Goal: Task Accomplishment & Management: Manage account settings

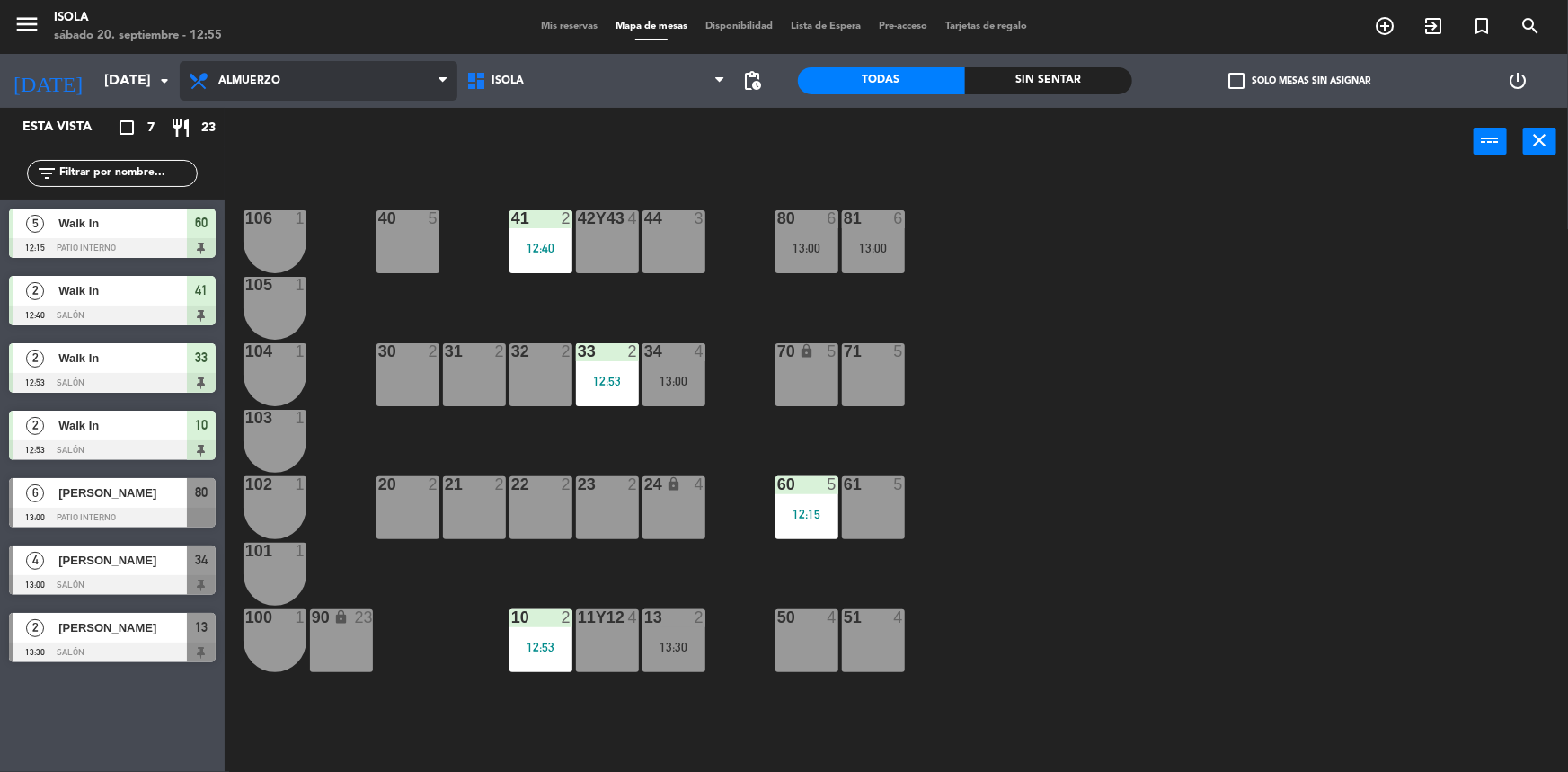
click at [254, 98] on span "Almuerzo" at bounding box center [318, 81] width 277 height 39
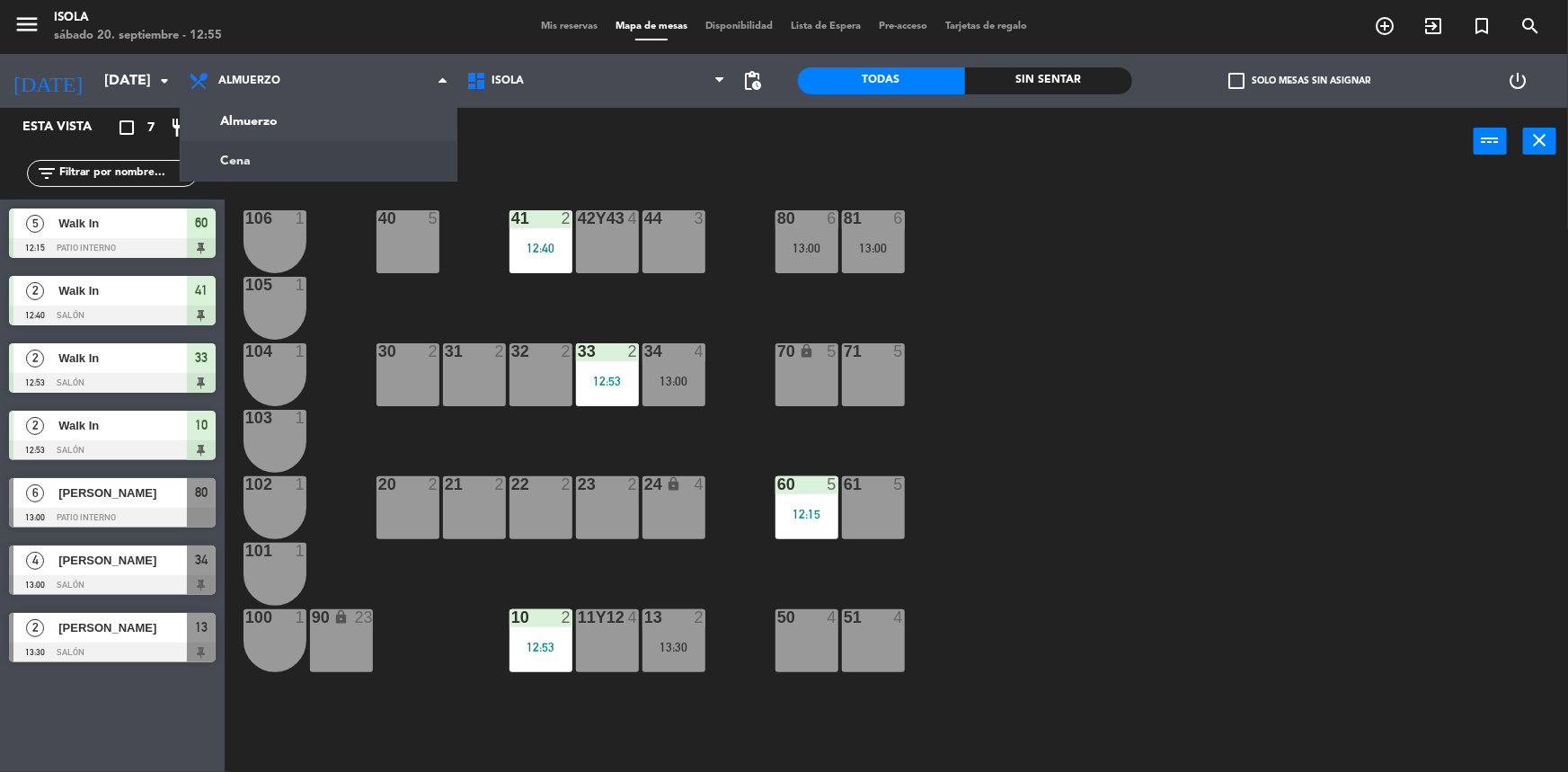
click at [263, 149] on ng-component "menu [PERSON_NAME][DATE] 20. septiembre - 12:55 Mis reservas Mapa de mesas Disp…" at bounding box center [784, 387] width 1568 height 775
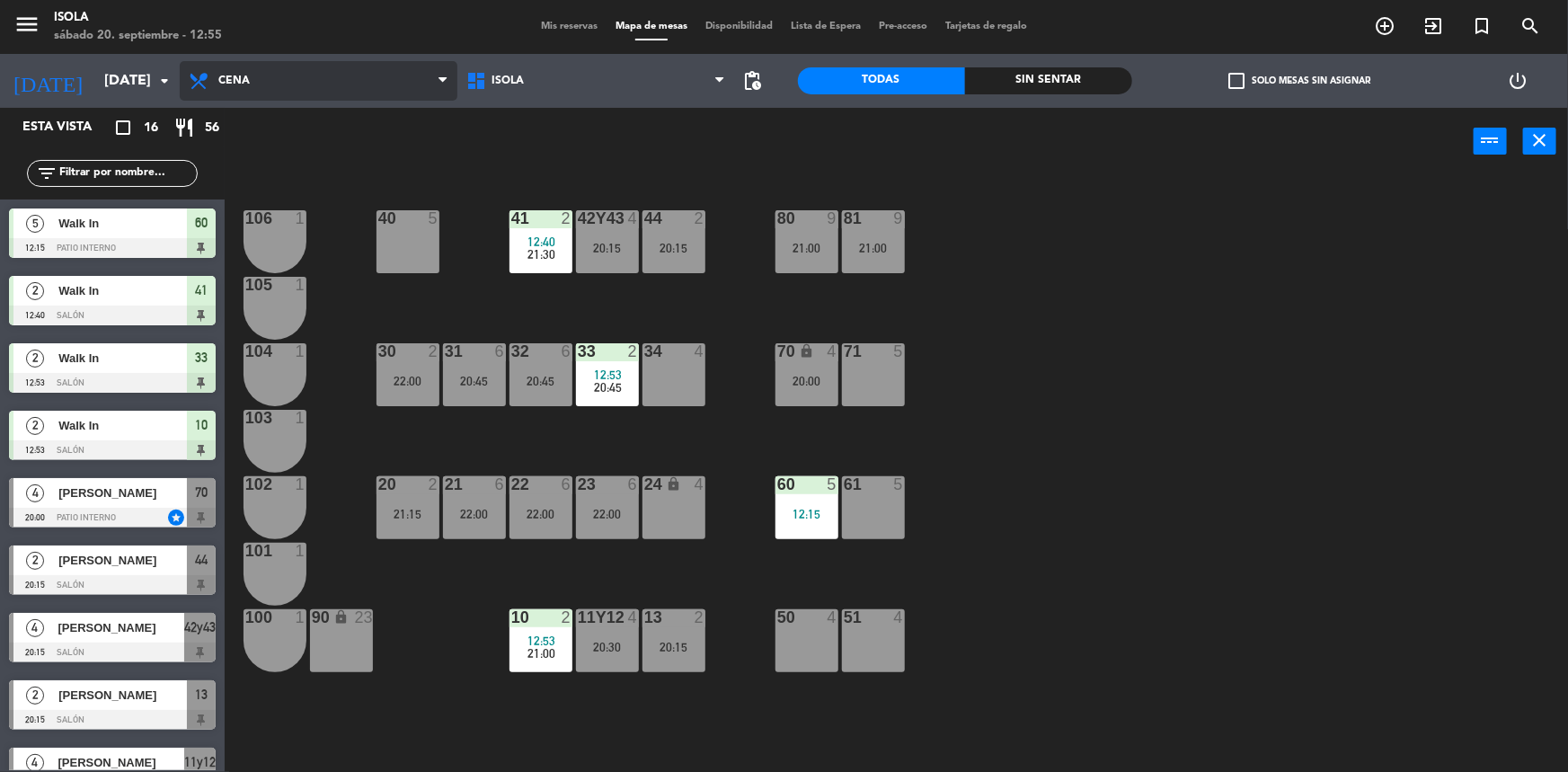
click at [219, 90] on span "Cena" at bounding box center [318, 81] width 277 height 39
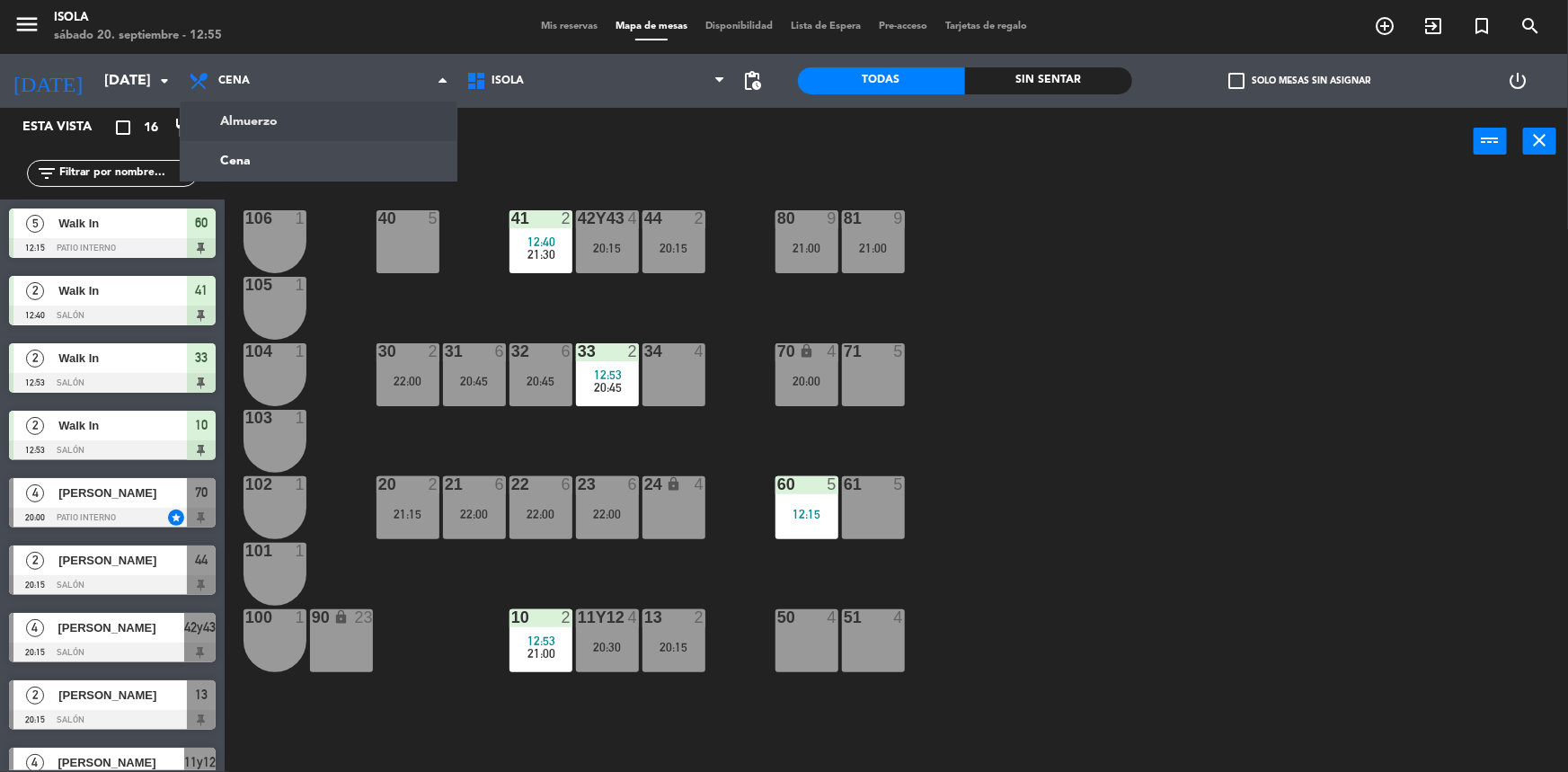
click at [231, 113] on ng-component "menu [PERSON_NAME][DATE] 20. septiembre - 12:55 Mis reservas Mapa de mesas Disp…" at bounding box center [784, 387] width 1568 height 775
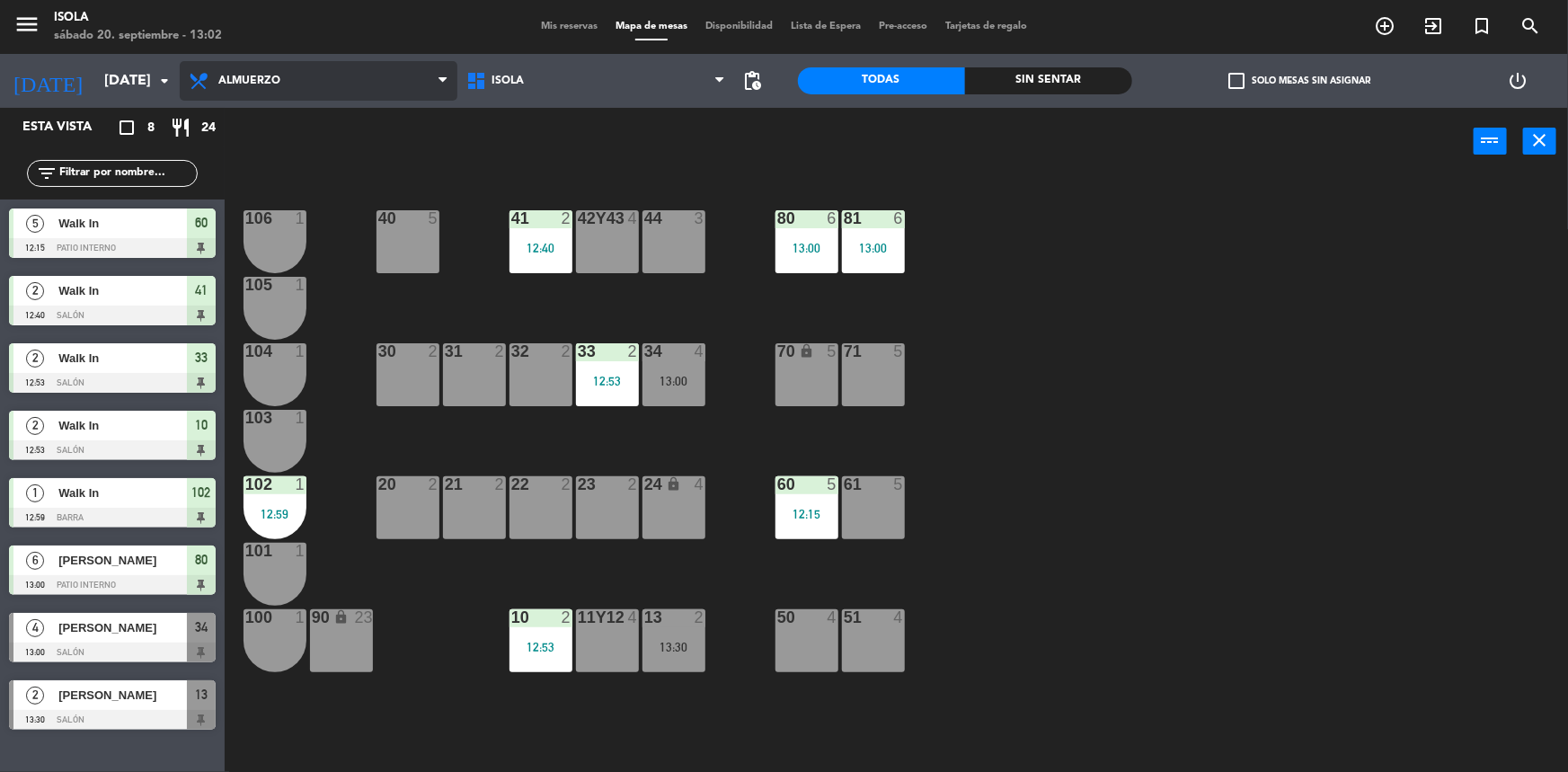
click at [262, 62] on span "Almuerzo" at bounding box center [318, 81] width 277 height 39
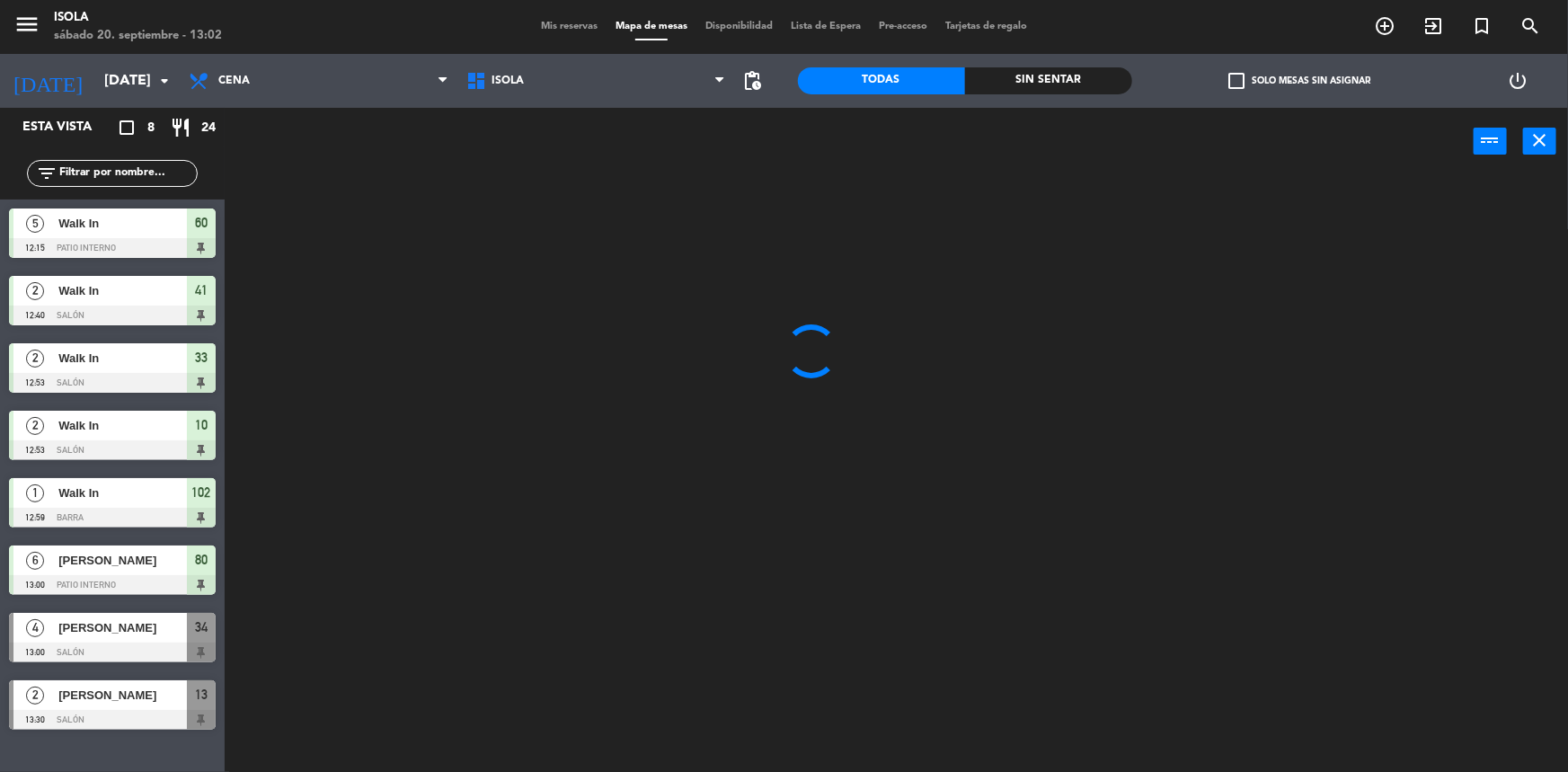
click at [260, 160] on ng-component "menu [PERSON_NAME][DATE] 20. septiembre - 13:02 Mis reservas Mapa de mesas Disp…" at bounding box center [784, 387] width 1568 height 775
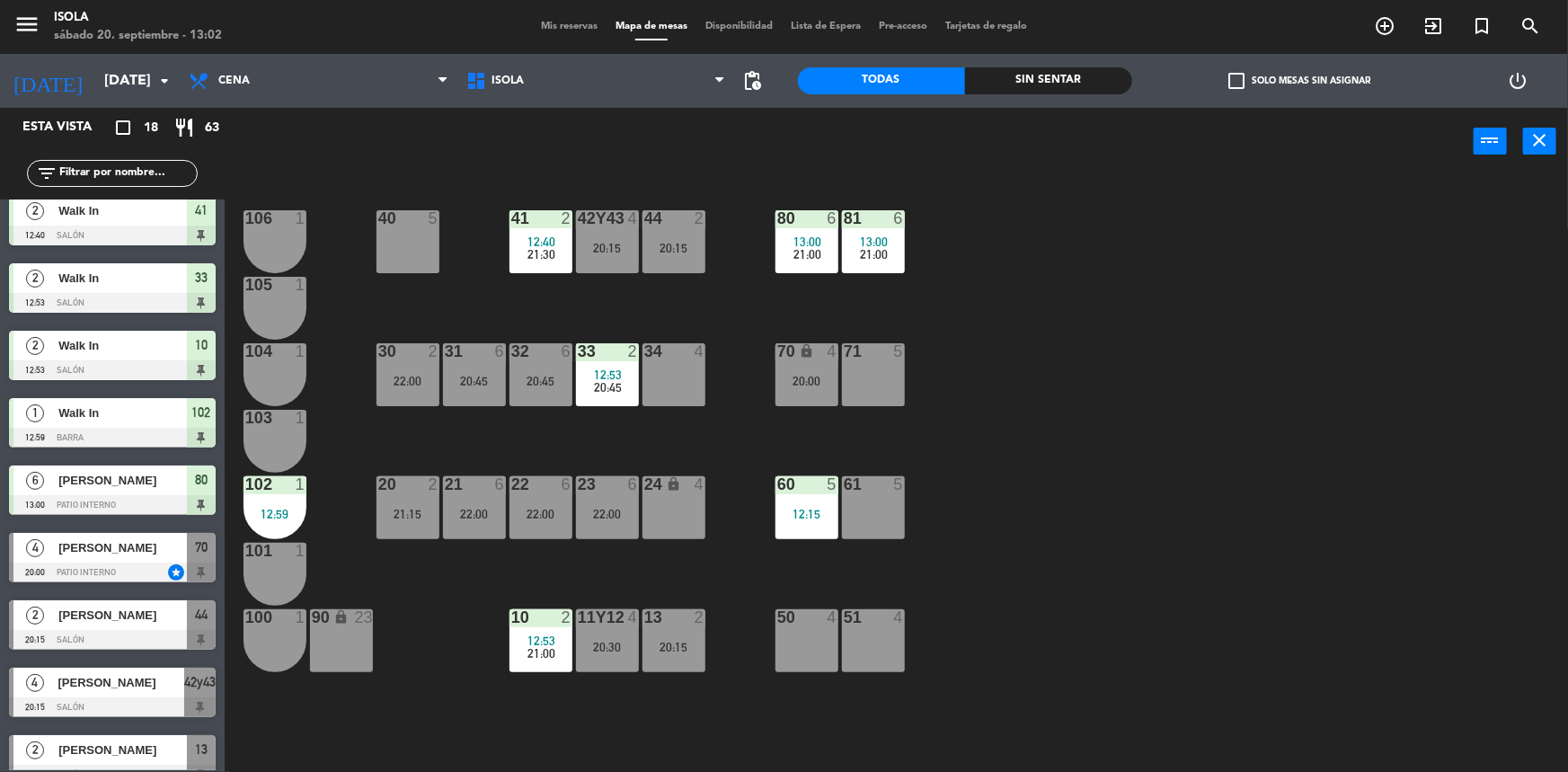
scroll to position [81, 0]
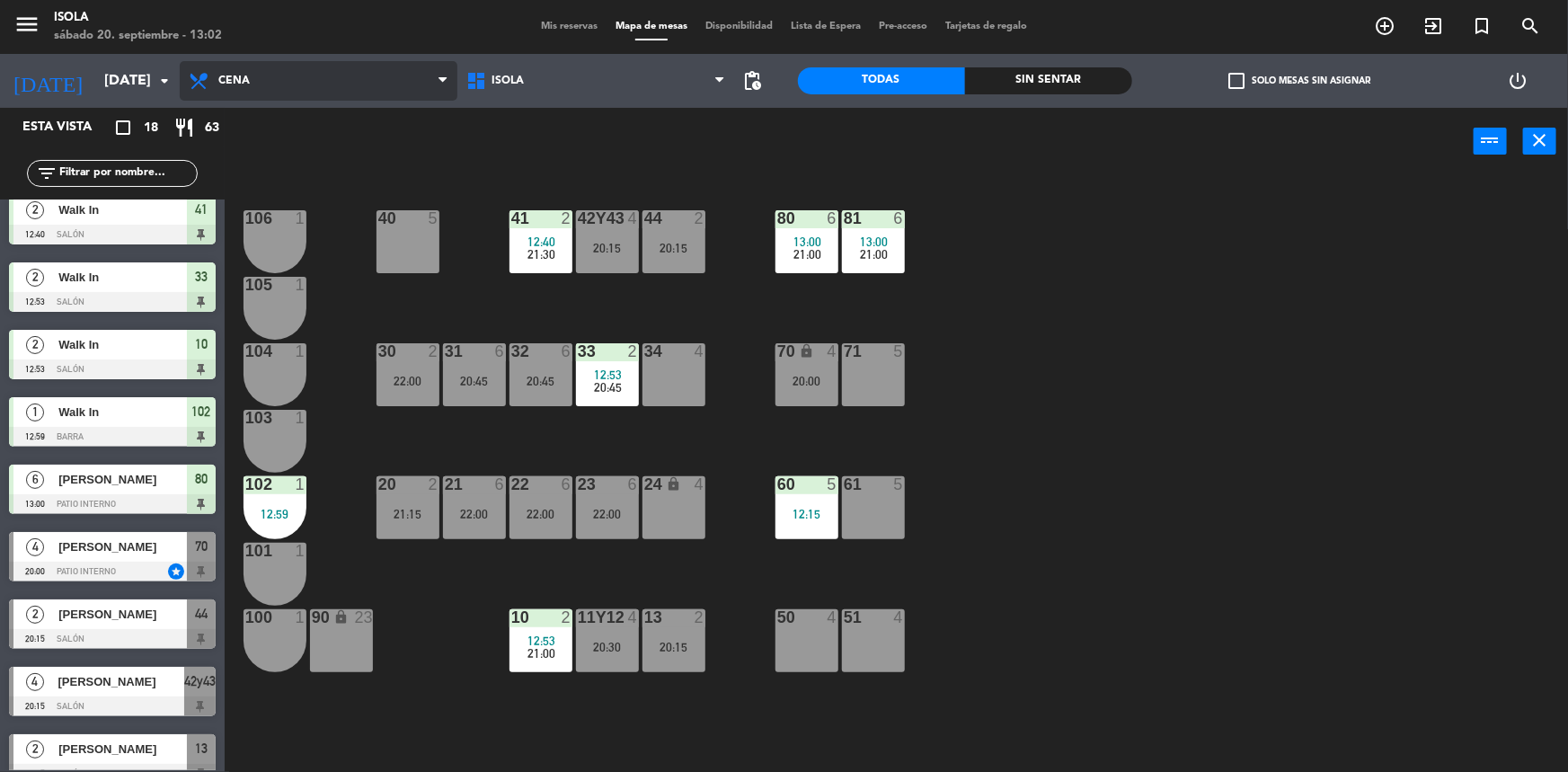
click at [291, 81] on span "Cena" at bounding box center [318, 81] width 277 height 39
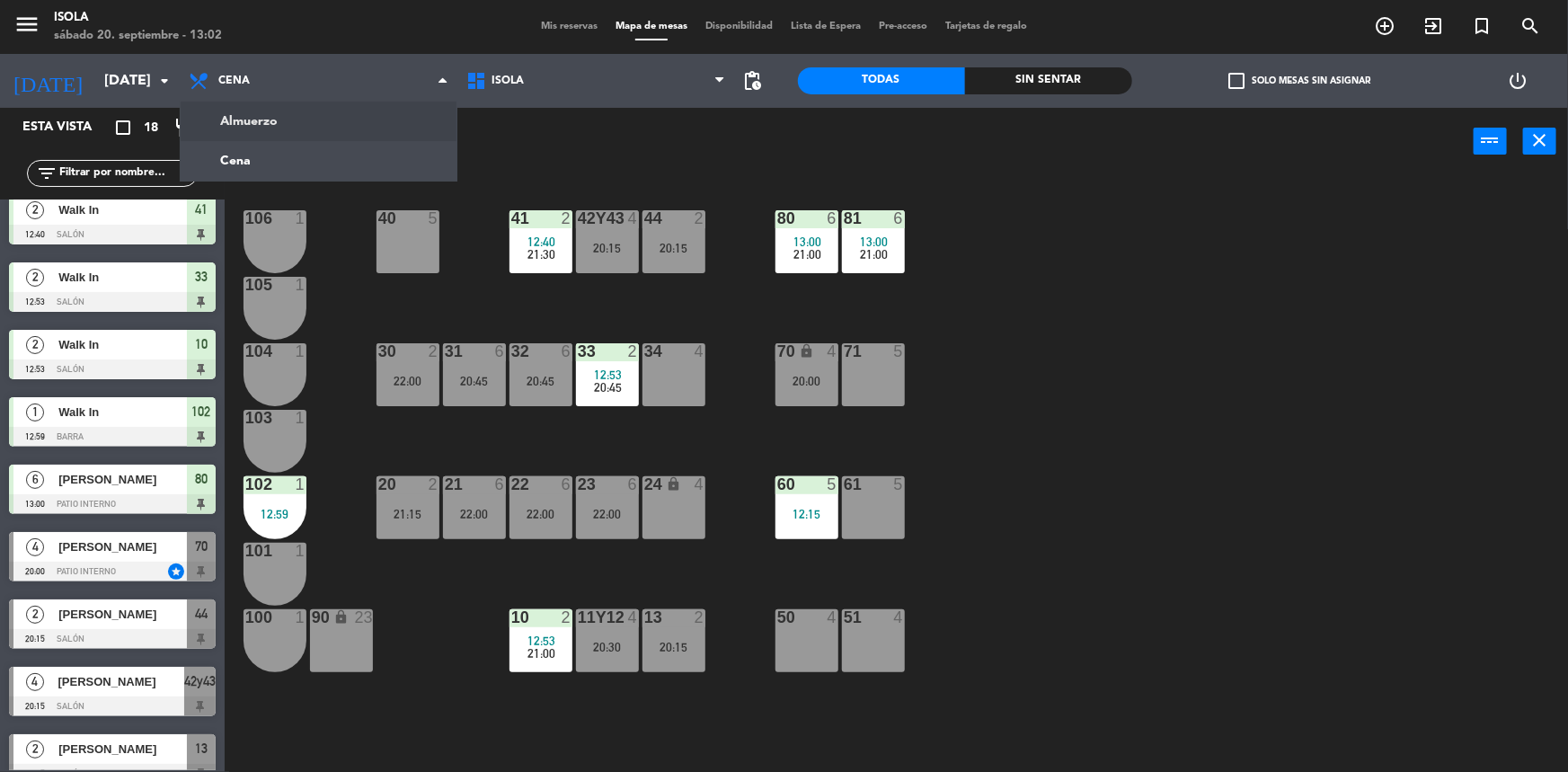
click at [305, 118] on ng-component "menu [PERSON_NAME][DATE] 20. septiembre - 13:02 Mis reservas Mapa de mesas Disp…" at bounding box center [784, 387] width 1568 height 775
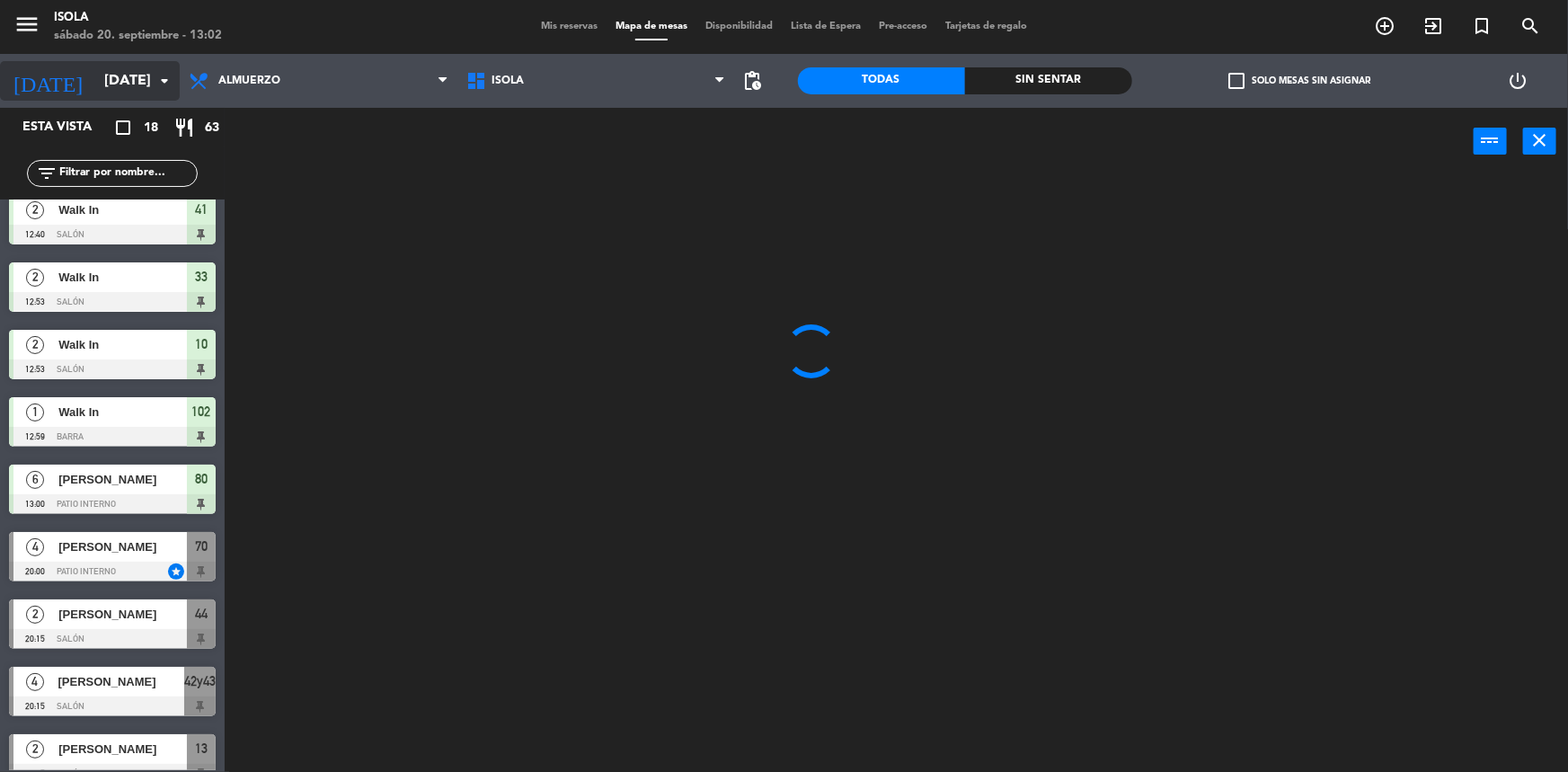
scroll to position [0, 0]
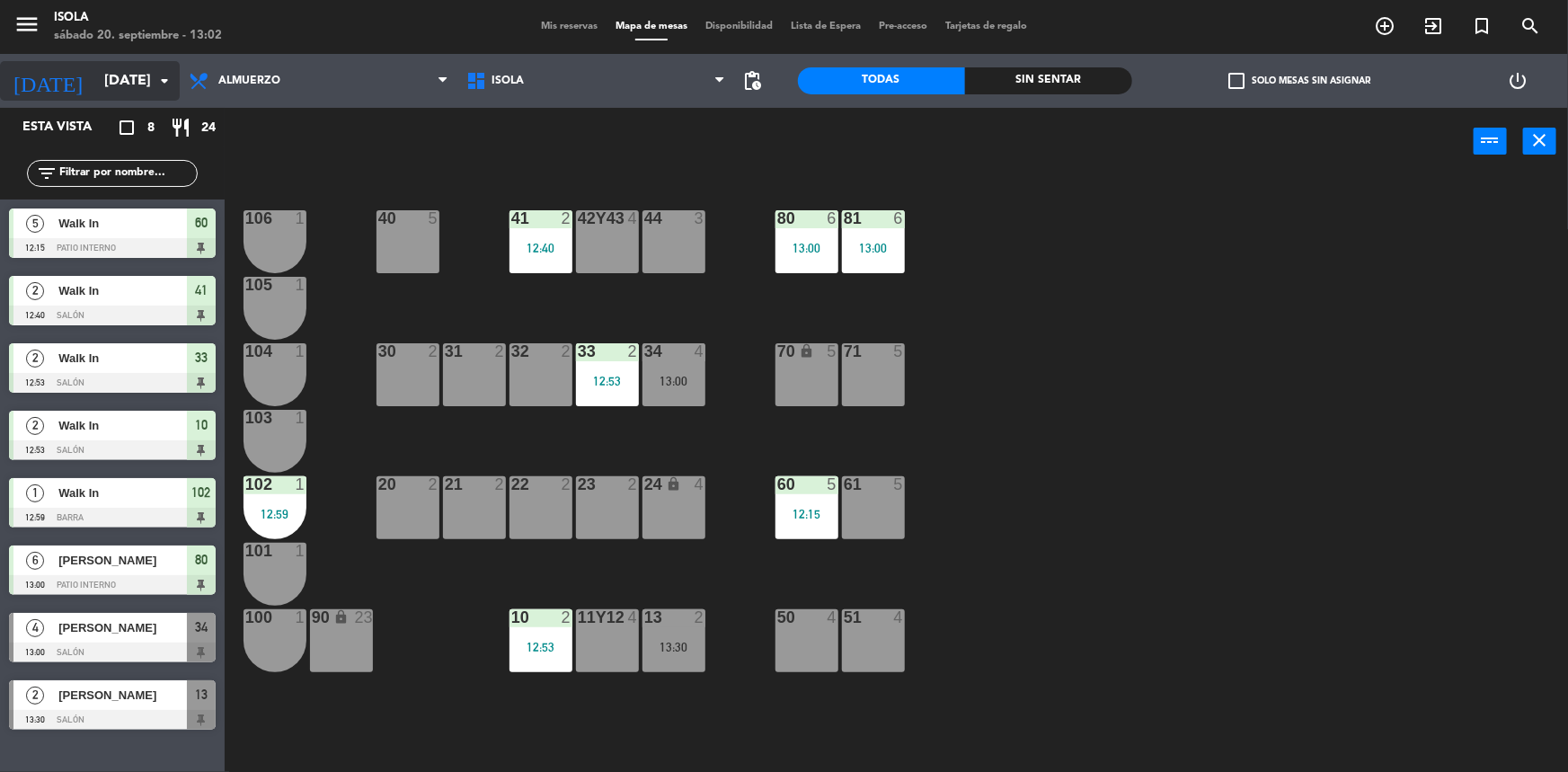
click at [135, 75] on input "[DATE]" at bounding box center [189, 82] width 189 height 35
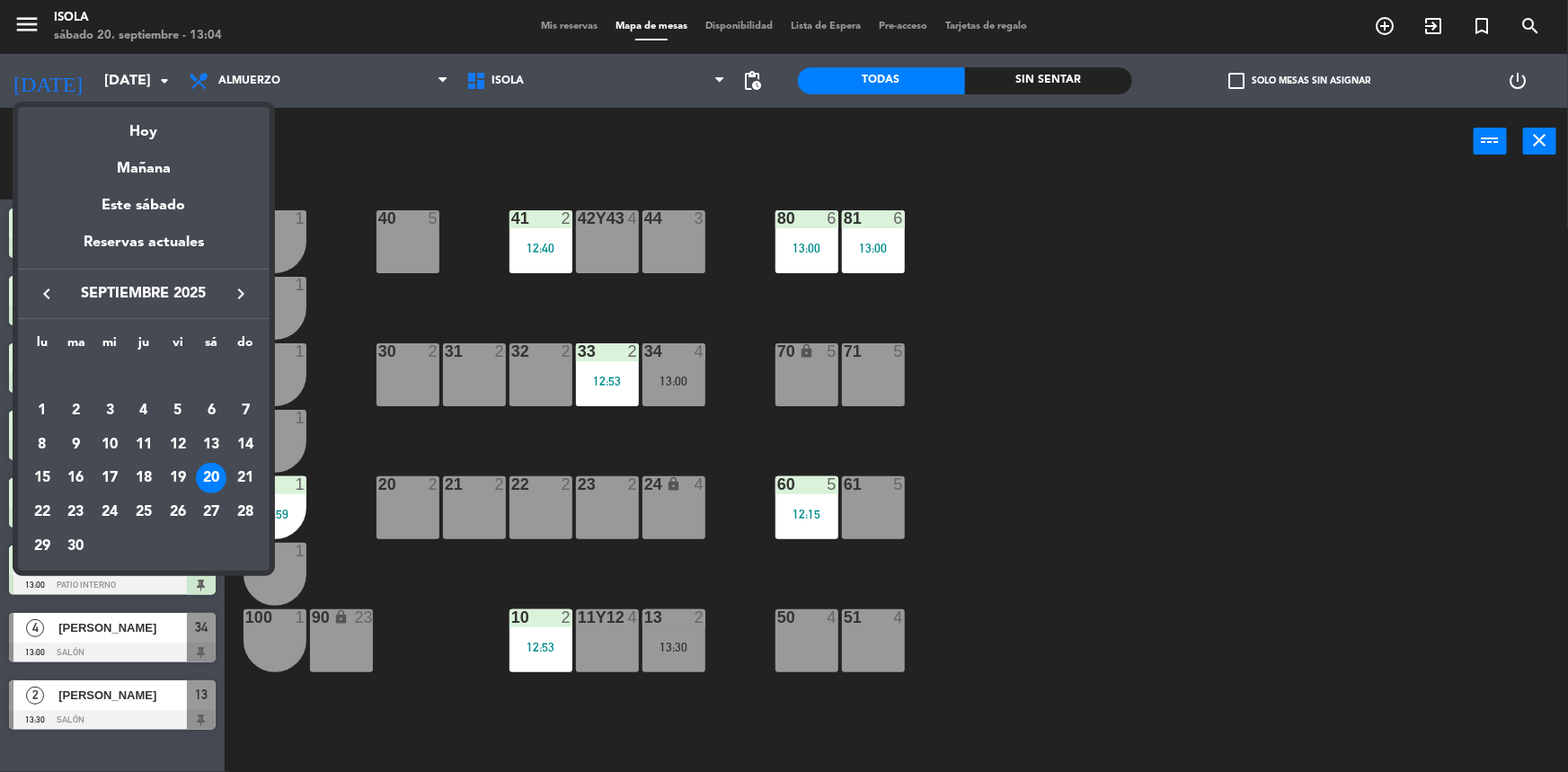
click at [817, 173] on div at bounding box center [784, 386] width 1568 height 772
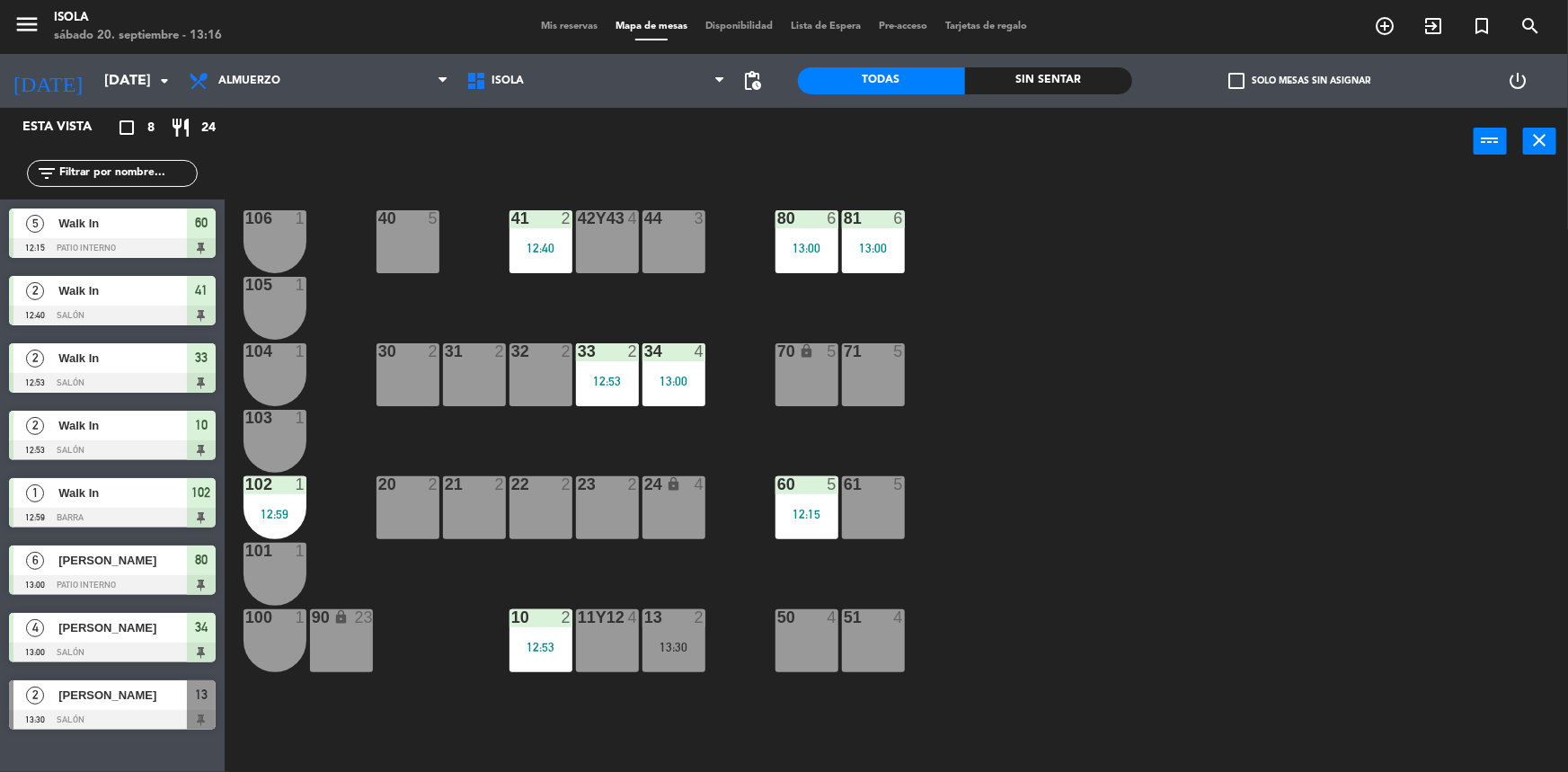
click at [1483, 290] on div "40 5 42y43 4 41 2 12:40 44 3 80 6 13:00 81 6 13:00 106 1 105 1 30 2 31 2 32 2 3…" at bounding box center [903, 476] width 1328 height 597
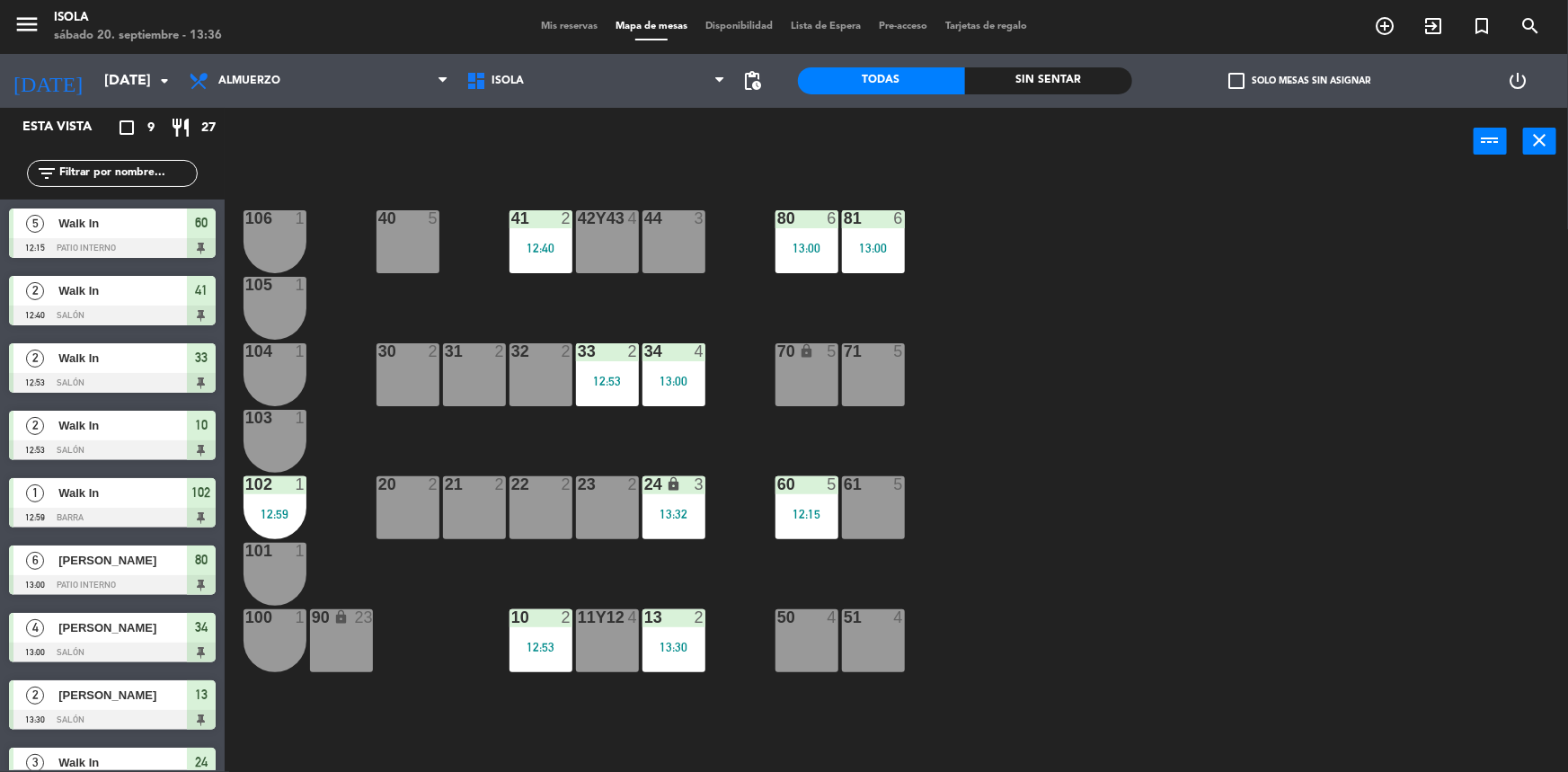
scroll to position [36, 0]
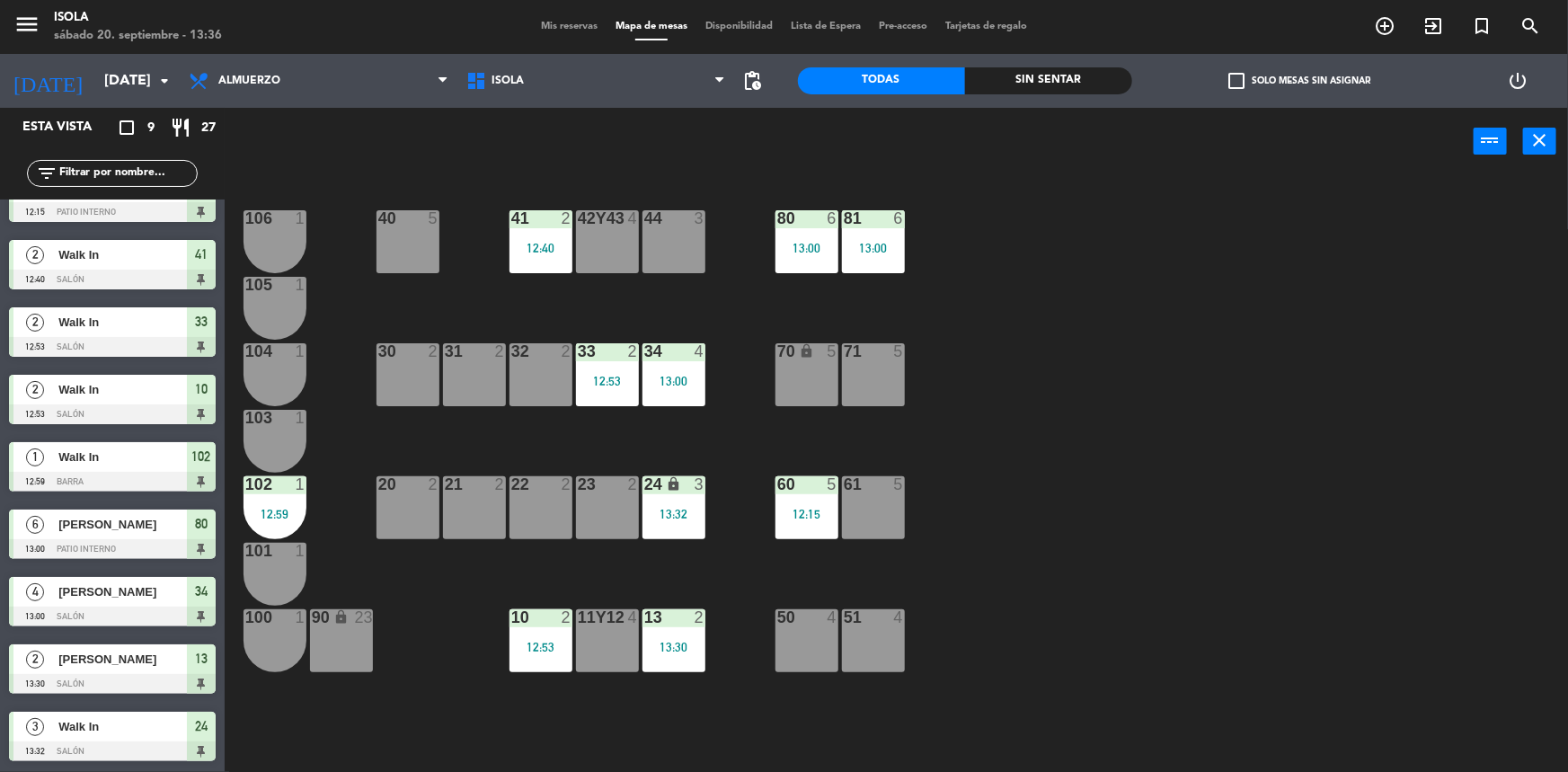
click at [489, 723] on div "40 5 42y43 4 41 2 12:40 44 3 80 6 13:00 81 6 13:00 106 1 105 1 30 2 31 2 32 2 3…" at bounding box center [903, 476] width 1328 height 597
click at [294, 77] on span "Almuerzo" at bounding box center [318, 81] width 277 height 39
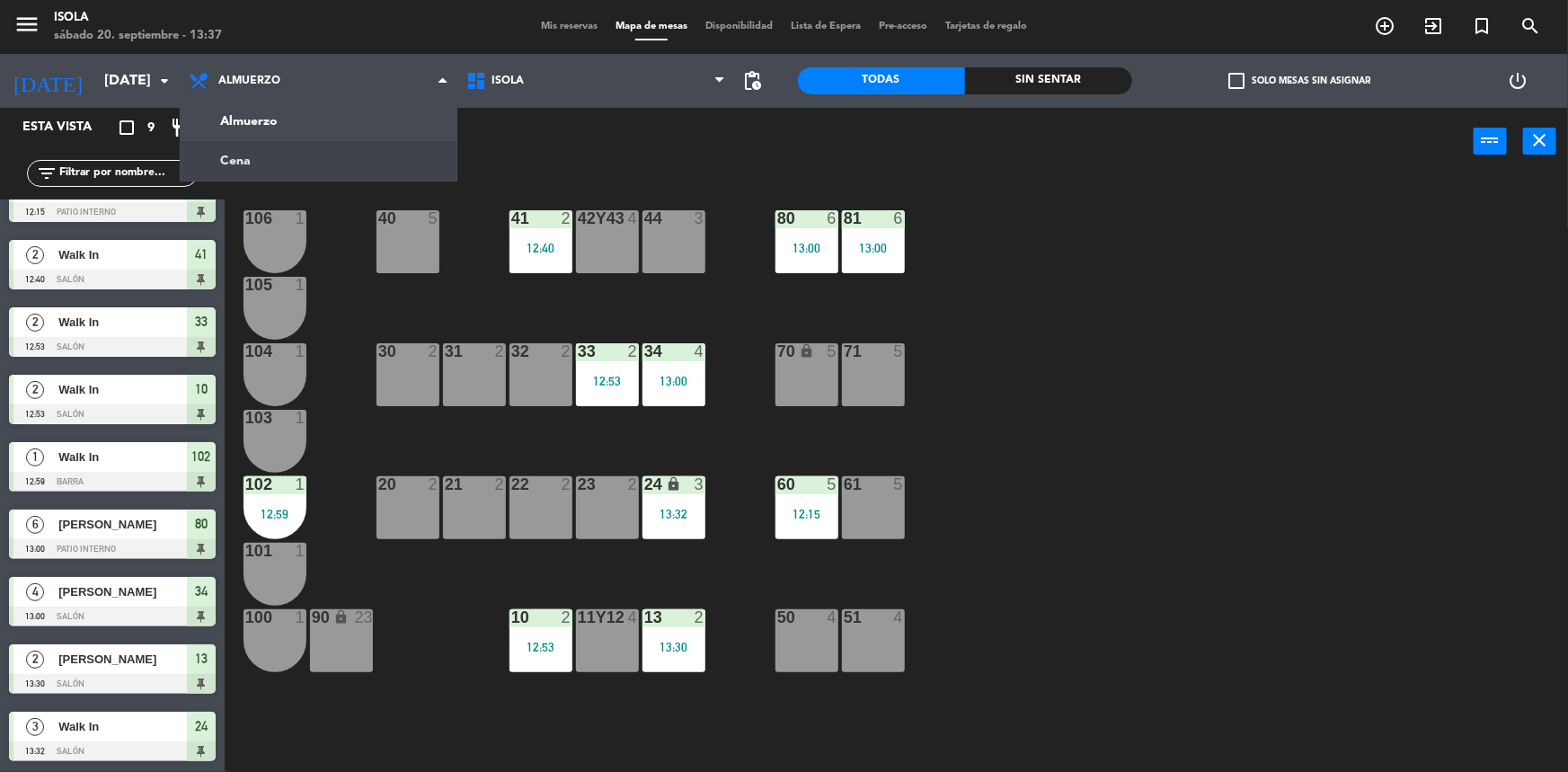
click at [313, 147] on ng-component "menu [PERSON_NAME][DATE] 20. septiembre - 13:37 Mis reservas Mapa de mesas Disp…" at bounding box center [784, 387] width 1568 height 775
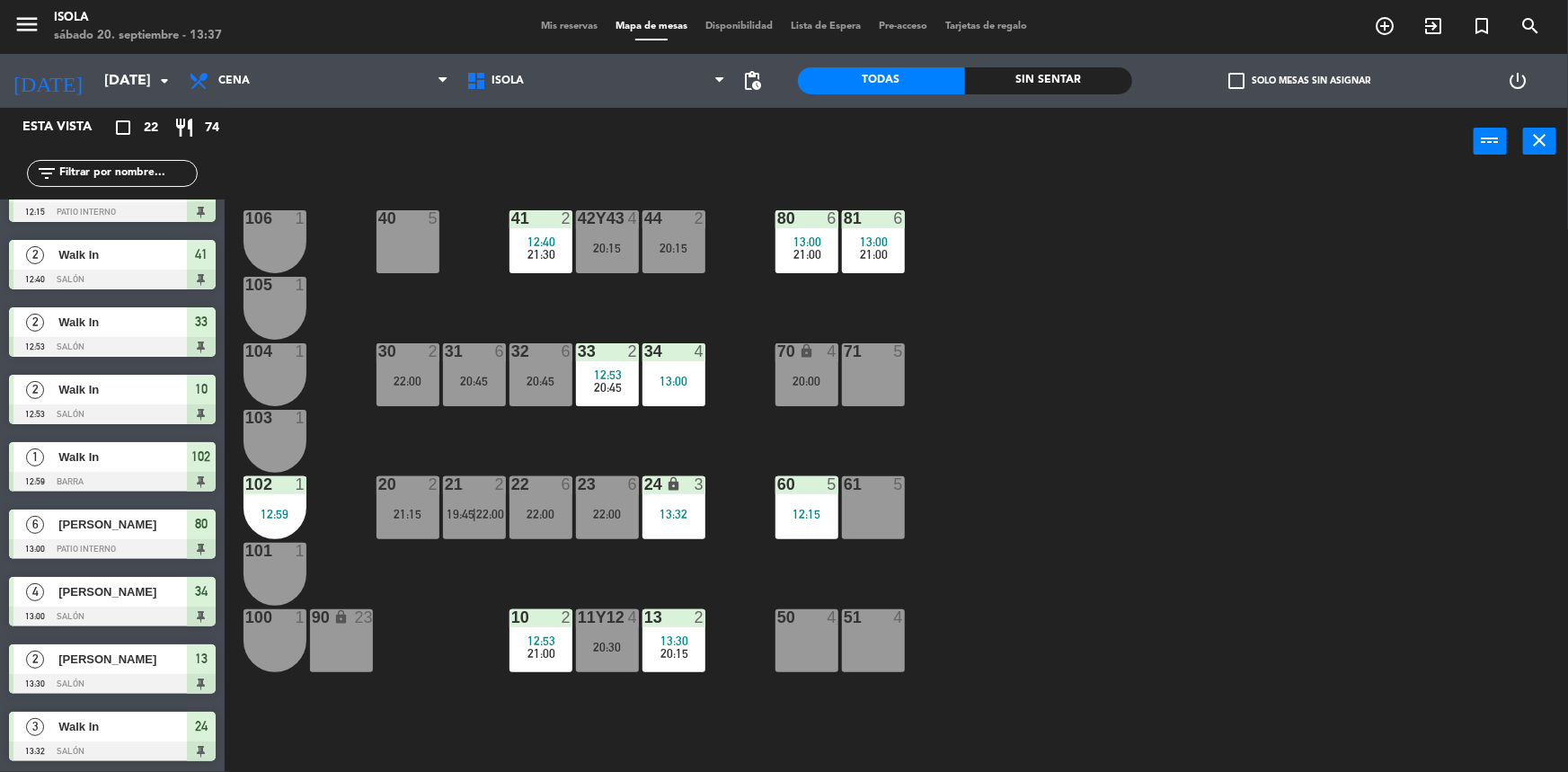
click at [548, 22] on span "Mis reservas" at bounding box center [568, 27] width 74 height 10
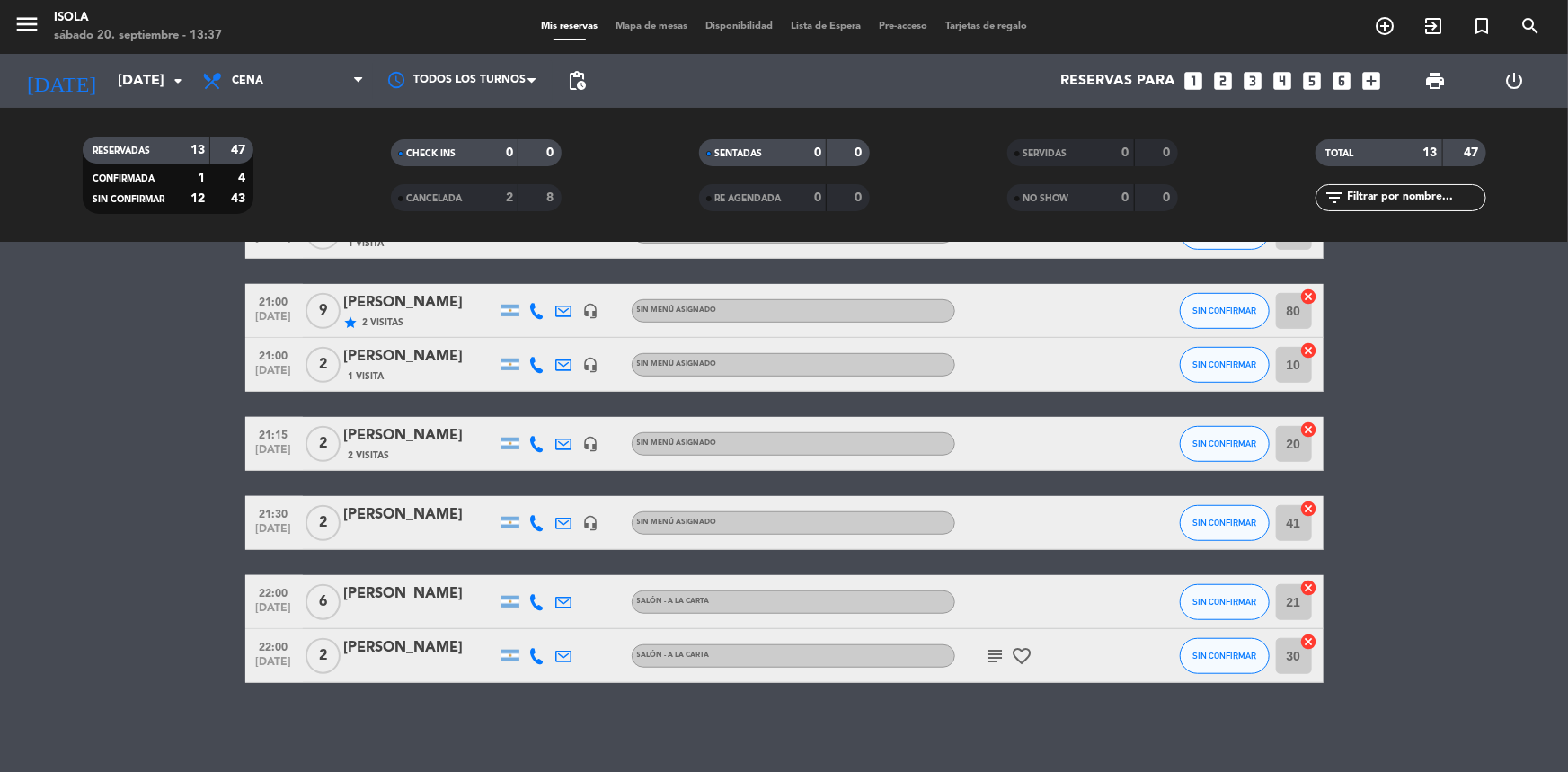
scroll to position [546, 0]
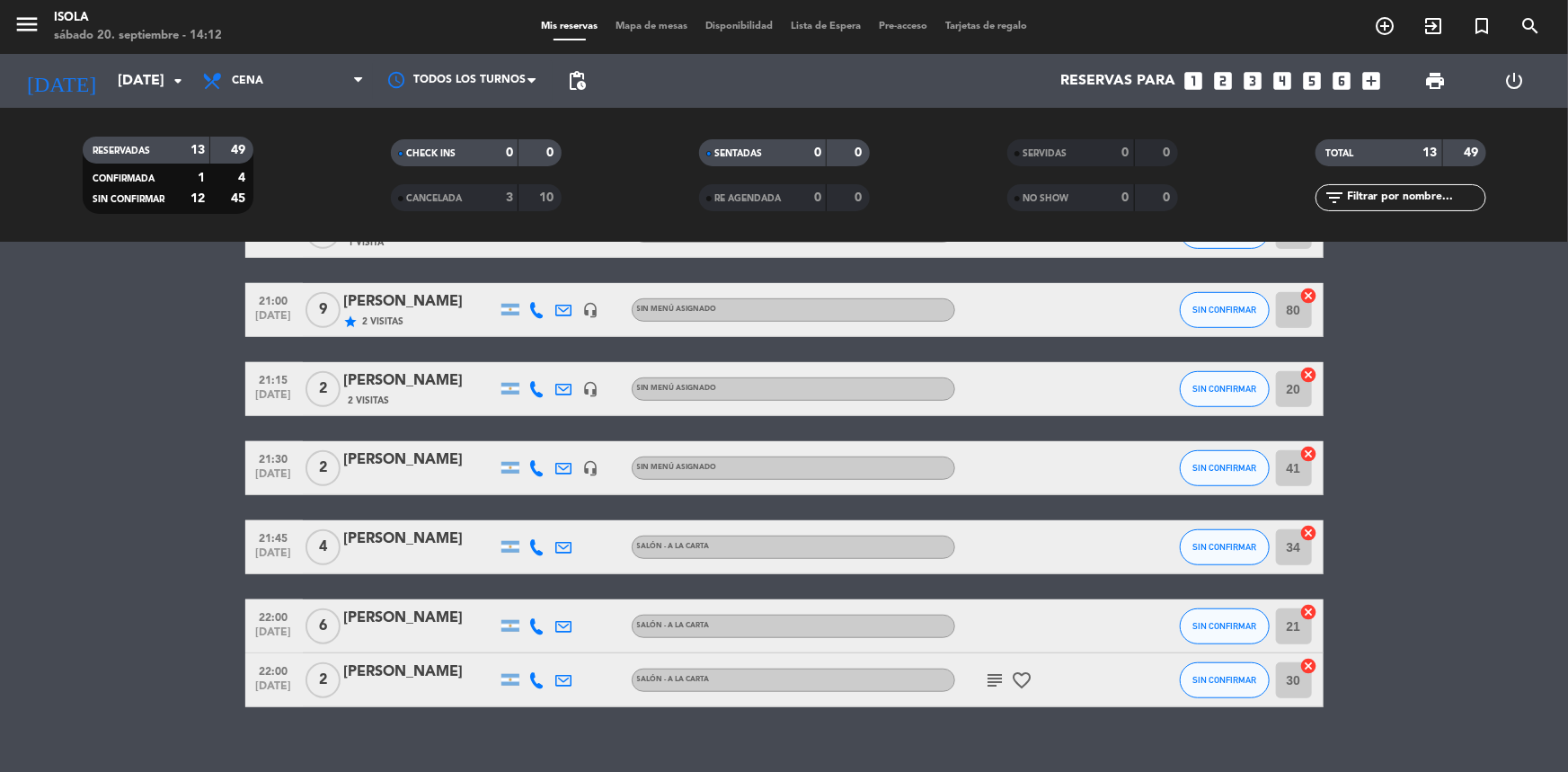
click at [287, 55] on div "Todos los servicios Almuerzo Cena Cena Todos los servicios Almuerzo Cena" at bounding box center [283, 81] width 179 height 54
click at [297, 95] on span "Cena" at bounding box center [283, 81] width 179 height 39
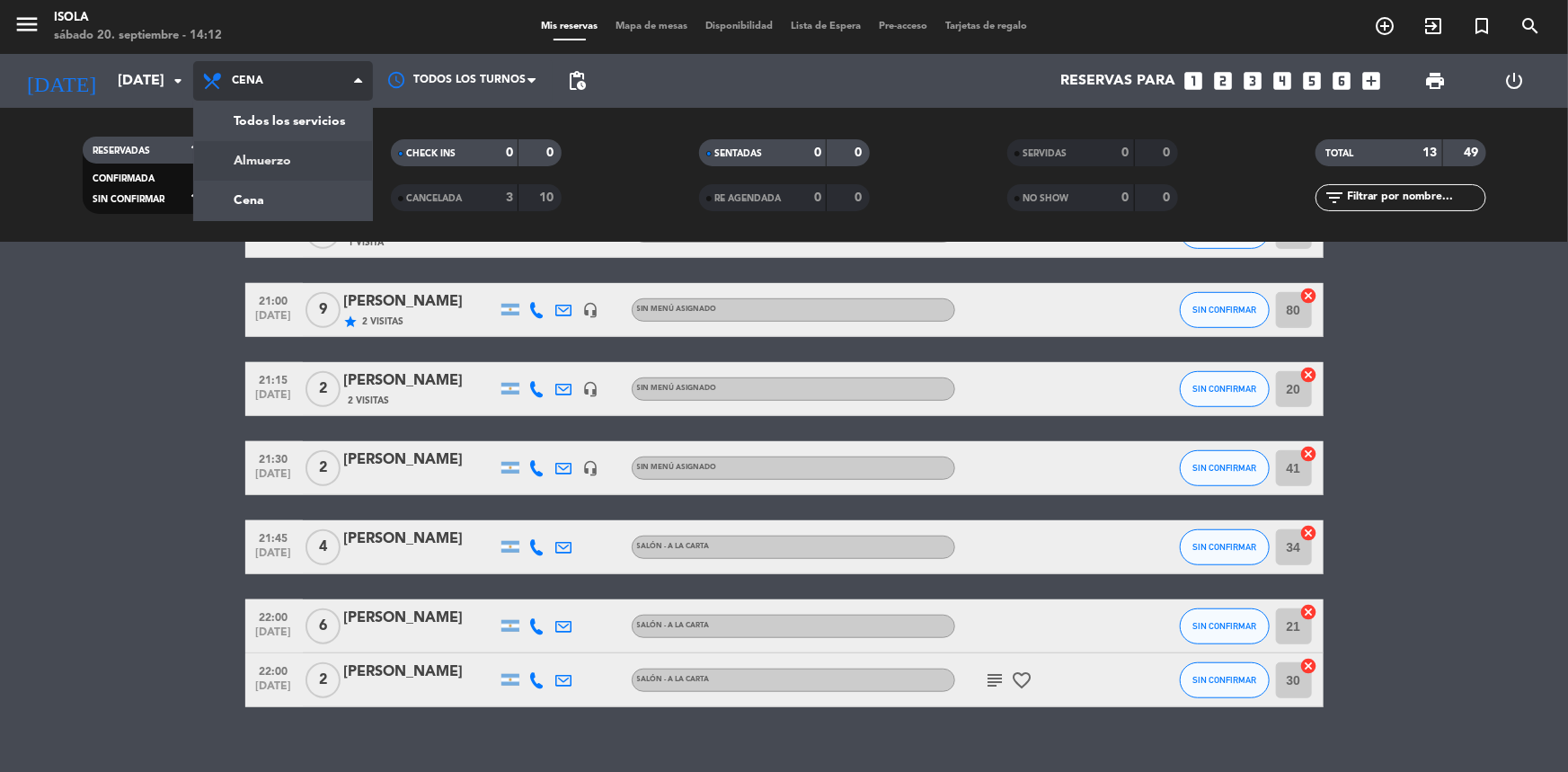
click at [291, 146] on div "menu [PERSON_NAME][DATE] 20. septiembre - 14:12 Mis reservas Mapa de mesas Disp…" at bounding box center [784, 121] width 1568 height 243
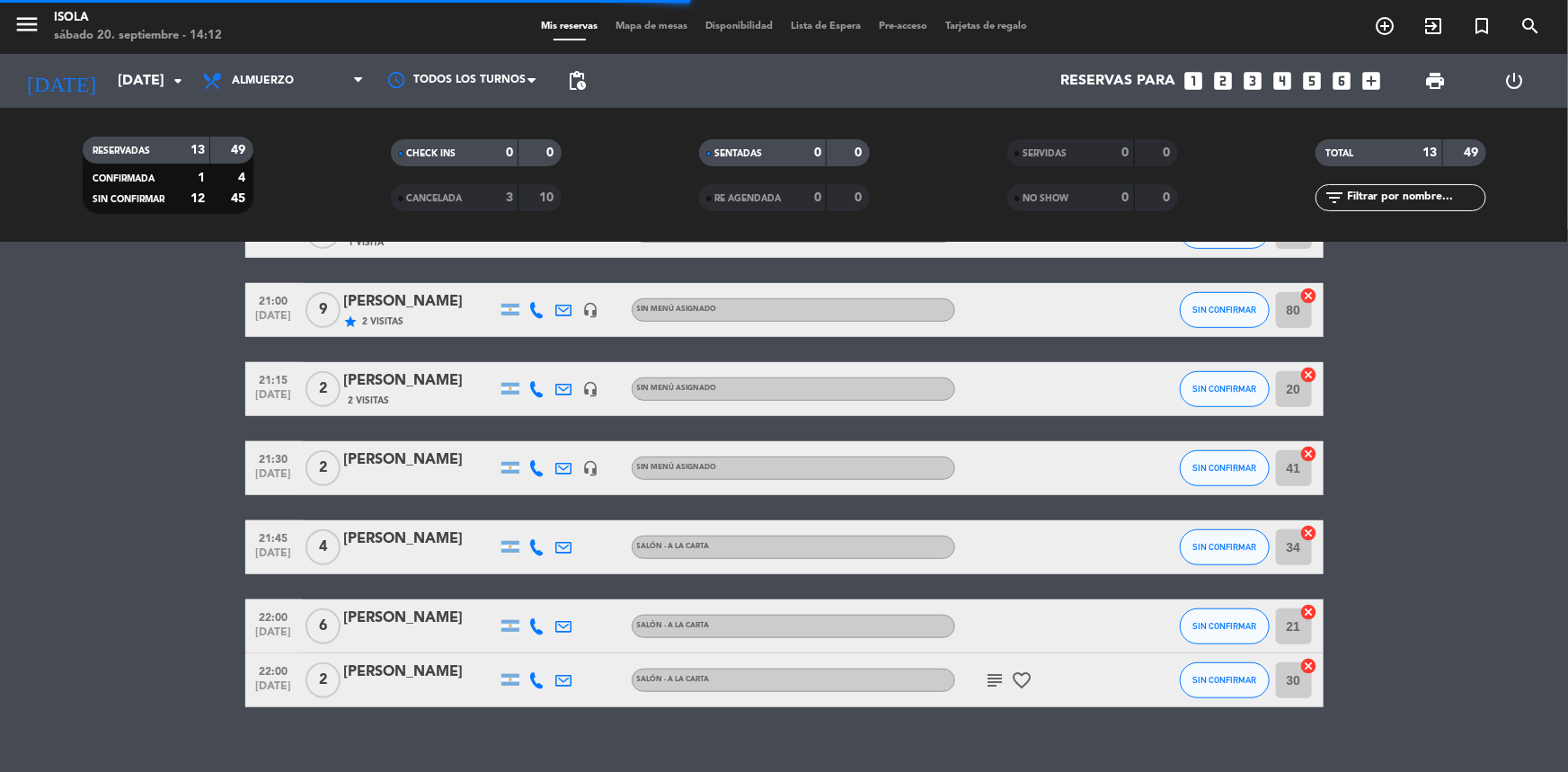
scroll to position [146, 0]
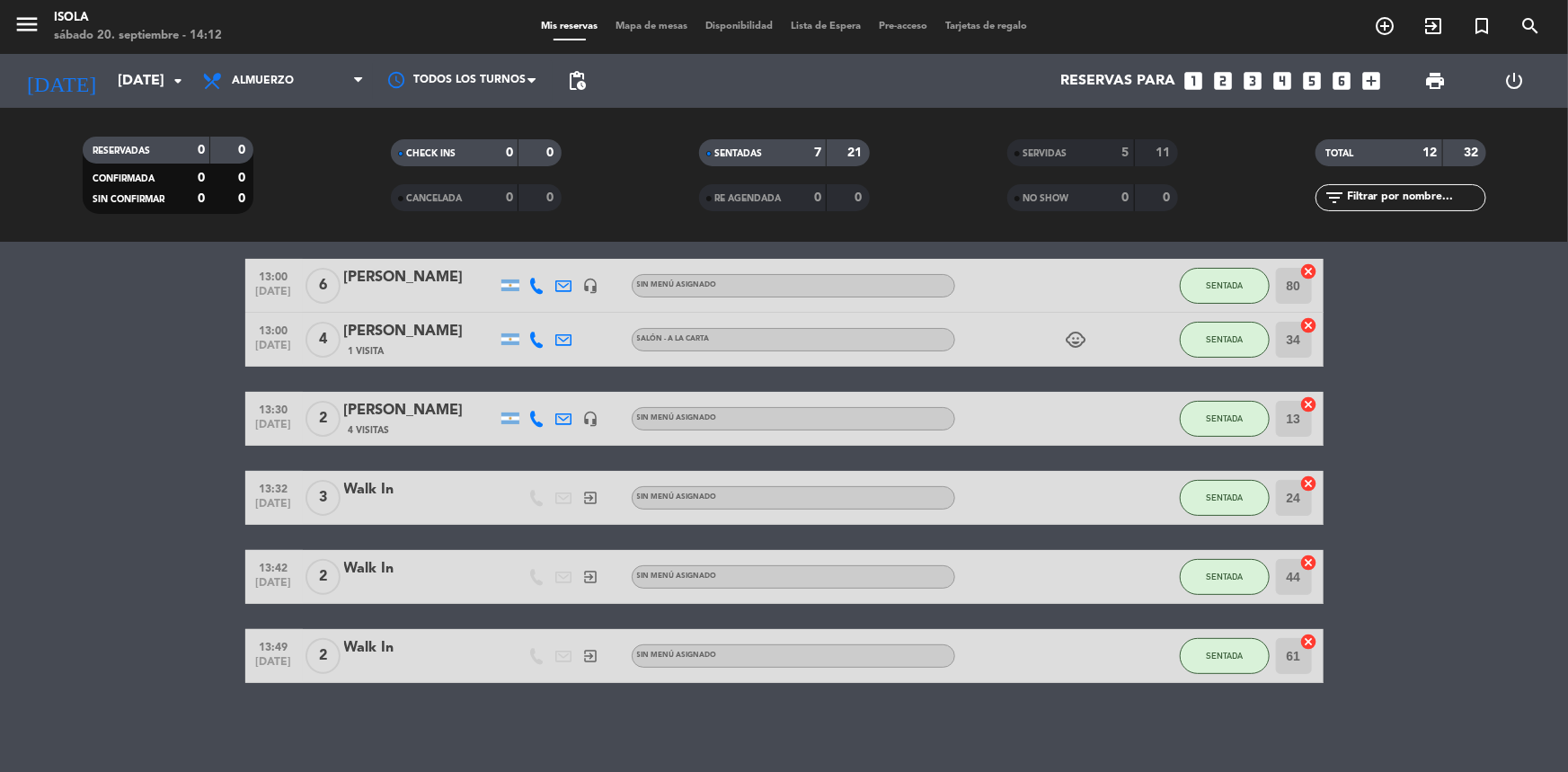
click at [654, 27] on span "Mapa de mesas" at bounding box center [652, 27] width 90 height 10
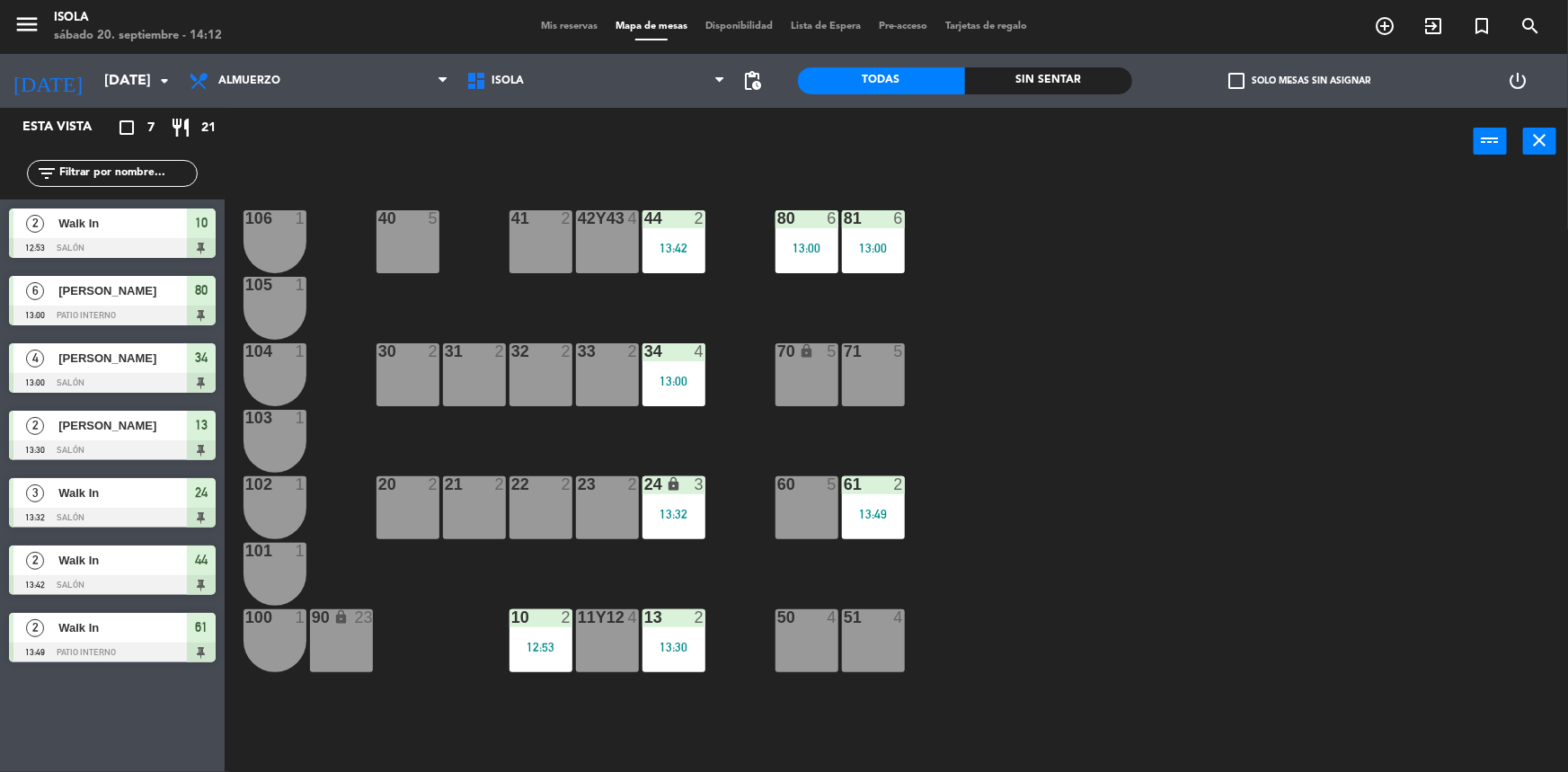
click at [537, 27] on span "Mis reservas" at bounding box center [568, 27] width 74 height 10
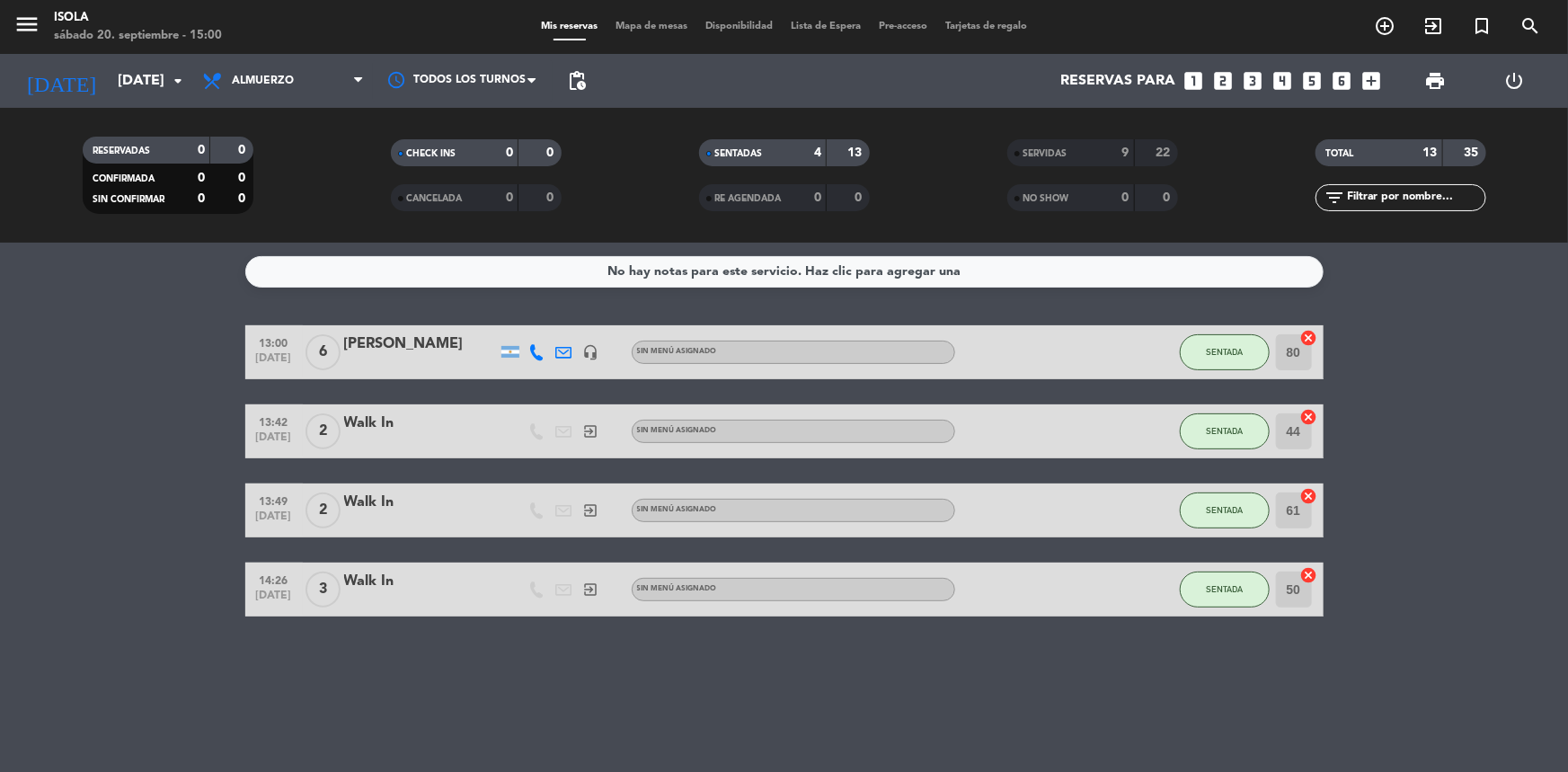
drag, startPoint x: 28, startPoint y: 484, endPoint x: 36, endPoint y: 477, distance: 10.6
click at [28, 482] on bookings-row "13:00 [DATE] 6 [PERSON_NAME] headset_mic Sin menú asignado SENTADA 80 cancel 13…" at bounding box center [784, 471] width 1568 height 291
click at [313, 63] on span "Almuerzo" at bounding box center [283, 81] width 179 height 39
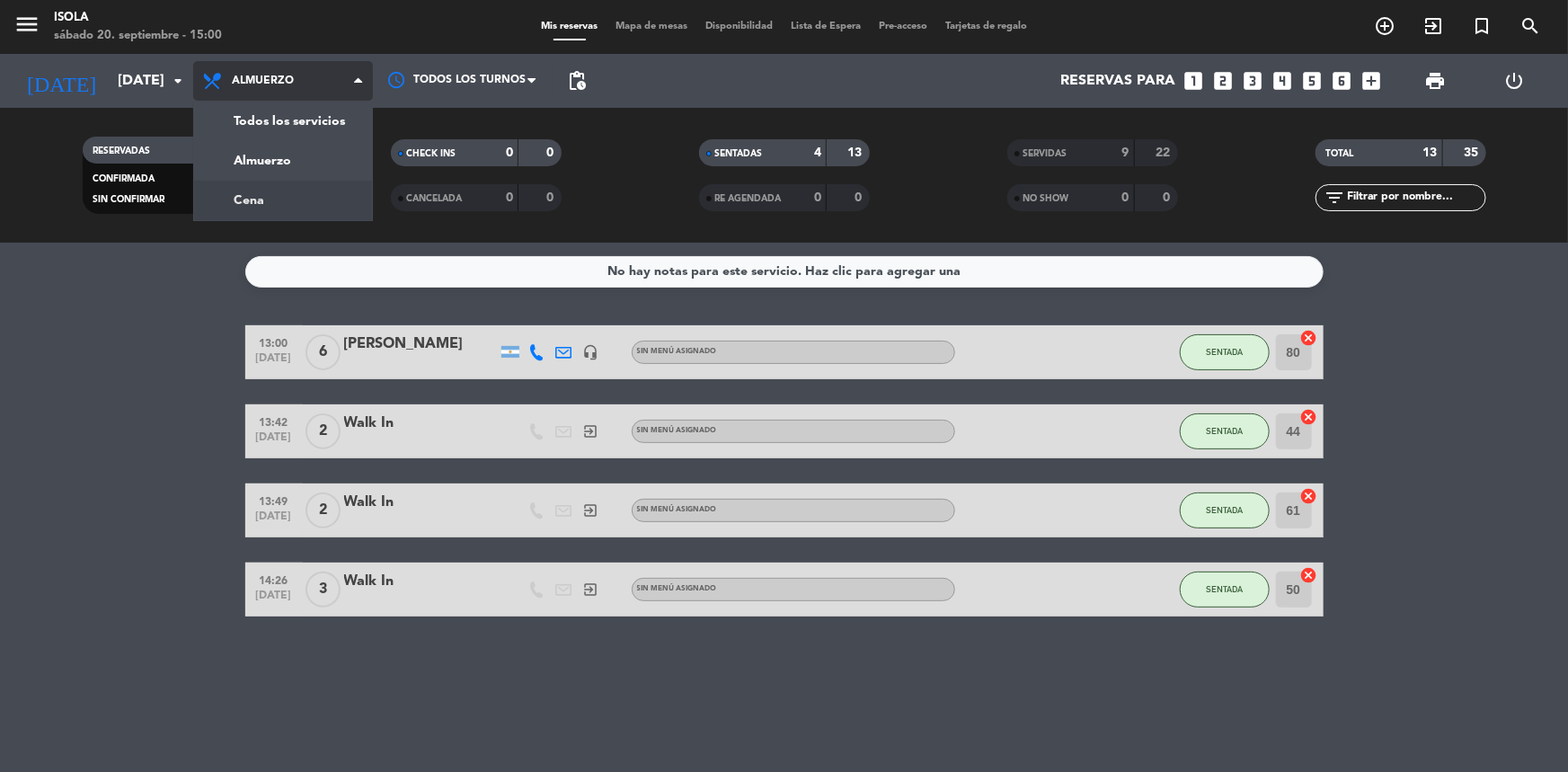
click at [269, 201] on div "menu [PERSON_NAME][DATE] 20. septiembre - 15:00 Mis reservas Mapa de mesas Disp…" at bounding box center [784, 121] width 1568 height 243
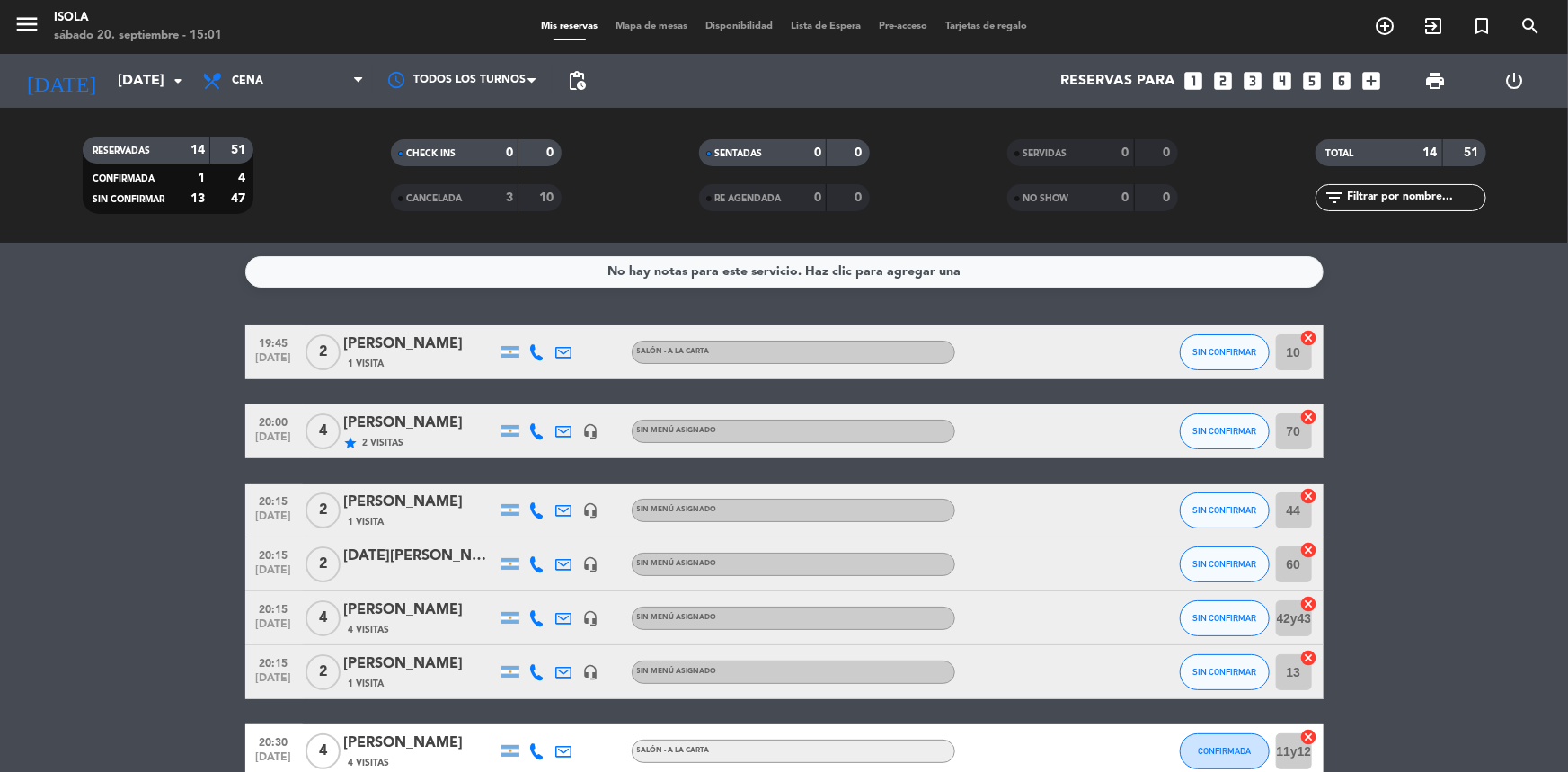
click at [665, 25] on span "Mapa de mesas" at bounding box center [652, 27] width 90 height 10
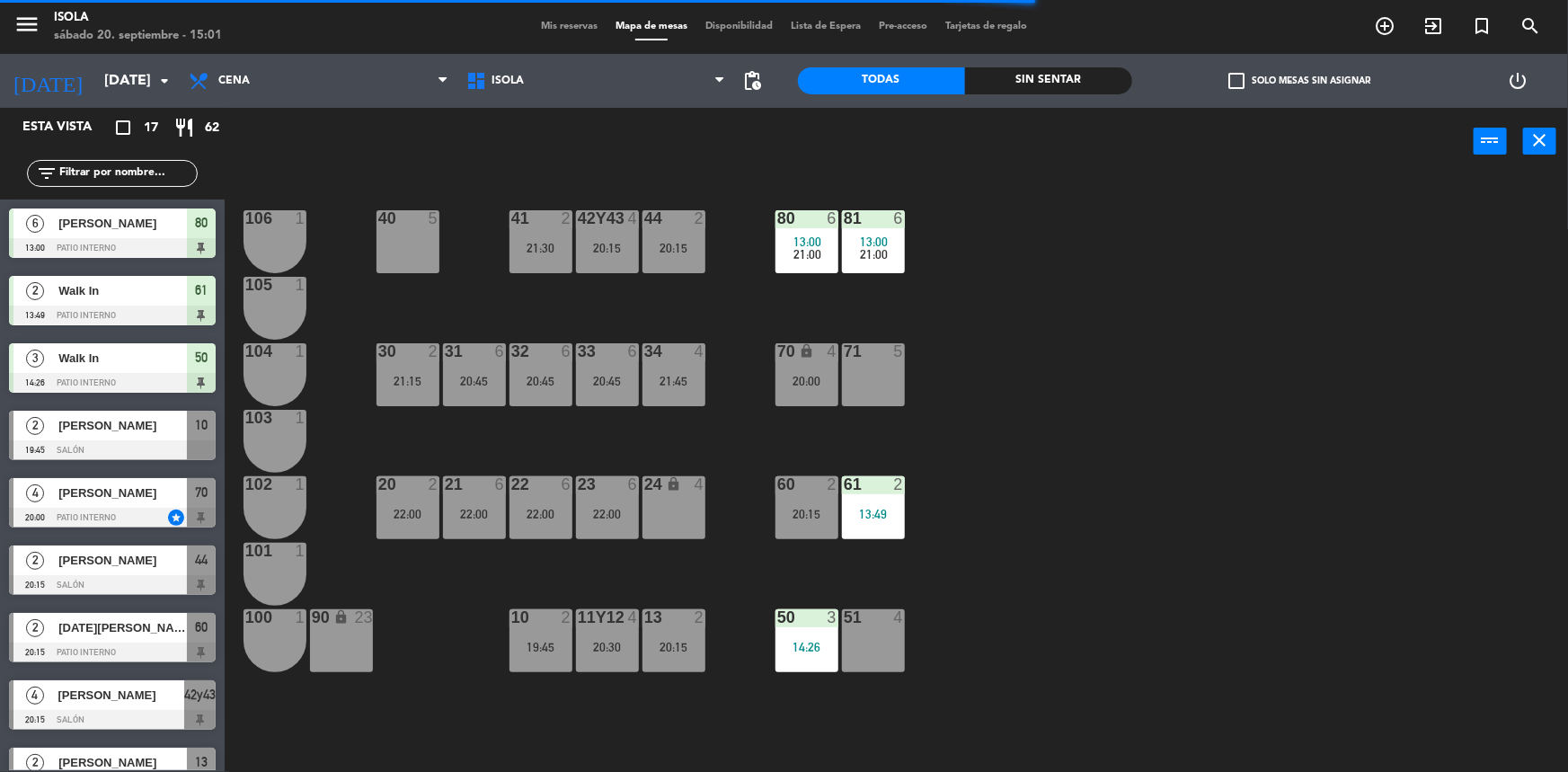
click at [539, 26] on span "Mis reservas" at bounding box center [568, 27] width 74 height 10
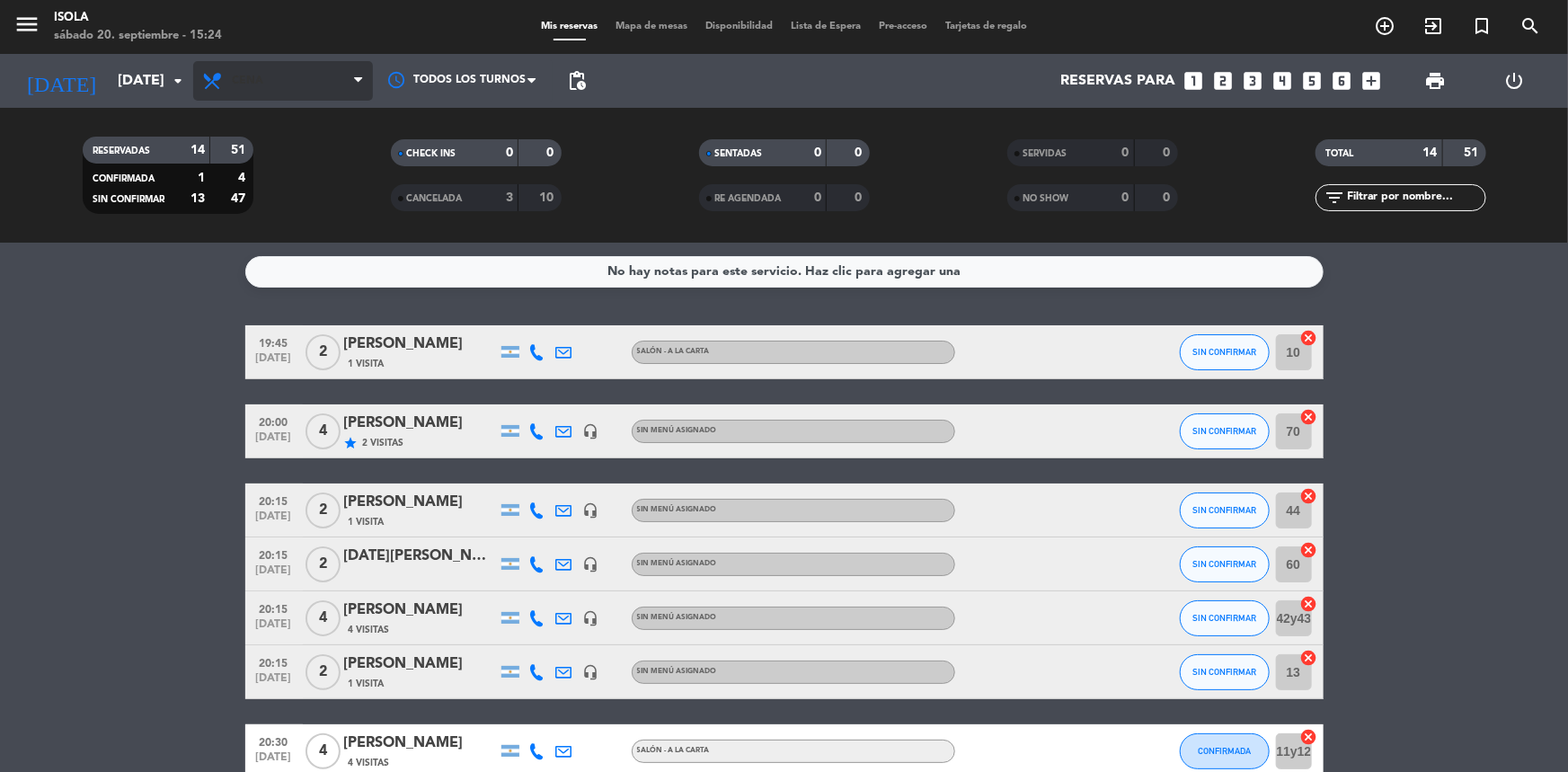
click at [282, 98] on span "Cena" at bounding box center [283, 81] width 179 height 39
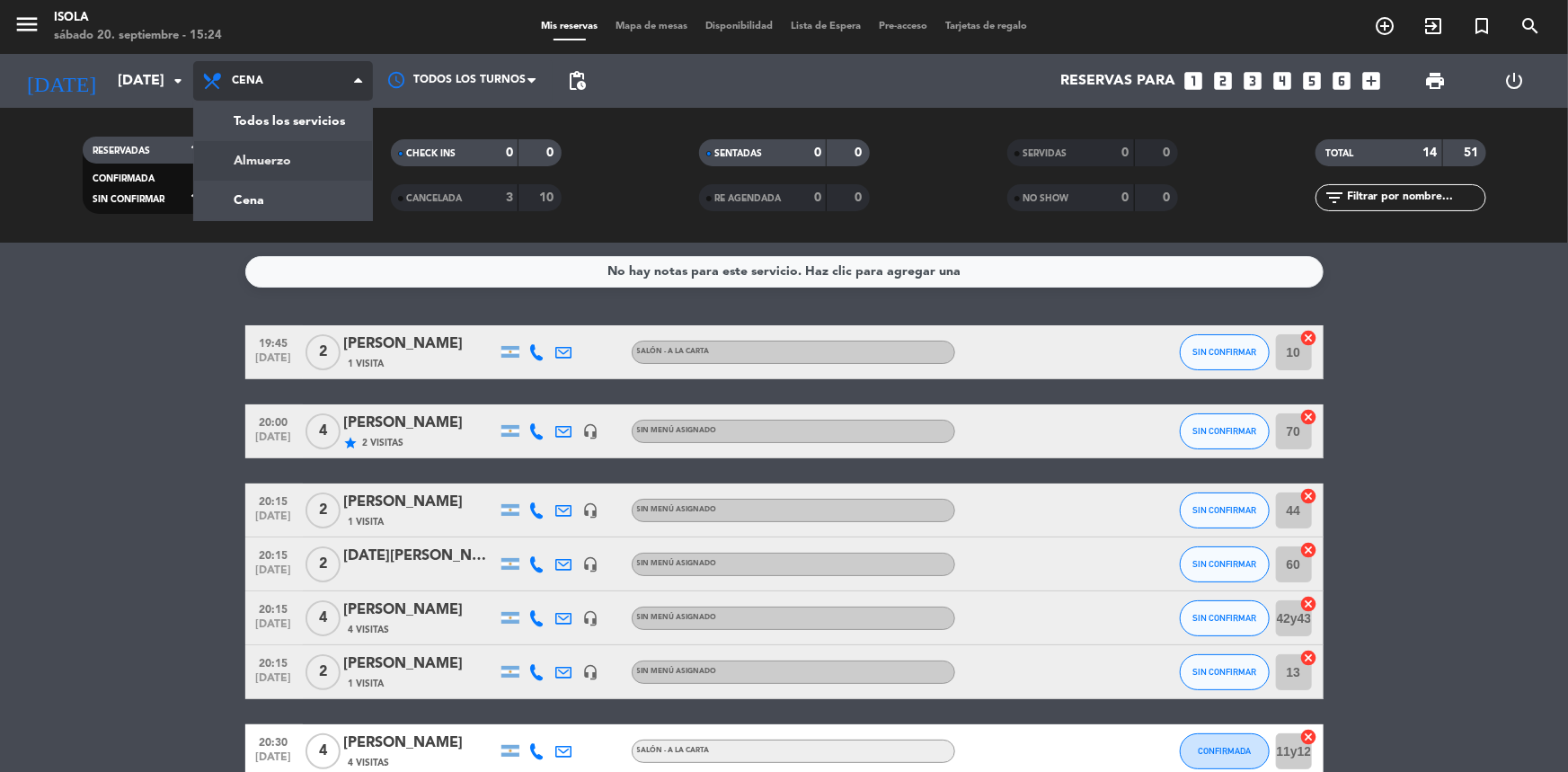
click at [291, 171] on div "menu [PERSON_NAME][DATE] 20. septiembre - 15:24 Mis reservas Mapa de mesas Disp…" at bounding box center [784, 121] width 1568 height 243
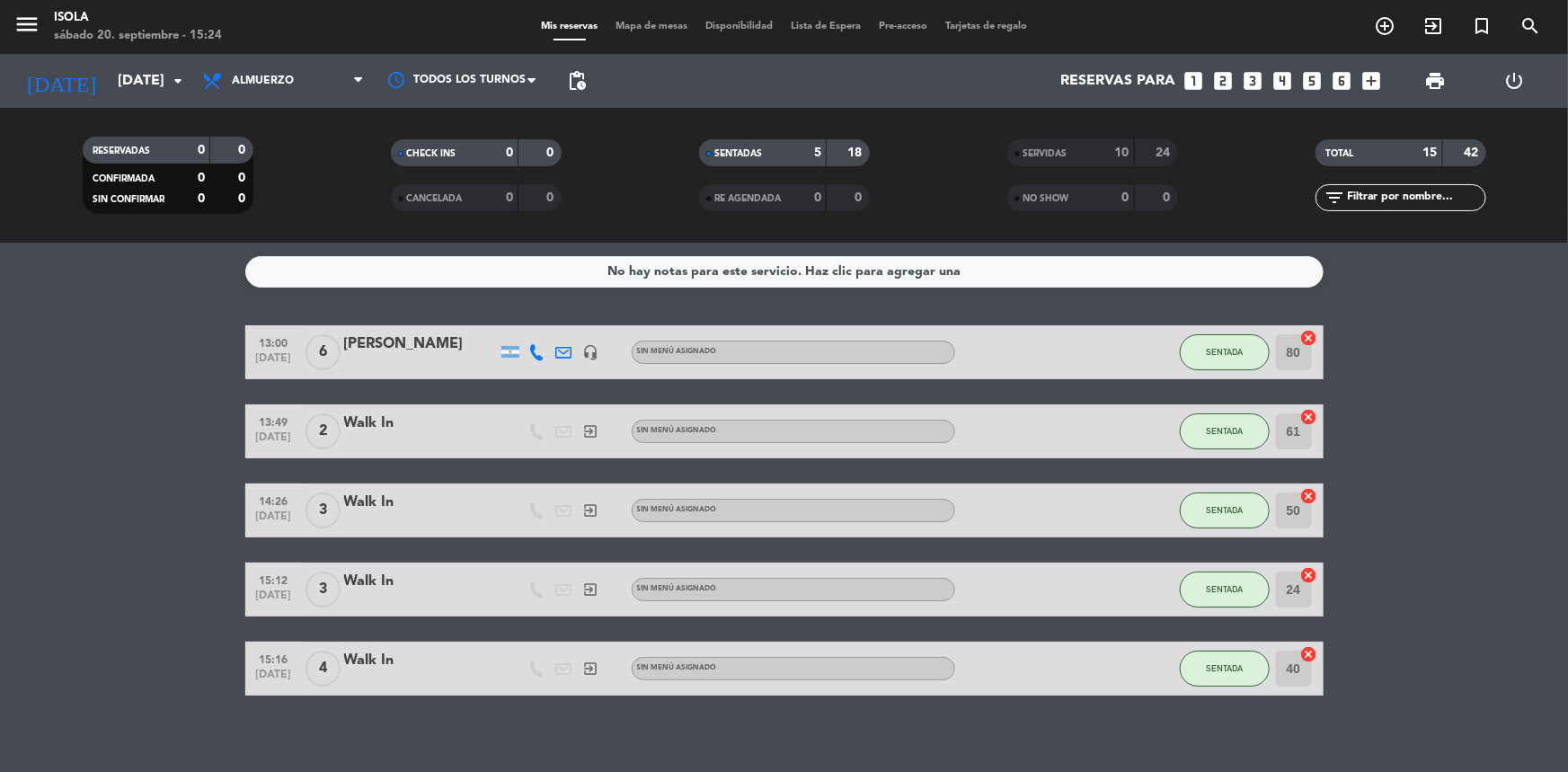
click at [319, 103] on div "Todos los servicios Almuerzo Cena Almuerzo Todos los servicios Almuerzo Cena" at bounding box center [283, 81] width 179 height 54
click at [341, 76] on span "Almuerzo" at bounding box center [283, 81] width 179 height 39
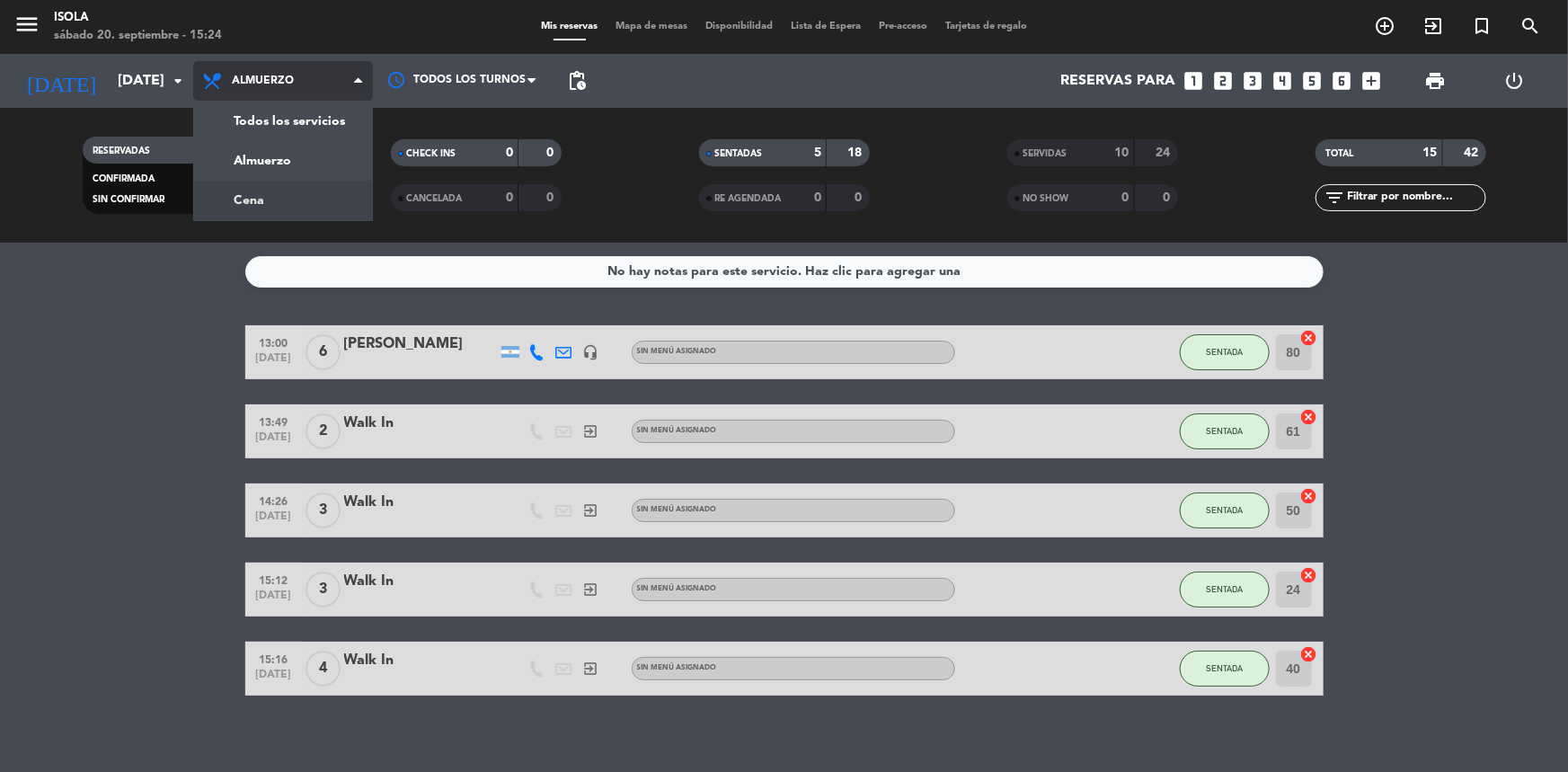
click at [305, 186] on div "menu [PERSON_NAME][DATE] 20. septiembre - 15:24 Mis reservas Mapa de mesas Disp…" at bounding box center [784, 121] width 1568 height 243
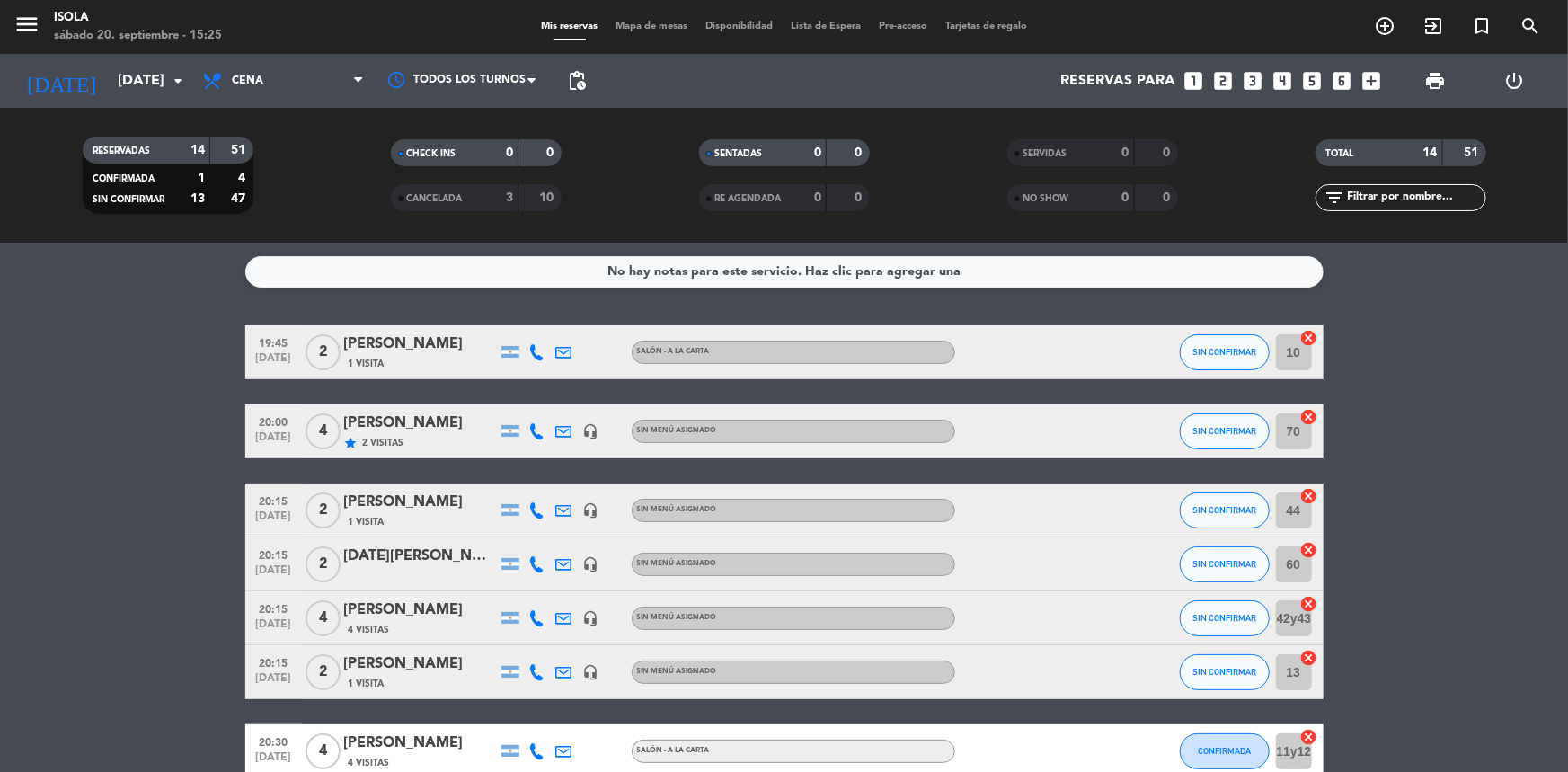
click at [656, 33] on div "Mis reservas Mapa de mesas Disponibilidad Lista de Espera Pre-acceso Tarjetas d…" at bounding box center [784, 27] width 504 height 16
click at [654, 30] on span "Mapa de mesas" at bounding box center [652, 27] width 90 height 10
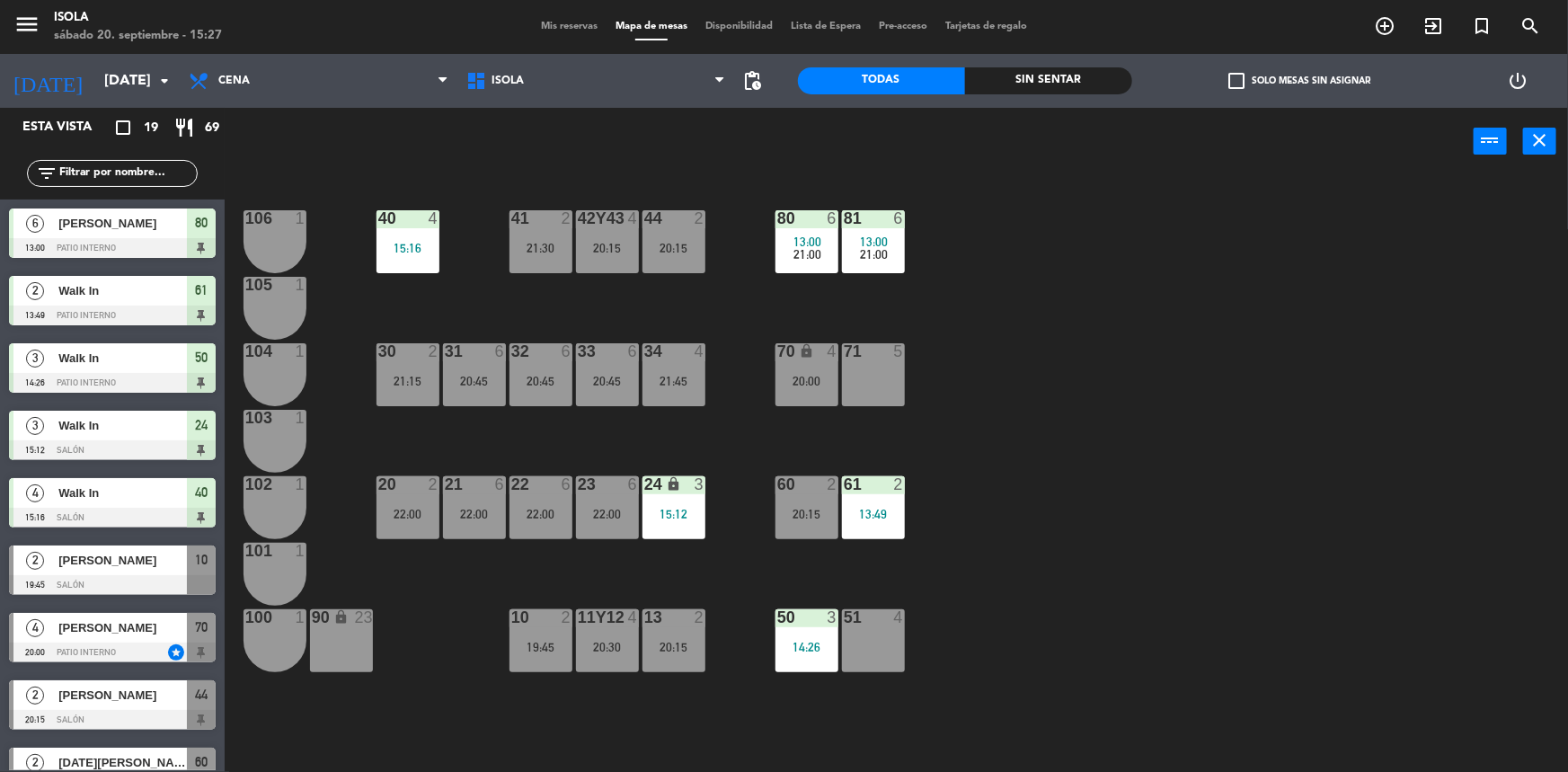
click at [319, 105] on div "Almuerzo Cena Cena Almuerzo Cena" at bounding box center [318, 81] width 277 height 54
click at [310, 90] on span "Cena" at bounding box center [318, 81] width 277 height 39
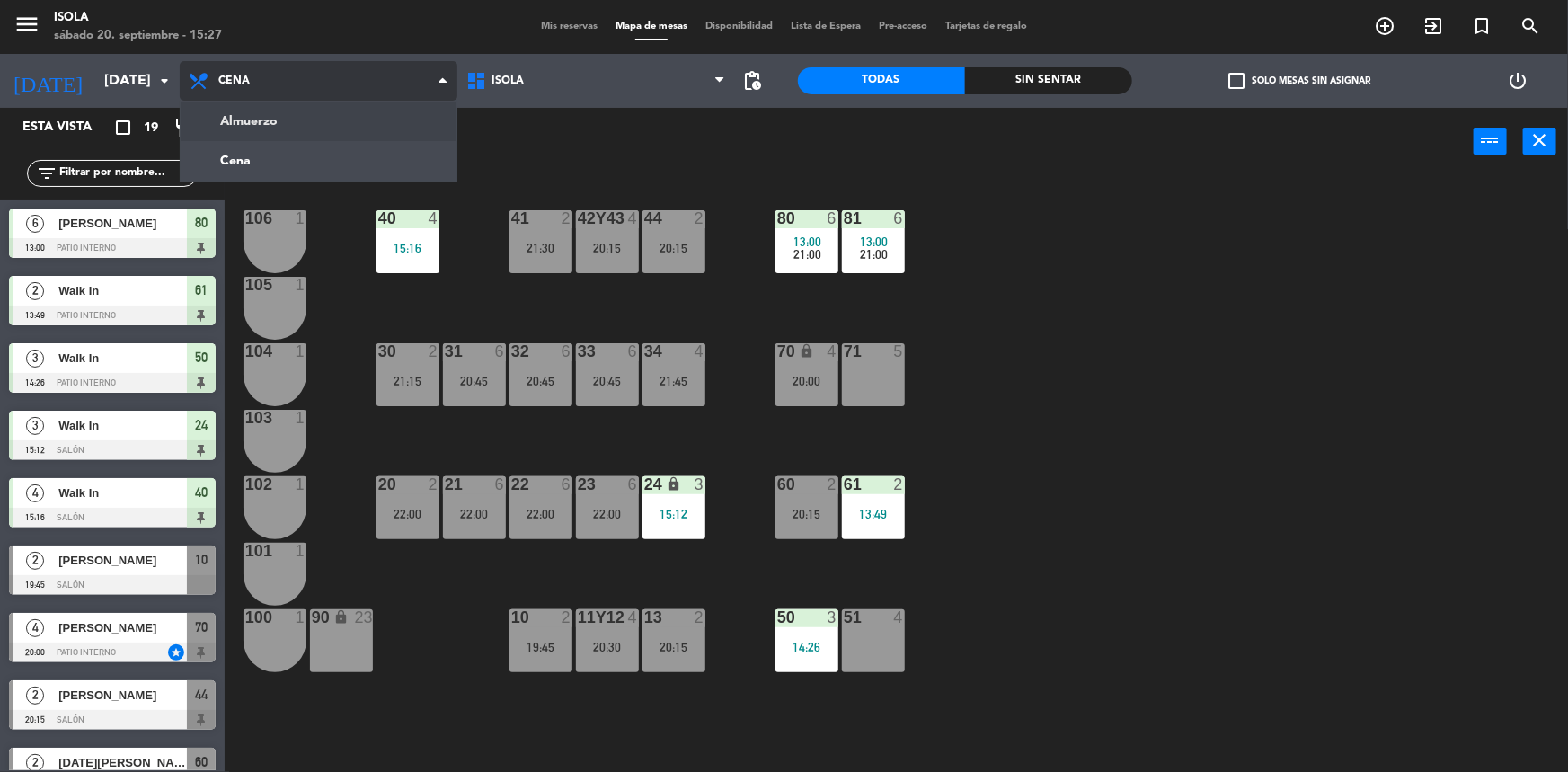
click at [315, 136] on ng-component "menu [PERSON_NAME][DATE] 20. septiembre - 15:27 Mis reservas Mapa de mesas Disp…" at bounding box center [784, 387] width 1568 height 775
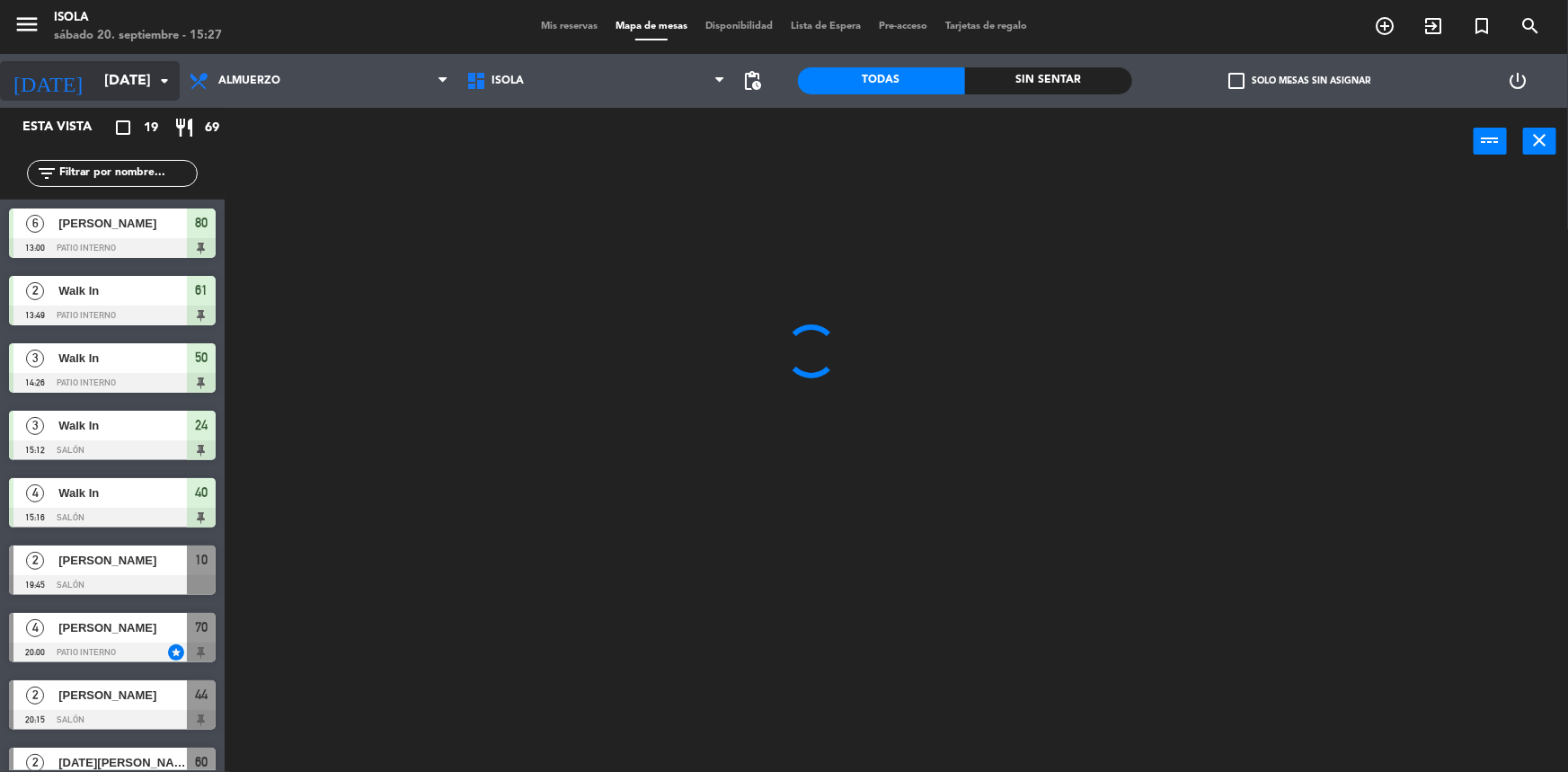
click at [108, 85] on input "[DATE]" at bounding box center [189, 82] width 189 height 35
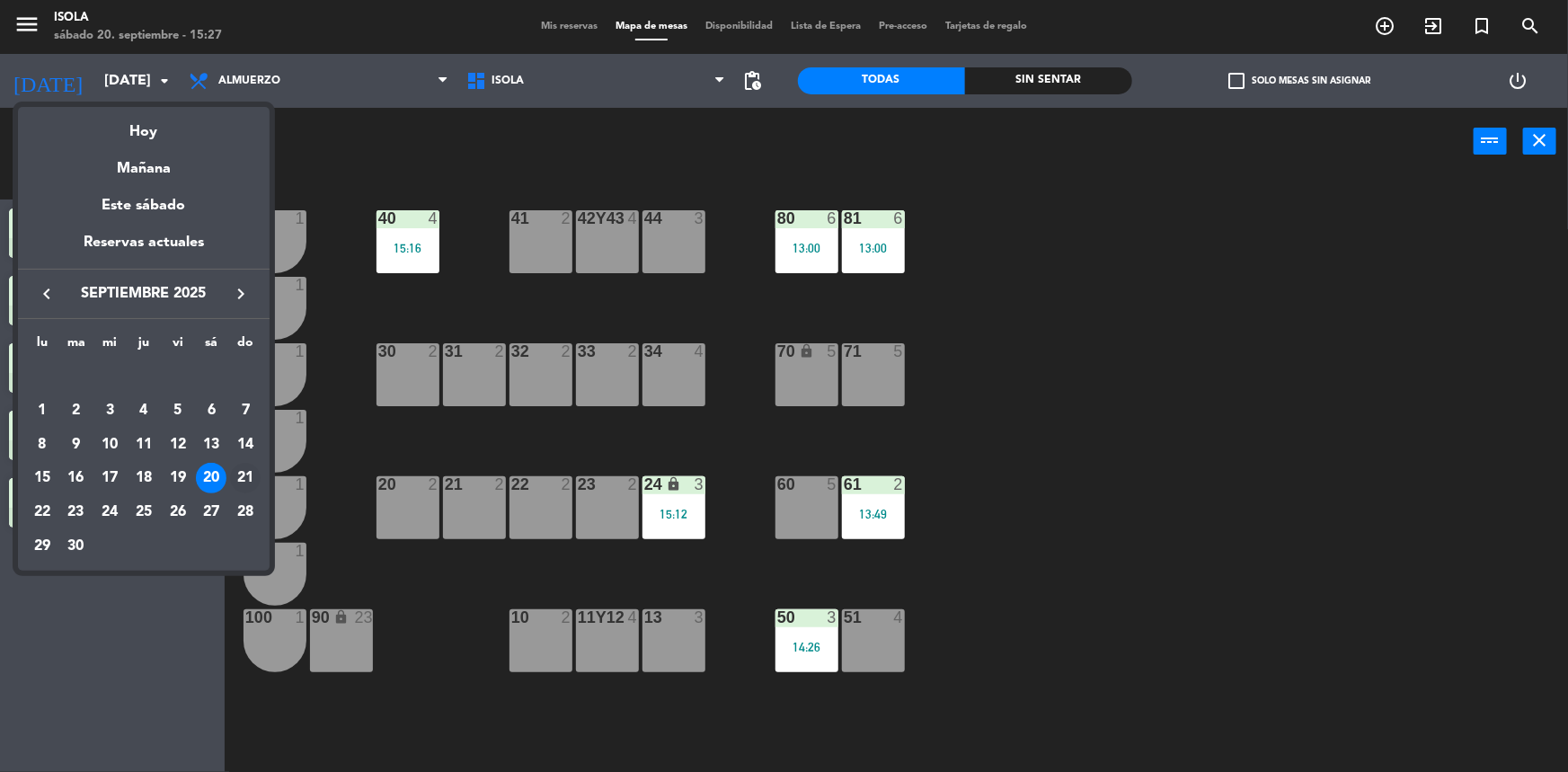
click at [252, 476] on div "21" at bounding box center [244, 478] width 30 height 30
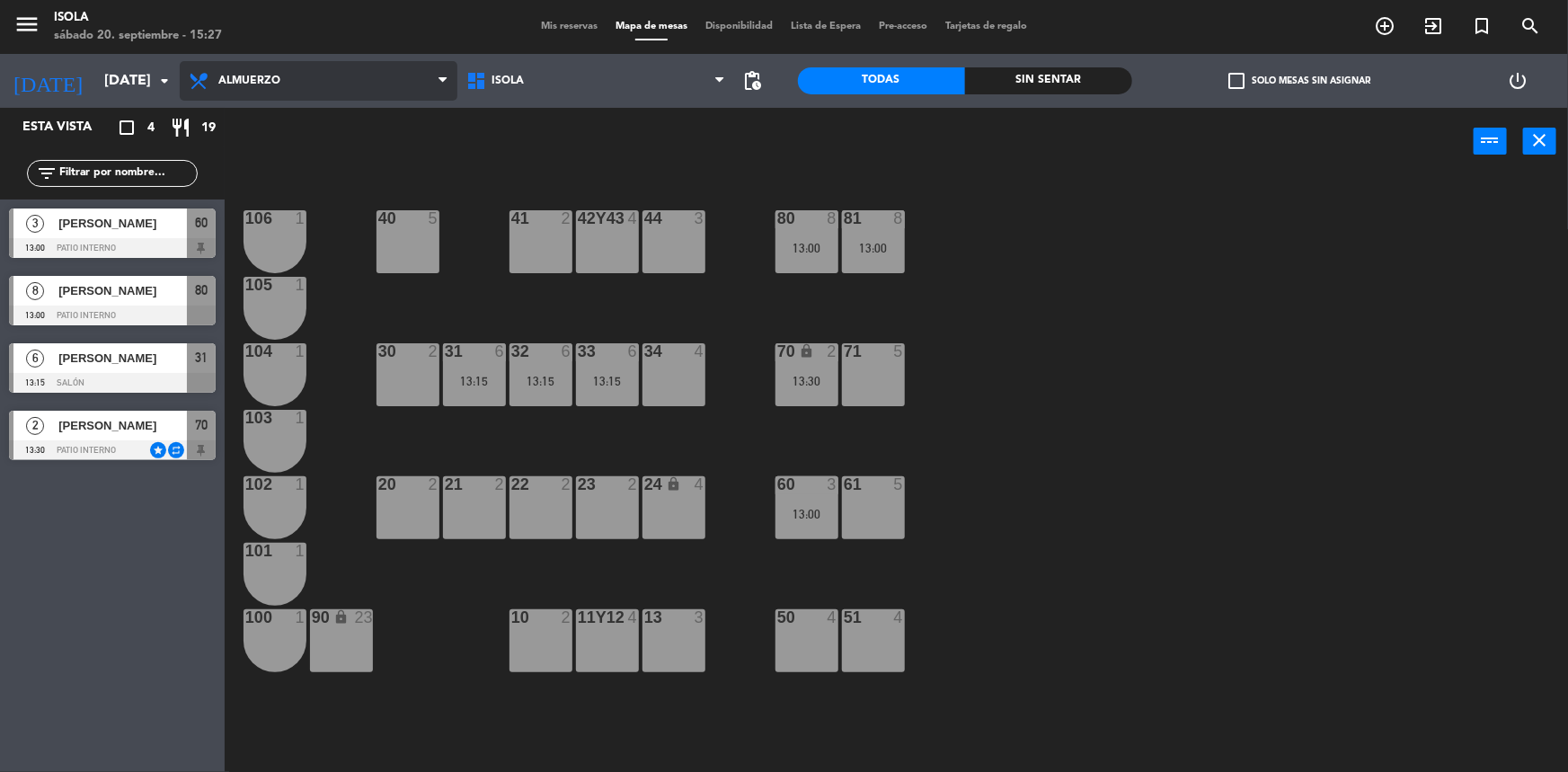
click at [287, 81] on span "Almuerzo" at bounding box center [318, 81] width 277 height 39
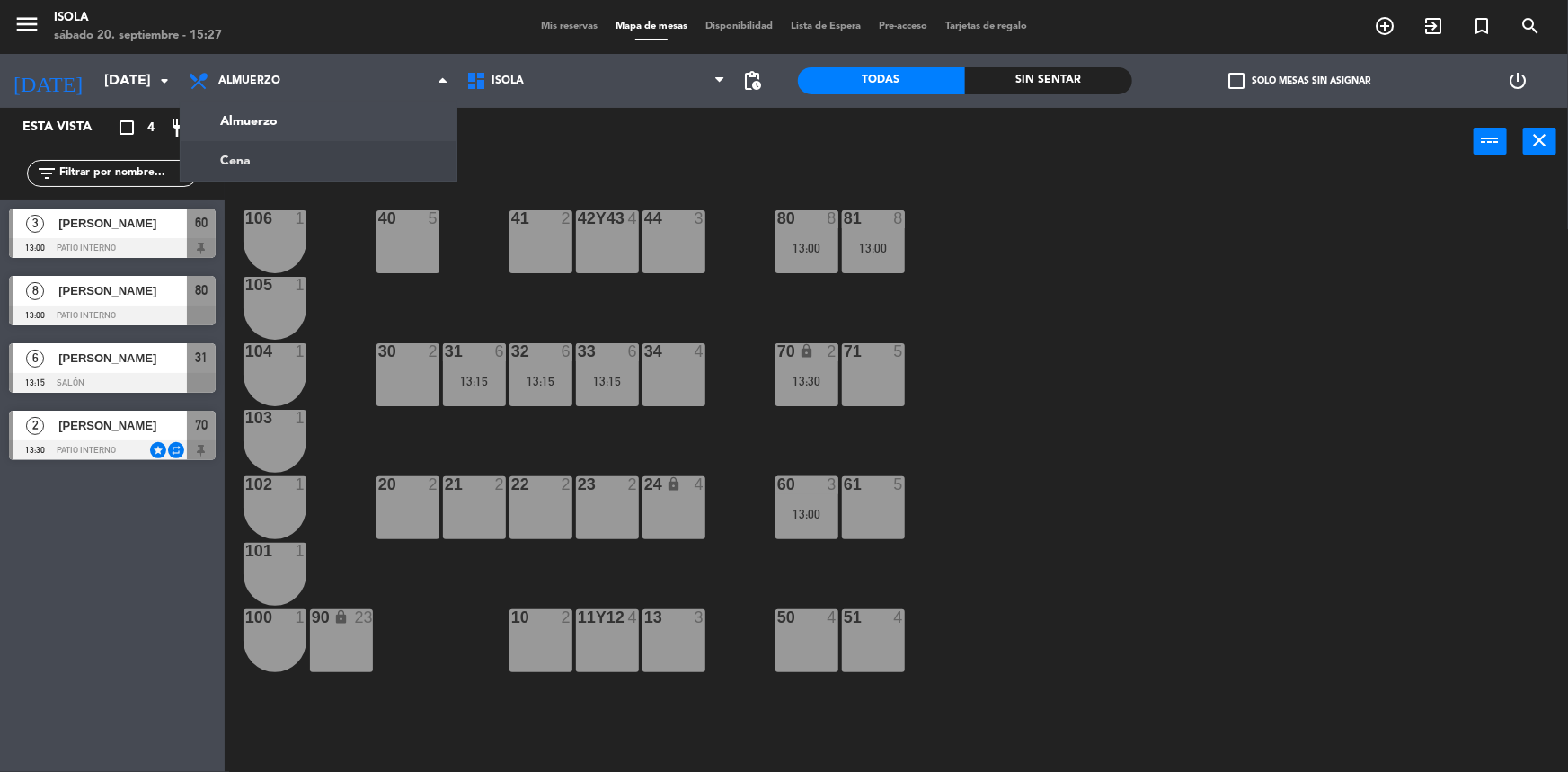
click at [562, 158] on div "power_input close" at bounding box center [849, 142] width 1249 height 69
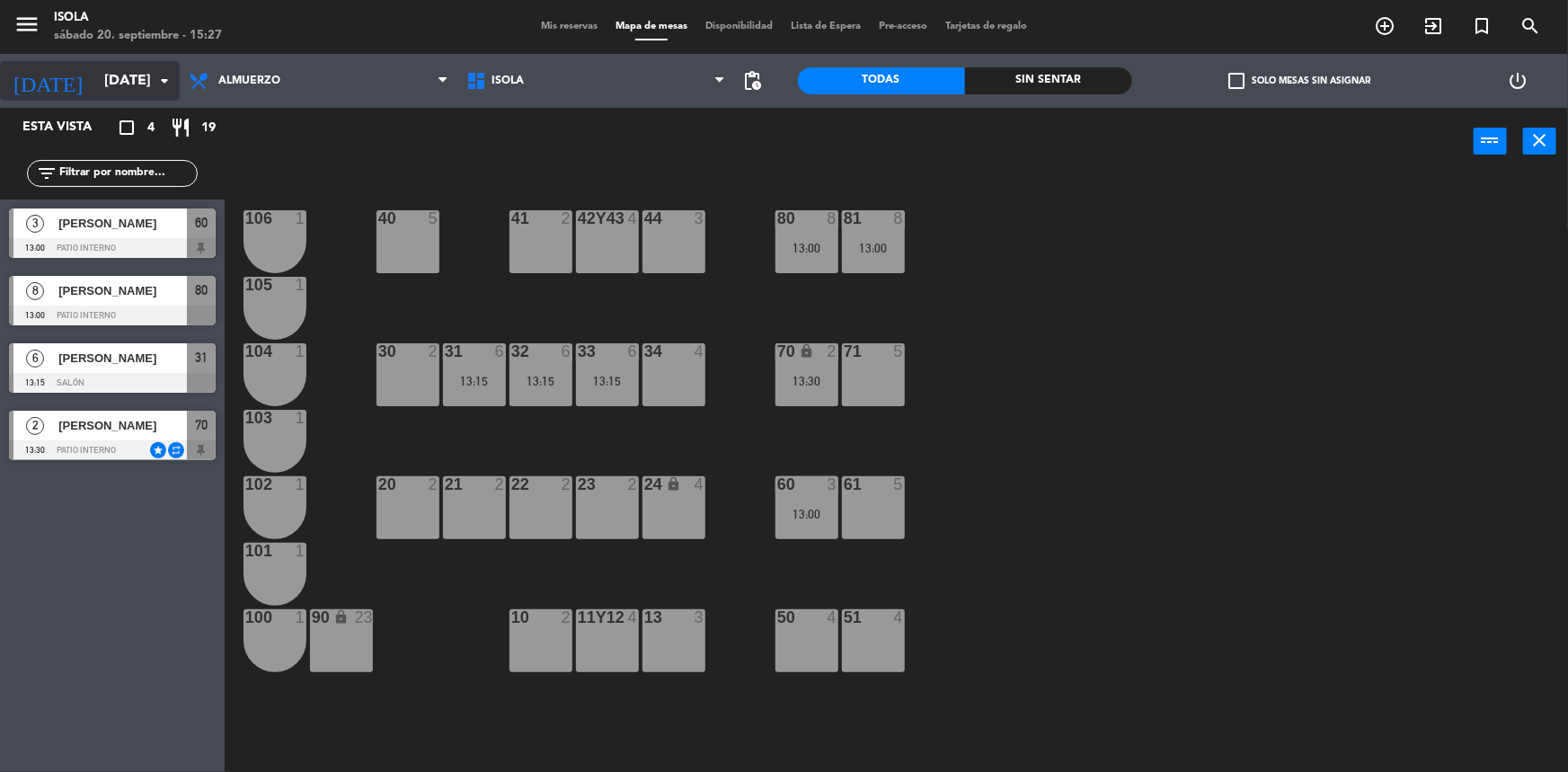
click at [130, 74] on input "[DATE]" at bounding box center [189, 82] width 189 height 35
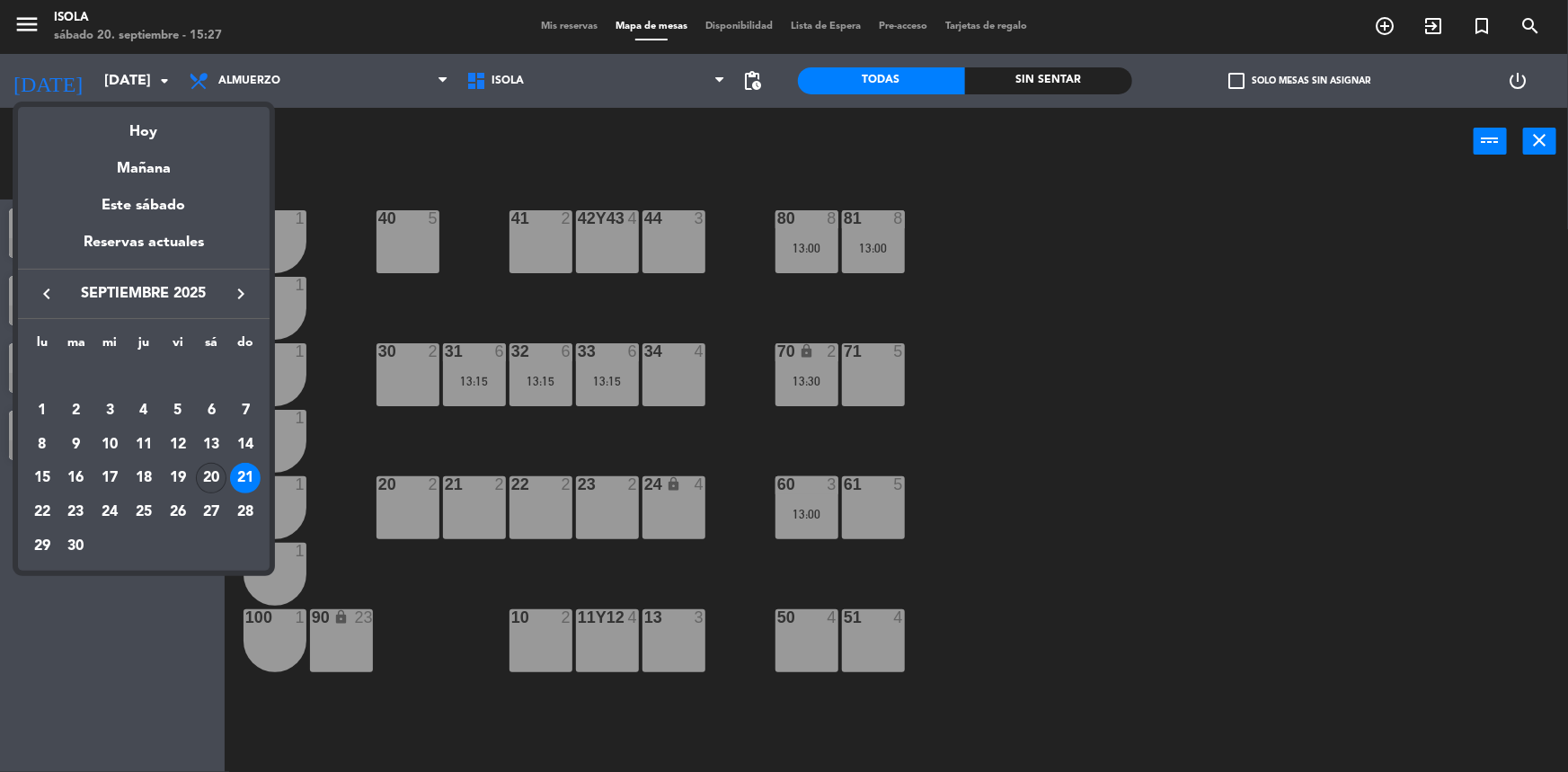
click at [215, 476] on div "20" at bounding box center [211, 478] width 30 height 30
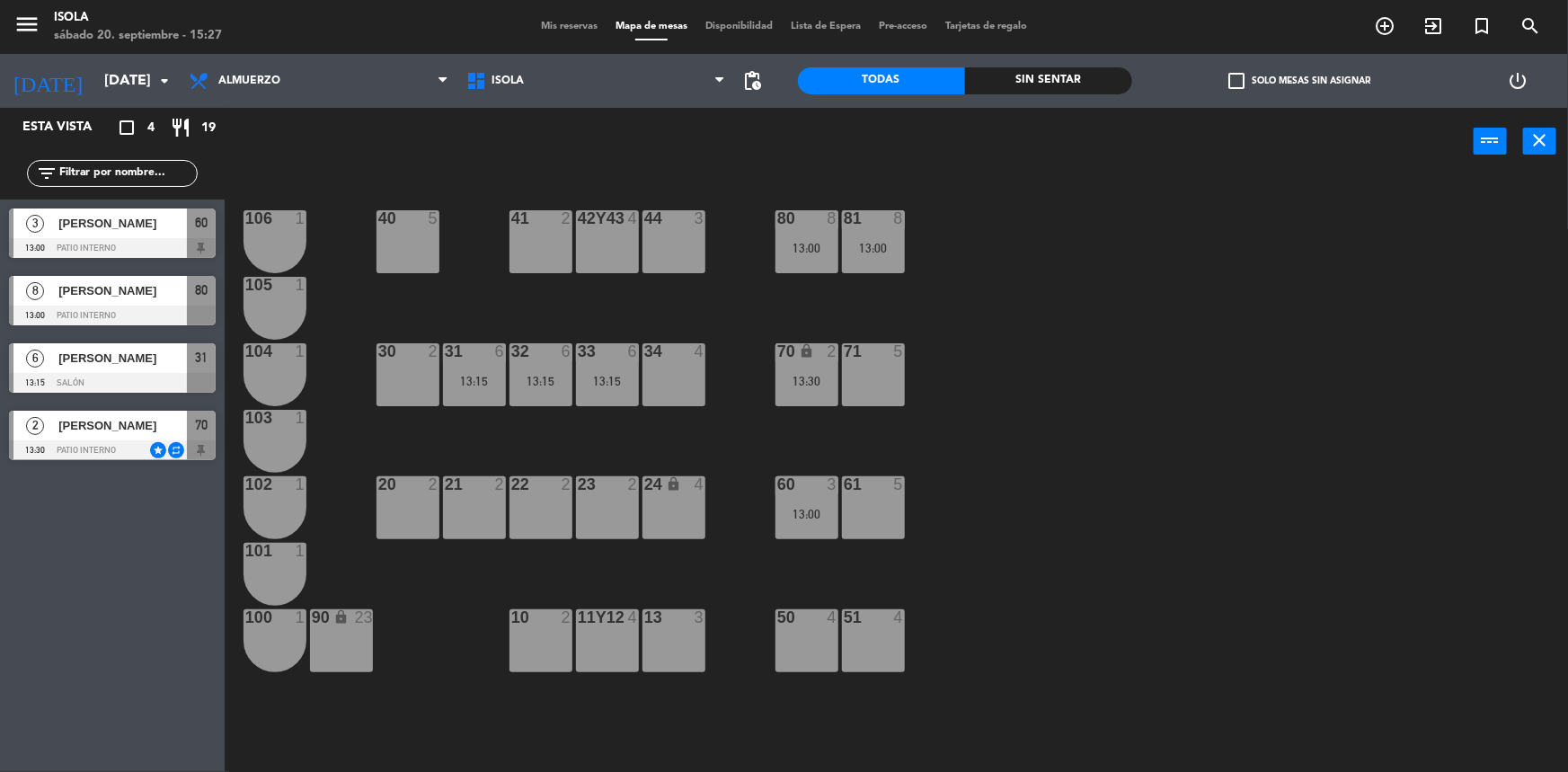
type input "[DATE]"
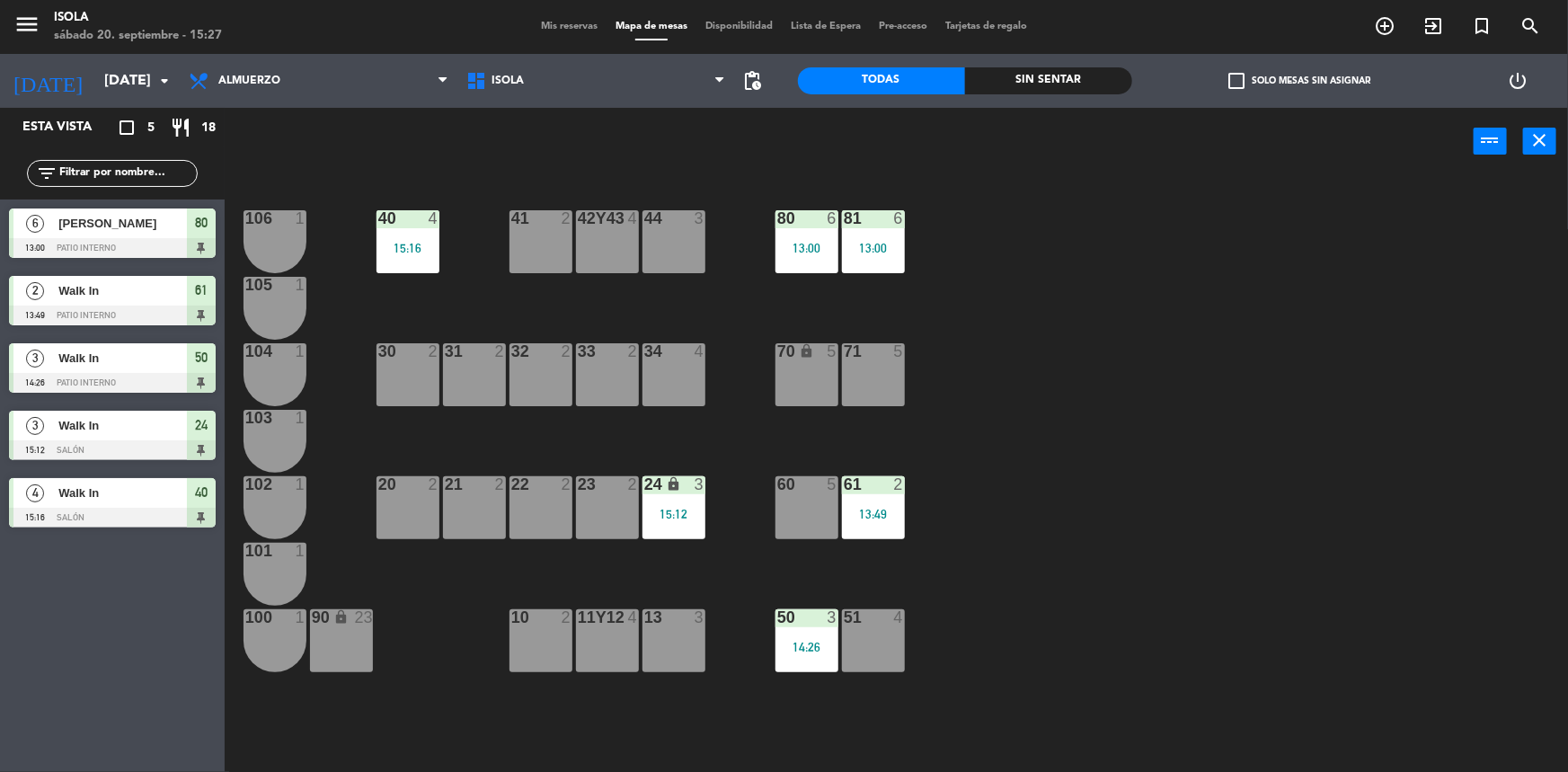
click at [1172, 262] on div "40 4 15:16 42y43 4 41 2 44 3 80 6 13:00 81 6 13:00 106 1 105 1 30 2 31 2 32 2 3…" at bounding box center [903, 476] width 1328 height 597
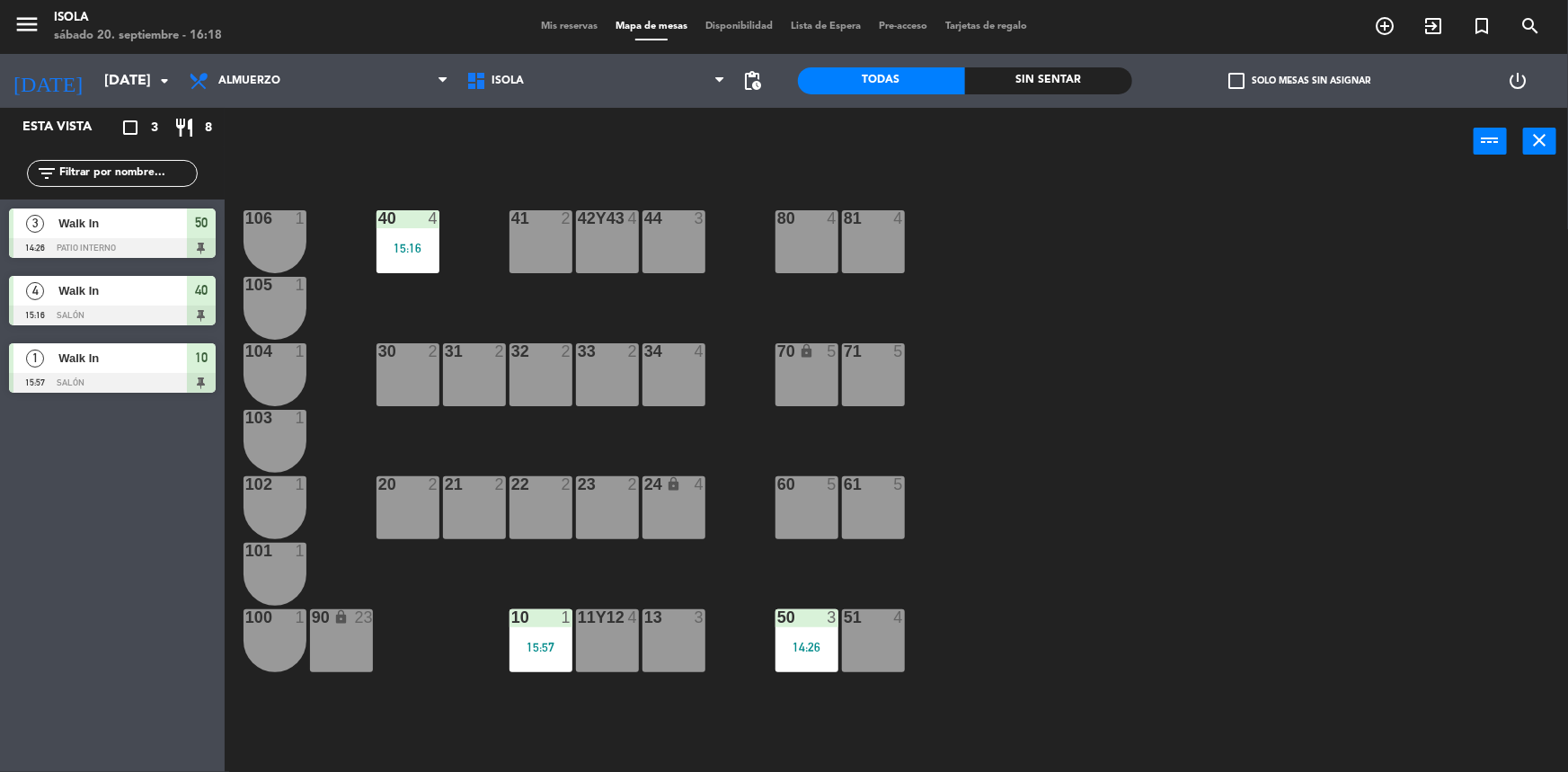
click at [1551, 159] on div "power_input close" at bounding box center [896, 142] width 1344 height 69
click at [1544, 149] on icon "close" at bounding box center [1541, 140] width 22 height 22
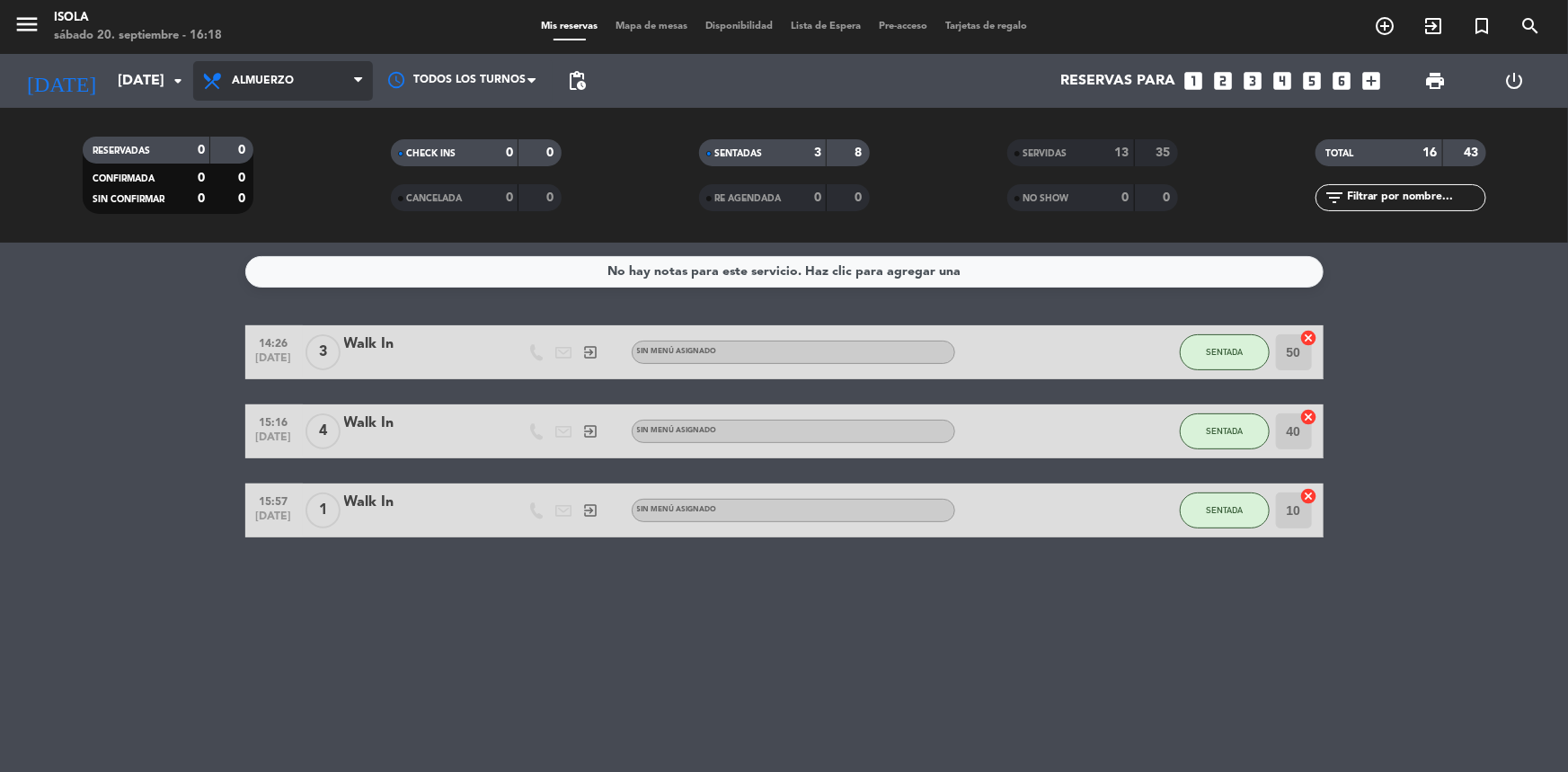
click at [323, 89] on span "Almuerzo" at bounding box center [283, 81] width 179 height 39
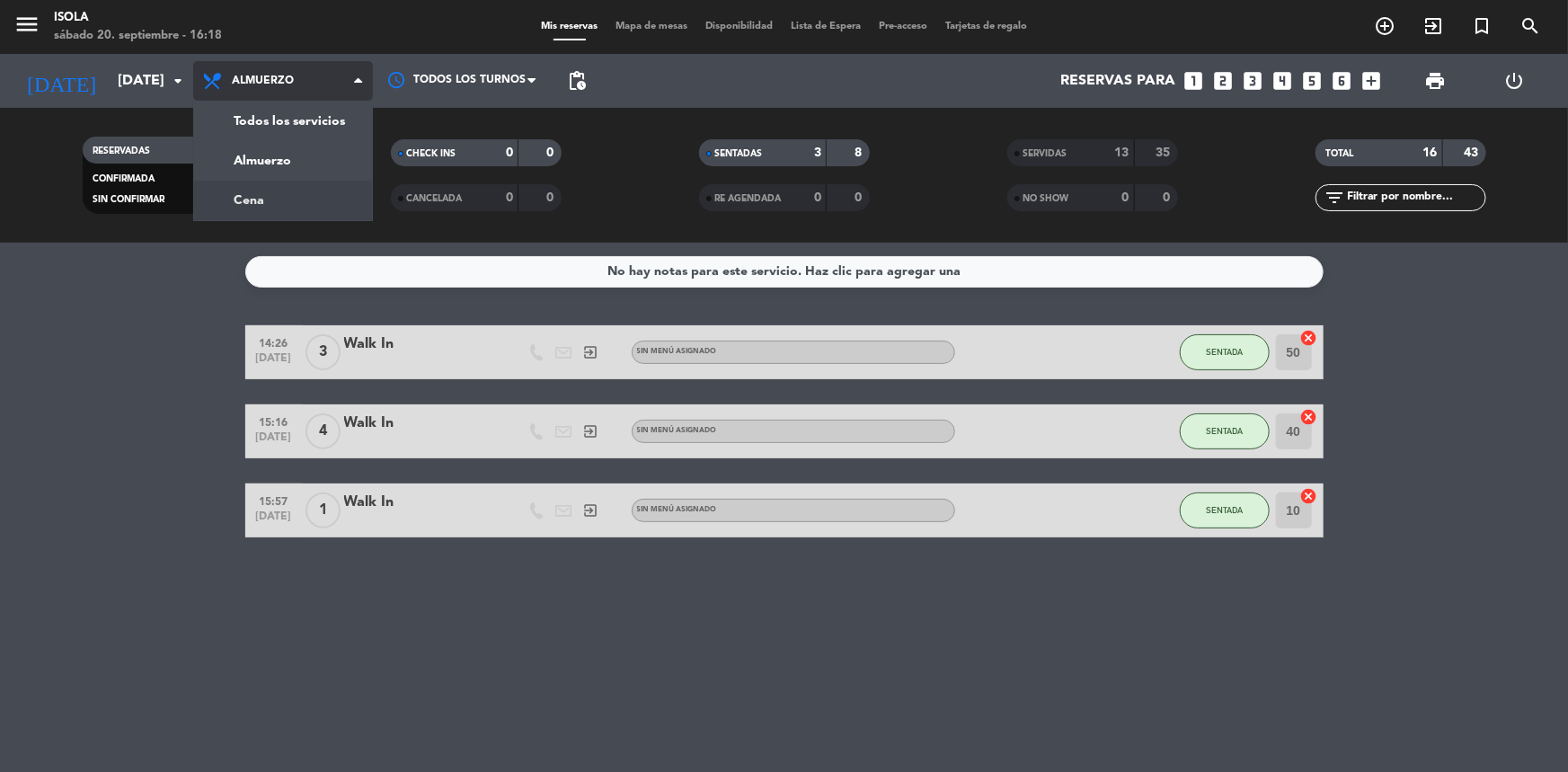
click at [278, 205] on div "menu [PERSON_NAME][DATE] 20. septiembre - 16:18 Mis reservas Mapa de mesas Disp…" at bounding box center [784, 121] width 1568 height 243
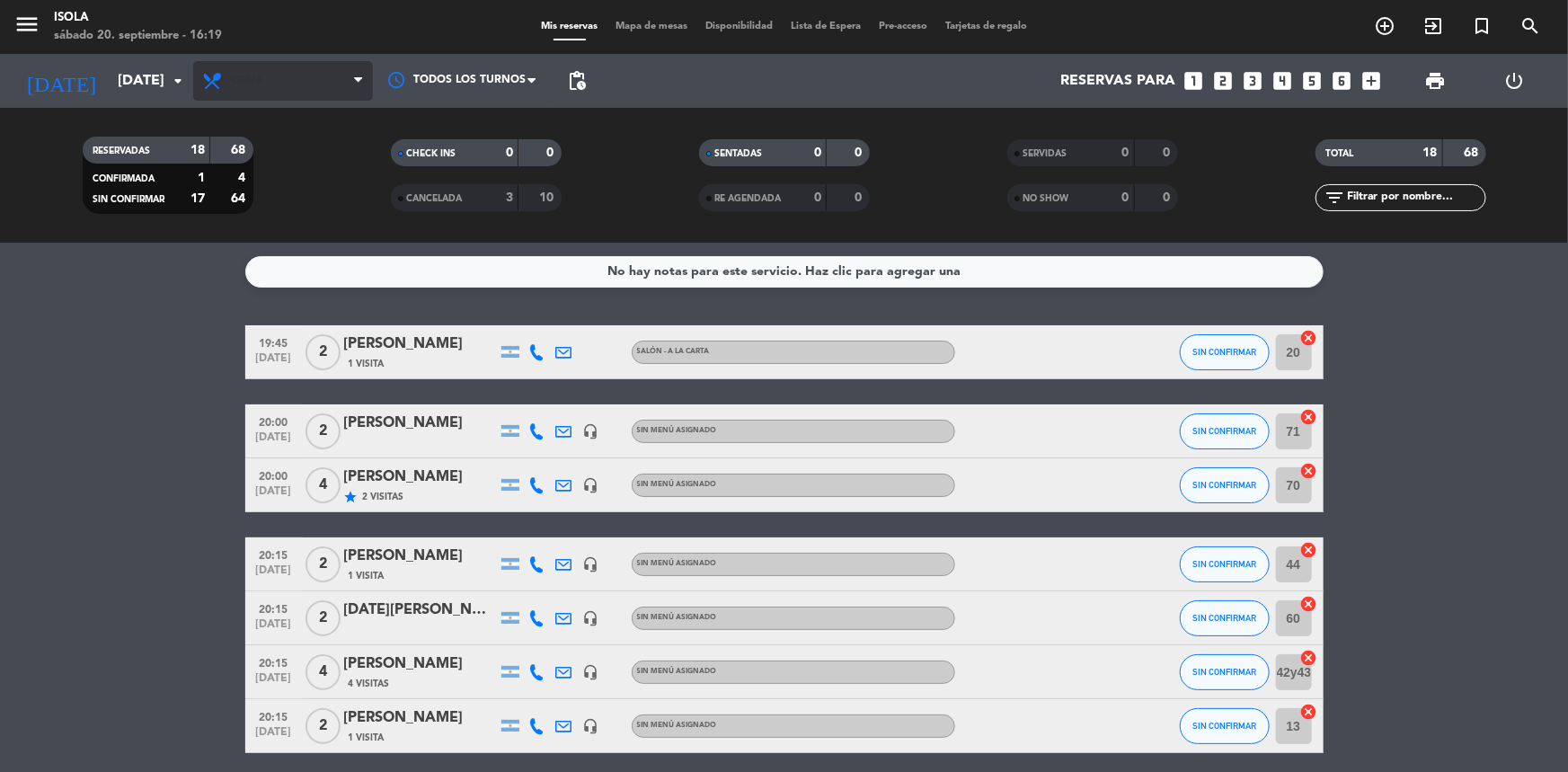
click at [333, 87] on span "Cena" at bounding box center [283, 81] width 179 height 39
click at [272, 153] on div "menu [PERSON_NAME][DATE] 20. septiembre - 16:19 Mis reservas Mapa de mesas Disp…" at bounding box center [784, 121] width 1568 height 243
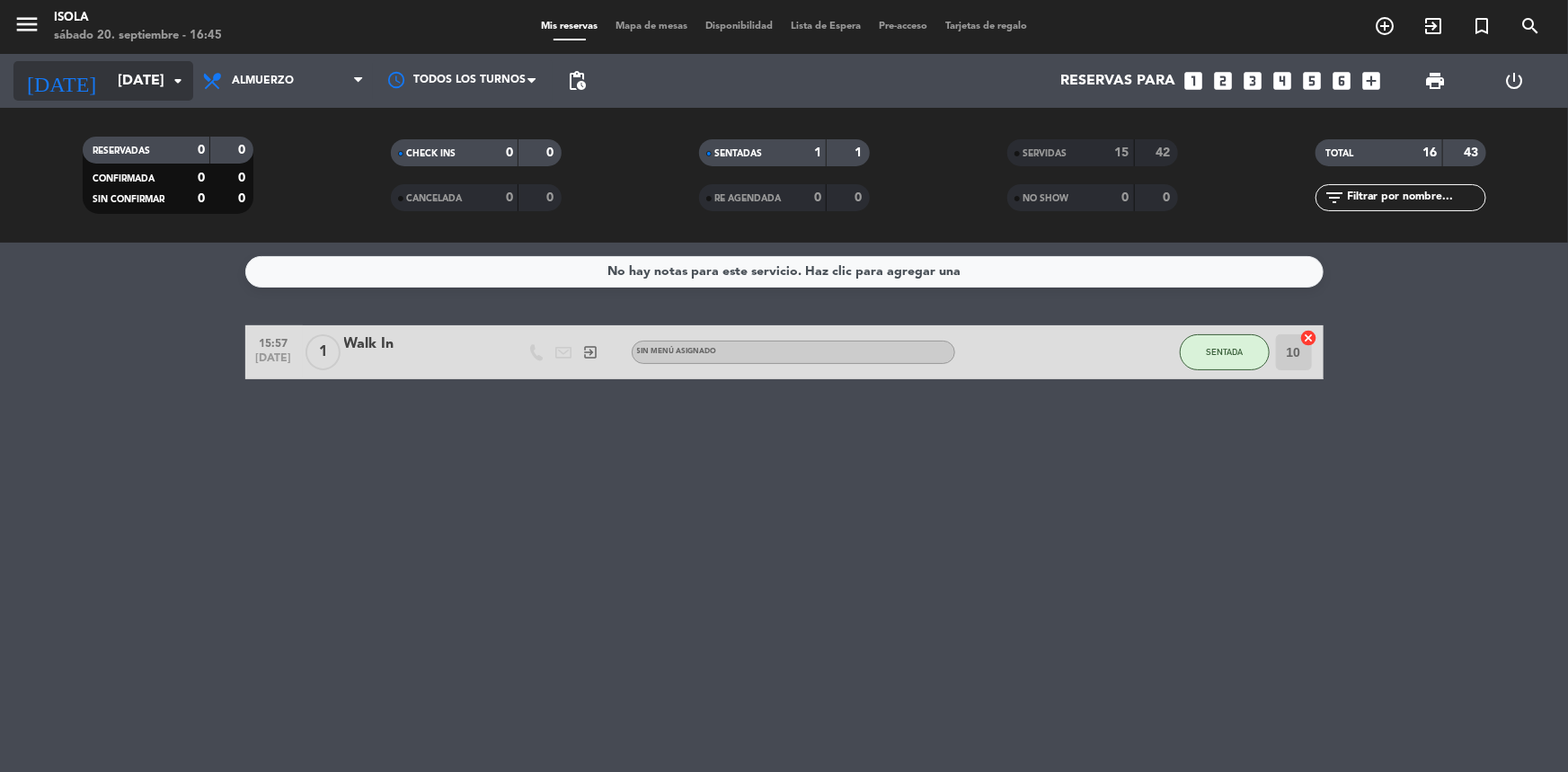
click at [140, 83] on input "[DATE]" at bounding box center [203, 82] width 189 height 35
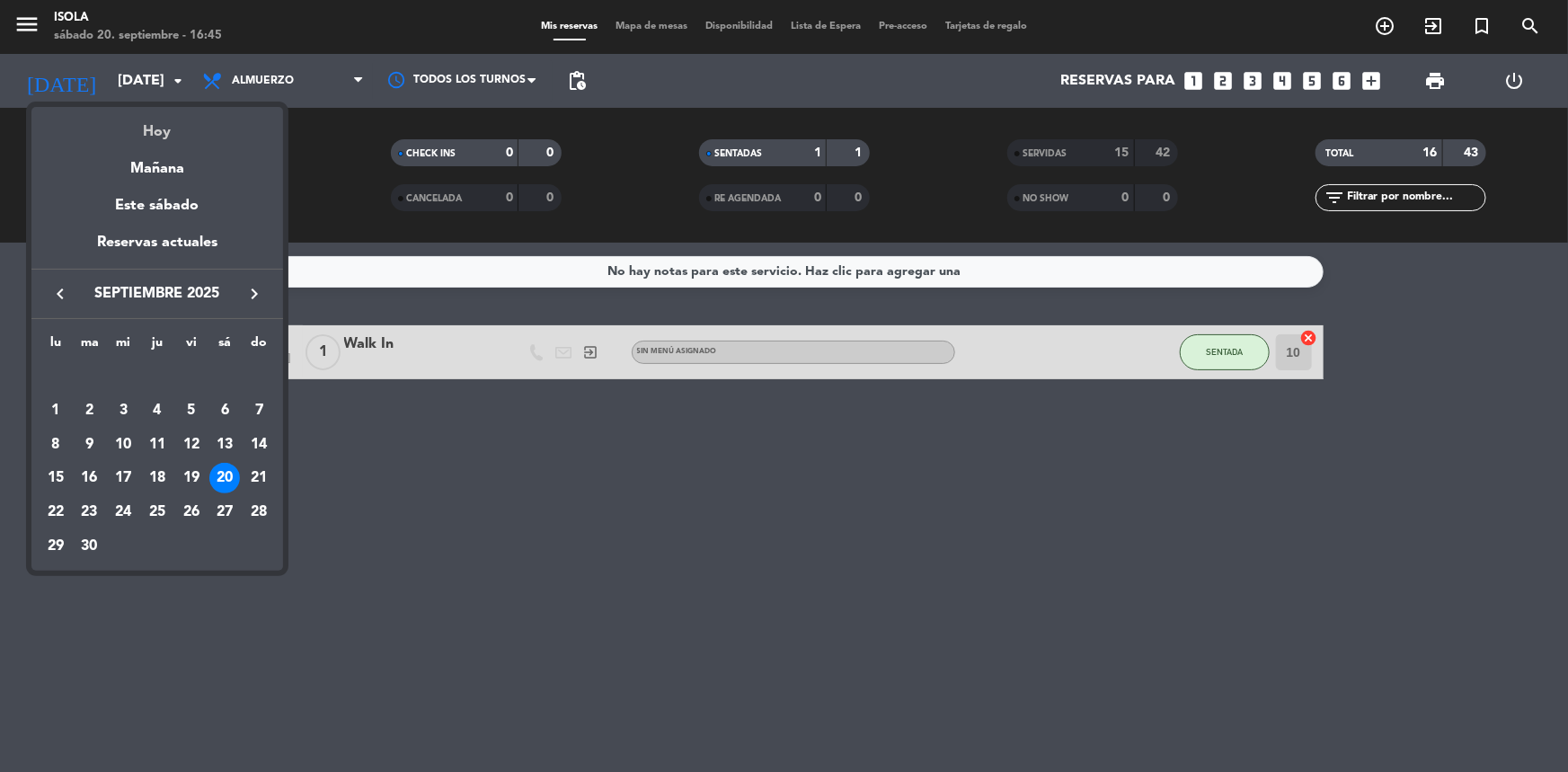
click at [157, 135] on div "Hoy" at bounding box center [157, 125] width 252 height 37
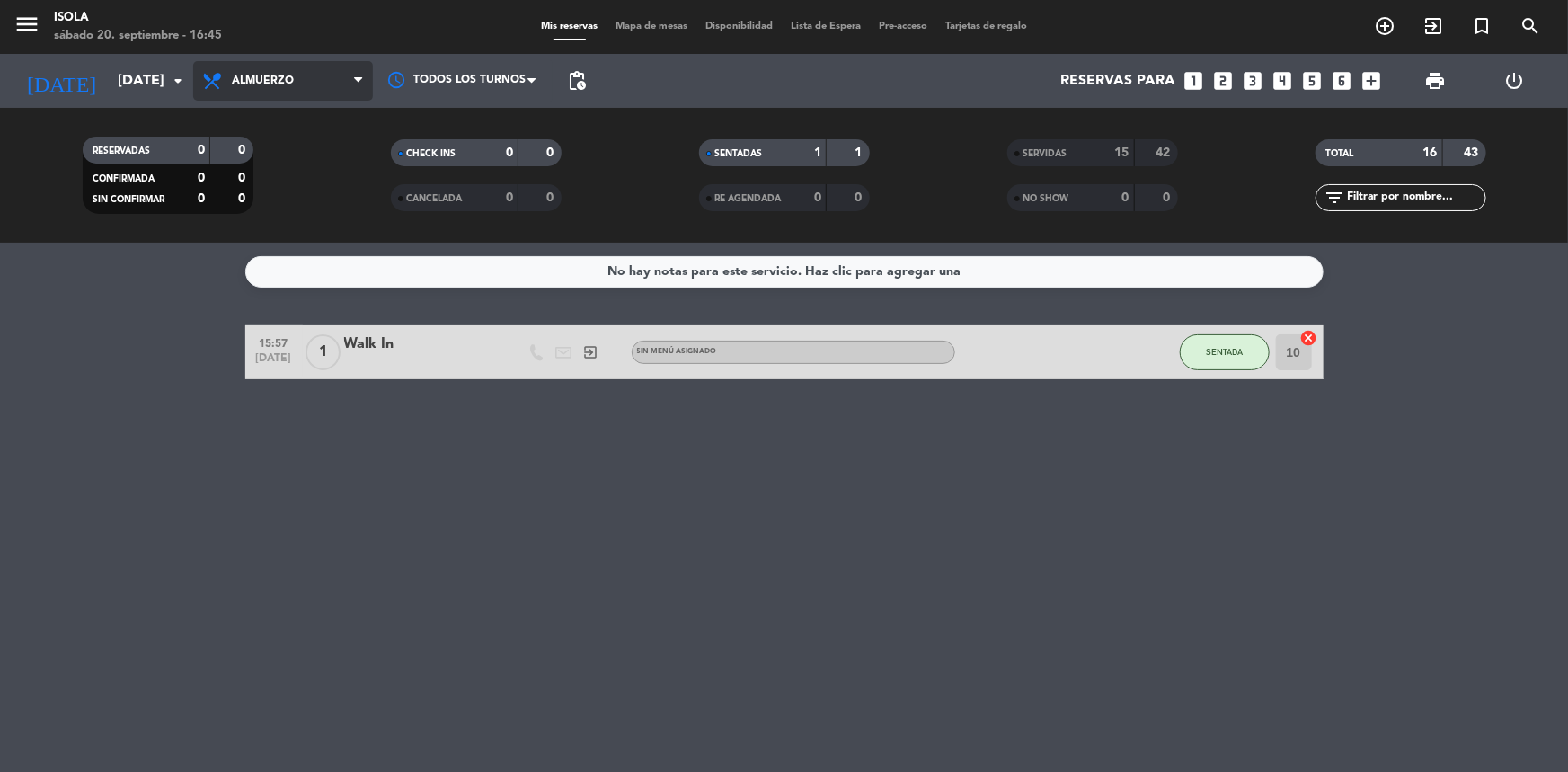
click at [304, 78] on span "Almuerzo" at bounding box center [283, 81] width 179 height 39
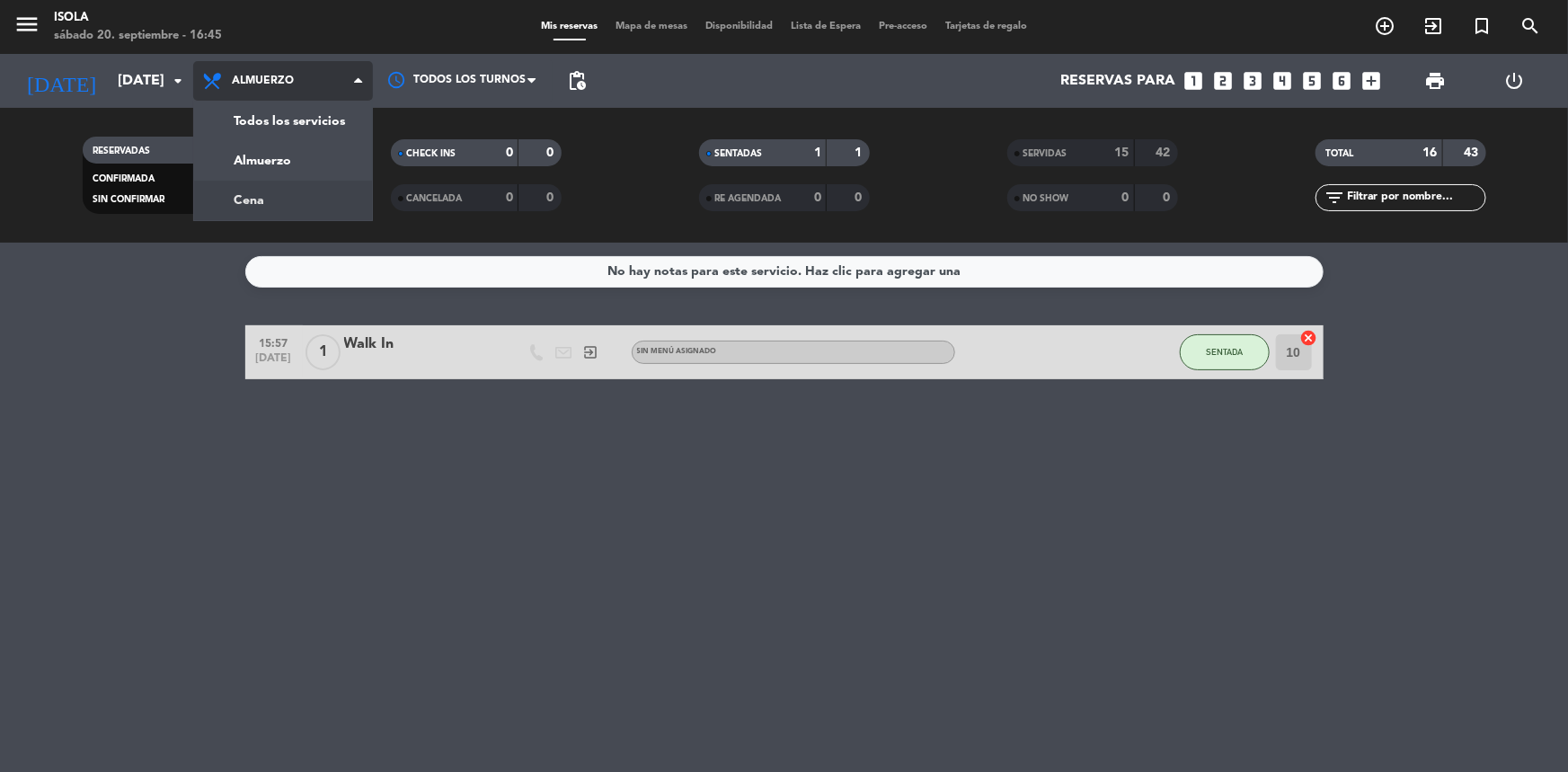
click at [278, 189] on div "menu [PERSON_NAME][DATE] 20. septiembre - 16:45 Mis reservas Mapa de mesas Disp…" at bounding box center [784, 121] width 1568 height 243
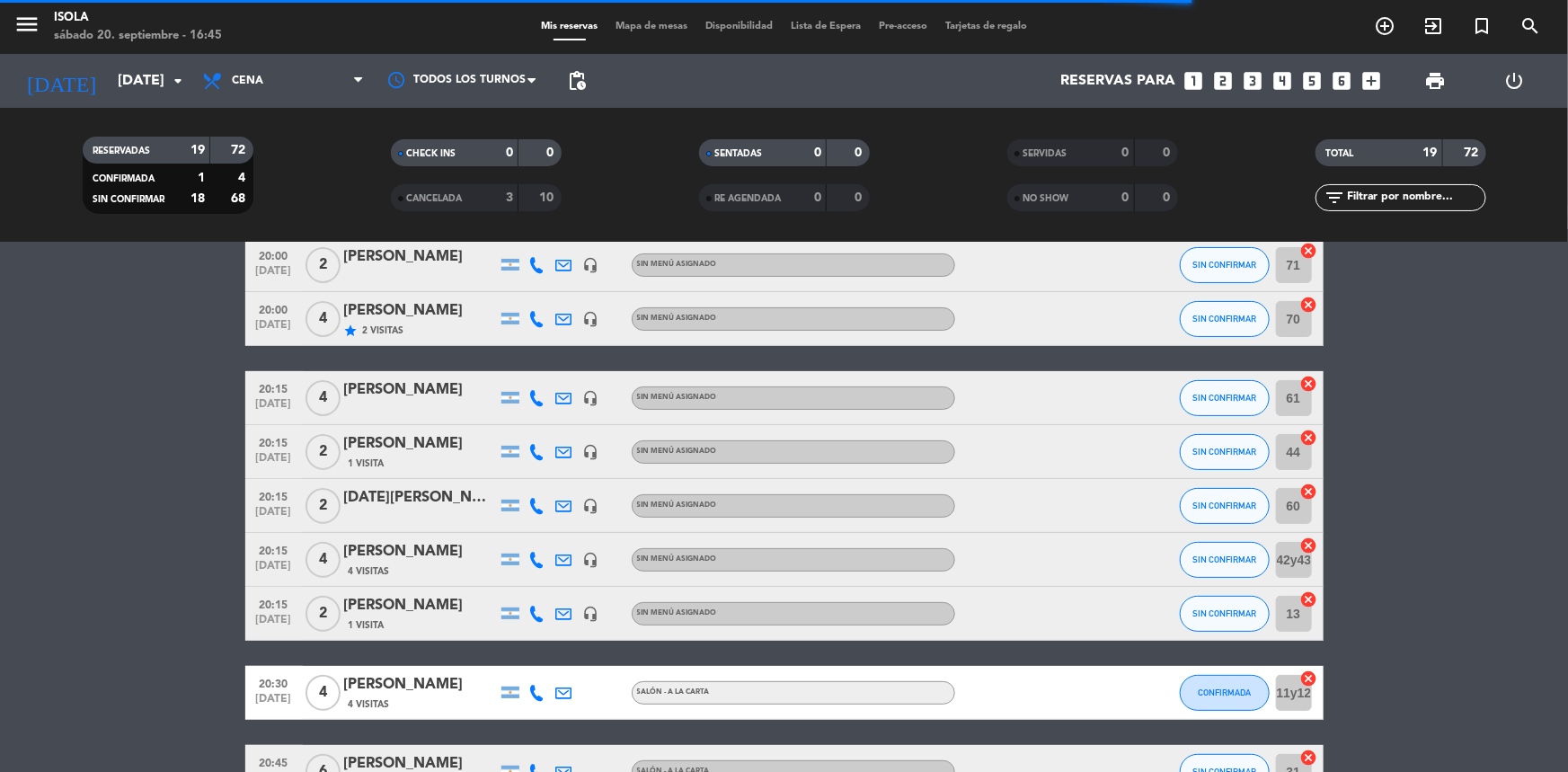
scroll to position [165, 0]
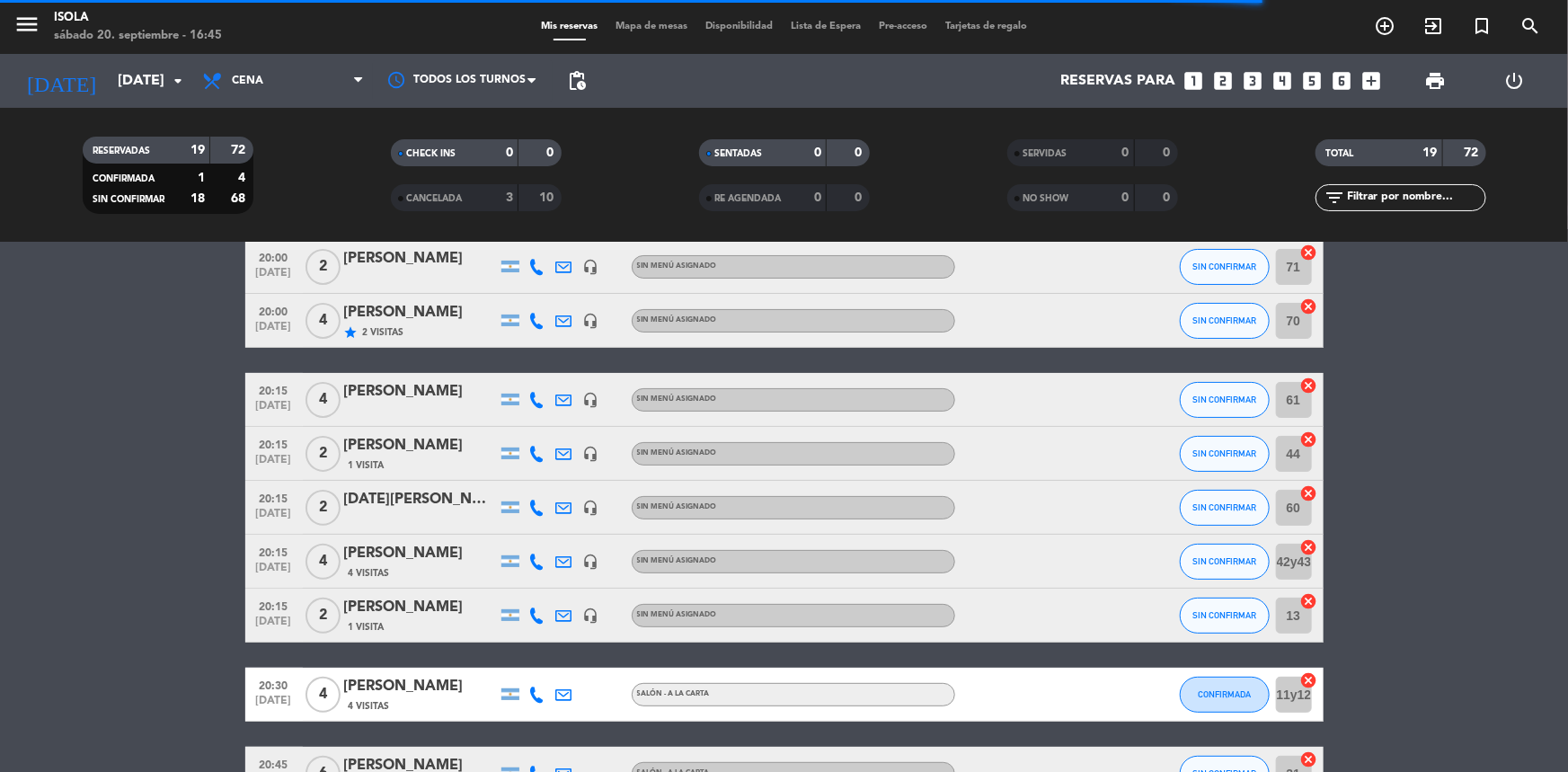
click at [426, 401] on div "[PERSON_NAME]" at bounding box center [420, 392] width 153 height 24
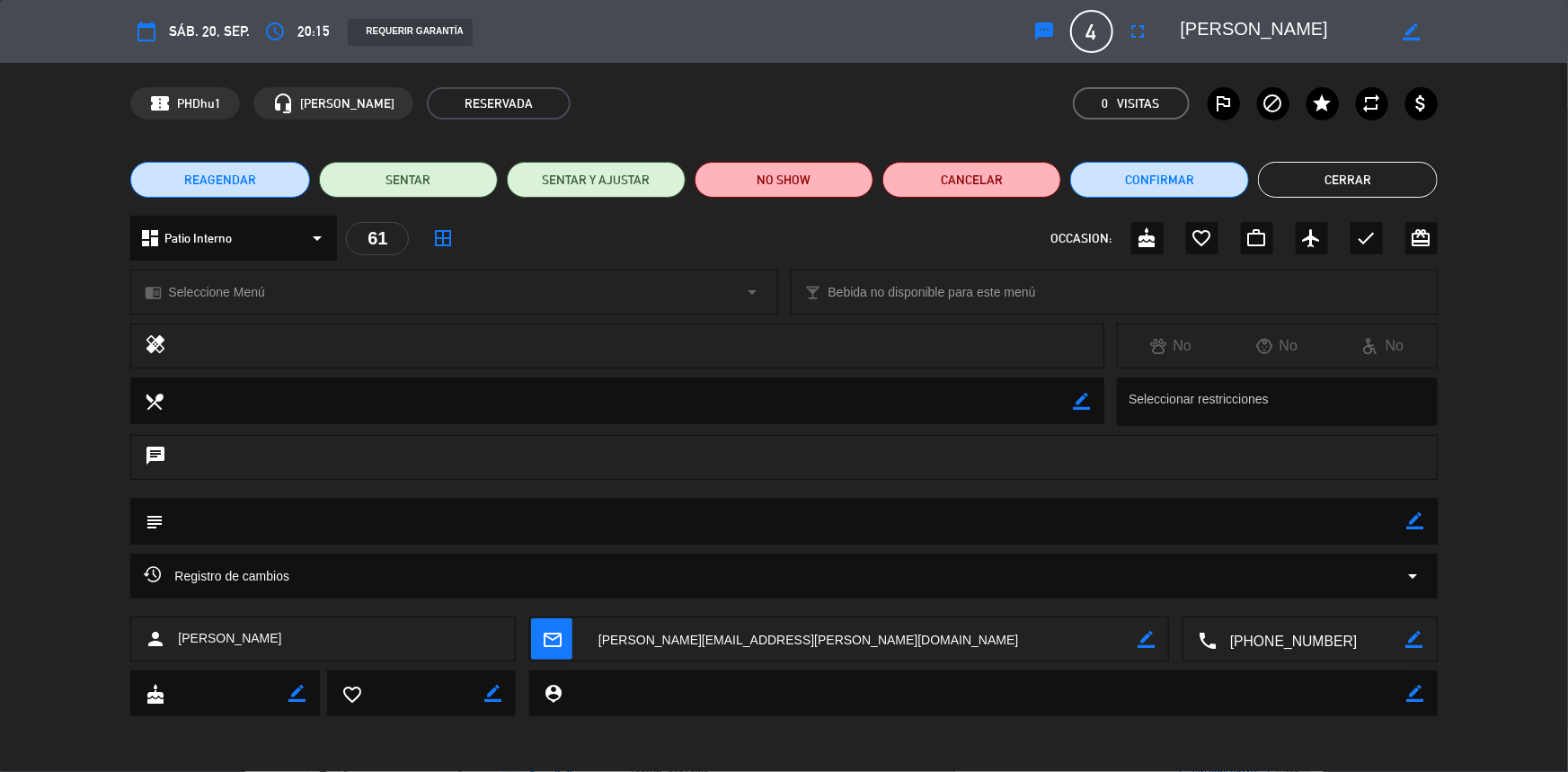
click at [1153, 642] on icon "border_color" at bounding box center [1146, 639] width 17 height 17
drag, startPoint x: 1049, startPoint y: 643, endPoint x: 584, endPoint y: 664, distance: 465.5
click at [584, 664] on div "person [PERSON_NAME] mail_outline local_phone border_color" at bounding box center [784, 643] width 1568 height 54
type textarea "[EMAIL_ADDRESS][DOMAIN_NAME]"
click at [1141, 640] on icon at bounding box center [1146, 639] width 17 height 17
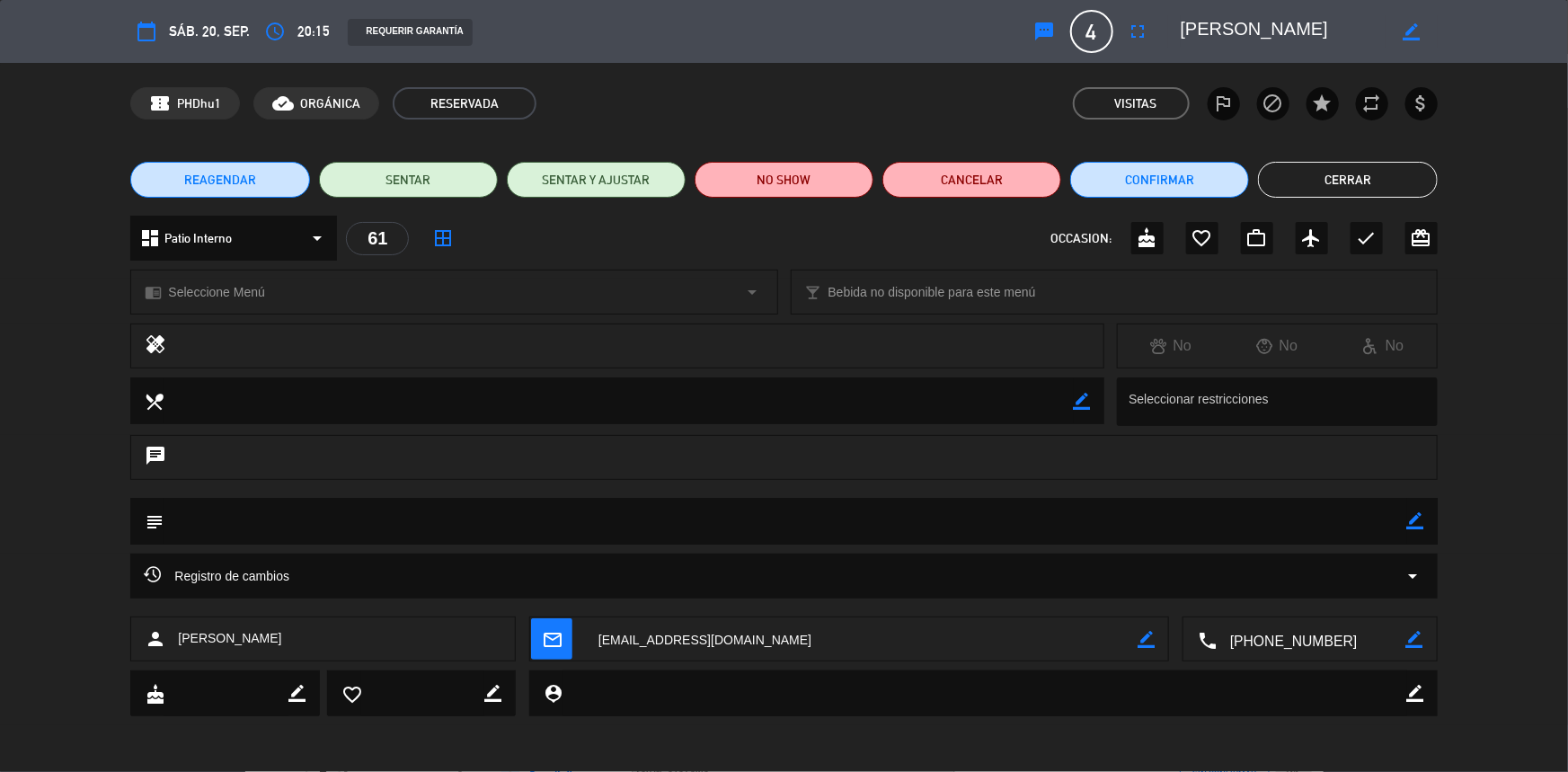
click at [1327, 188] on button "Cerrar" at bounding box center [1346, 179] width 178 height 36
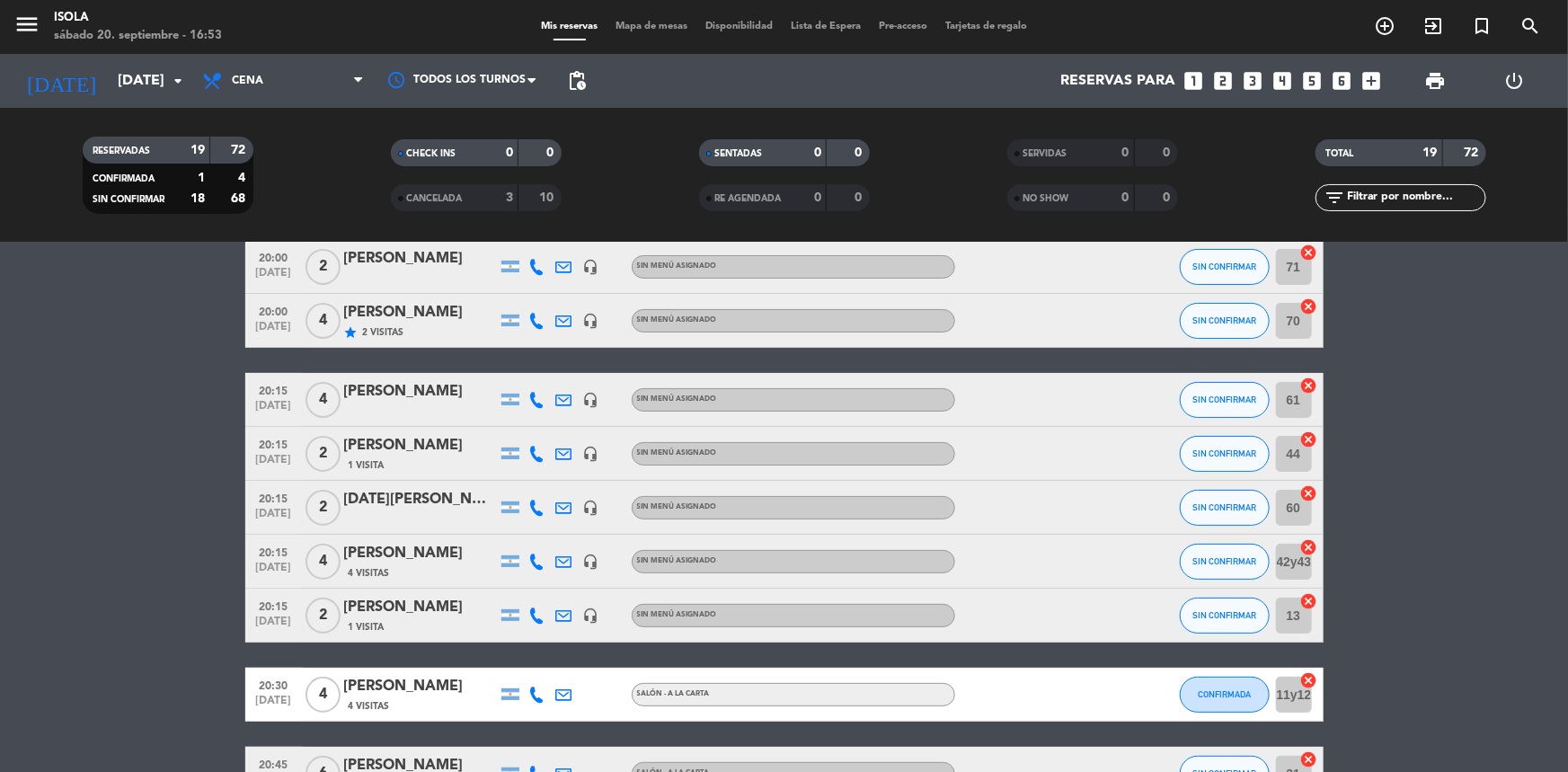
click at [668, 29] on span "Mapa de mesas" at bounding box center [652, 27] width 90 height 10
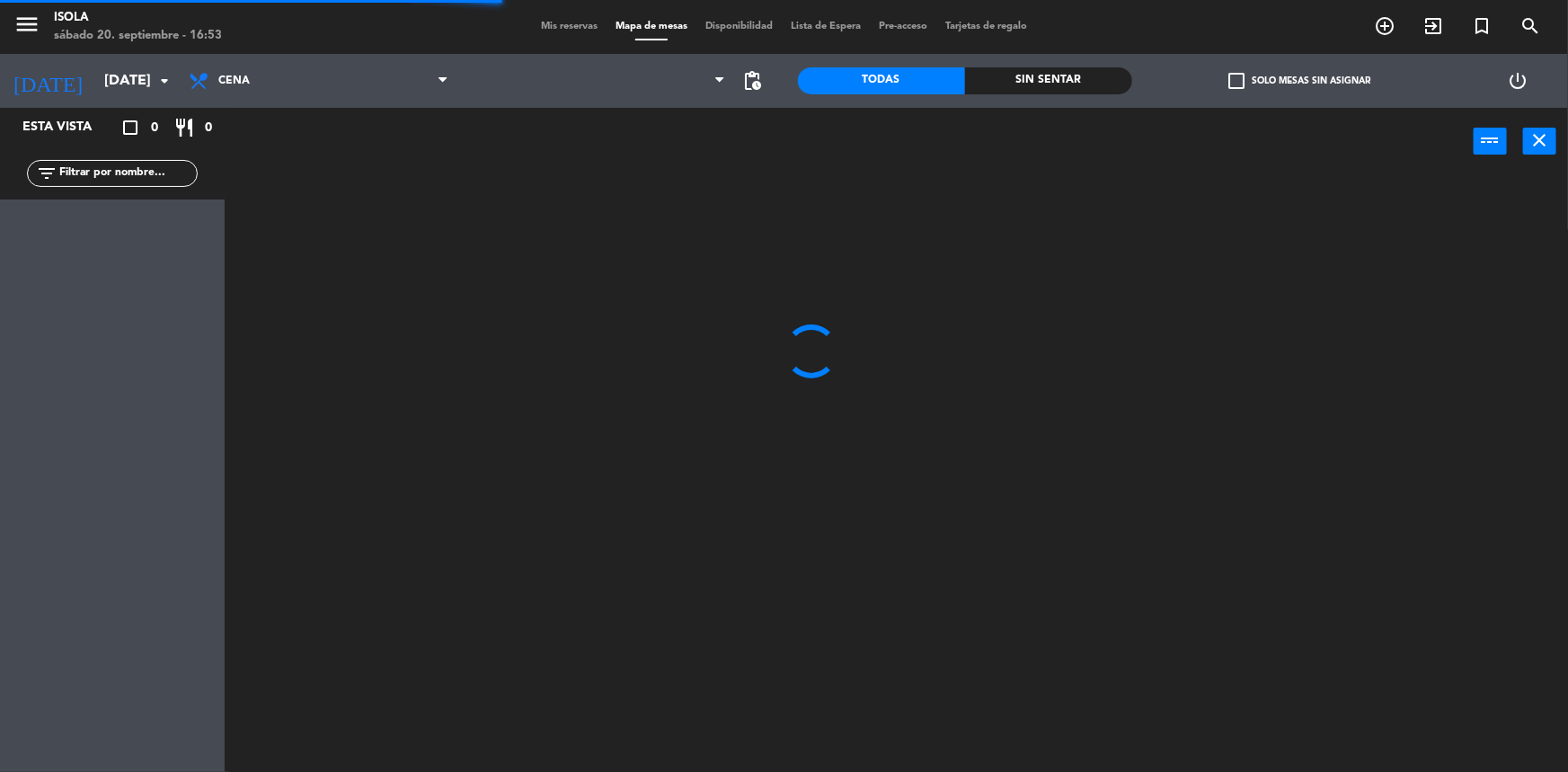
click at [360, 57] on div "Almuerzo Cena Cena Almuerzo Cena" at bounding box center [318, 81] width 277 height 54
click at [362, 71] on span "Cena" at bounding box center [318, 81] width 277 height 39
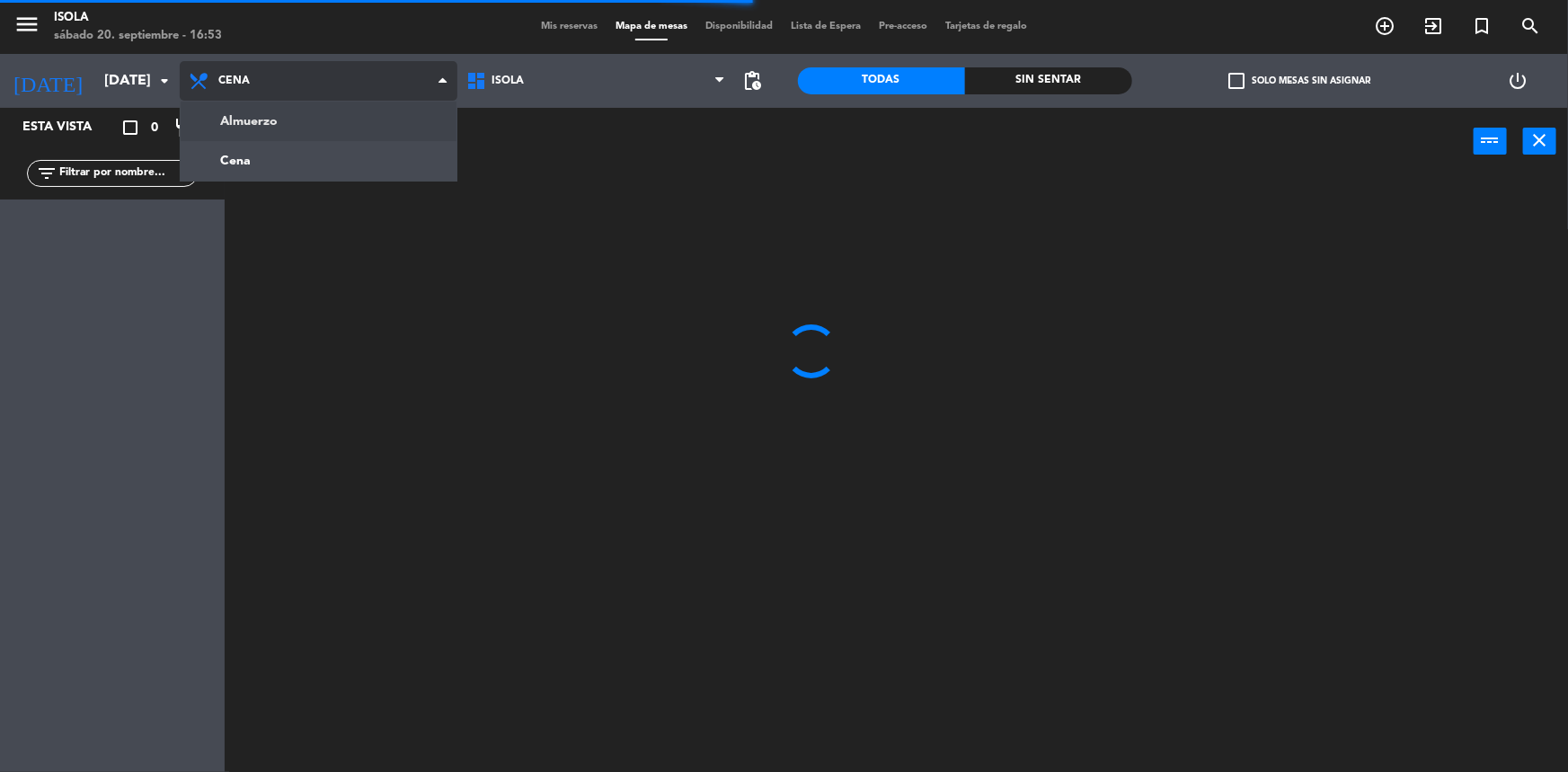
click at [354, 114] on ng-component "menu [PERSON_NAME][DATE] 20. septiembre - 16:53 Mis reservas Mapa de mesas Disp…" at bounding box center [784, 387] width 1568 height 775
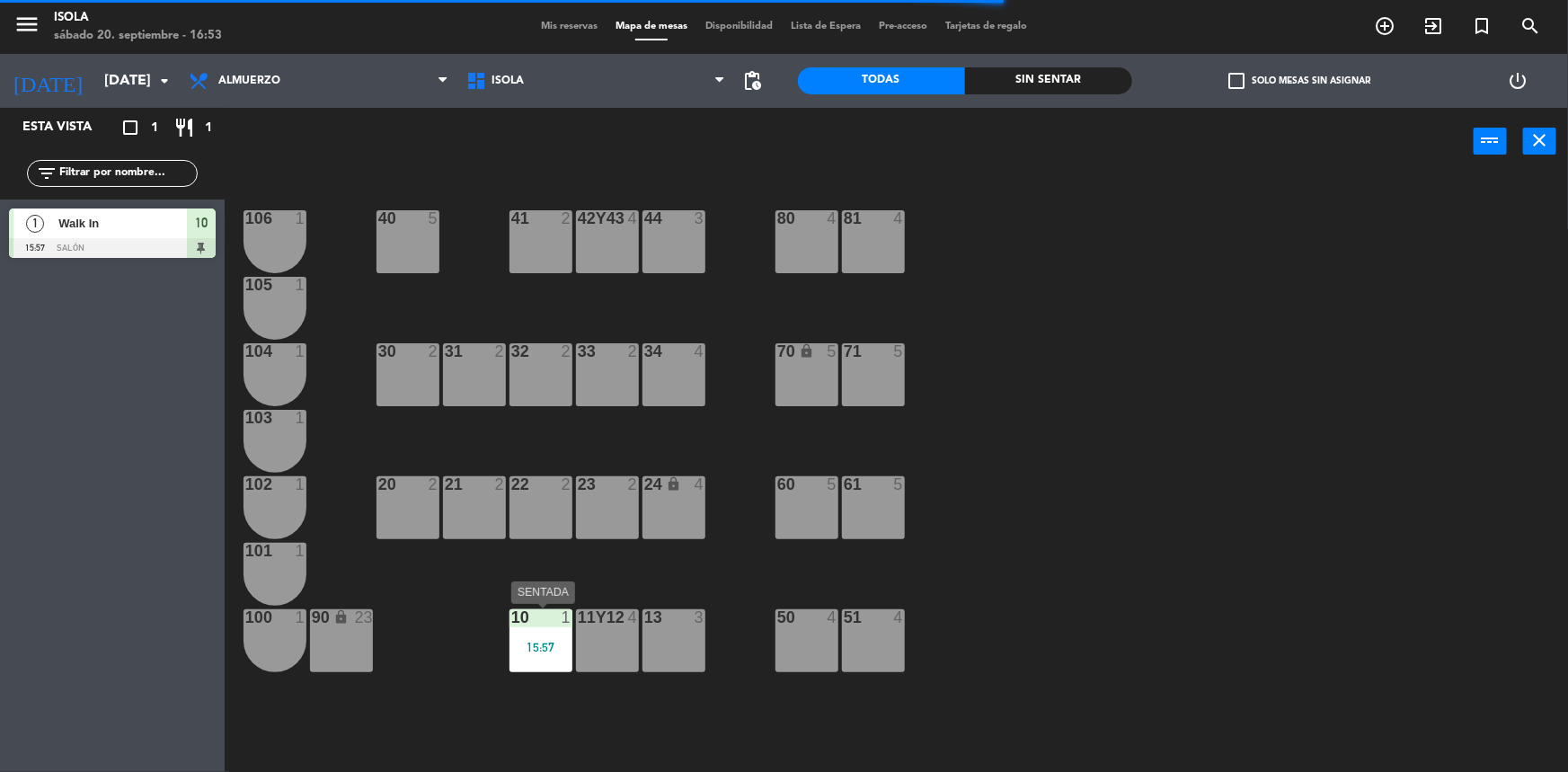
click at [523, 650] on div "15:57" at bounding box center [541, 647] width 63 height 13
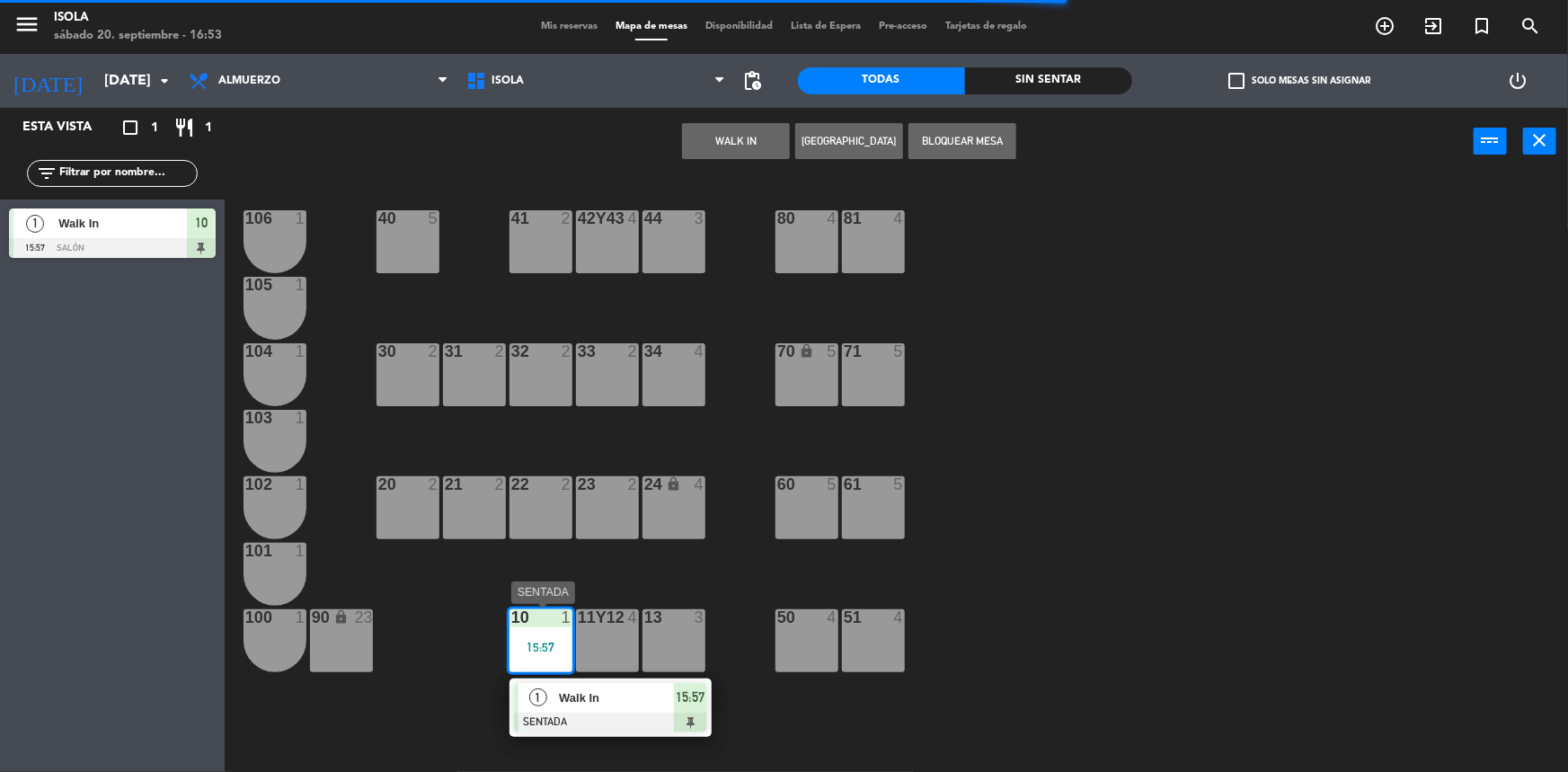
click at [609, 696] on div "1 Walk In SENTADA 15:57" at bounding box center [611, 708] width 229 height 59
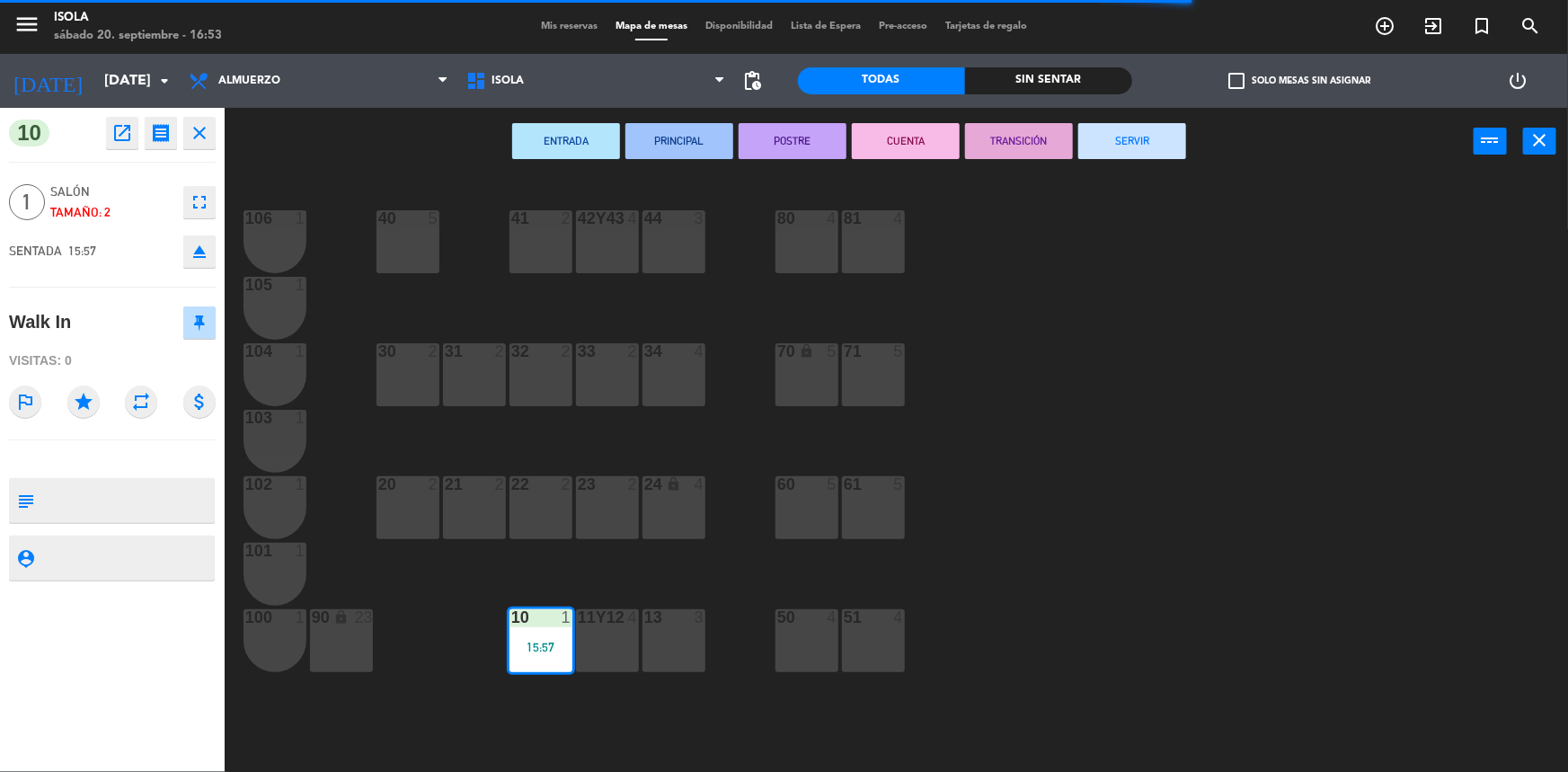
click at [1134, 154] on button "SERVIR" at bounding box center [1132, 140] width 108 height 36
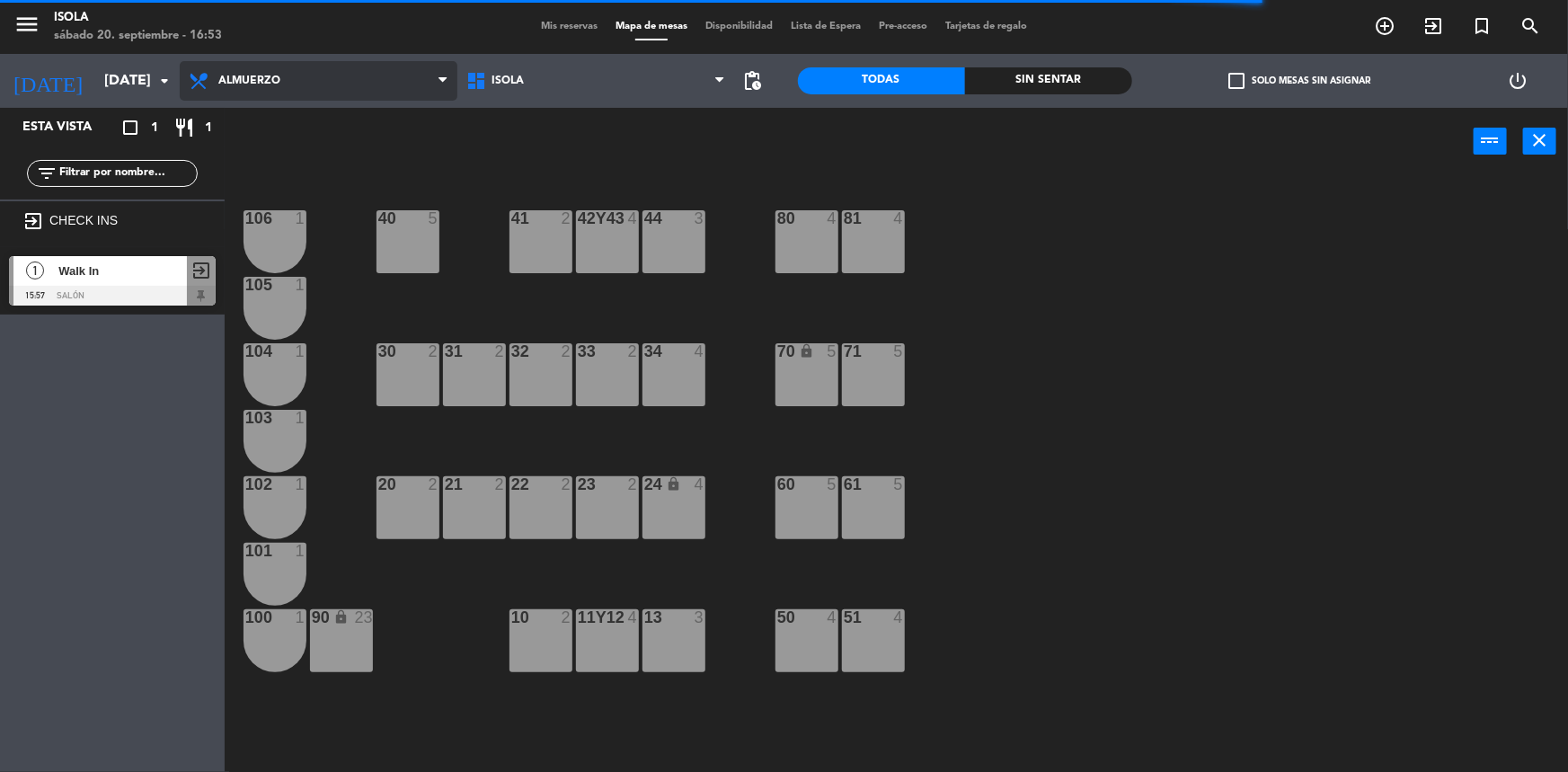
click at [283, 86] on span "Almuerzo" at bounding box center [318, 81] width 277 height 39
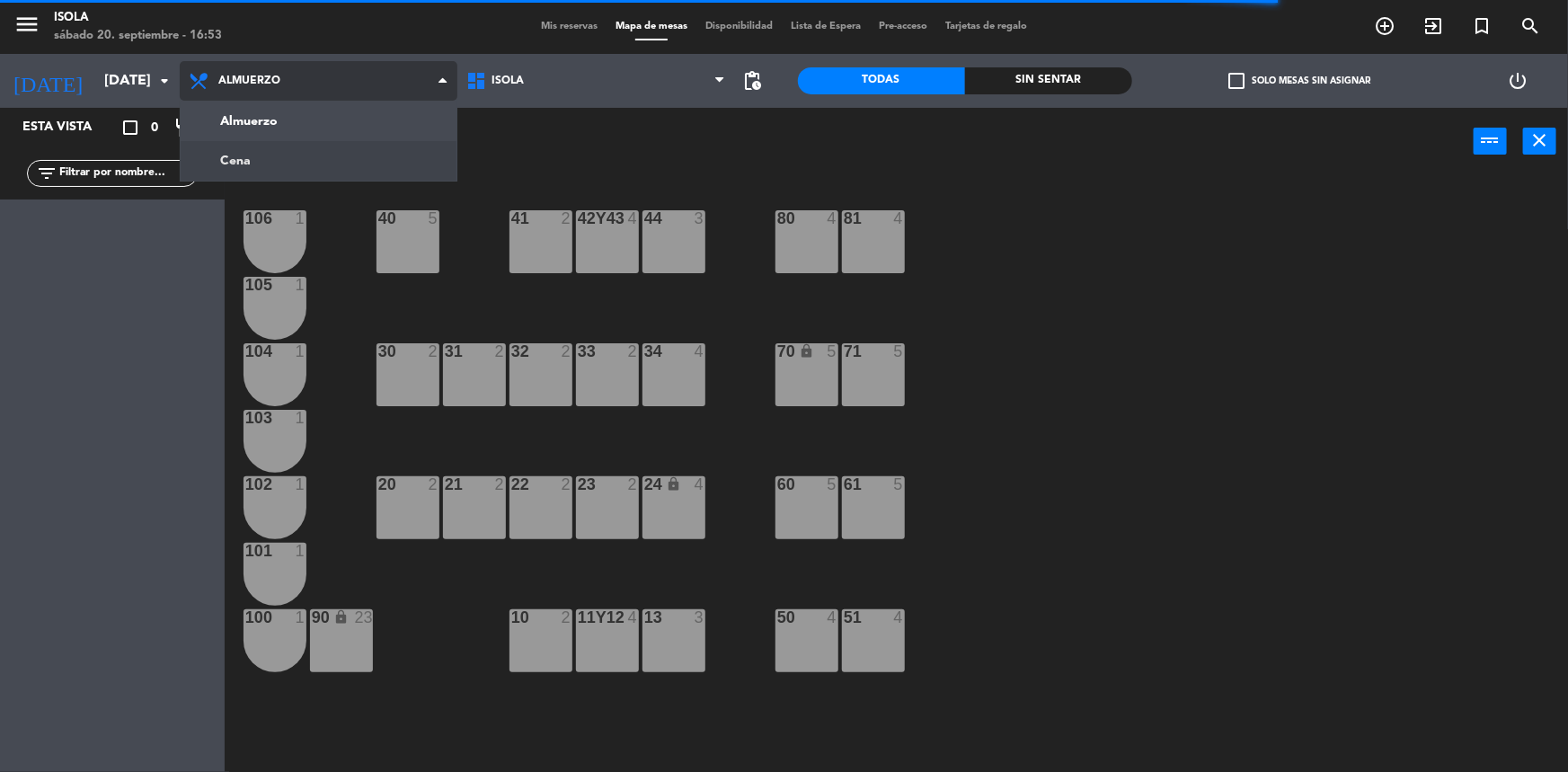
click at [277, 160] on ng-component "menu [PERSON_NAME][DATE] 20. septiembre - 16:53 Mis reservas Mapa de mesas Disp…" at bounding box center [784, 387] width 1568 height 775
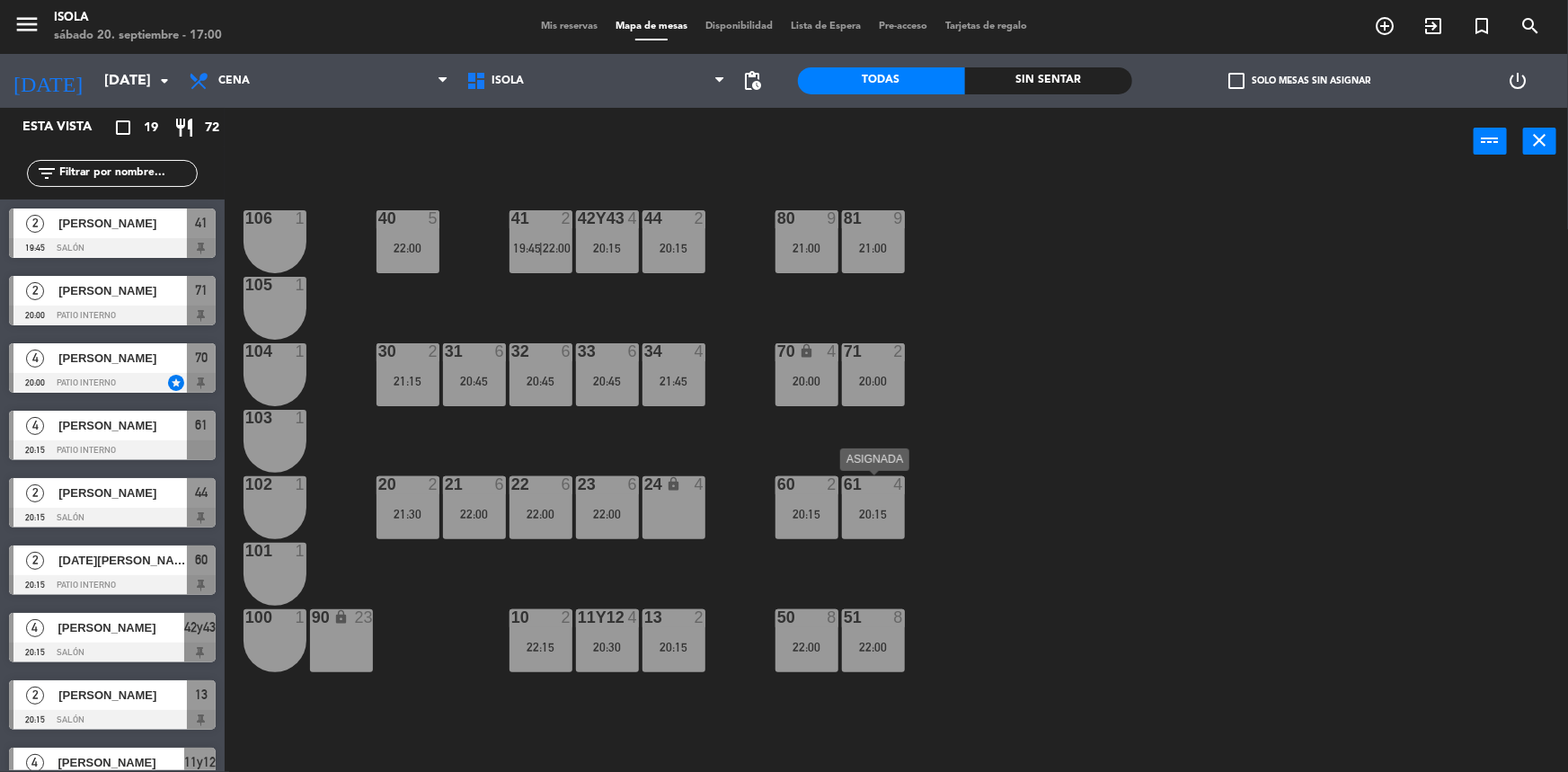
click at [887, 516] on div "20:15" at bounding box center [873, 515] width 63 height 13
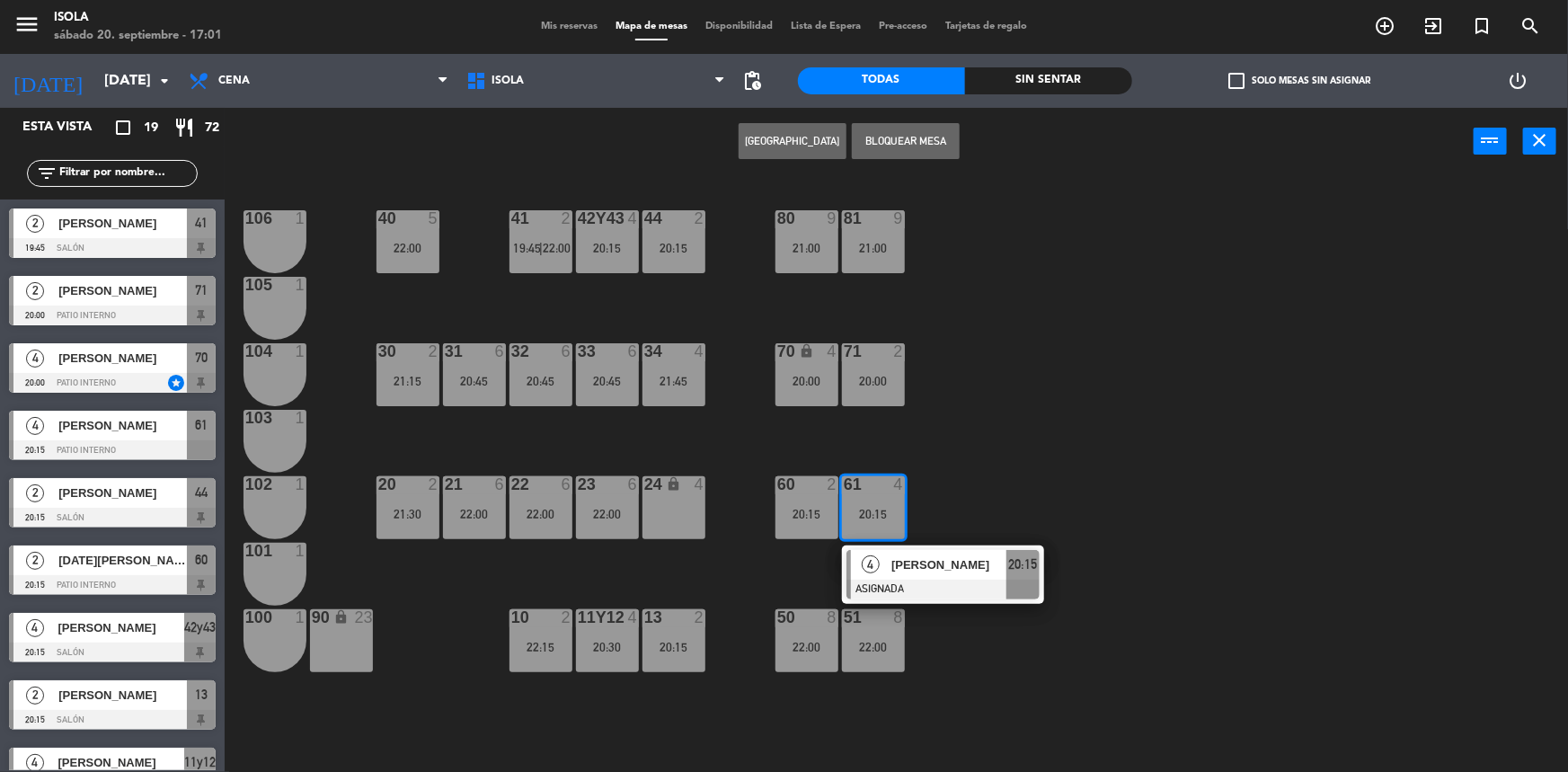
click at [571, 28] on span "Mis reservas" at bounding box center [568, 27] width 74 height 10
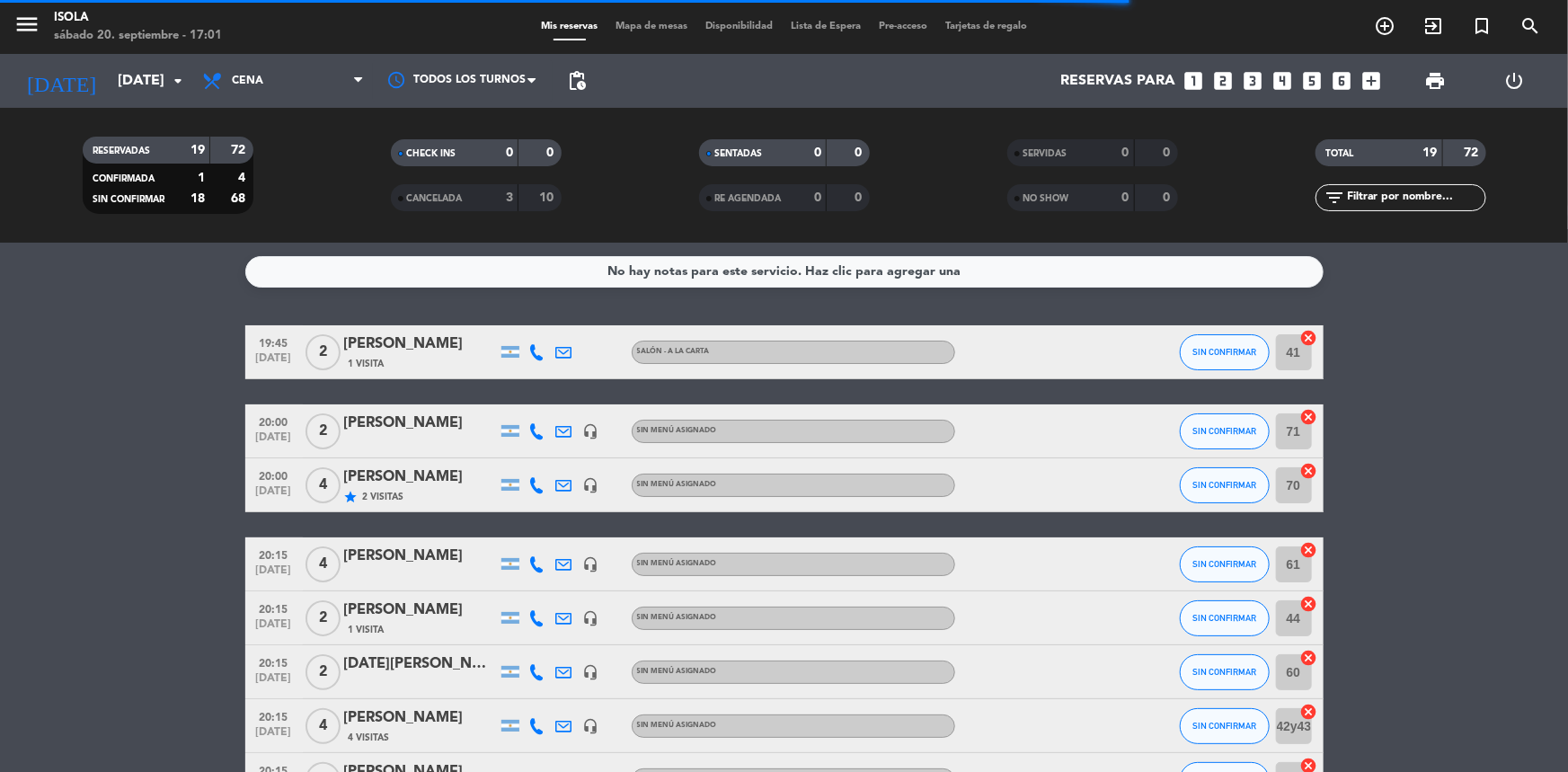
click at [533, 353] on icon at bounding box center [537, 353] width 16 height 16
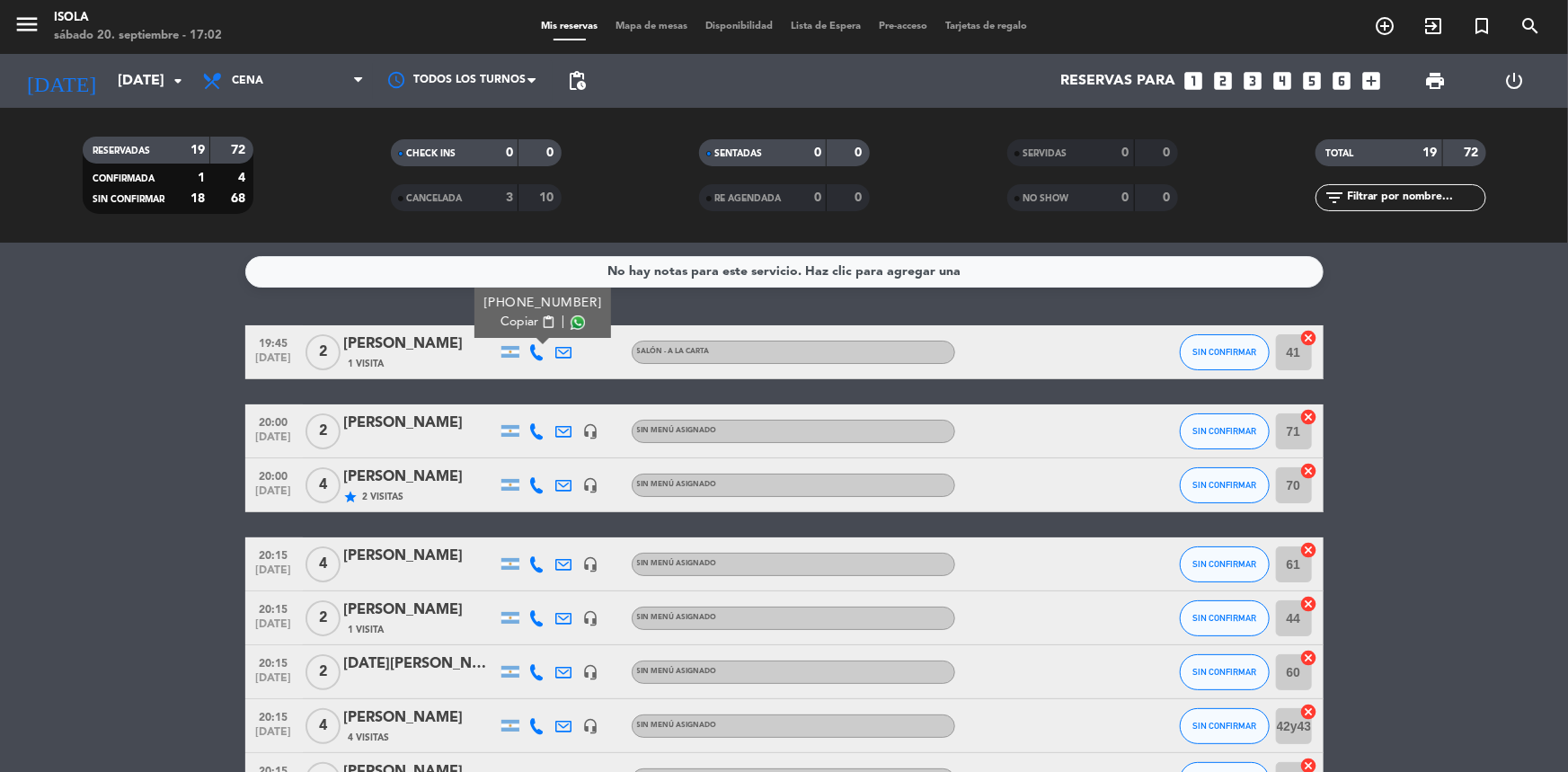
click at [541, 429] on icon at bounding box center [537, 431] width 16 height 16
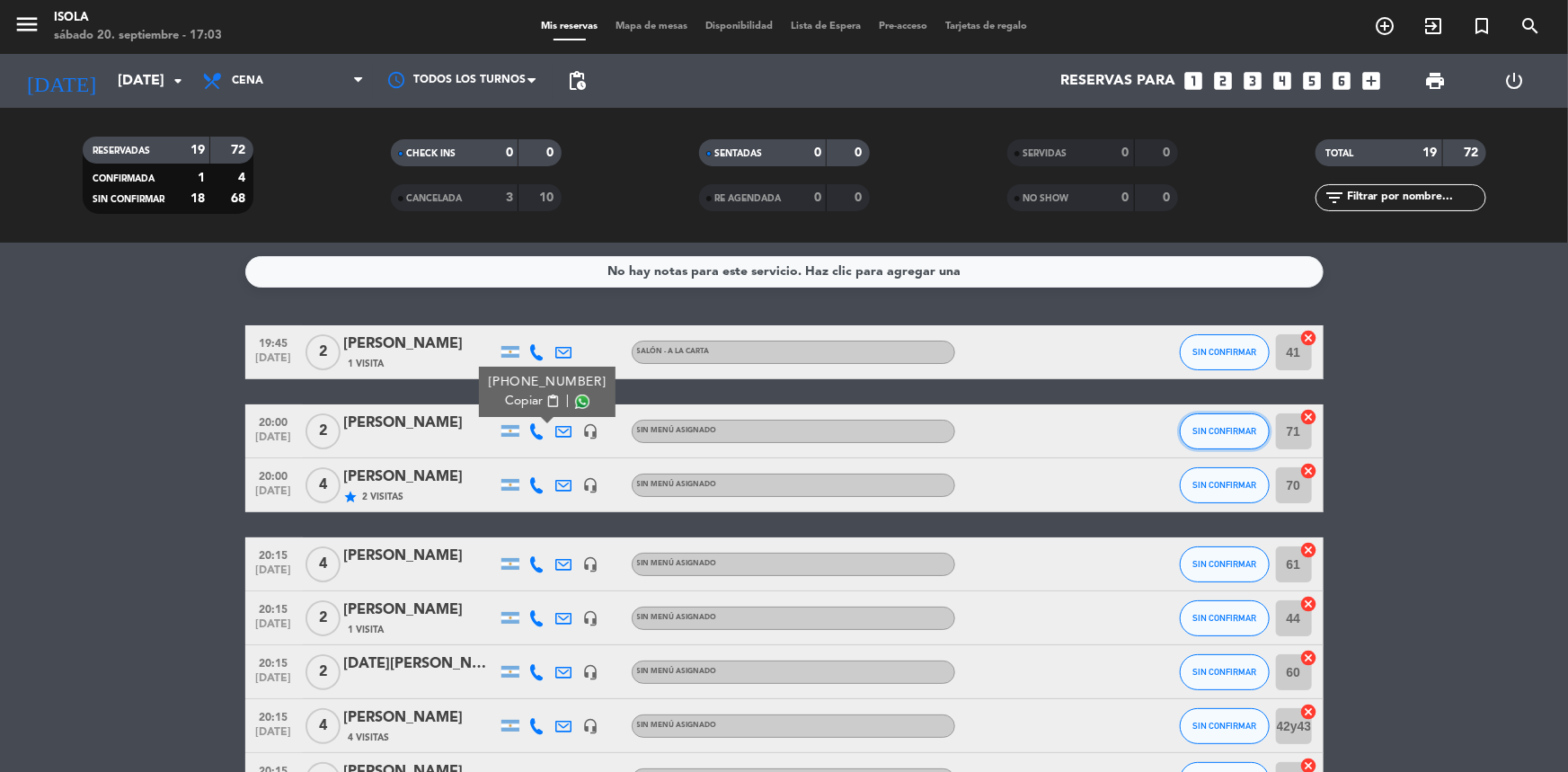
click at [1225, 439] on button "SIN CONFIRMAR" at bounding box center [1225, 431] width 90 height 36
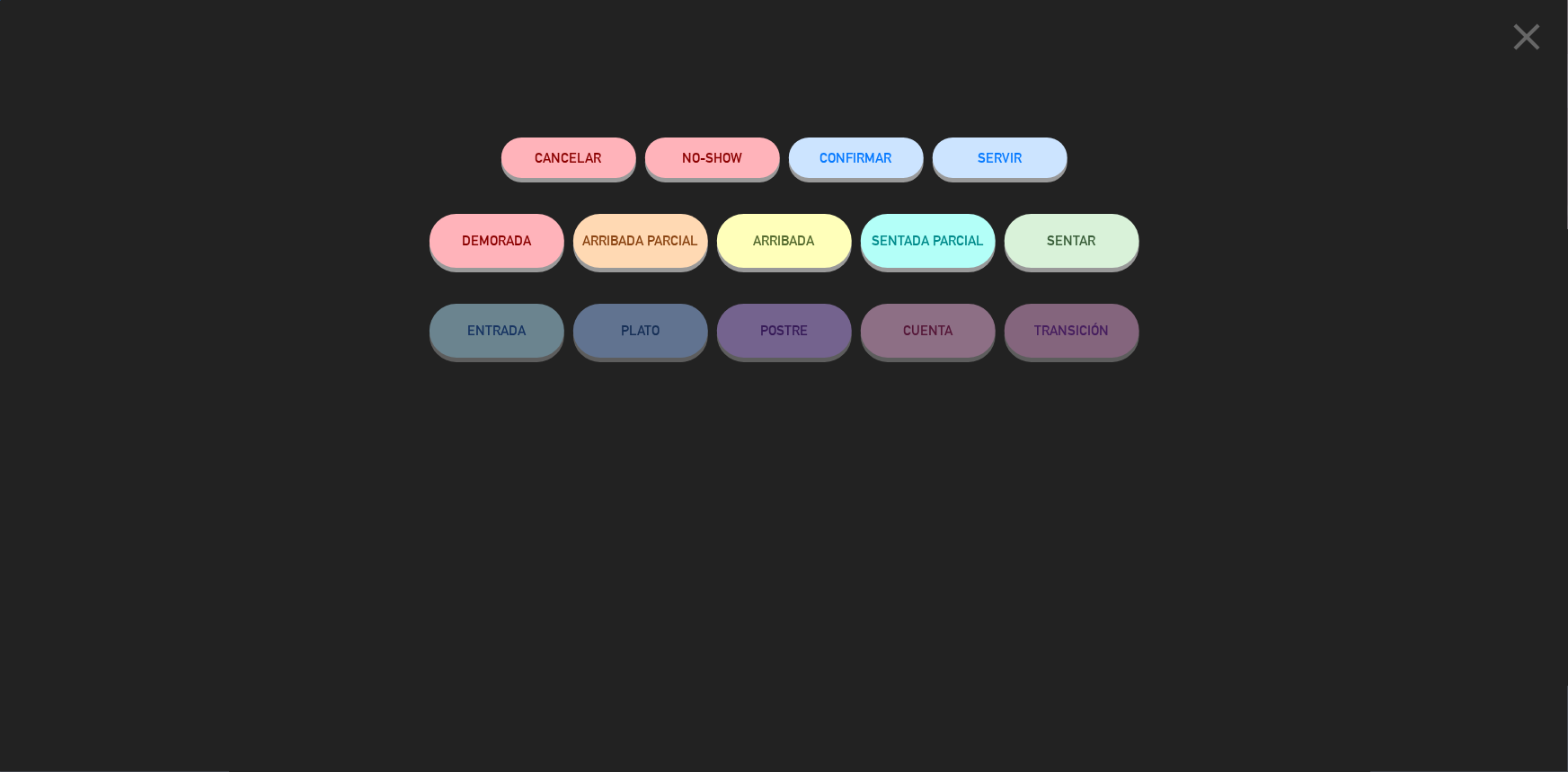
click at [827, 160] on span "CONFIRMAR" at bounding box center [856, 158] width 72 height 16
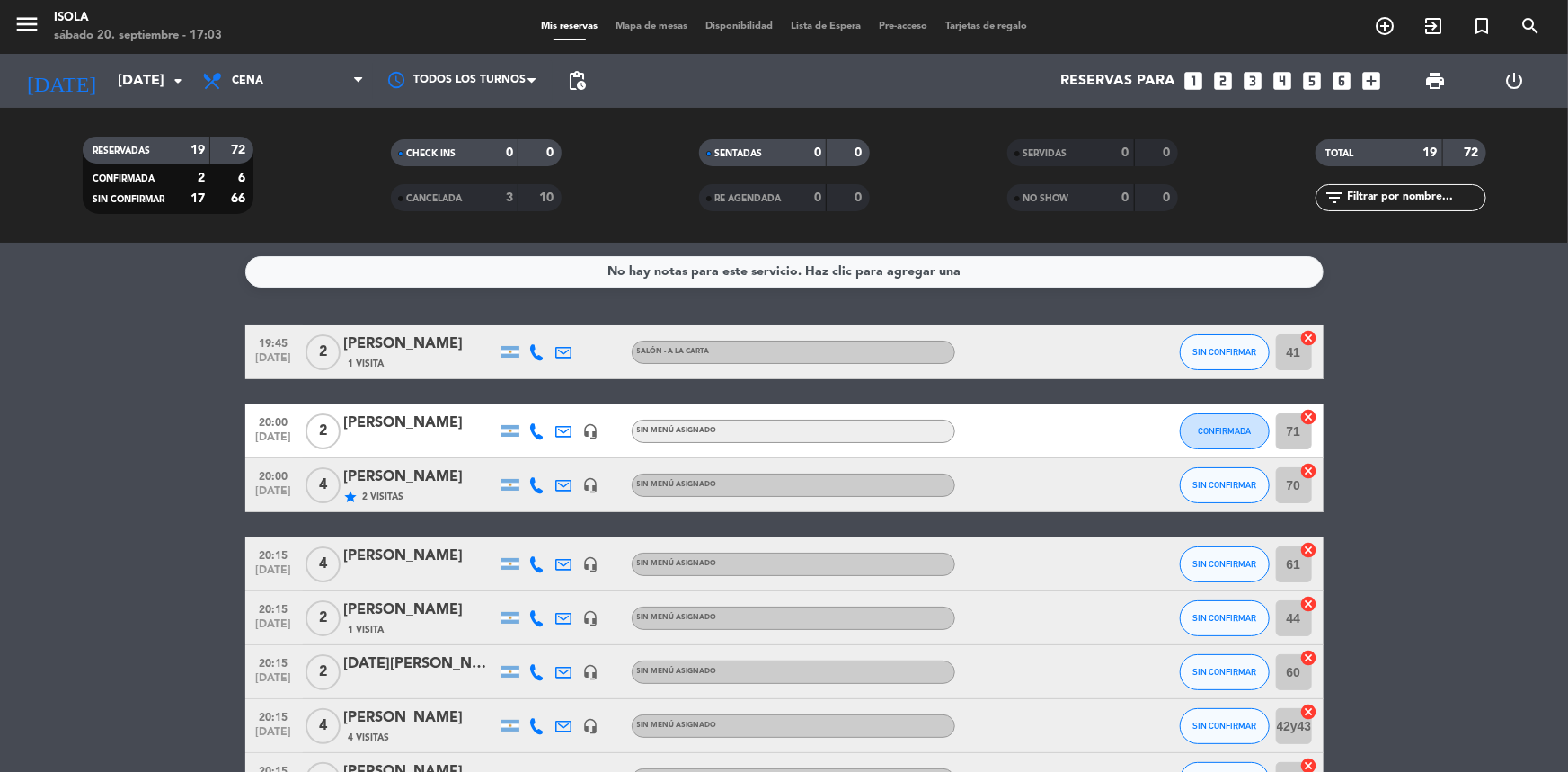
click at [542, 486] on icon at bounding box center [537, 485] width 16 height 16
click at [1195, 476] on button "SIN CONFIRMAR" at bounding box center [1225, 484] width 90 height 36
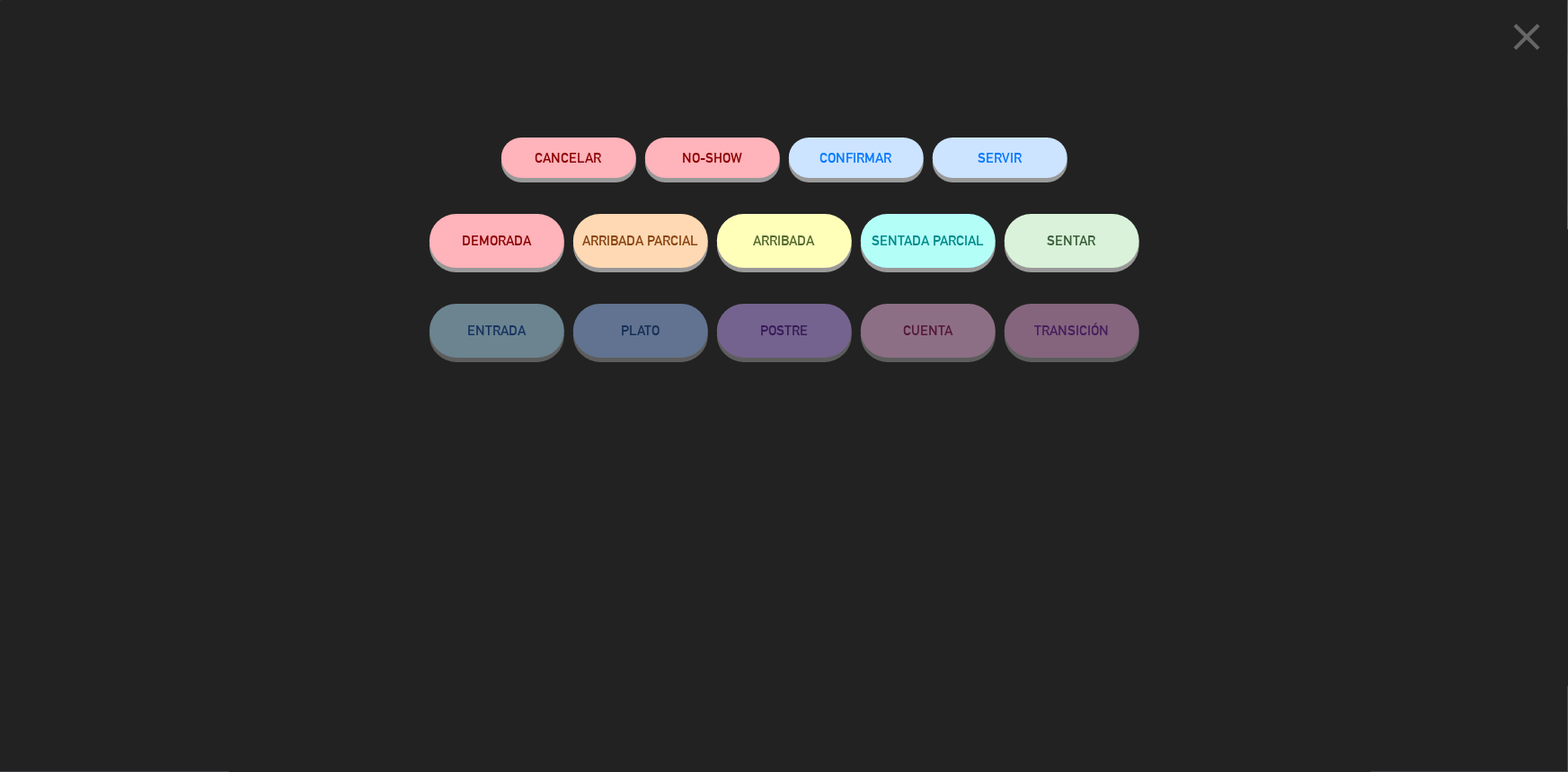
click at [871, 177] on button "CONFIRMAR" at bounding box center [856, 158] width 135 height 40
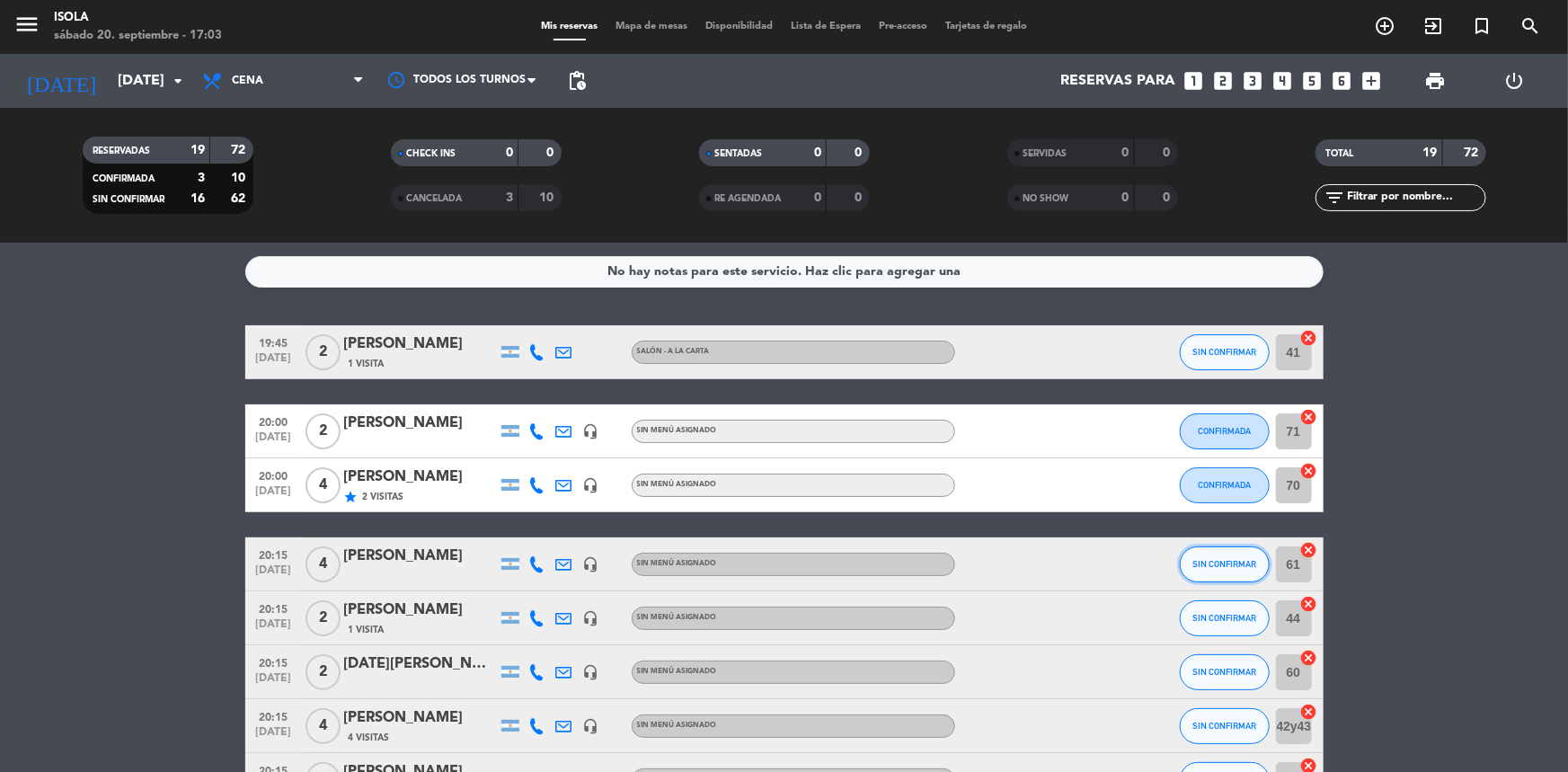
click at [1205, 569] on button "SIN CONFIRMAR" at bounding box center [1225, 564] width 90 height 36
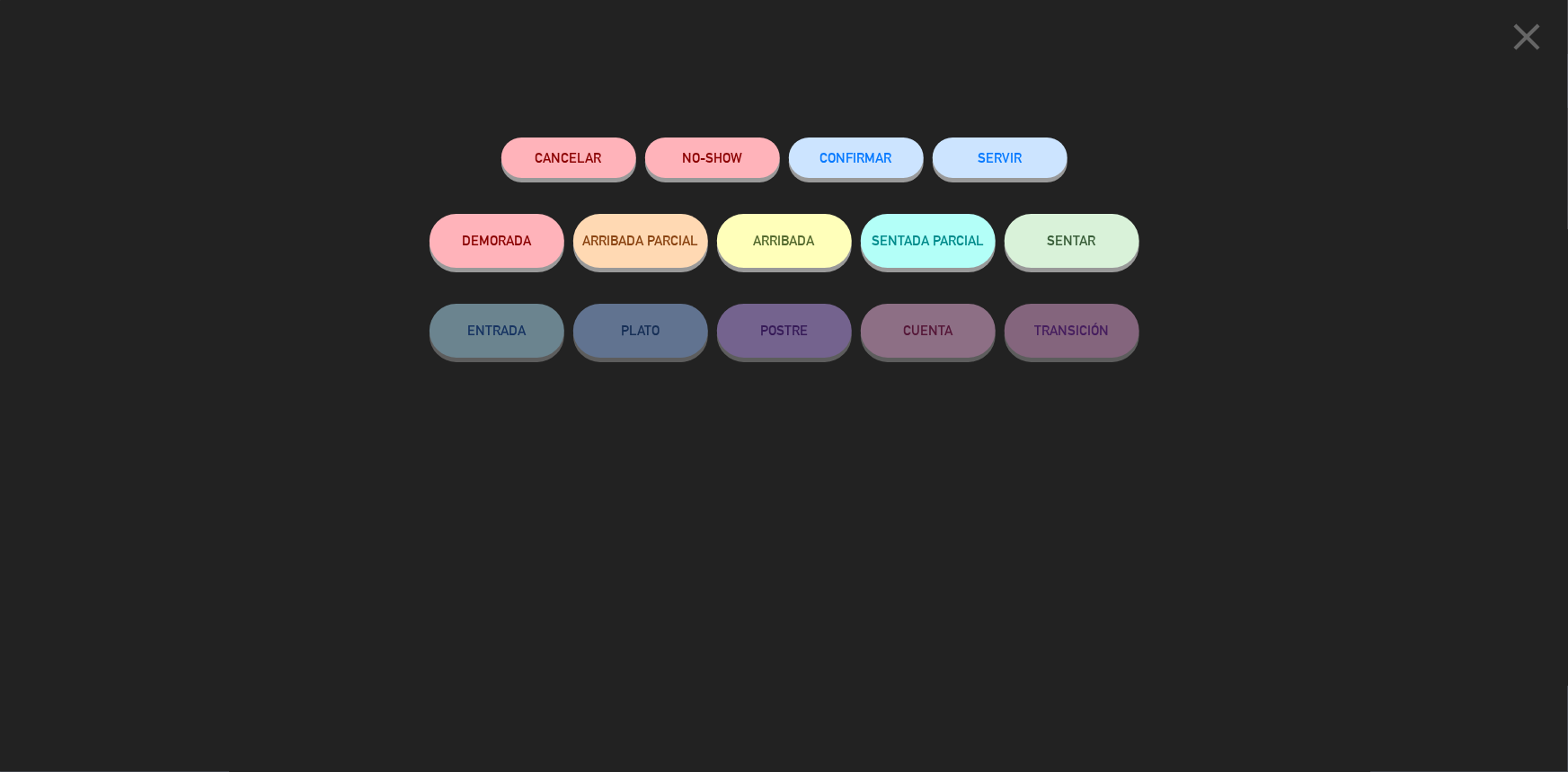
click at [835, 164] on span "CONFIRMAR" at bounding box center [856, 158] width 72 height 16
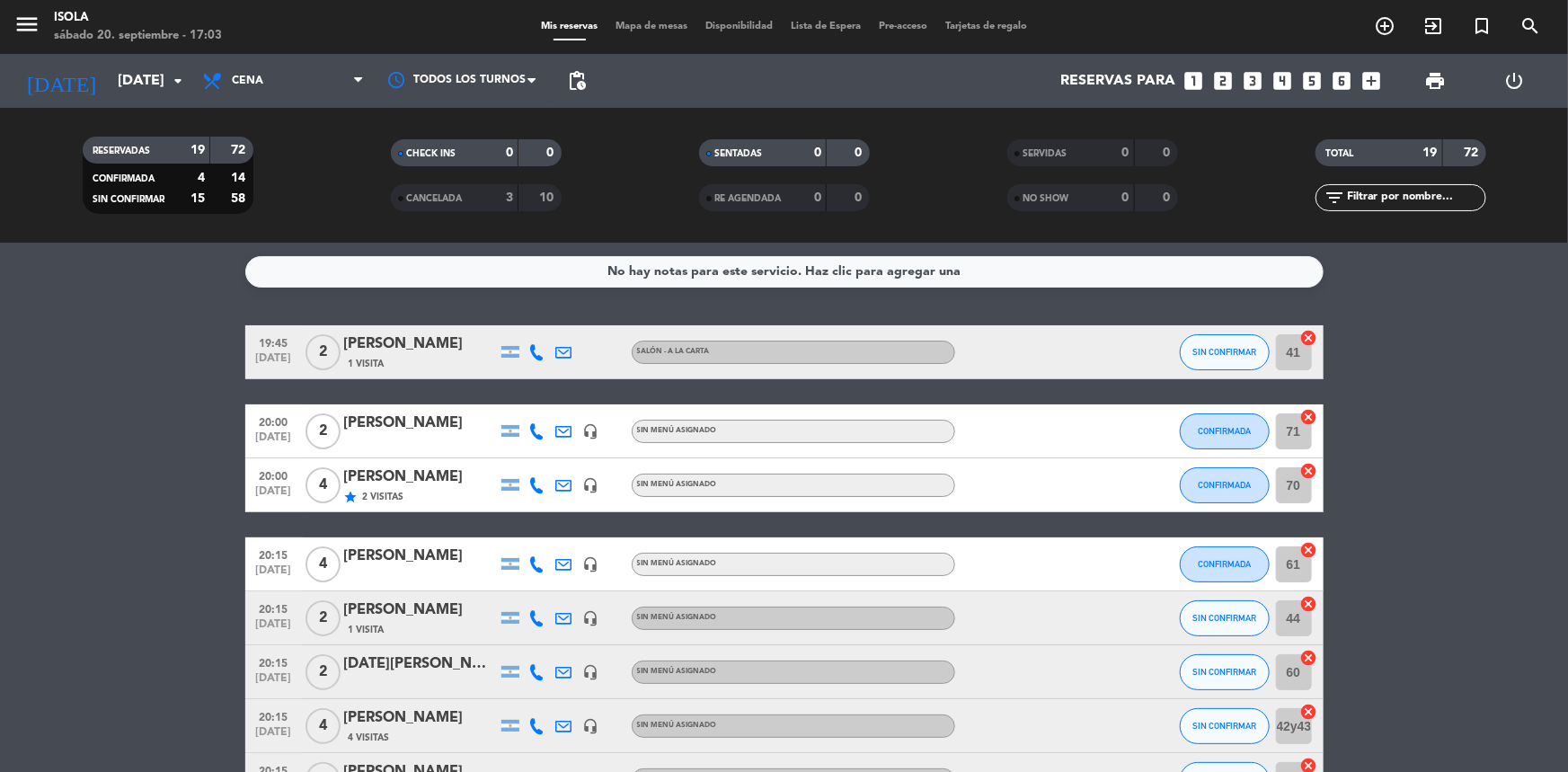
click at [543, 620] on icon at bounding box center [537, 619] width 16 height 16
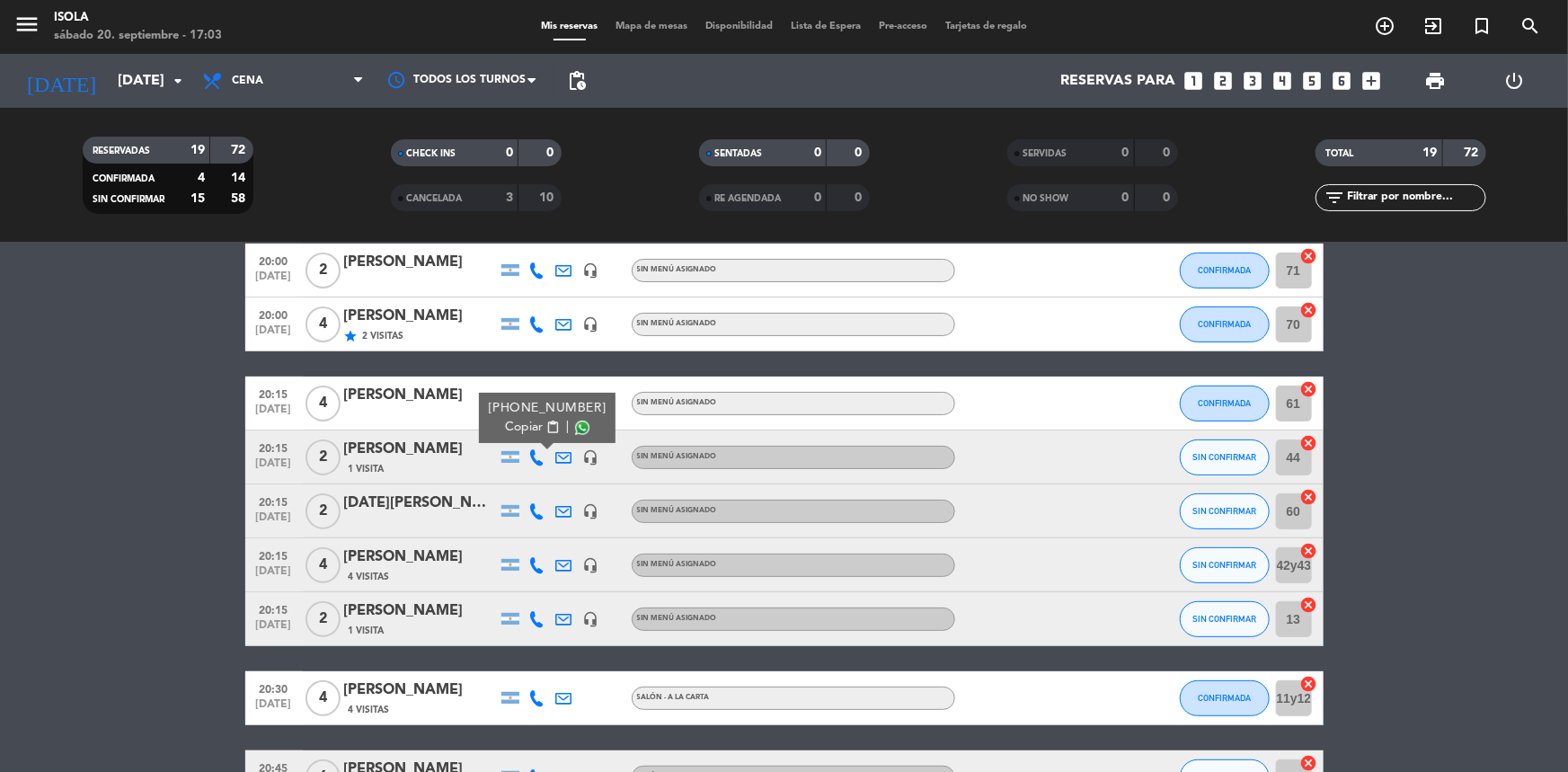
scroll to position [162, 0]
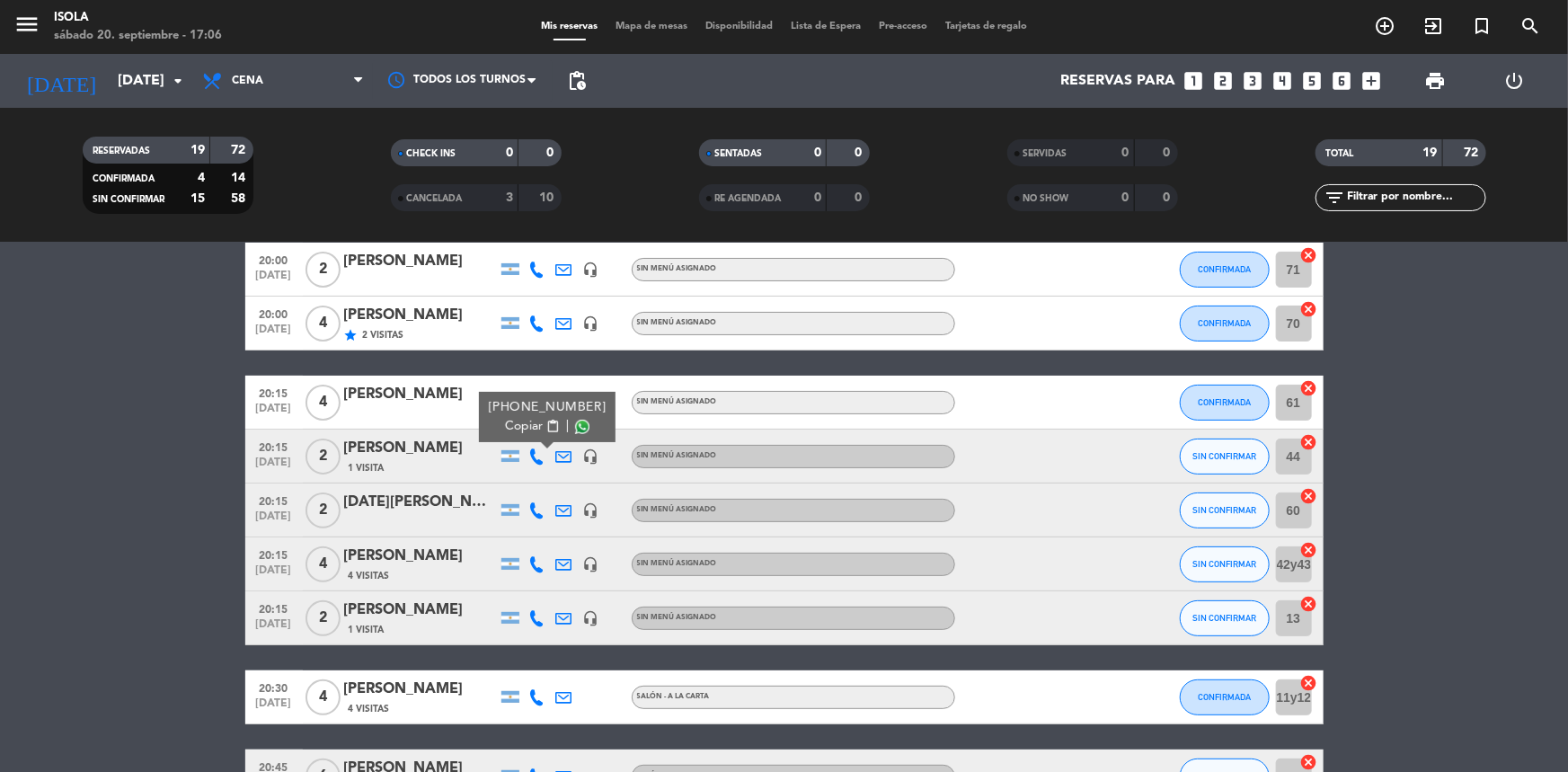
click at [535, 506] on icon at bounding box center [537, 511] width 16 height 16
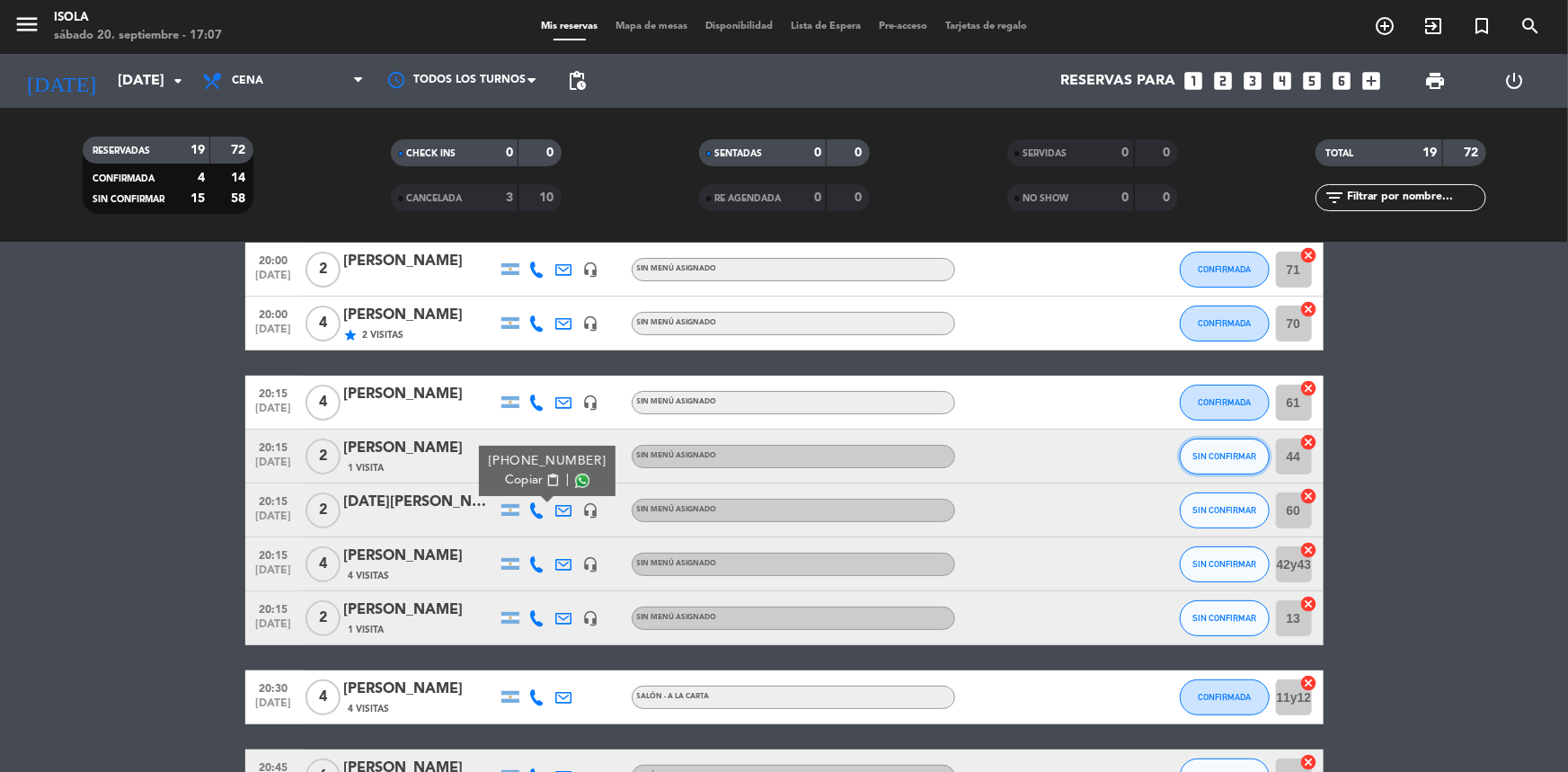
click at [1217, 466] on button "SIN CONFIRMAR" at bounding box center [1225, 456] width 90 height 36
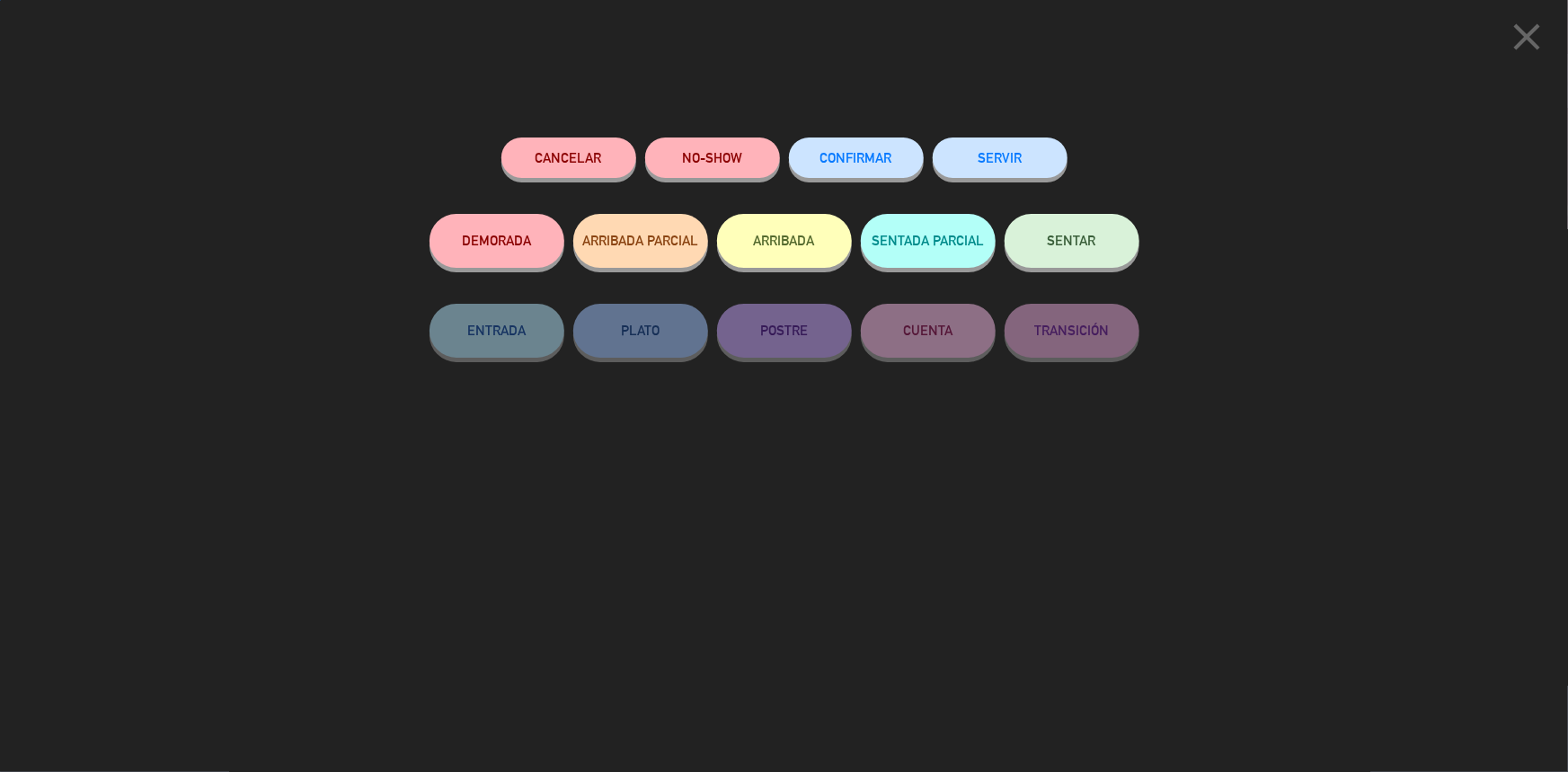
click at [866, 179] on div "CONFIRMAR" at bounding box center [856, 175] width 135 height 76
click at [871, 169] on button "CONFIRMAR" at bounding box center [856, 158] width 135 height 40
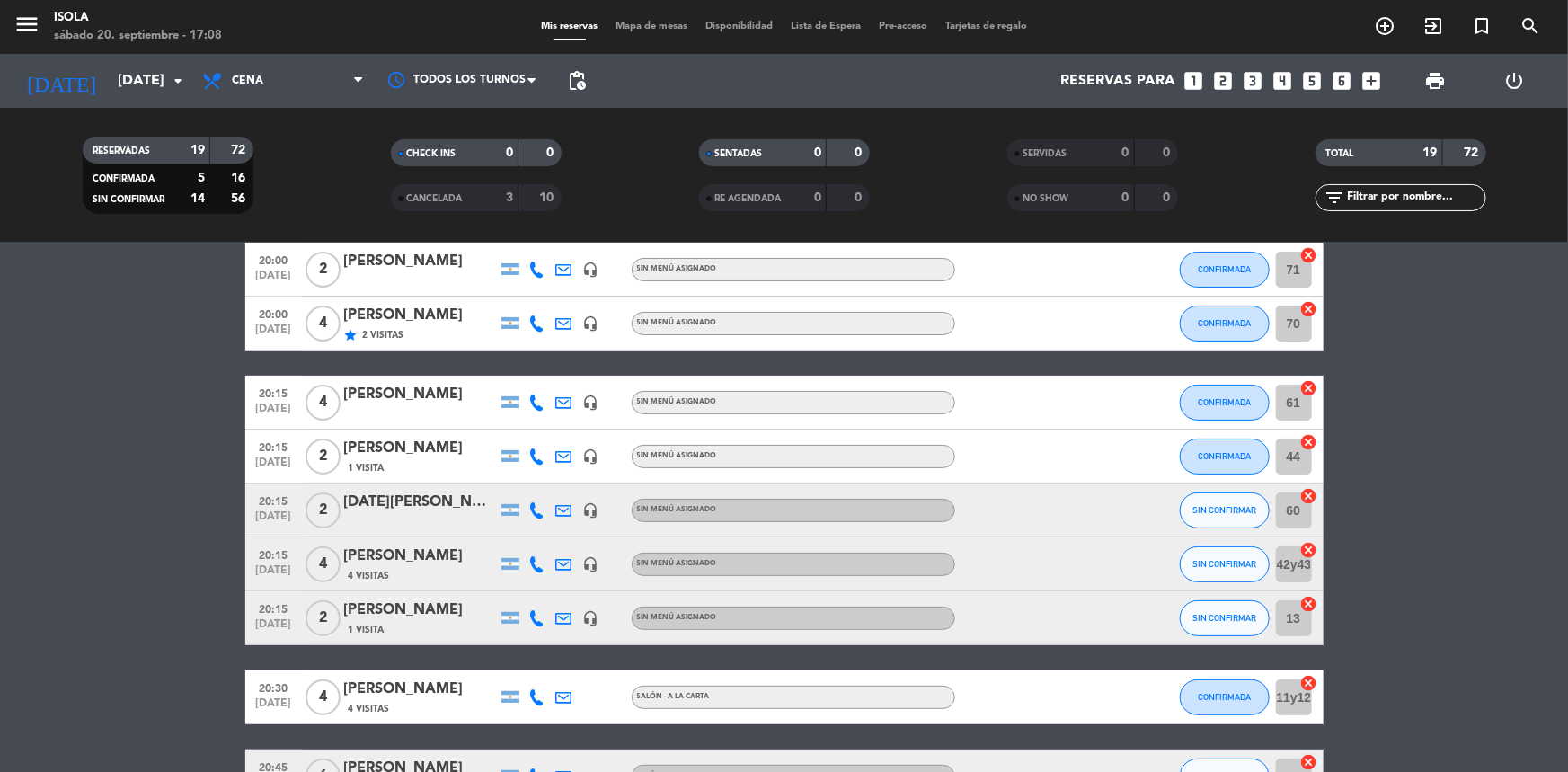
click at [660, 27] on span "Mapa de mesas" at bounding box center [652, 27] width 90 height 10
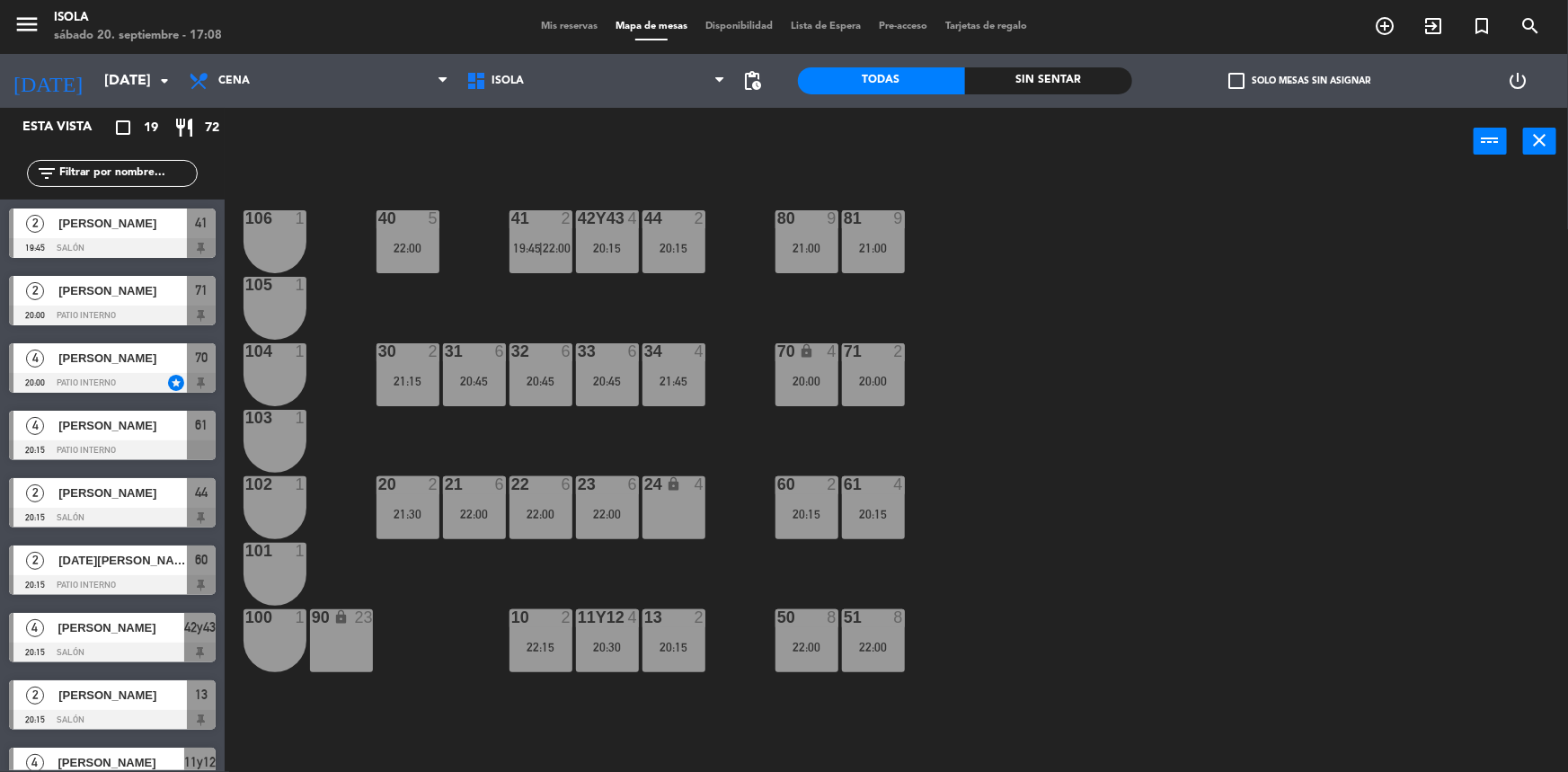
click at [544, 212] on div at bounding box center [540, 219] width 29 height 16
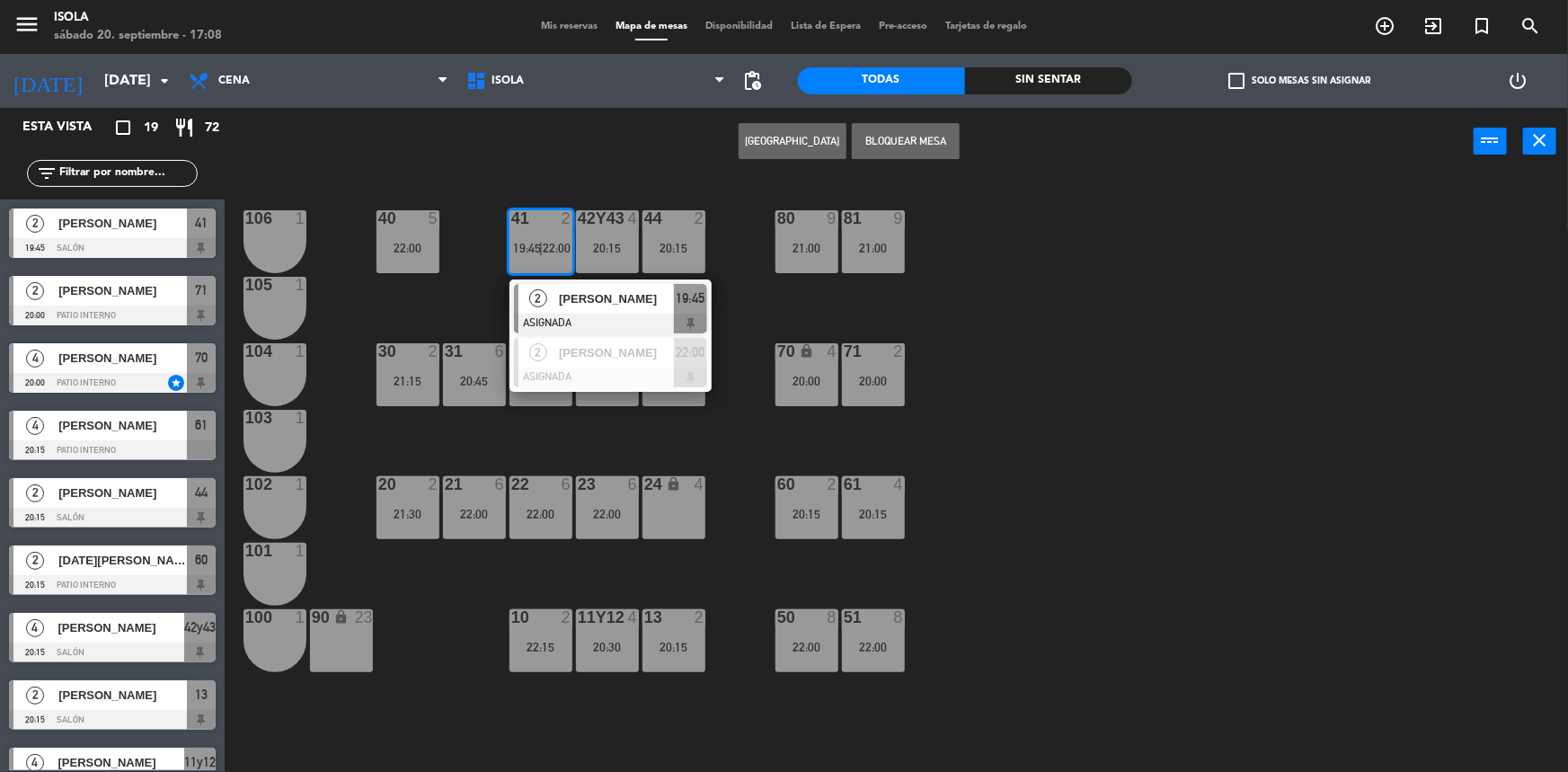
click at [478, 292] on div "40 5 22:00 42y43 4 20:15 41 2 19:45 | 22:00 2 [PERSON_NAME] ASIGNADA 19:45 2 [P…" at bounding box center [903, 476] width 1328 height 597
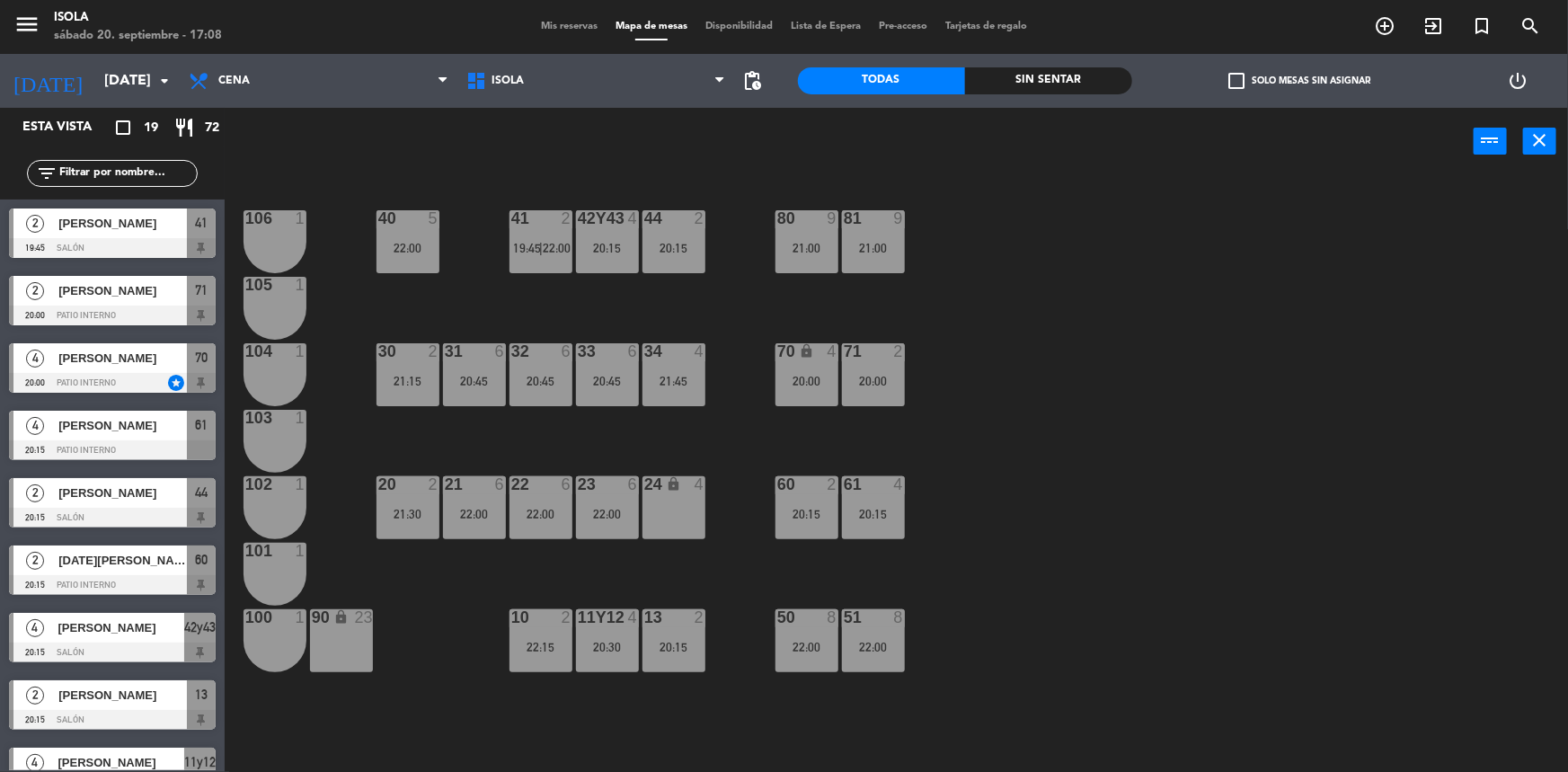
click at [546, 584] on div "40 5 22:00 42y43 4 20:15 41 2 19:45 | 22:00 44 2 20:15 80 9 21:00 81 9 21:00 10…" at bounding box center [903, 476] width 1328 height 597
click at [667, 627] on div "13 2 20:15" at bounding box center [674, 641] width 63 height 63
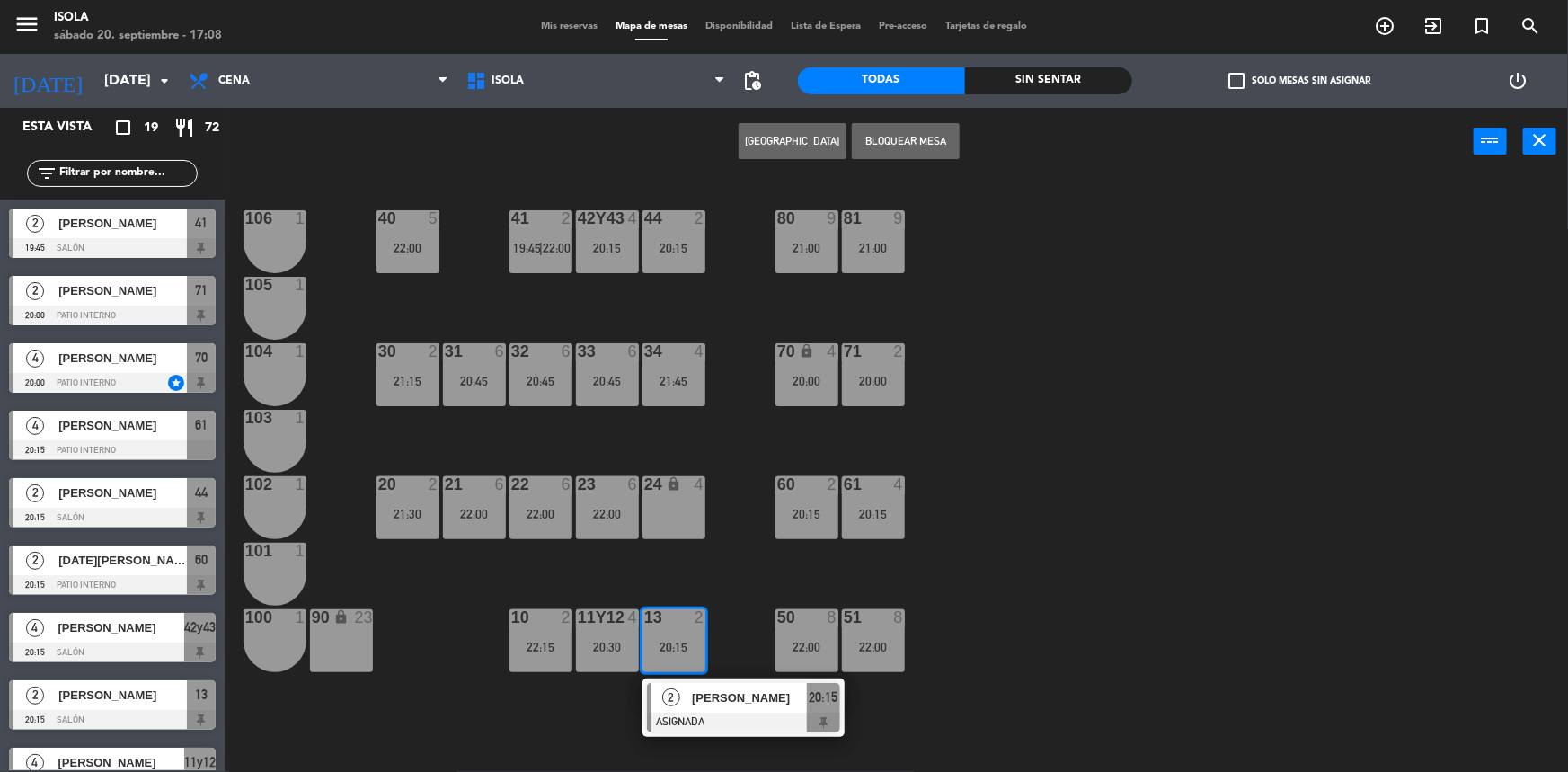
drag, startPoint x: 670, startPoint y: 577, endPoint x: 634, endPoint y: 570, distance: 36.7
click at [670, 576] on div "40 5 22:00 42y43 4 20:15 41 2 19:45 | 22:00 44 2 20:15 80 9 21:00 81 9 21:00 10…" at bounding box center [903, 476] width 1328 height 597
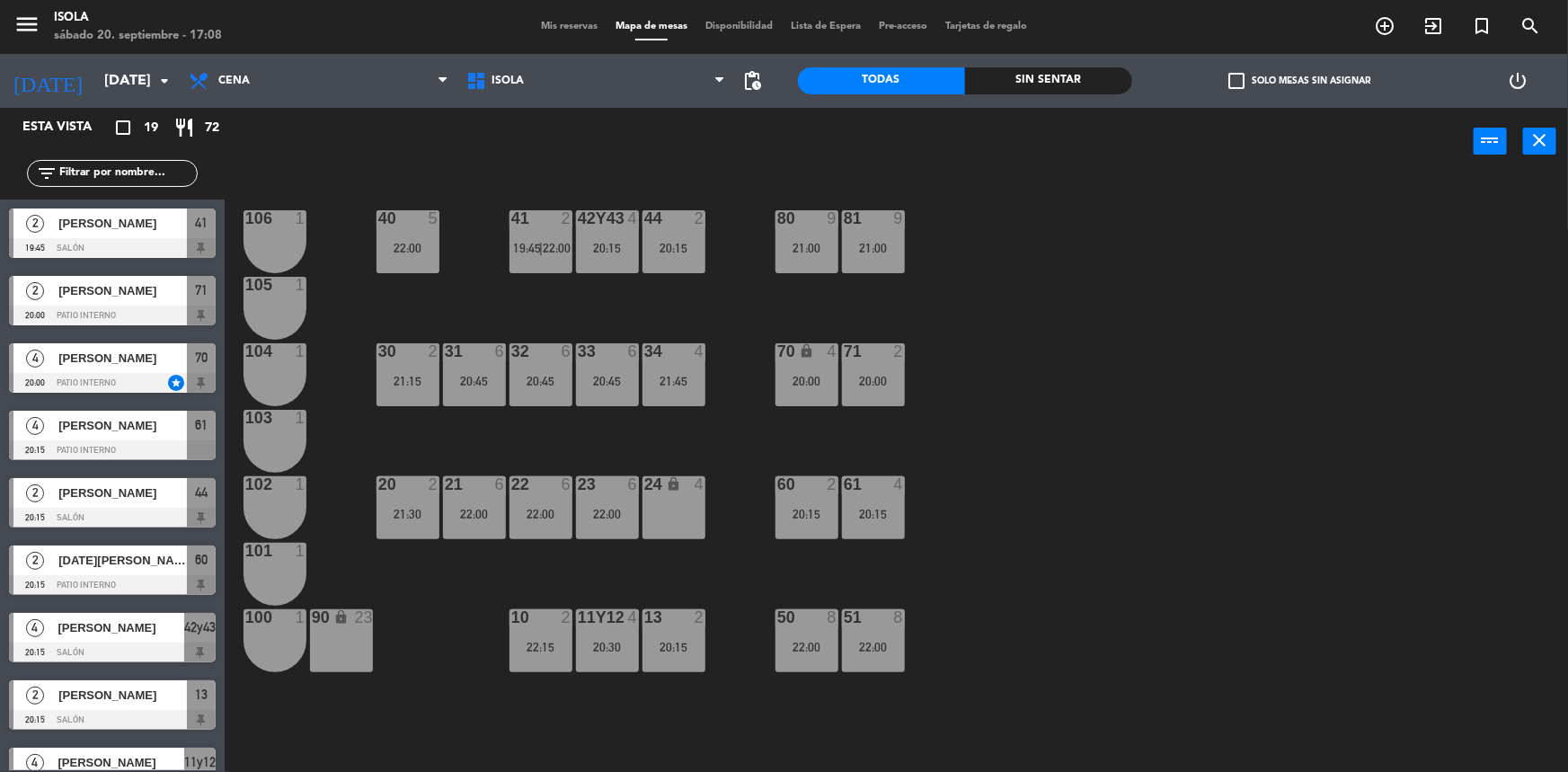
click at [555, 621] on div at bounding box center [540, 618] width 29 height 16
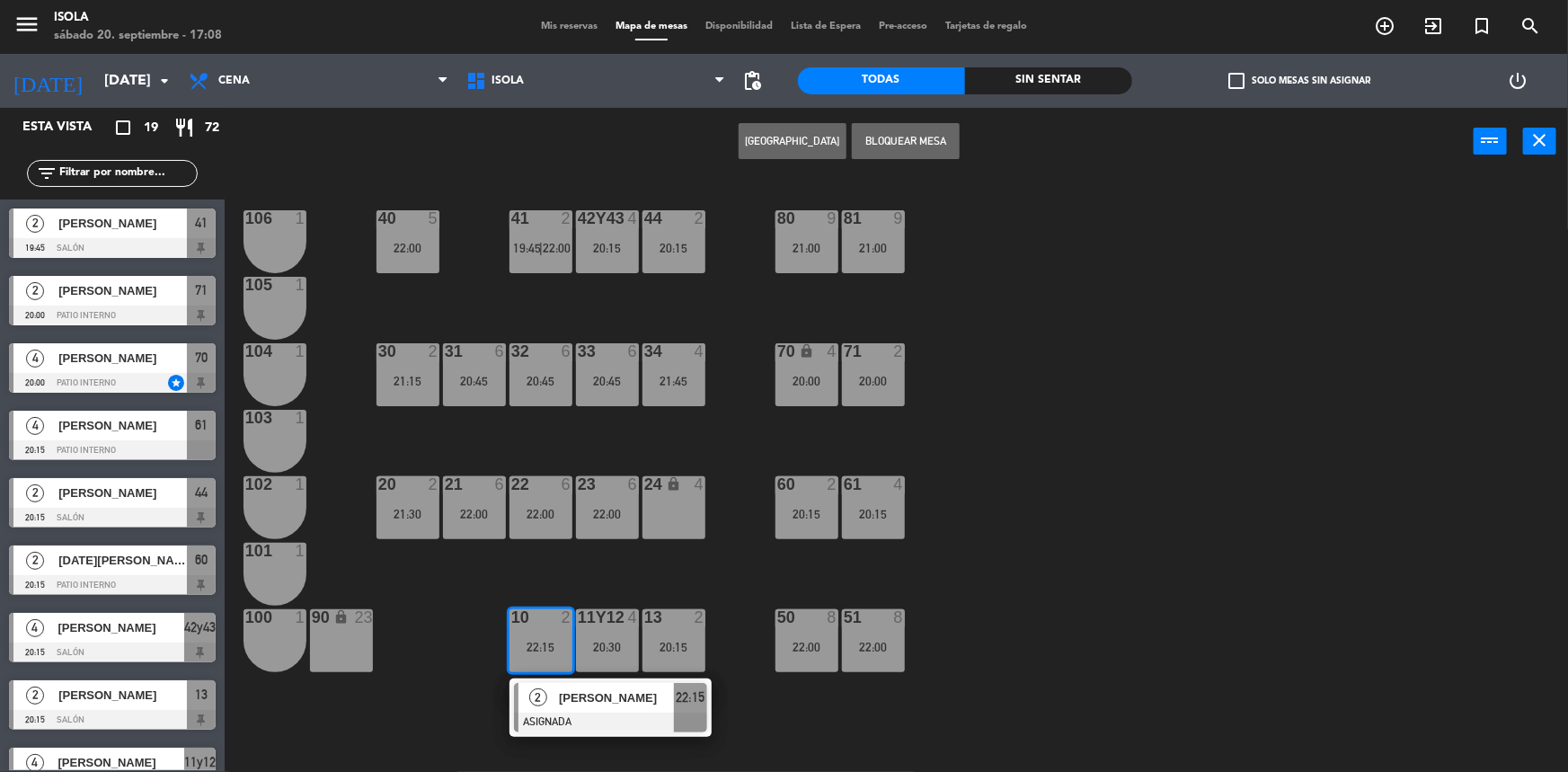
click at [624, 583] on div "40 5 22:00 42y43 4 20:15 41 2 19:45 | 22:00 44 2 20:15 80 9 21:00 81 9 21:00 10…" at bounding box center [903, 476] width 1328 height 597
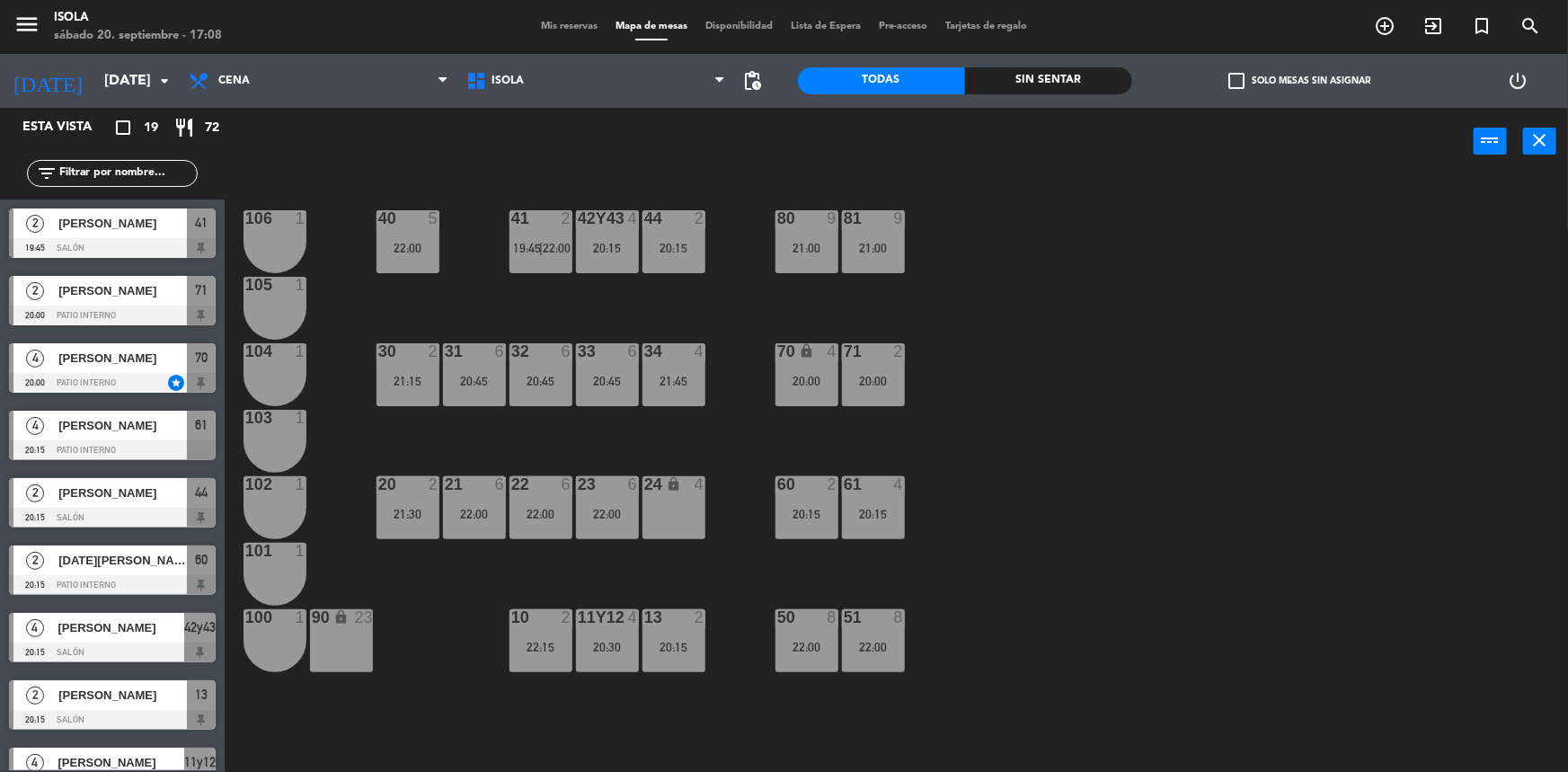
click at [645, 620] on div "13" at bounding box center [644, 618] width 1 height 16
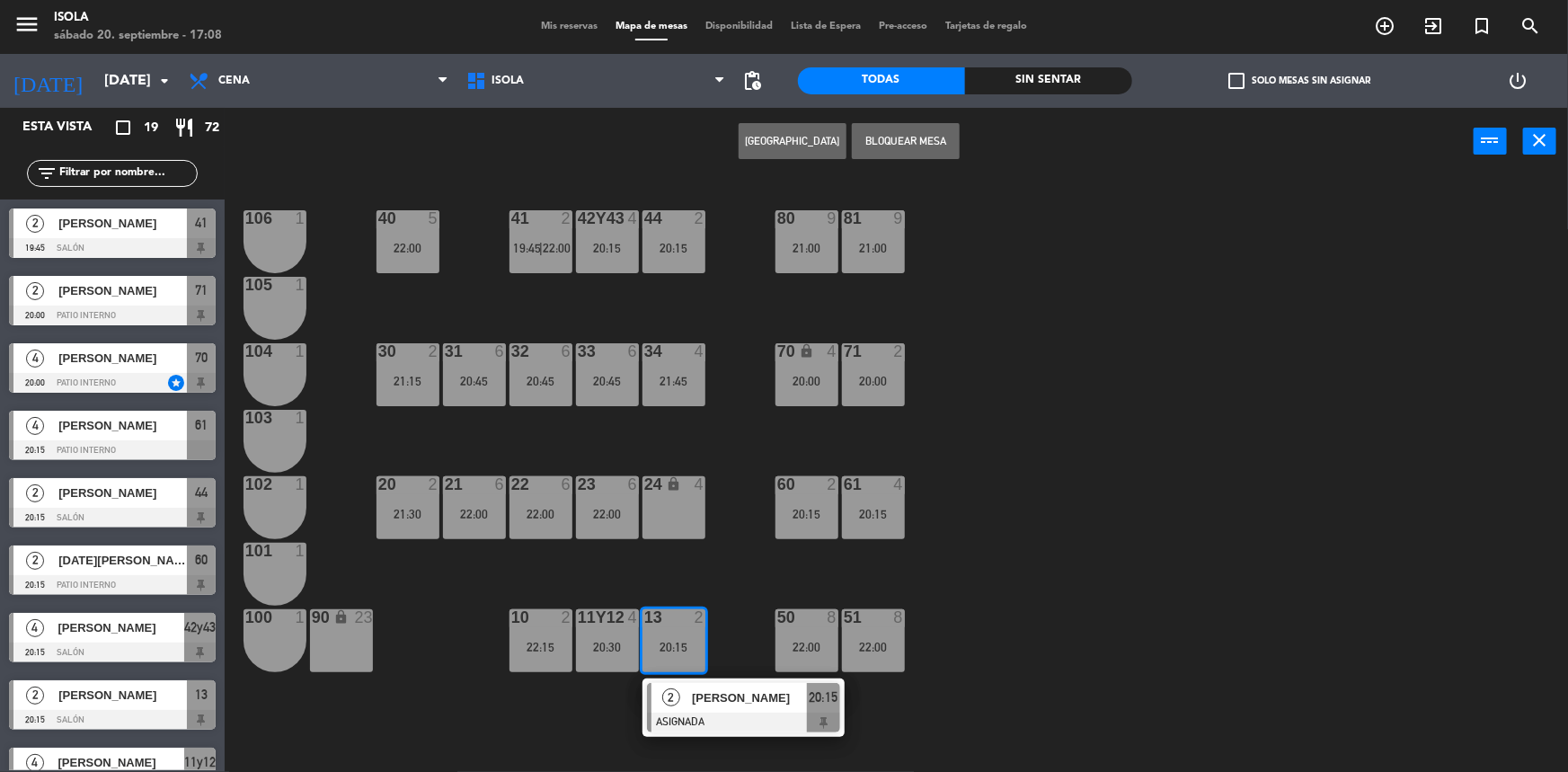
click at [647, 565] on div "40 5 22:00 42y43 4 20:15 41 2 19:45 | 22:00 44 2 20:15 80 9 21:00 81 9 21:00 10…" at bounding box center [903, 476] width 1328 height 597
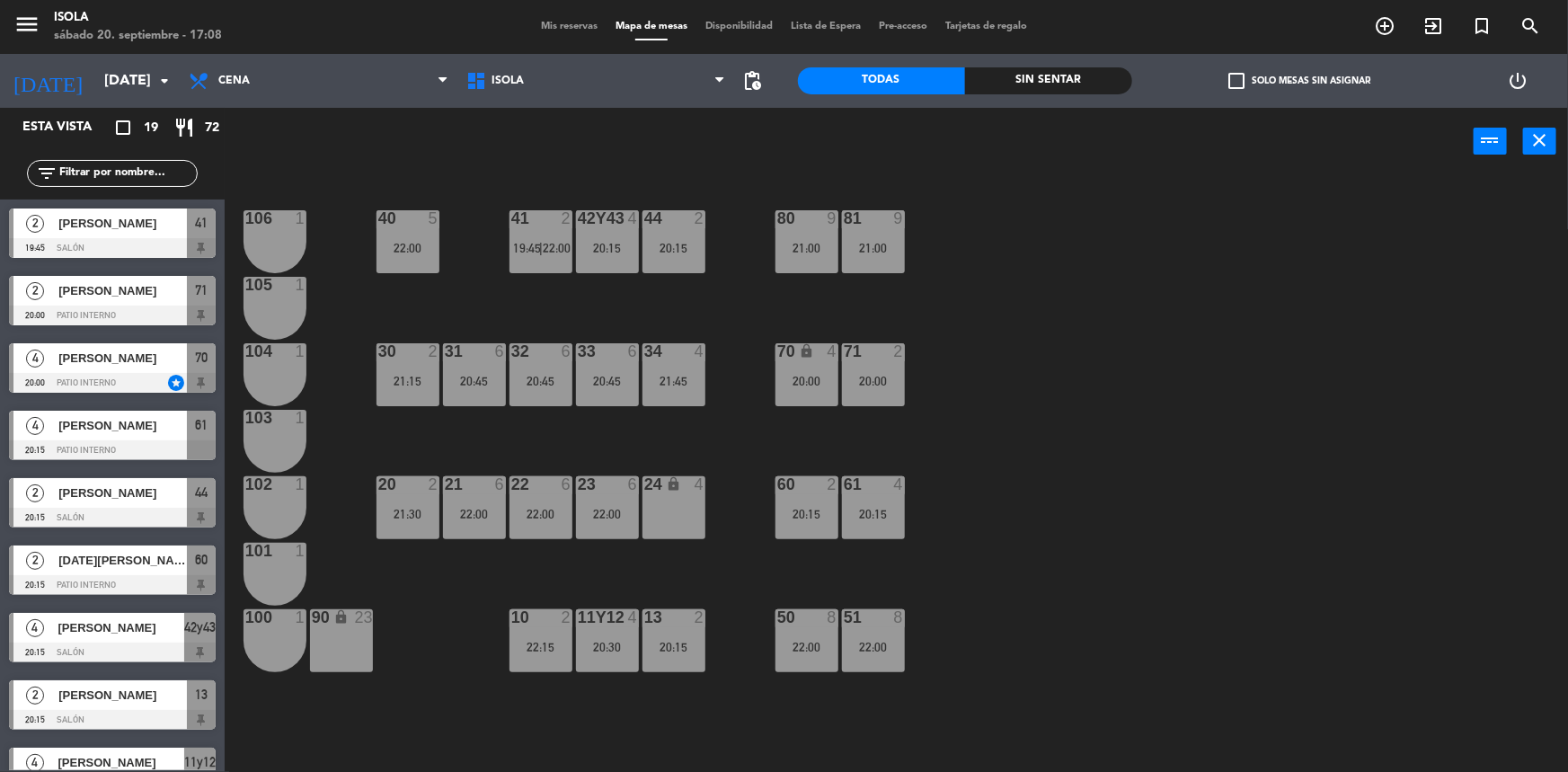
click at [661, 255] on div "44 2 20:15" at bounding box center [674, 242] width 63 height 63
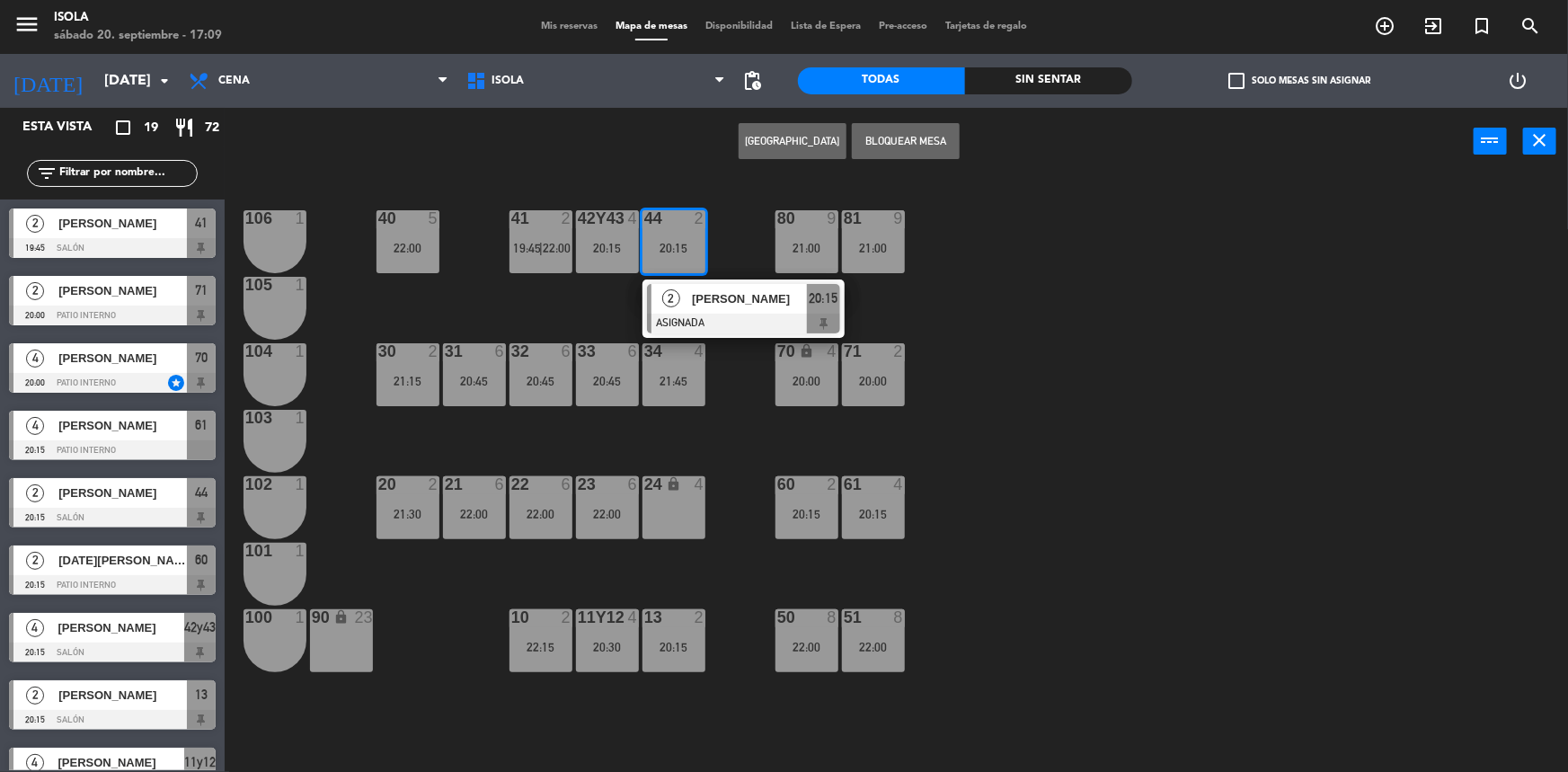
click at [599, 296] on div "40 5 22:00 42y43 4 20:15 41 2 19:45 | 22:00 44 2 20:15 2 [PERSON_NAME] ASIGNADA…" at bounding box center [903, 476] width 1328 height 597
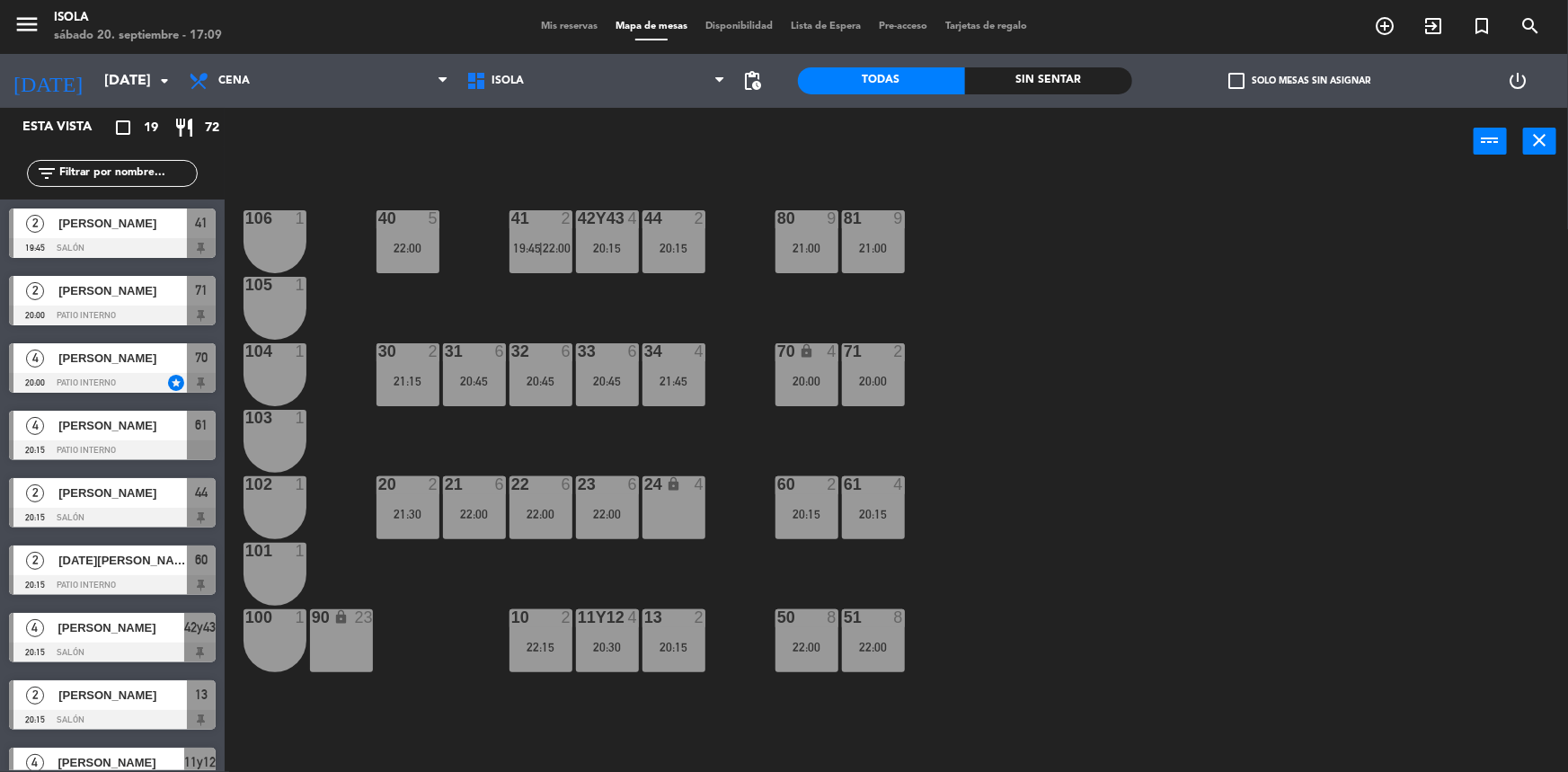
click at [579, 19] on div "Mis reservas Mapa de mesas Disponibilidad Lista de Espera Pre-acceso Tarjetas d…" at bounding box center [784, 27] width 504 height 16
click at [577, 22] on span "Mis reservas" at bounding box center [568, 27] width 74 height 10
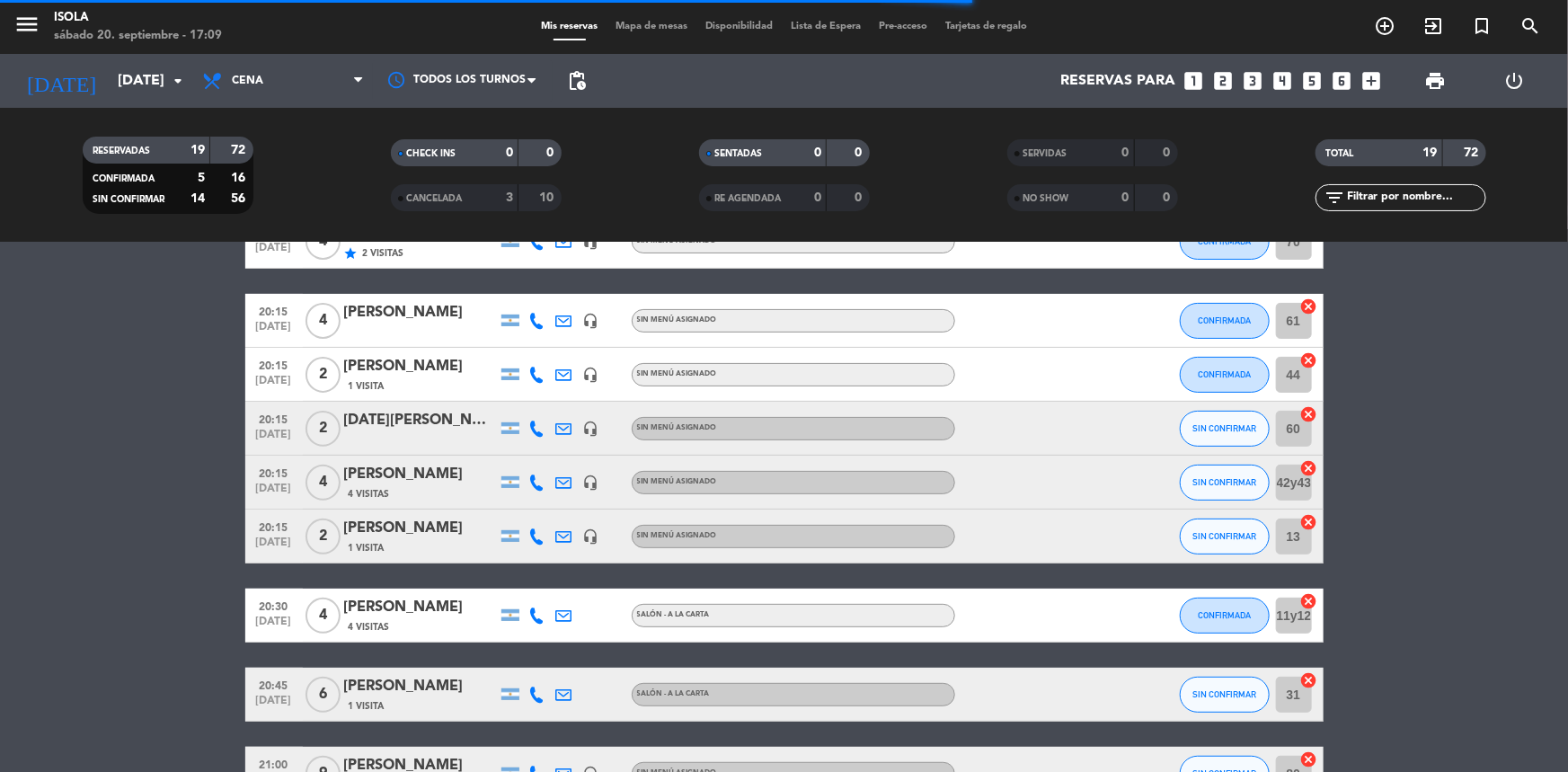
scroll to position [245, 0]
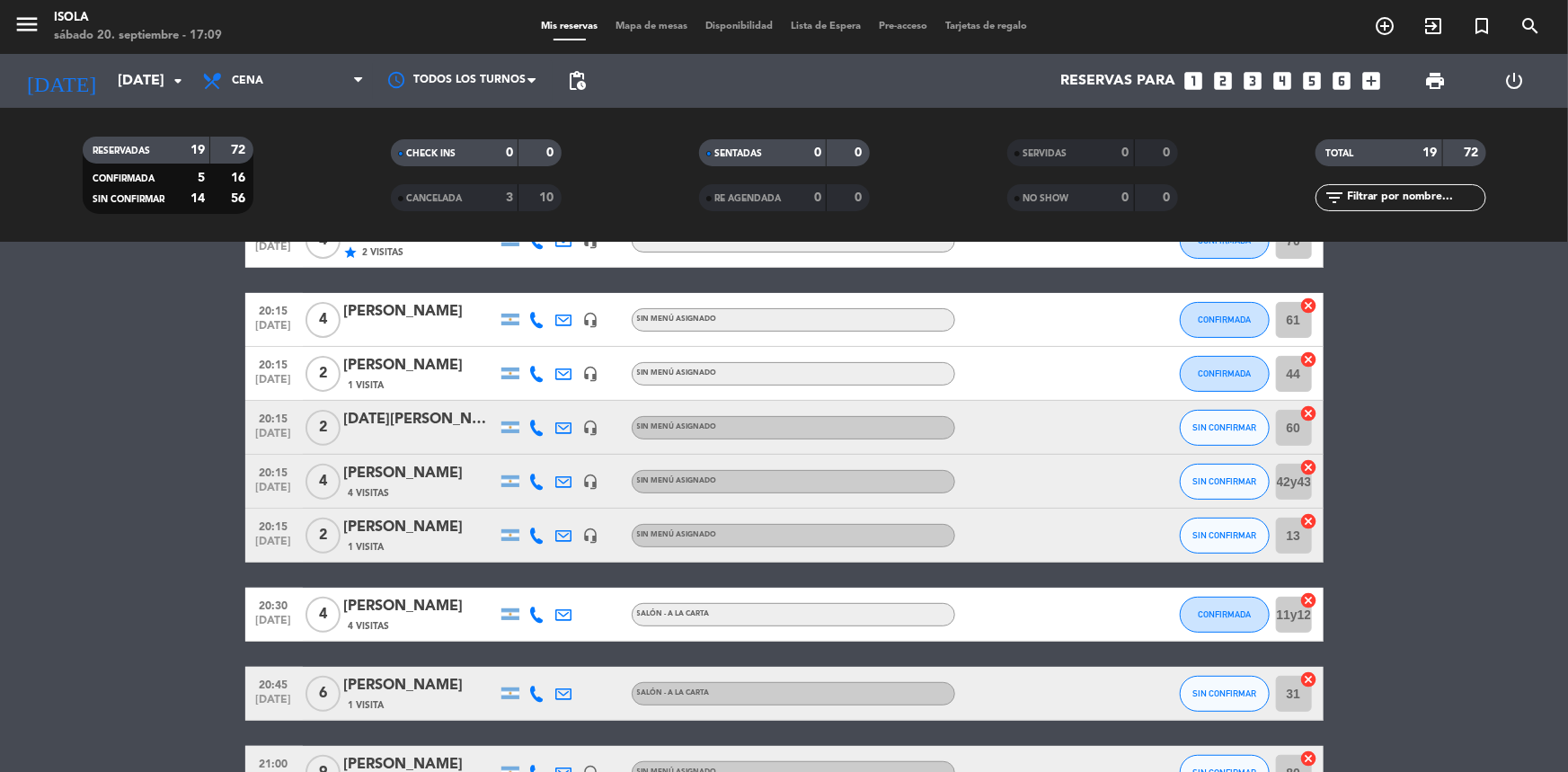
click at [396, 476] on div "[PERSON_NAME]" at bounding box center [420, 474] width 153 height 24
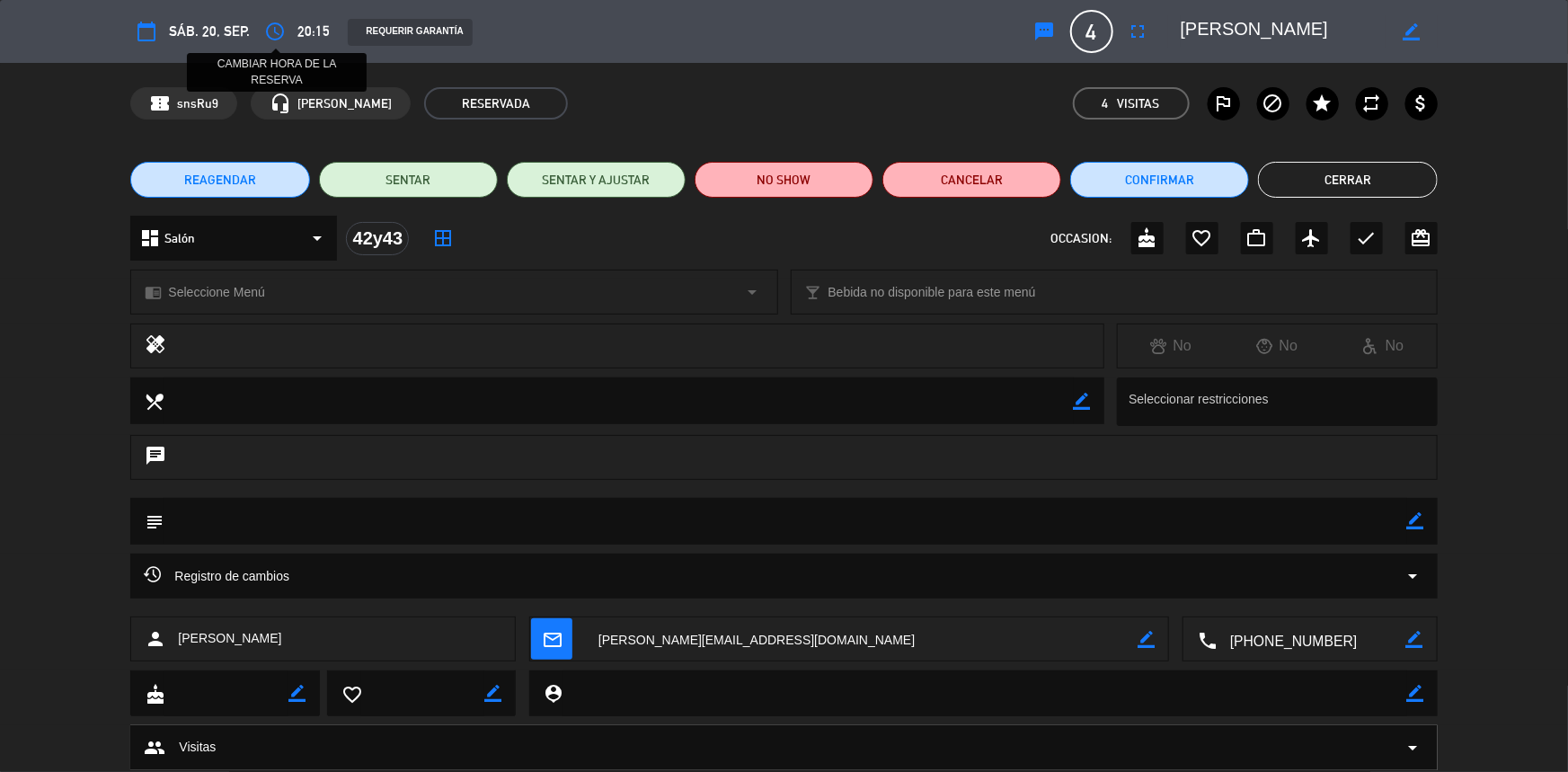
click at [265, 27] on icon "access_time" at bounding box center [276, 32] width 22 height 22
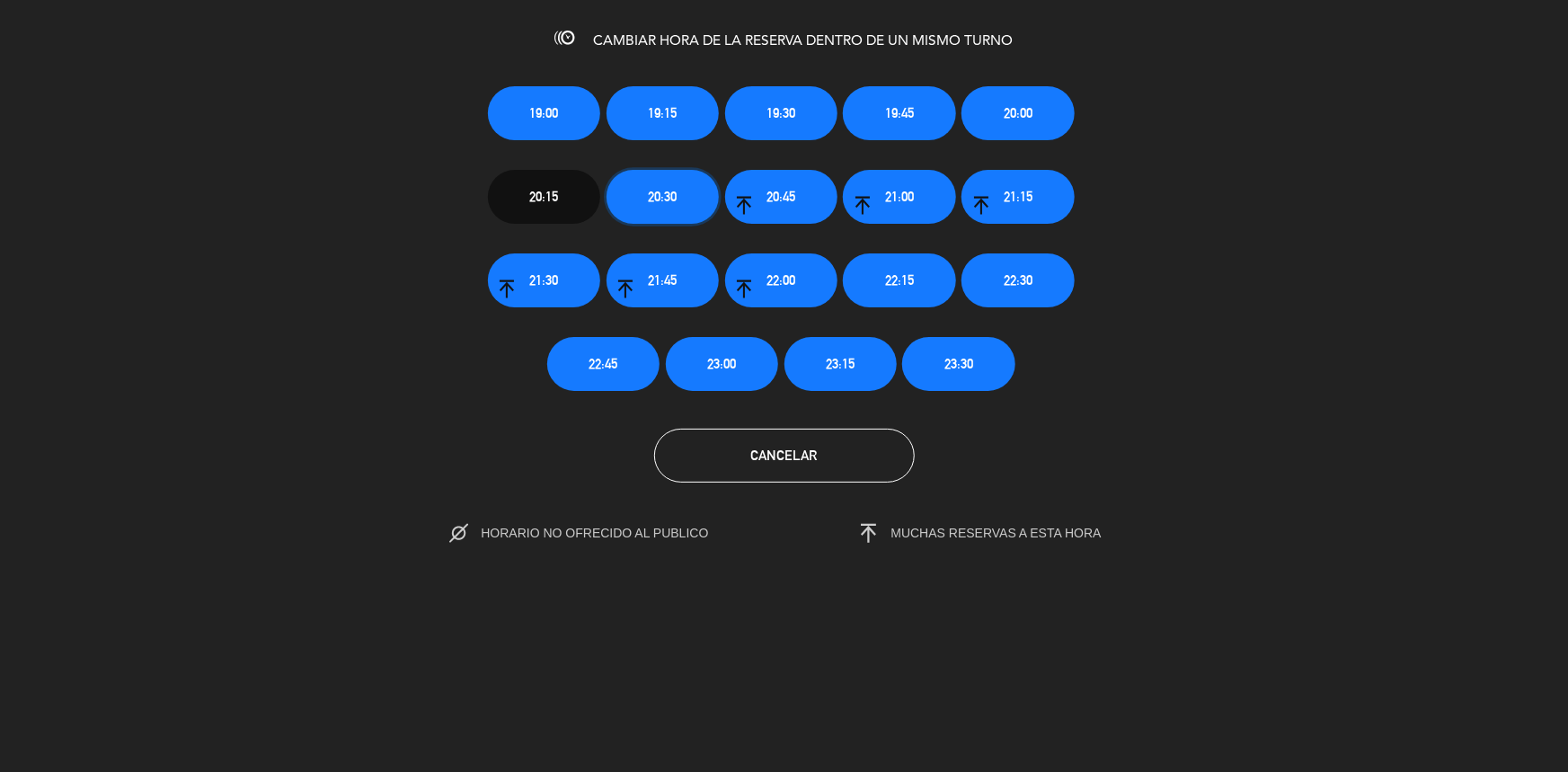
click at [683, 201] on button "20:30" at bounding box center [663, 197] width 113 height 54
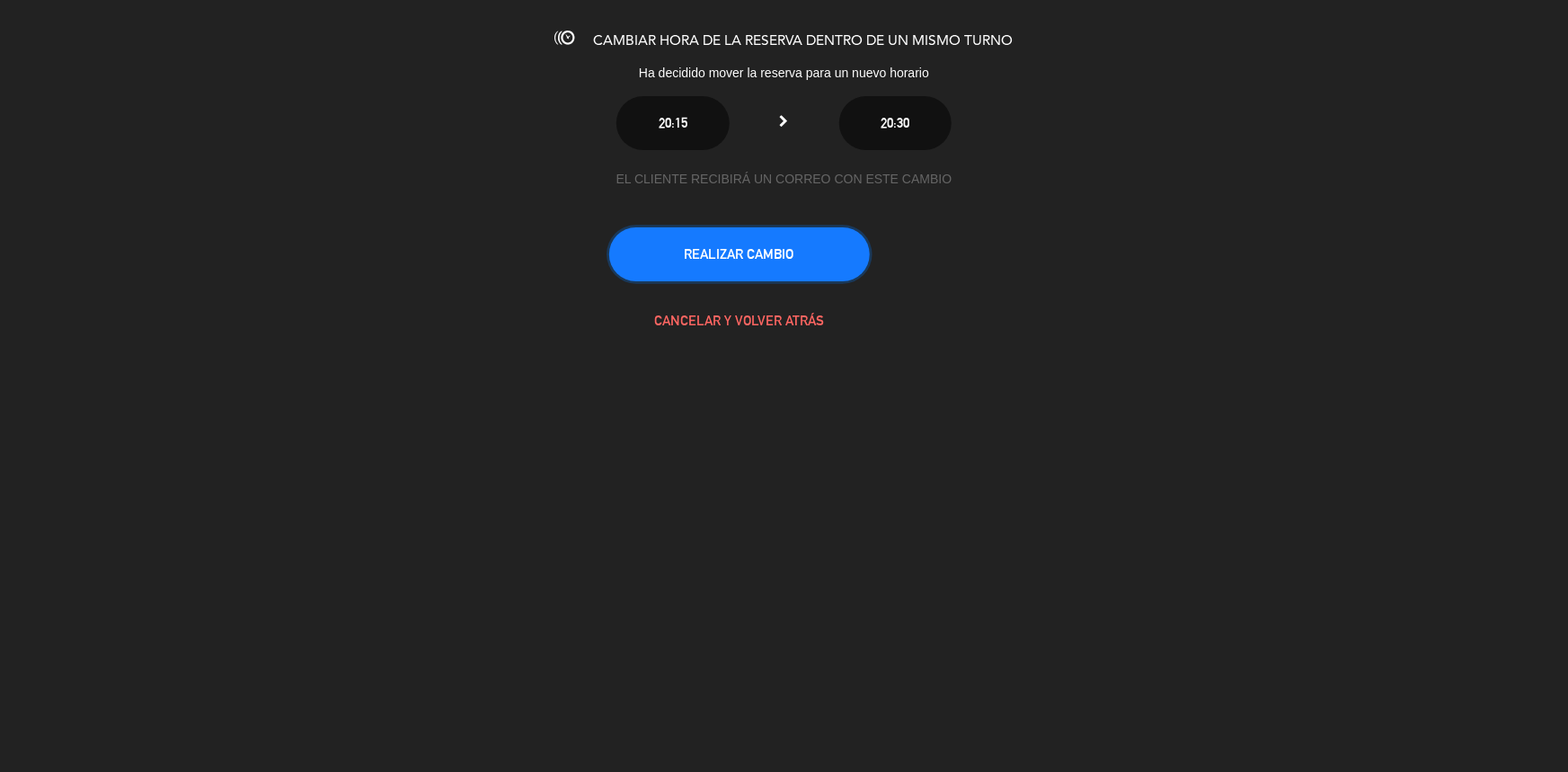
click at [730, 267] on button "REALIZAR CAMBIO" at bounding box center [740, 254] width 261 height 54
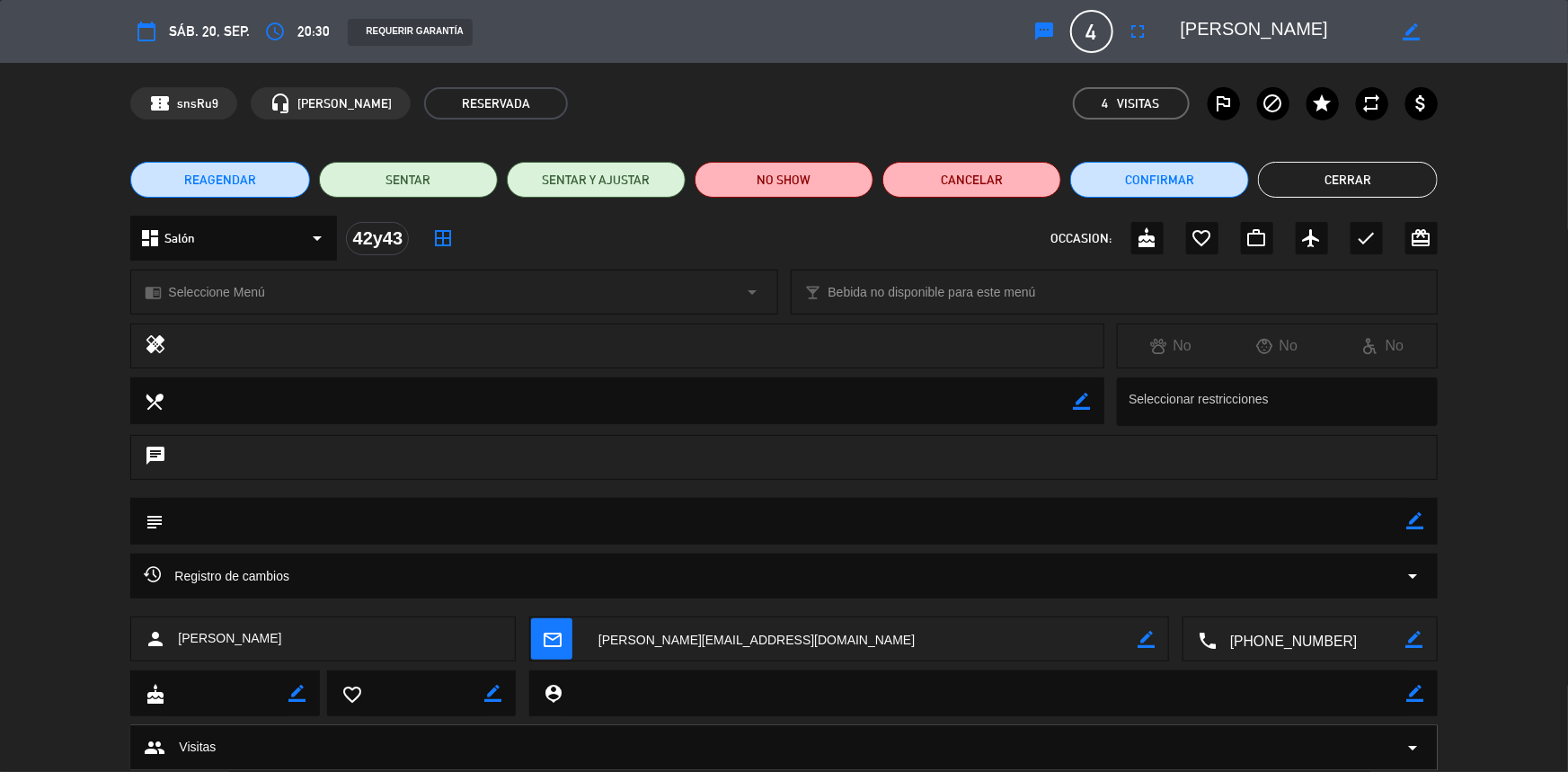
click at [1359, 175] on button "Cerrar" at bounding box center [1346, 179] width 178 height 36
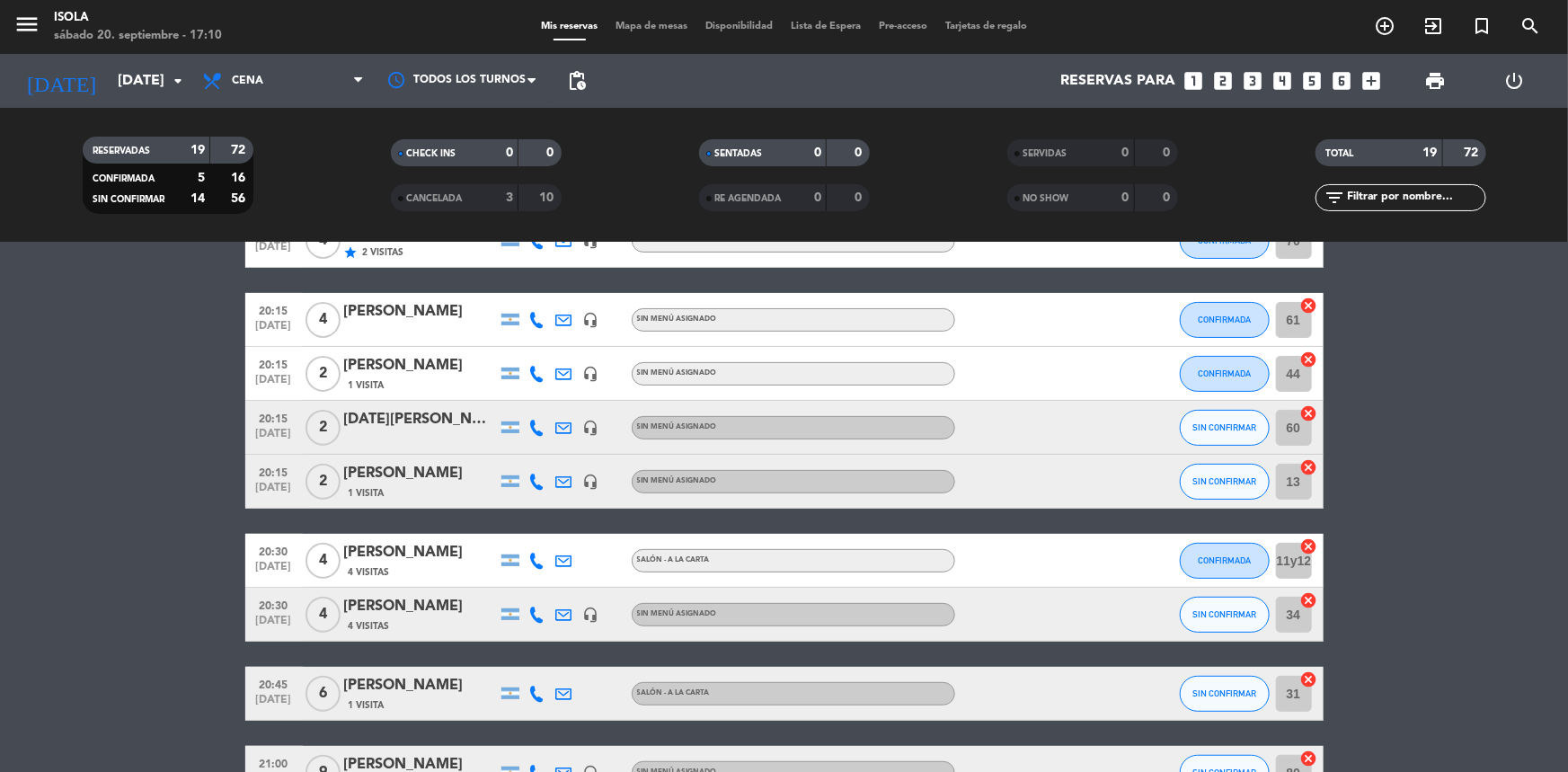
click at [638, 30] on span "Mapa de mesas" at bounding box center [652, 27] width 90 height 10
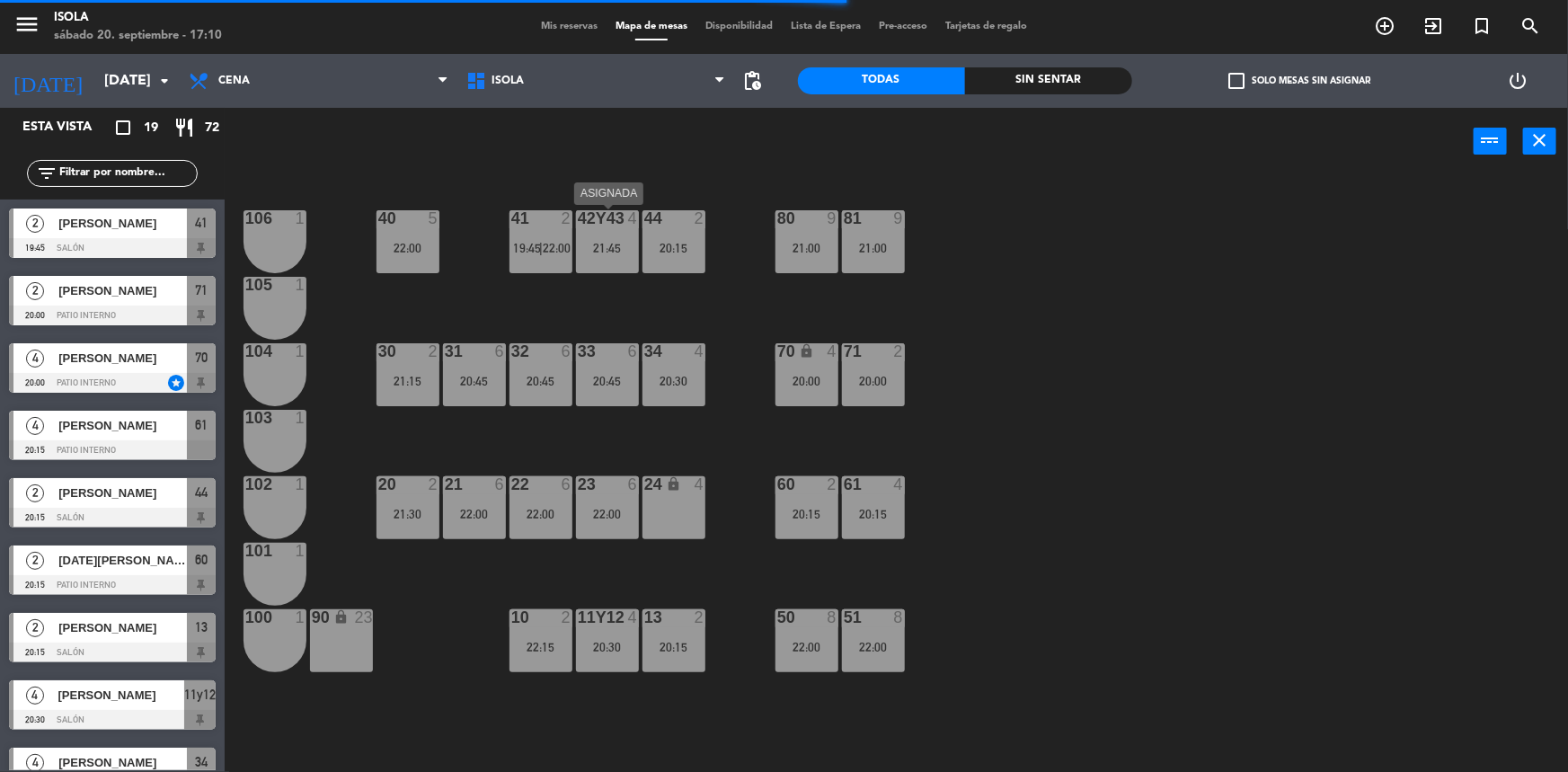
click at [608, 270] on div "42y43 4 21:45" at bounding box center [607, 242] width 63 height 63
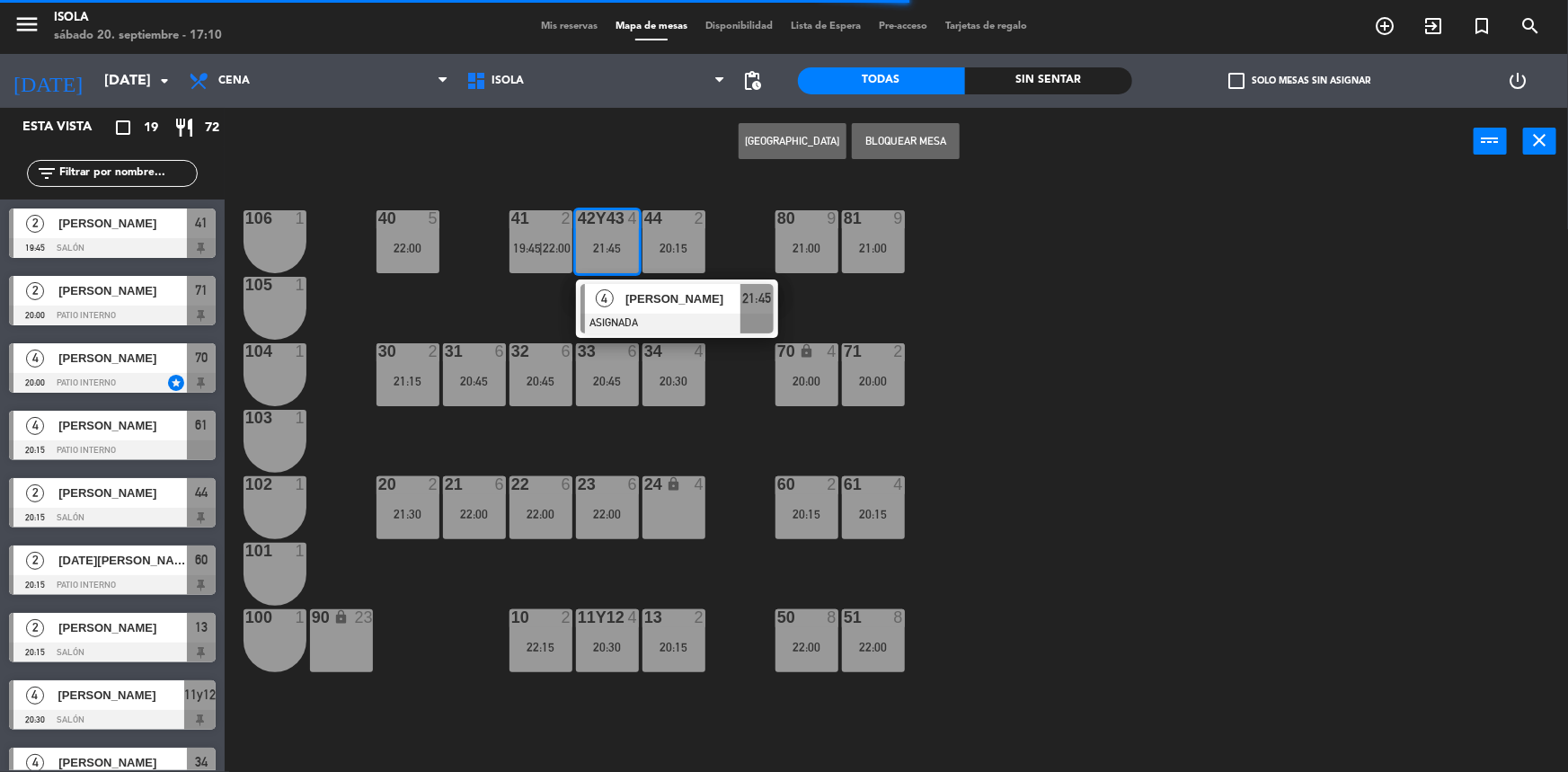
click at [730, 248] on div "40 5 22:00 42y43 4 21:45 4 [PERSON_NAME] ASIGNADA 21:45 41 2 19:45 | 22:00 44 2…" at bounding box center [903, 476] width 1328 height 597
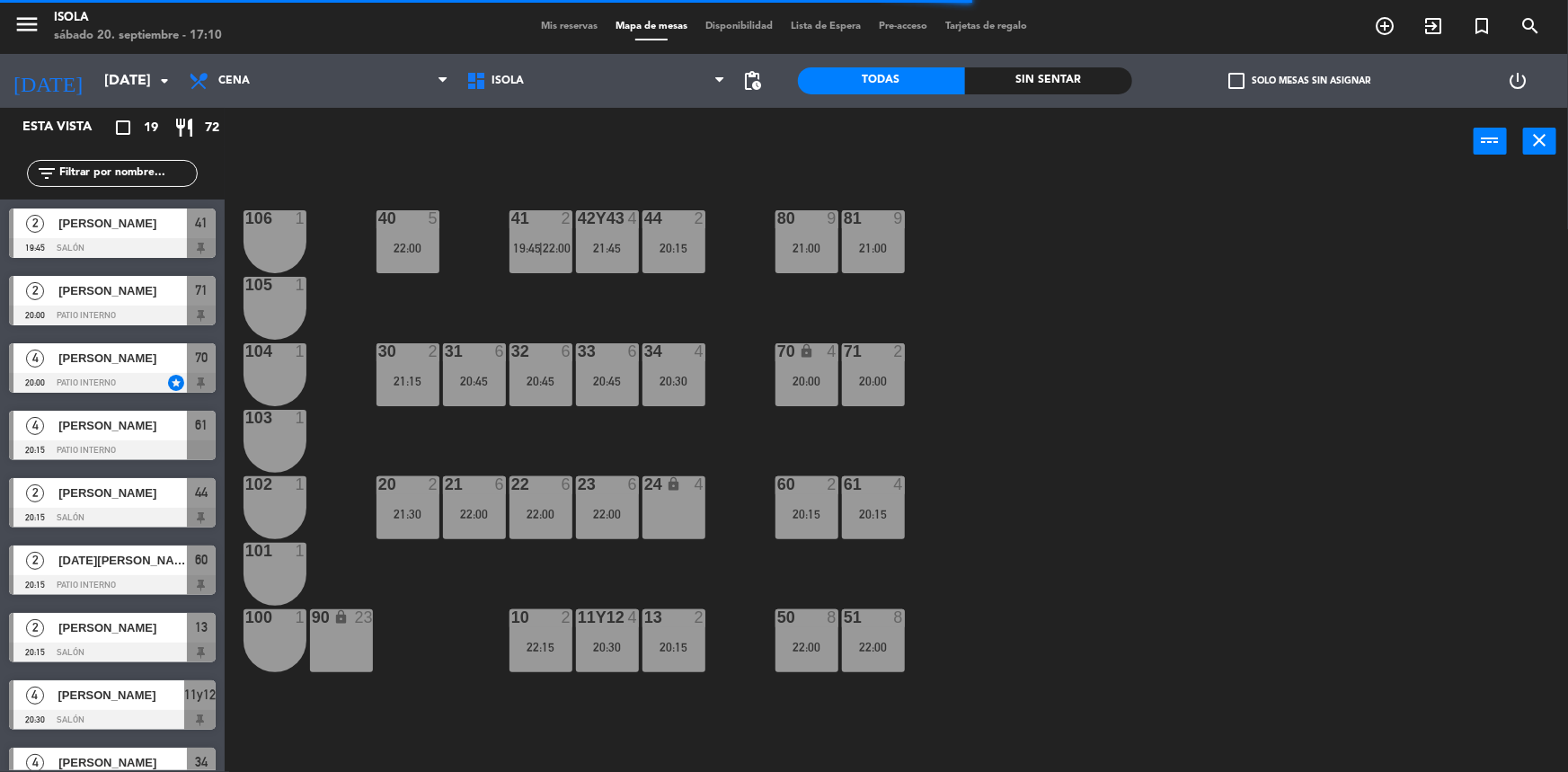
click at [621, 629] on div "11y12 4 20:30" at bounding box center [607, 641] width 63 height 63
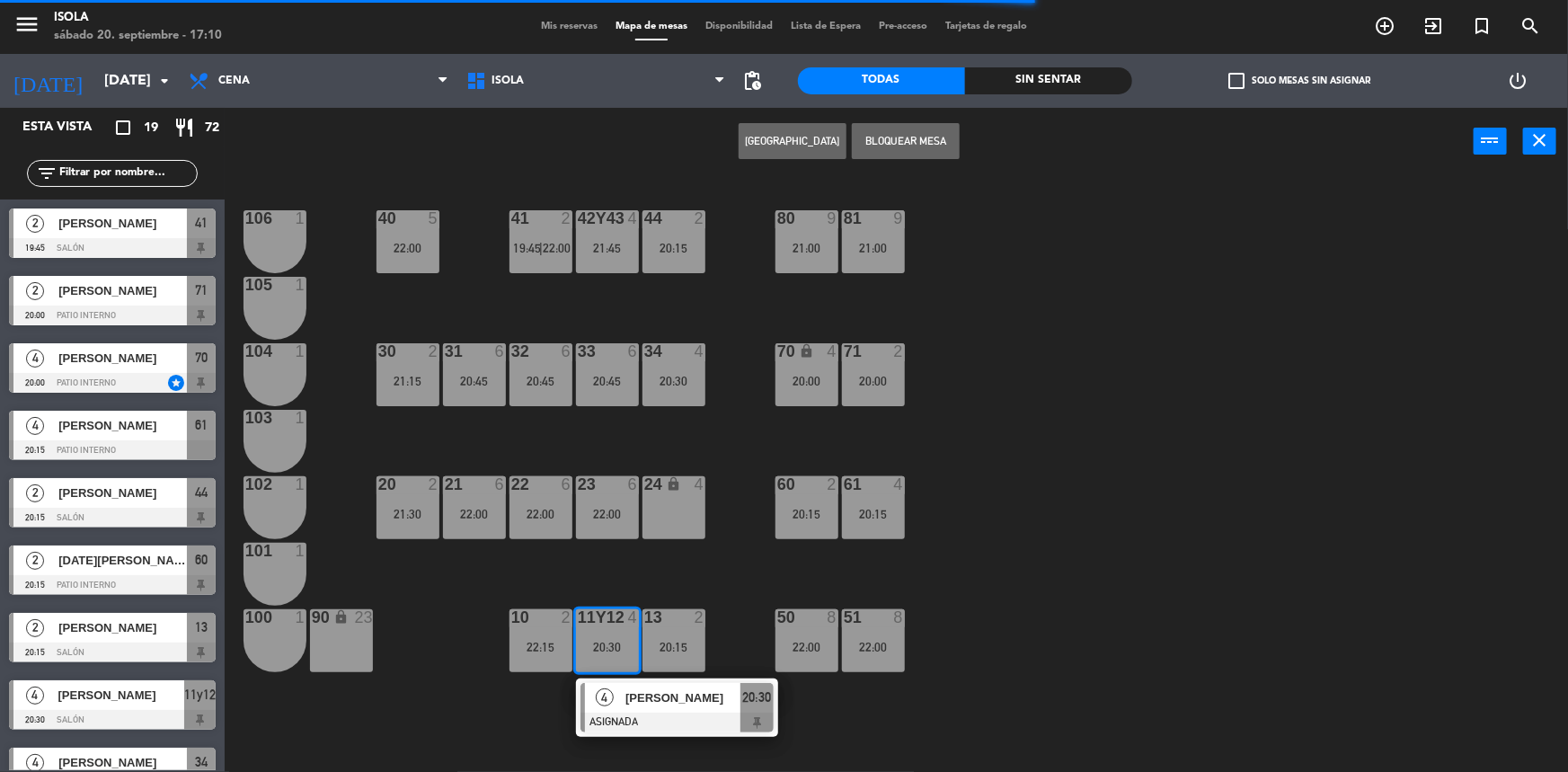
click at [630, 569] on div "40 5 22:00 42y43 4 21:45 41 2 19:45 | 22:00 44 2 20:15 80 9 21:00 81 9 21:00 10…" at bounding box center [903, 476] width 1328 height 597
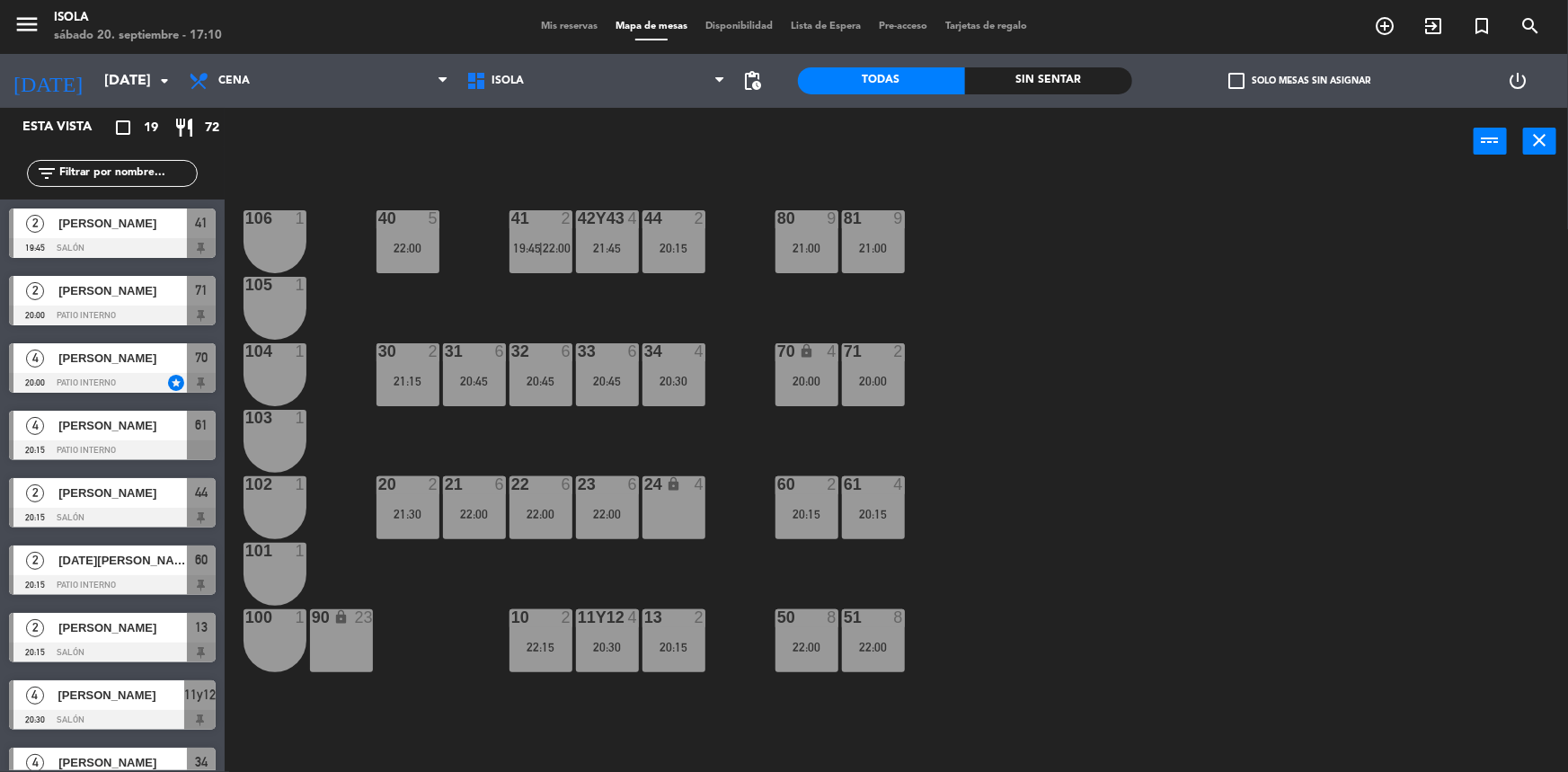
click at [661, 405] on div "34 4 20:30" at bounding box center [674, 375] width 63 height 63
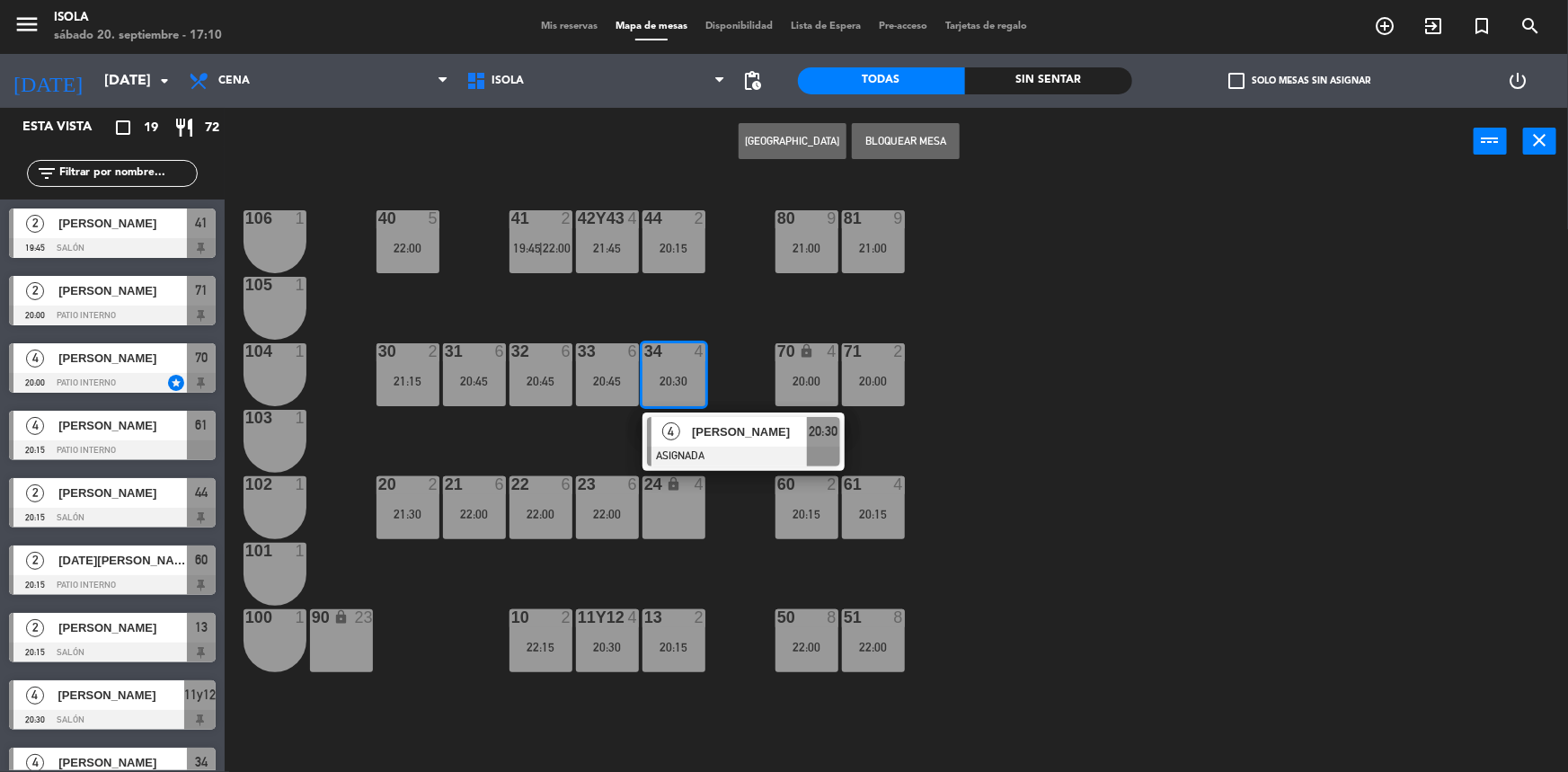
click at [686, 319] on div "40 5 22:00 42y43 4 21:45 41 2 19:45 | 22:00 44 2 20:15 80 9 21:00 81 9 21:00 10…" at bounding box center [903, 476] width 1328 height 597
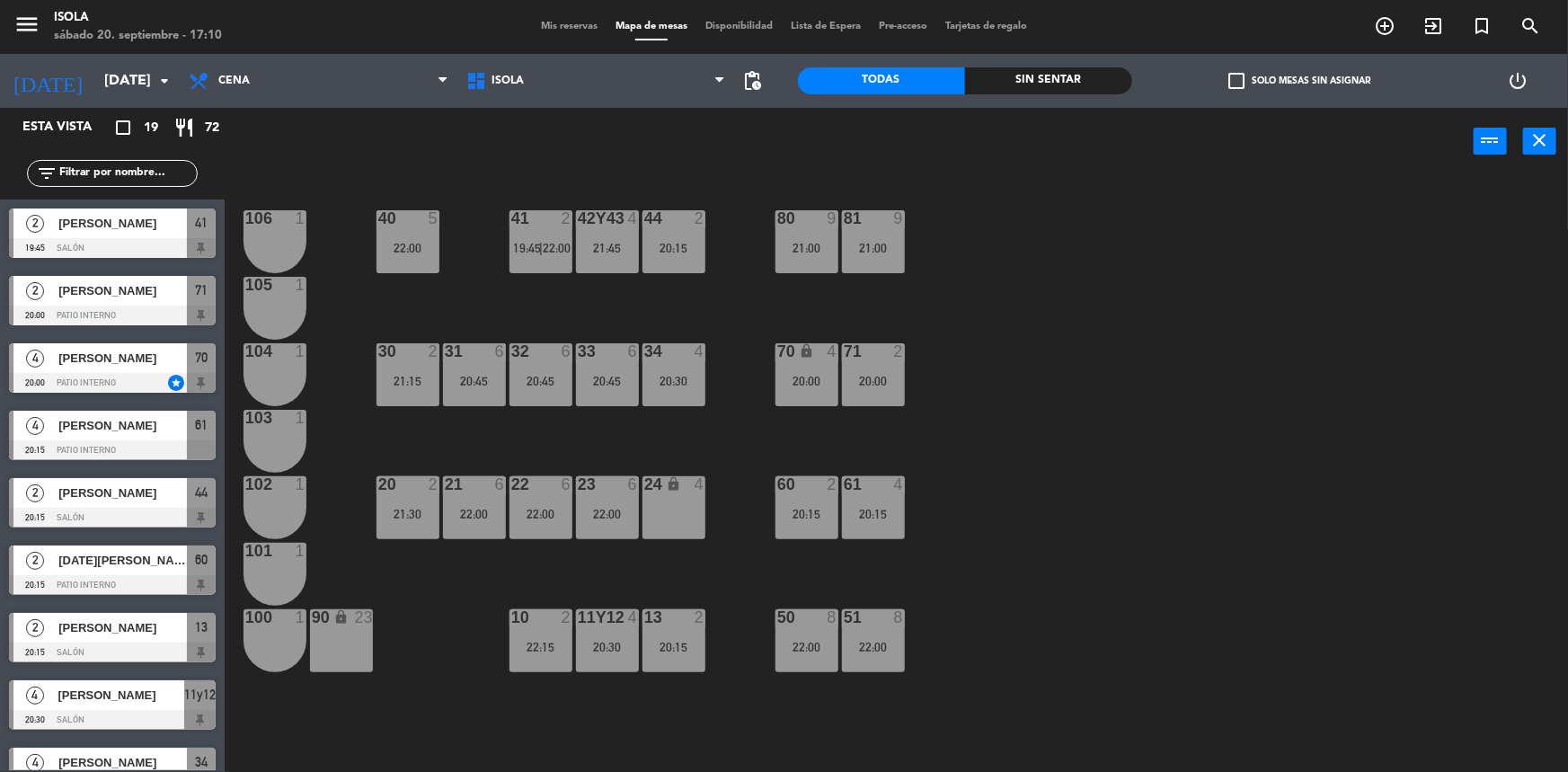
click at [682, 266] on div "44 2 20:15" at bounding box center [674, 242] width 63 height 63
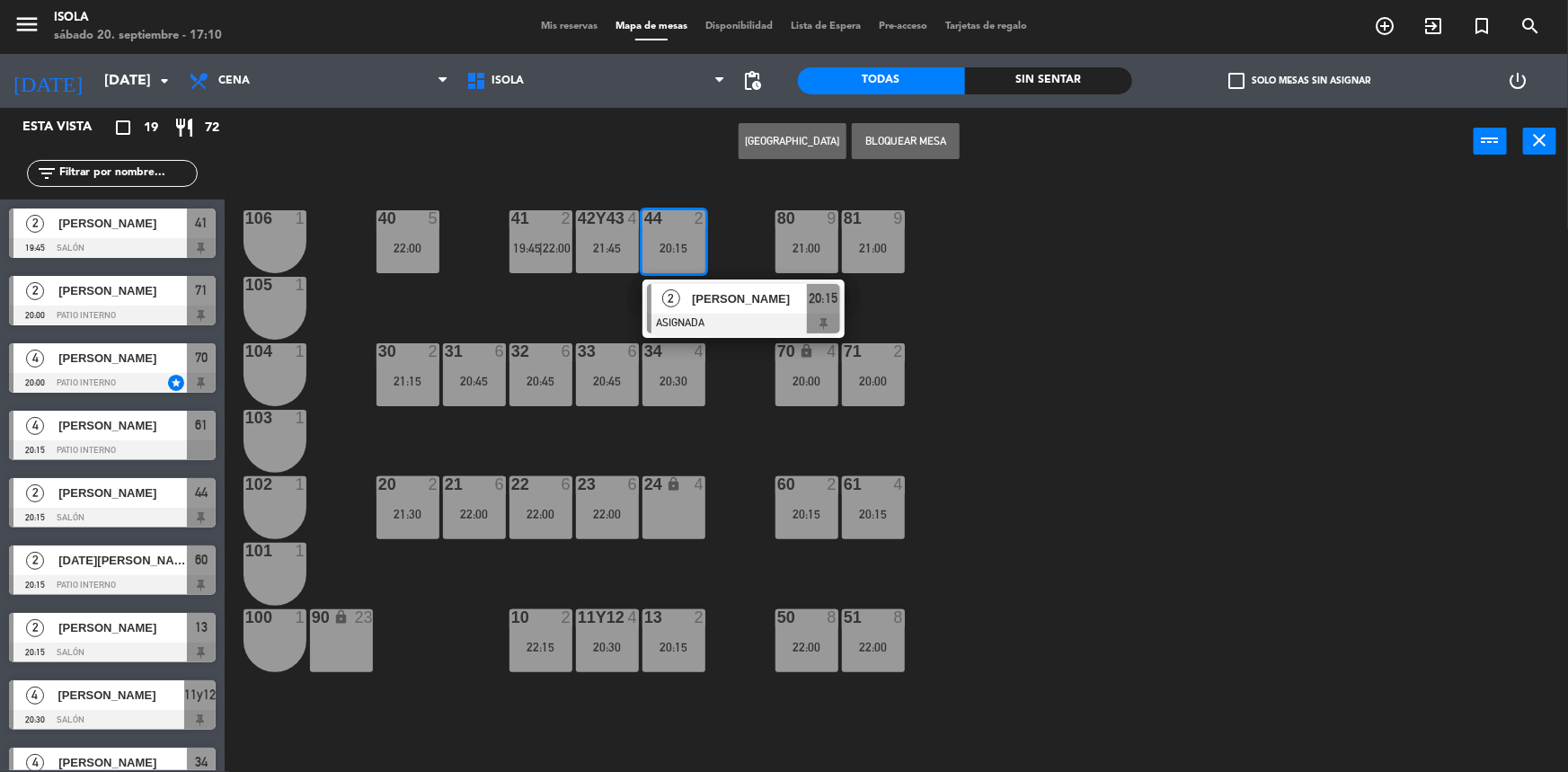
click at [573, 297] on div "40 5 22:00 42y43 4 21:45 41 2 19:45 | 22:00 44 2 20:15 2 [PERSON_NAME] ASIGNADA…" at bounding box center [903, 476] width 1328 height 597
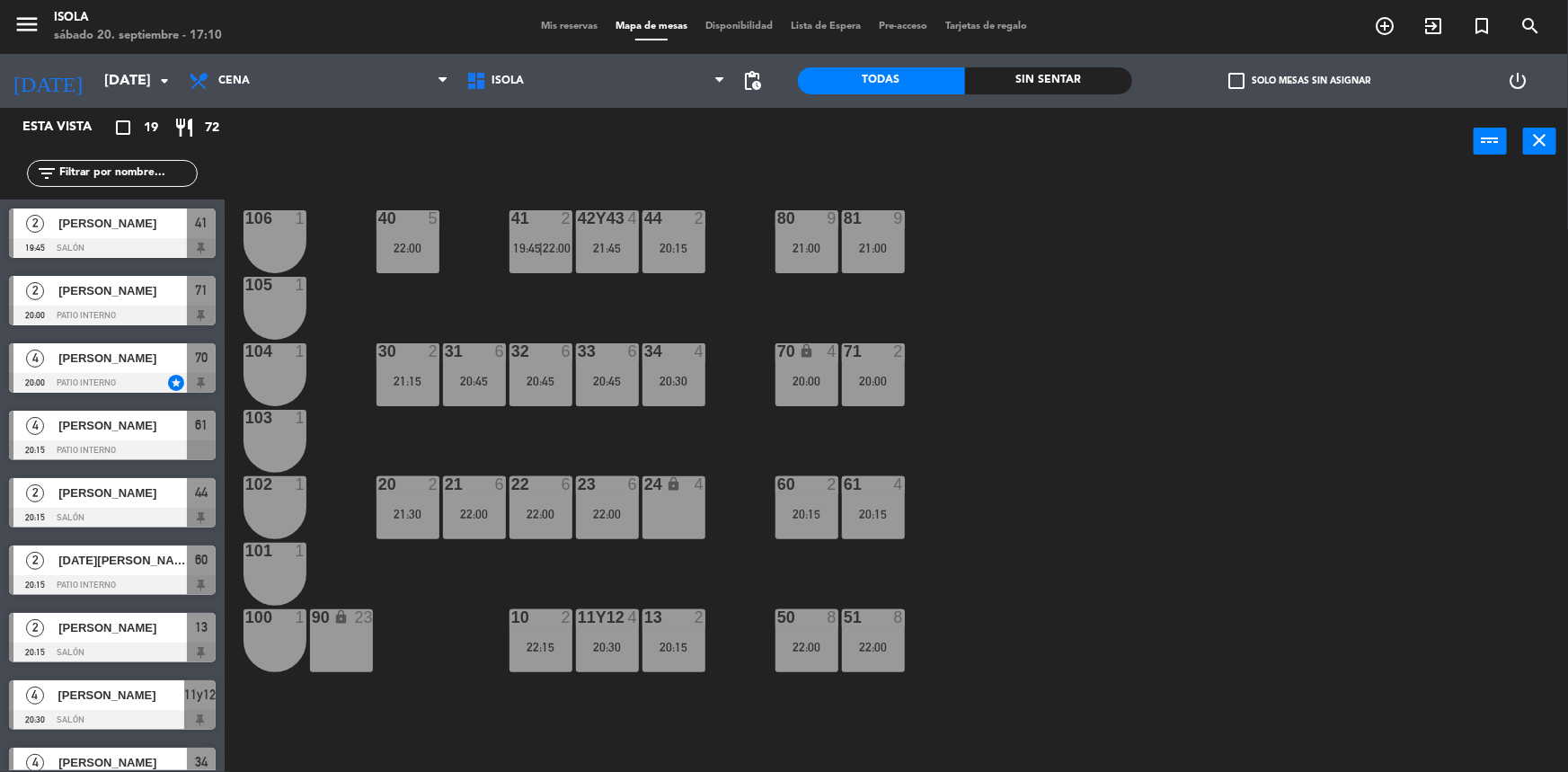
click at [421, 445] on div "40 5 22:00 42y43 4 21:45 41 2 19:45 | 22:00 44 2 20:15 80 9 21:00 81 9 21:00 10…" at bounding box center [903, 476] width 1328 height 597
click at [424, 499] on div "20 2 21:30" at bounding box center [407, 507] width 63 height 63
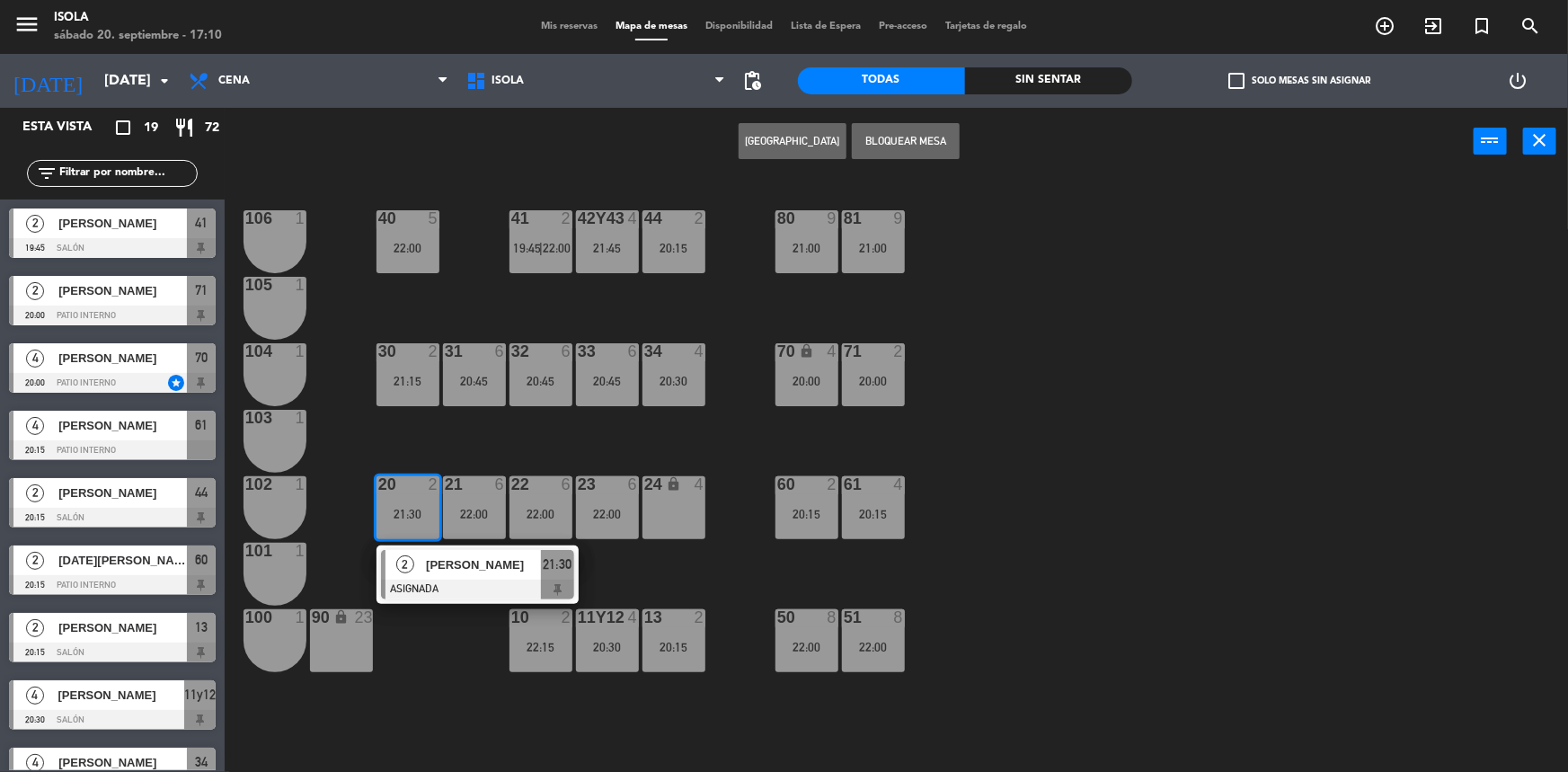
click at [421, 436] on div "40 5 22:00 42y43 4 21:45 41 2 19:45 | 22:00 44 2 20:15 80 9 21:00 81 9 21:00 10…" at bounding box center [903, 476] width 1328 height 597
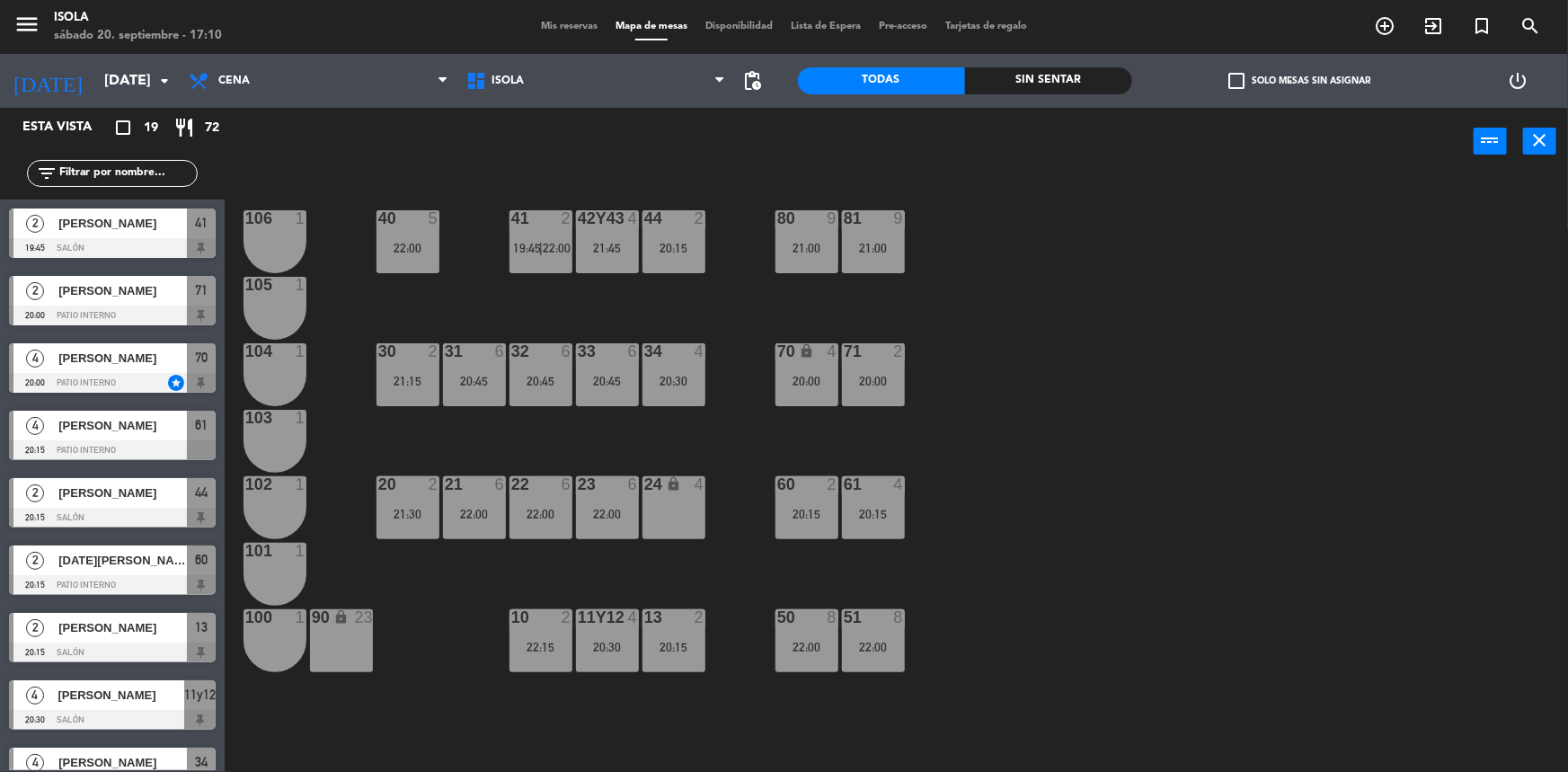
click at [406, 380] on div "21:15" at bounding box center [407, 381] width 63 height 13
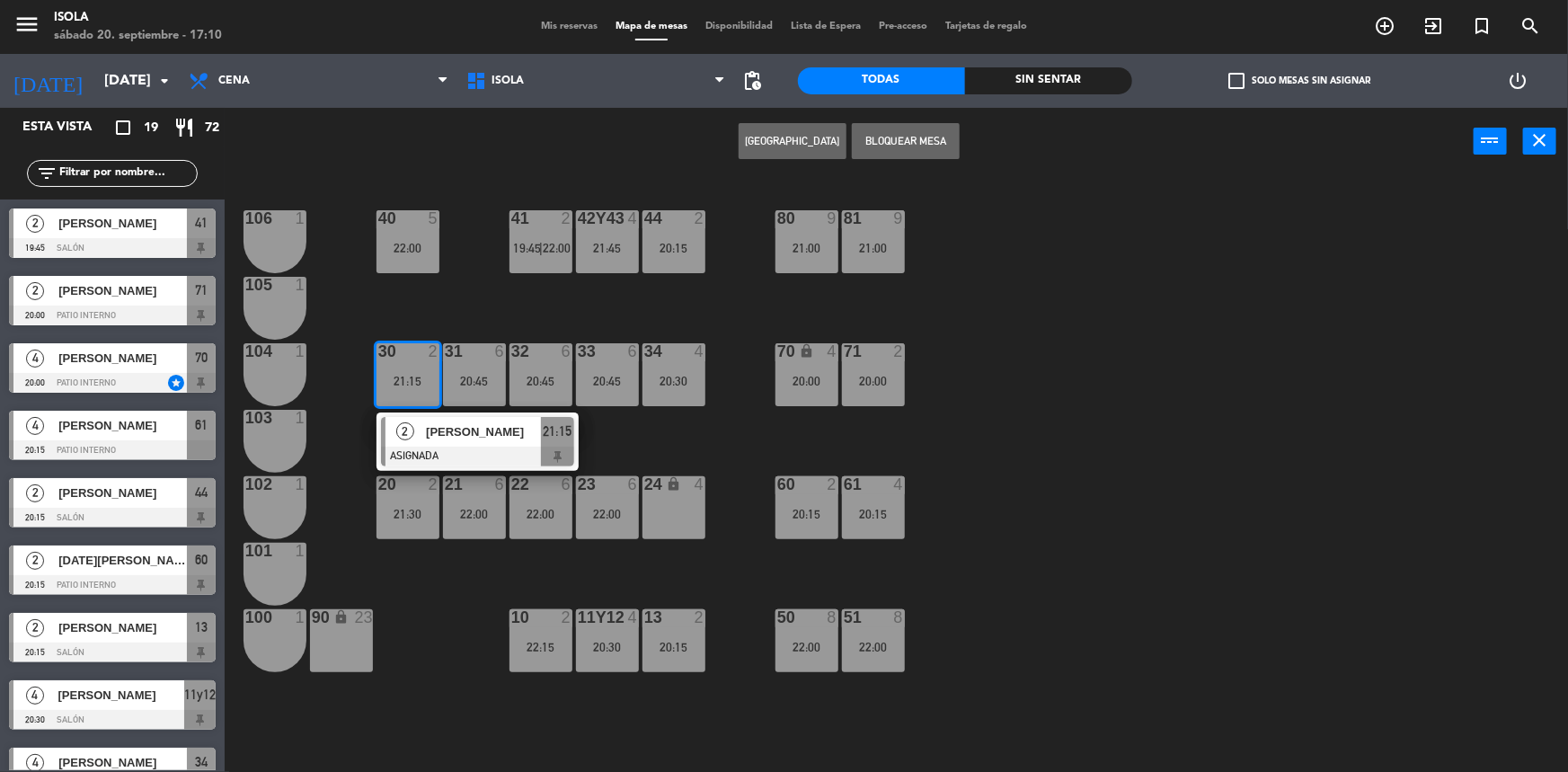
click at [466, 321] on div "40 5 22:00 42y43 4 21:45 41 2 19:45 | 22:00 44 2 20:15 80 9 21:00 81 9 21:00 10…" at bounding box center [903, 476] width 1328 height 597
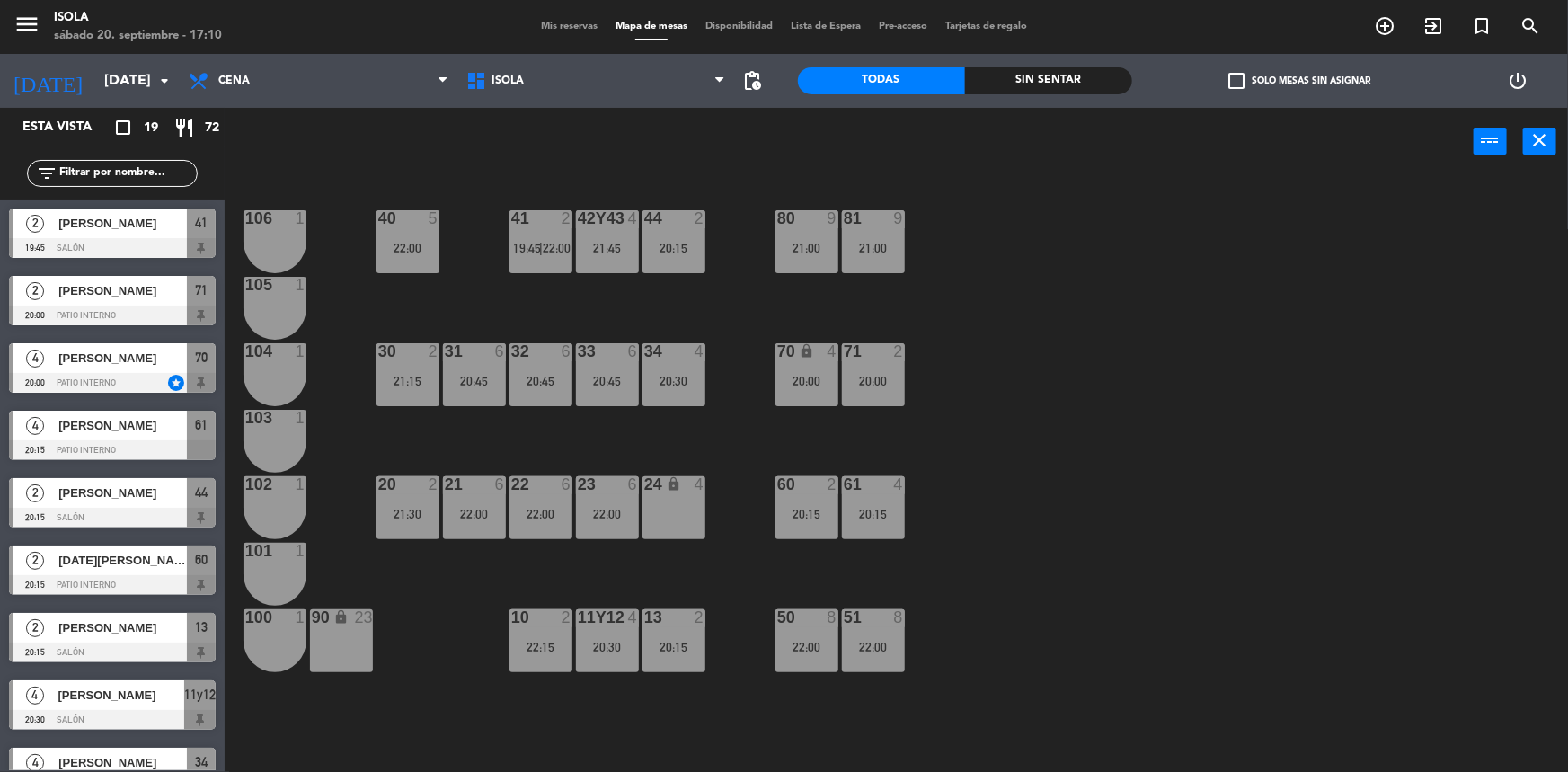
click at [427, 266] on div "40 5 22:00" at bounding box center [407, 242] width 63 height 63
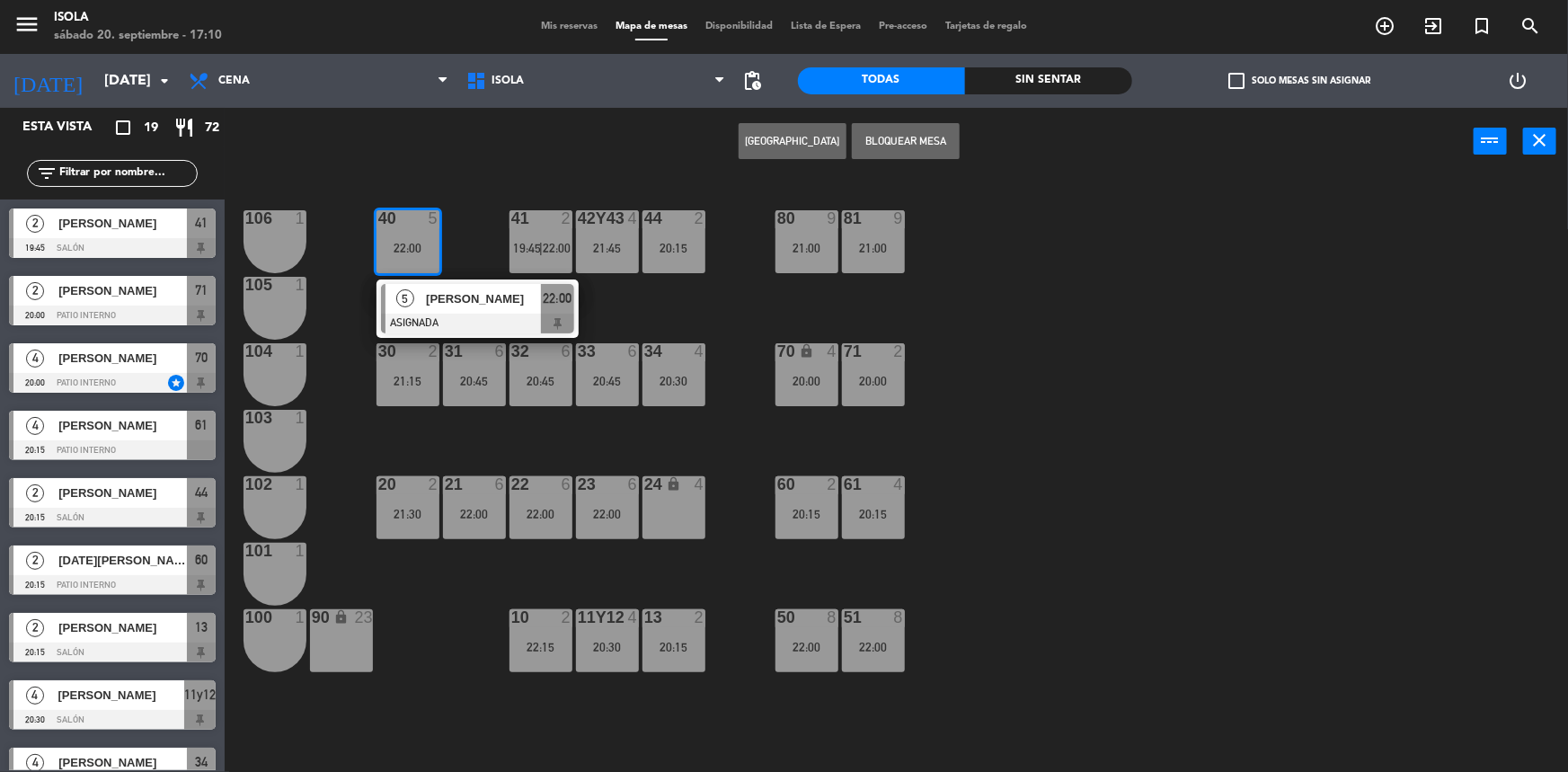
click at [478, 253] on div "40 5 22:00 5 [PERSON_NAME] ASIGNADA 22:00 42y43 4 21:45 41 2 19:45 | 22:00 44 2…" at bounding box center [903, 476] width 1328 height 597
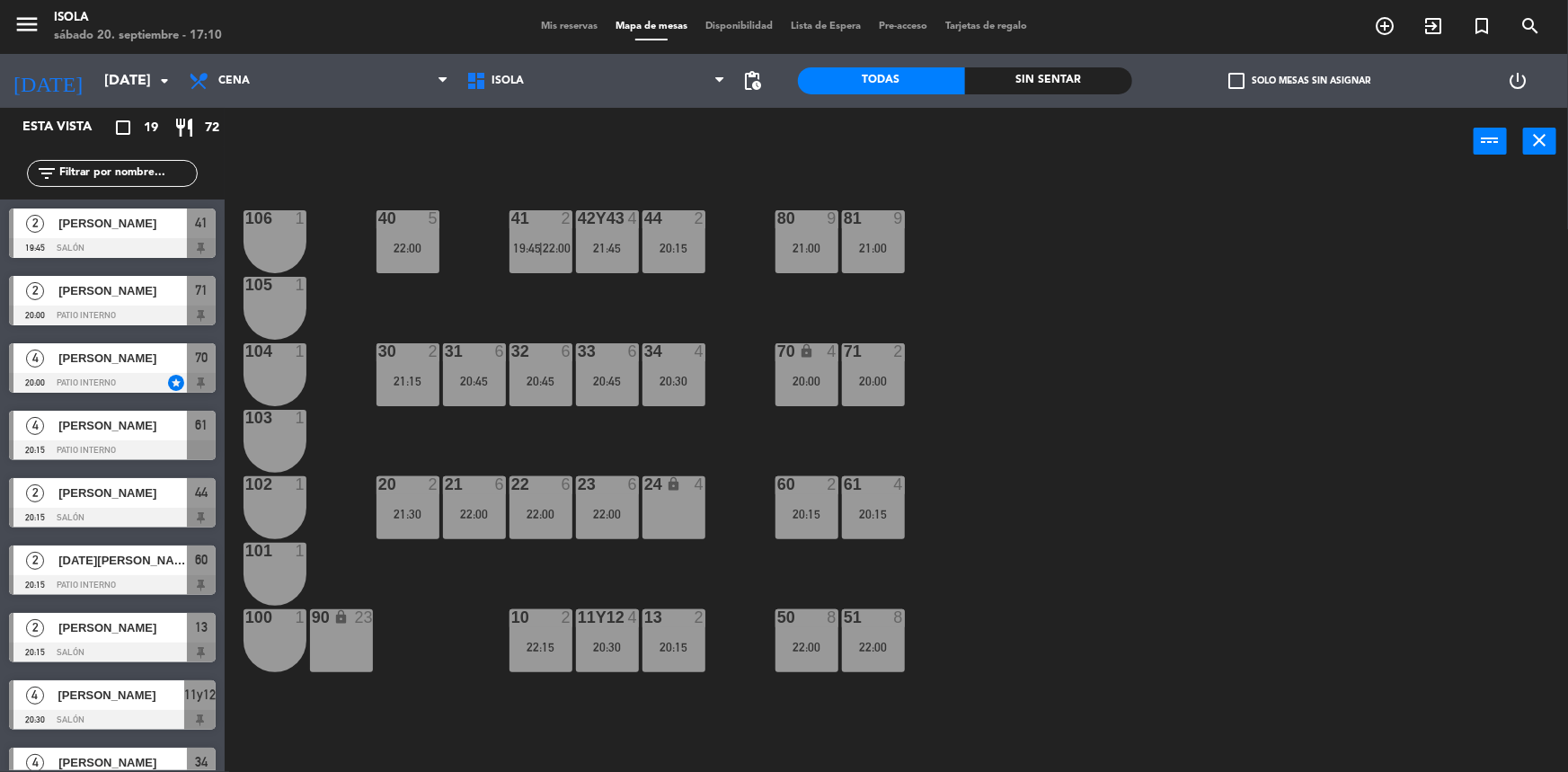
click at [605, 436] on div "40 5 22:00 42y43 4 21:45 41 2 19:45 | 22:00 44 2 20:15 80 9 21:00 81 9 21:00 10…" at bounding box center [903, 476] width 1328 height 597
click at [700, 636] on div "13 2 20:15" at bounding box center [674, 641] width 63 height 63
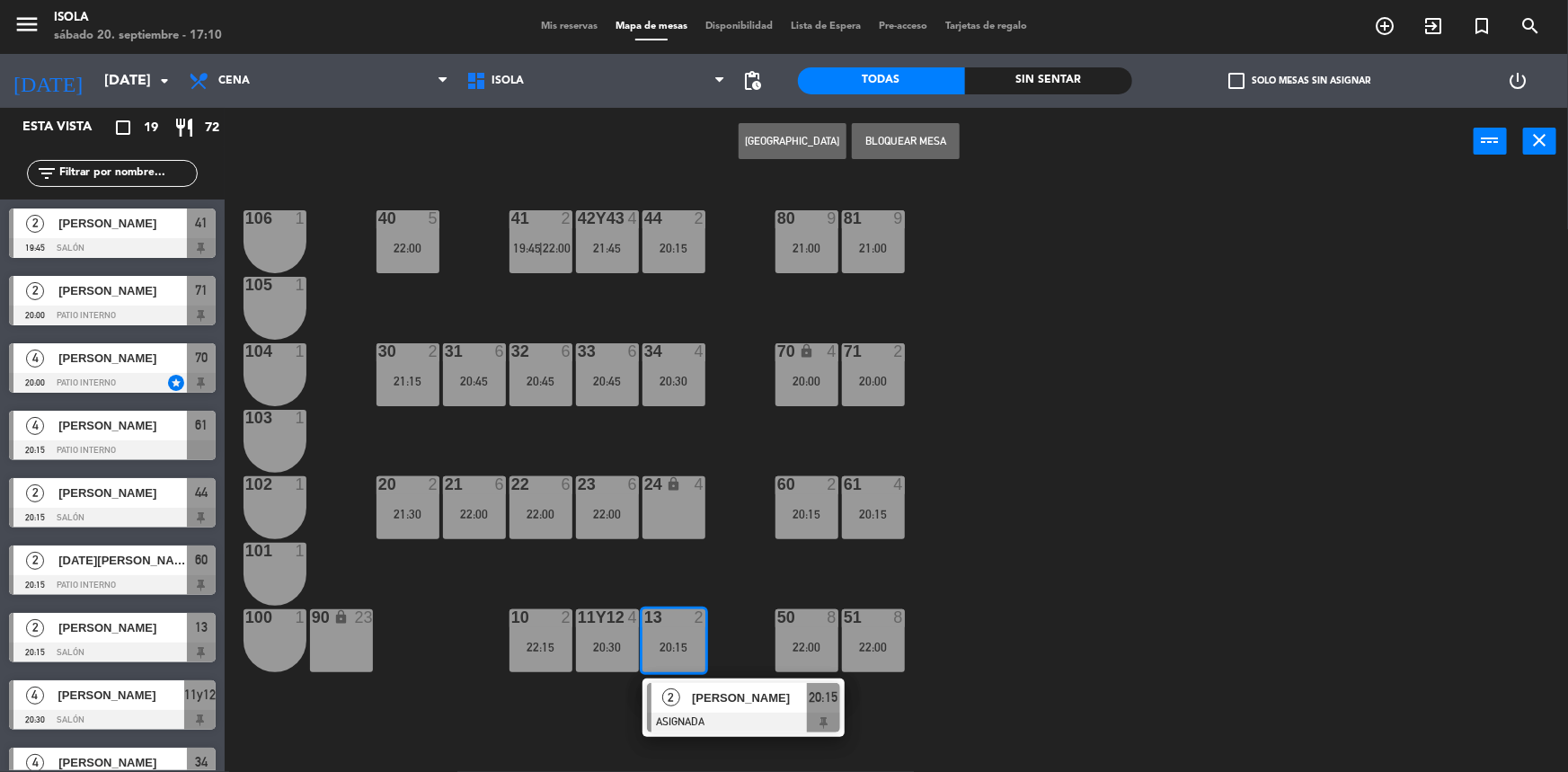
click at [476, 559] on div "40 5 22:00 42y43 4 21:45 41 2 19:45 | 22:00 44 2 20:15 80 9 21:00 81 9 21:00 10…" at bounding box center [903, 476] width 1328 height 597
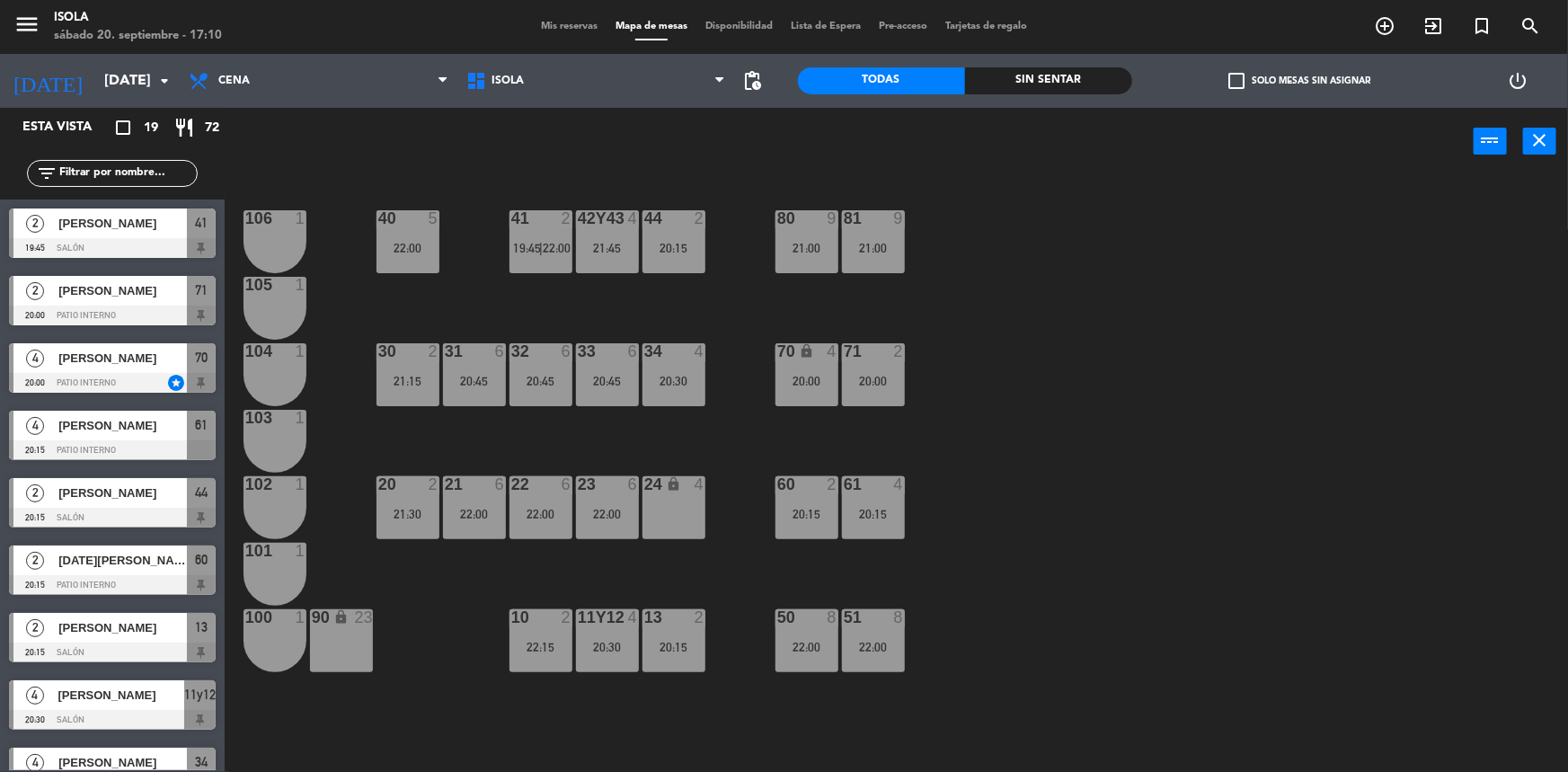
drag, startPoint x: 692, startPoint y: 650, endPoint x: 638, endPoint y: 631, distance: 57.2
click at [692, 652] on div "20:15" at bounding box center [674, 647] width 63 height 13
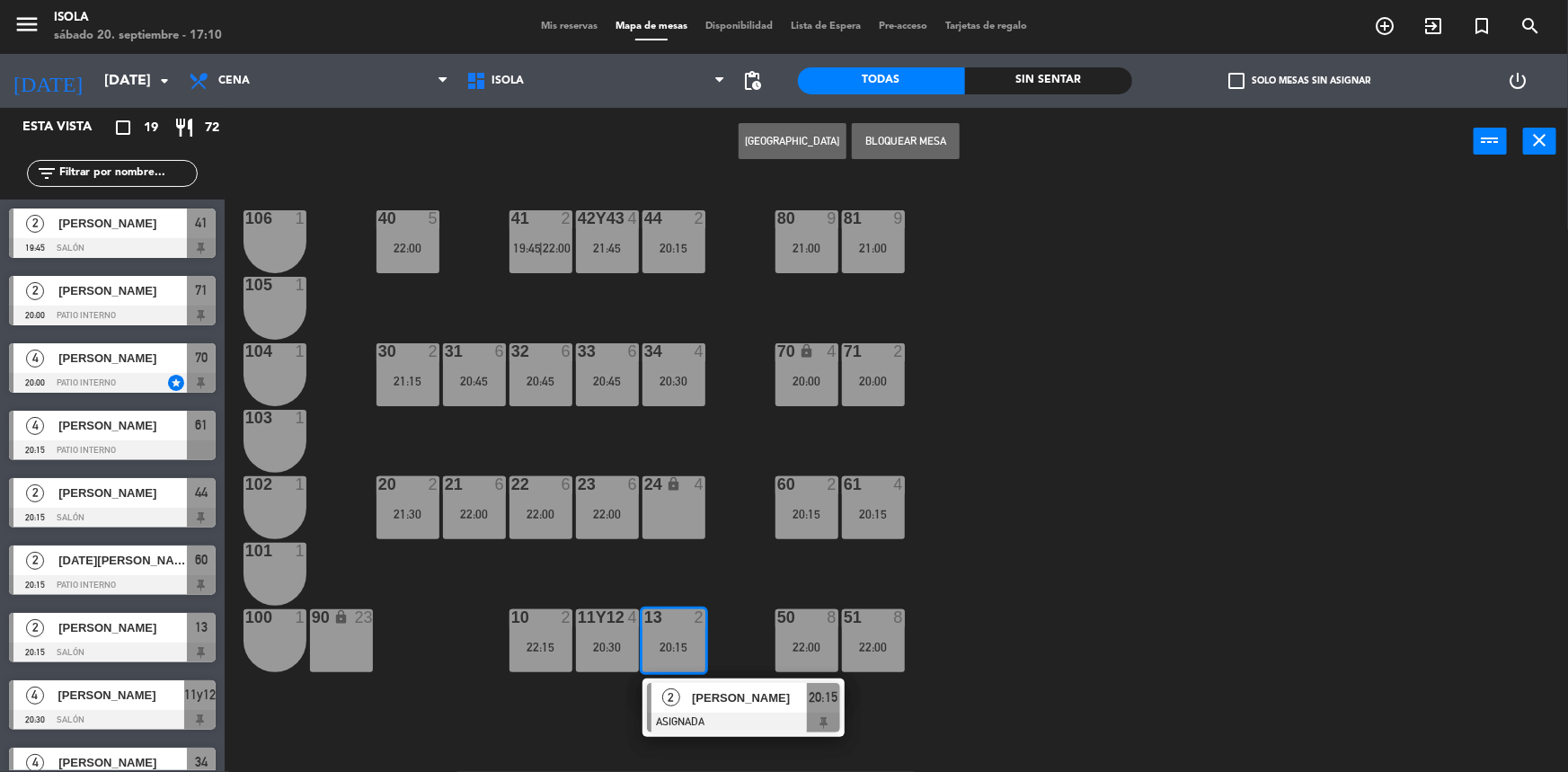
click at [418, 526] on div "20 2 21:30" at bounding box center [407, 507] width 63 height 63
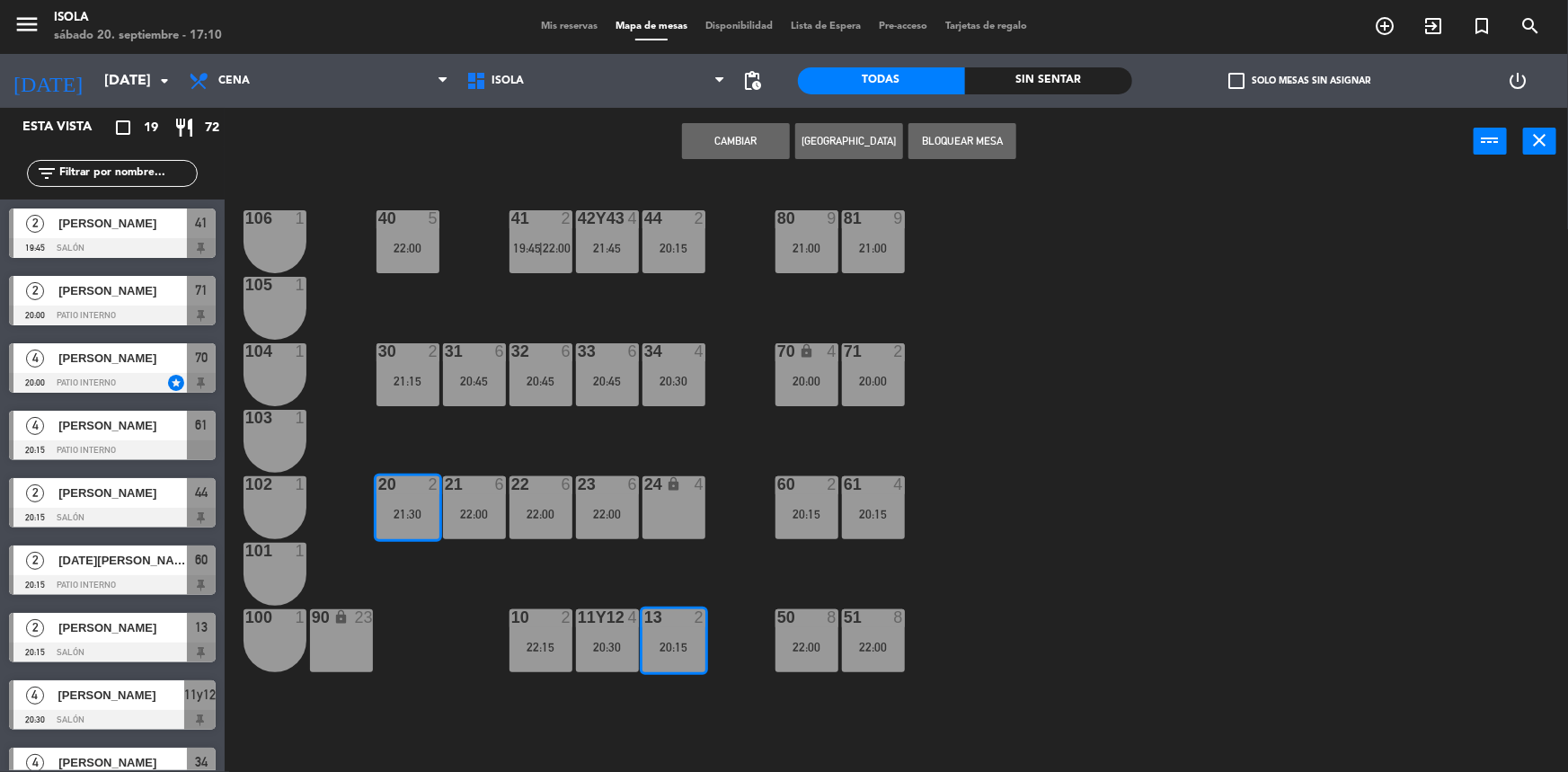
click at [741, 149] on button "Cambiar" at bounding box center [736, 140] width 108 height 36
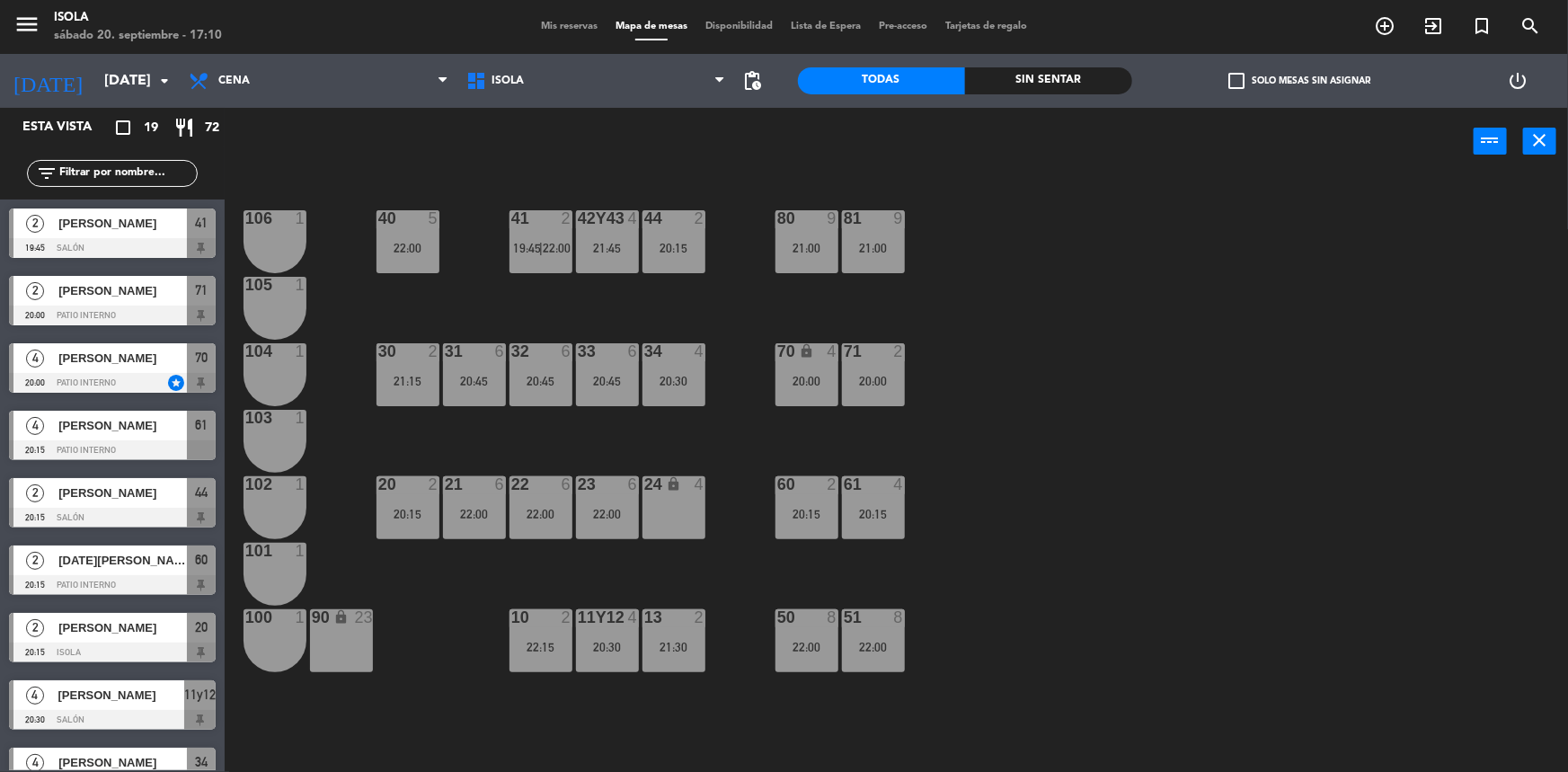
click at [970, 535] on div "40 5 22:00 42y43 4 21:45 41 2 19:45 | 22:00 44 2 20:15 80 9 21:00 81 9 21:00 10…" at bounding box center [903, 476] width 1328 height 597
click at [527, 661] on div "10 2 22:15" at bounding box center [541, 641] width 63 height 63
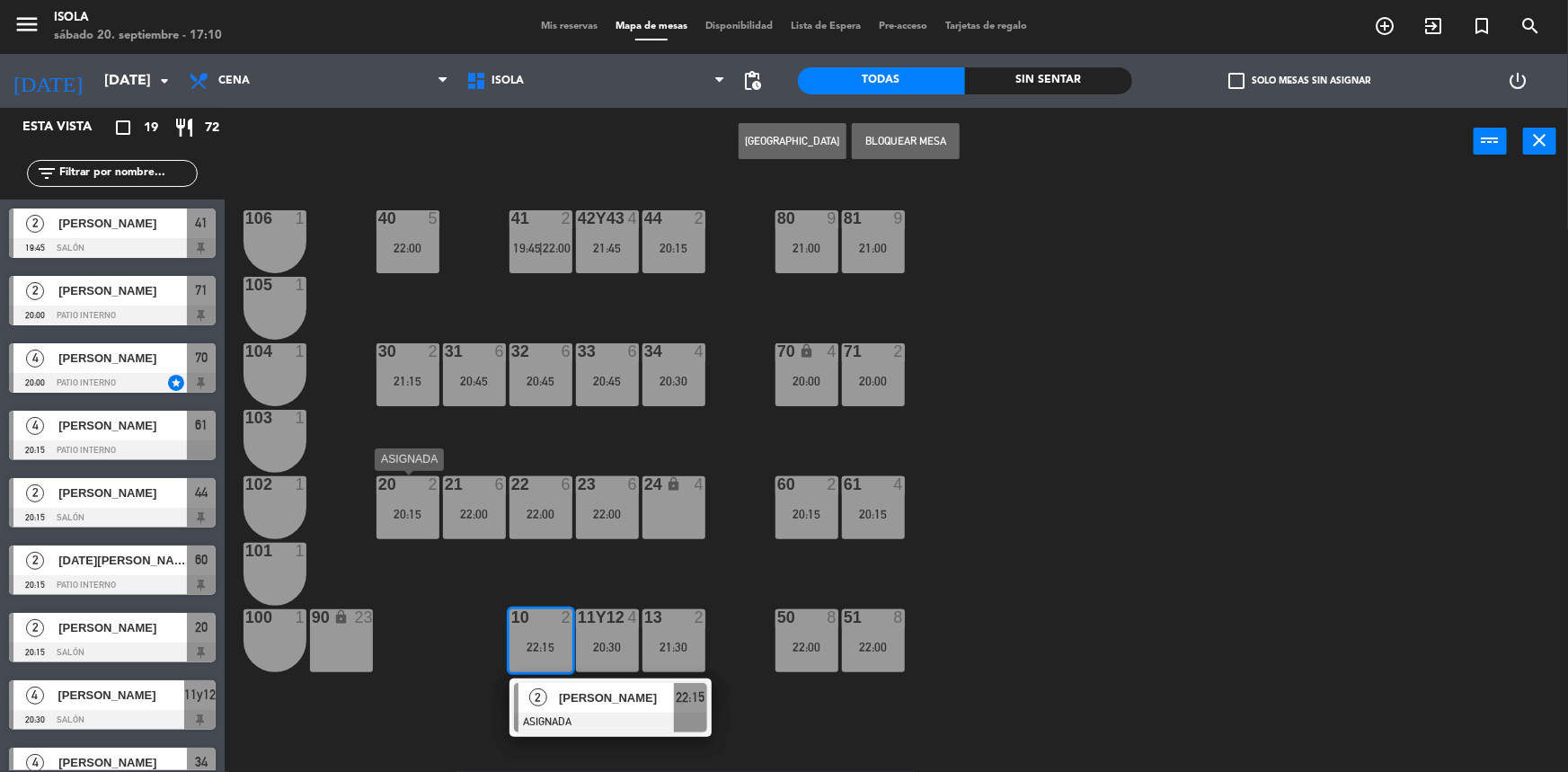
click at [422, 520] on div "20:15" at bounding box center [407, 515] width 63 height 13
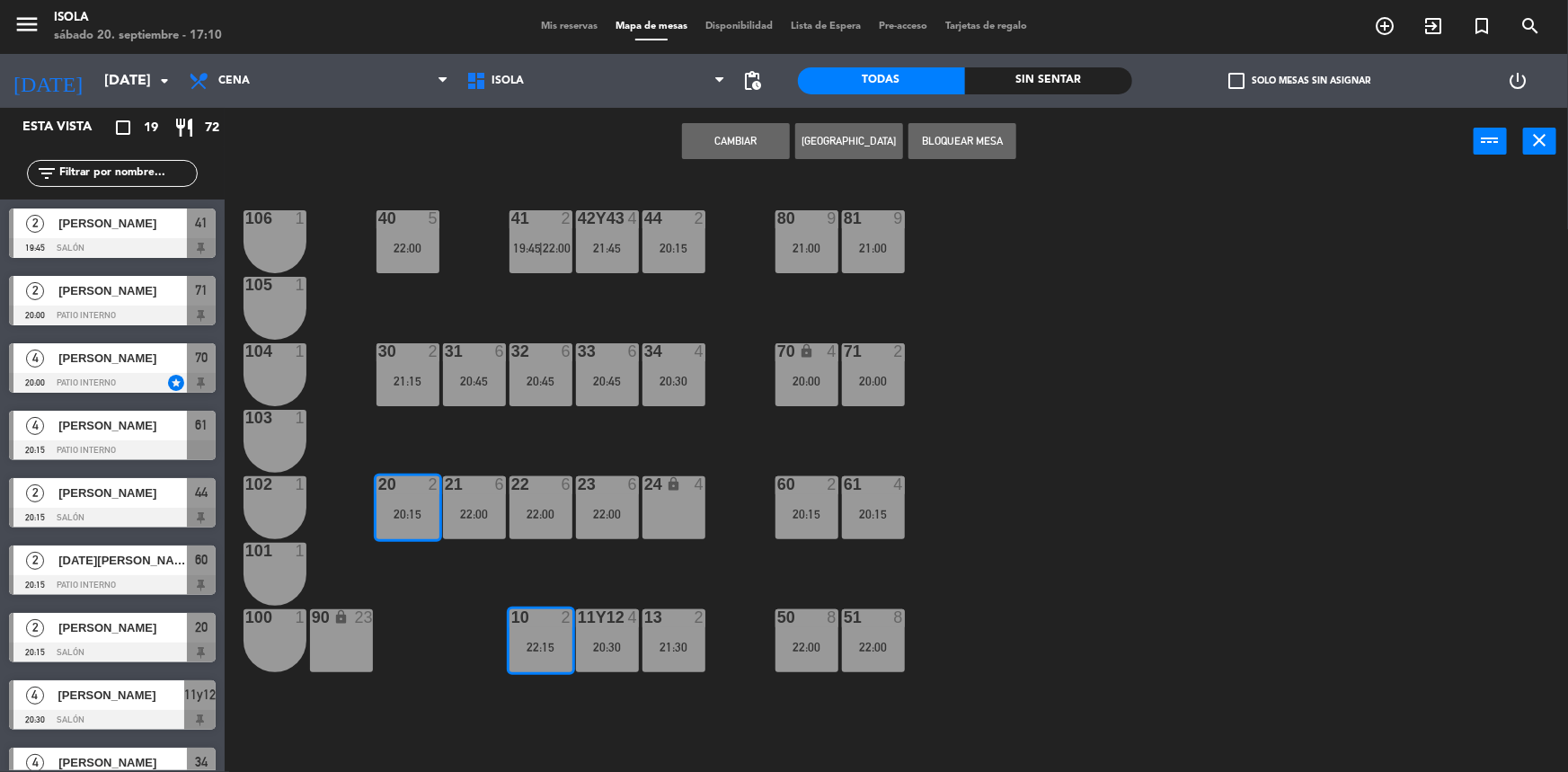
click at [736, 150] on button "Cambiar" at bounding box center [736, 140] width 108 height 36
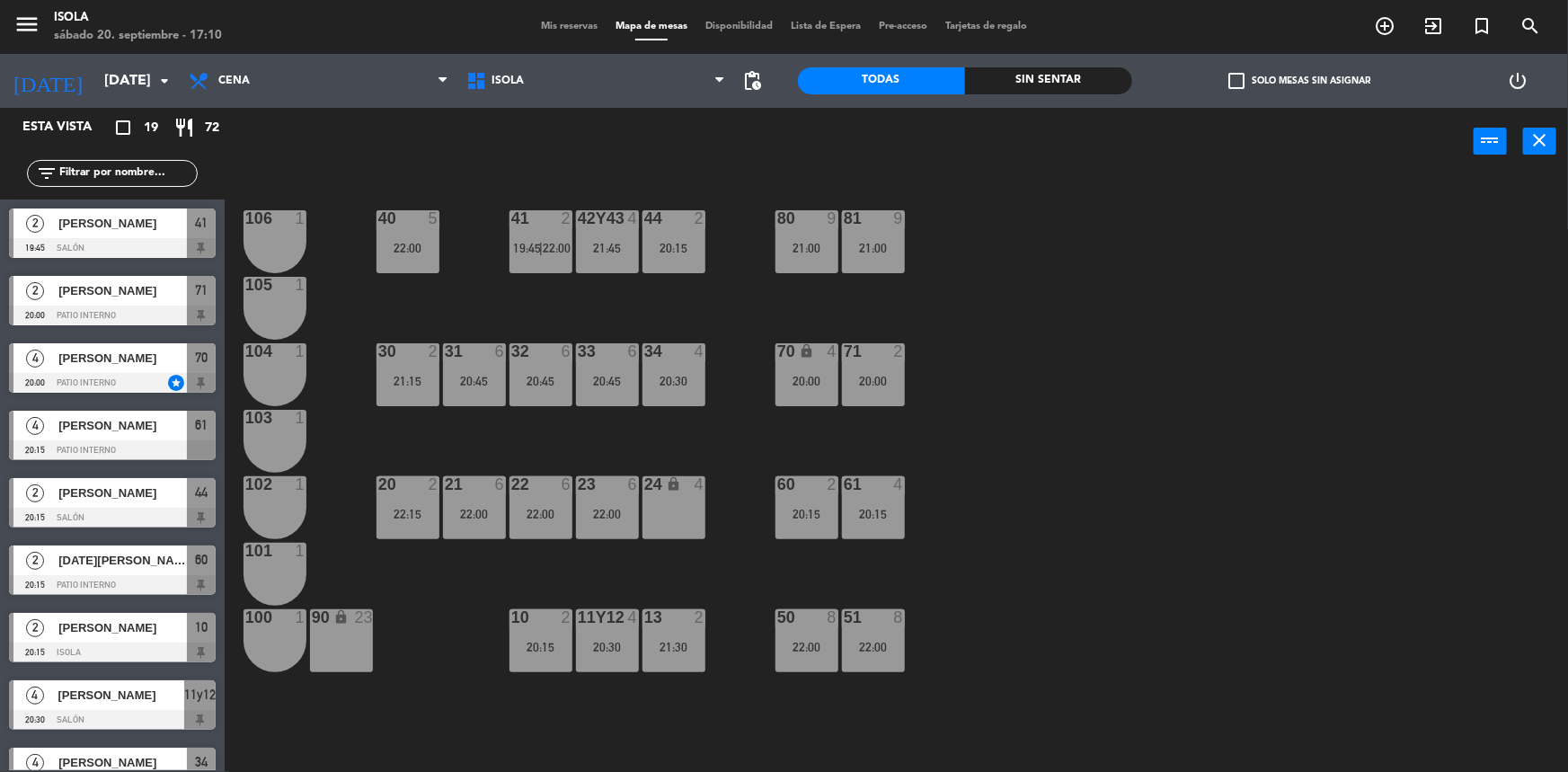
click at [930, 567] on div "40 5 22:00 42y43 4 21:45 41 2 19:45 | 22:00 44 2 20:15 80 9 21:00 81 9 21:00 10…" at bounding box center [903, 476] width 1328 height 597
click at [751, 714] on div "40 5 22:00 42y43 4 21:45 41 2 19:45 | 22:00 44 2 20:15 80 9 21:00 81 9 21:00 10…" at bounding box center [903, 476] width 1328 height 597
click at [570, 19] on div "Mis reservas Mapa de mesas Disponibilidad Lista de Espera Pre-acceso Tarjetas d…" at bounding box center [784, 27] width 504 height 16
click at [564, 27] on span "Mis reservas" at bounding box center [568, 27] width 74 height 10
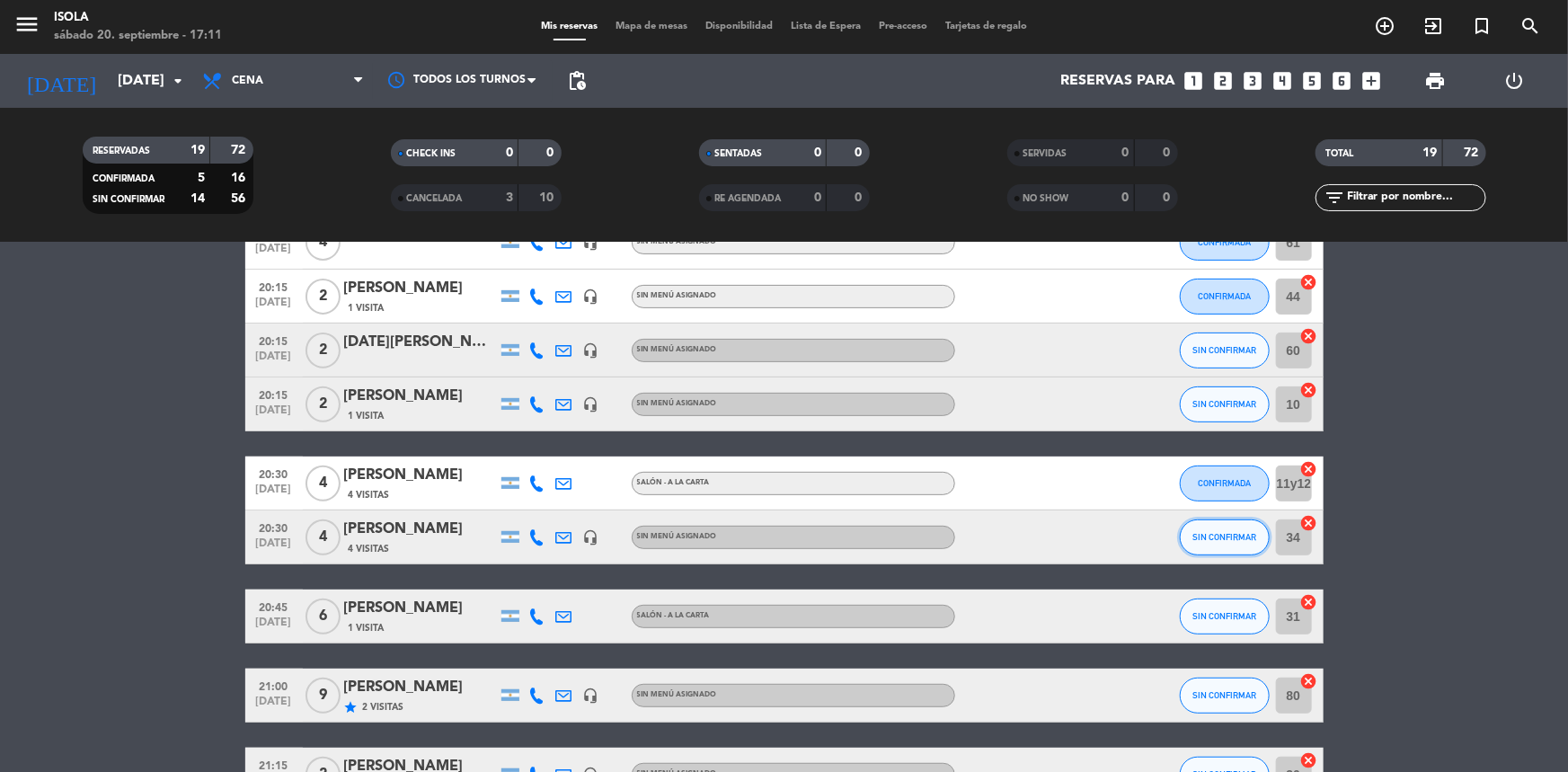
click at [1204, 549] on button "SIN CONFIRMAR" at bounding box center [1225, 537] width 90 height 36
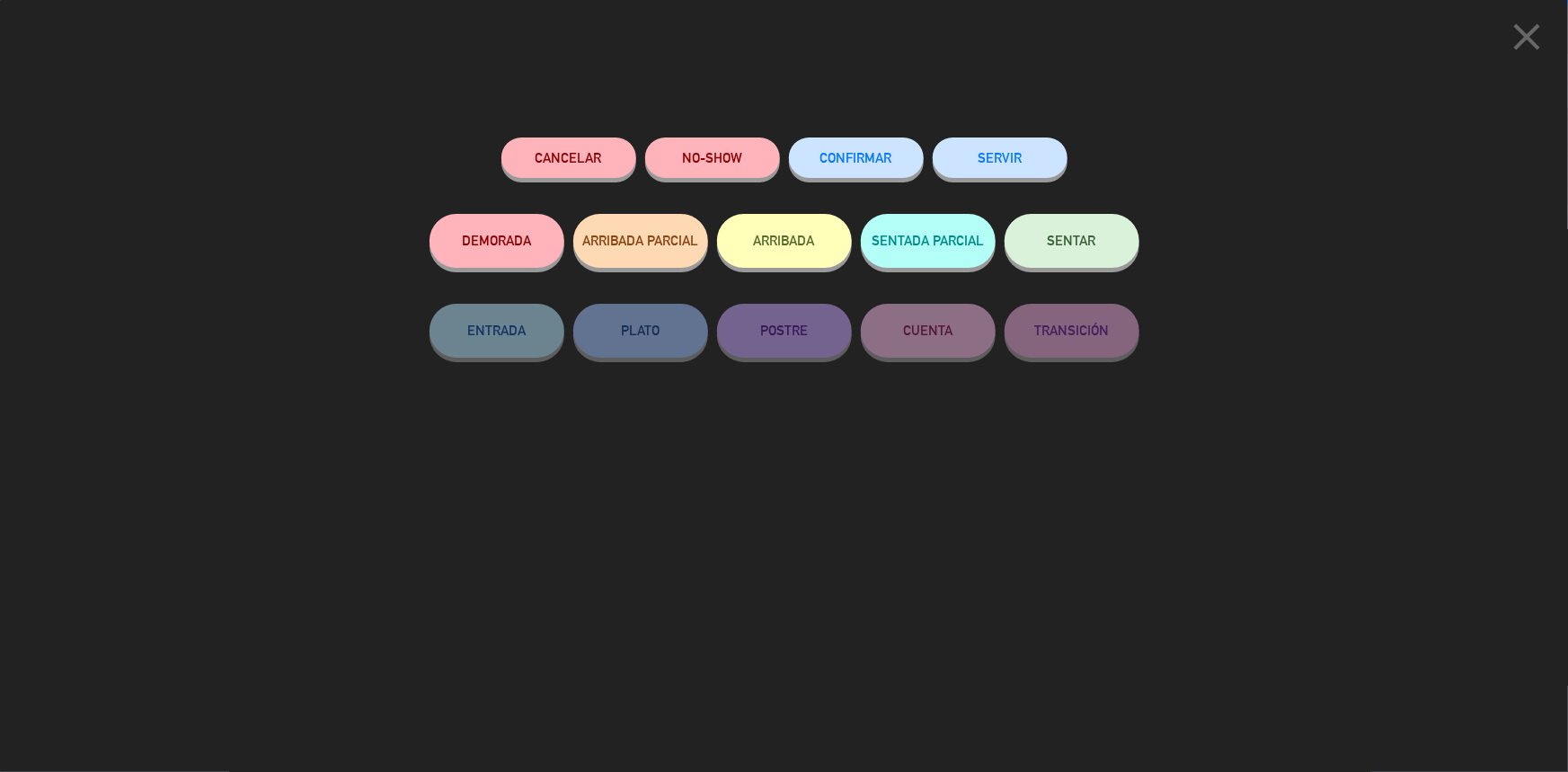
scroll to position [324, 0]
click at [880, 158] on span "CONFIRMAR" at bounding box center [856, 158] width 72 height 16
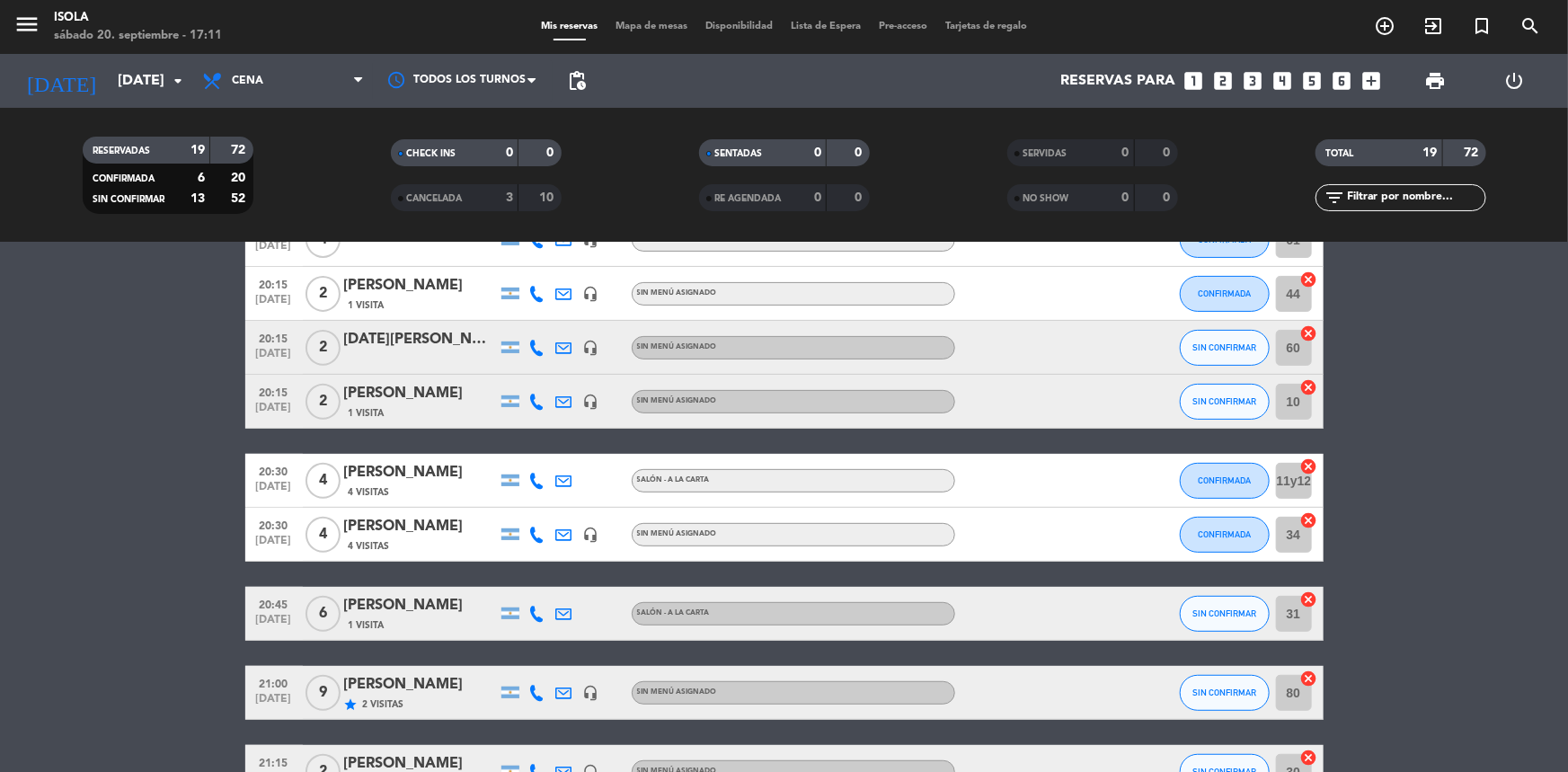
click at [541, 347] on icon at bounding box center [537, 348] width 16 height 16
click at [542, 402] on icon at bounding box center [537, 402] width 16 height 16
click at [1202, 401] on span "SIN CONFIRMAR" at bounding box center [1225, 401] width 64 height 10
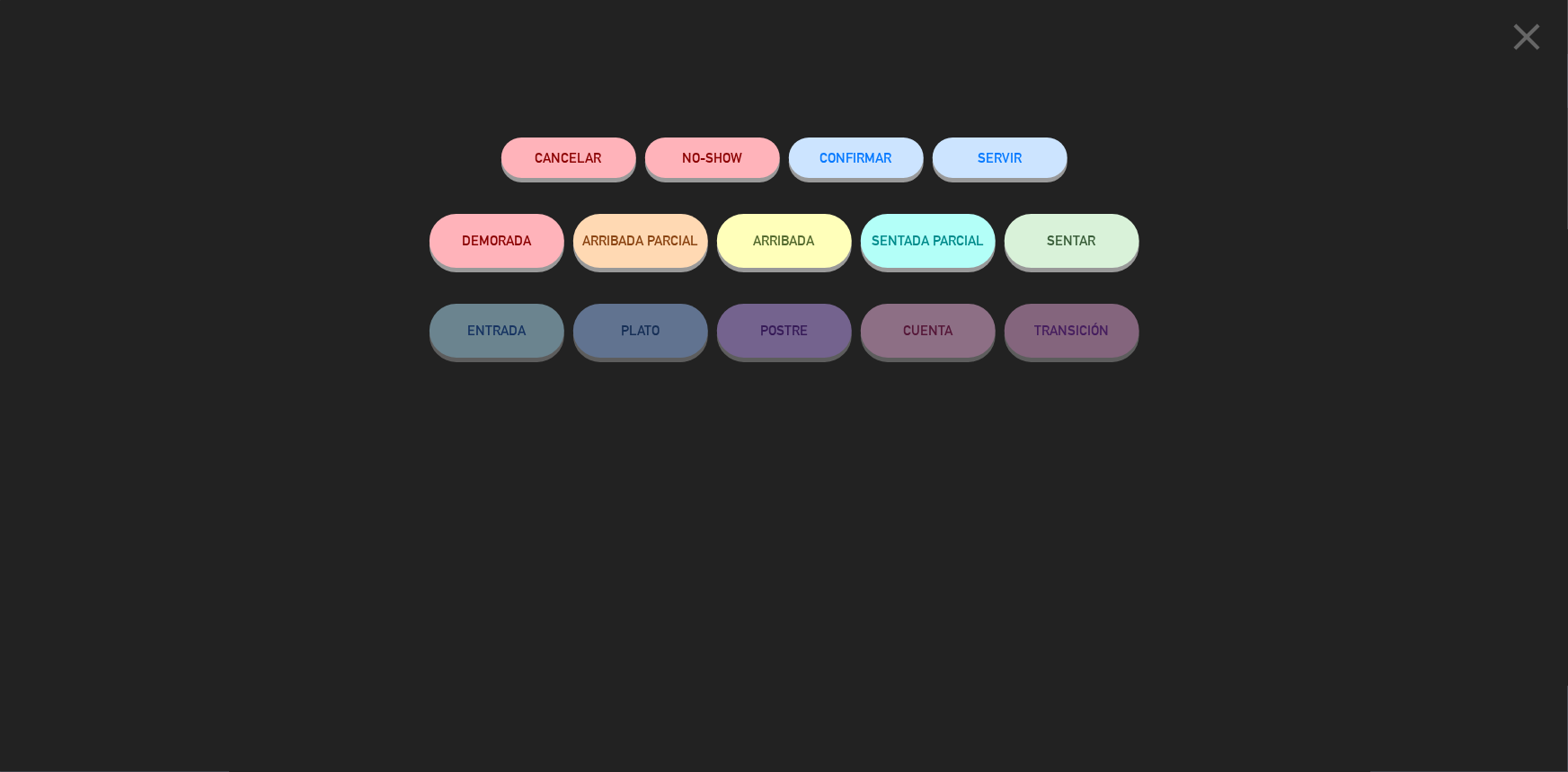
click at [843, 153] on span "CONFIRMAR" at bounding box center [856, 158] width 72 height 16
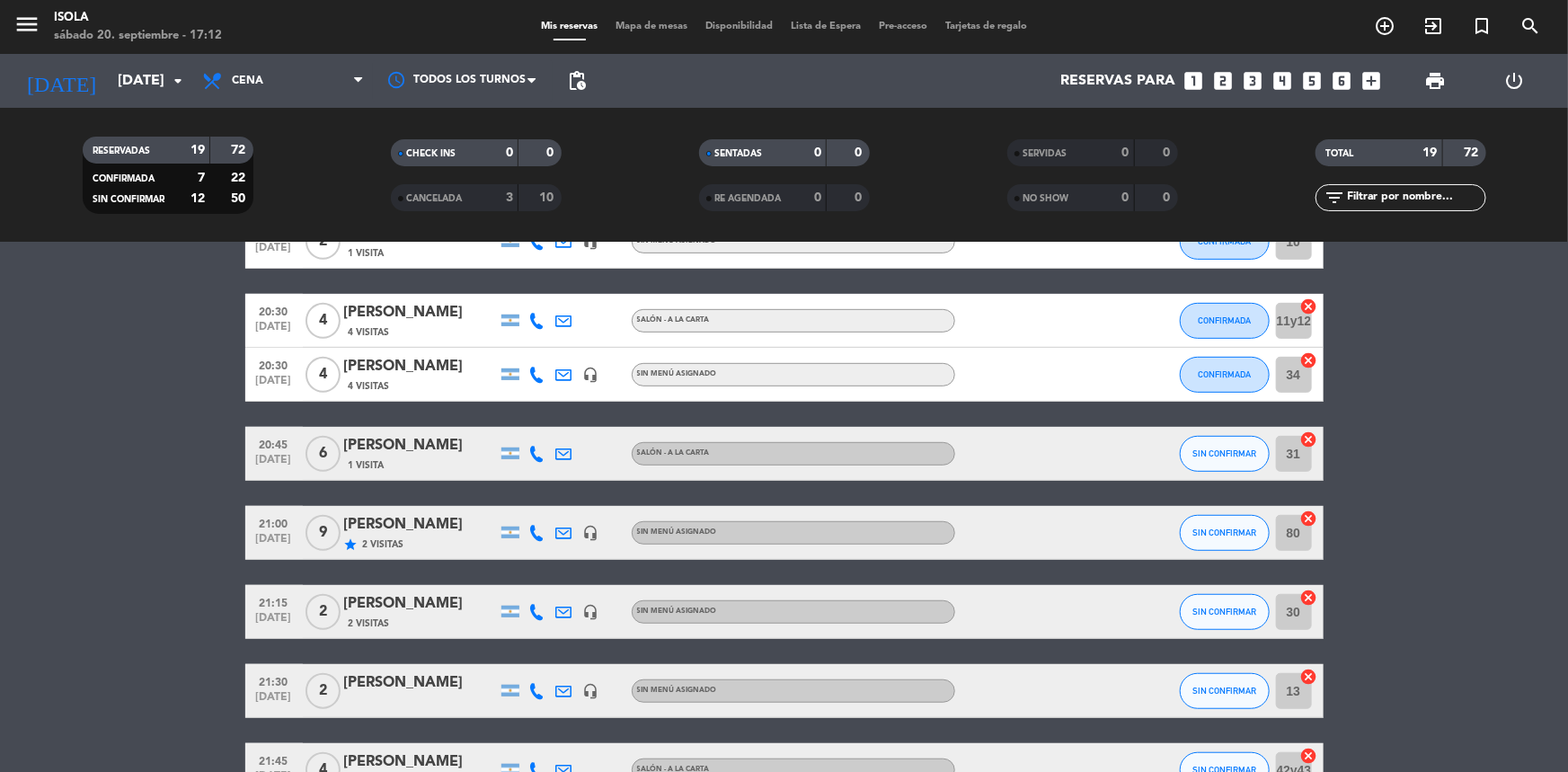
click at [533, 460] on icon at bounding box center [537, 454] width 16 height 16
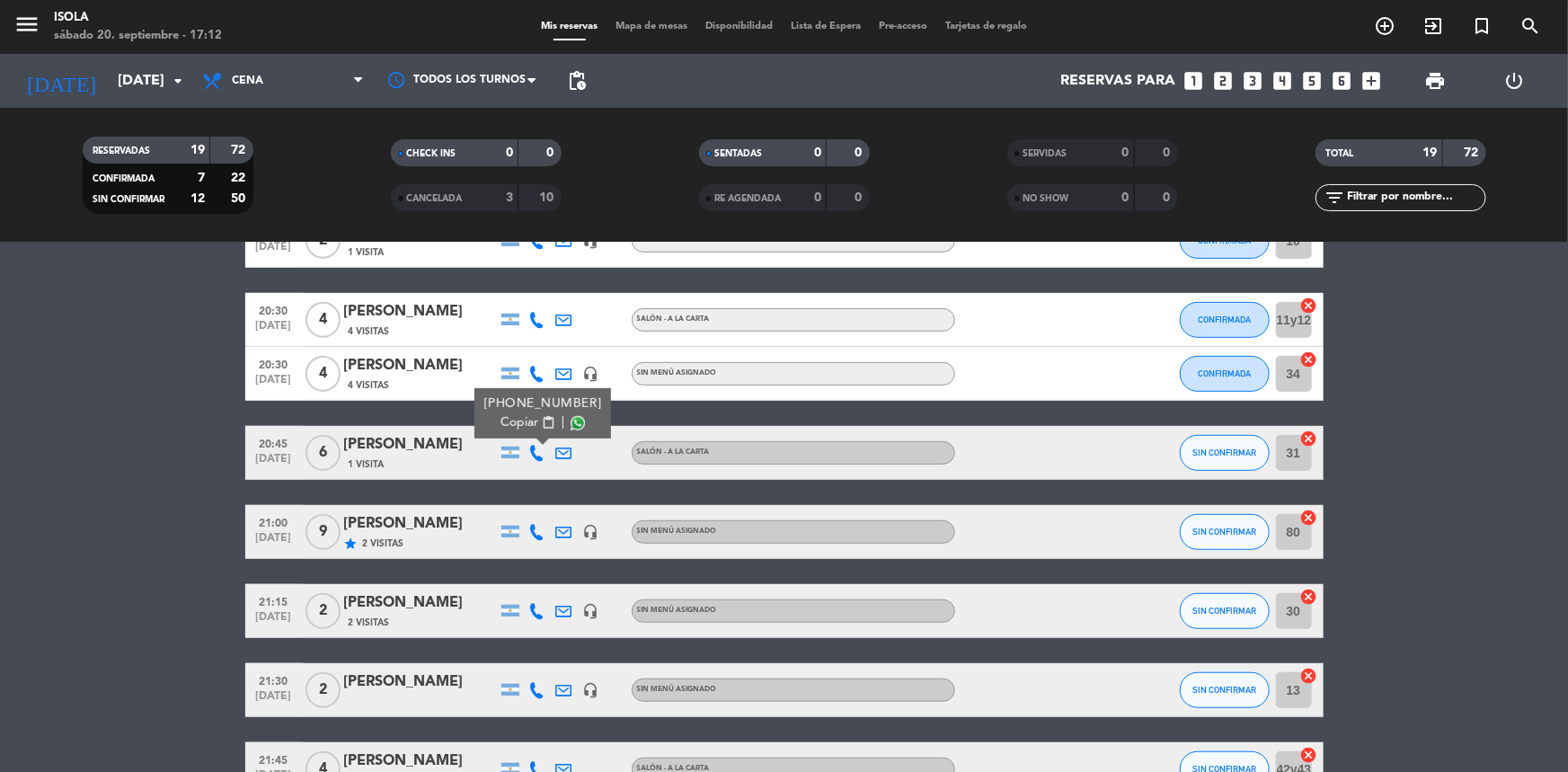
scroll to position [486, 0]
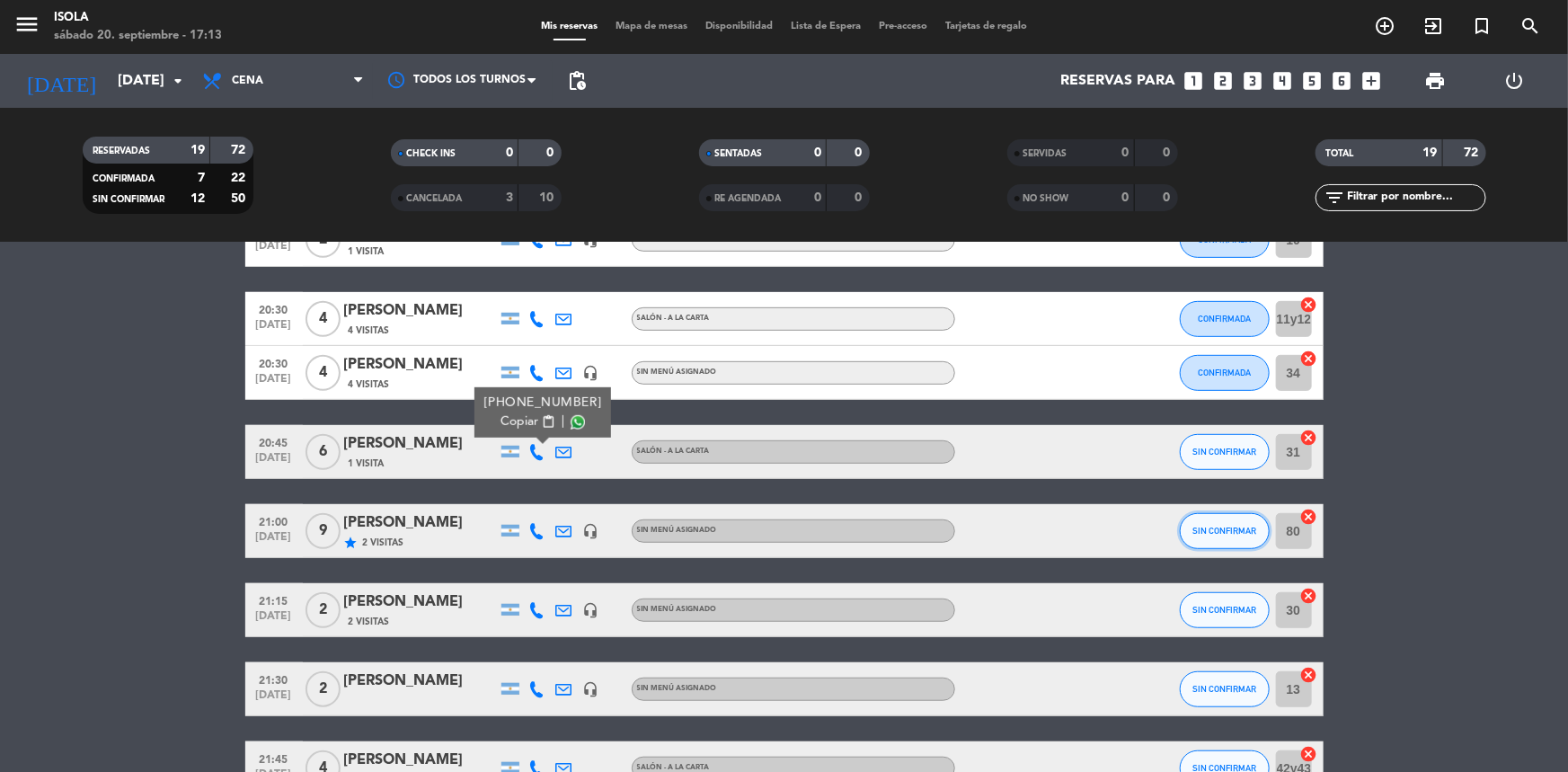
click at [1216, 535] on button "SIN CONFIRMAR" at bounding box center [1225, 531] width 90 height 36
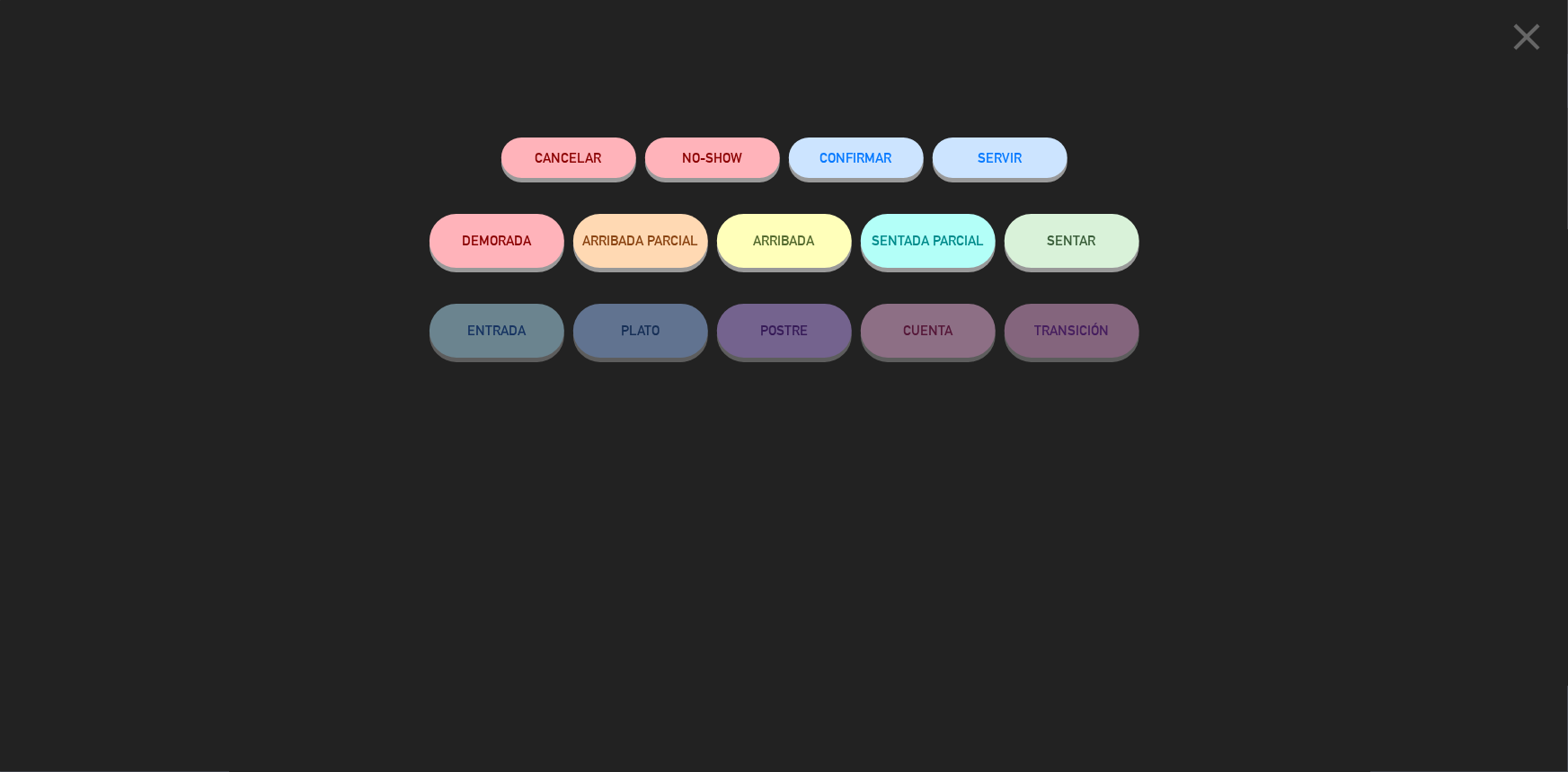
click at [898, 167] on button "CONFIRMAR" at bounding box center [856, 158] width 135 height 40
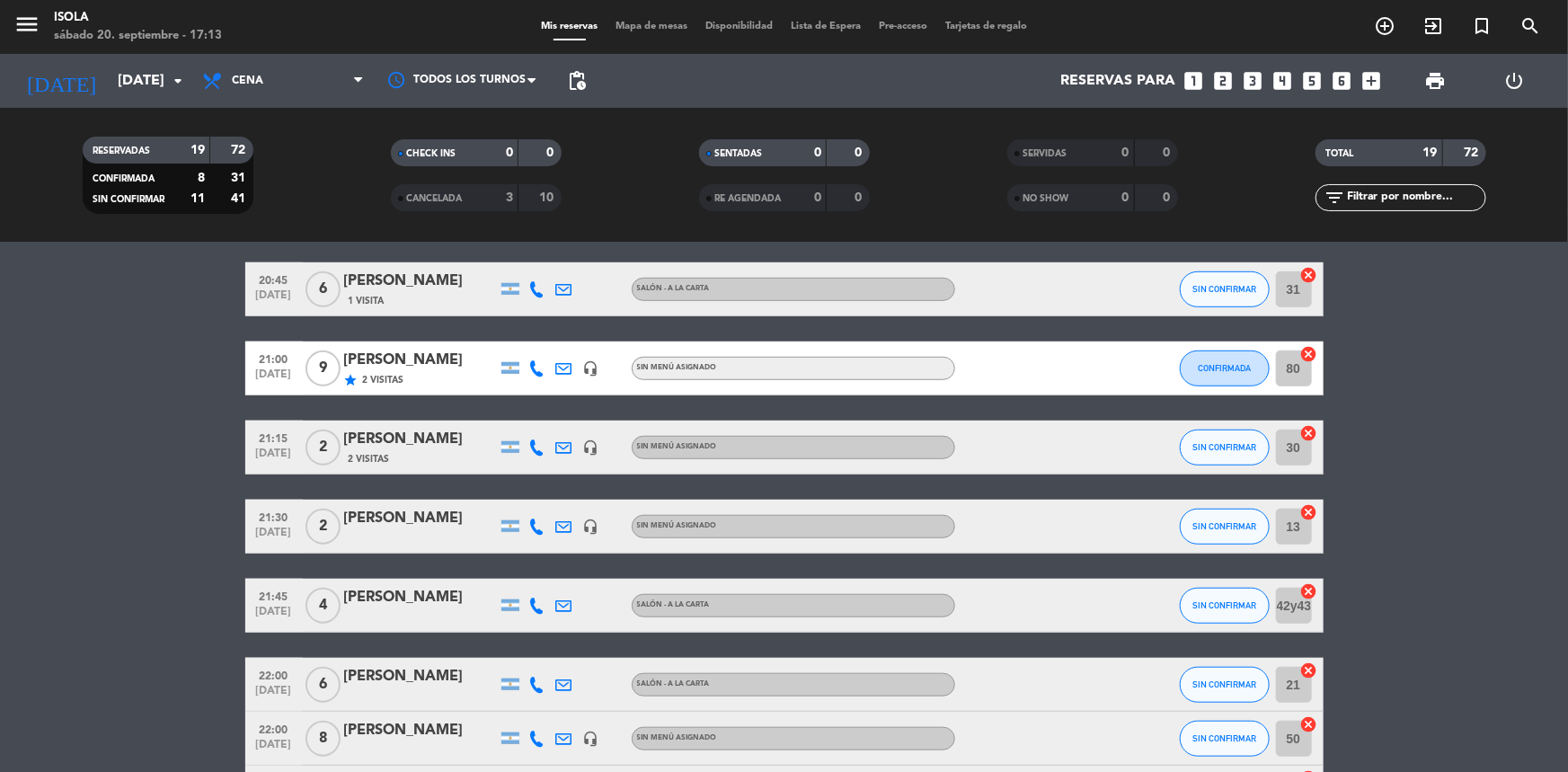
scroll to position [650, 0]
click at [539, 447] on icon at bounding box center [537, 447] width 16 height 16
click at [540, 519] on icon at bounding box center [537, 526] width 16 height 16
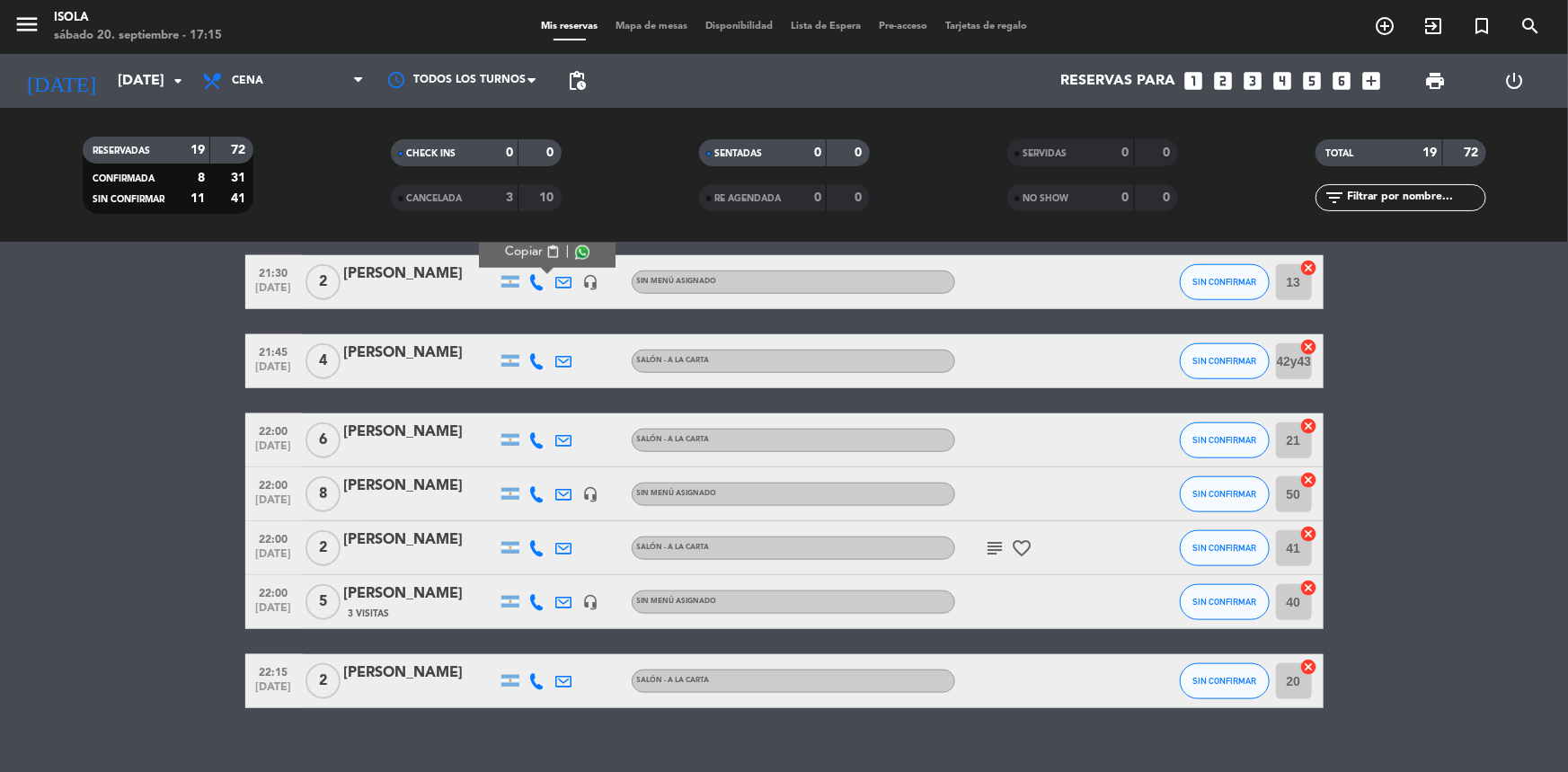
scroll to position [895, 0]
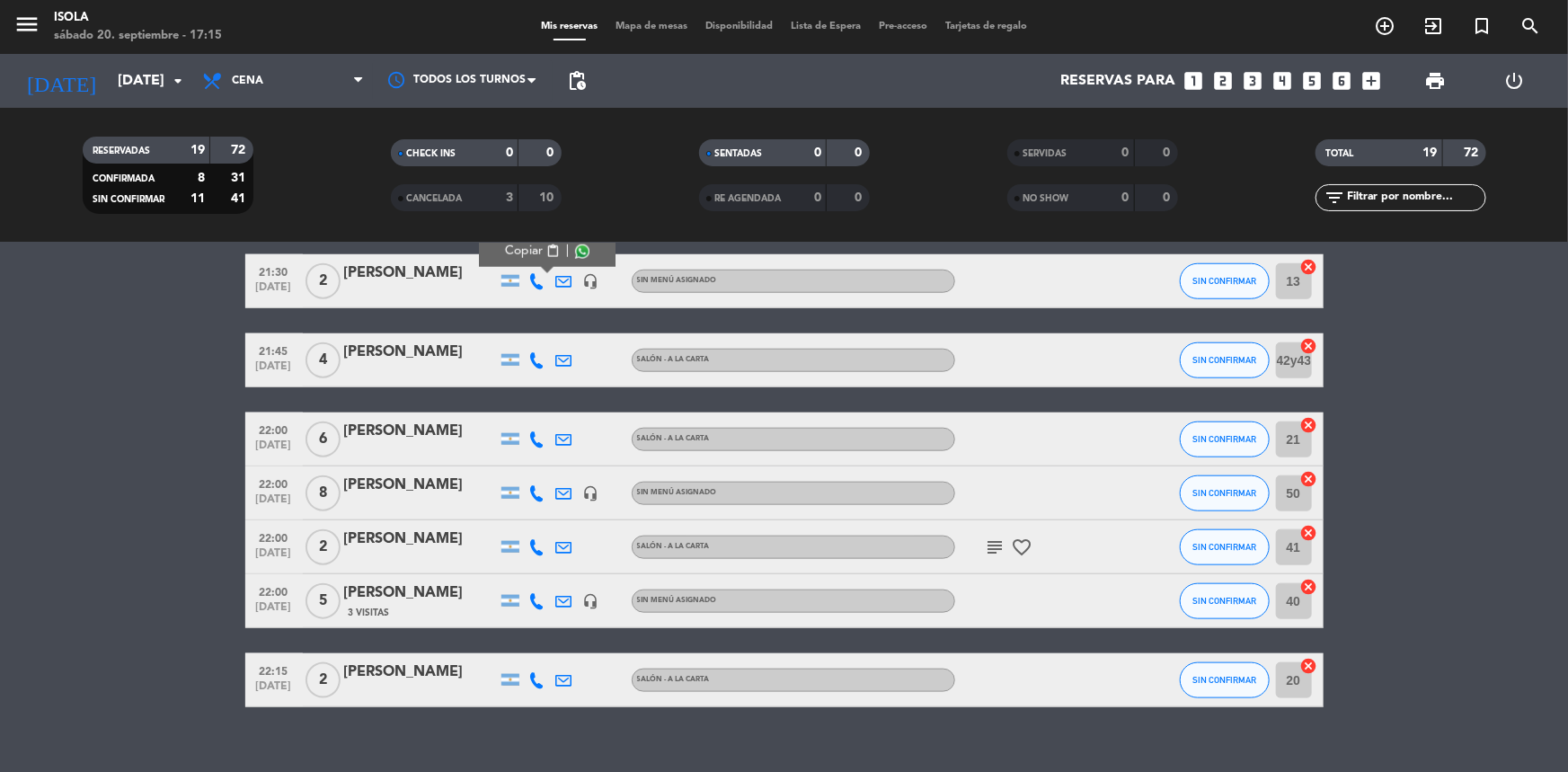
click at [534, 361] on icon at bounding box center [537, 361] width 16 height 16
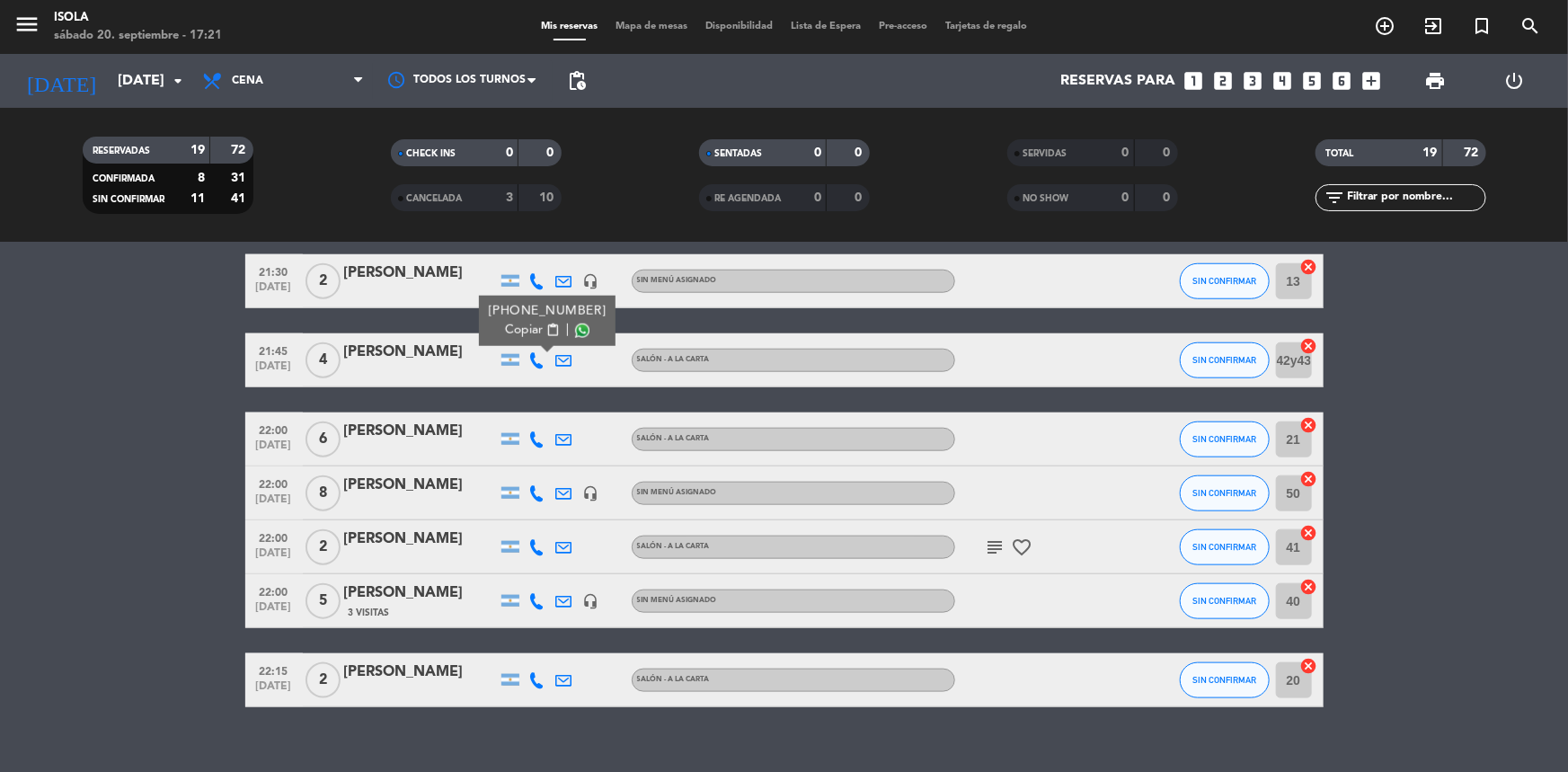
click at [535, 441] on icon at bounding box center [537, 440] width 16 height 16
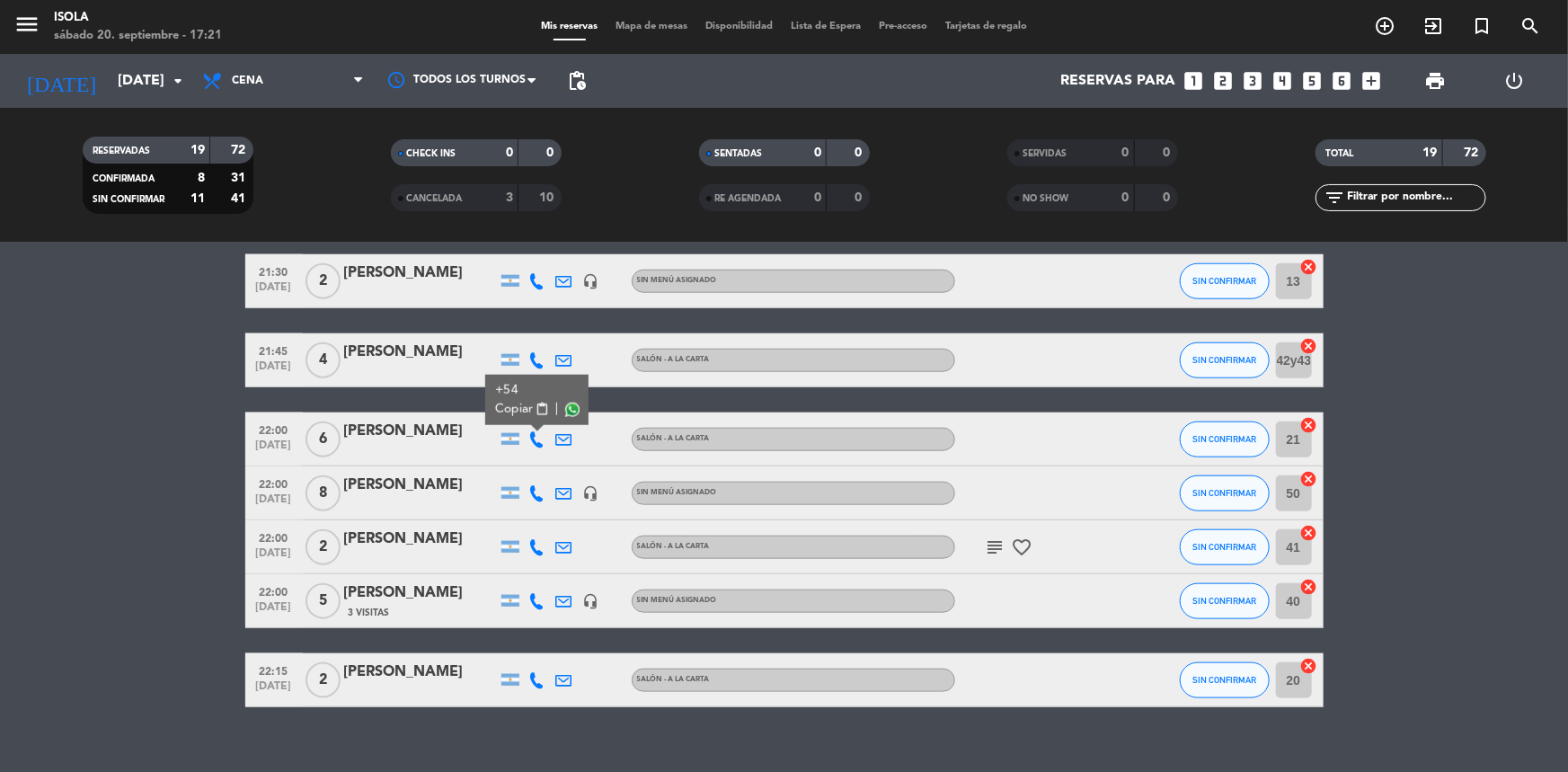
click at [562, 440] on icon at bounding box center [565, 440] width 16 height 16
click at [540, 444] on icon at bounding box center [537, 440] width 16 height 16
drag, startPoint x: 539, startPoint y: 493, endPoint x: 807, endPoint y: 501, distance: 268.1
click at [539, 493] on icon at bounding box center [537, 494] width 16 height 16
click at [1220, 504] on button "SIN CONFIRMAR" at bounding box center [1225, 493] width 90 height 36
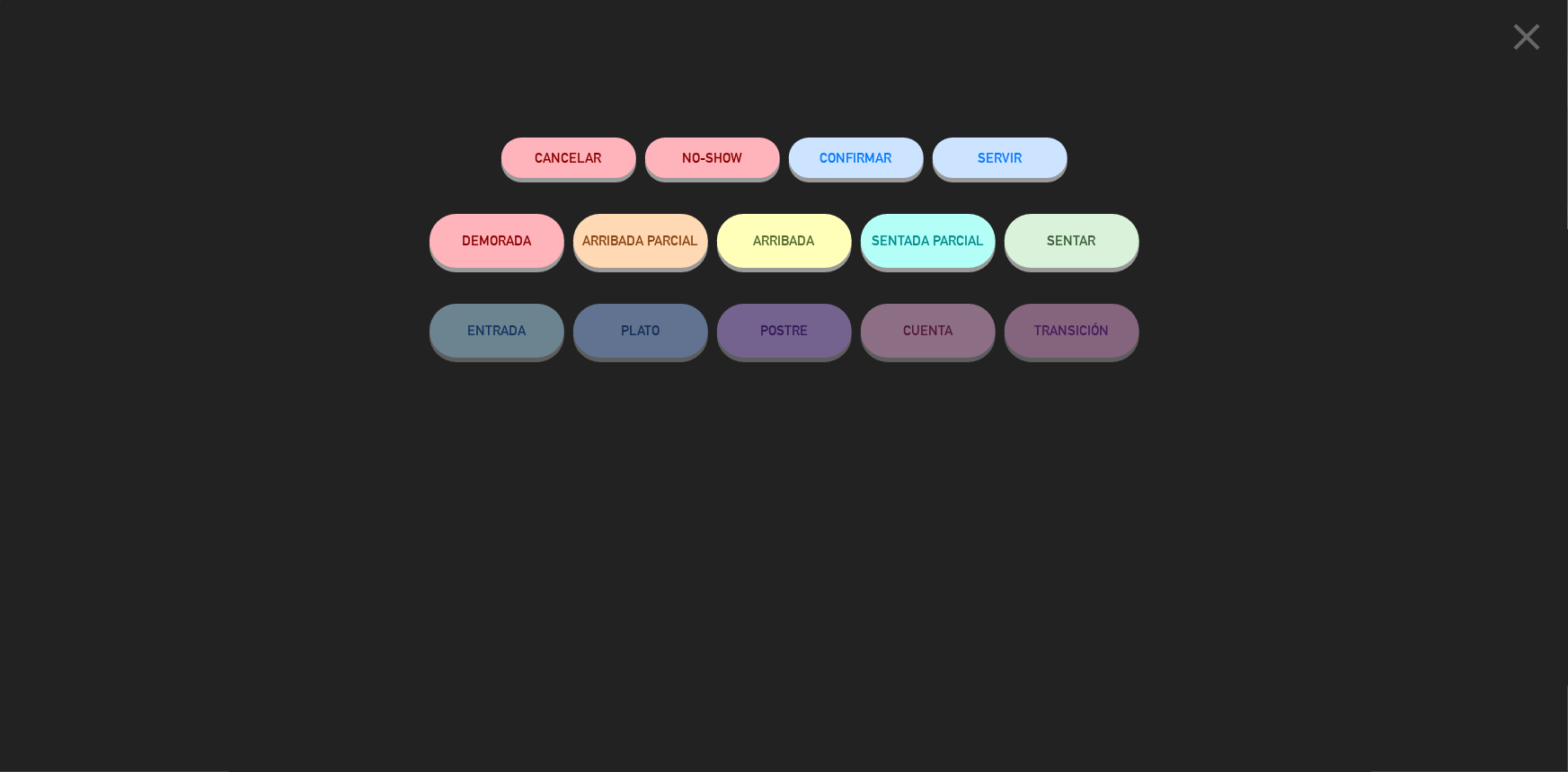
click at [850, 158] on span "CONFIRMAR" at bounding box center [856, 158] width 72 height 16
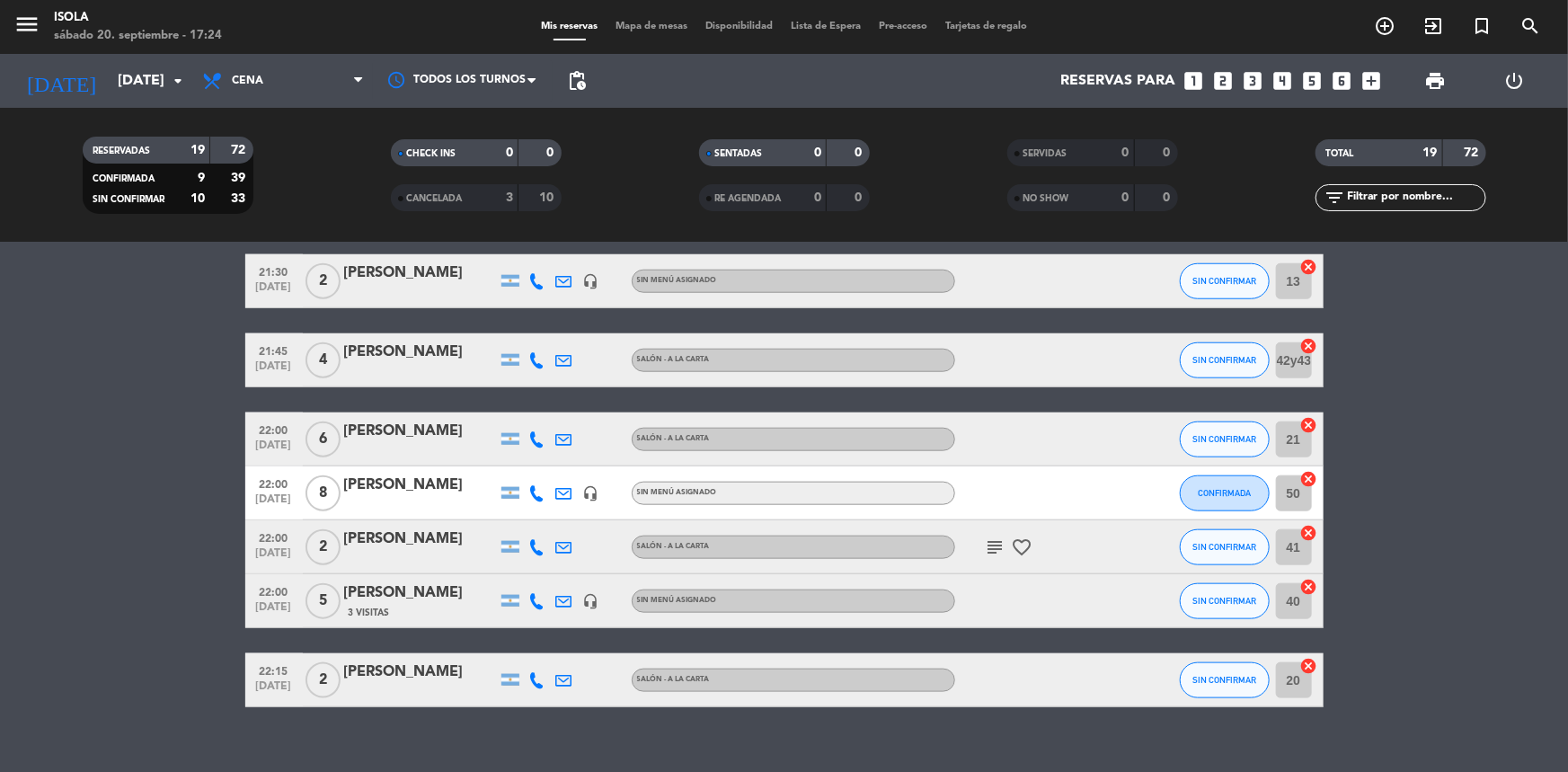
click at [535, 546] on icon at bounding box center [537, 548] width 16 height 16
click at [646, 32] on div "Mis reservas Mapa de mesas Disponibilidad Lista de Espera Pre-acceso Tarjetas d…" at bounding box center [784, 27] width 504 height 16
click at [650, 26] on span "Mapa de mesas" at bounding box center [652, 27] width 90 height 10
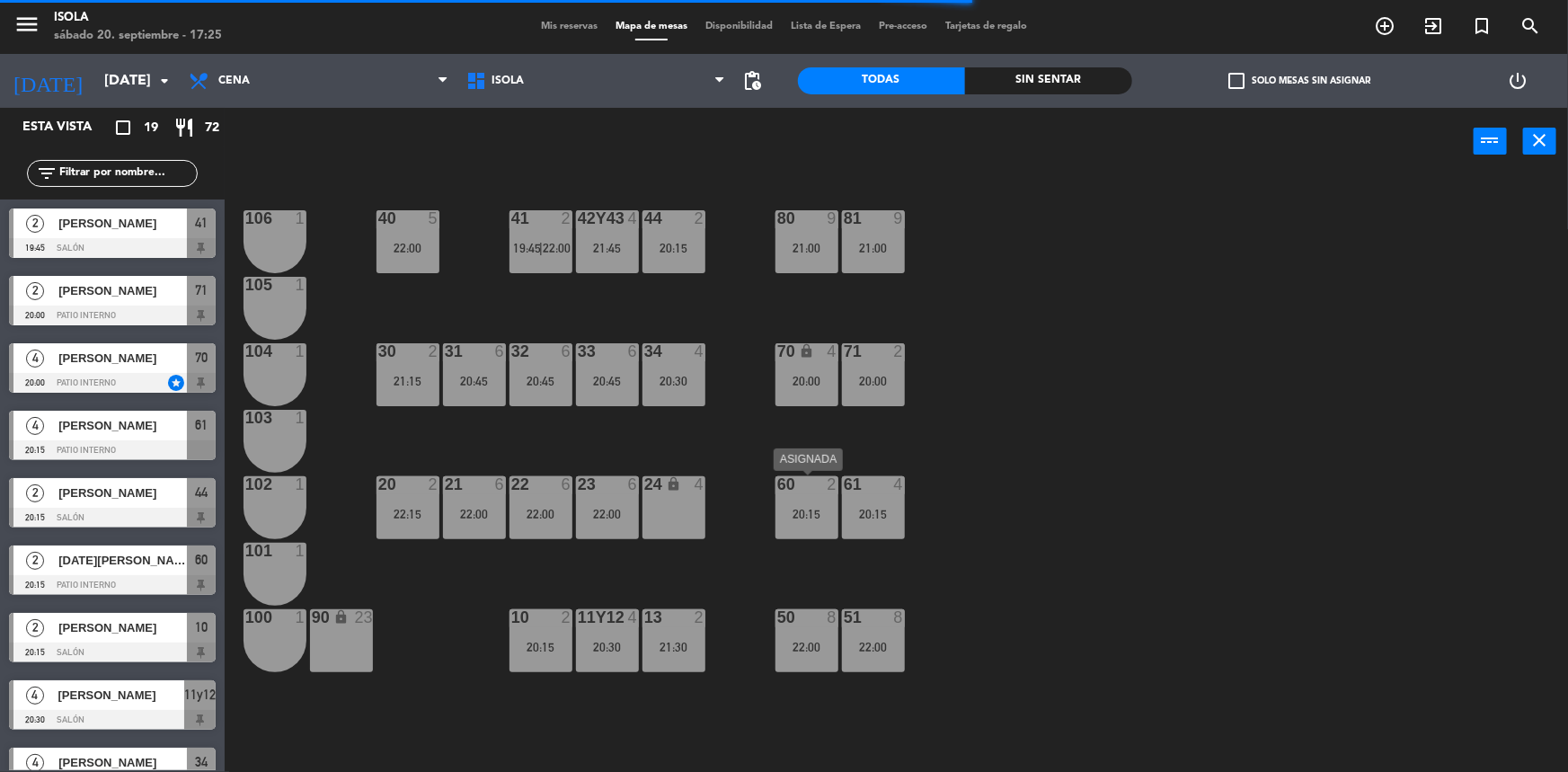
click at [822, 513] on div "20:15" at bounding box center [806, 515] width 63 height 13
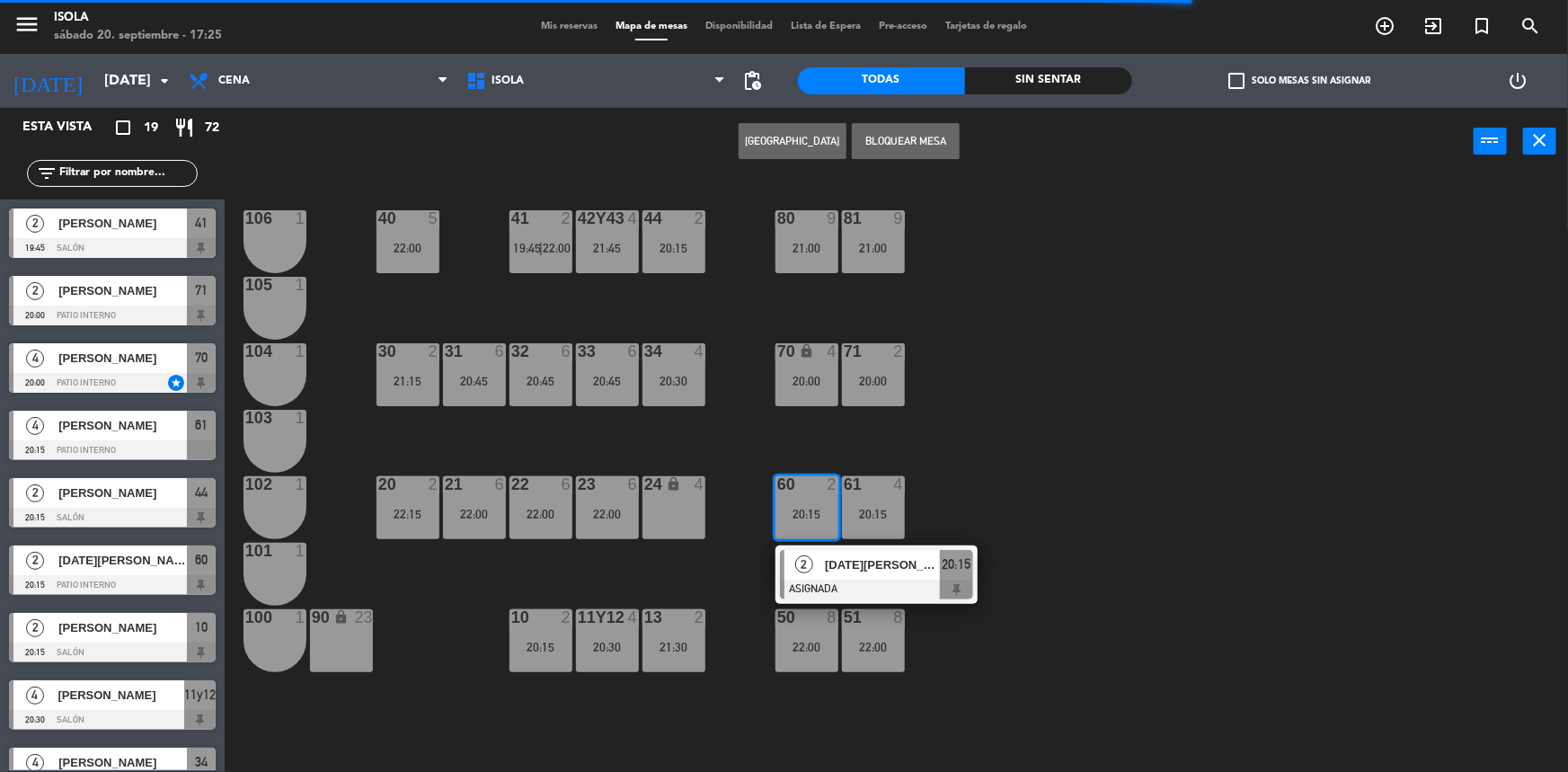
click at [977, 380] on div "40 5 22:00 42y43 4 21:45 41 2 19:45 | 22:00 44 2 20:15 80 9 21:00 81 9 21:00 10…" at bounding box center [903, 476] width 1328 height 597
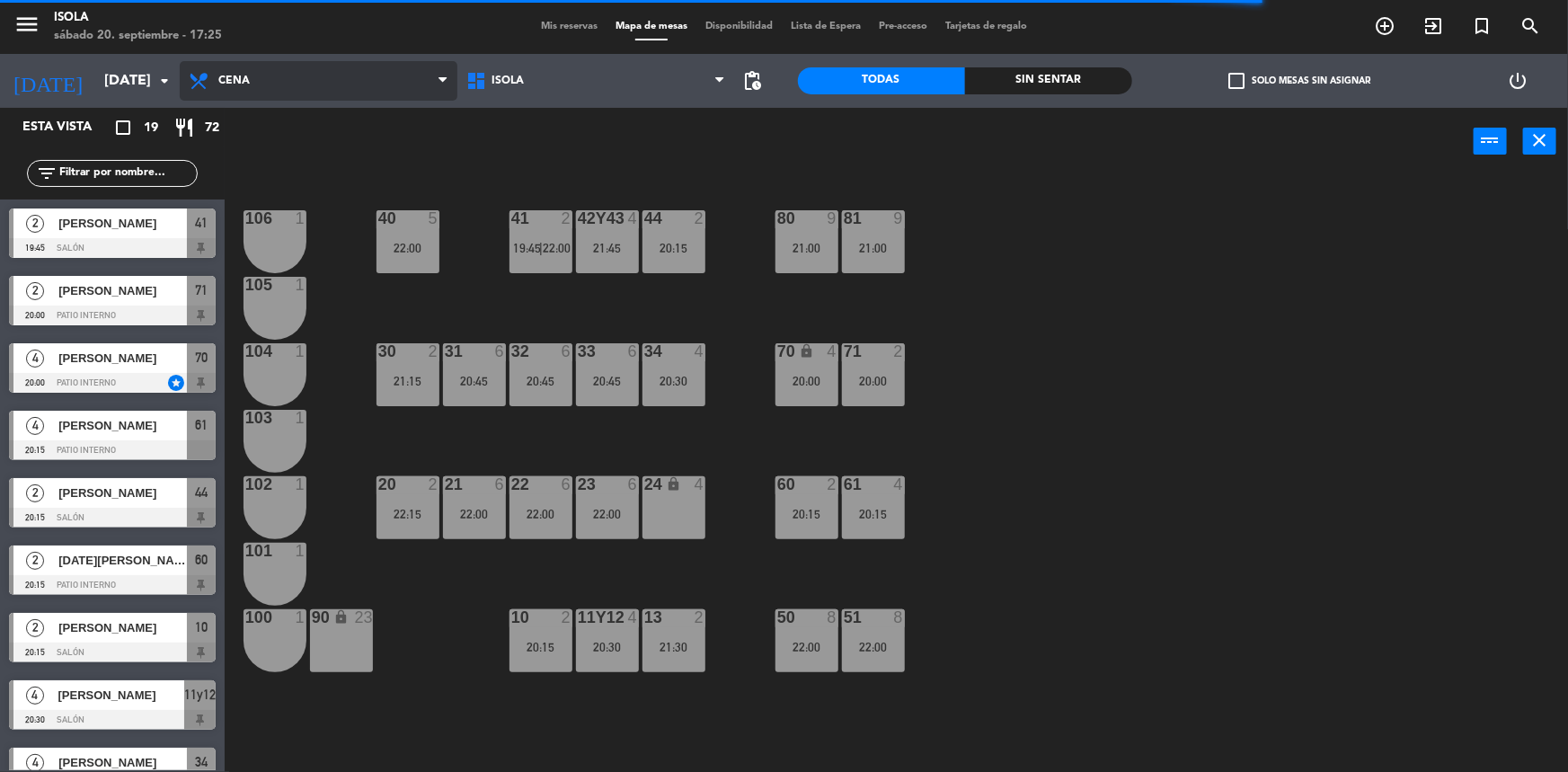
click at [236, 72] on span "Cena" at bounding box center [318, 81] width 277 height 39
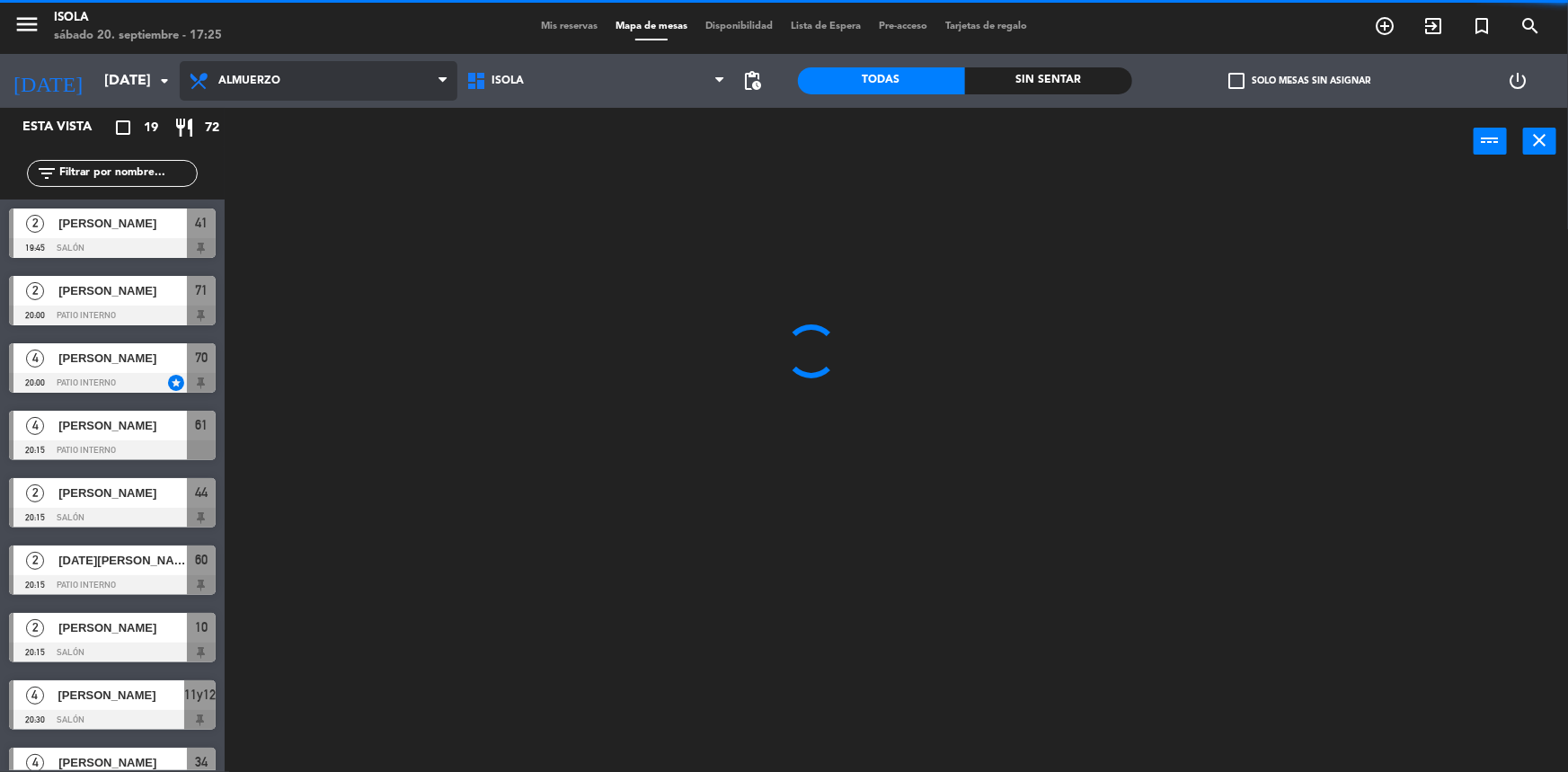
click at [255, 120] on ng-component "menu [PERSON_NAME][DATE] 20. septiembre - 17:25 Mis reservas Mapa de mesas Disp…" at bounding box center [784, 387] width 1568 height 775
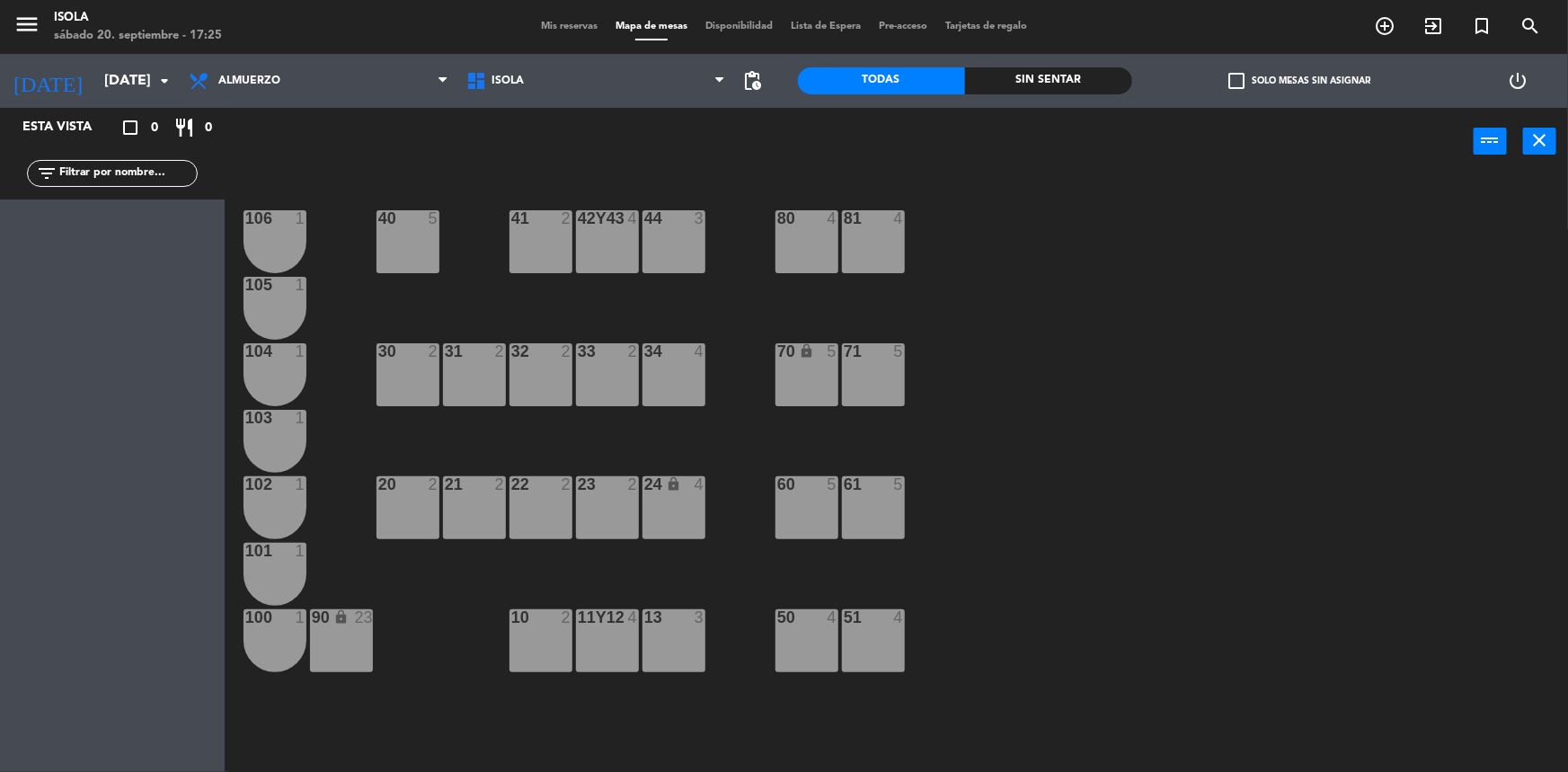
click at [808, 524] on div "60 5" at bounding box center [806, 507] width 63 height 63
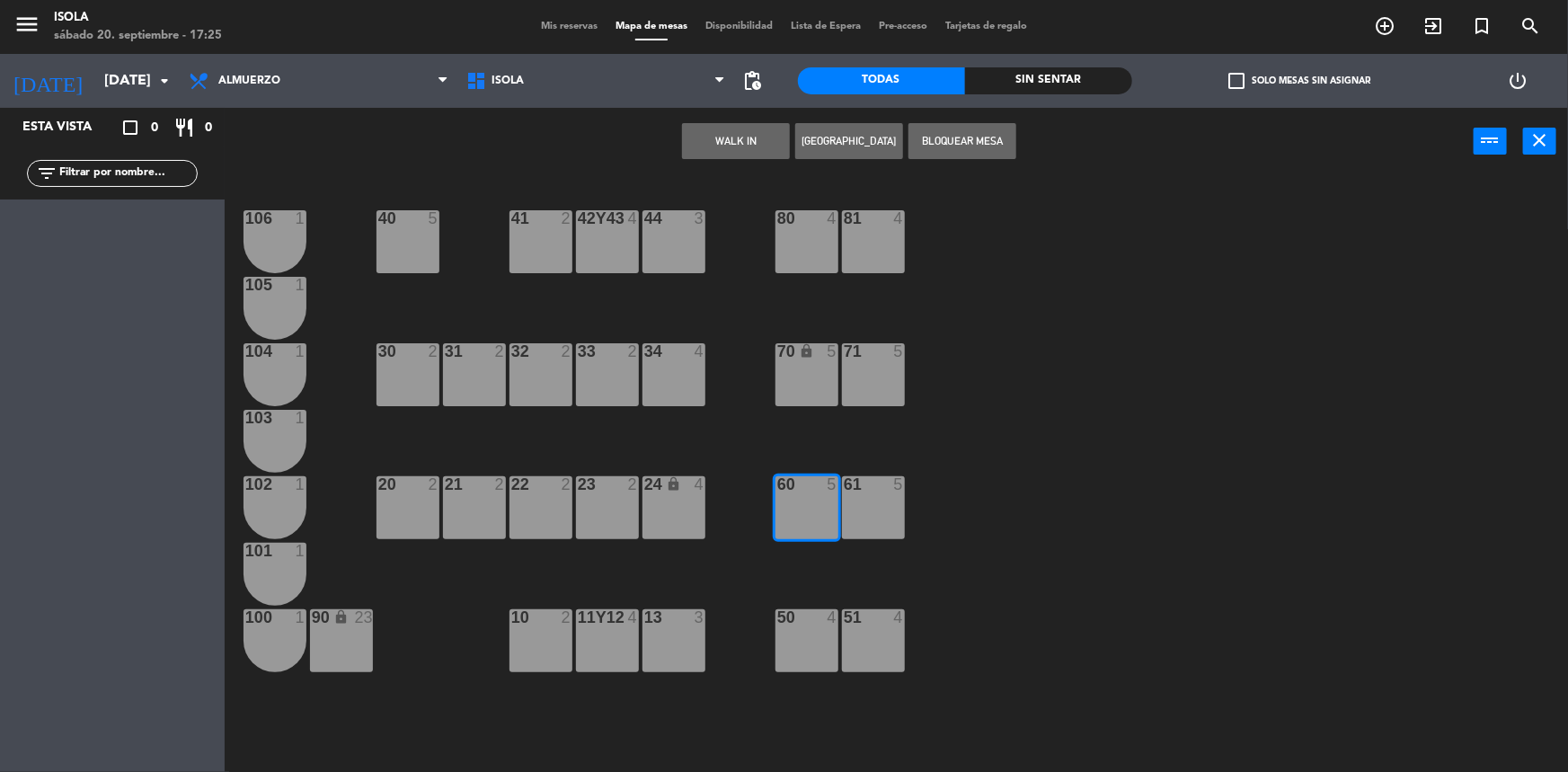
click at [759, 145] on button "WALK IN" at bounding box center [736, 140] width 108 height 36
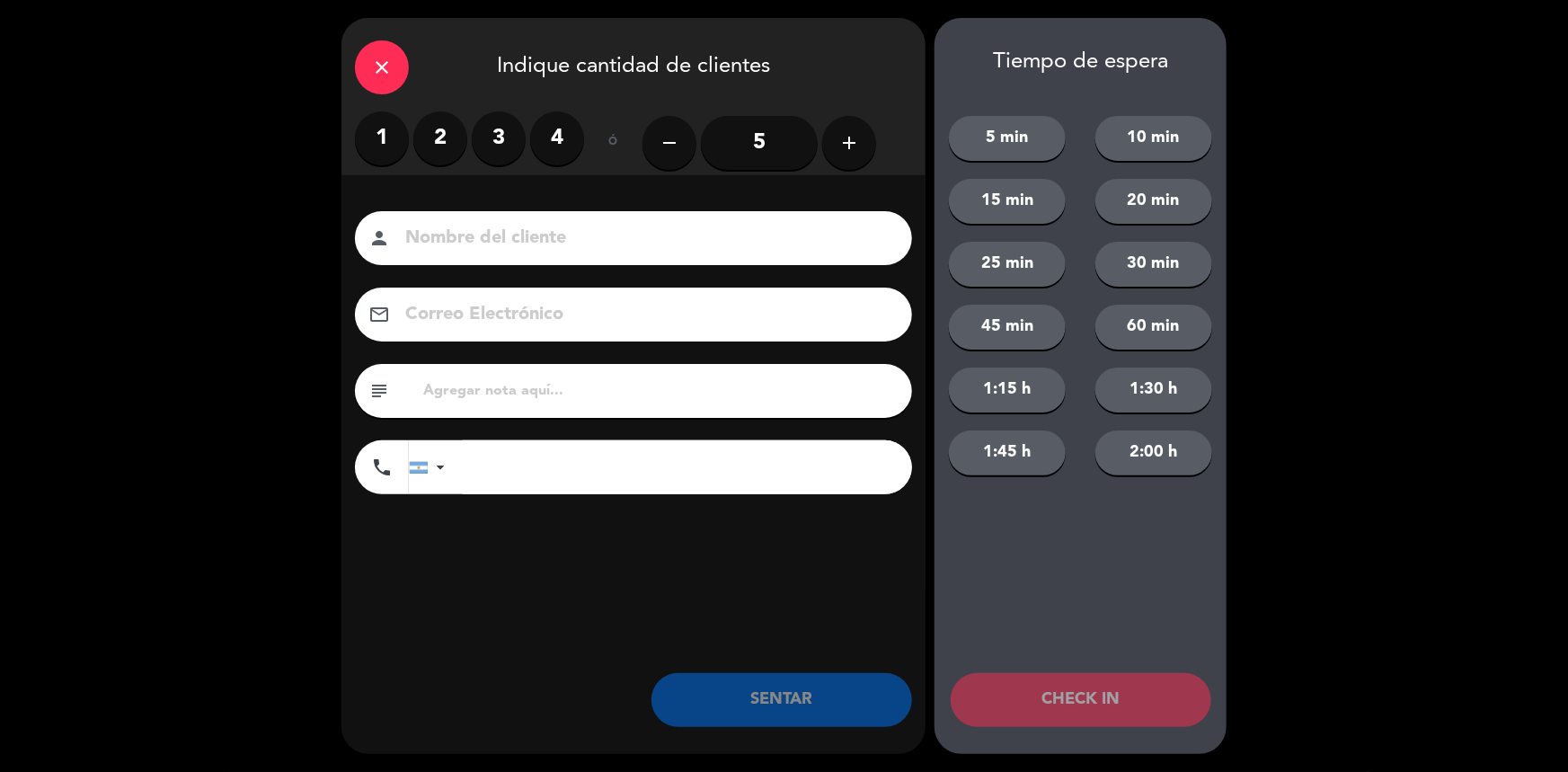
click at [434, 145] on label "2" at bounding box center [440, 138] width 54 height 54
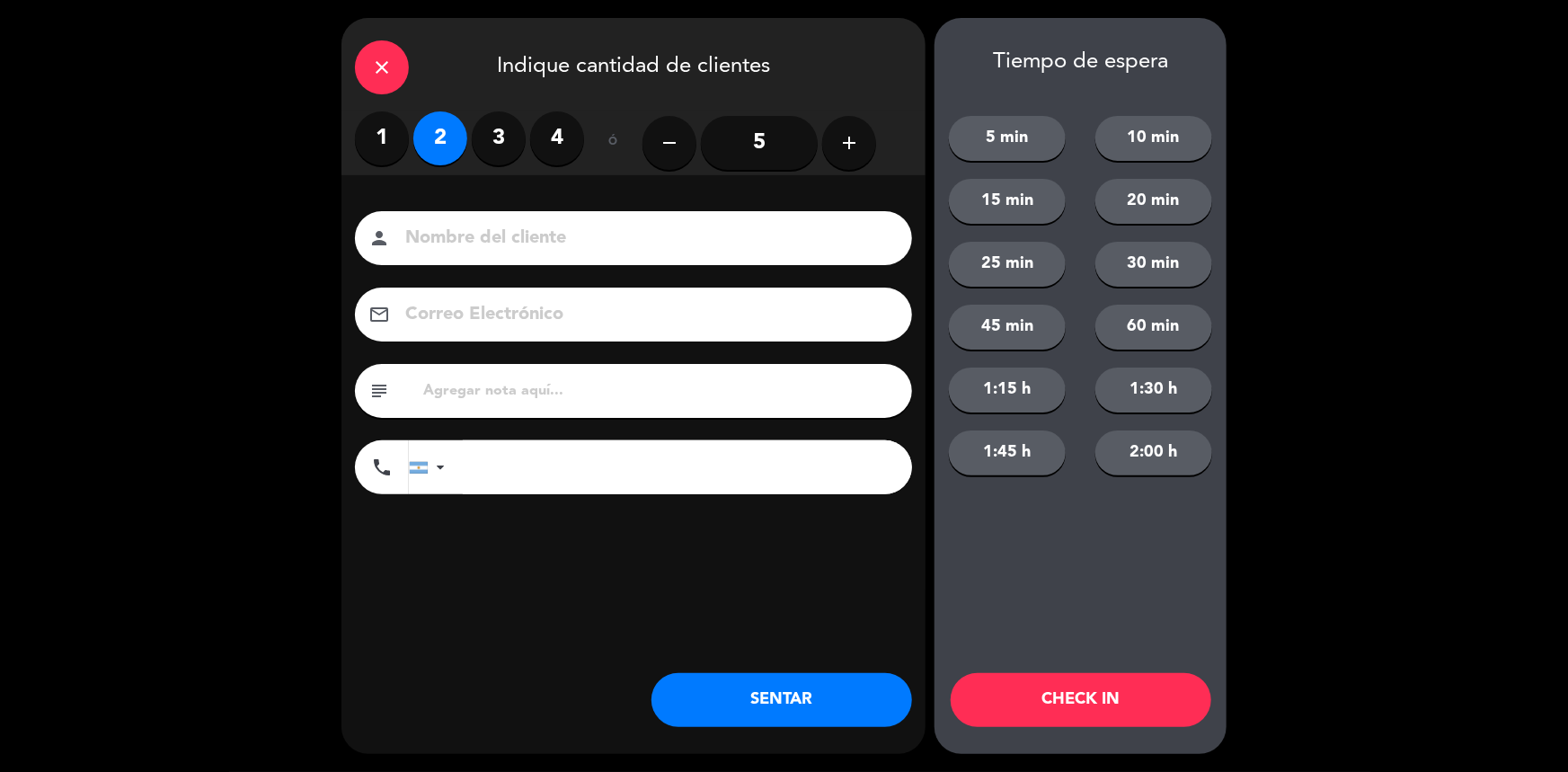
click at [563, 137] on label "4" at bounding box center [557, 138] width 54 height 54
click at [830, 688] on button "SENTAR" at bounding box center [782, 700] width 261 height 54
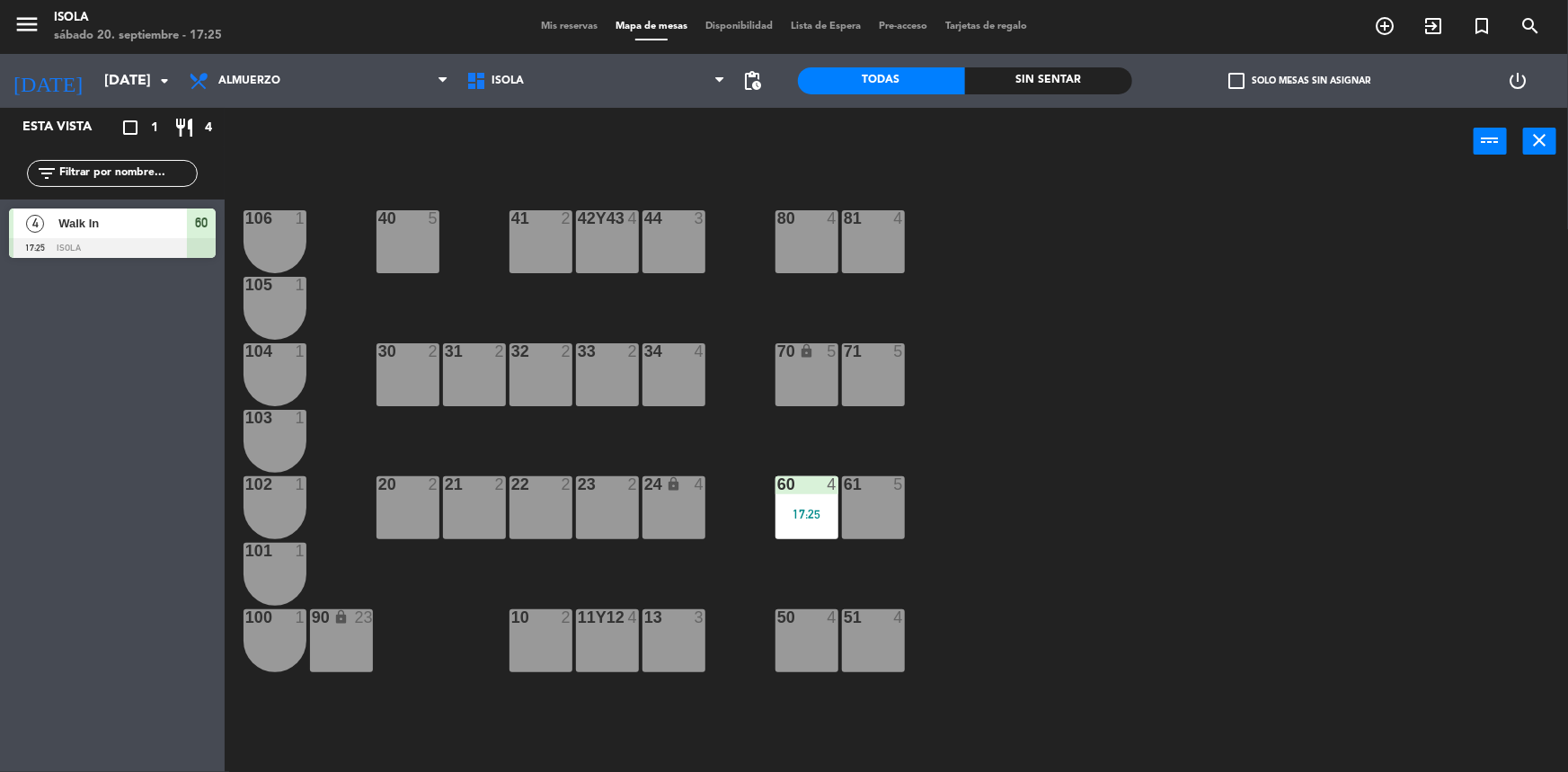
click at [881, 531] on div "61 5" at bounding box center [873, 507] width 63 height 63
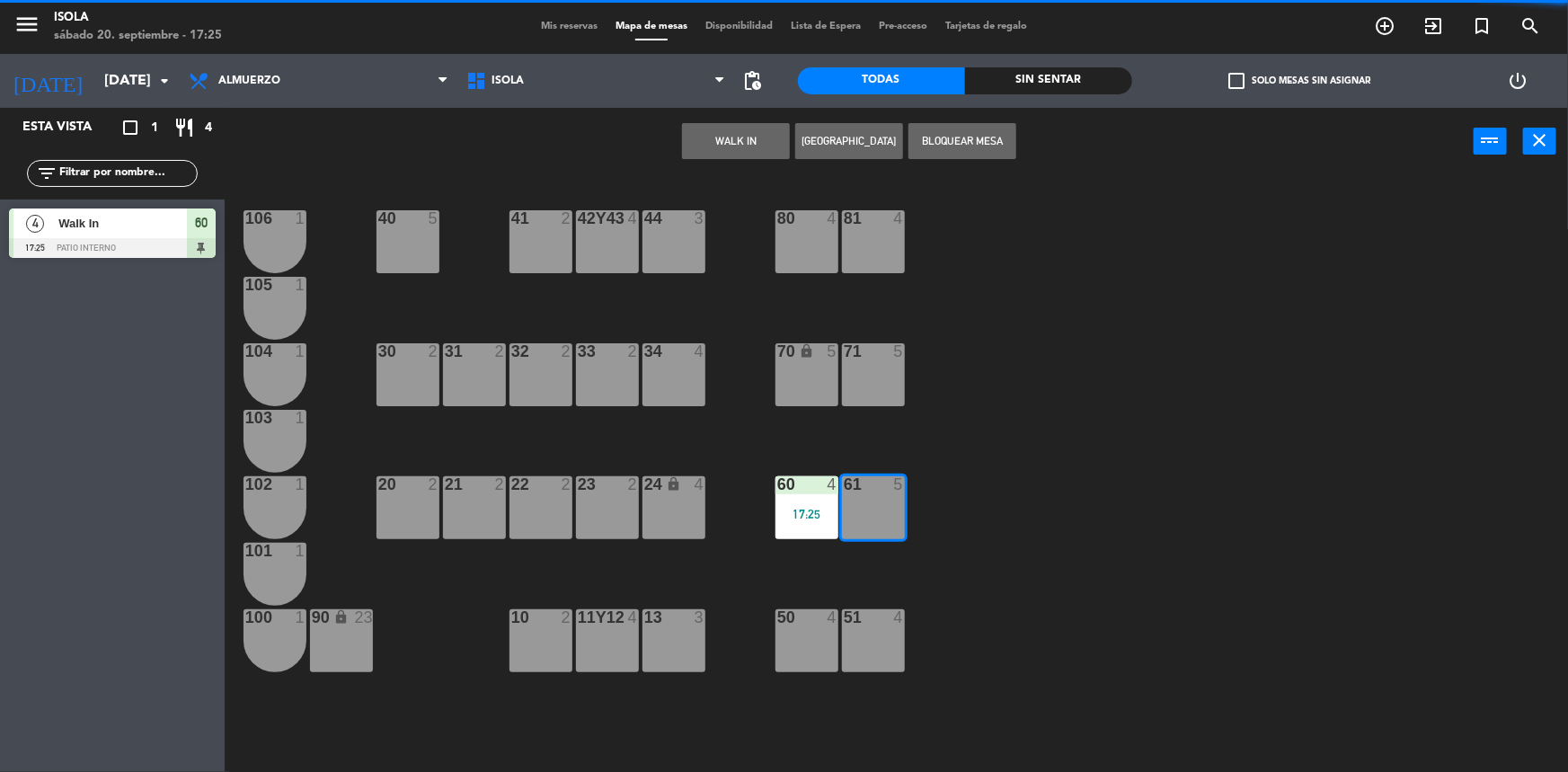
click at [757, 145] on button "WALK IN" at bounding box center [736, 140] width 108 height 36
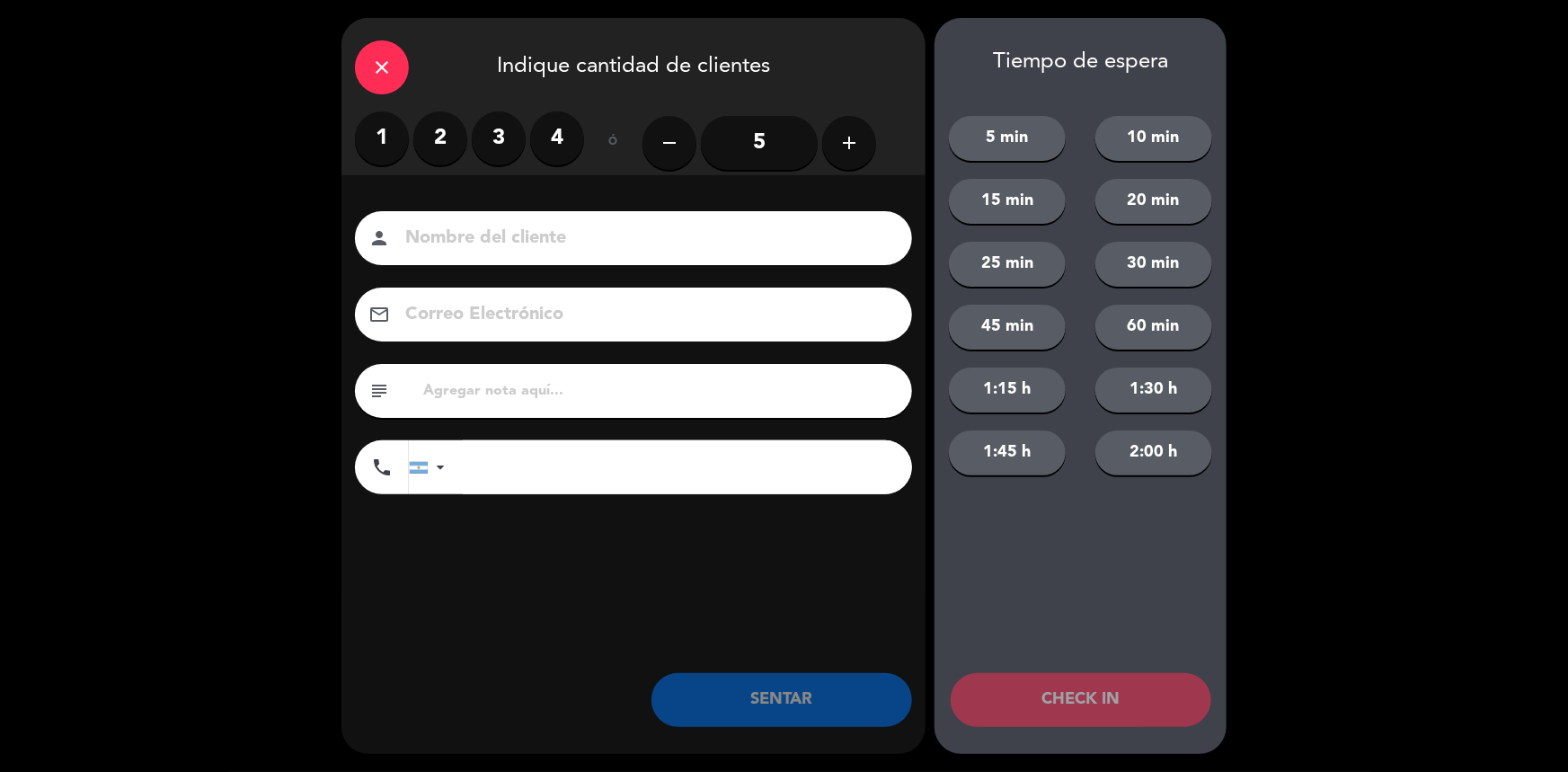
click at [459, 140] on label "2" at bounding box center [440, 138] width 54 height 54
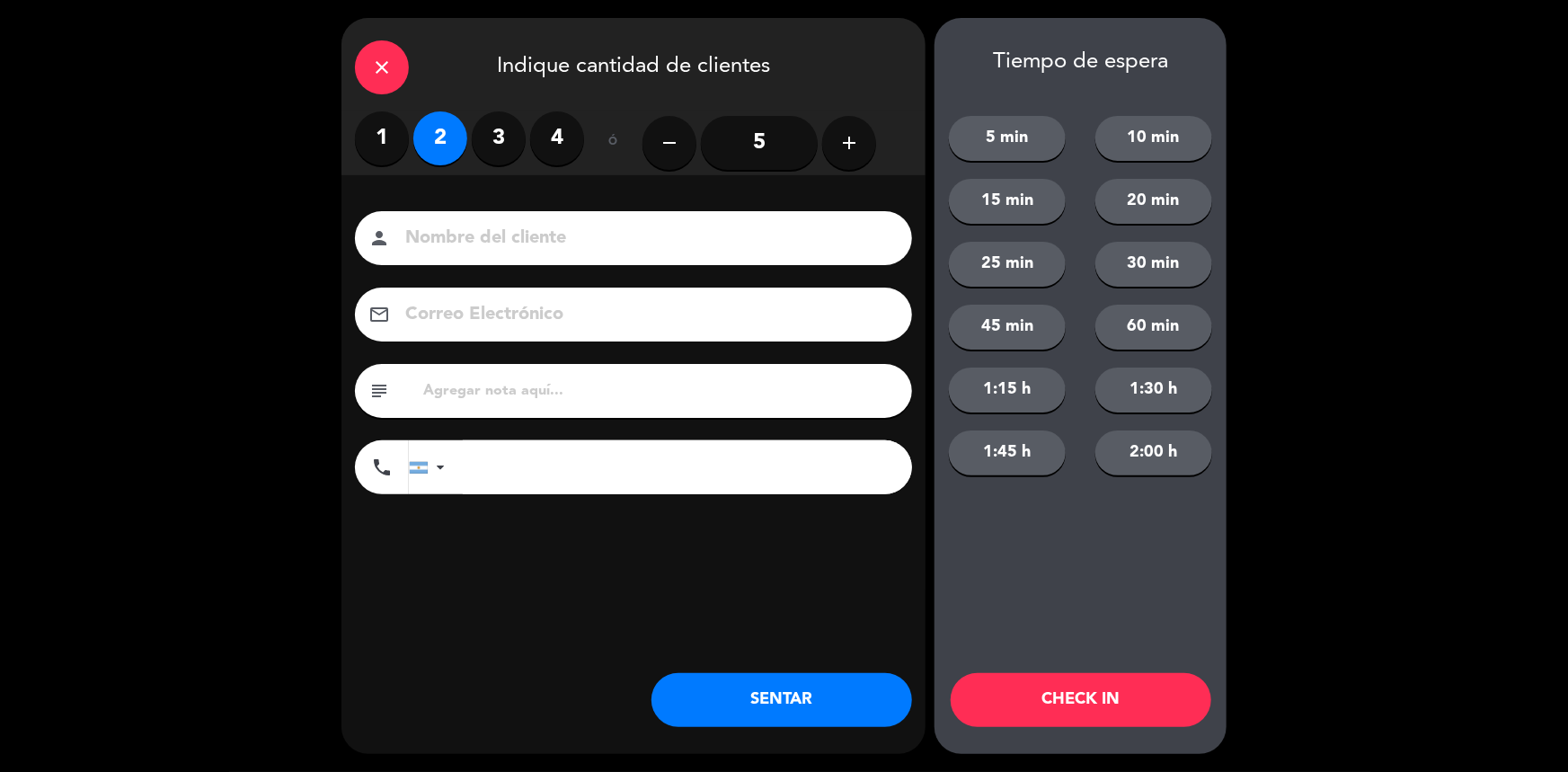
click at [803, 684] on button "SENTAR" at bounding box center [782, 700] width 261 height 54
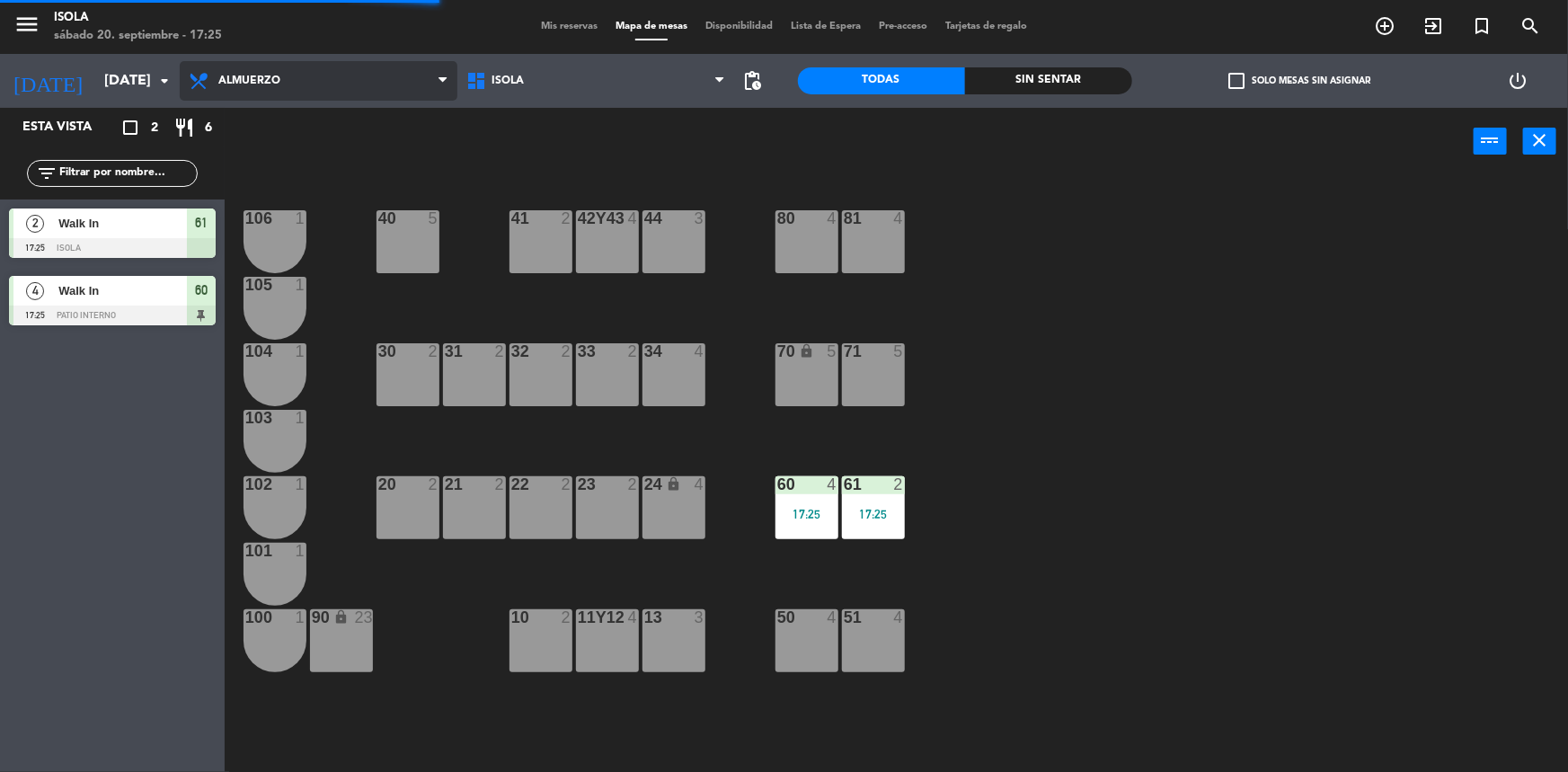
click at [292, 86] on span "Almuerzo" at bounding box center [318, 81] width 277 height 39
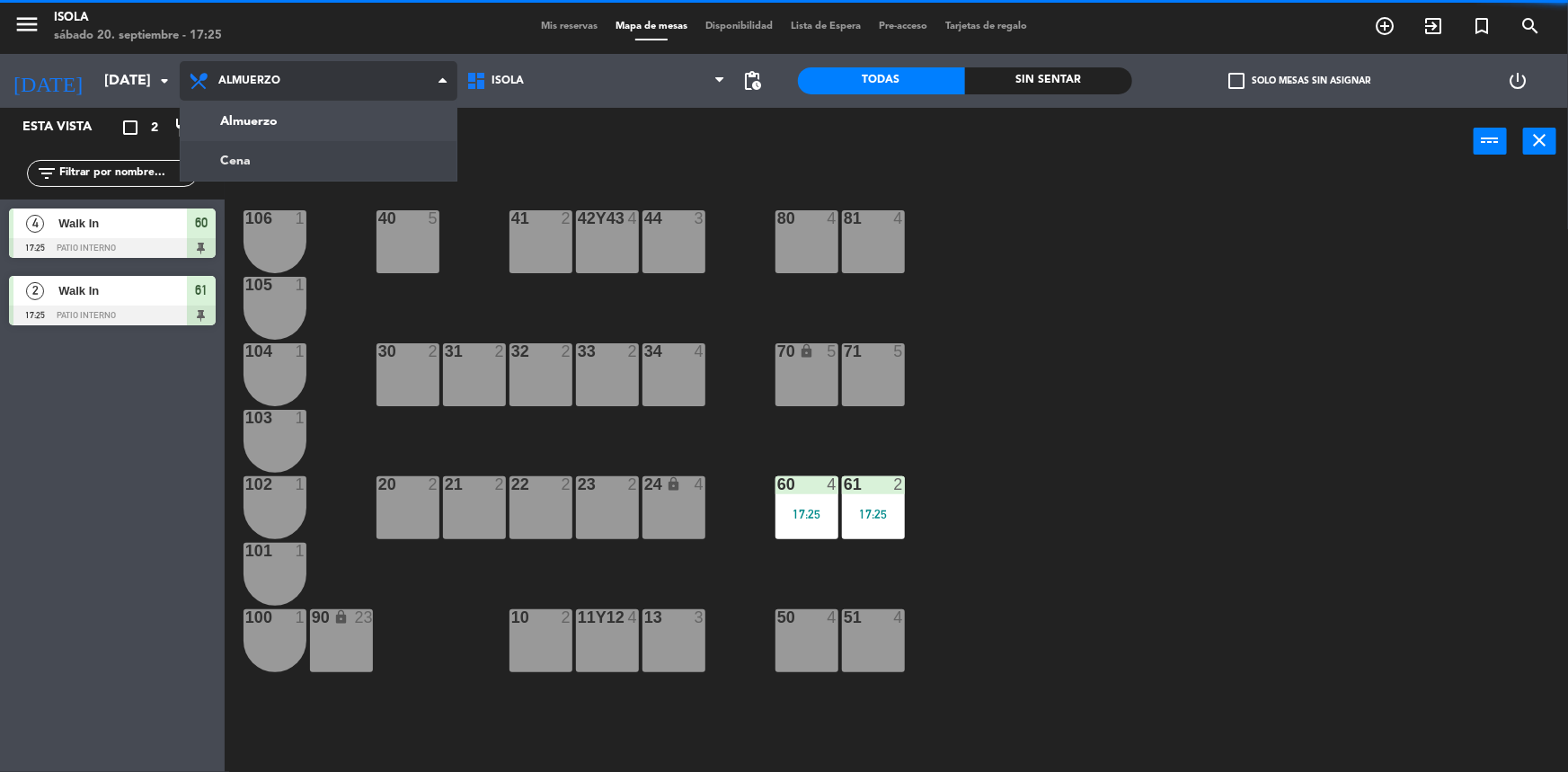
click at [270, 158] on ng-component "menu [PERSON_NAME][DATE] 20. septiembre - 17:25 Mis reservas Mapa de mesas Disp…" at bounding box center [784, 387] width 1568 height 775
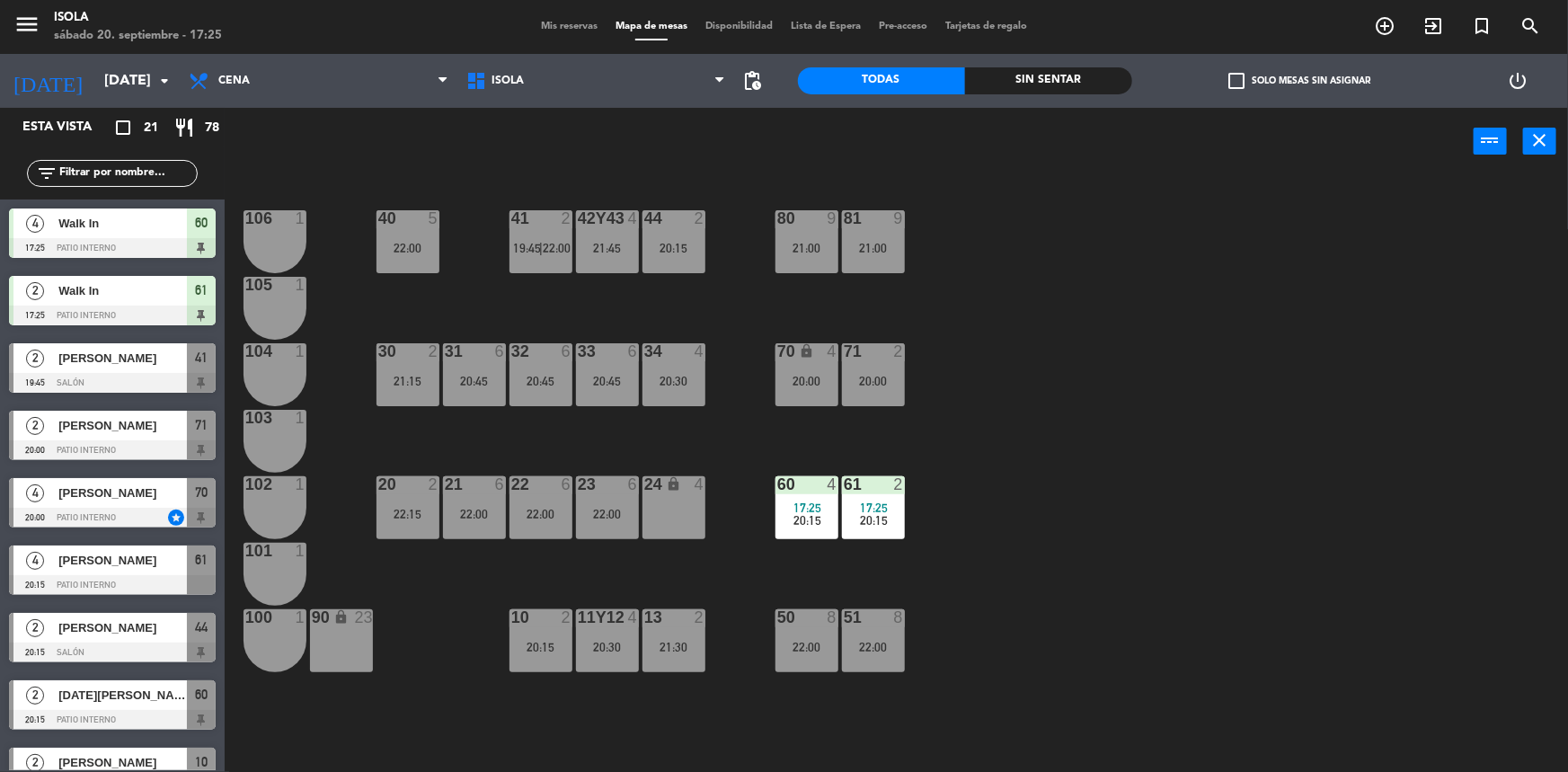
click at [1023, 378] on div "40 5 22:00 42y43 4 21:45 41 2 19:45 | 22:00 44 2 20:15 80 9 21:00 81 9 21:00 10…" at bounding box center [903, 476] width 1328 height 597
click at [558, 27] on span "Mis reservas" at bounding box center [568, 27] width 74 height 10
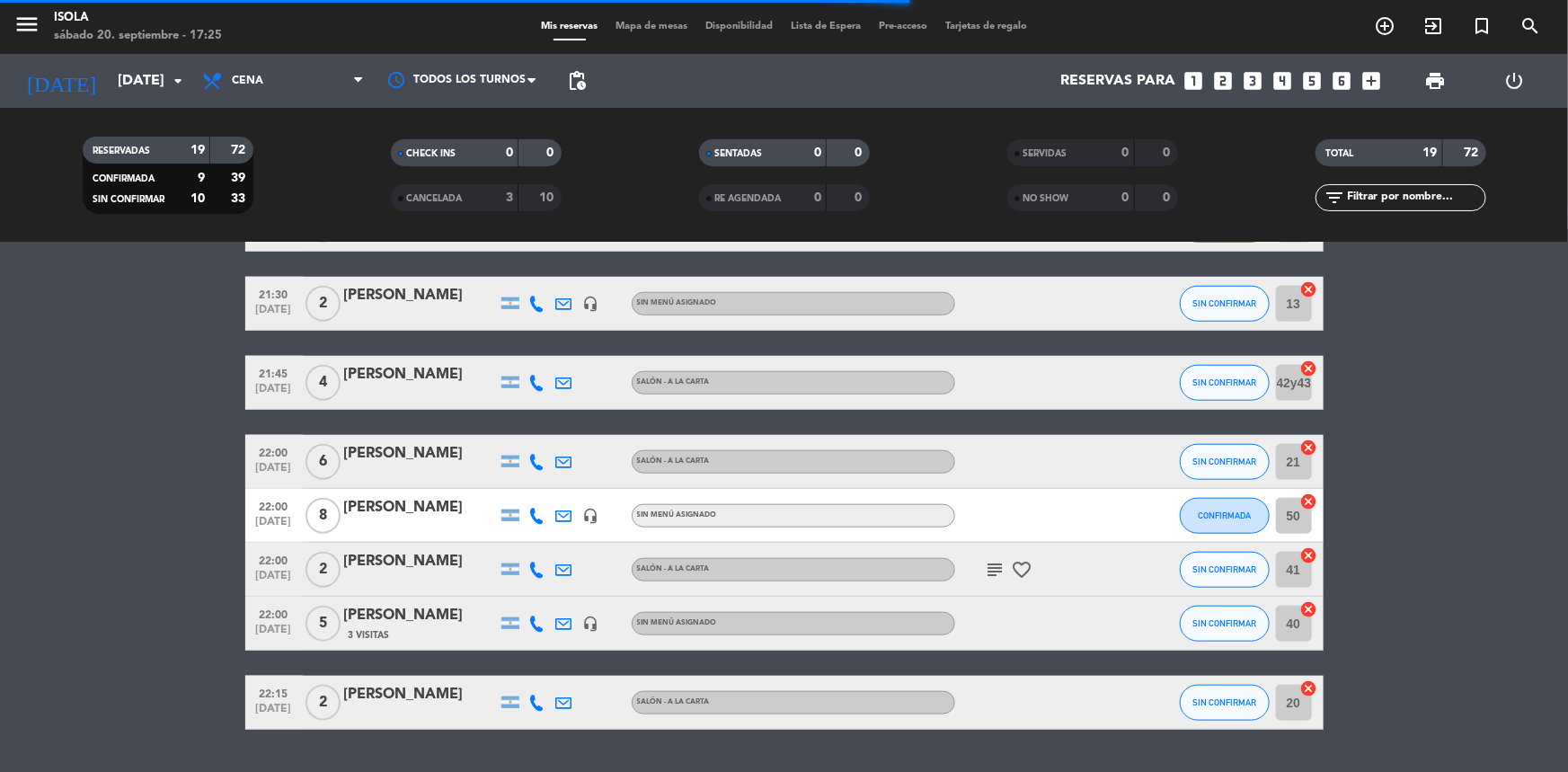
scroll to position [919, 0]
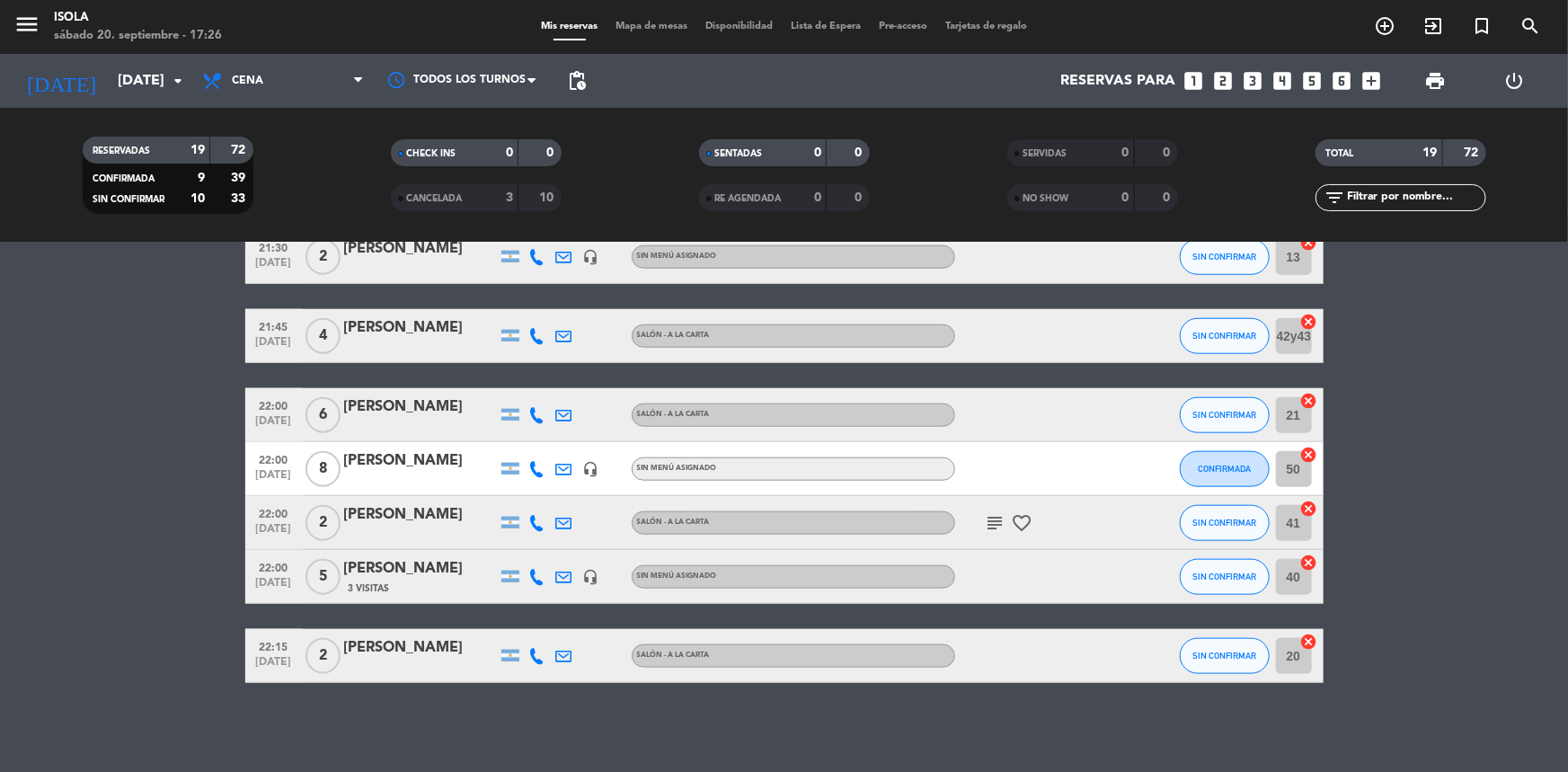
click at [647, 29] on span "Mapa de mesas" at bounding box center [652, 27] width 90 height 10
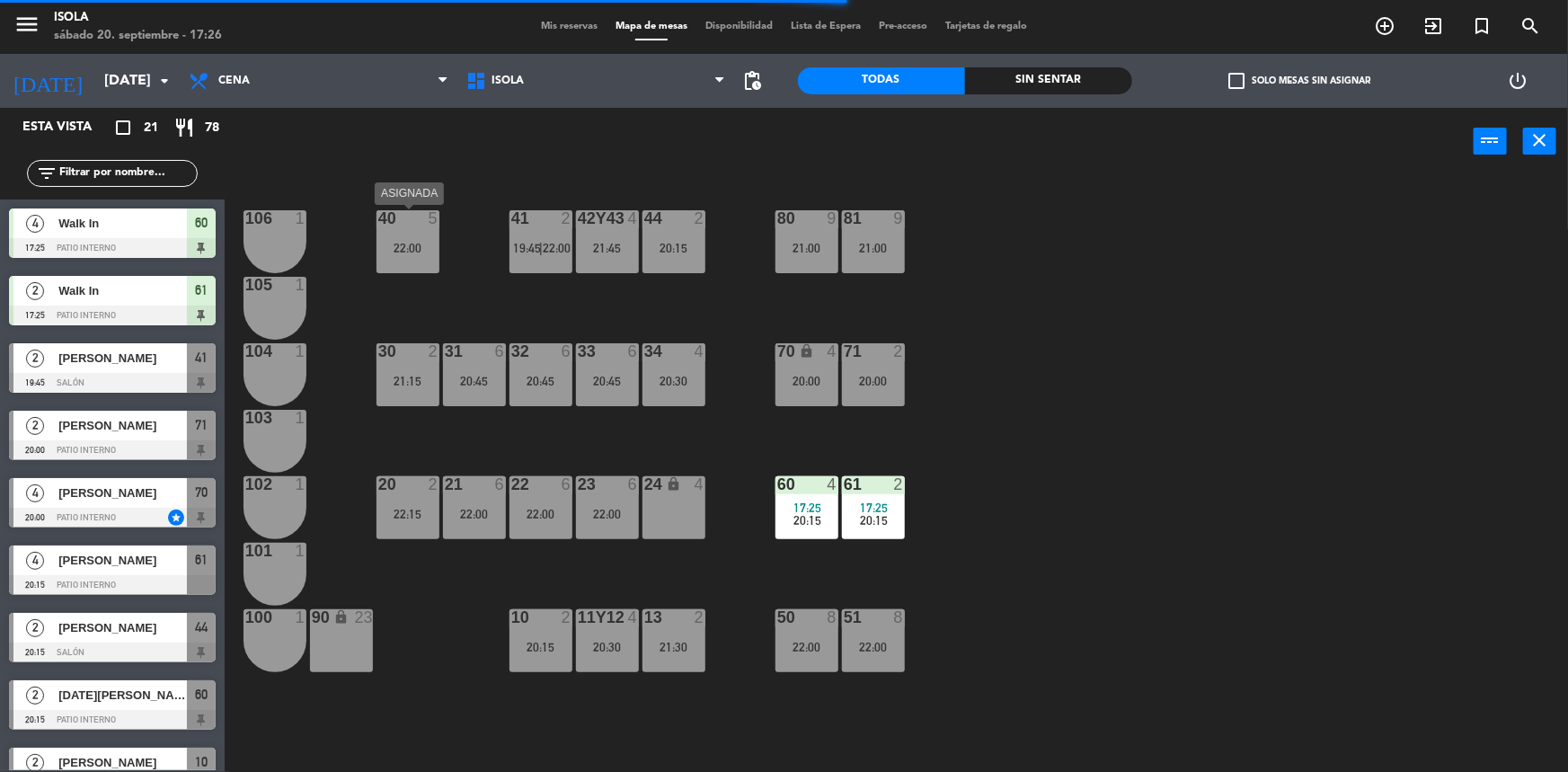
click at [414, 247] on div "22:00" at bounding box center [407, 248] width 63 height 13
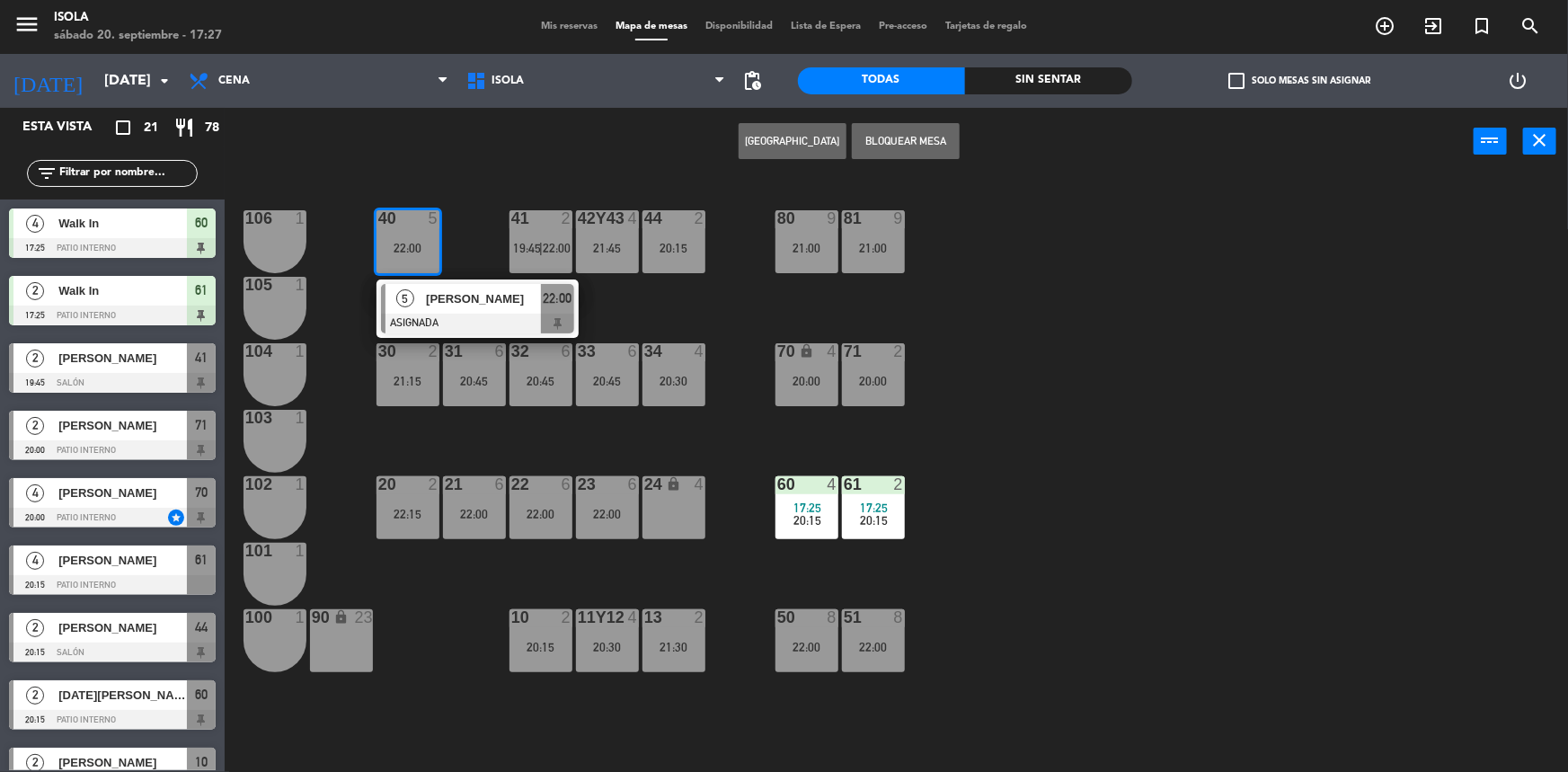
click at [553, 26] on span "Mis reservas" at bounding box center [568, 27] width 74 height 10
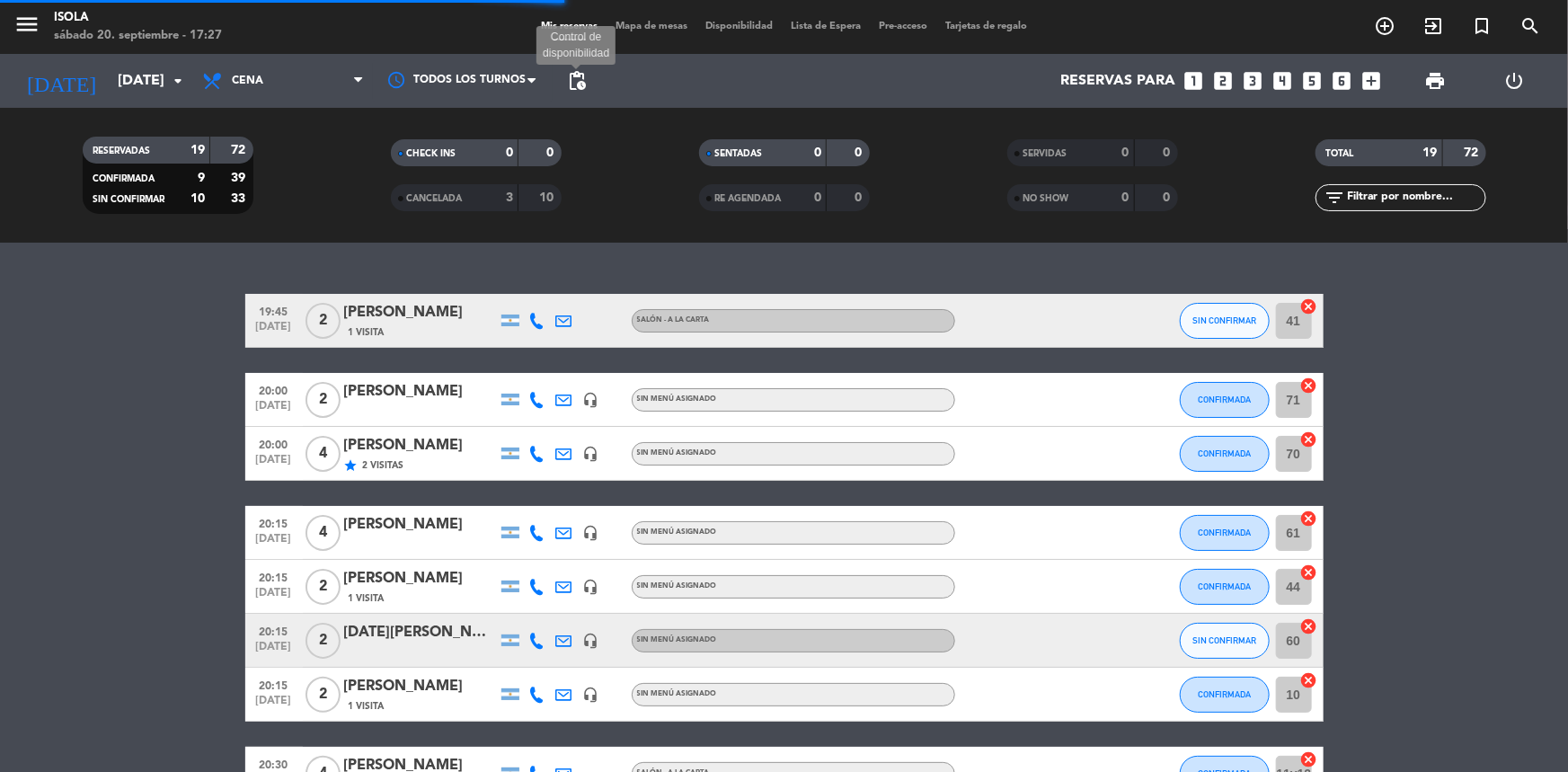
click at [572, 81] on span "pending_actions" at bounding box center [577, 82] width 22 height 22
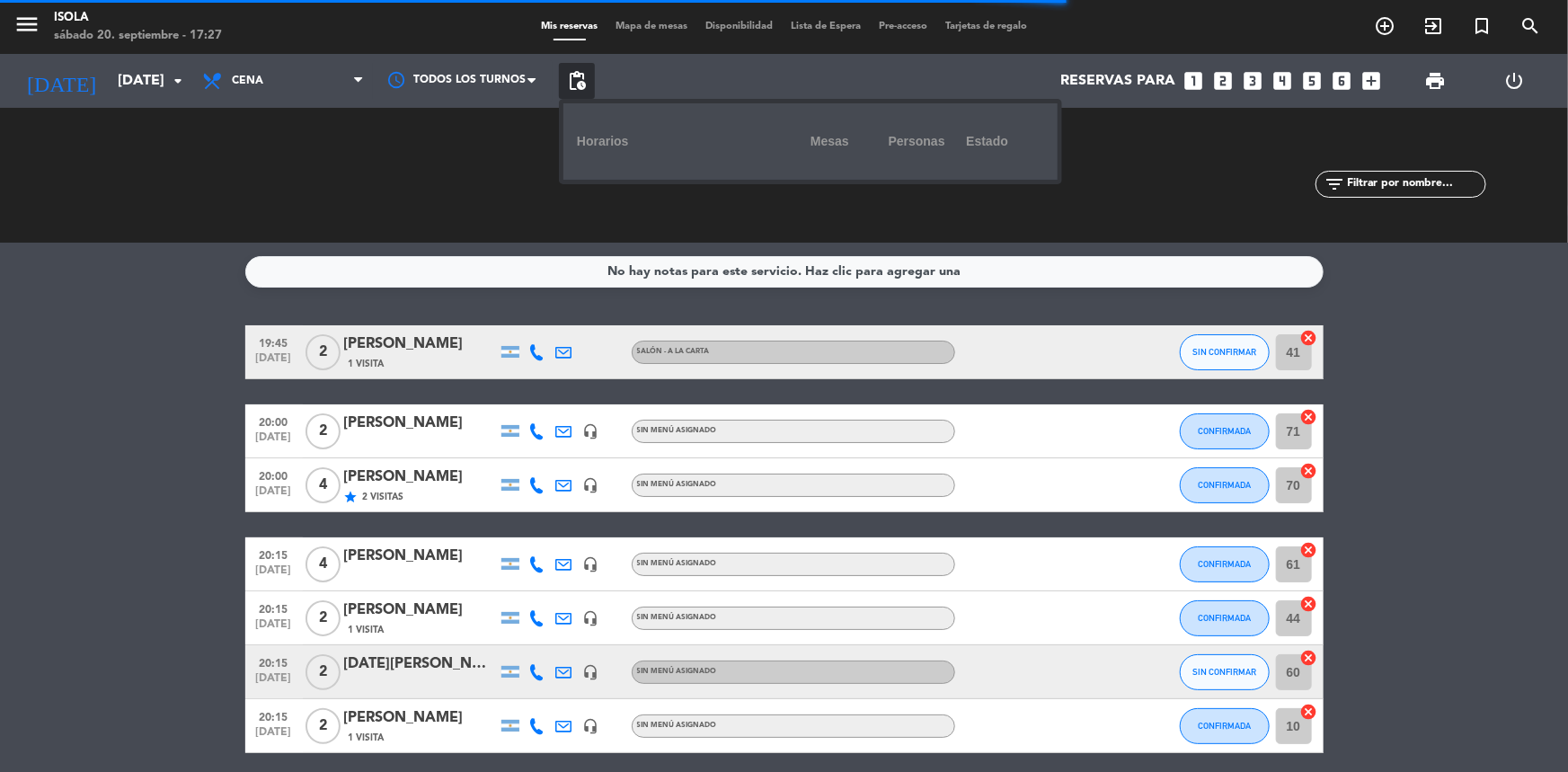
click at [536, 129] on div "CHECK INS 0 0 CANCELADA 3 10" at bounding box center [475, 175] width 308 height 99
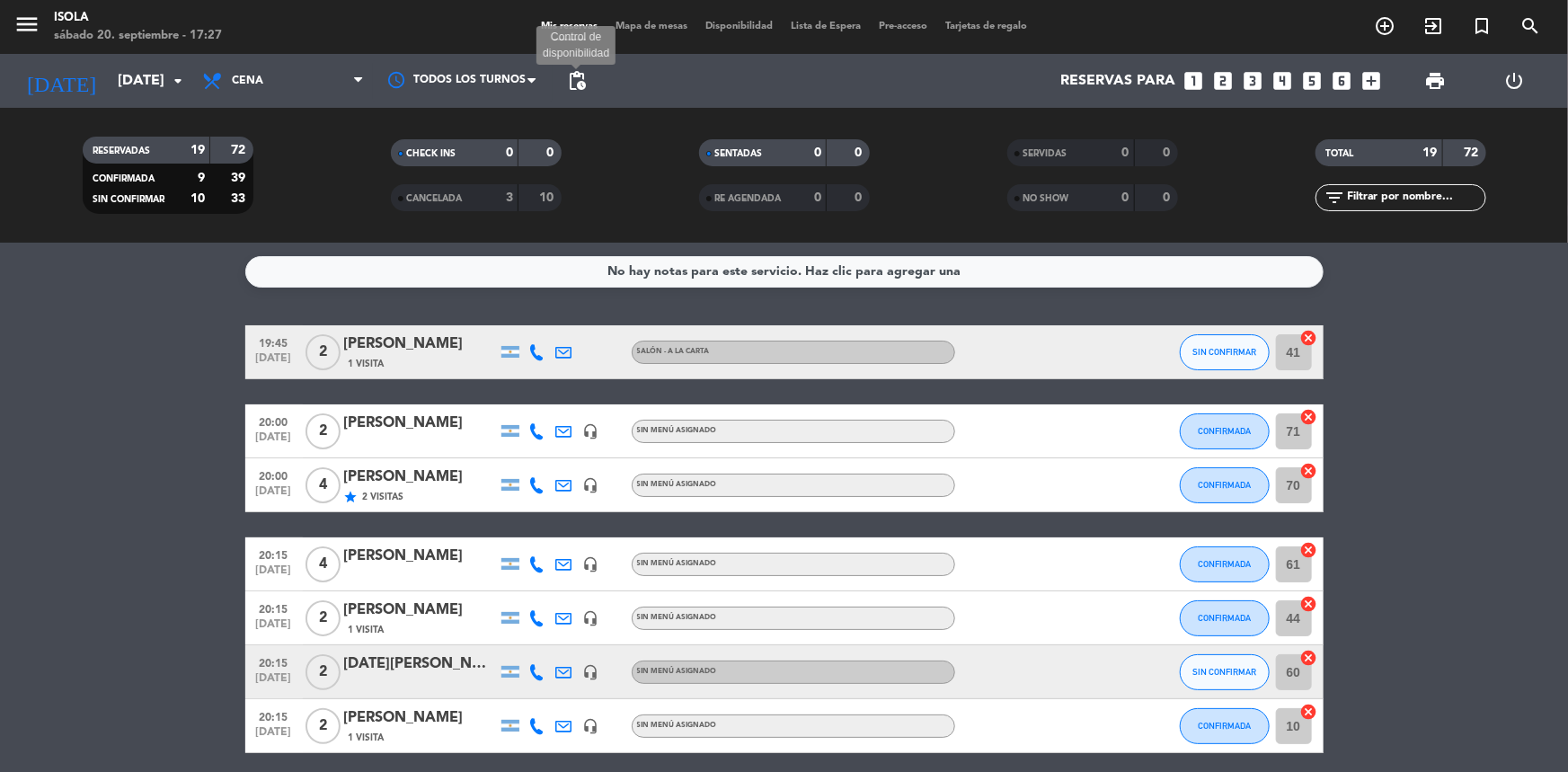
click at [576, 81] on span "pending_actions" at bounding box center [577, 82] width 22 height 22
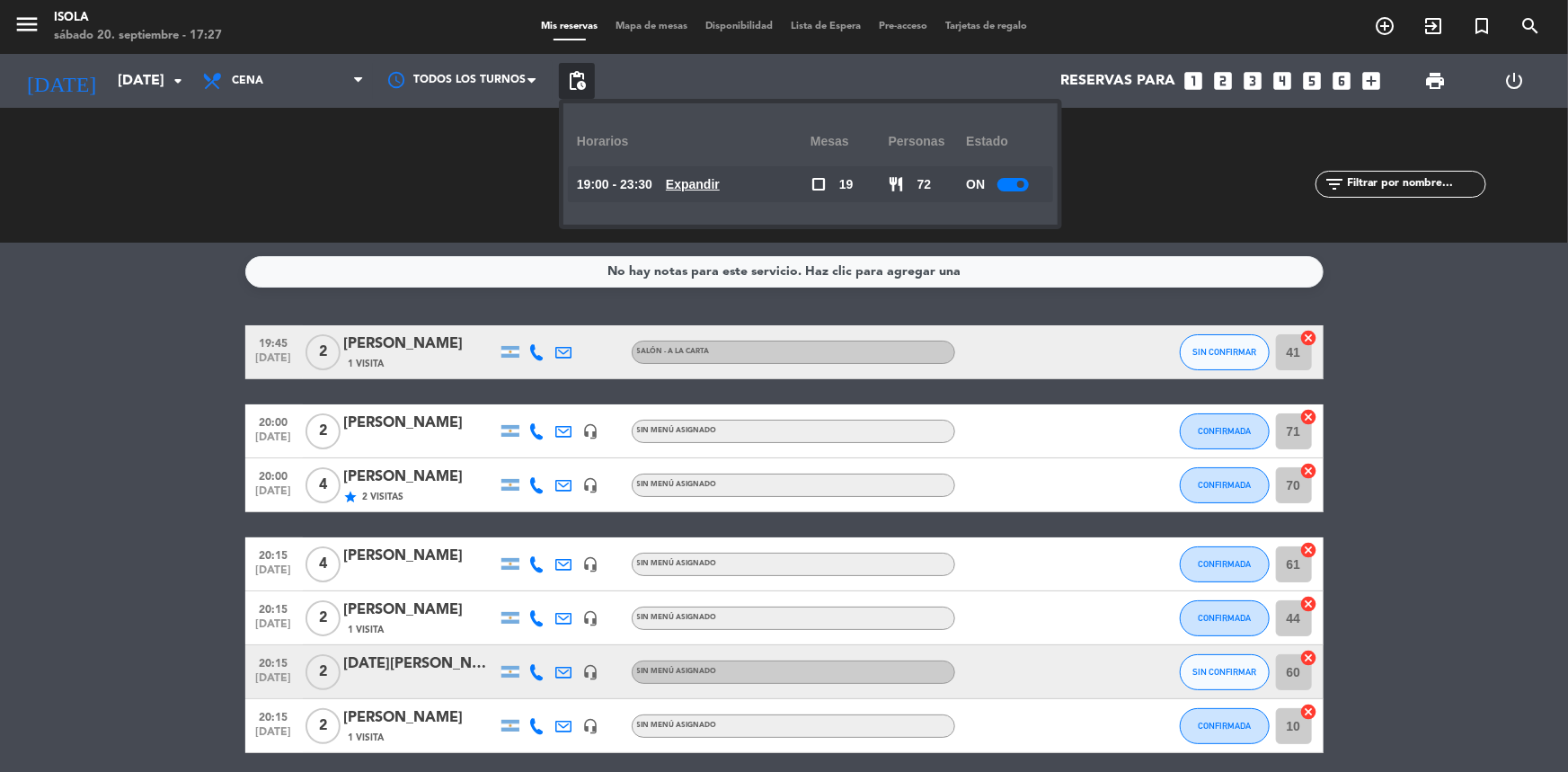
click at [714, 182] on u "Expandir" at bounding box center [692, 184] width 54 height 15
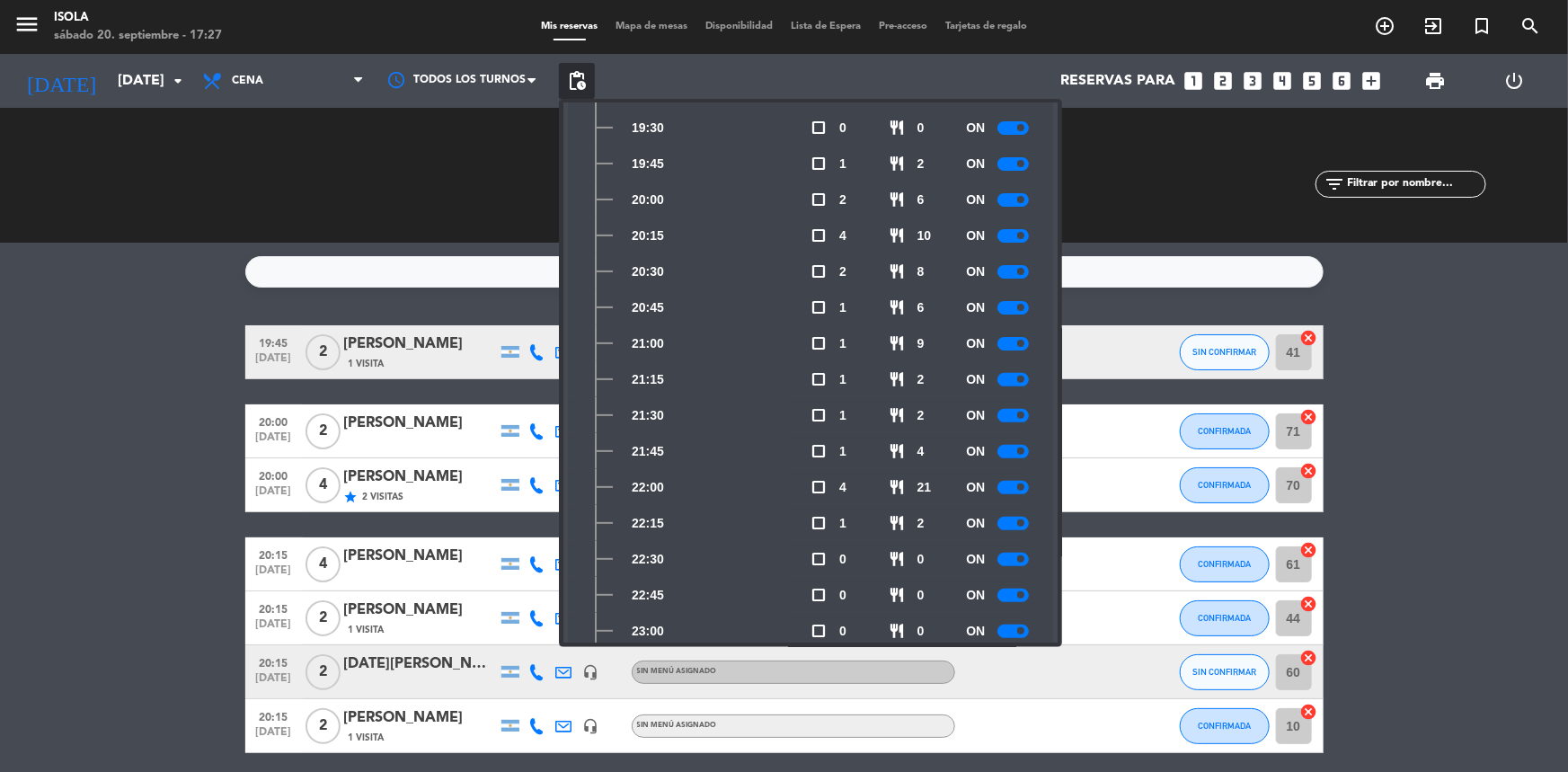
scroll to position [164, 0]
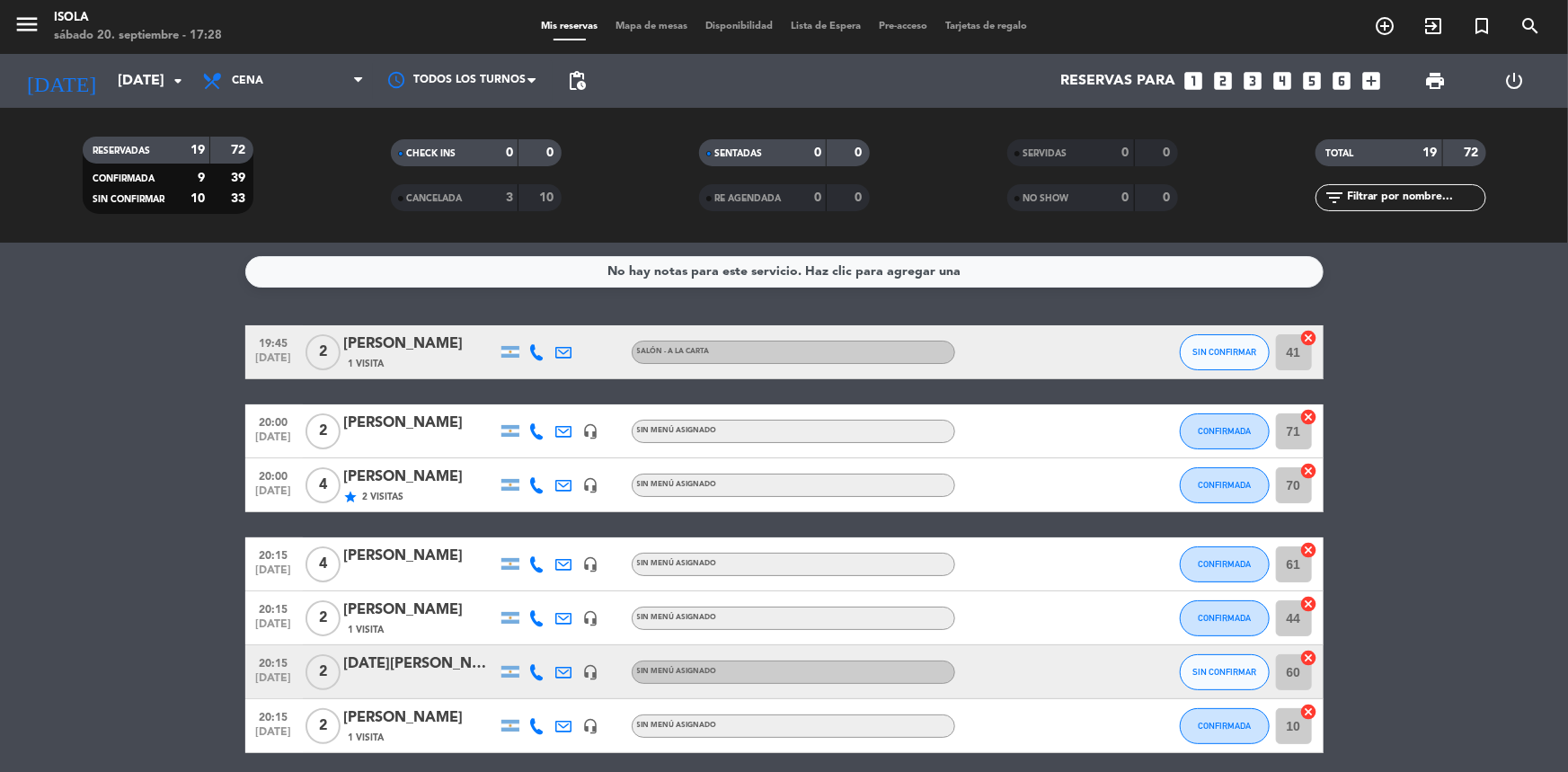
click at [638, 25] on span "Mapa de mesas" at bounding box center [652, 27] width 90 height 10
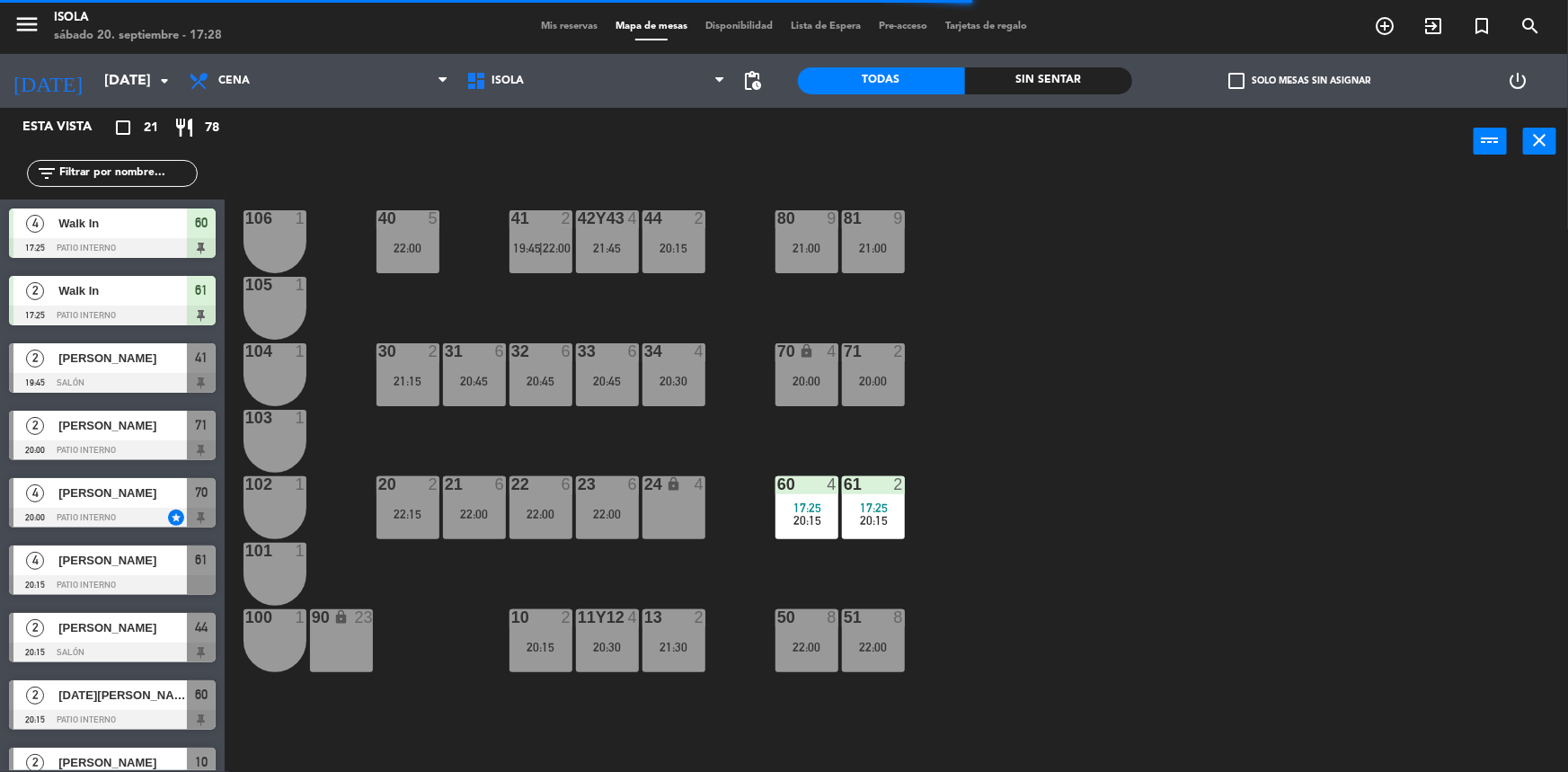
click at [679, 441] on div "40 5 22:00 42y43 4 21:45 41 2 19:45 | 22:00 44 2 20:15 80 9 21:00 81 9 21:00 10…" at bounding box center [903, 476] width 1328 height 597
click at [667, 646] on div "21:30" at bounding box center [674, 647] width 63 height 13
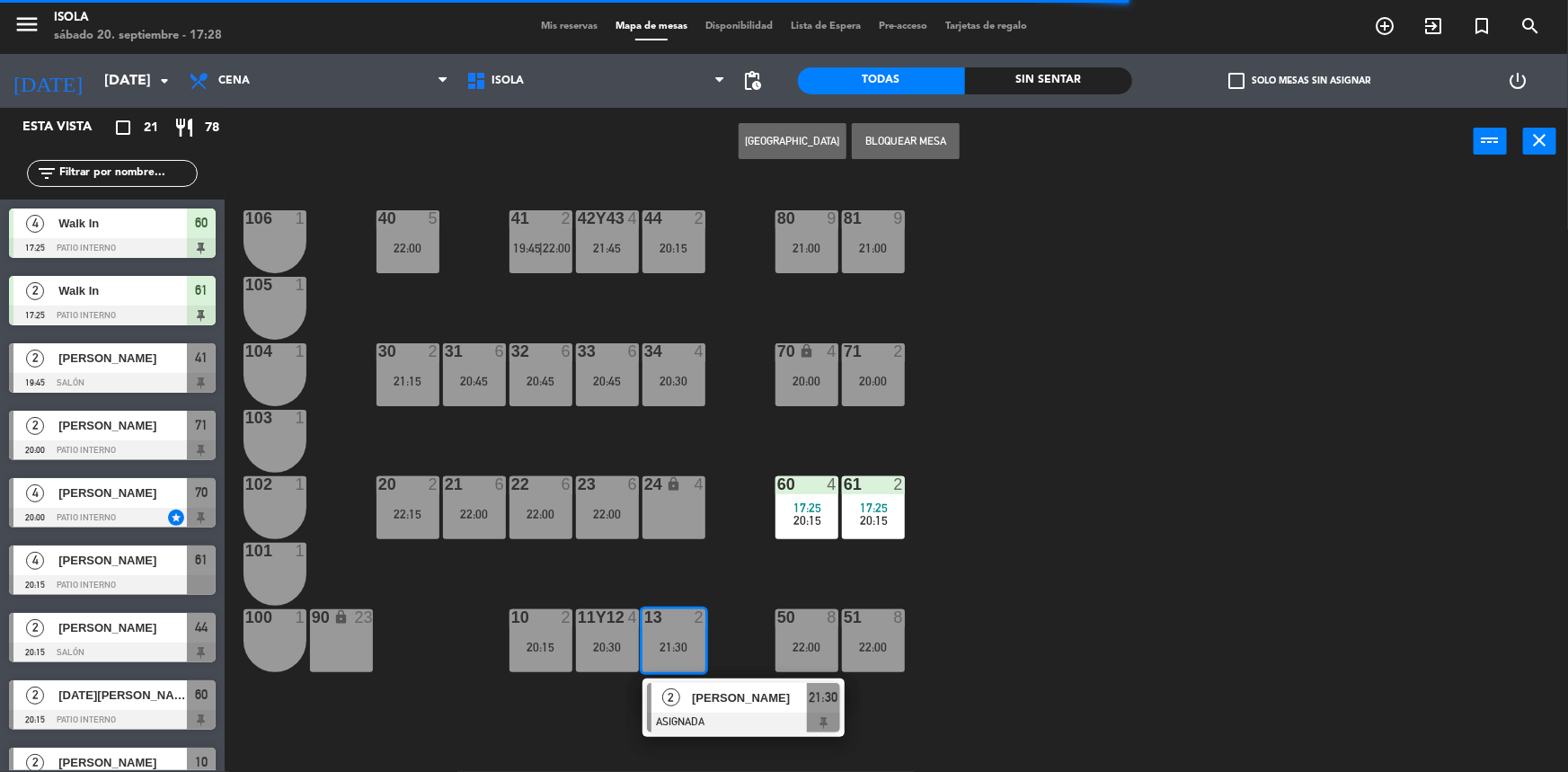
click at [684, 565] on div "40 5 22:00 42y43 4 21:45 41 2 19:45 | 22:00 44 2 20:15 80 9 21:00 81 9 21:00 10…" at bounding box center [903, 476] width 1328 height 597
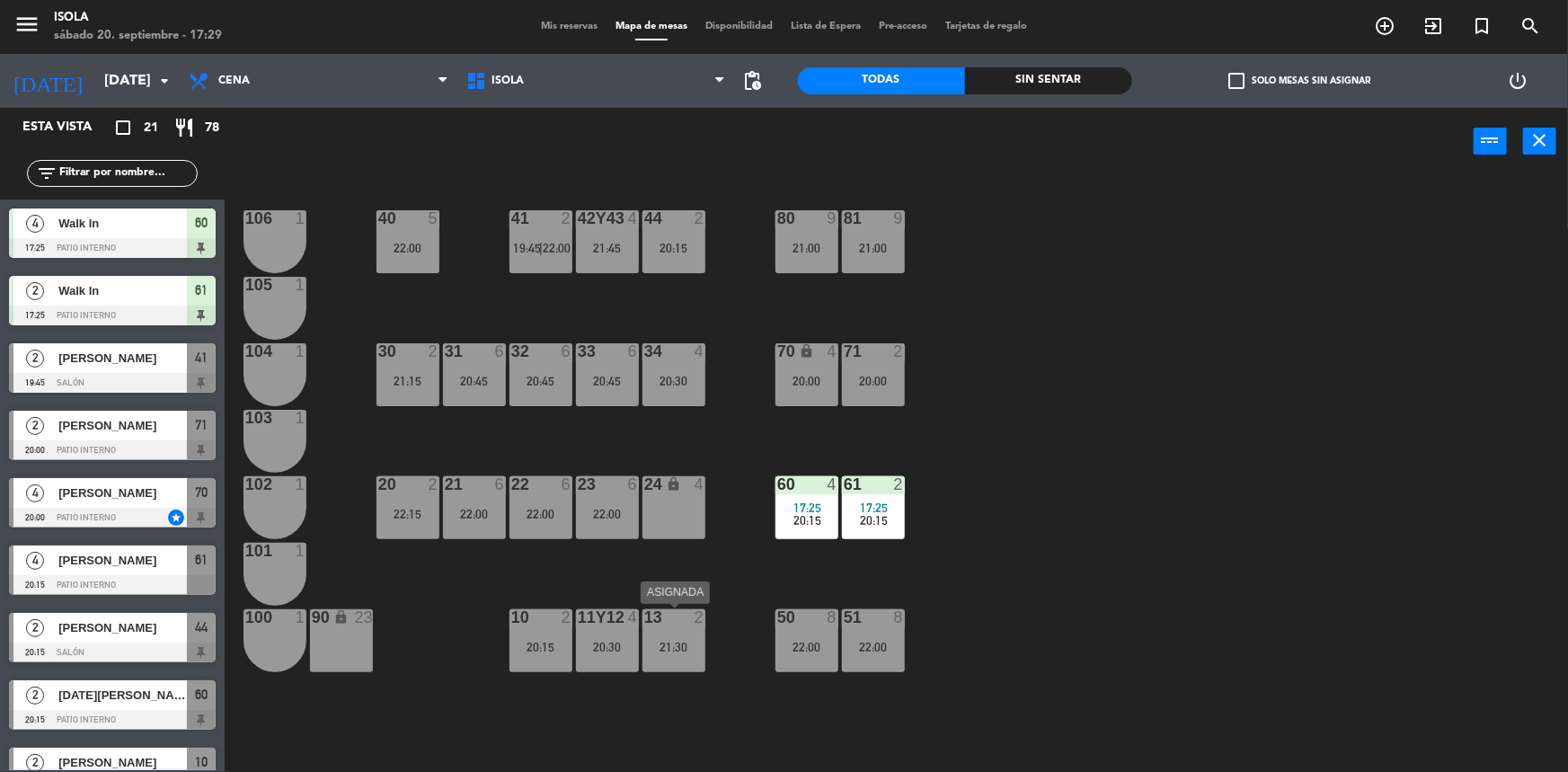
click at [678, 628] on div "13 2 21:30" at bounding box center [674, 641] width 63 height 63
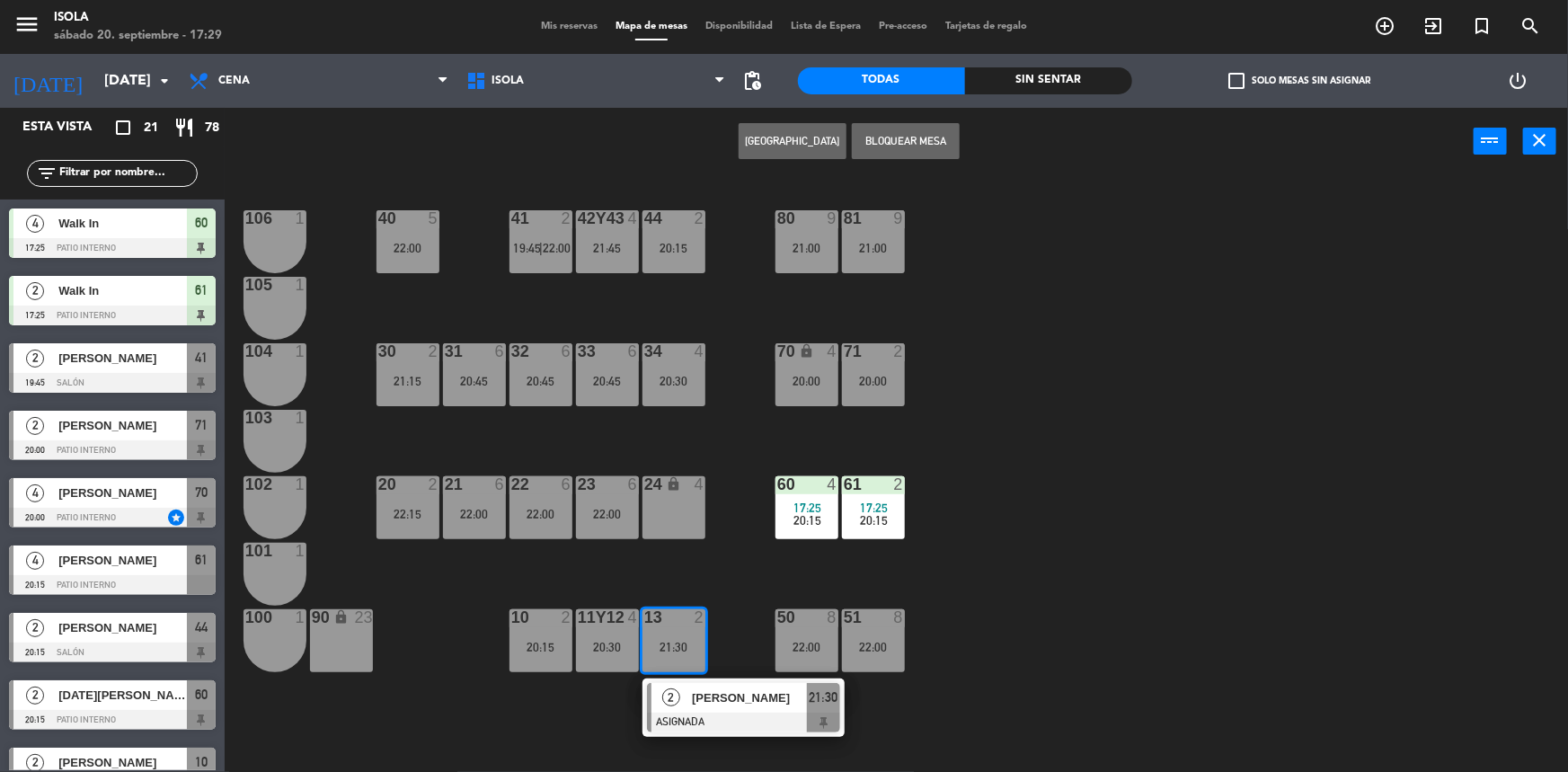
click at [758, 141] on button "[GEOGRAPHIC_DATA]" at bounding box center [793, 140] width 108 height 36
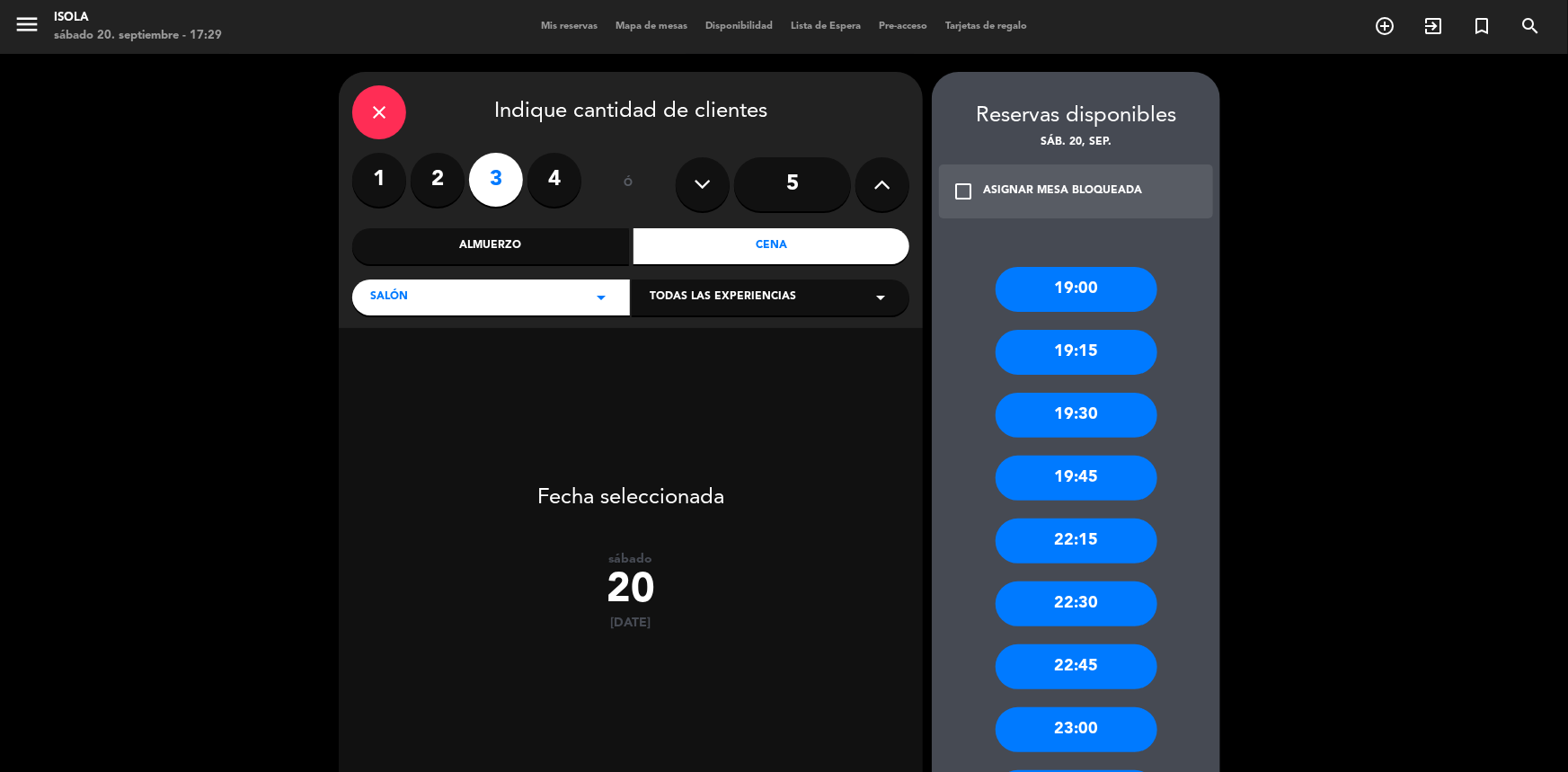
click at [1095, 424] on div "19:30" at bounding box center [1076, 415] width 162 height 45
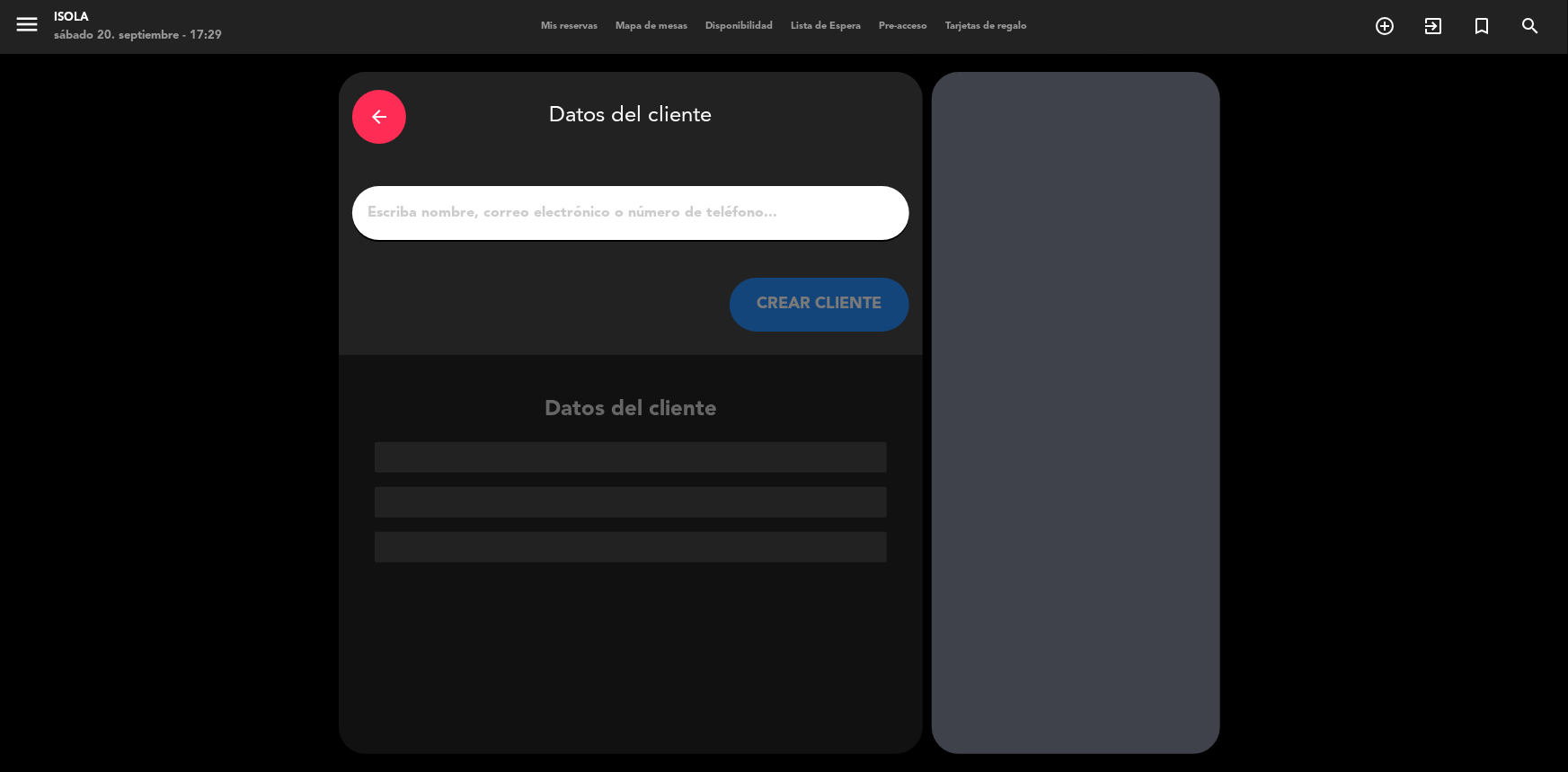
click at [561, 214] on input "1" at bounding box center [631, 212] width 530 height 25
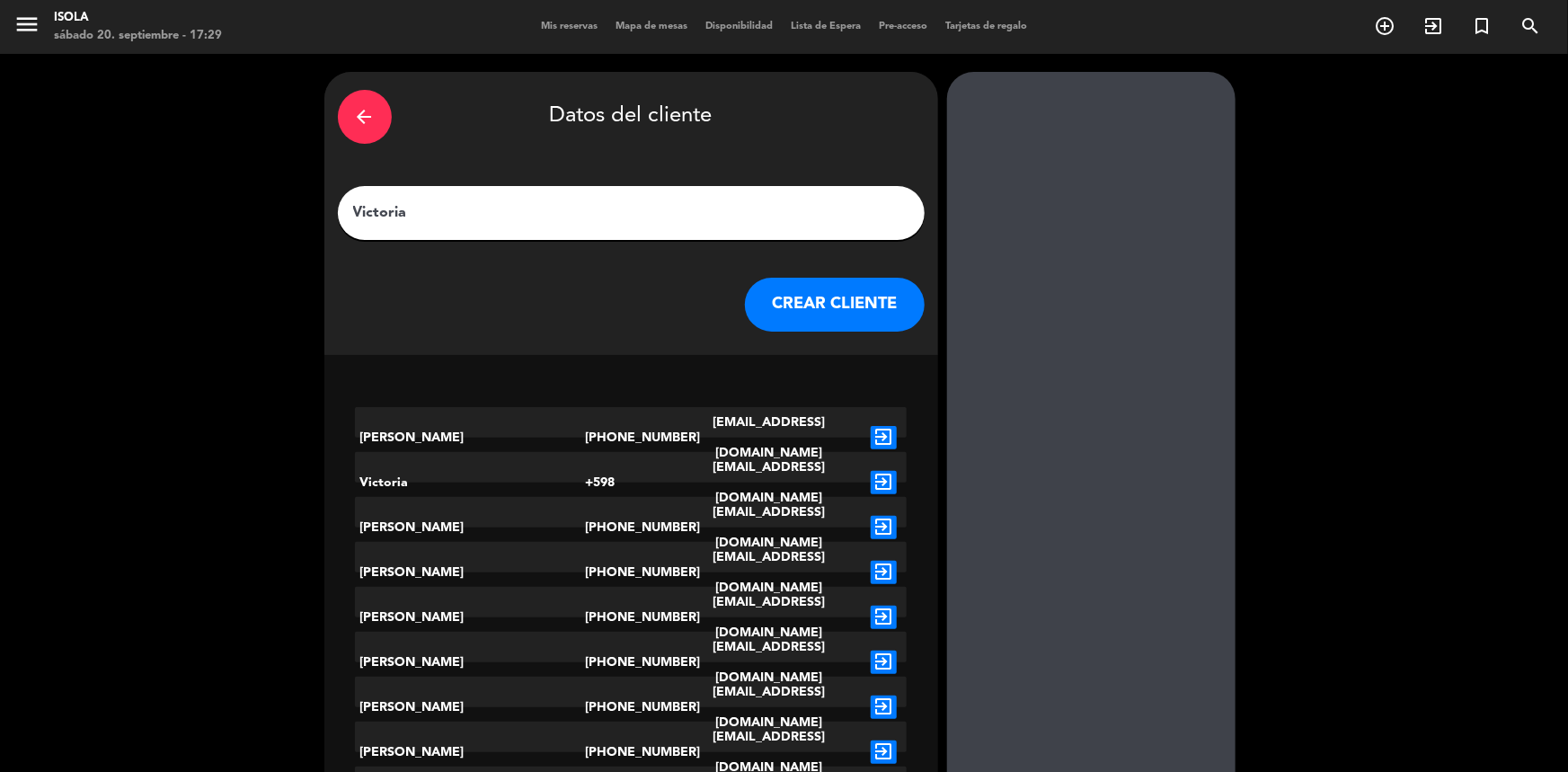
type input "Victoria"
click at [878, 426] on icon "exit_to_app" at bounding box center [883, 438] width 26 height 24
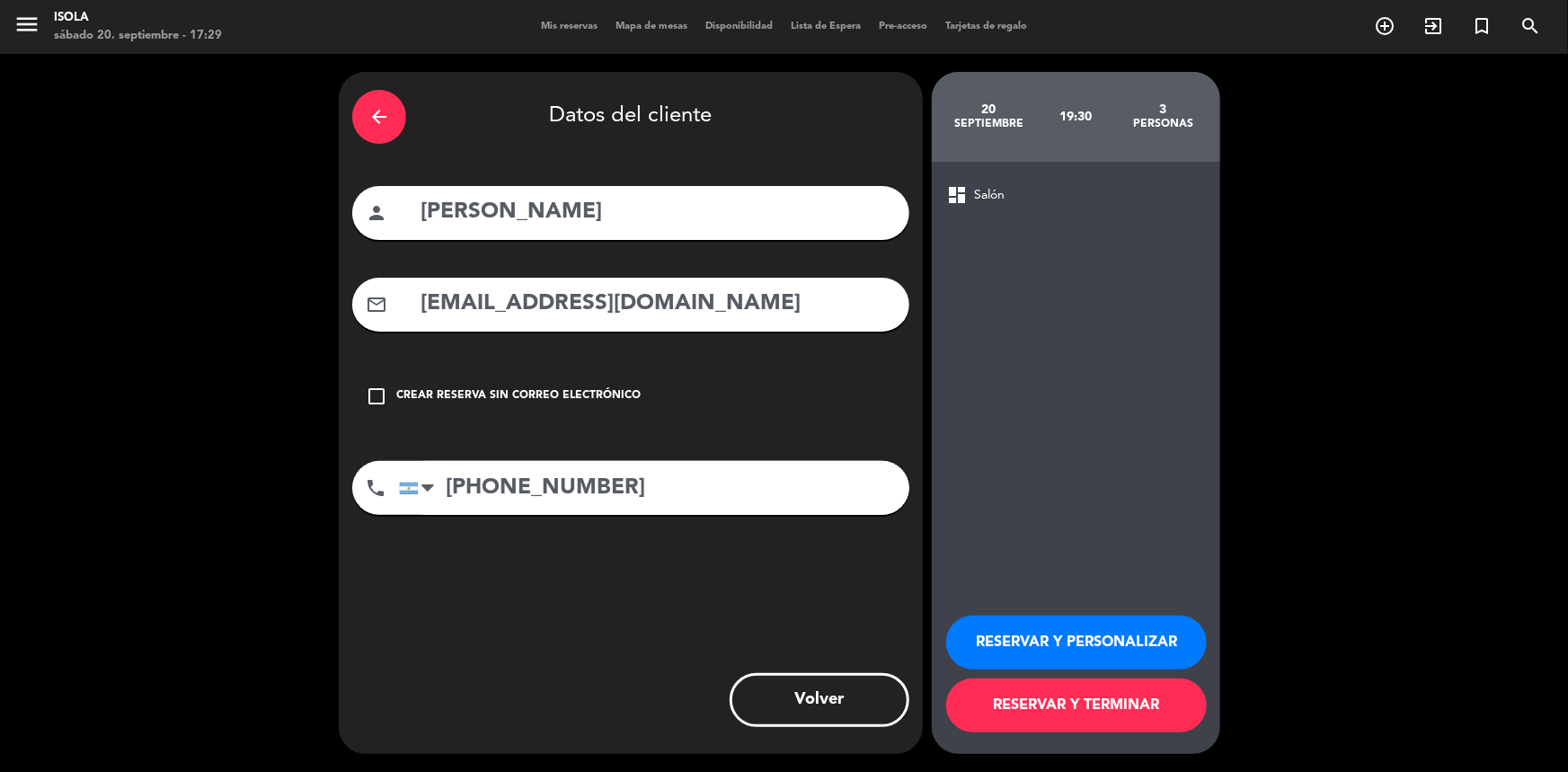
click at [1093, 705] on button "RESERVAR Y TERMINAR" at bounding box center [1076, 705] width 261 height 54
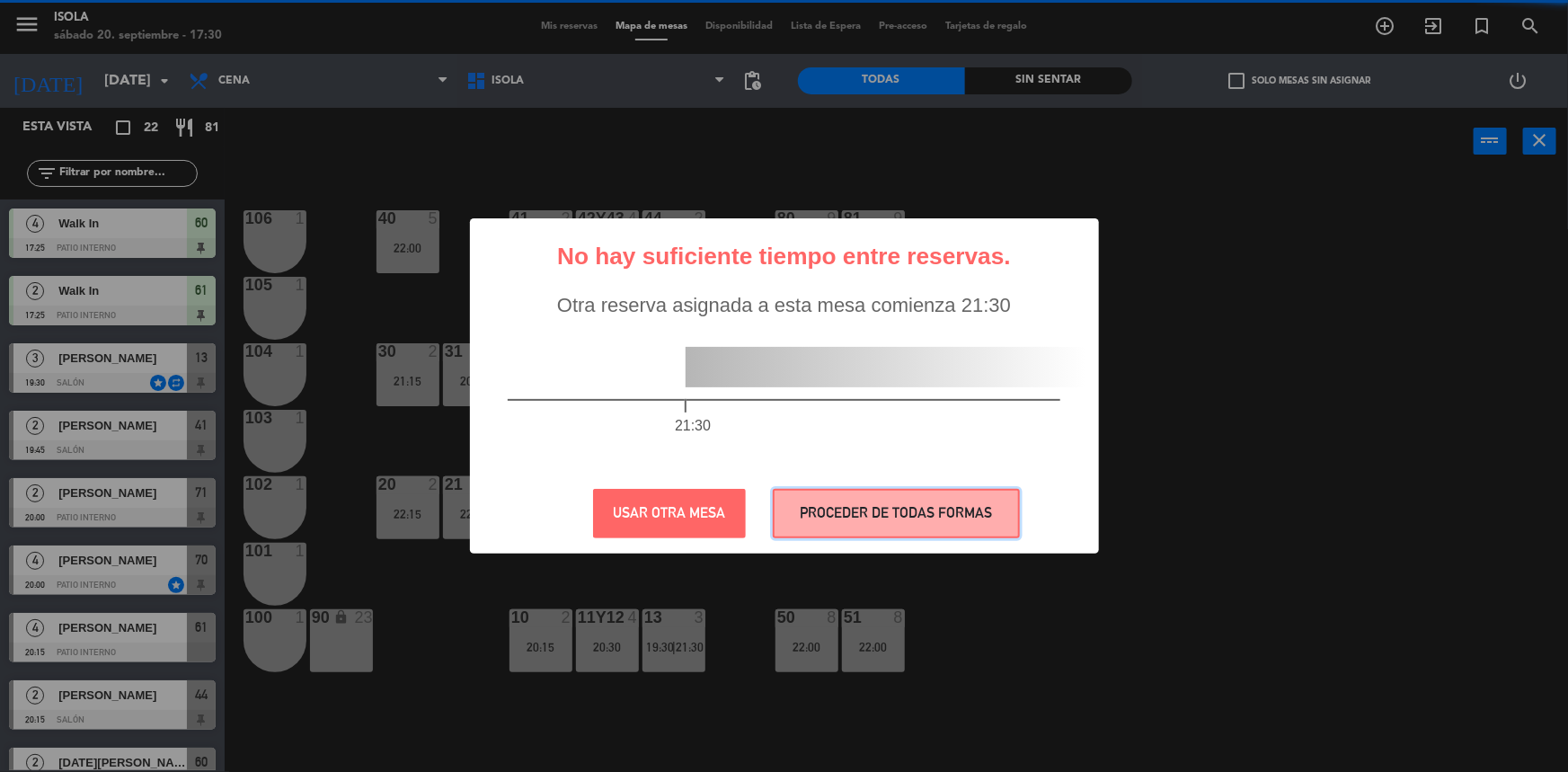
click at [828, 521] on button "PROCEDER DE TODAS FORMAS" at bounding box center [896, 514] width 247 height 49
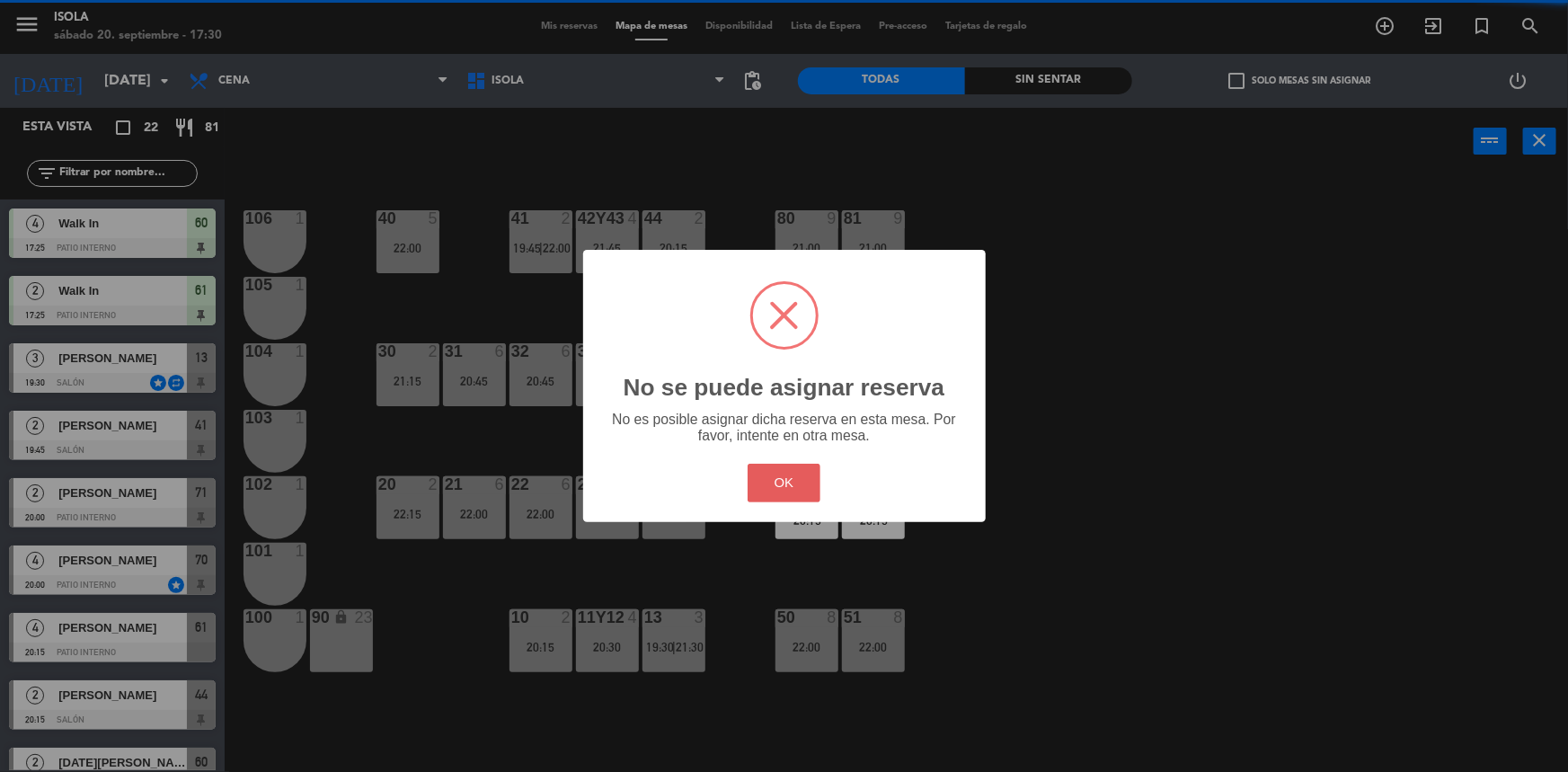
click at [792, 484] on button "OK" at bounding box center [784, 484] width 73 height 38
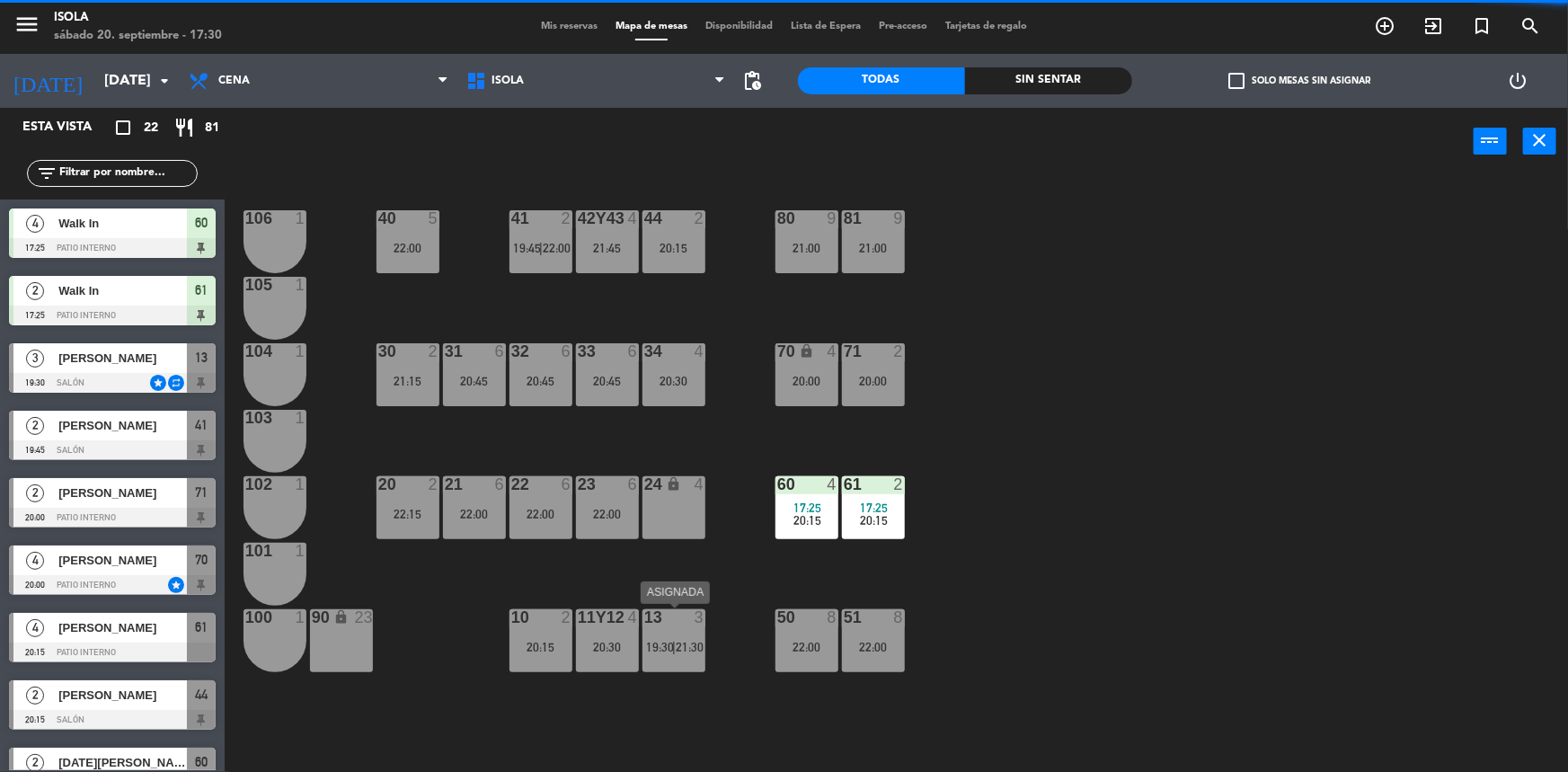
click at [659, 625] on div at bounding box center [674, 618] width 29 height 16
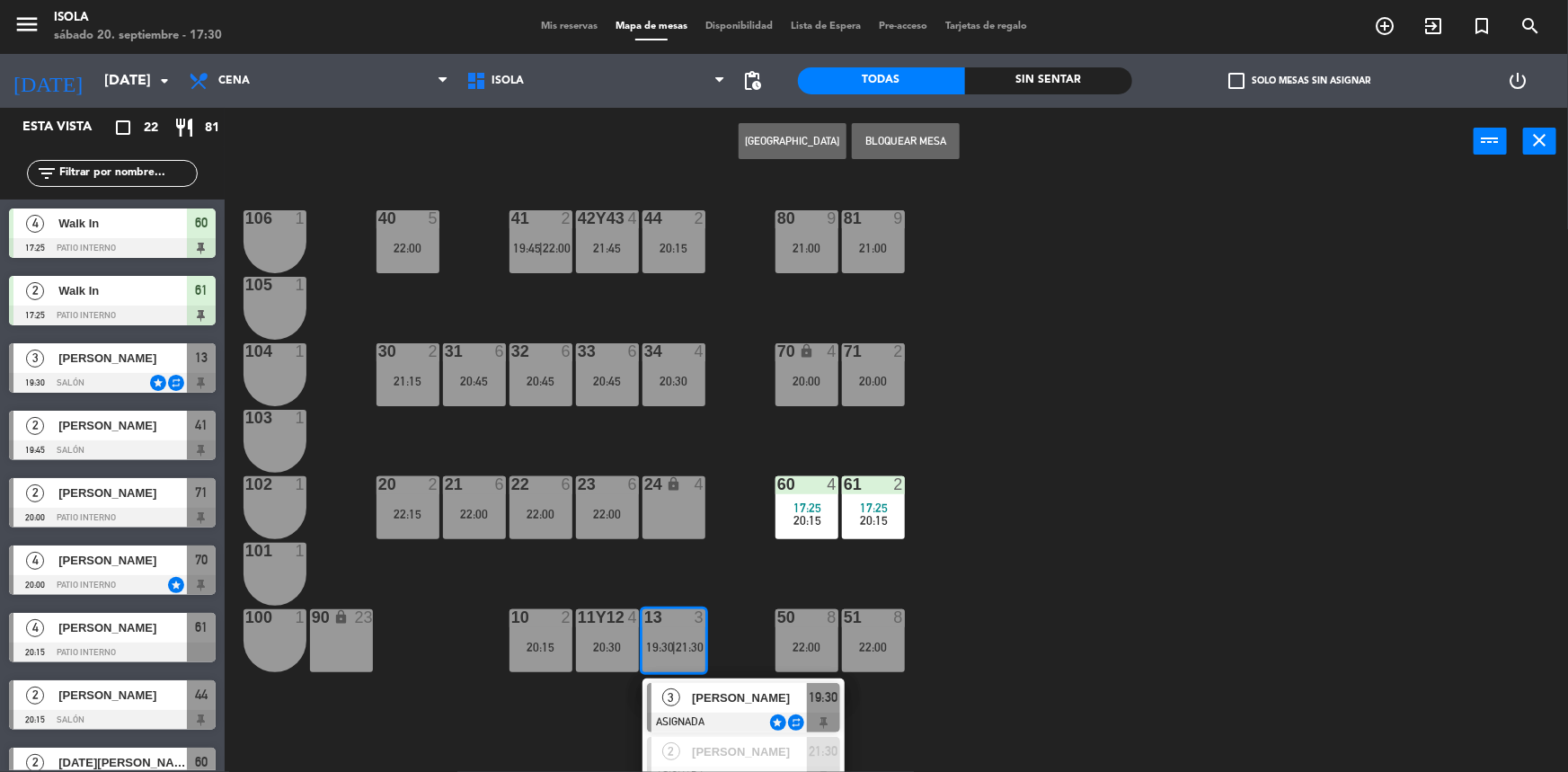
click at [709, 584] on div "40 5 22:00 42y43 4 21:45 41 2 19:45 | 22:00 44 2 20:15 80 9 21:00 81 9 21:00 10…" at bounding box center [903, 476] width 1328 height 597
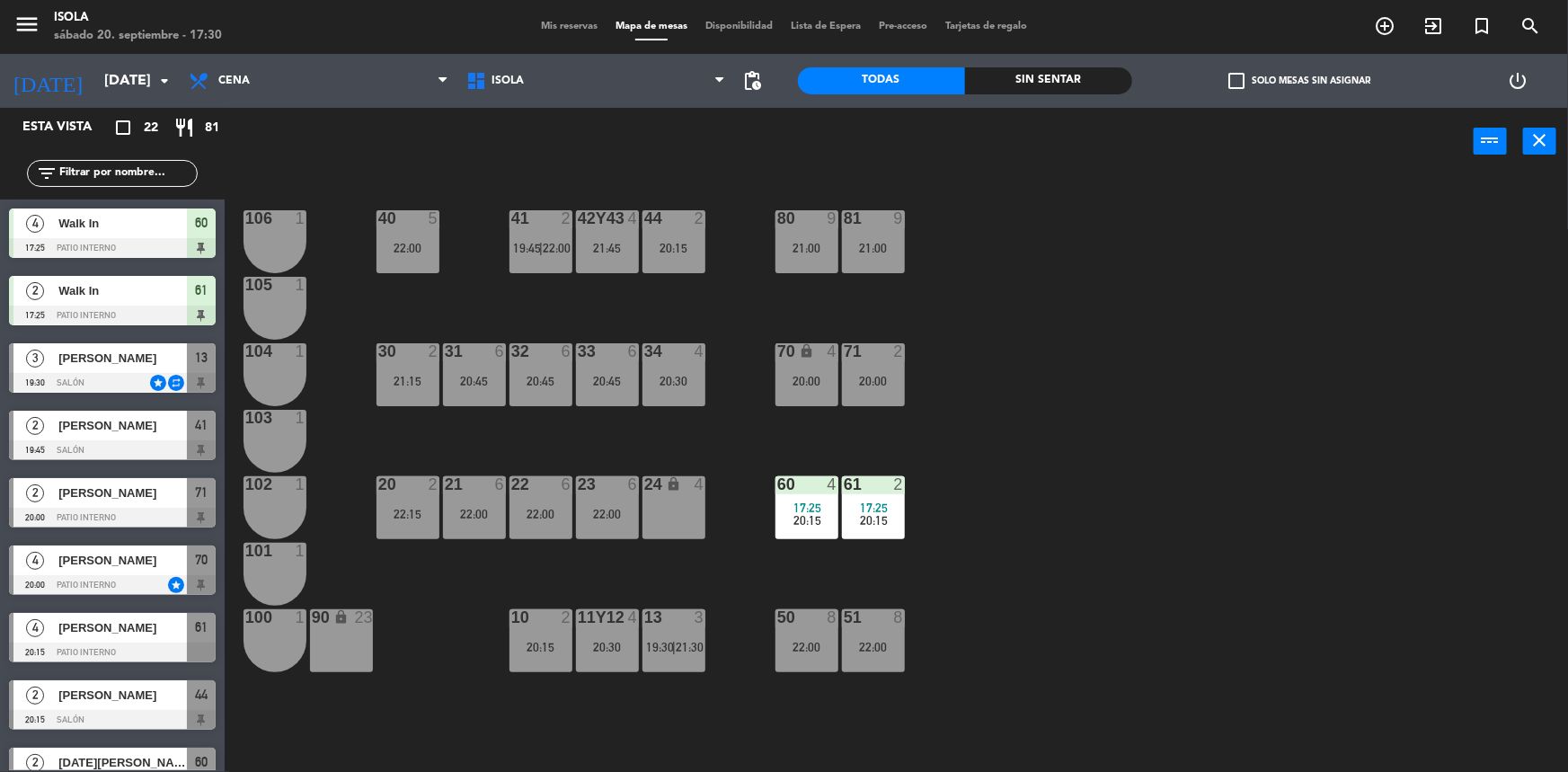
click at [576, 26] on span "Mis reservas" at bounding box center [568, 27] width 74 height 10
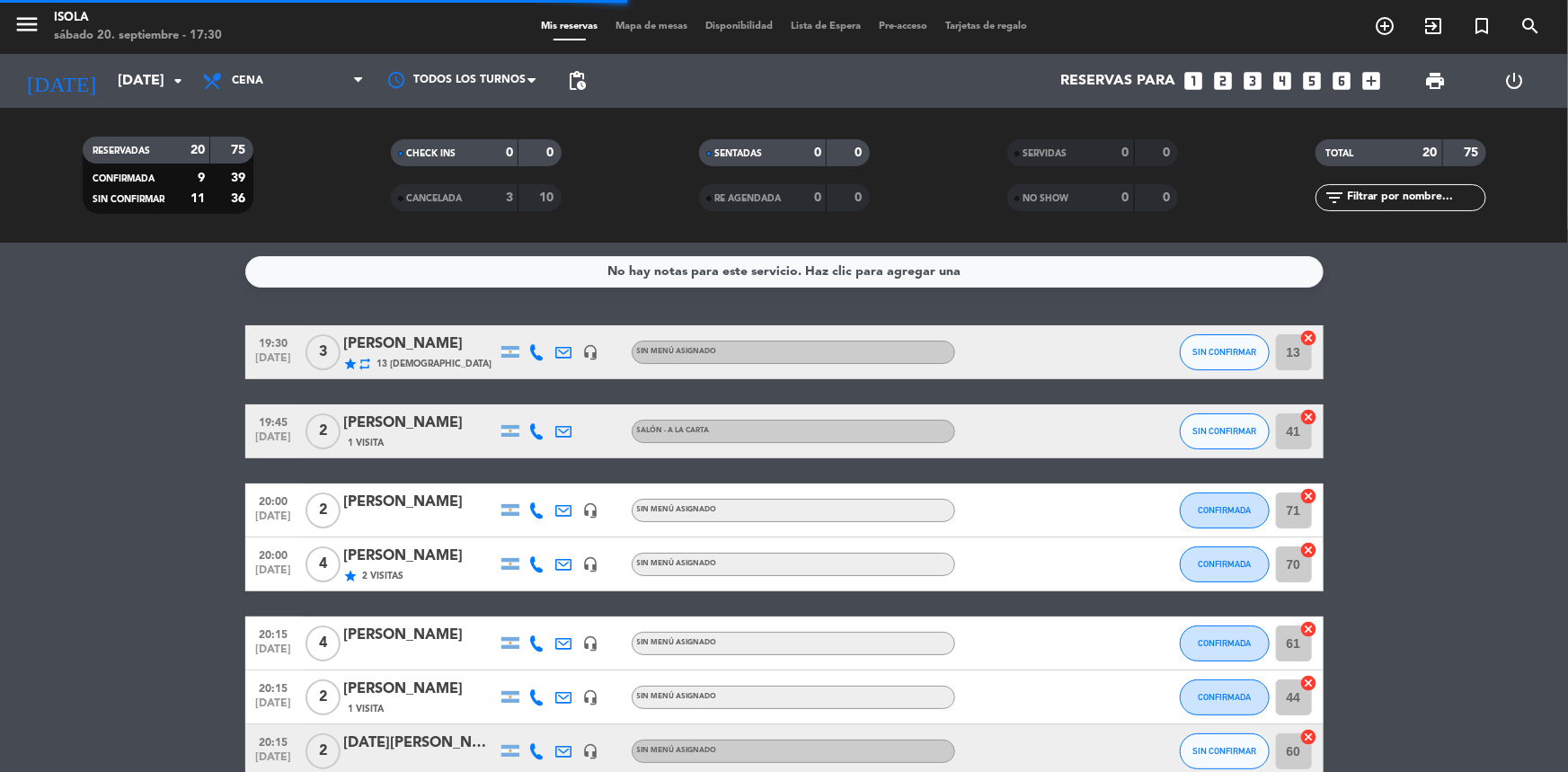
click at [633, 26] on span "Mapa de mesas" at bounding box center [652, 27] width 90 height 10
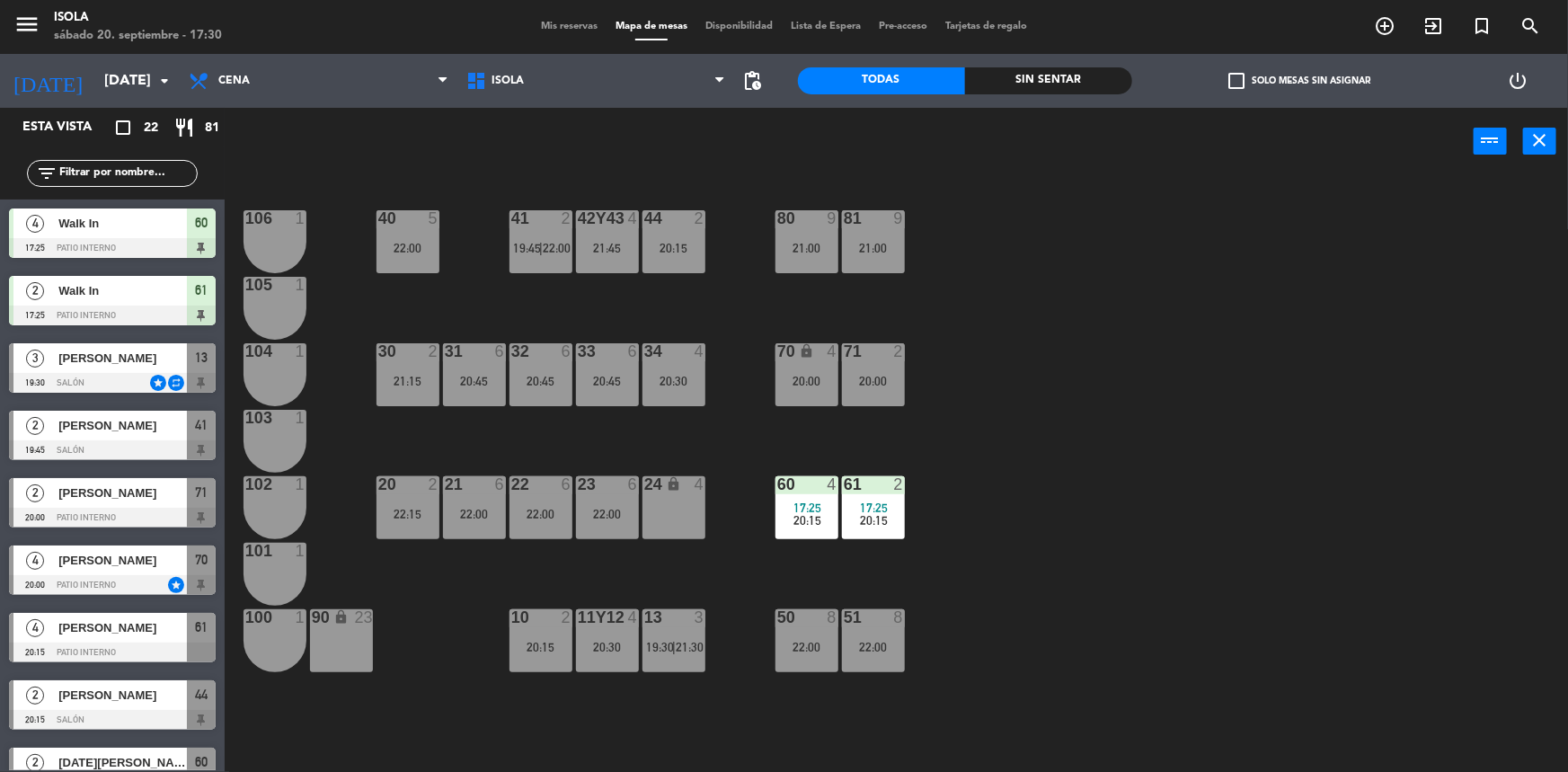
click at [555, 27] on span "Mis reservas" at bounding box center [568, 27] width 74 height 10
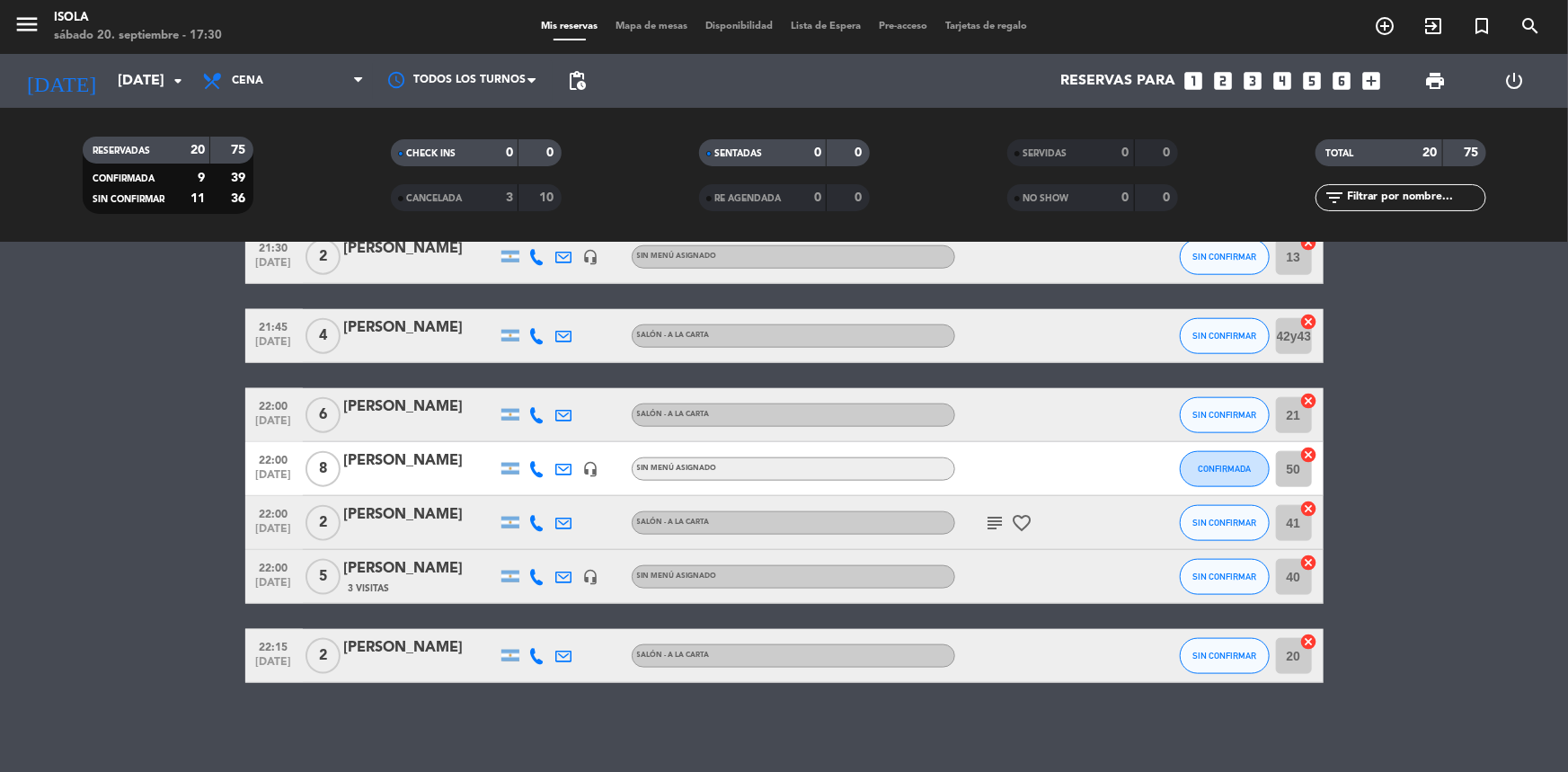
scroll to position [998, 0]
click at [413, 571] on div "[PERSON_NAME]" at bounding box center [420, 570] width 153 height 24
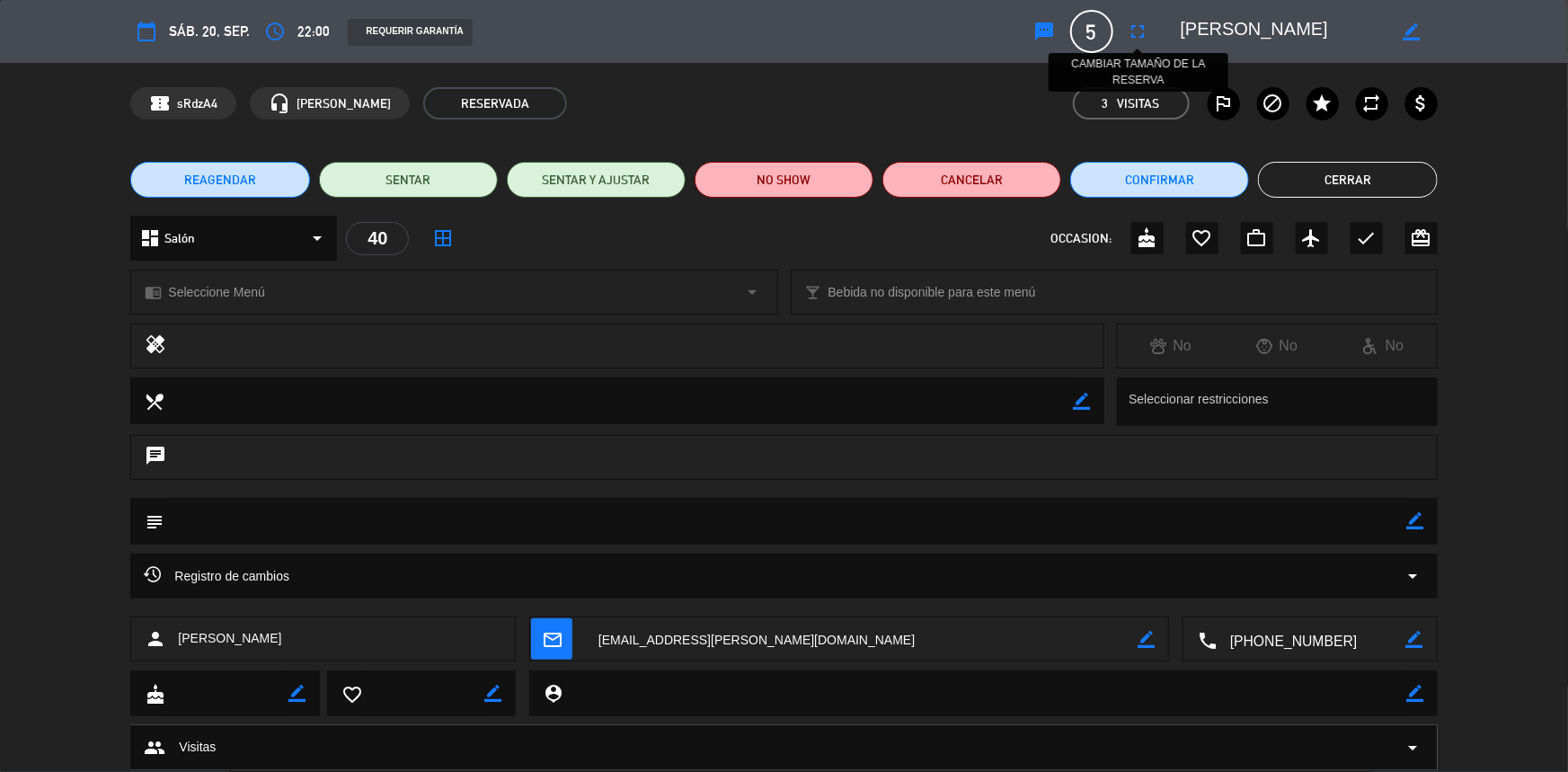
click at [1134, 36] on icon "fullscreen" at bounding box center [1139, 32] width 22 height 22
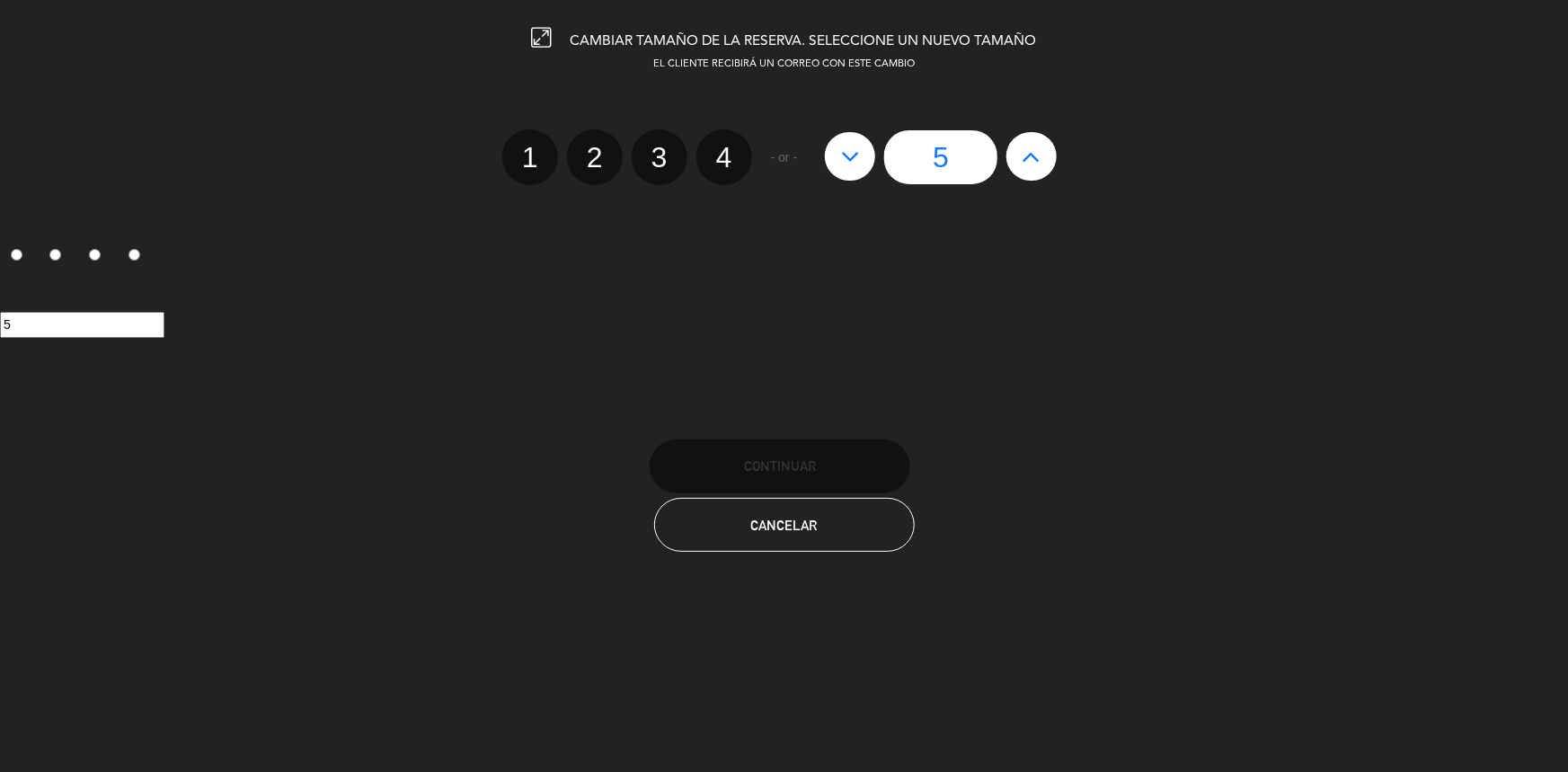
click at [714, 169] on label "4" at bounding box center [724, 157] width 56 height 56
click at [716, 147] on input "4" at bounding box center [721, 141] width 12 height 12
radio input "true"
radio input "false"
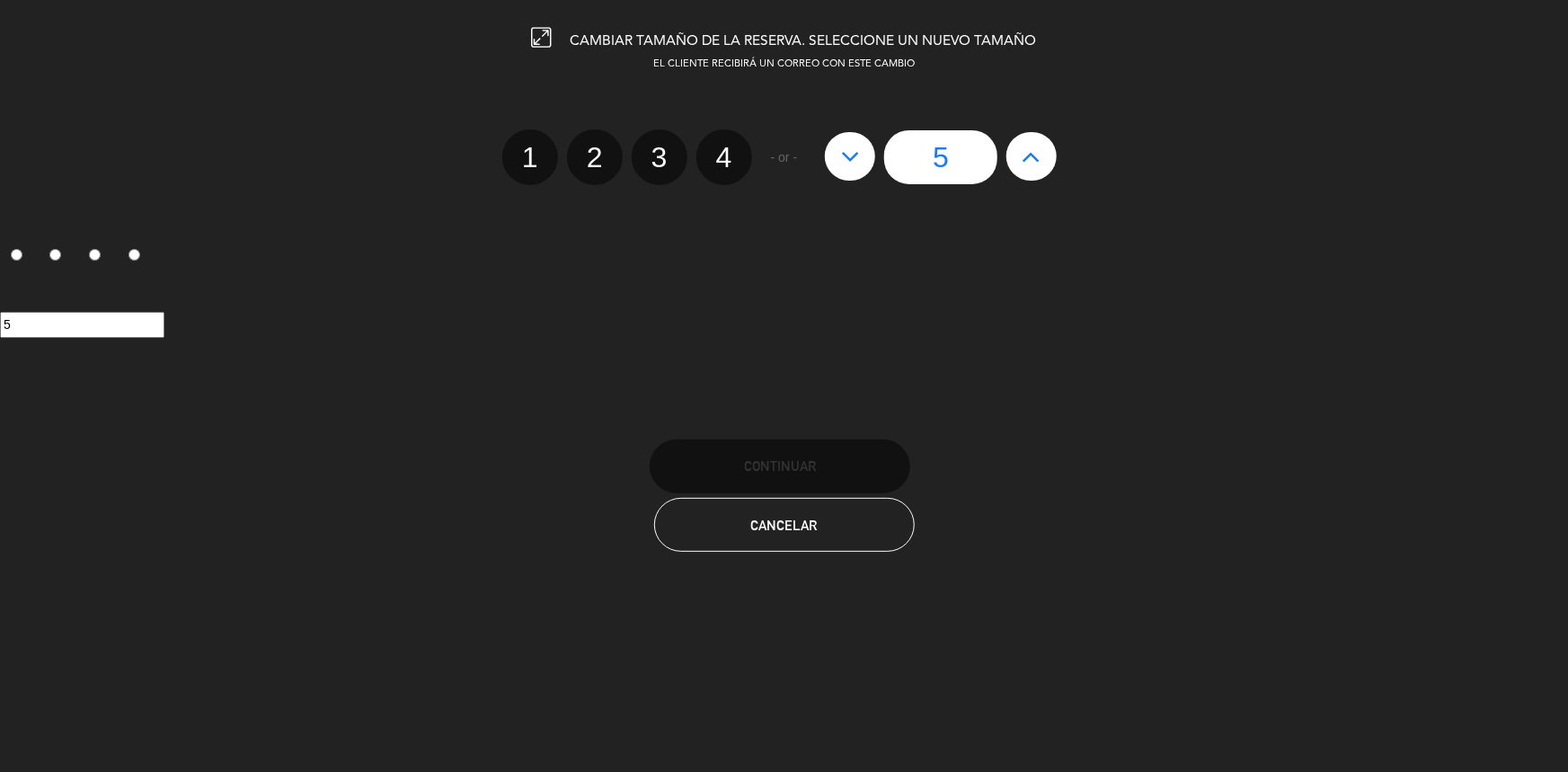
radio input "false"
radio input "true"
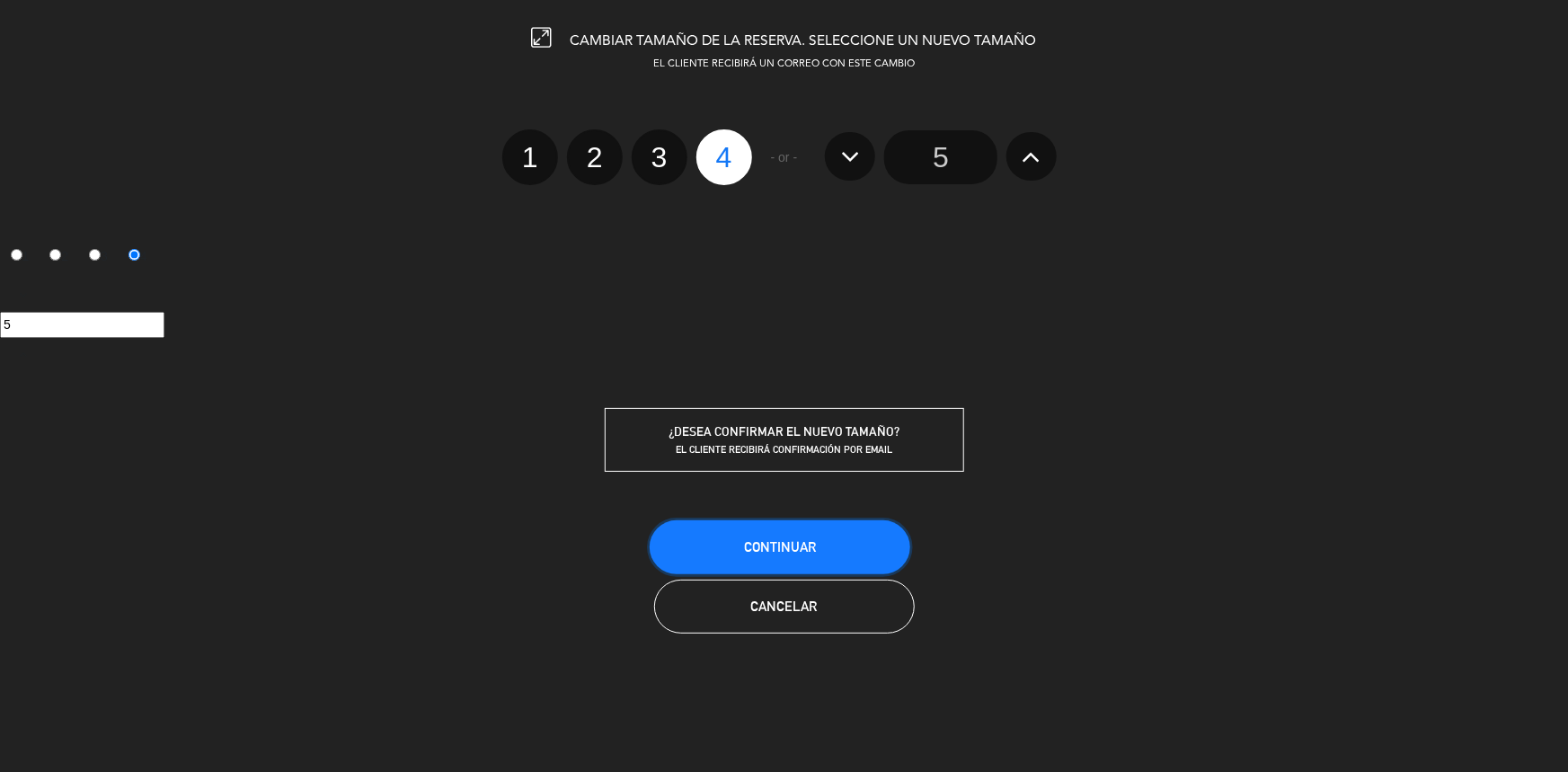
click at [775, 532] on button "Continuar" at bounding box center [780, 547] width 261 height 54
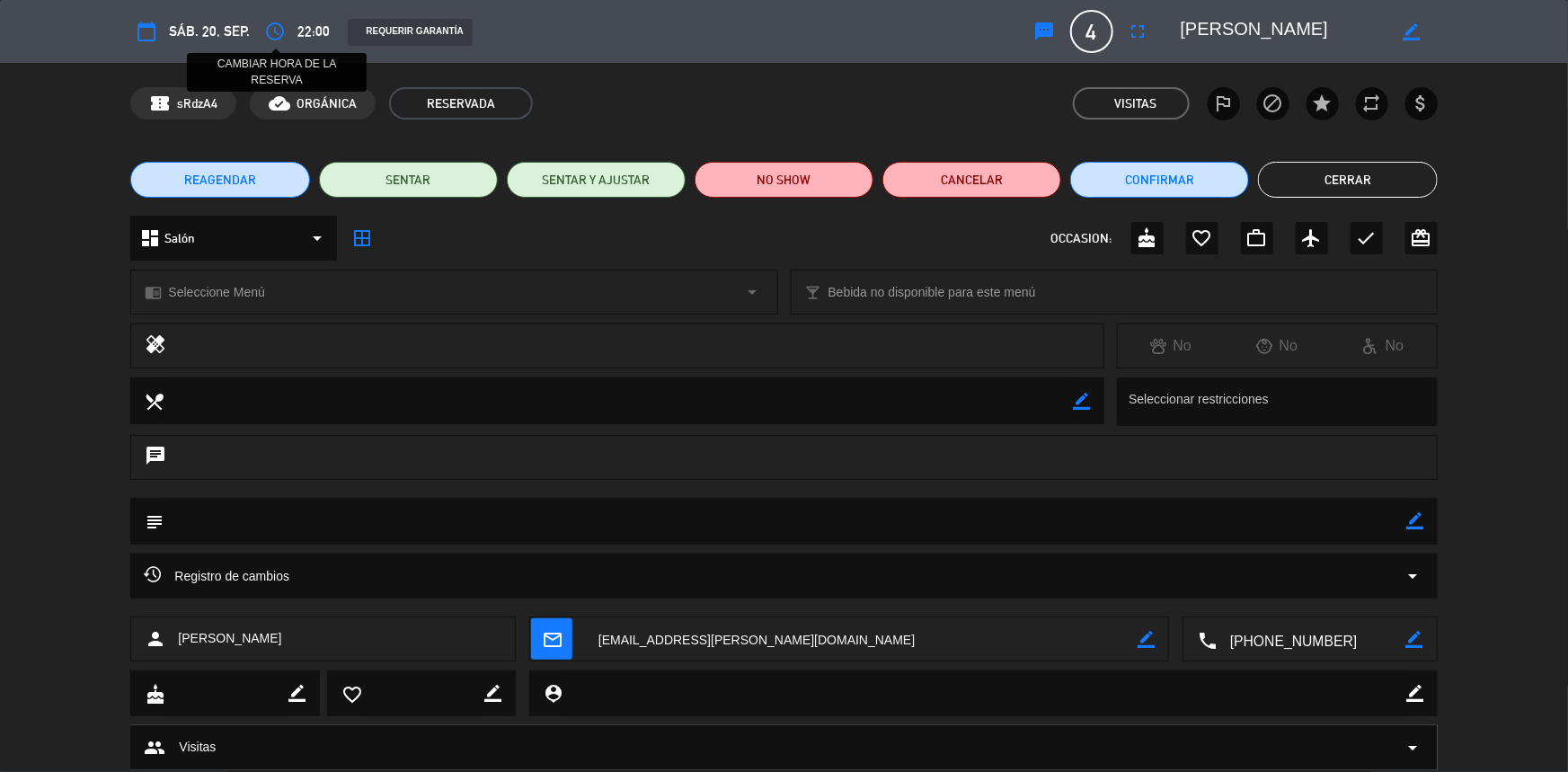
click at [279, 24] on icon "access_time" at bounding box center [276, 32] width 22 height 22
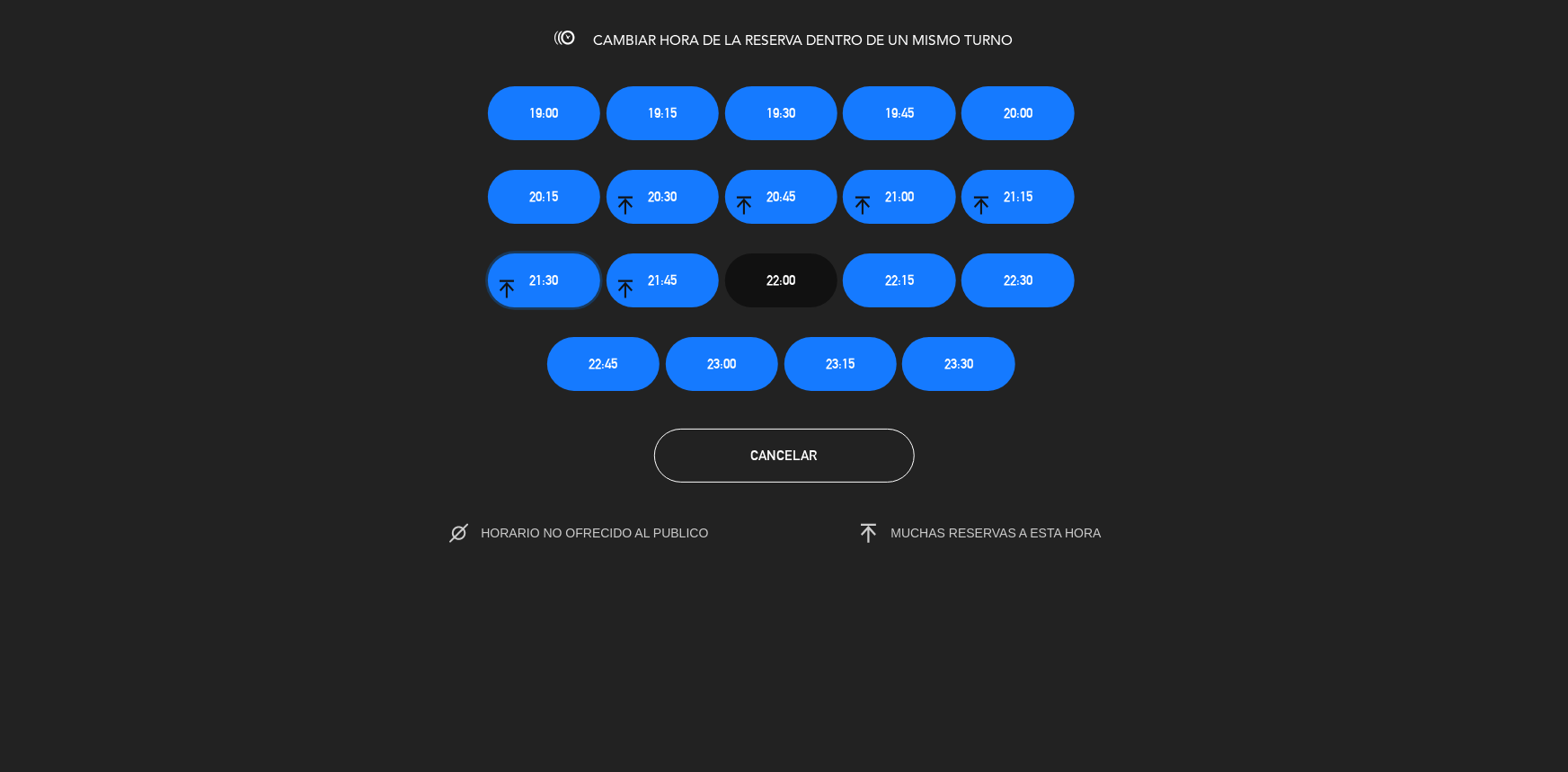
click at [568, 277] on button "21:30" at bounding box center [544, 280] width 113 height 54
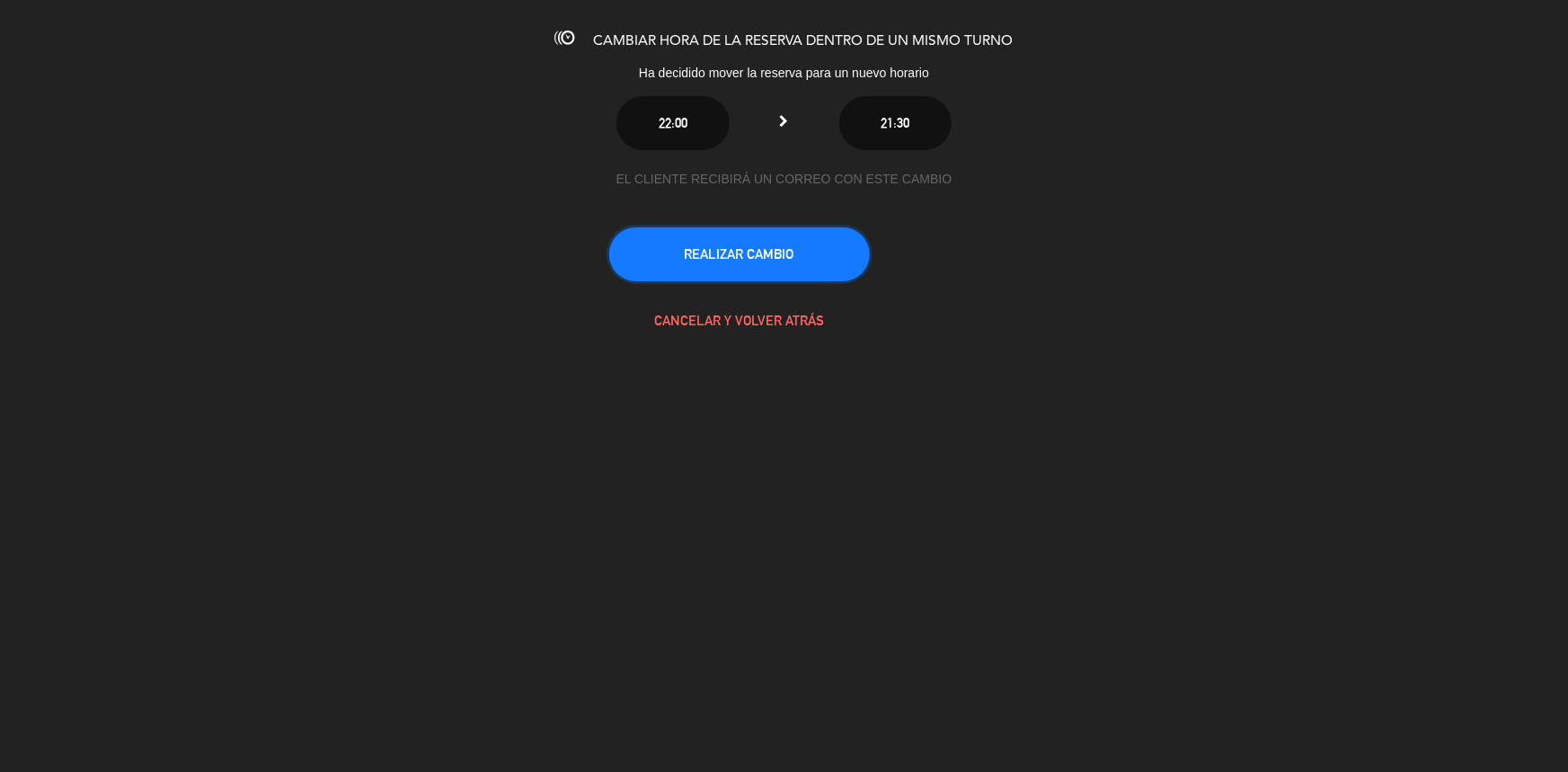
click at [770, 270] on button "REALIZAR CAMBIO" at bounding box center [740, 254] width 261 height 54
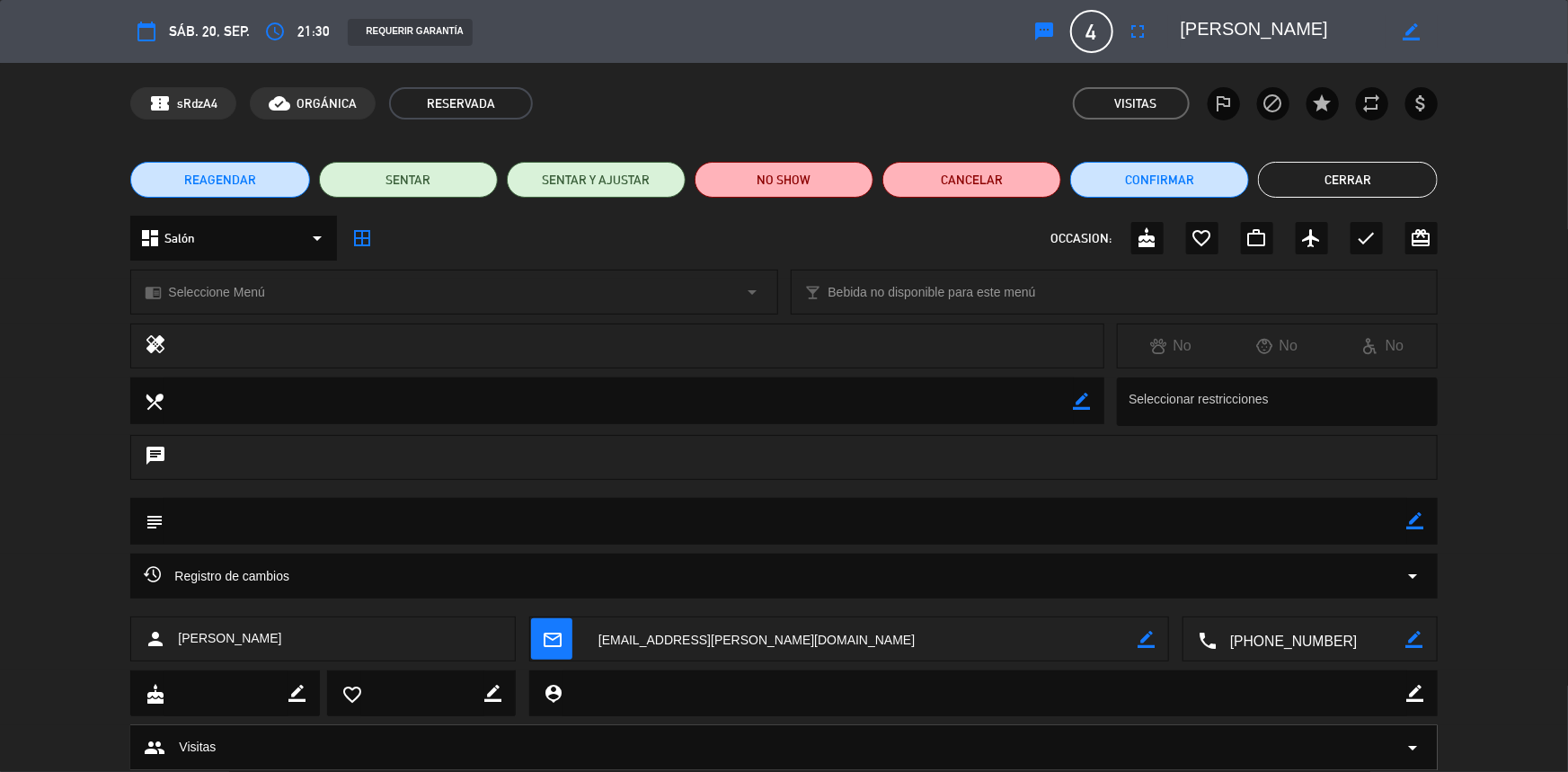
click at [1314, 182] on button "Cerrar" at bounding box center [1346, 179] width 178 height 36
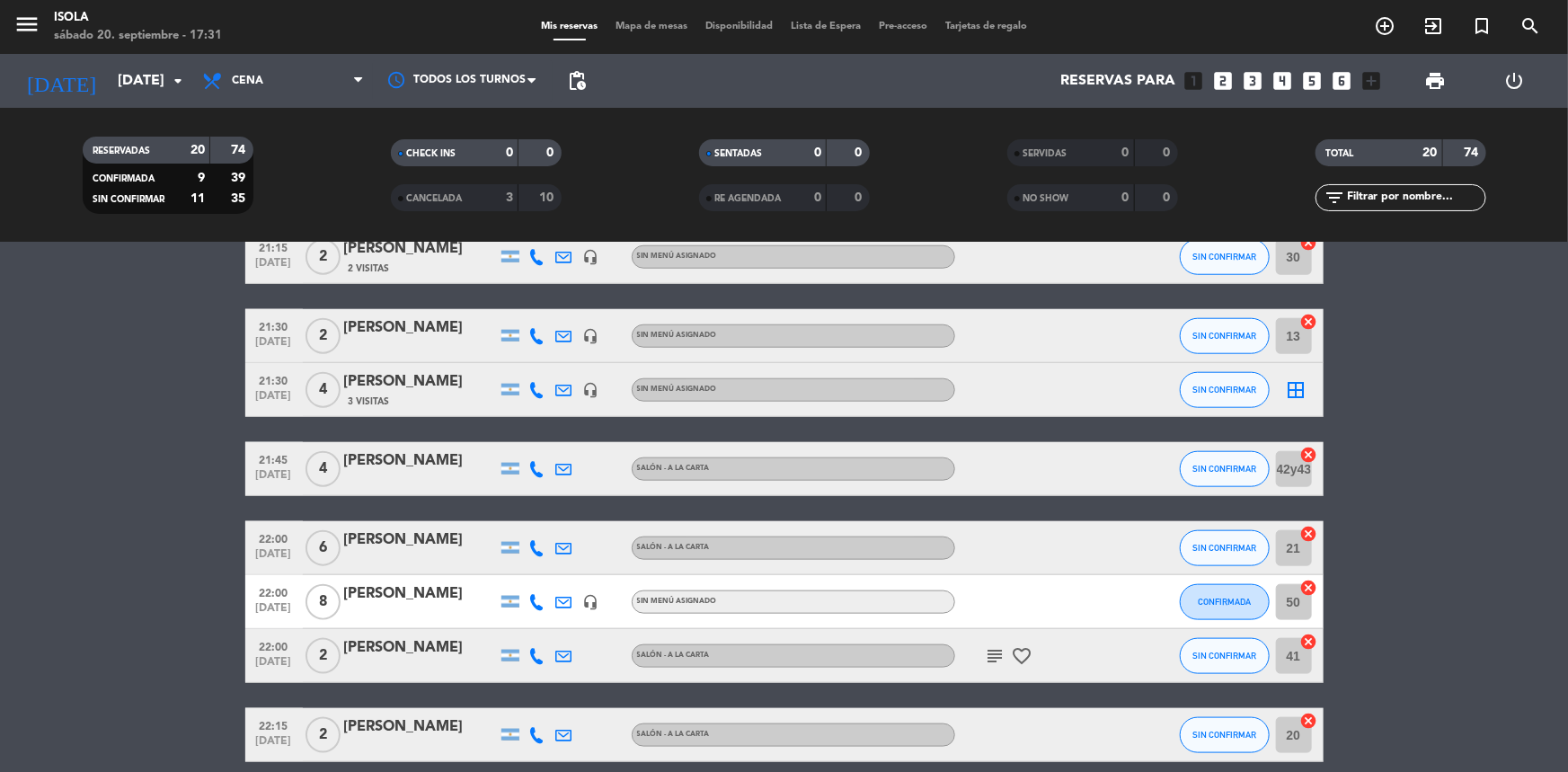
scroll to position [918, 0]
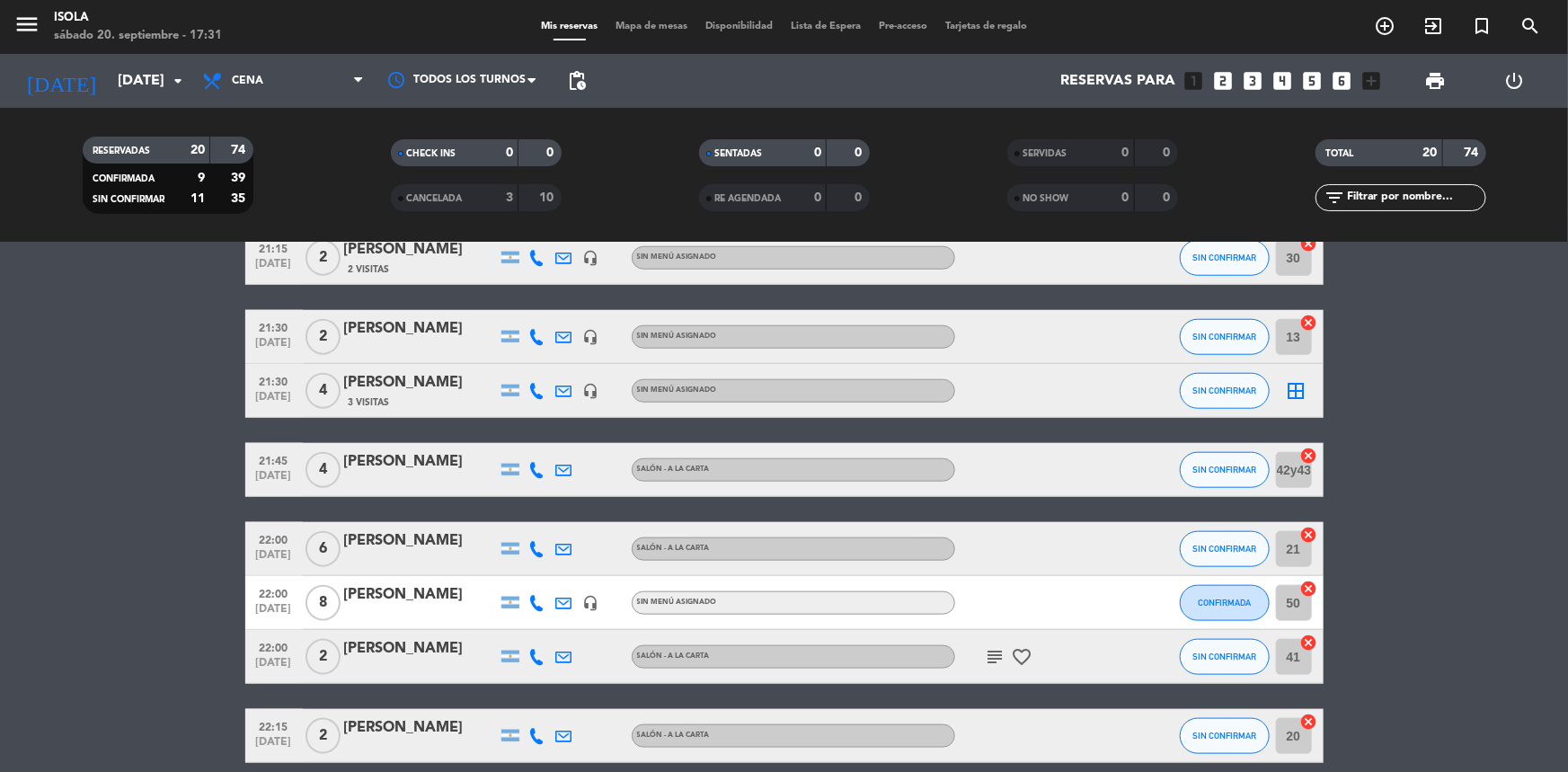
click at [662, 24] on span "Mapa de mesas" at bounding box center [652, 27] width 90 height 10
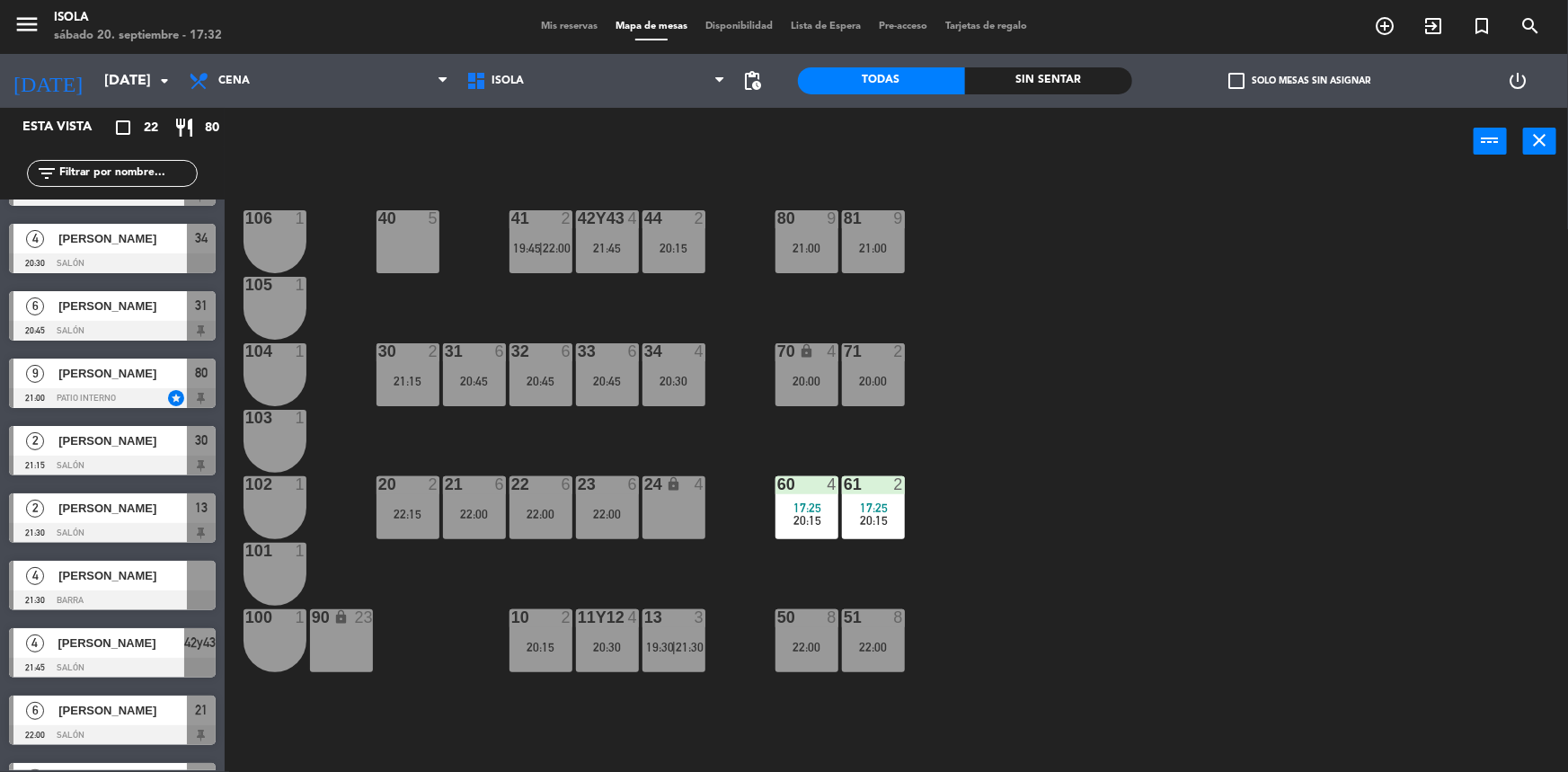
click at [141, 592] on div at bounding box center [113, 601] width 207 height 20
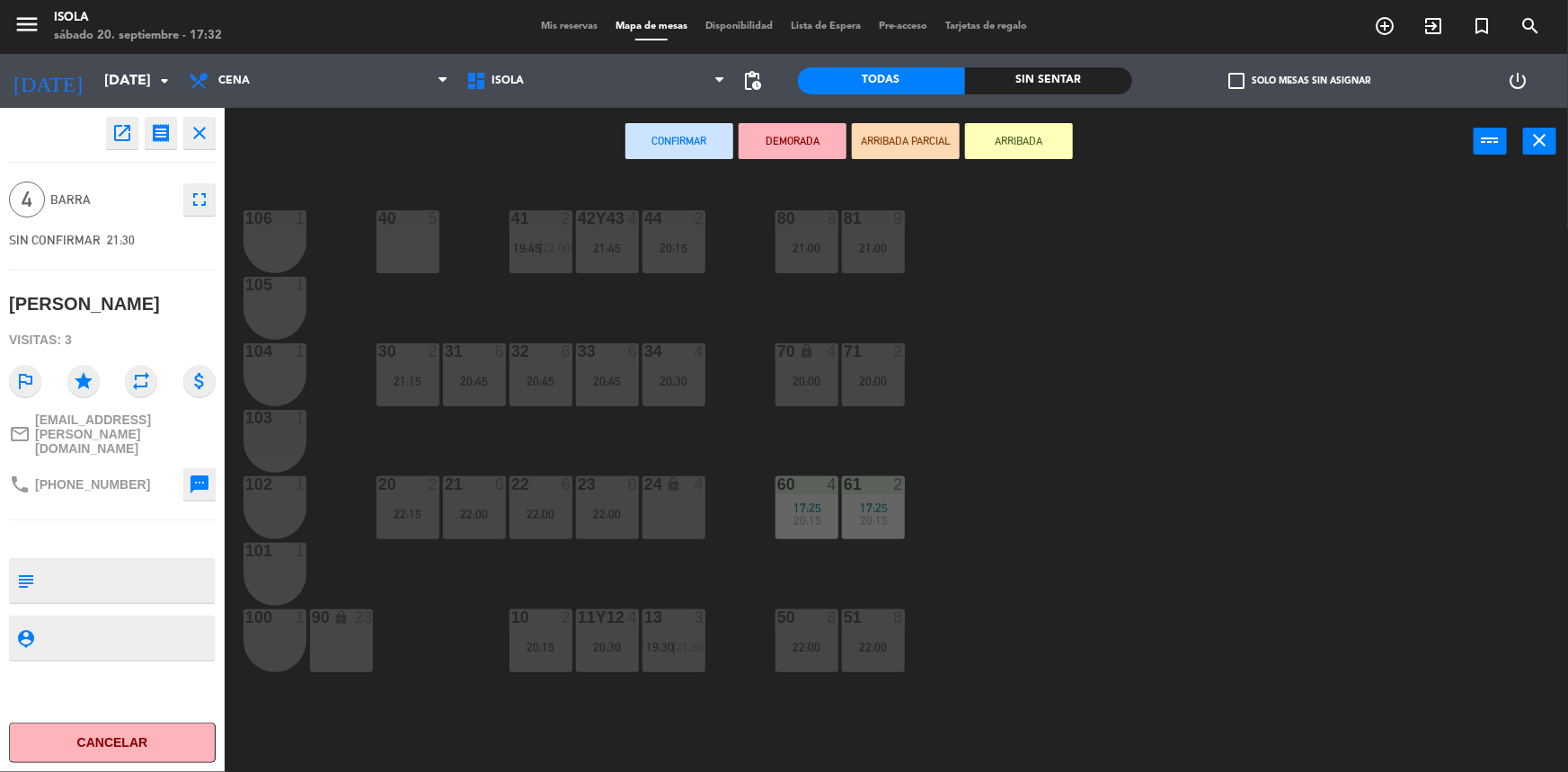
click at [422, 265] on div "40 5" at bounding box center [407, 242] width 63 height 63
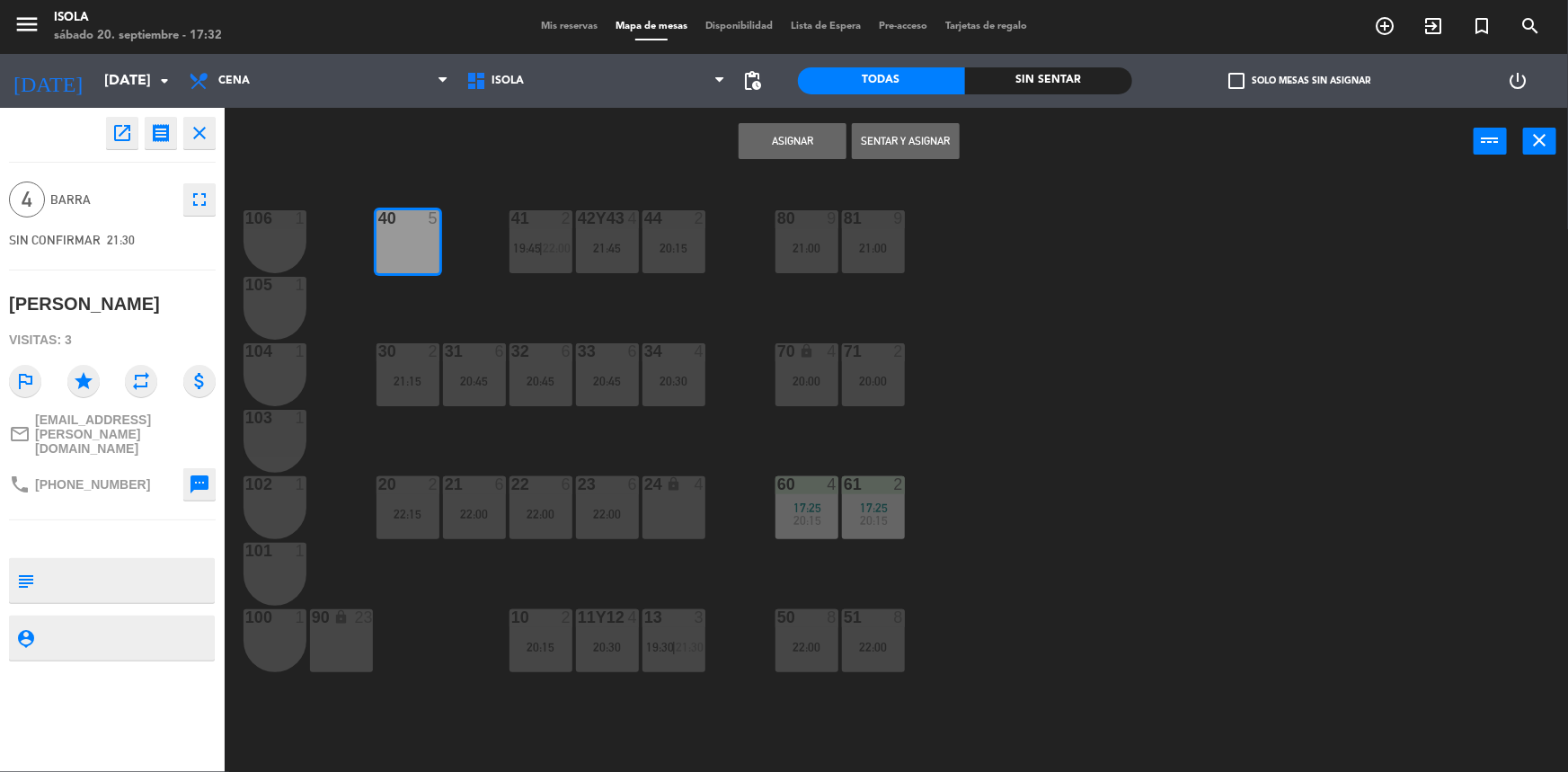
click at [788, 136] on button "Asignar" at bounding box center [793, 140] width 108 height 36
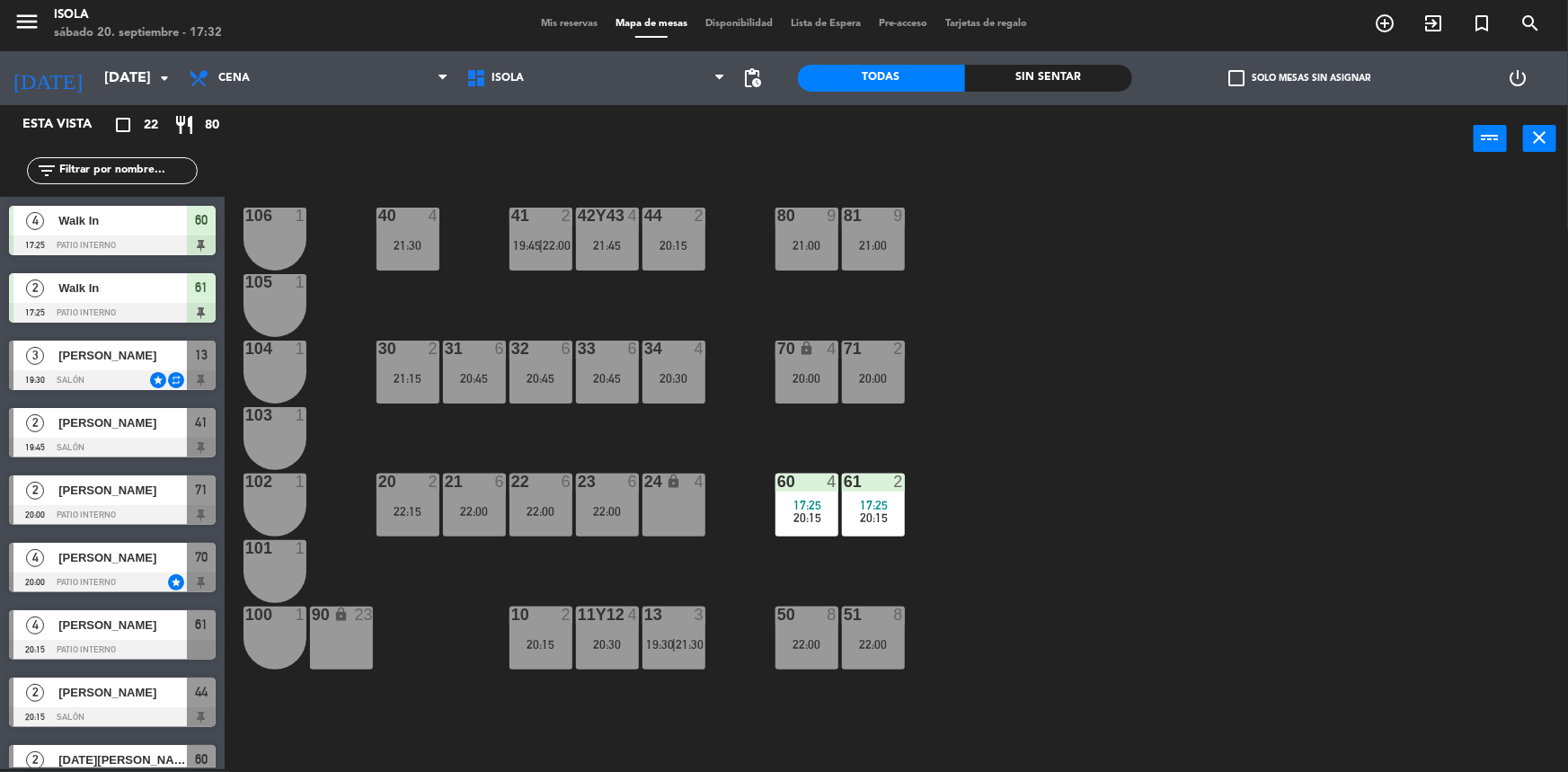
scroll to position [123, 0]
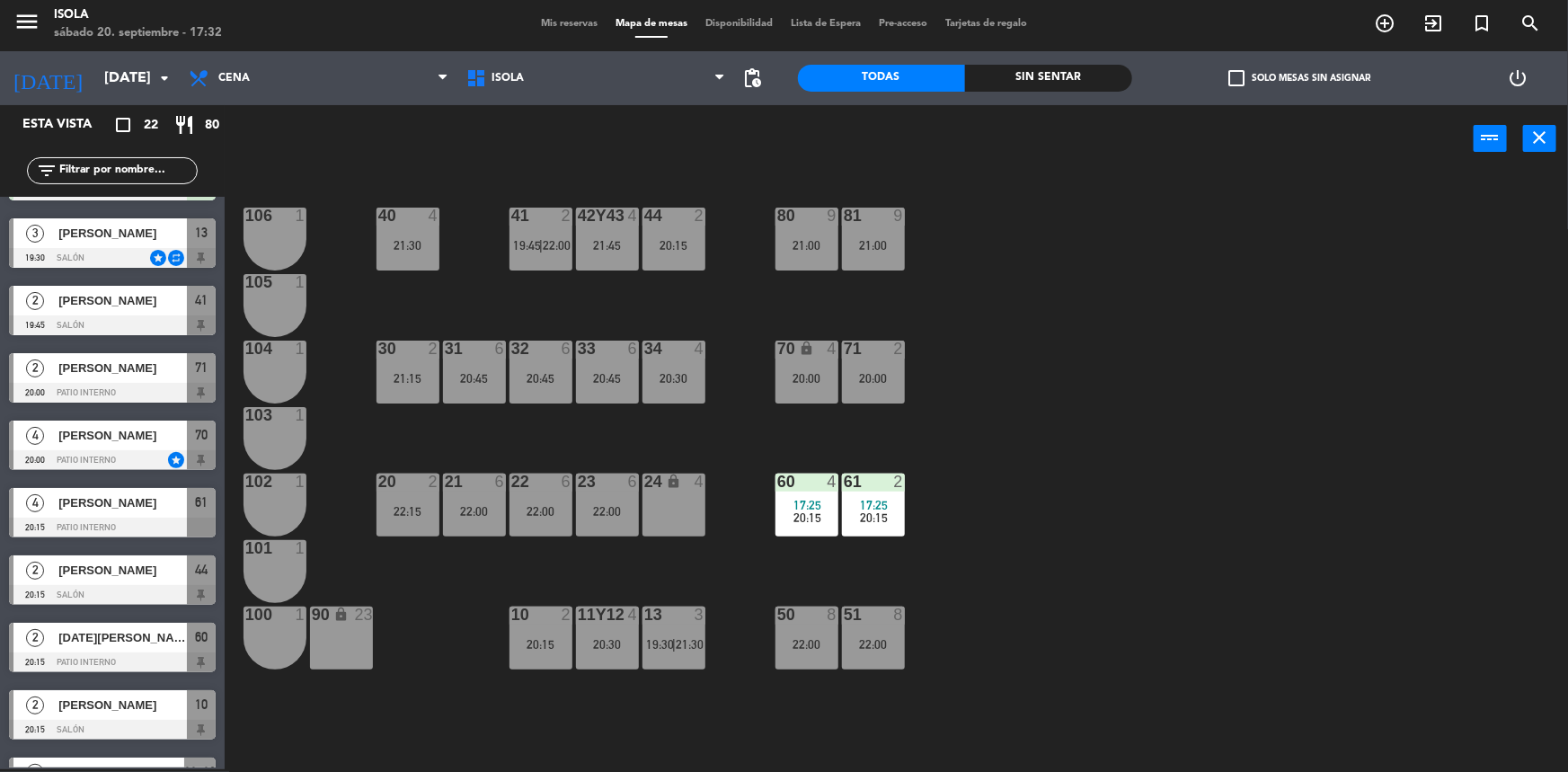
click at [944, 290] on div "40 4 21:30 42y43 4 21:45 41 2 19:45 | 22:00 44 2 20:15 80 9 21:00 81 9 21:00 10…" at bounding box center [903, 473] width 1328 height 597
click at [607, 620] on div at bounding box center [607, 615] width 29 height 16
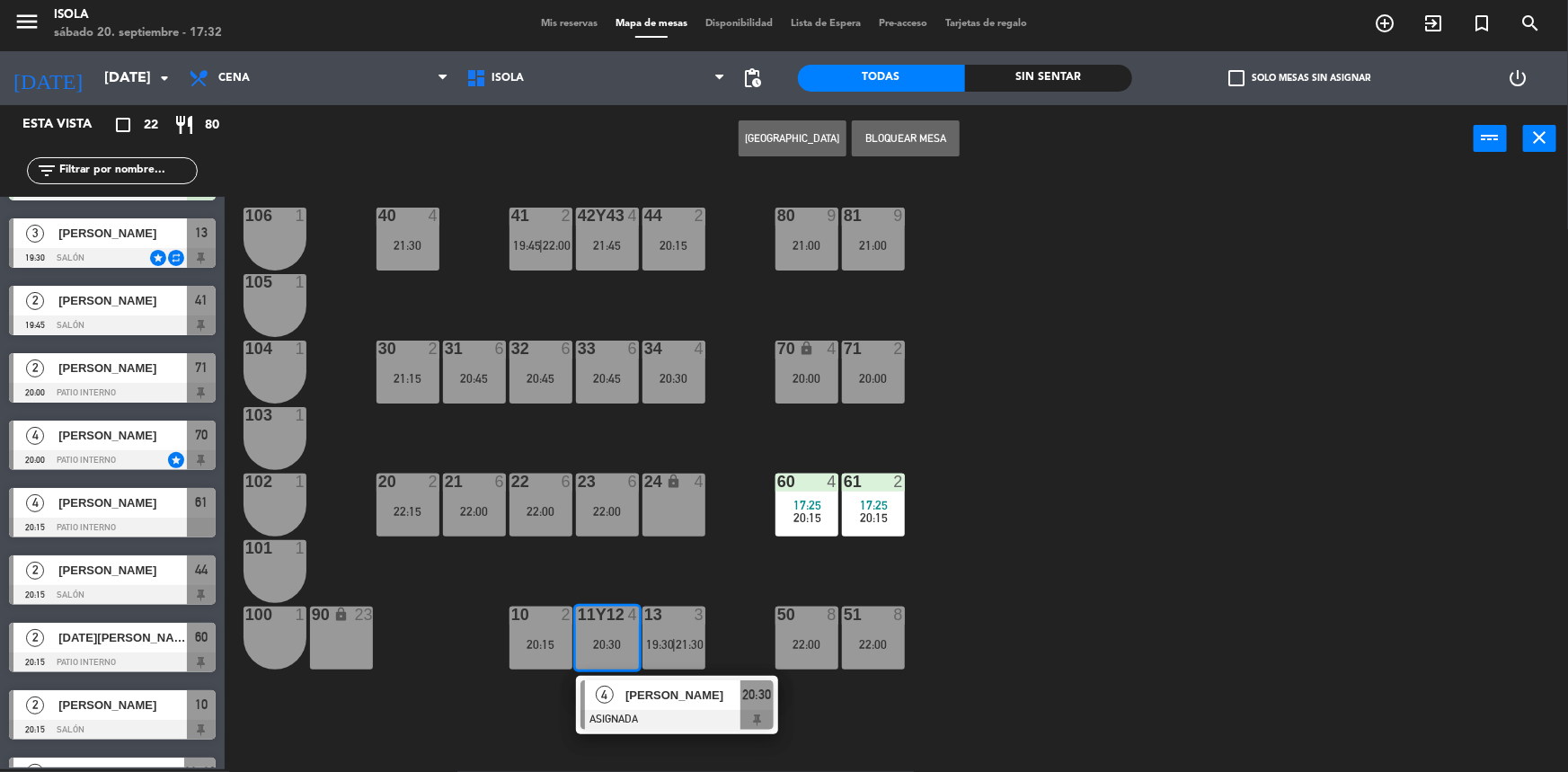
click at [629, 582] on div "40 4 21:30 42y43 4 21:45 41 2 19:45 | 22:00 44 2 20:15 80 9 21:00 81 9 21:00 10…" at bounding box center [903, 473] width 1328 height 597
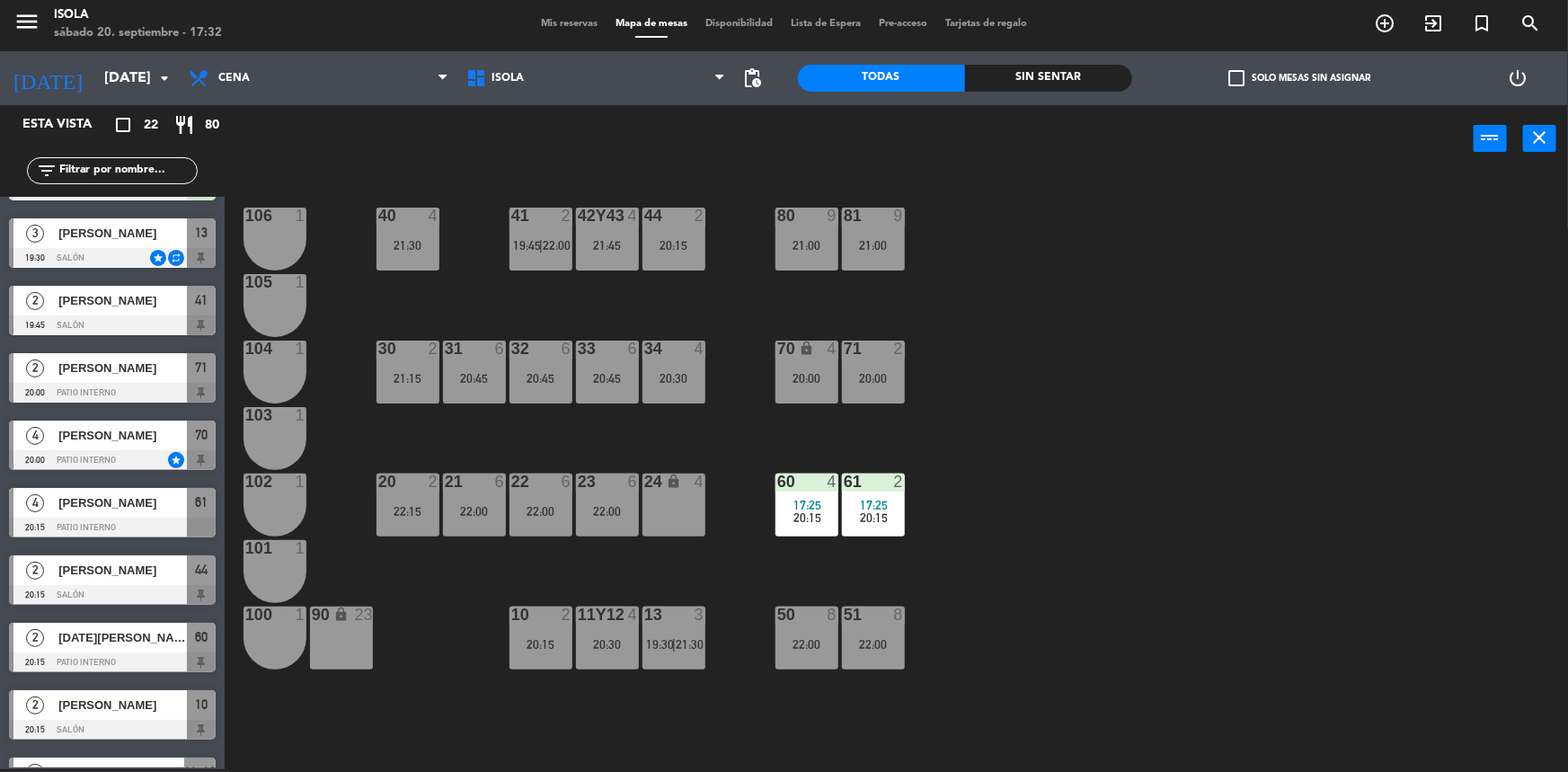
click at [676, 620] on div at bounding box center [674, 615] width 29 height 16
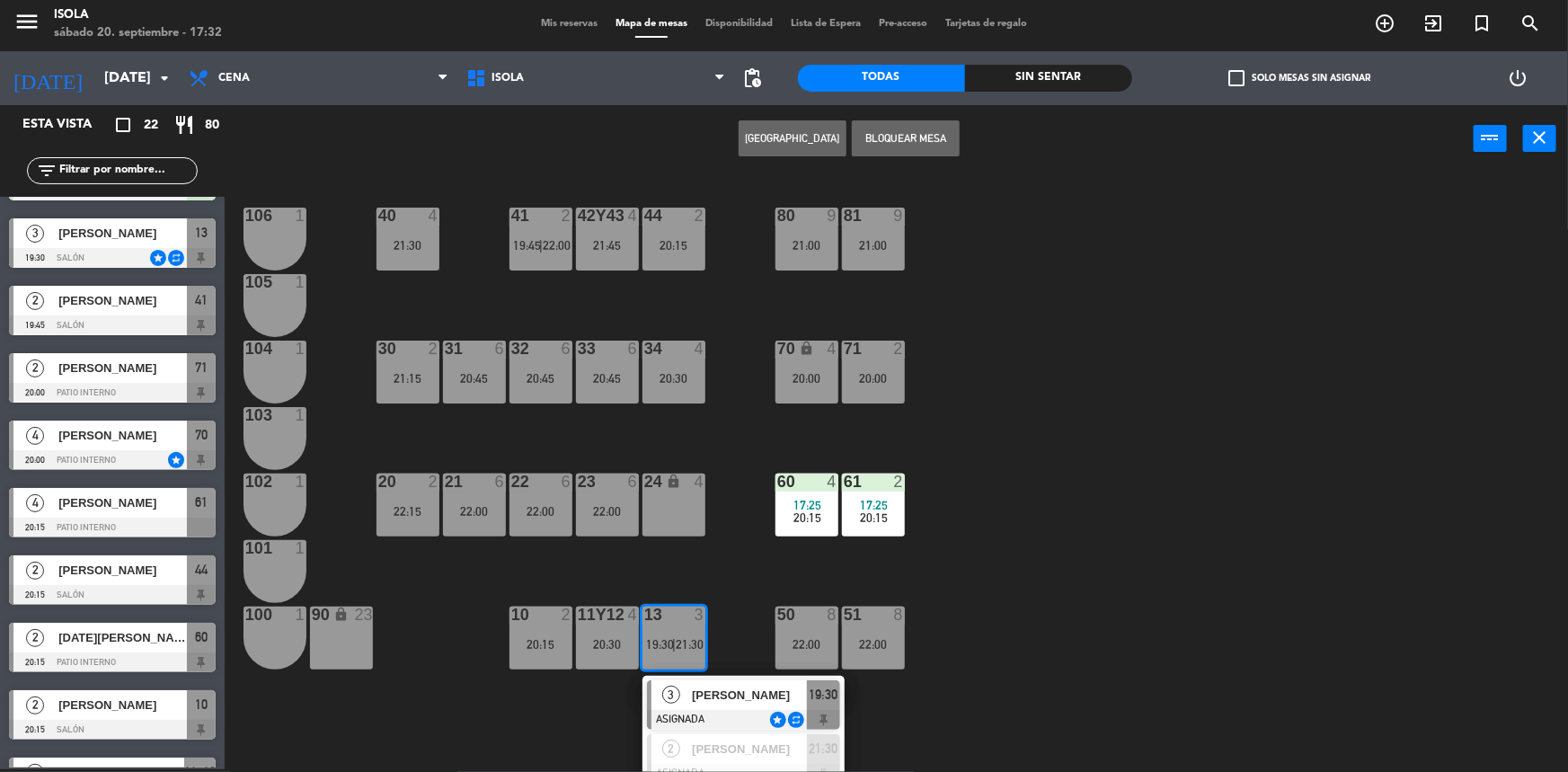
click at [674, 573] on div "40 4 21:30 42y43 4 21:45 41 2 19:45 | 22:00 44 2 20:15 80 9 21:00 81 9 21:00 10…" at bounding box center [903, 473] width 1328 height 597
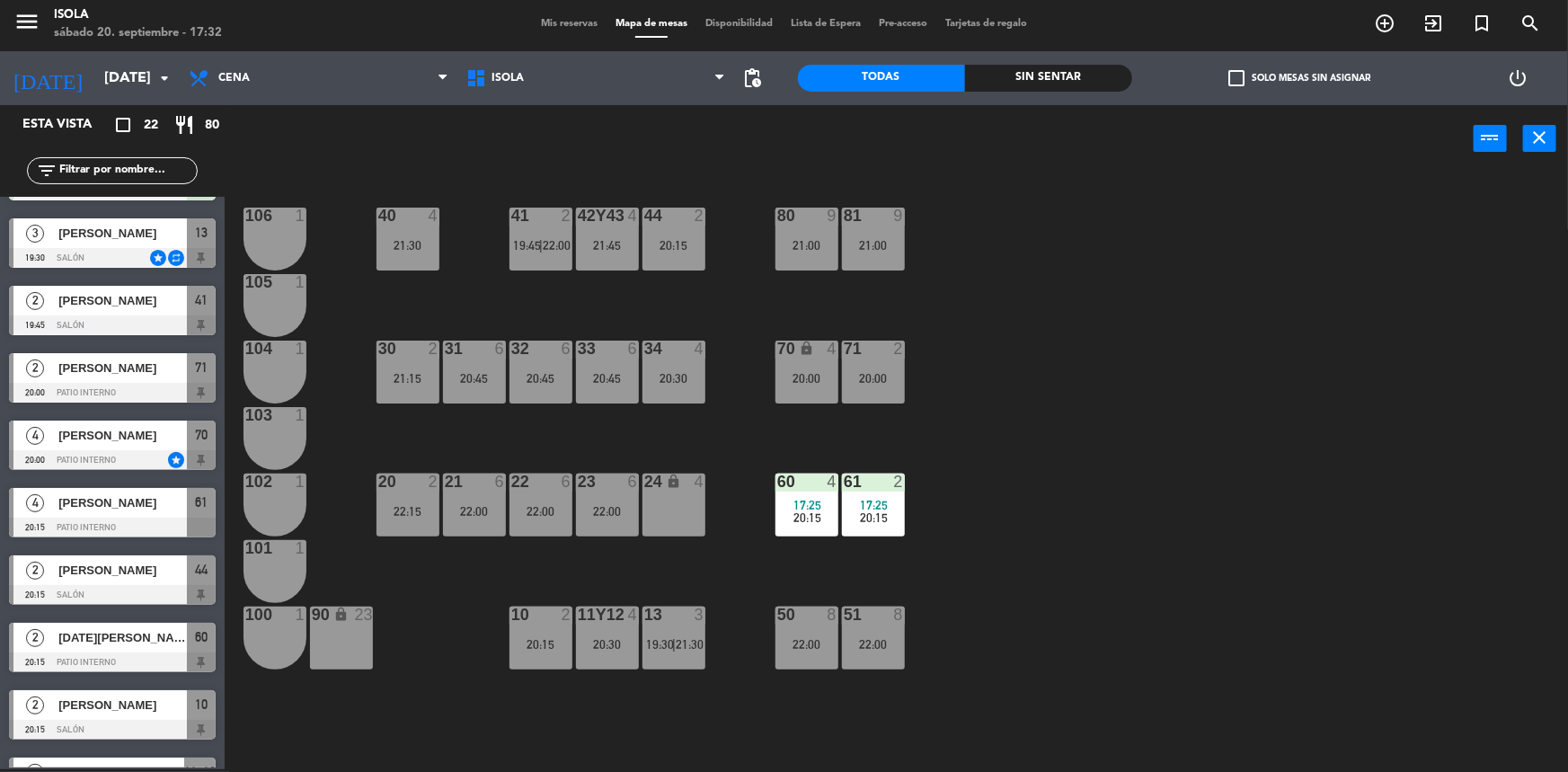
click at [672, 441] on div "40 4 21:30 42y43 4 21:45 41 2 19:45 | 22:00 44 2 20:15 80 9 21:00 81 9 21:00 10…" at bounding box center [903, 473] width 1328 height 597
click at [923, 423] on div "40 4 21:30 42y43 4 21:45 41 2 19:45 | 22:00 44 2 20:15 80 9 21:00 81 9 21:00 10…" at bounding box center [903, 473] width 1328 height 597
click at [822, 392] on div "70 lock 4 20:00" at bounding box center [806, 372] width 63 height 63
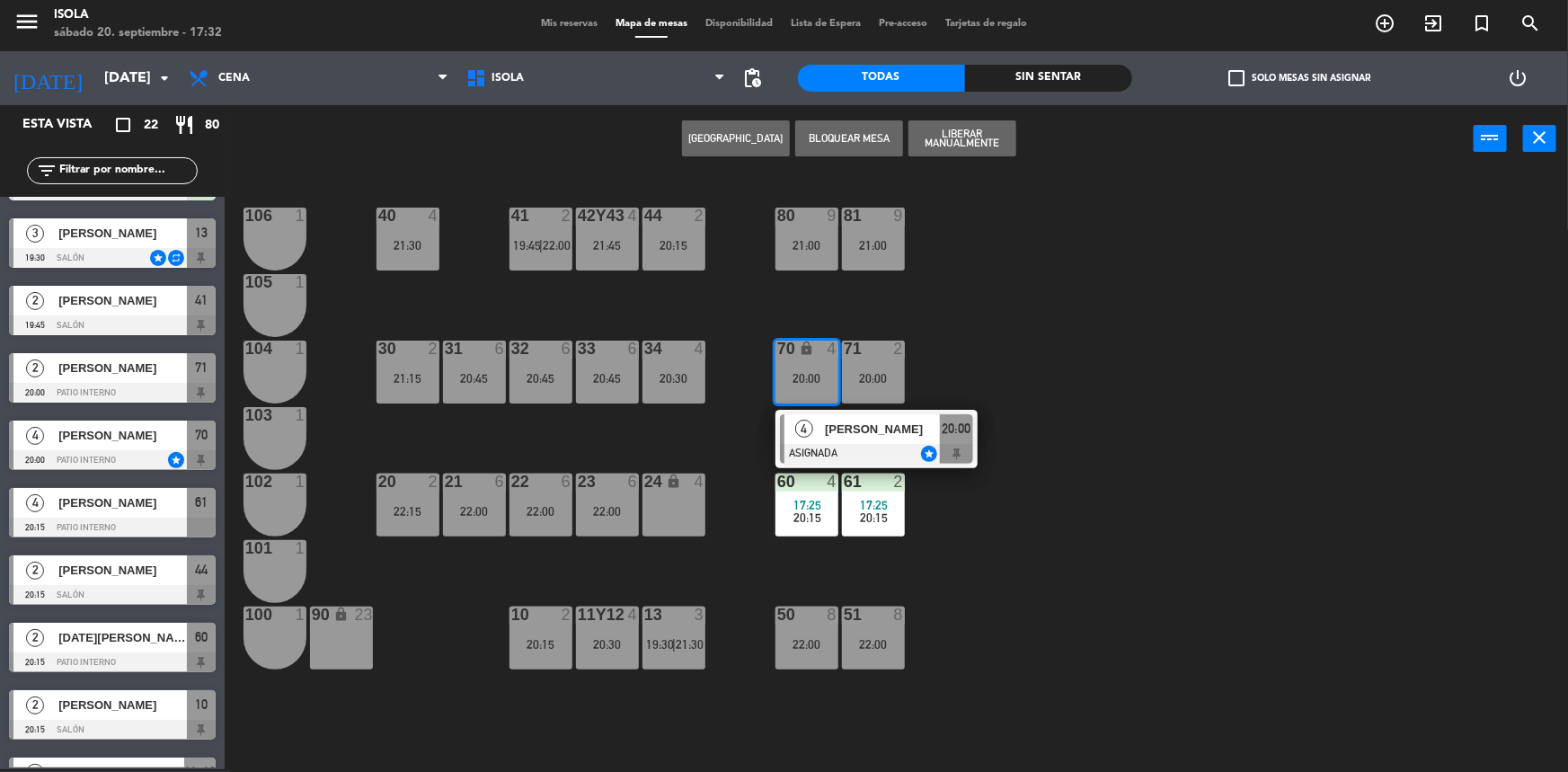
click at [944, 374] on div "40 4 21:30 42y43 4 21:45 41 2 19:45 | 22:00 44 2 20:15 80 9 21:00 81 9 21:00 10…" at bounding box center [903, 473] width 1328 height 597
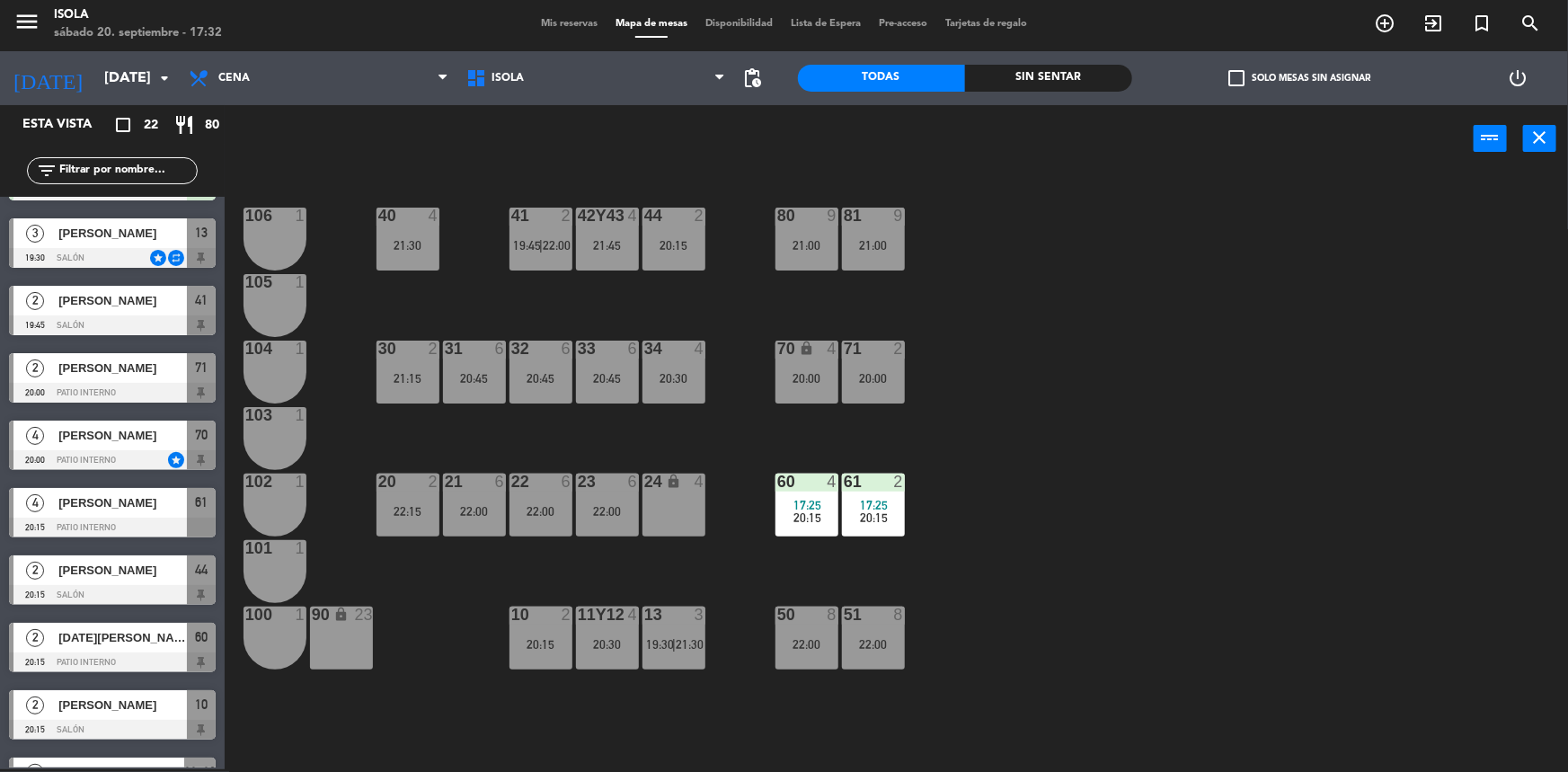
click at [832, 489] on div "60 4" at bounding box center [806, 483] width 63 height 18
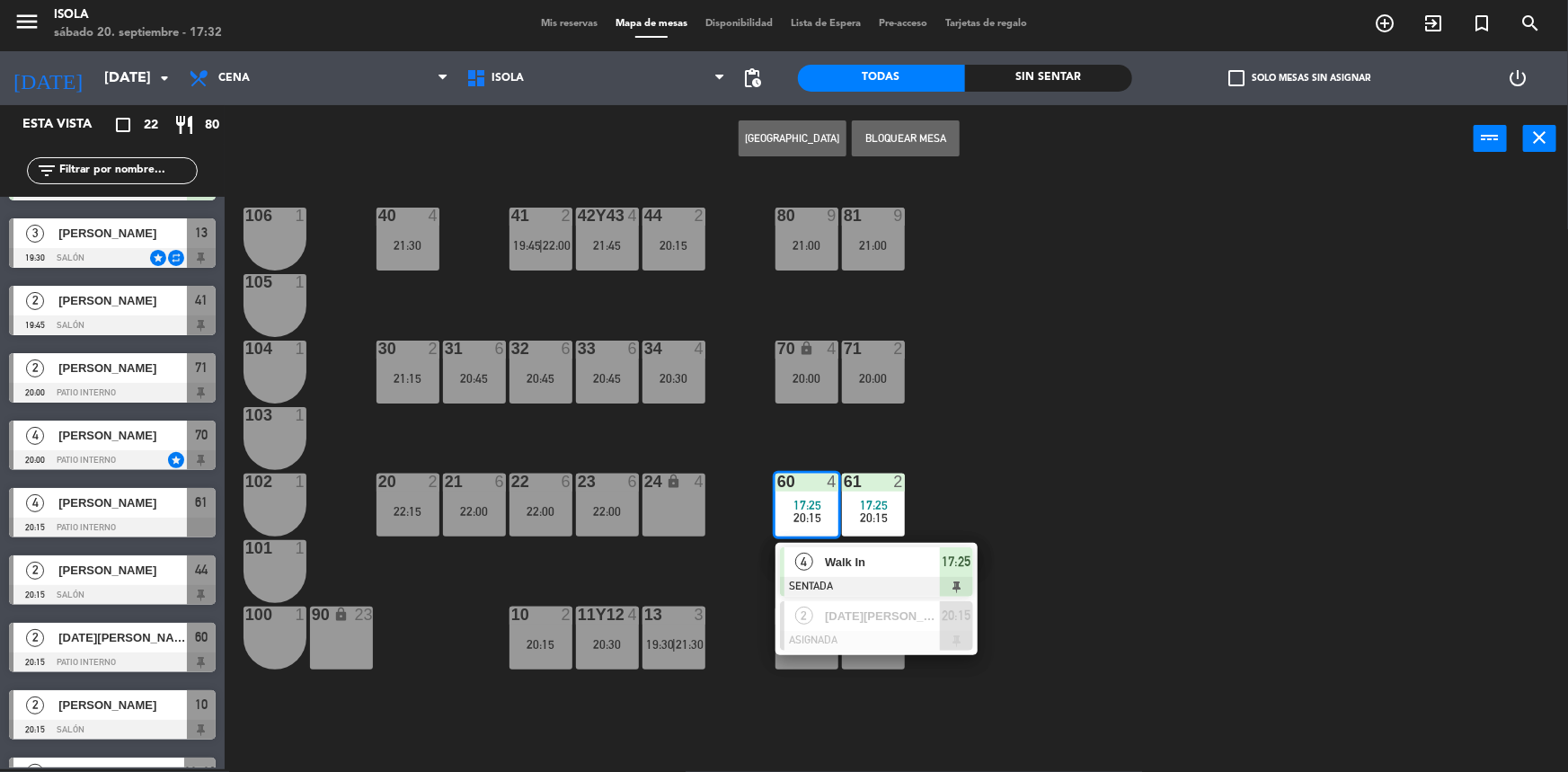
click at [929, 449] on div "40 4 21:30 42y43 4 21:45 41 2 19:45 | 22:00 44 2 20:15 80 9 21:00 81 9 21:00 10…" at bounding box center [903, 473] width 1328 height 597
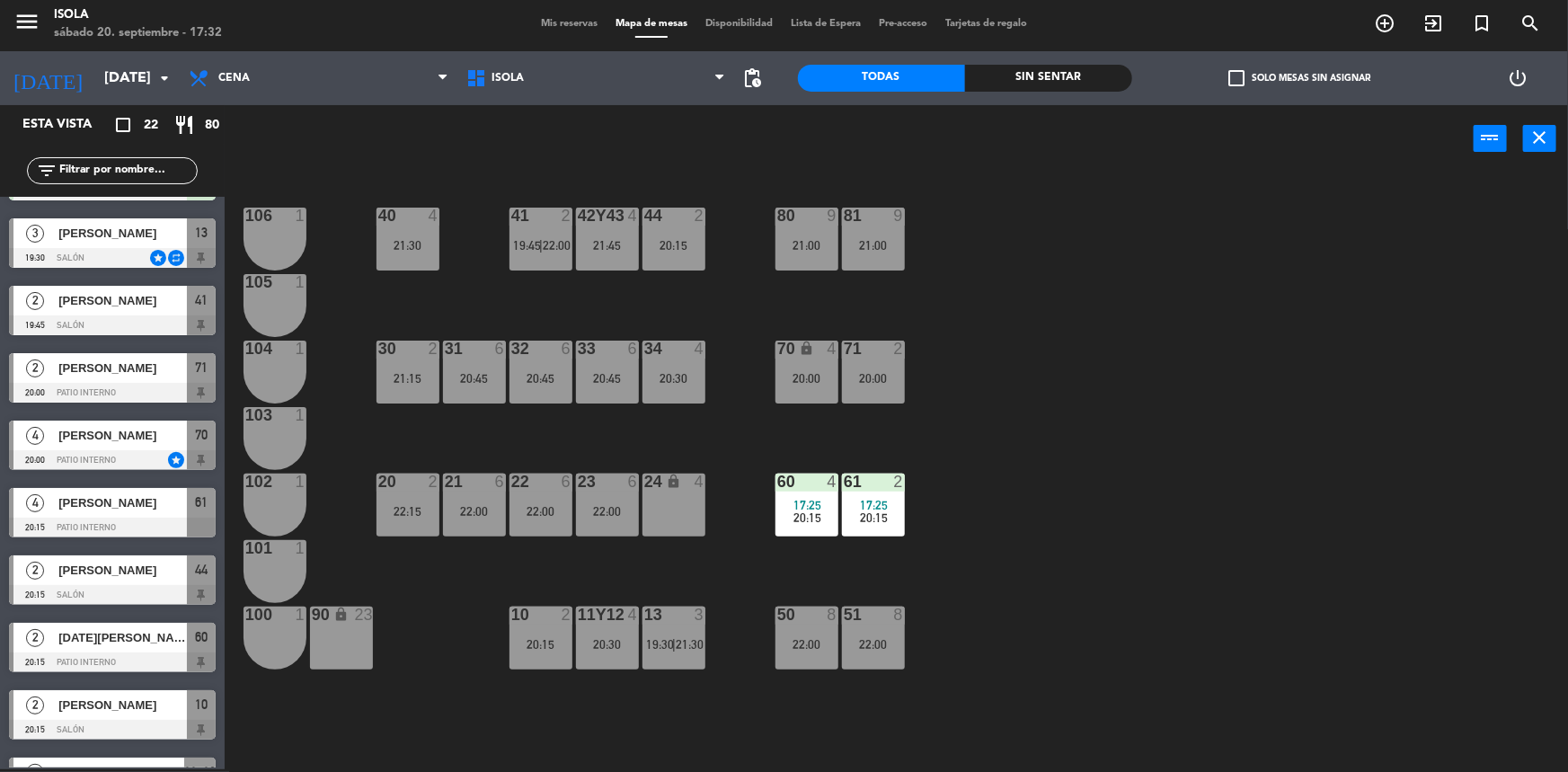
click at [894, 485] on div "2" at bounding box center [900, 482] width 11 height 16
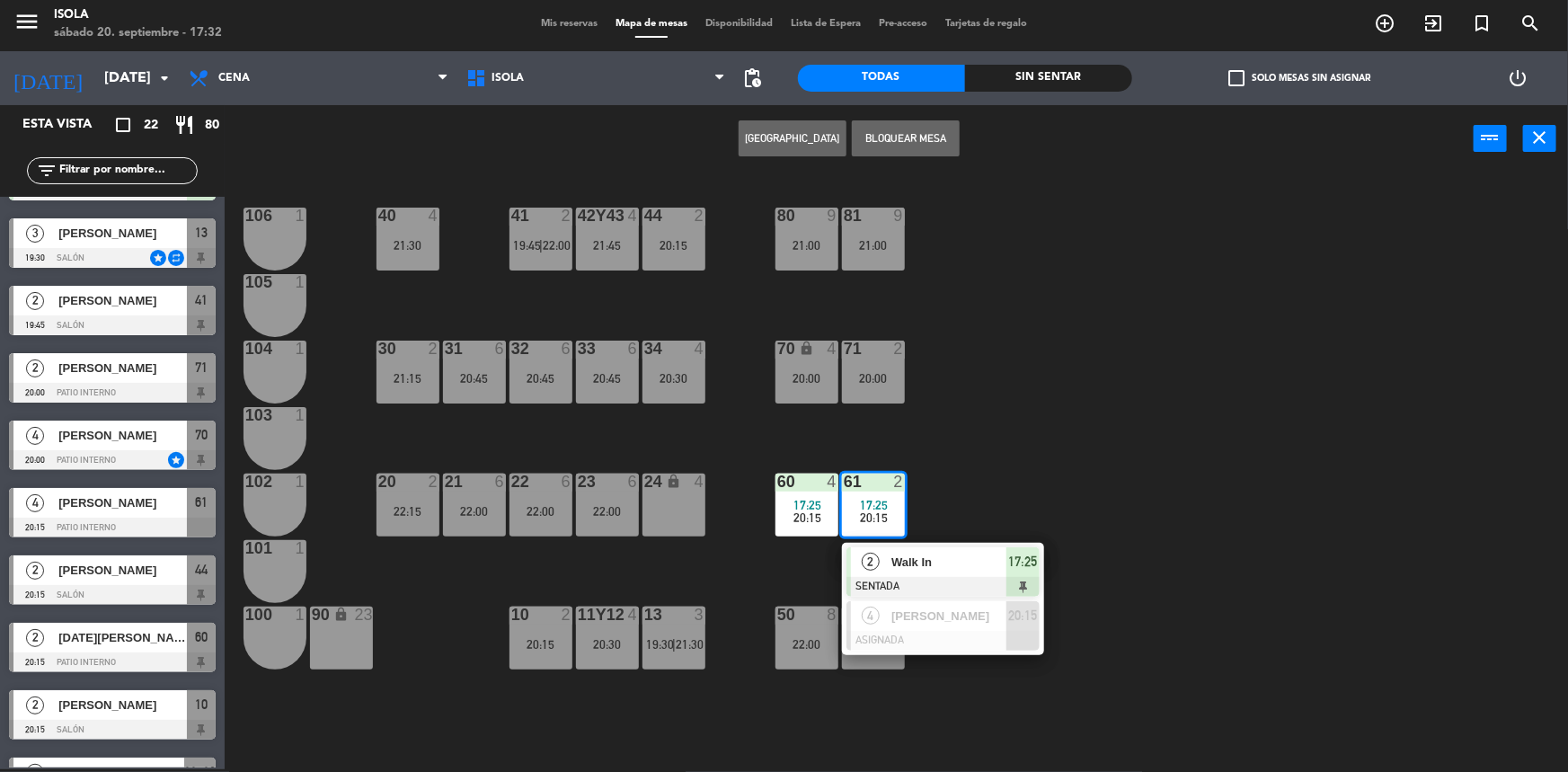
click at [954, 455] on div "40 4 21:30 42y43 4 21:45 41 2 19:45 | 22:00 44 2 20:15 80 9 21:00 81 9 21:00 10…" at bounding box center [903, 473] width 1328 height 597
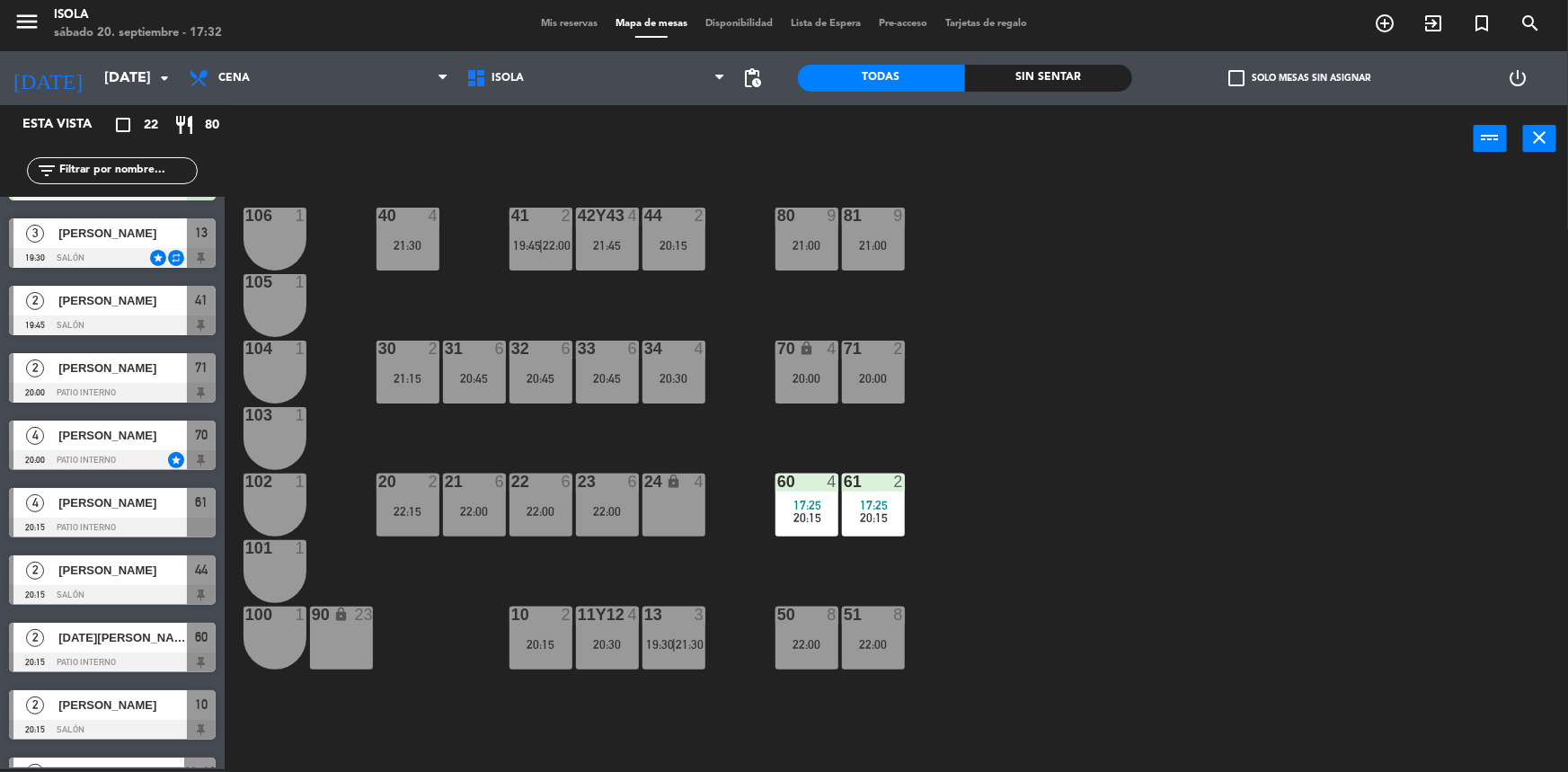
click at [684, 394] on div "34 4 20:30" at bounding box center [674, 372] width 63 height 63
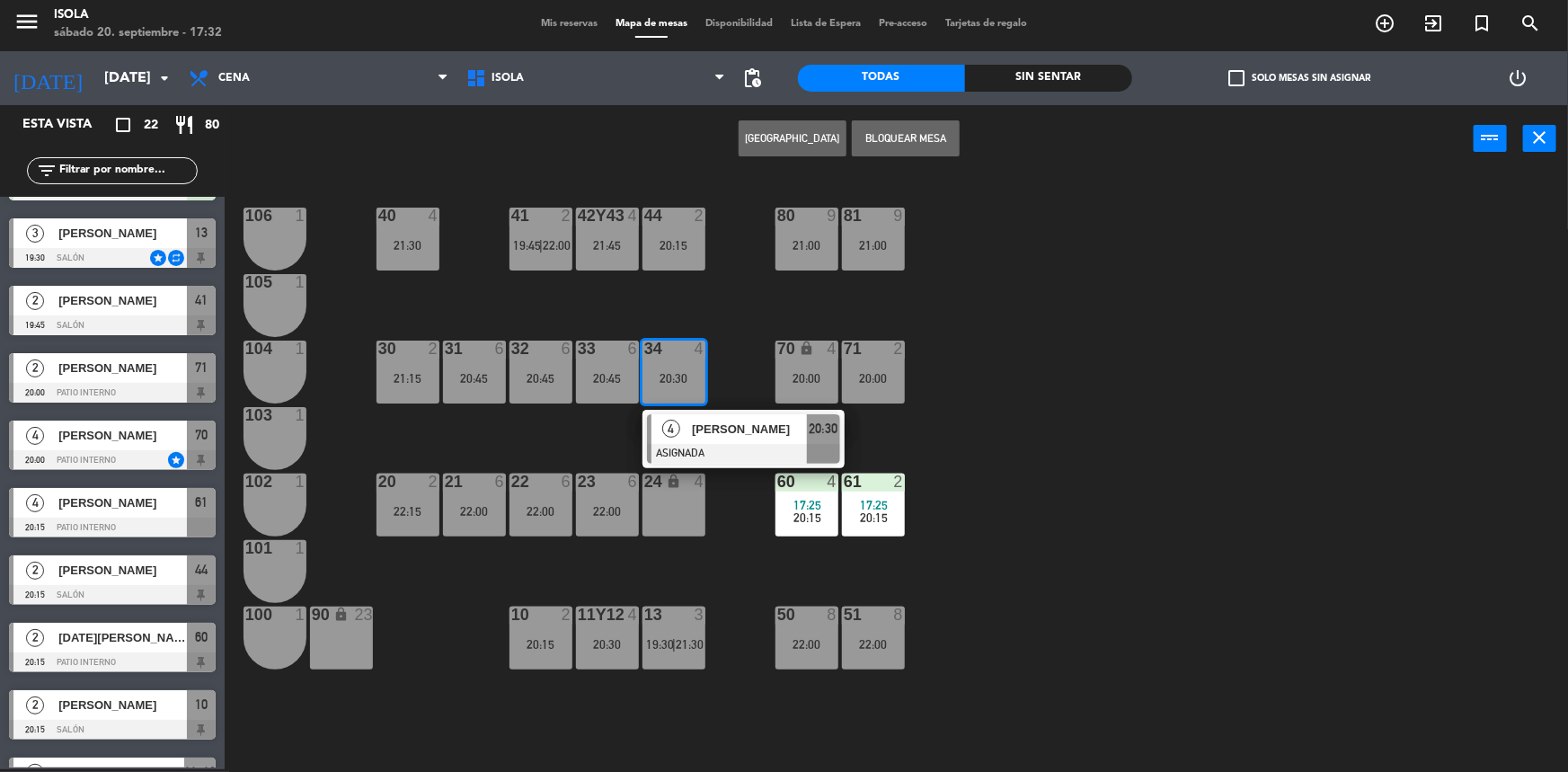
click at [725, 357] on div "40 4 21:30 42y43 4 21:45 41 2 19:45 | 22:00 44 2 20:15 80 9 21:00 81 9 21:00 10…" at bounding box center [903, 473] width 1328 height 597
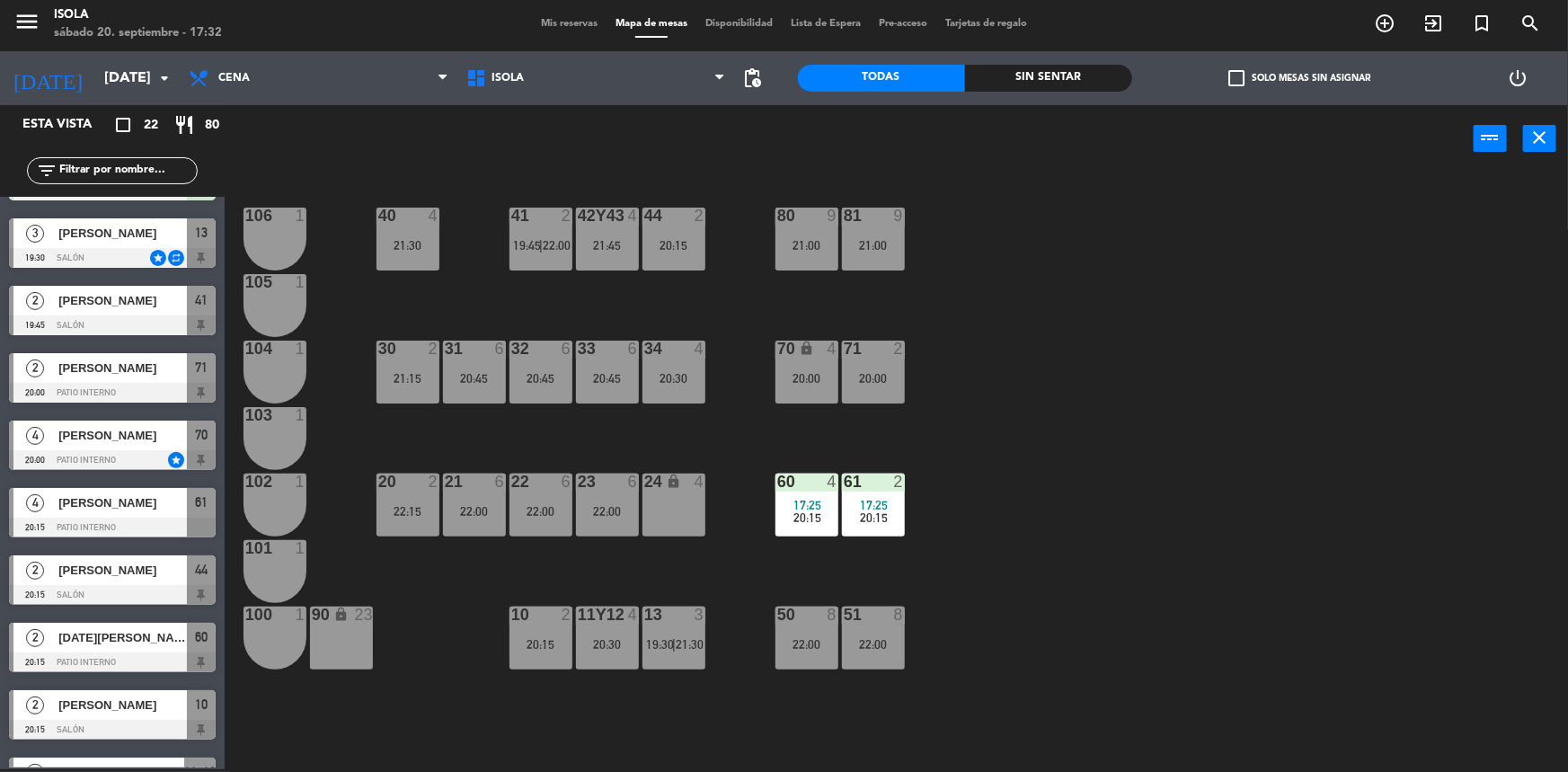
click at [686, 258] on div "44 2 20:15" at bounding box center [674, 239] width 63 height 63
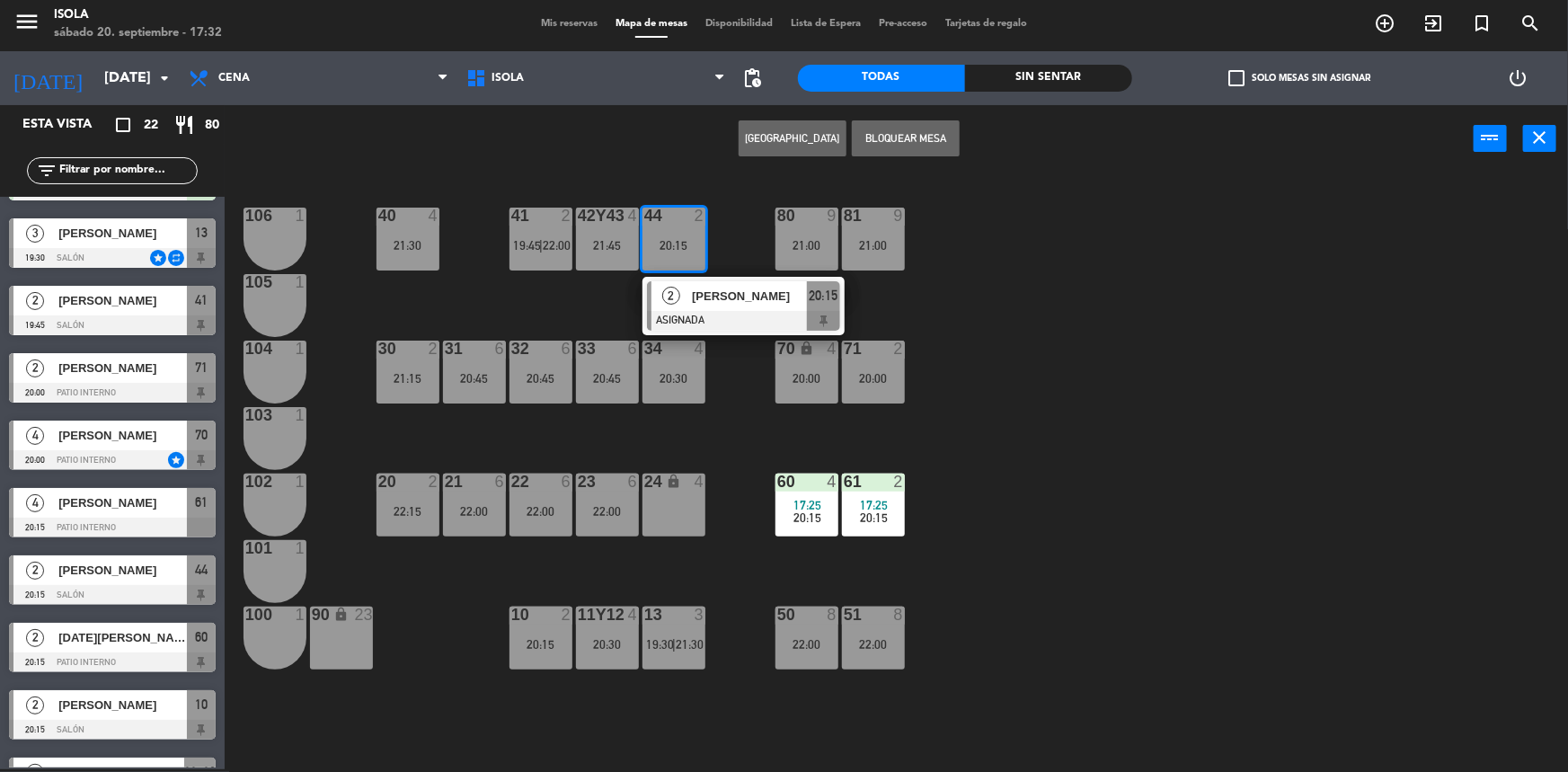
click at [614, 297] on div "40 4 21:30 42y43 4 21:45 41 2 19:45 | 22:00 44 2 20:15 2 [PERSON_NAME] ASIGNADA…" at bounding box center [903, 473] width 1328 height 597
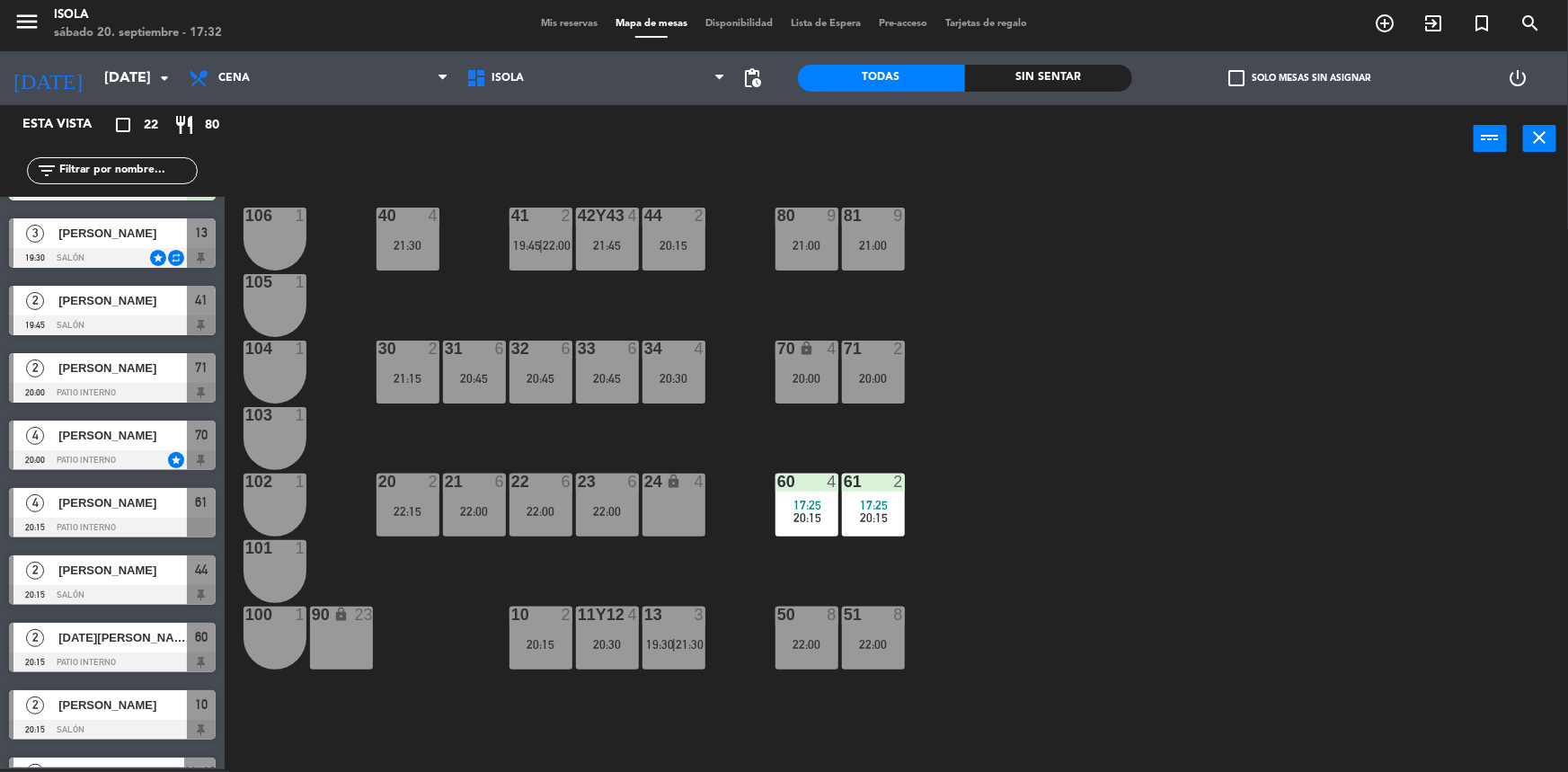
click at [614, 244] on div "21:45" at bounding box center [607, 245] width 63 height 13
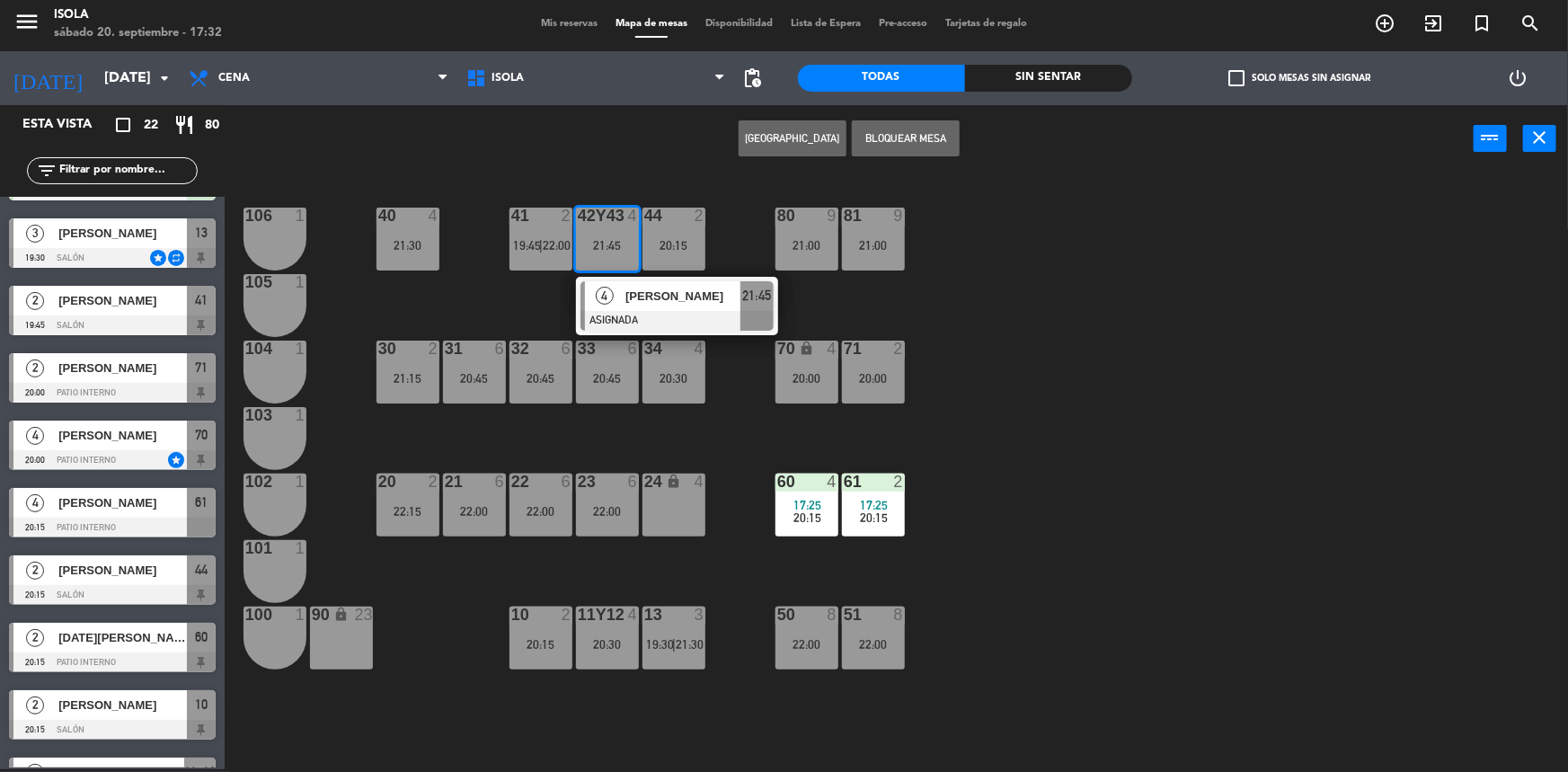
click at [555, 303] on div "40 4 21:30 42y43 4 21:45 4 [PERSON_NAME] ASIGNADA 21:45 41 2 19:45 | 22:00 44 2…" at bounding box center [903, 473] width 1328 height 597
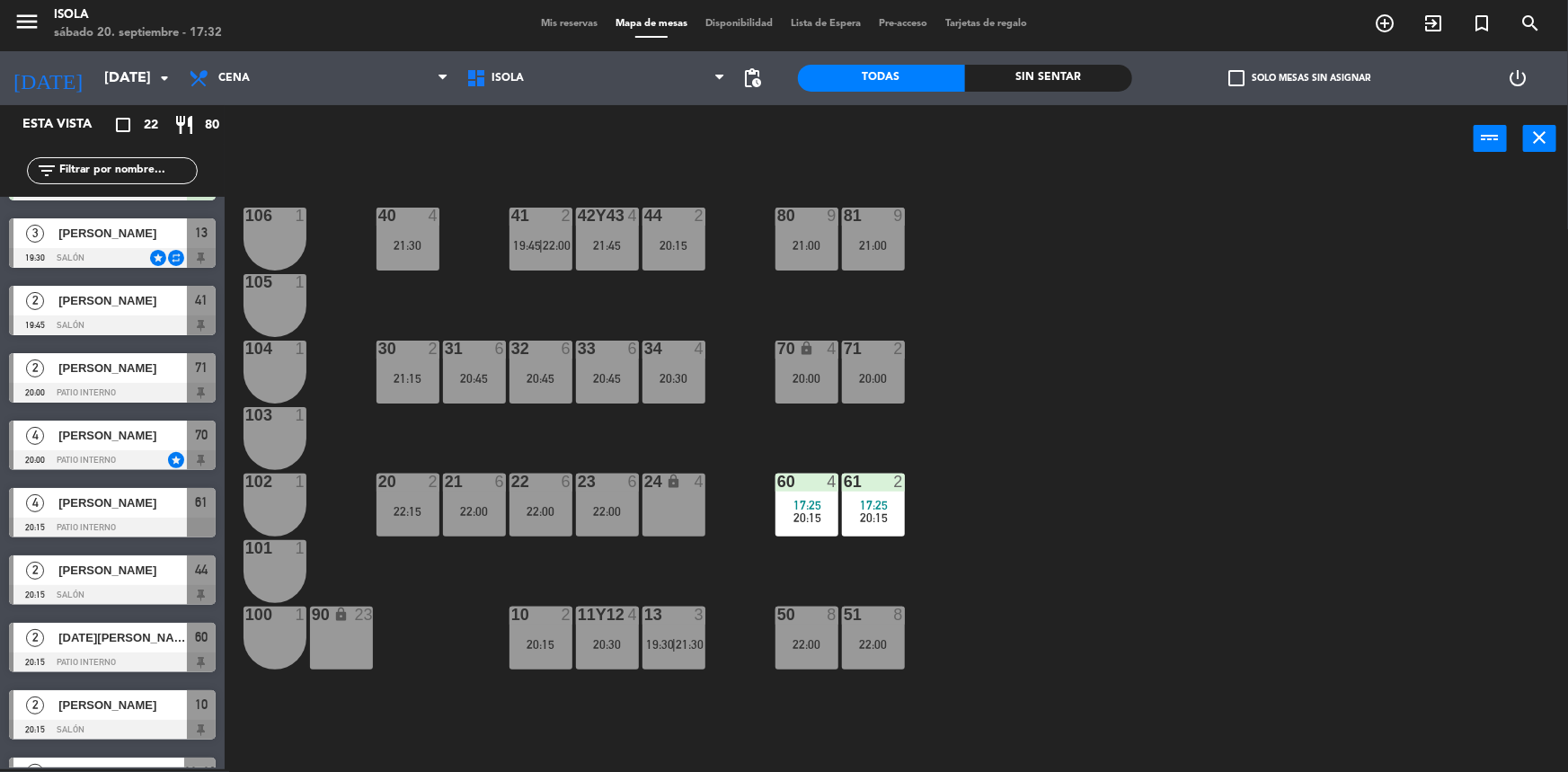
click at [616, 252] on div "42y43 4 21:45" at bounding box center [607, 239] width 63 height 63
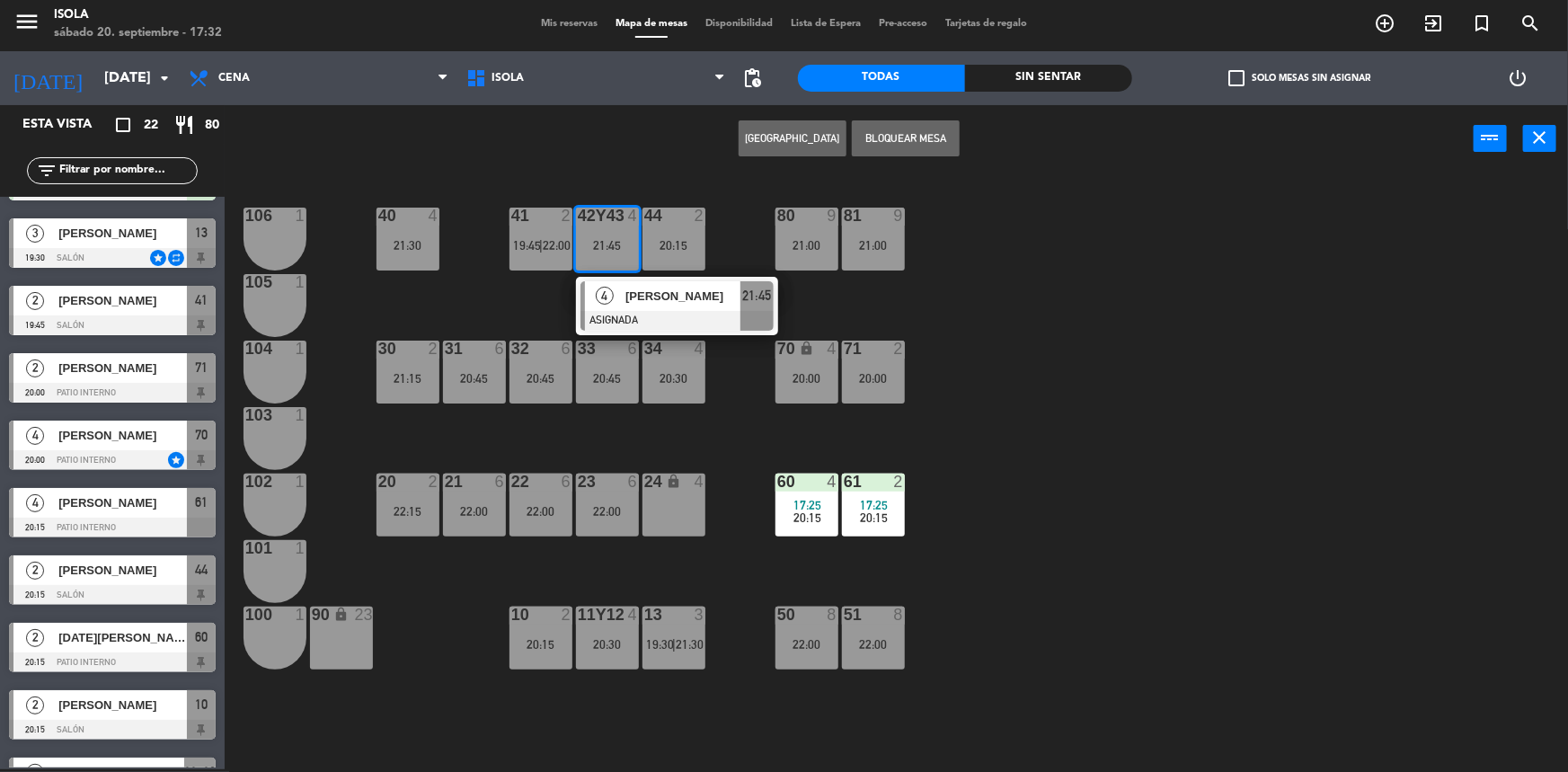
click at [651, 189] on div "40 4 21:30 42y43 4 21:45 4 [PERSON_NAME] ASIGNADA 21:45 41 2 19:45 | 22:00 44 2…" at bounding box center [903, 473] width 1328 height 597
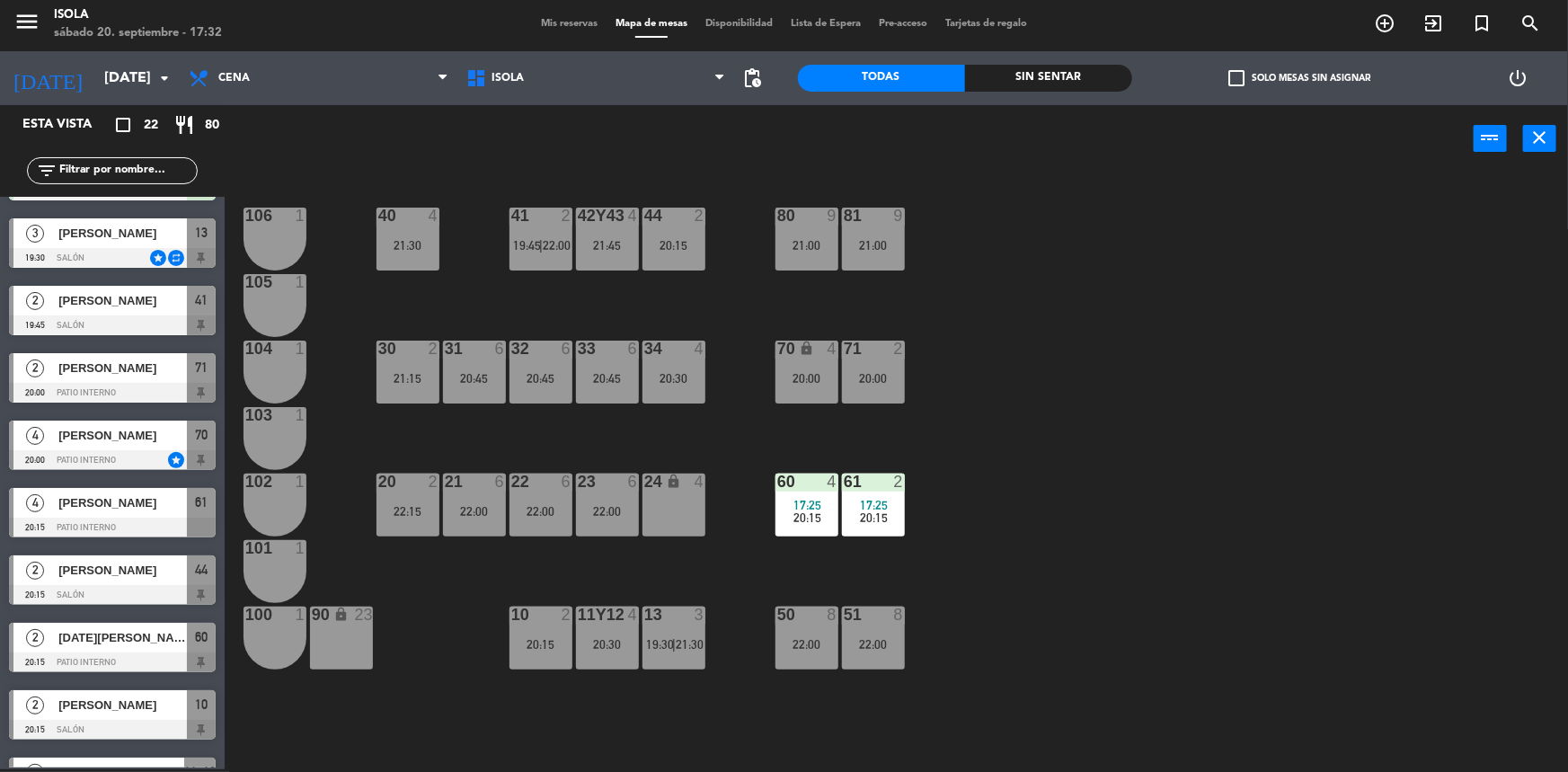
click at [619, 638] on div "20:30" at bounding box center [607, 645] width 63 height 13
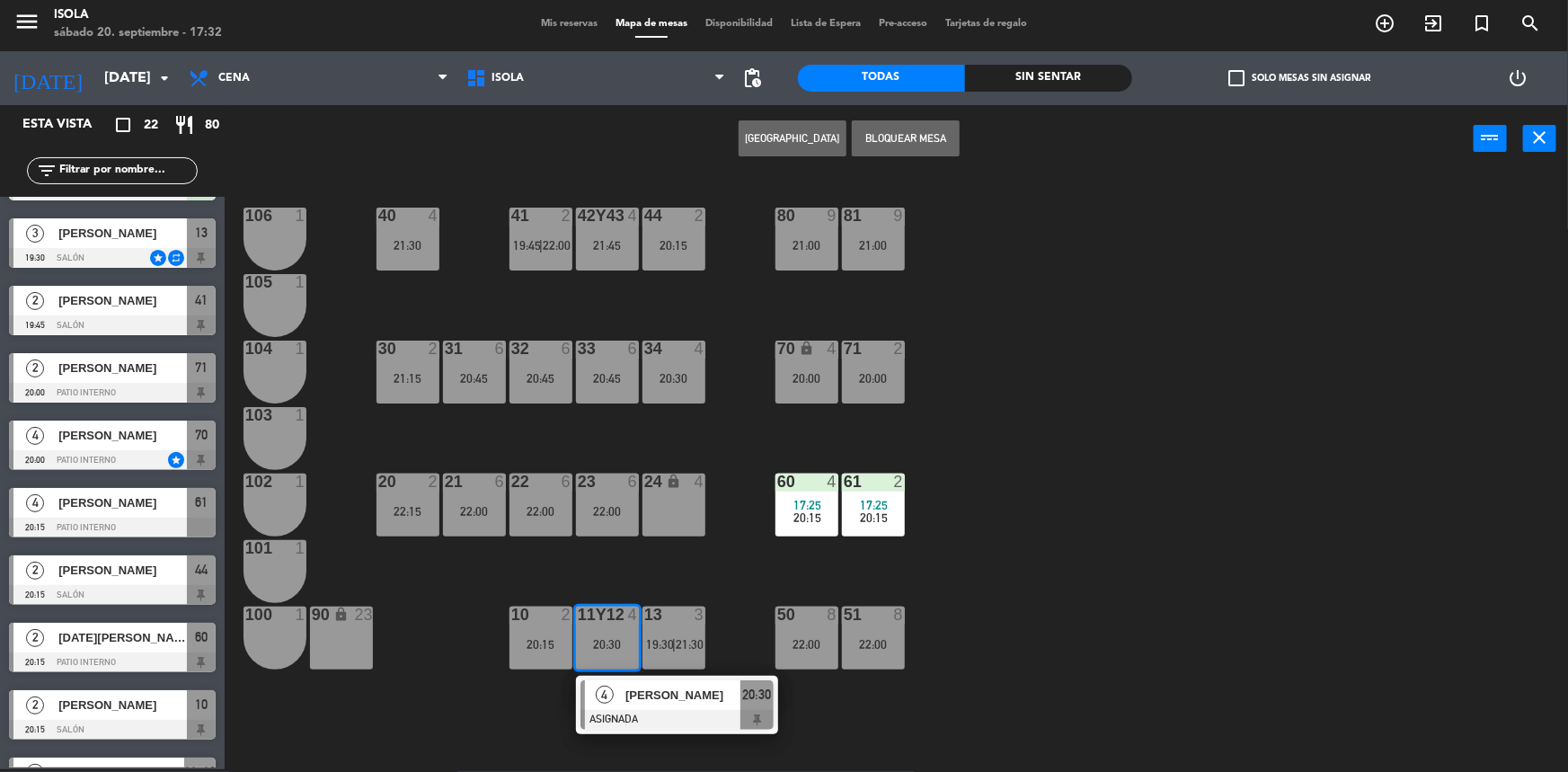
click at [651, 695] on span "[PERSON_NAME]" at bounding box center [683, 695] width 115 height 19
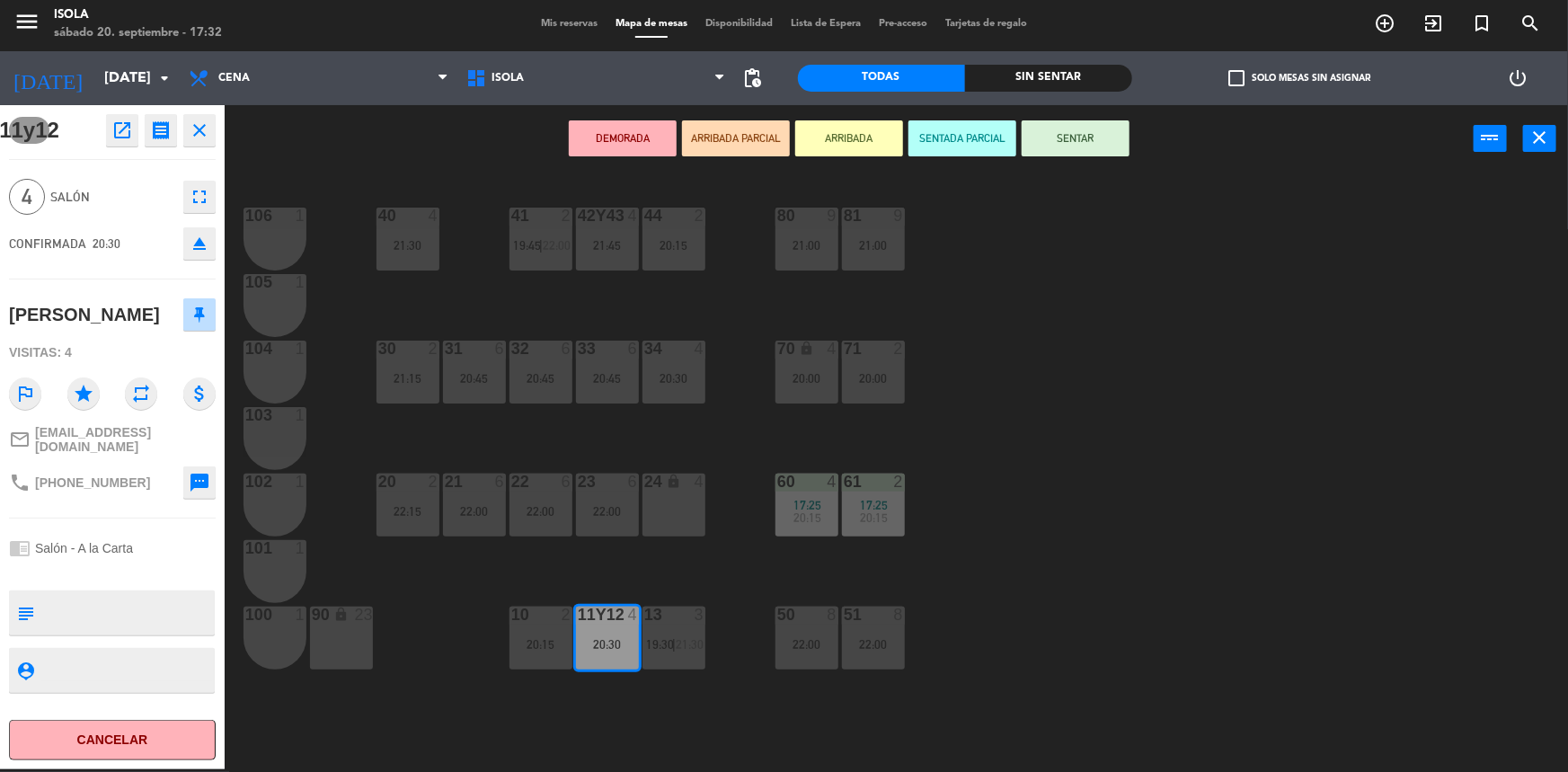
click at [613, 228] on div "42y43 4 21:45" at bounding box center [607, 239] width 63 height 63
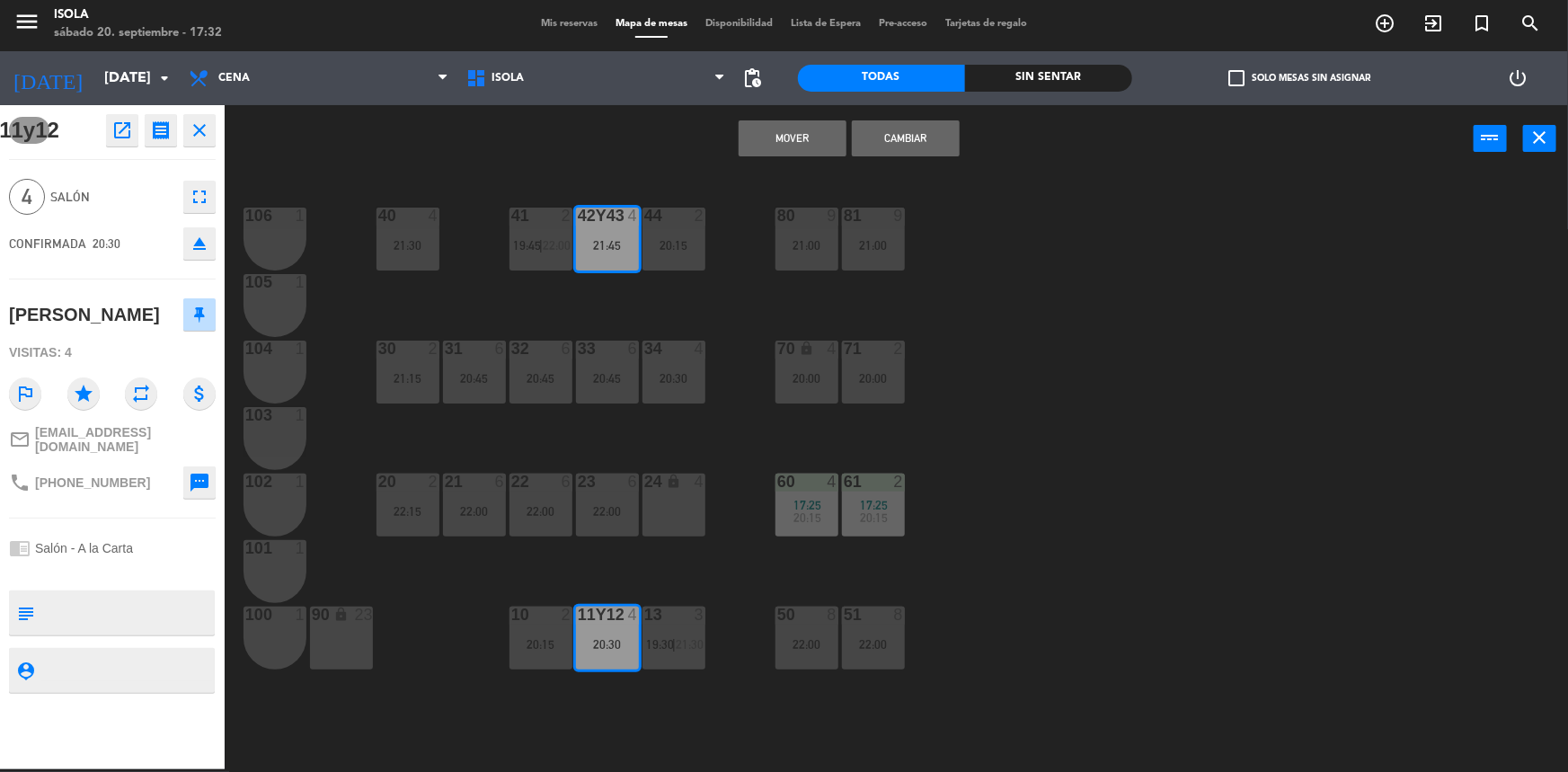
click at [891, 139] on button "Cambiar" at bounding box center [906, 138] width 108 height 36
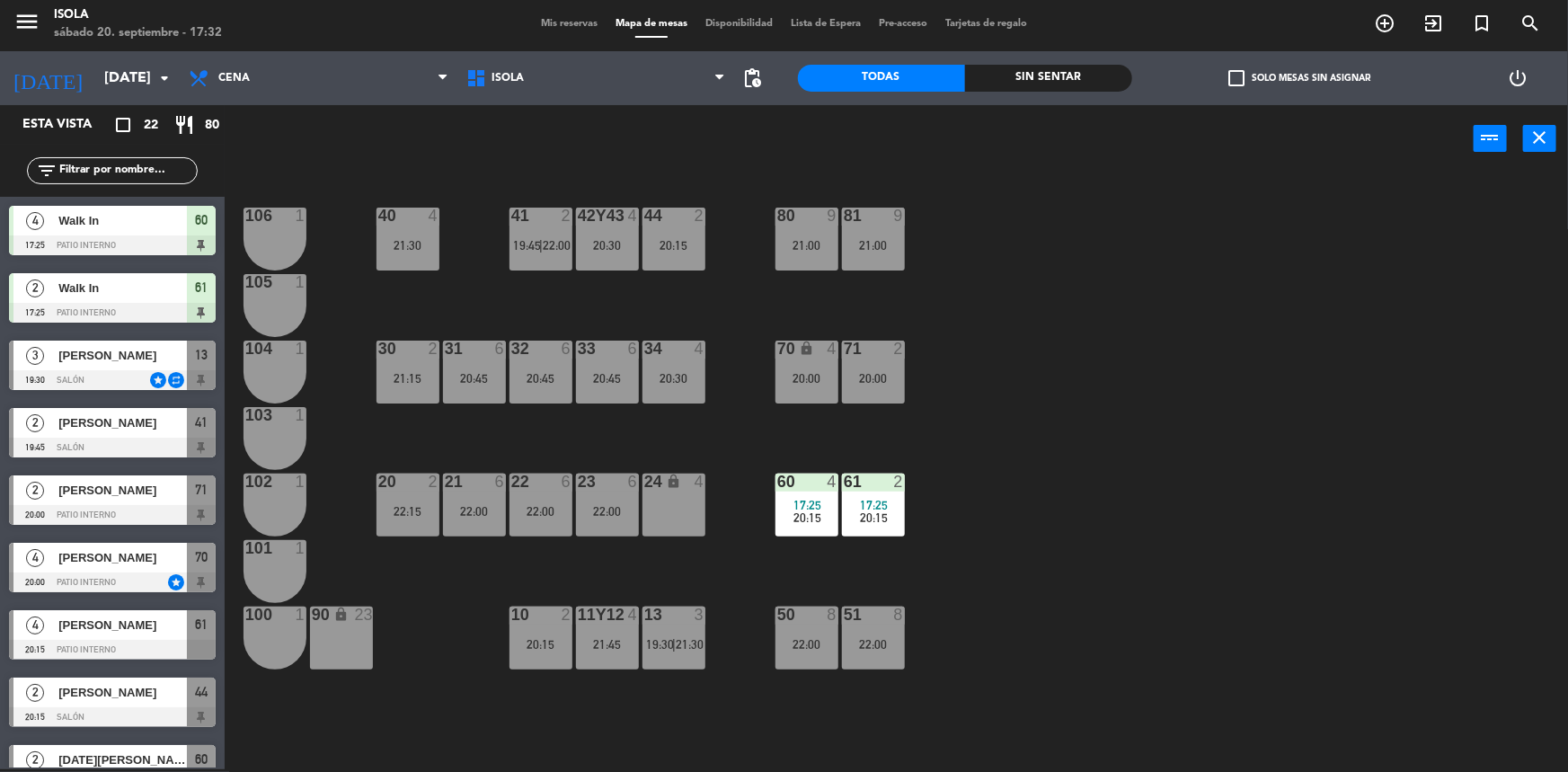
scroll to position [3, 0]
click at [564, 320] on div "40 4 21:30 42y43 4 20:30 41 2 19:45 | 22:00 44 2 20:15 80 9 21:00 81 9 21:00 10…" at bounding box center [903, 473] width 1328 height 597
click at [610, 253] on div "42y43 4 20:30" at bounding box center [607, 239] width 63 height 63
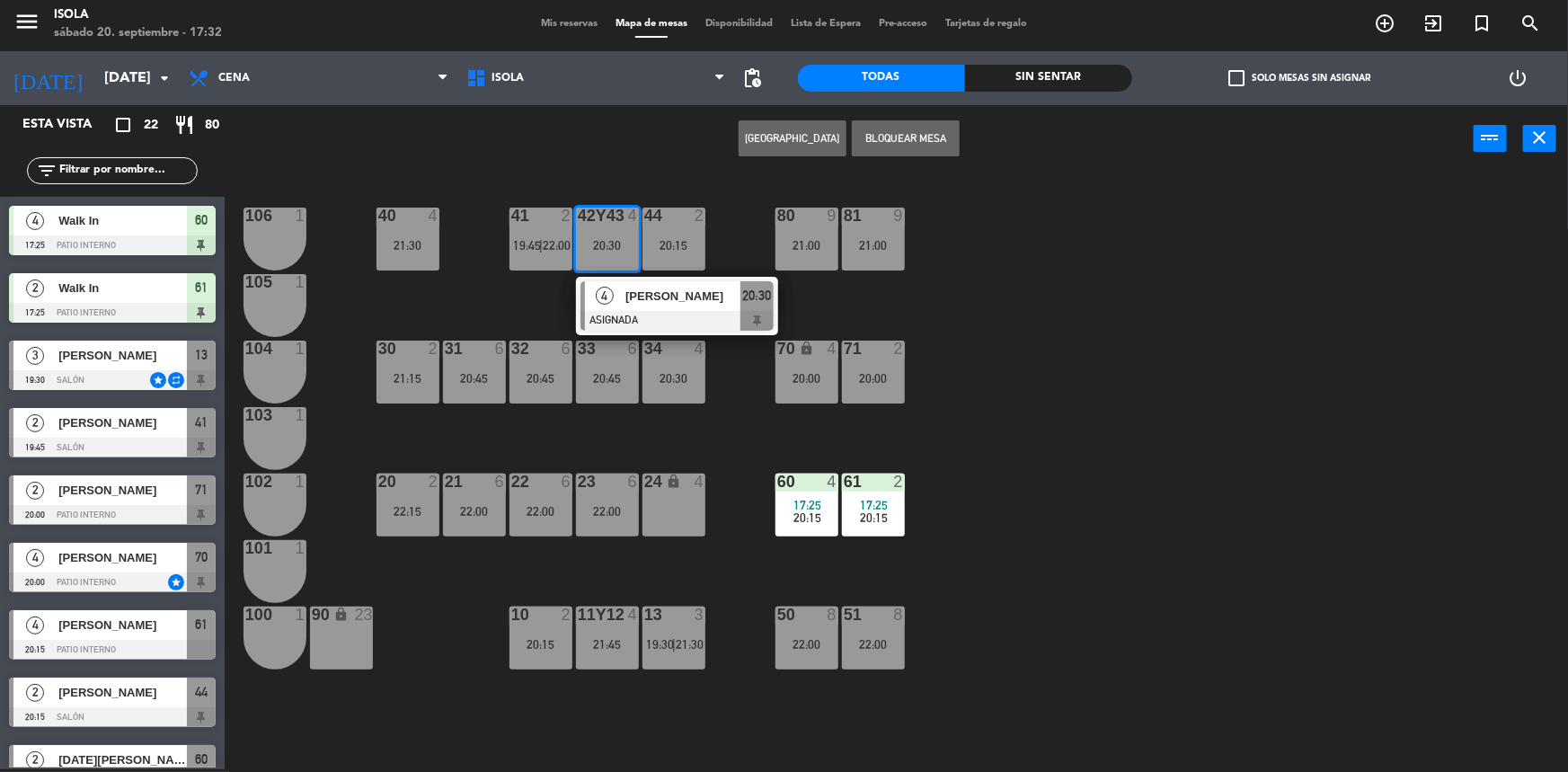
click at [527, 319] on div "40 4 21:30 42y43 4 20:30 4 Ma [PERSON_NAME] ASIGNADA 20:30 41 2 19:45 | 22:00 4…" at bounding box center [903, 473] width 1328 height 597
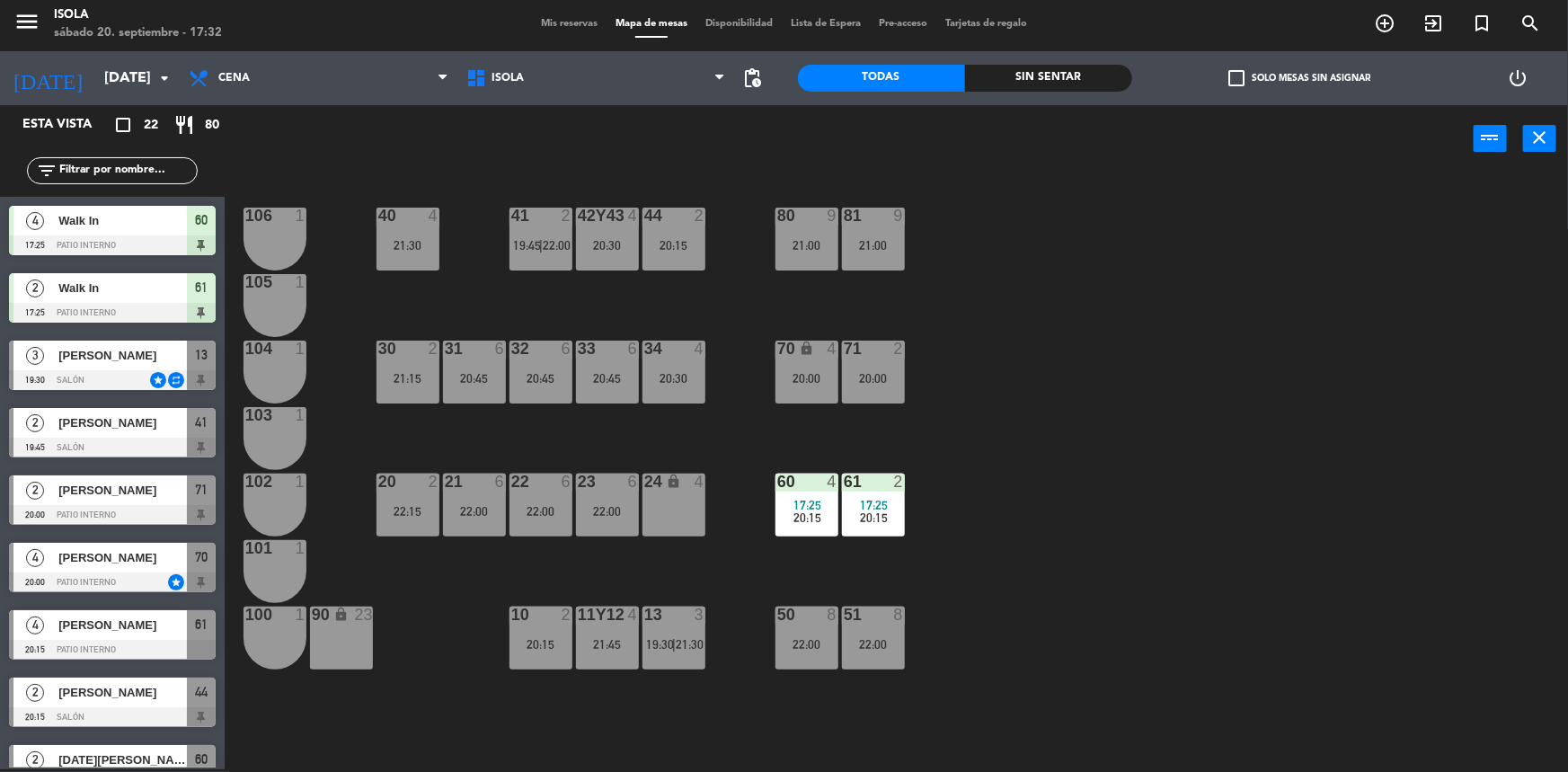
click at [613, 620] on div at bounding box center [607, 615] width 29 height 16
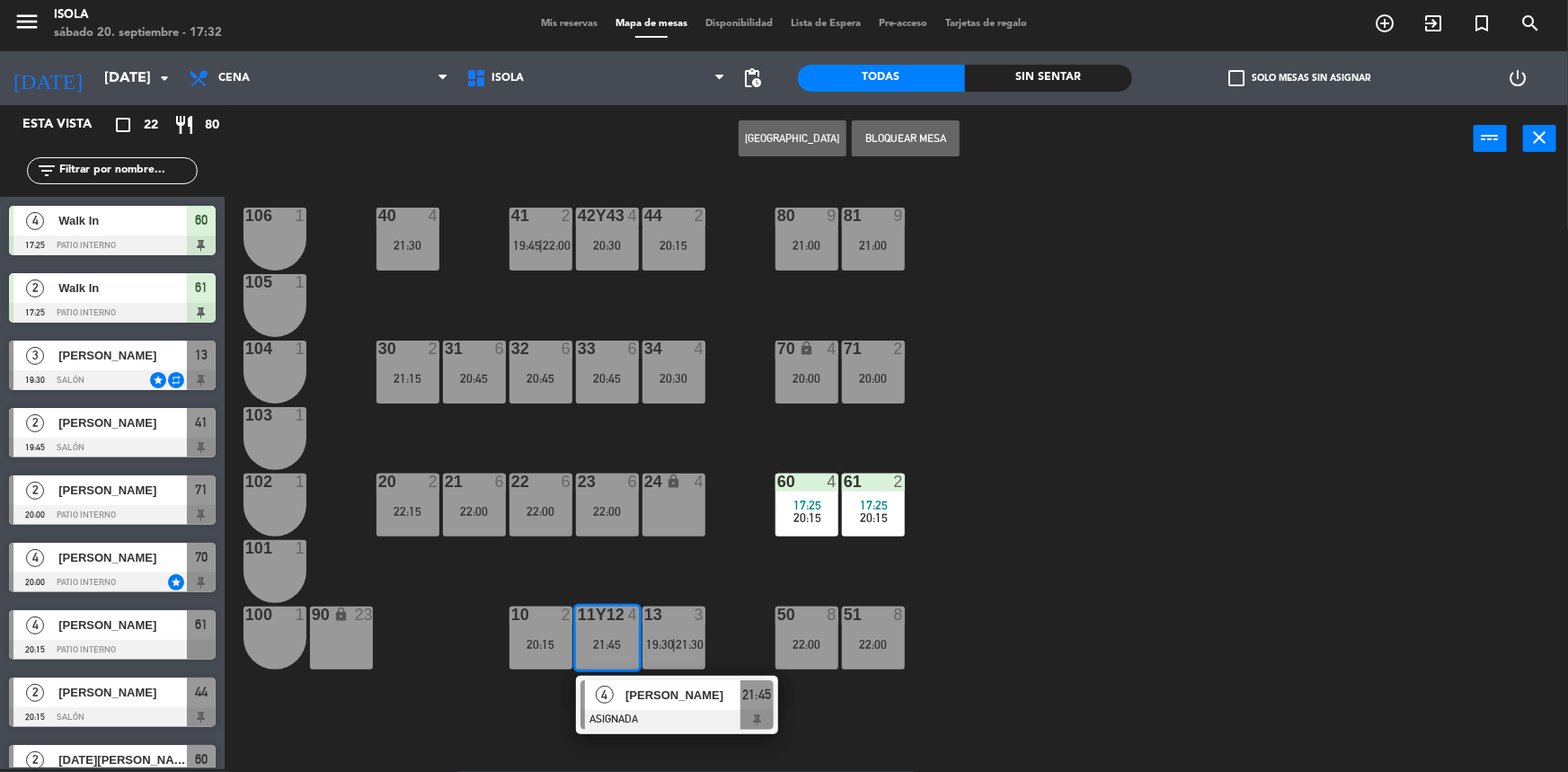
click at [619, 568] on div "40 4 21:30 42y43 4 20:30 41 2 19:45 | 22:00 44 2 20:15 80 9 21:00 81 9 21:00 10…" at bounding box center [903, 473] width 1328 height 597
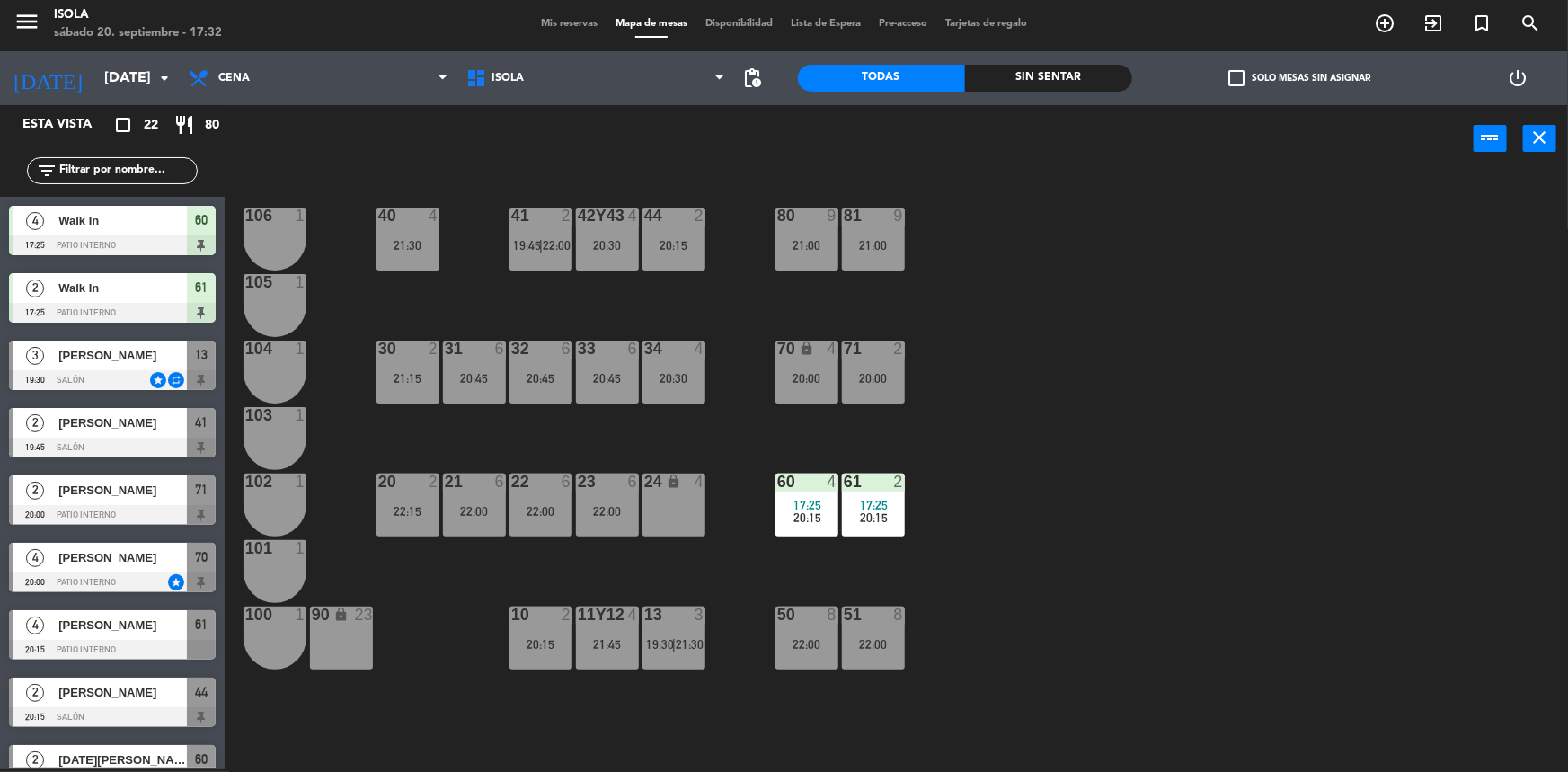
click at [551, 620] on div at bounding box center [540, 615] width 29 height 16
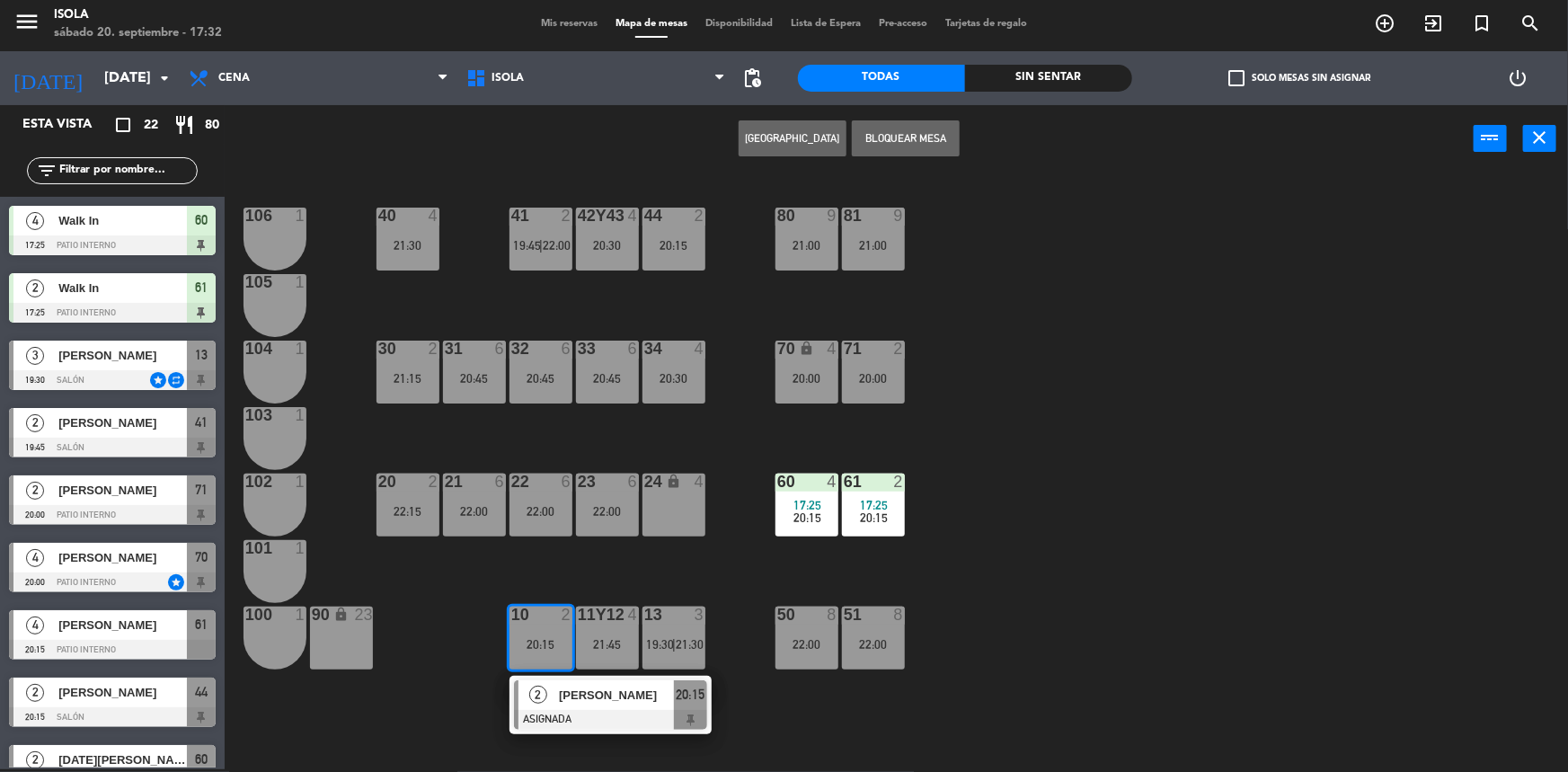
click at [581, 552] on div "40 4 21:30 42y43 4 20:30 41 2 19:45 | 22:00 44 2 20:15 80 9 21:00 81 9 21:00 10…" at bounding box center [903, 473] width 1328 height 597
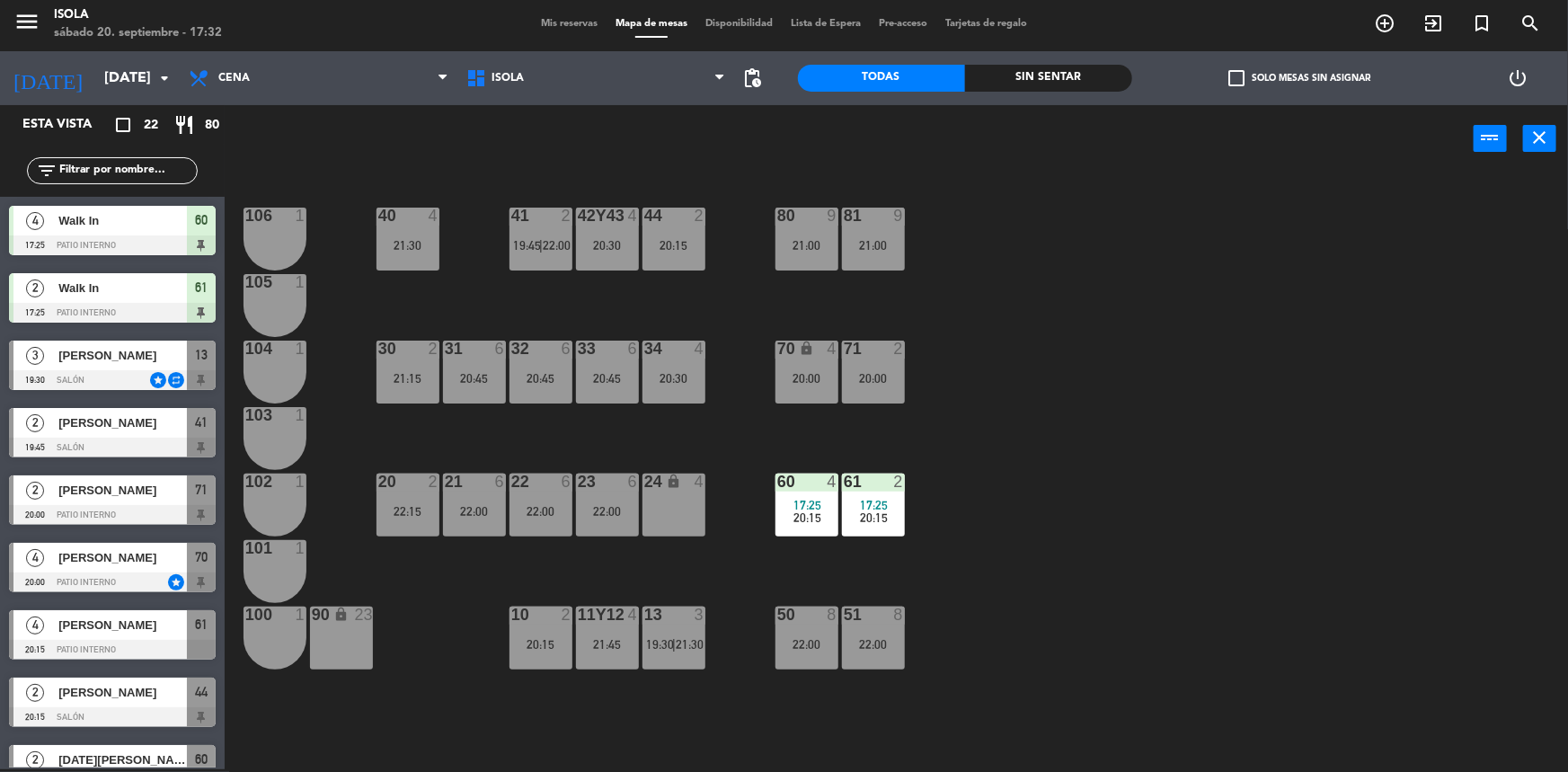
click at [536, 506] on div "22:00" at bounding box center [541, 512] width 63 height 13
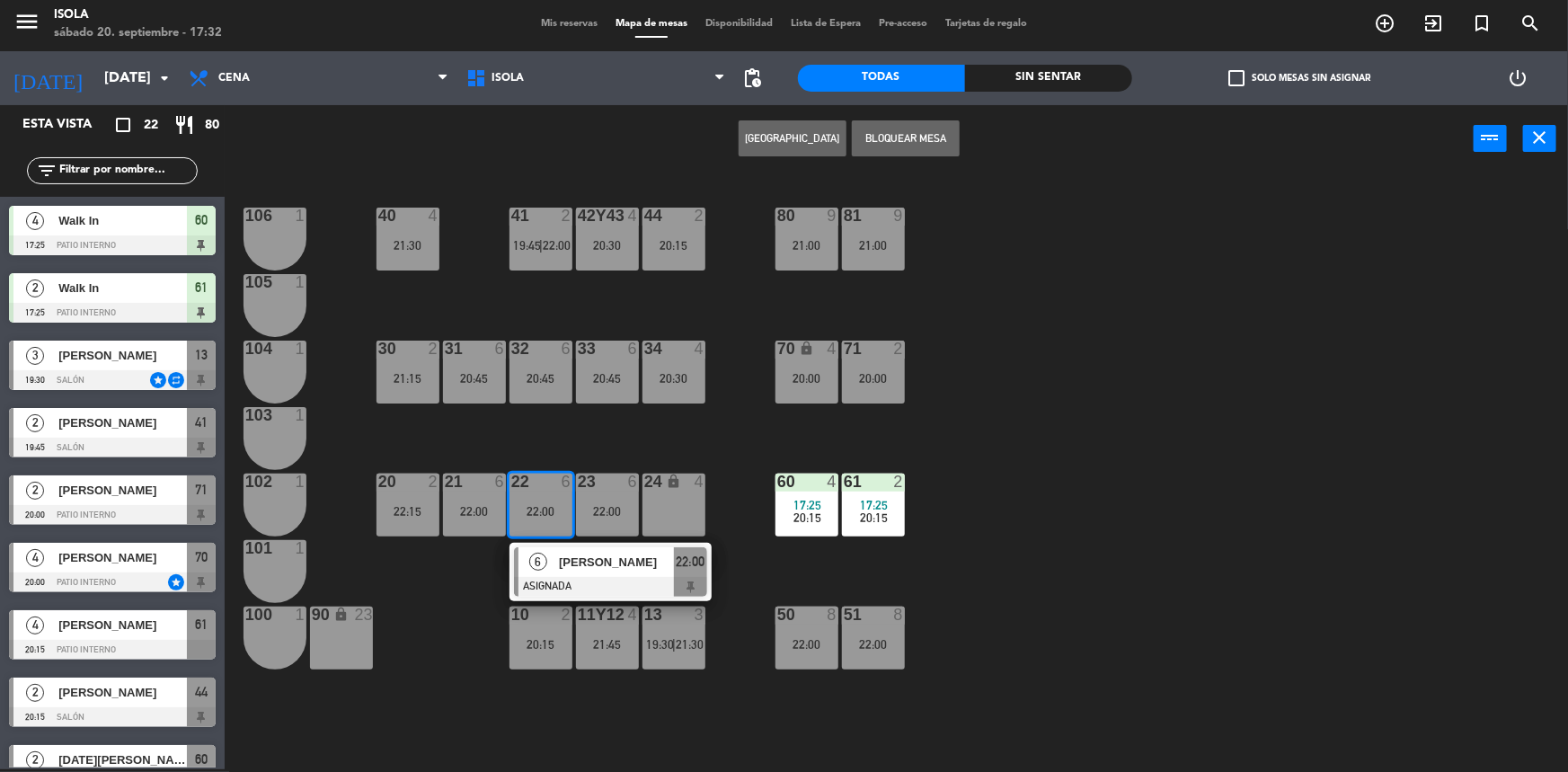
click at [539, 435] on div "40 4 21:30 42y43 4 20:30 41 2 19:45 | 22:00 44 2 20:15 80 9 21:00 81 9 21:00 10…" at bounding box center [903, 473] width 1328 height 597
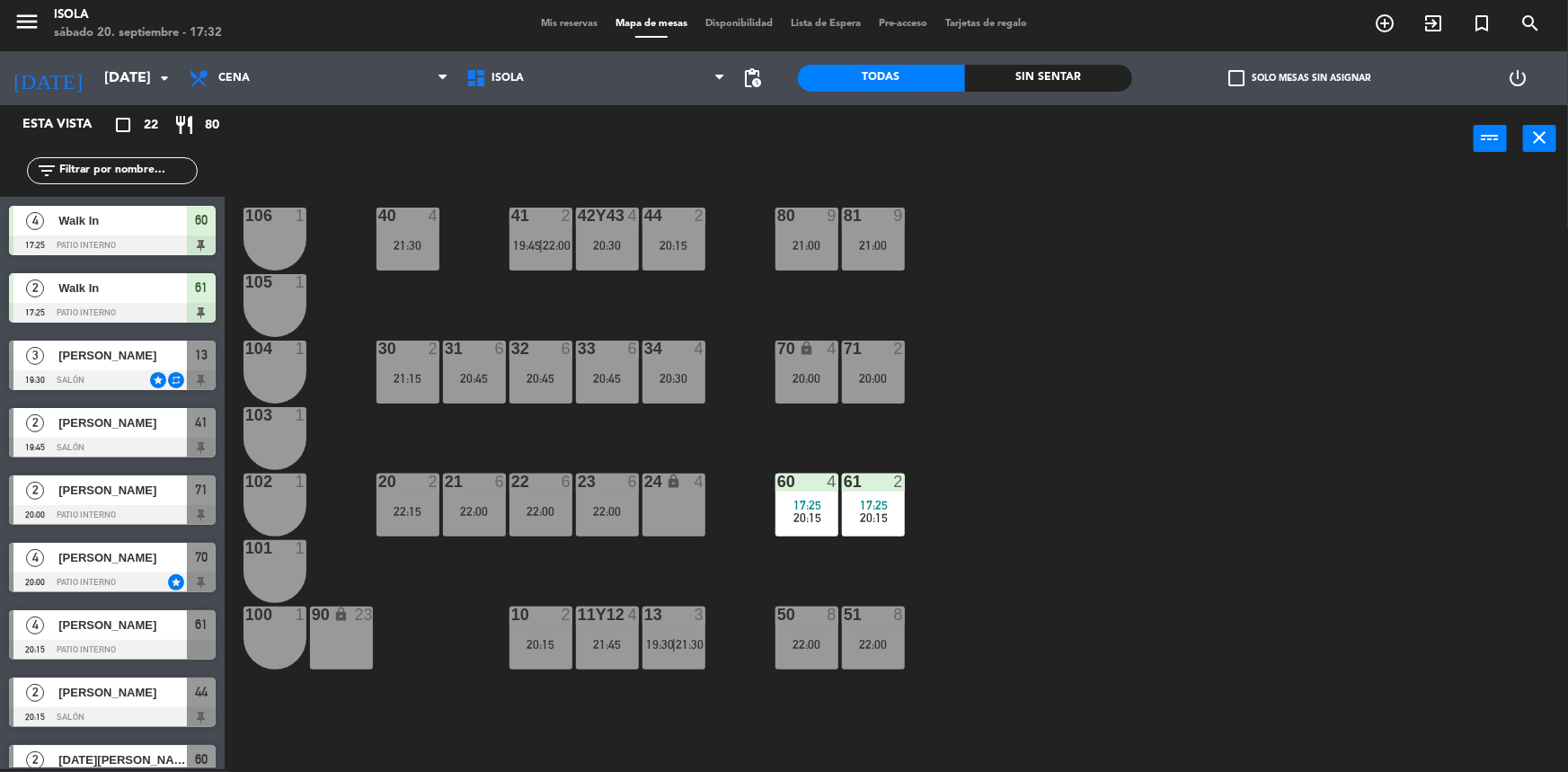
click at [548, 261] on div "41 2 19:45 | 22:00" at bounding box center [541, 239] width 63 height 63
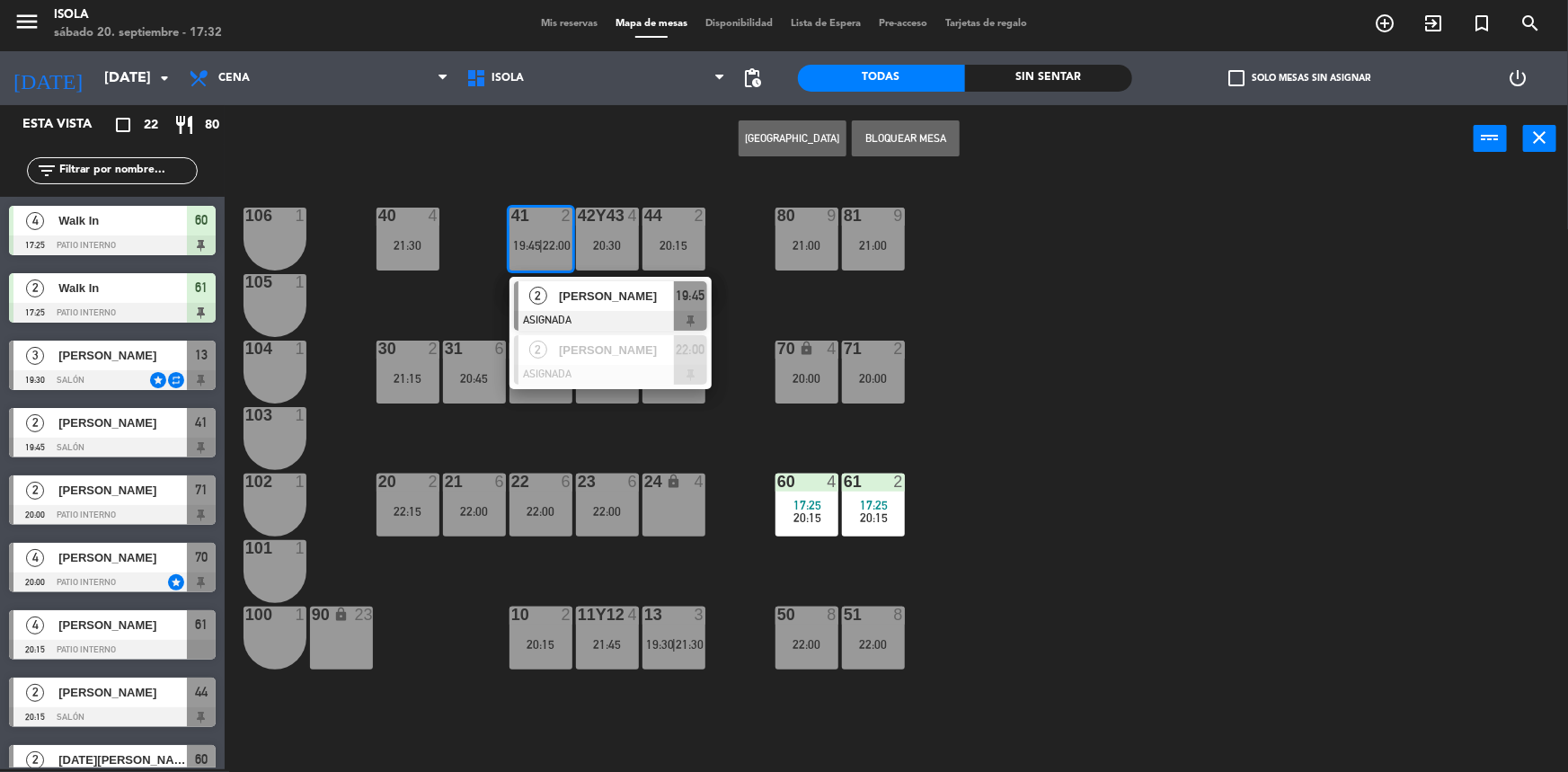
click at [483, 316] on div "40 4 21:30 42y43 4 20:30 41 2 19:45 | 22:00 2 [PERSON_NAME] ASIGNADA 19:45 2 [P…" at bounding box center [903, 473] width 1328 height 597
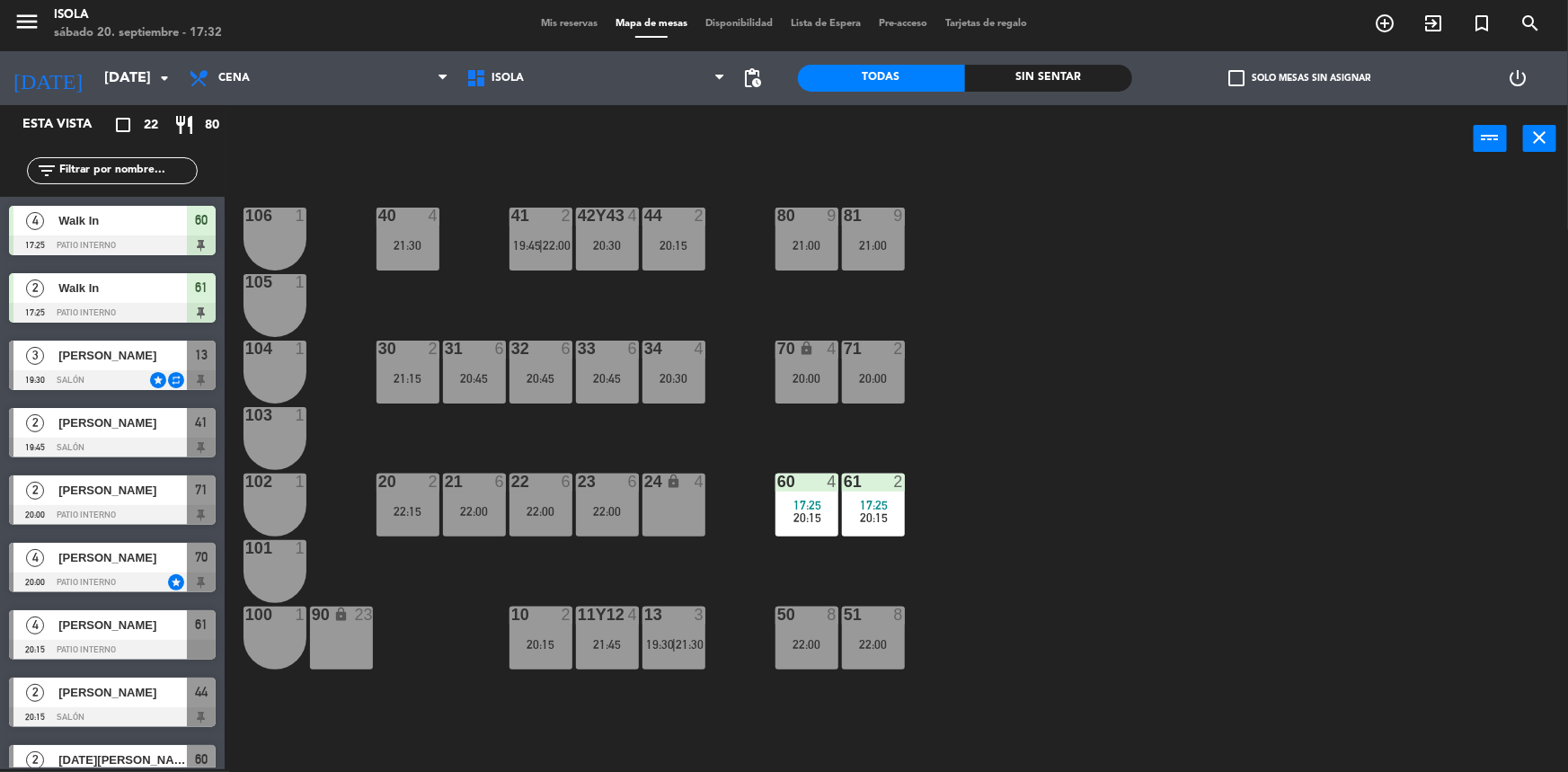
click at [689, 256] on div "44 2 20:15" at bounding box center [674, 239] width 63 height 63
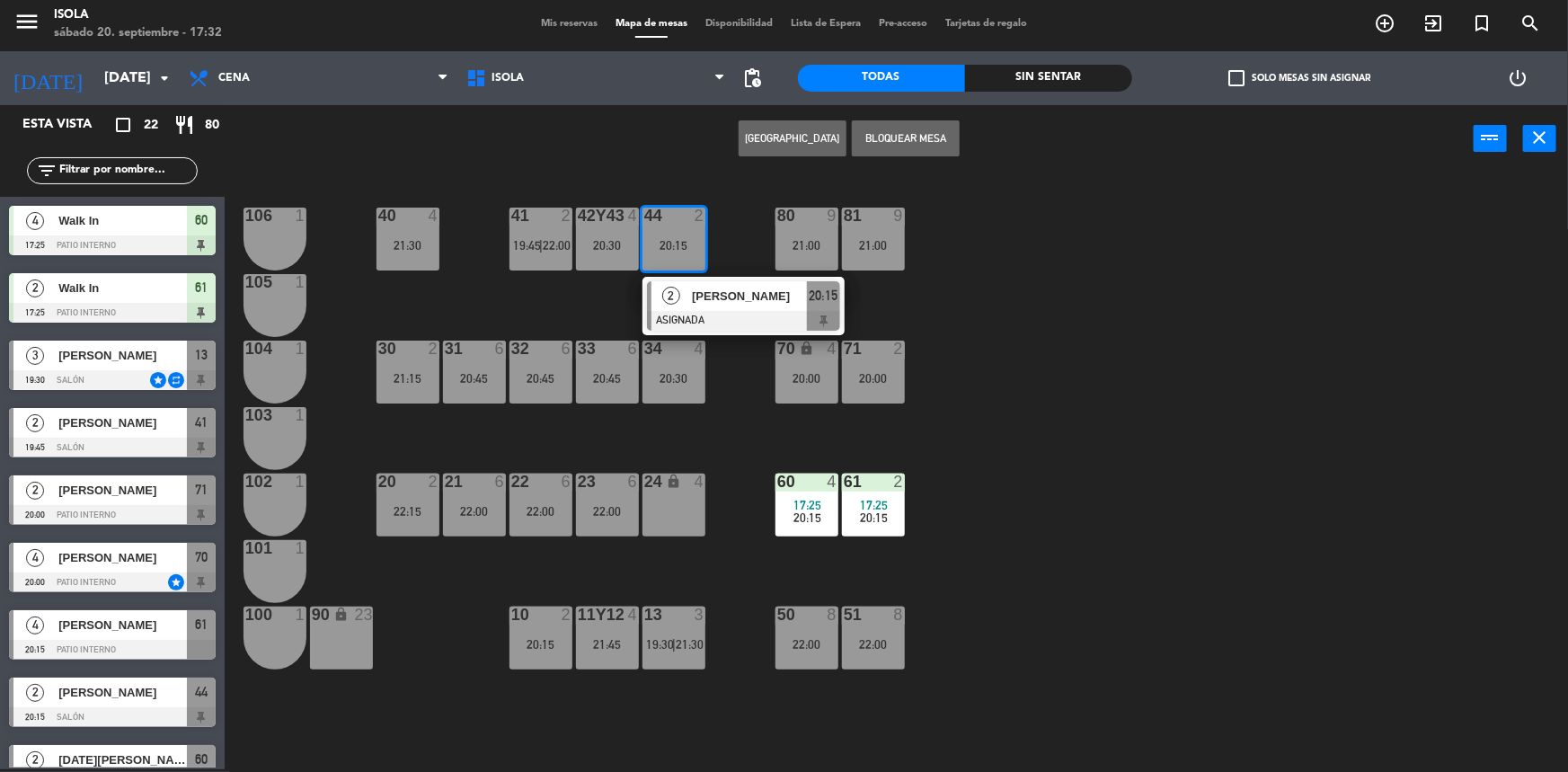
click at [575, 301] on div "40 4 21:30 42y43 4 20:30 41 2 19:45 | 22:00 44 2 20:15 2 [PERSON_NAME] ASIGNADA…" at bounding box center [903, 473] width 1328 height 597
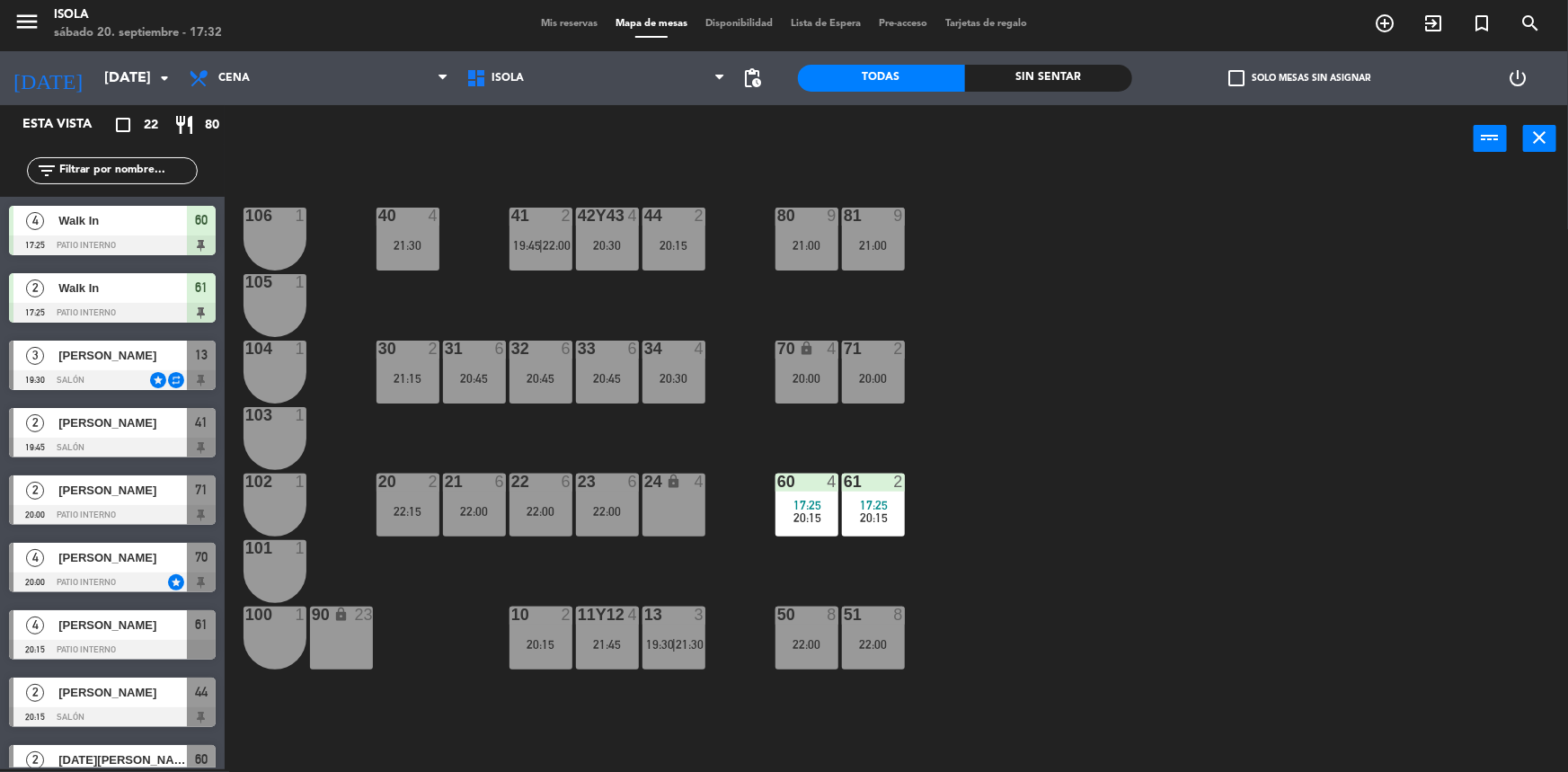
click at [546, 255] on div "41 2 19:45 | 22:00" at bounding box center [541, 239] width 63 height 63
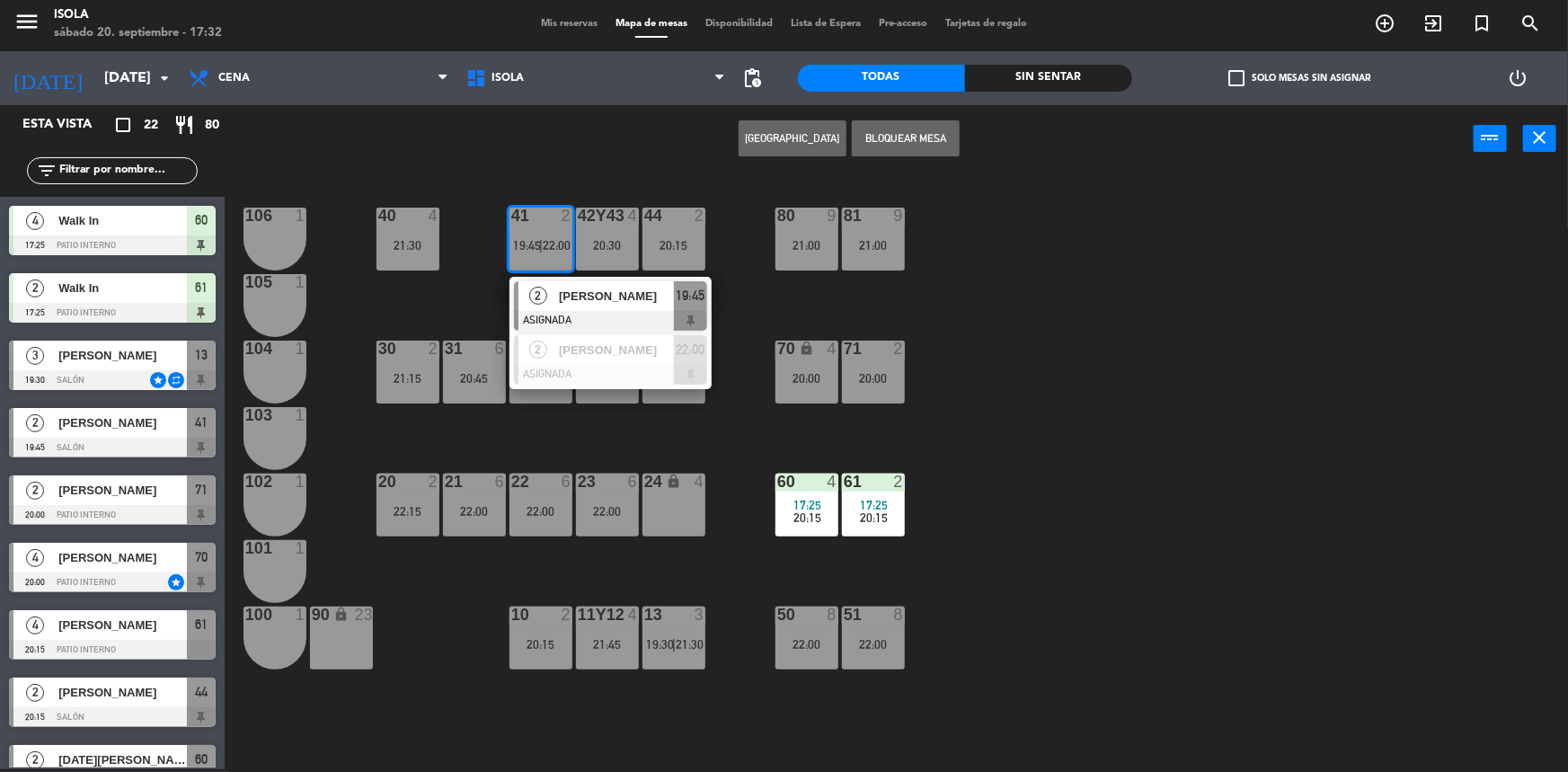
click at [426, 306] on div "40 4 21:30 42y43 4 20:30 41 2 19:45 | 22:00 2 [PERSON_NAME] ASIGNADA 19:45 2 [P…" at bounding box center [903, 473] width 1328 height 597
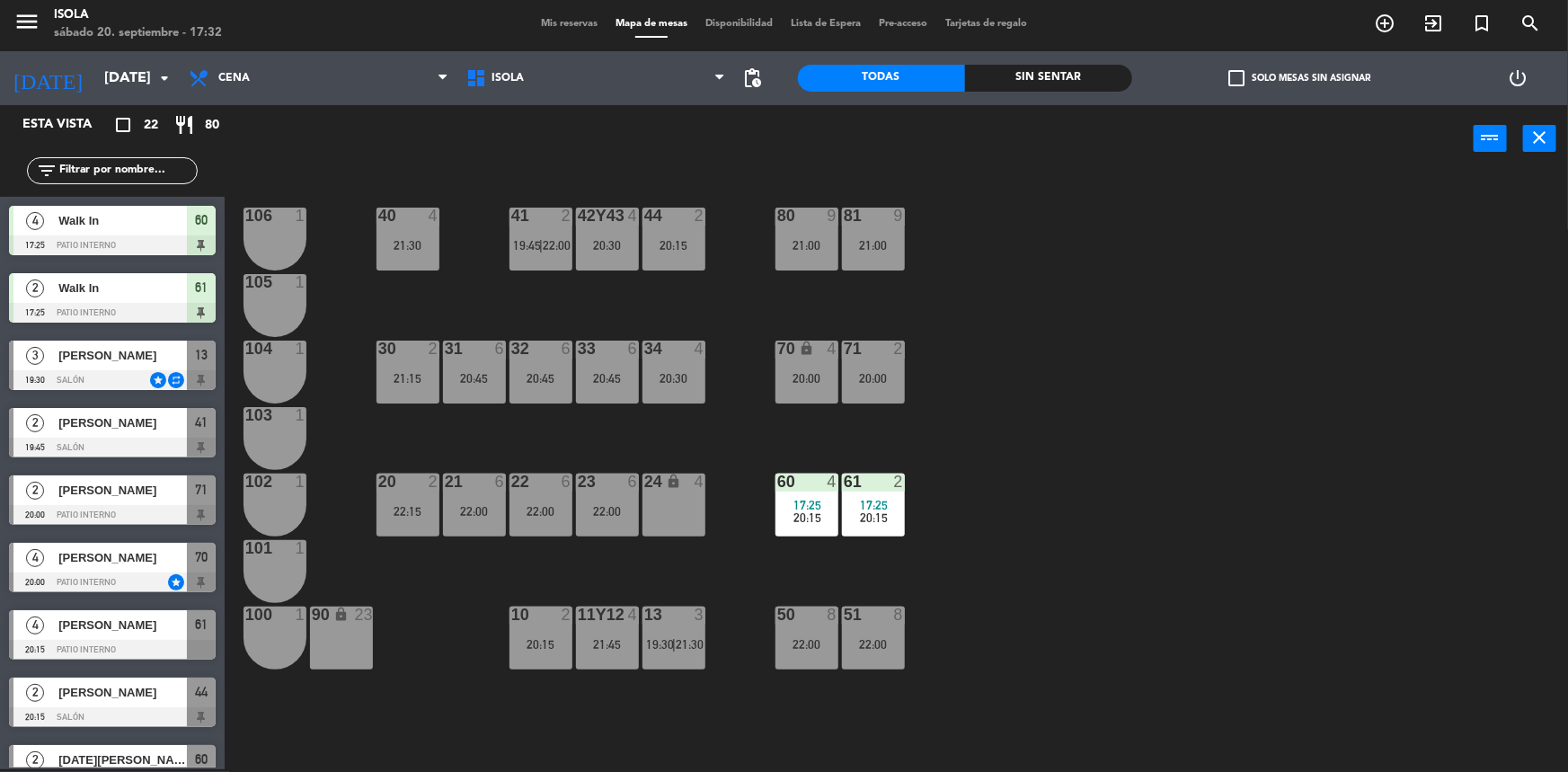
click at [416, 509] on div "22:15" at bounding box center [407, 512] width 63 height 13
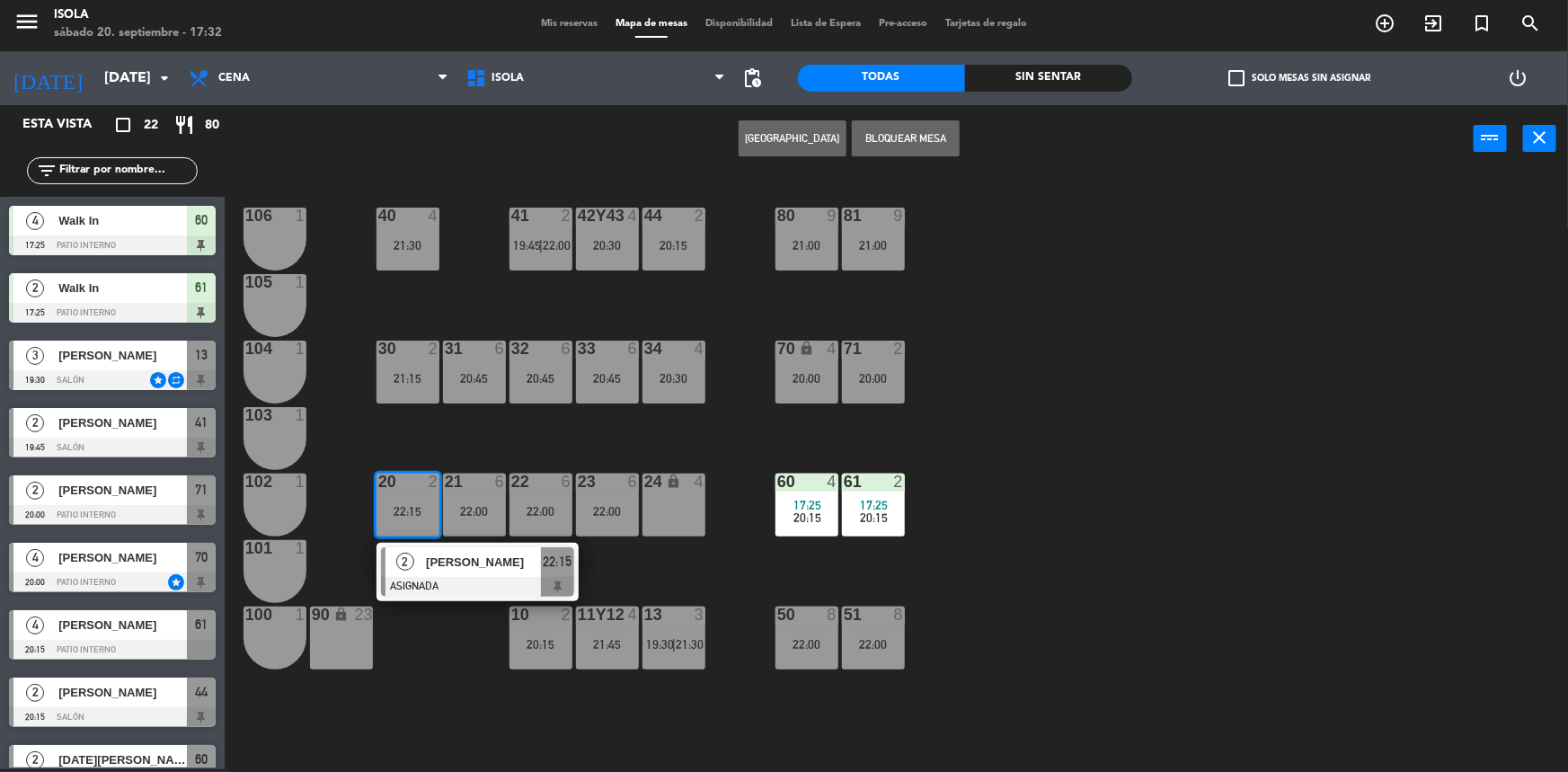
click at [444, 437] on div "40 4 21:30 42y43 4 20:30 41 2 19:45 | 22:00 44 2 20:15 80 9 21:00 81 9 21:00 10…" at bounding box center [903, 473] width 1328 height 597
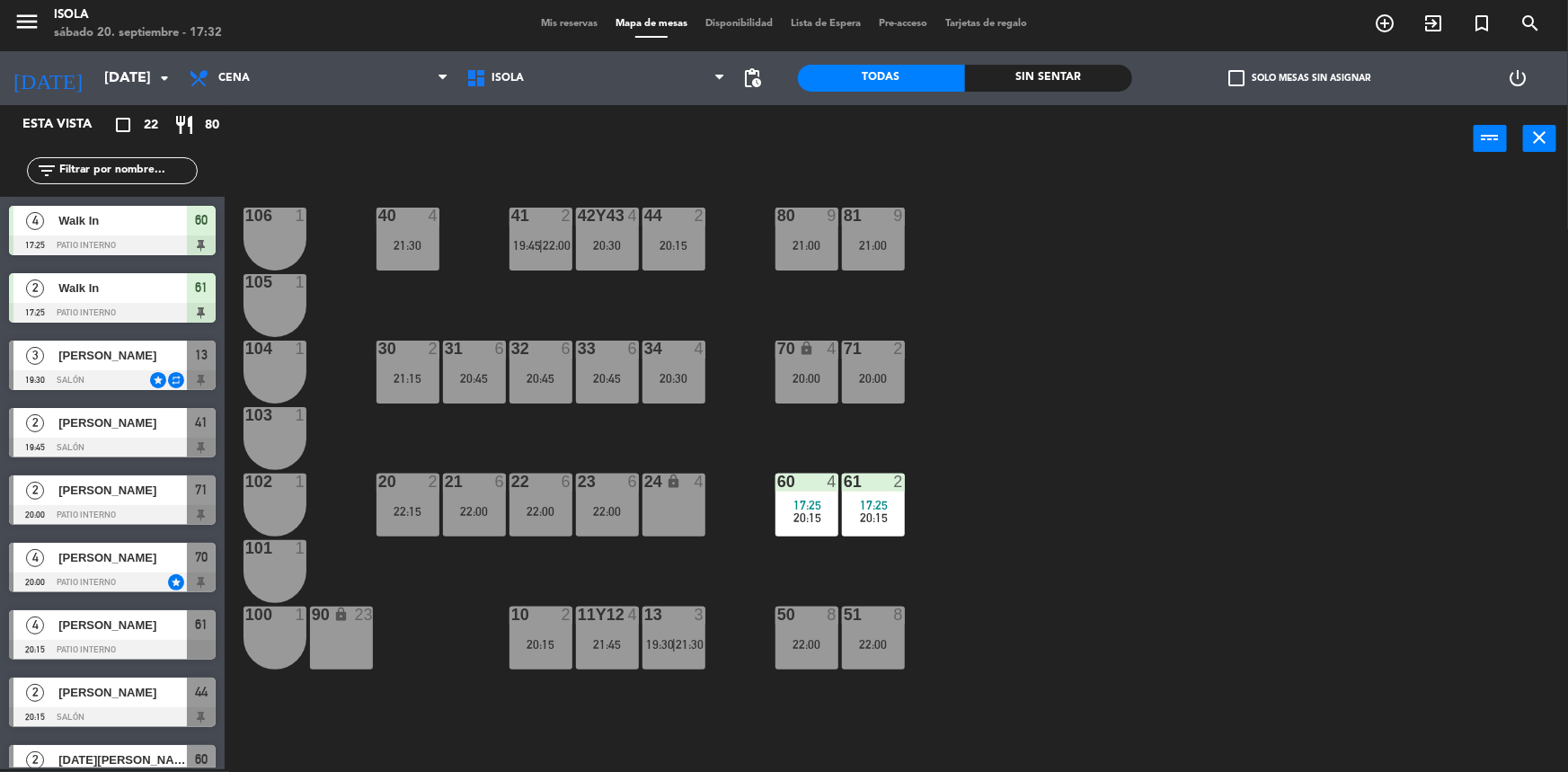
click at [427, 513] on div "22:15" at bounding box center [407, 512] width 63 height 13
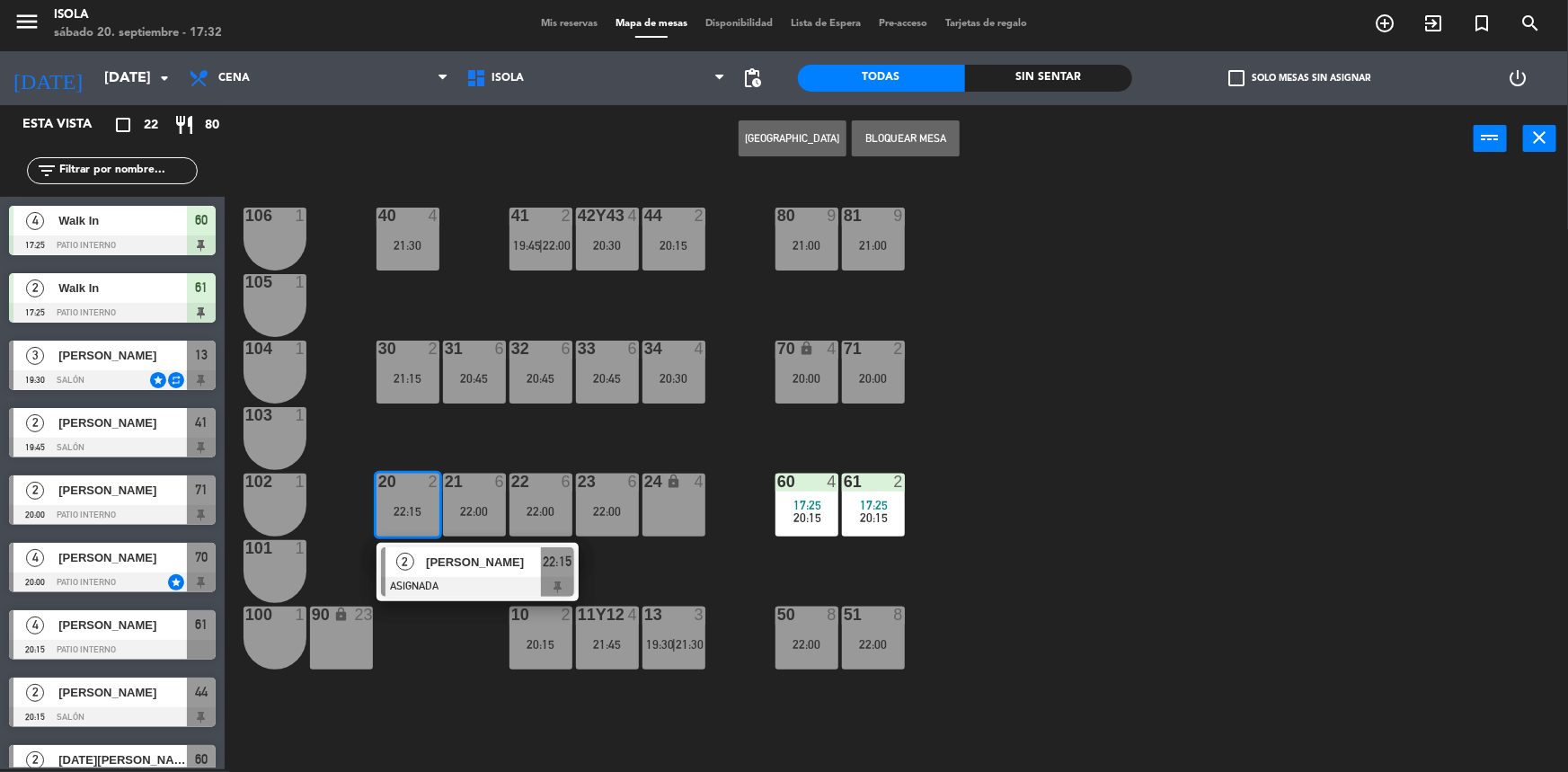
click at [465, 444] on div "40 4 21:30 42y43 4 20:30 41 2 19:45 | 22:00 44 2 20:15 80 9 21:00 81 9 21:00 10…" at bounding box center [903, 473] width 1328 height 597
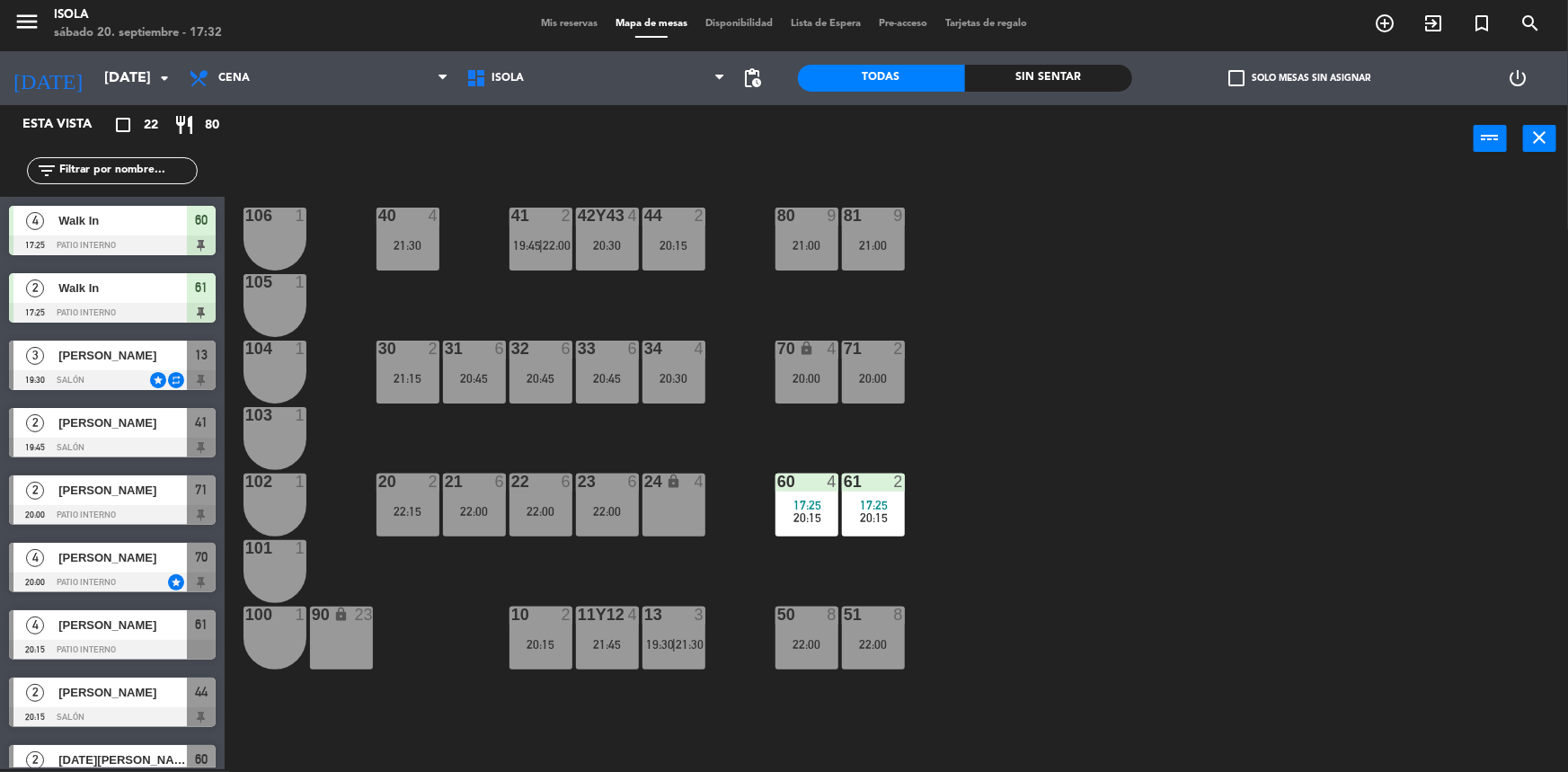
click at [412, 505] on div "22:15" at bounding box center [407, 511] width 63 height 14
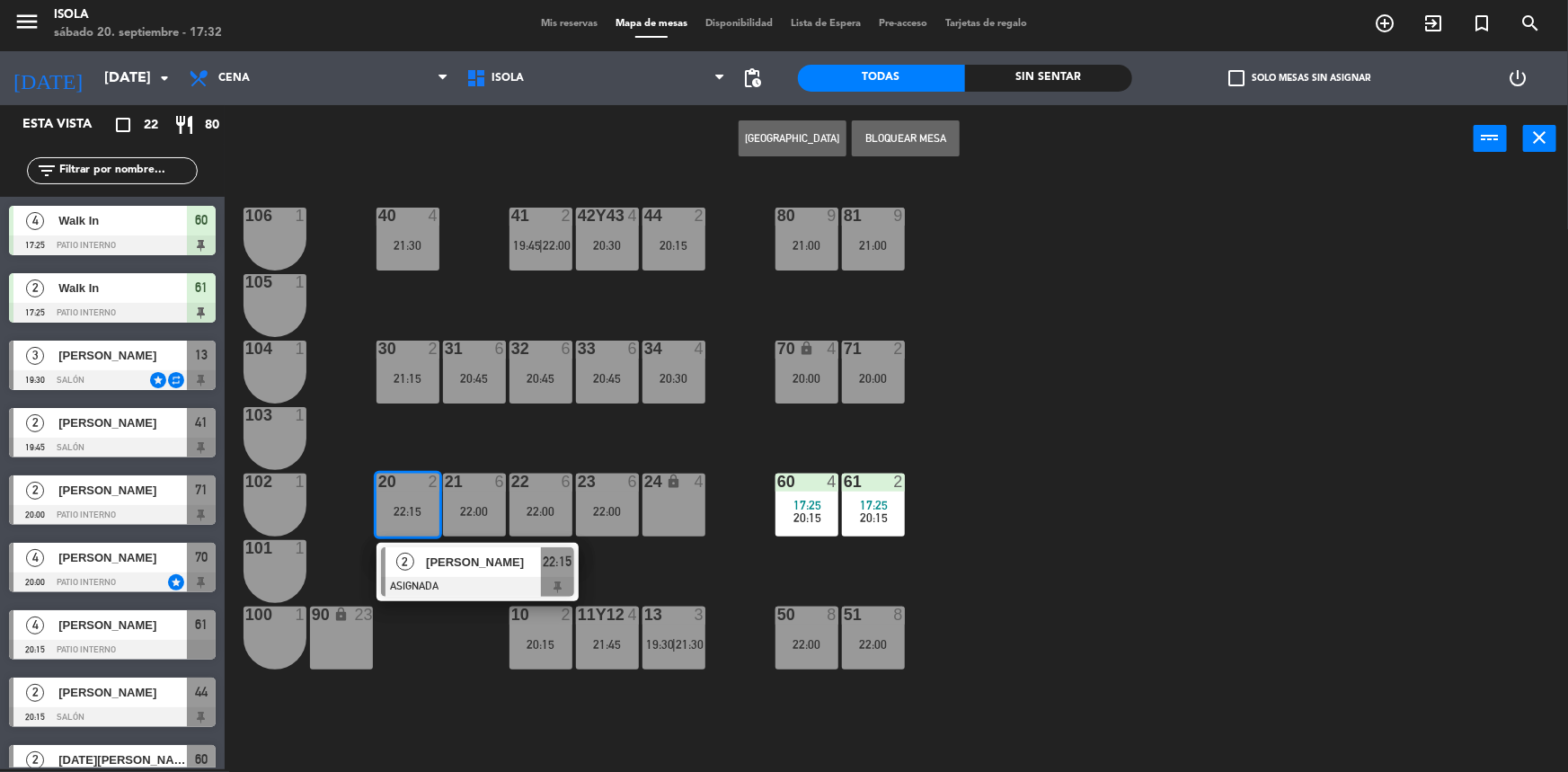
click at [452, 408] on div "40 4 21:30 42y43 4 20:30 41 2 19:45 | 22:00 44 2 20:15 80 9 21:00 81 9 21:00 10…" at bounding box center [903, 473] width 1328 height 597
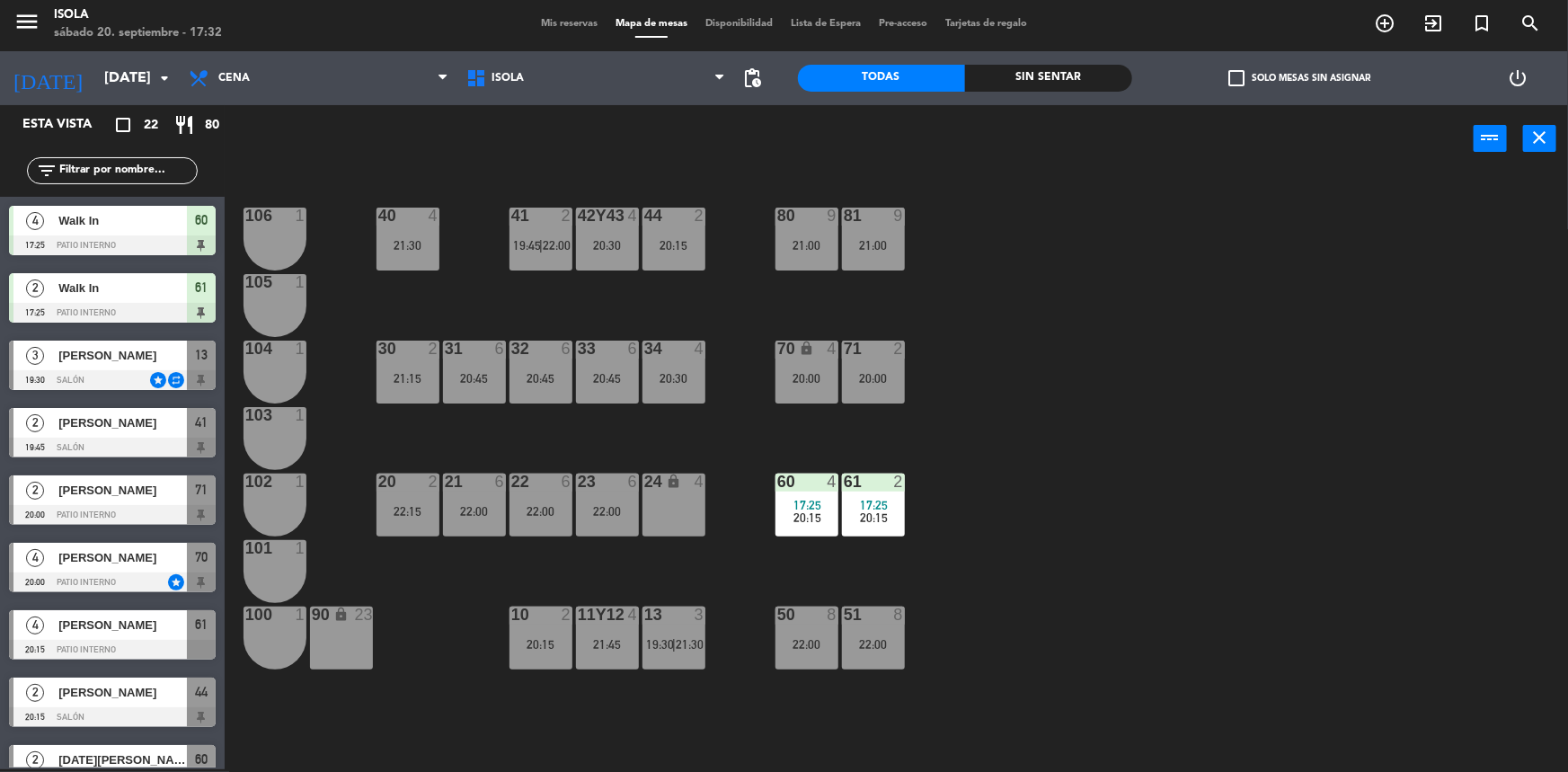
click at [564, 638] on div "20:15" at bounding box center [541, 645] width 63 height 13
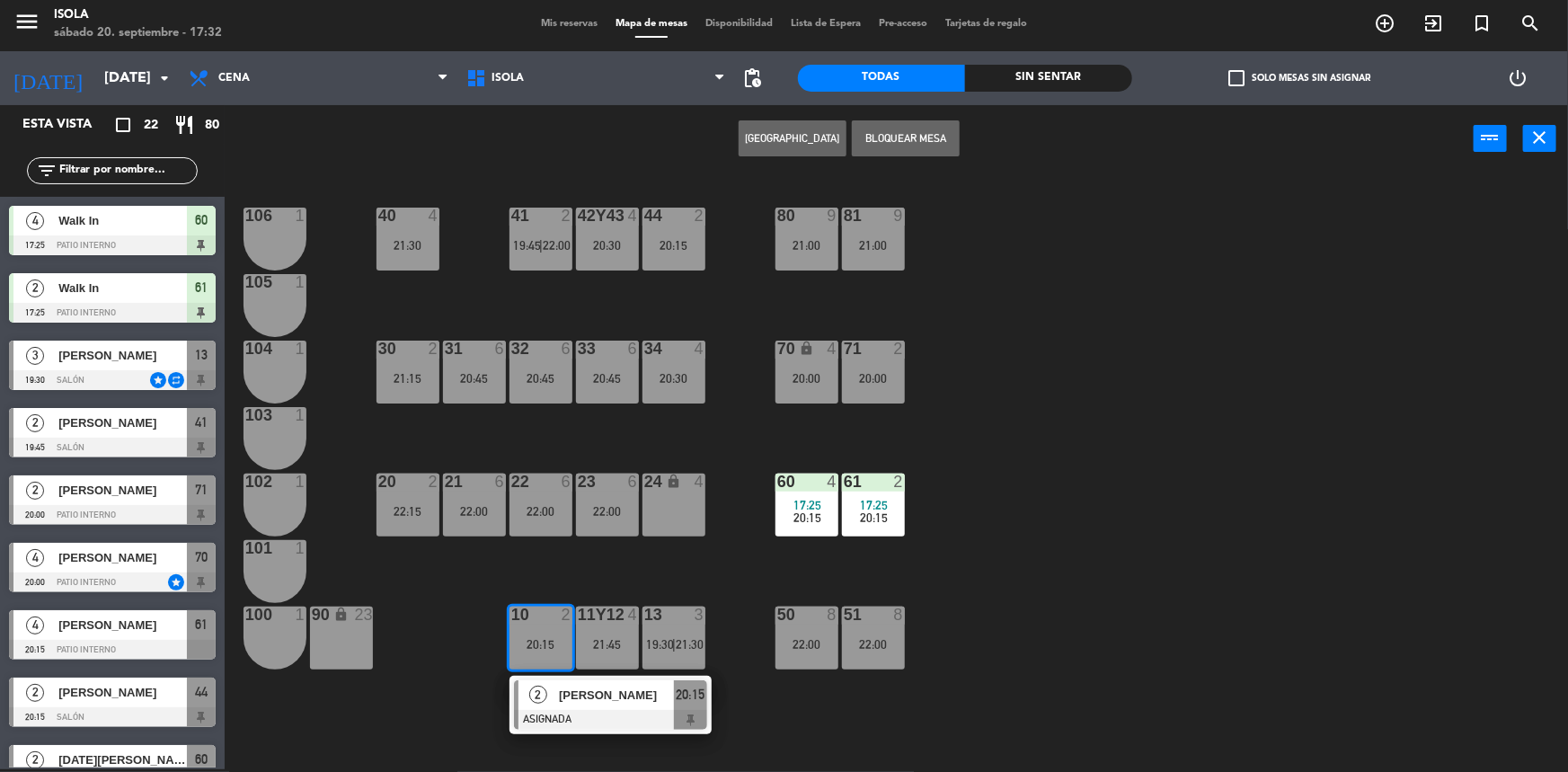
click at [530, 560] on div "40 4 21:30 42y43 4 20:30 41 2 19:45 | 22:00 44 2 20:15 80 9 21:00 81 9 21:00 10…" at bounding box center [903, 473] width 1328 height 597
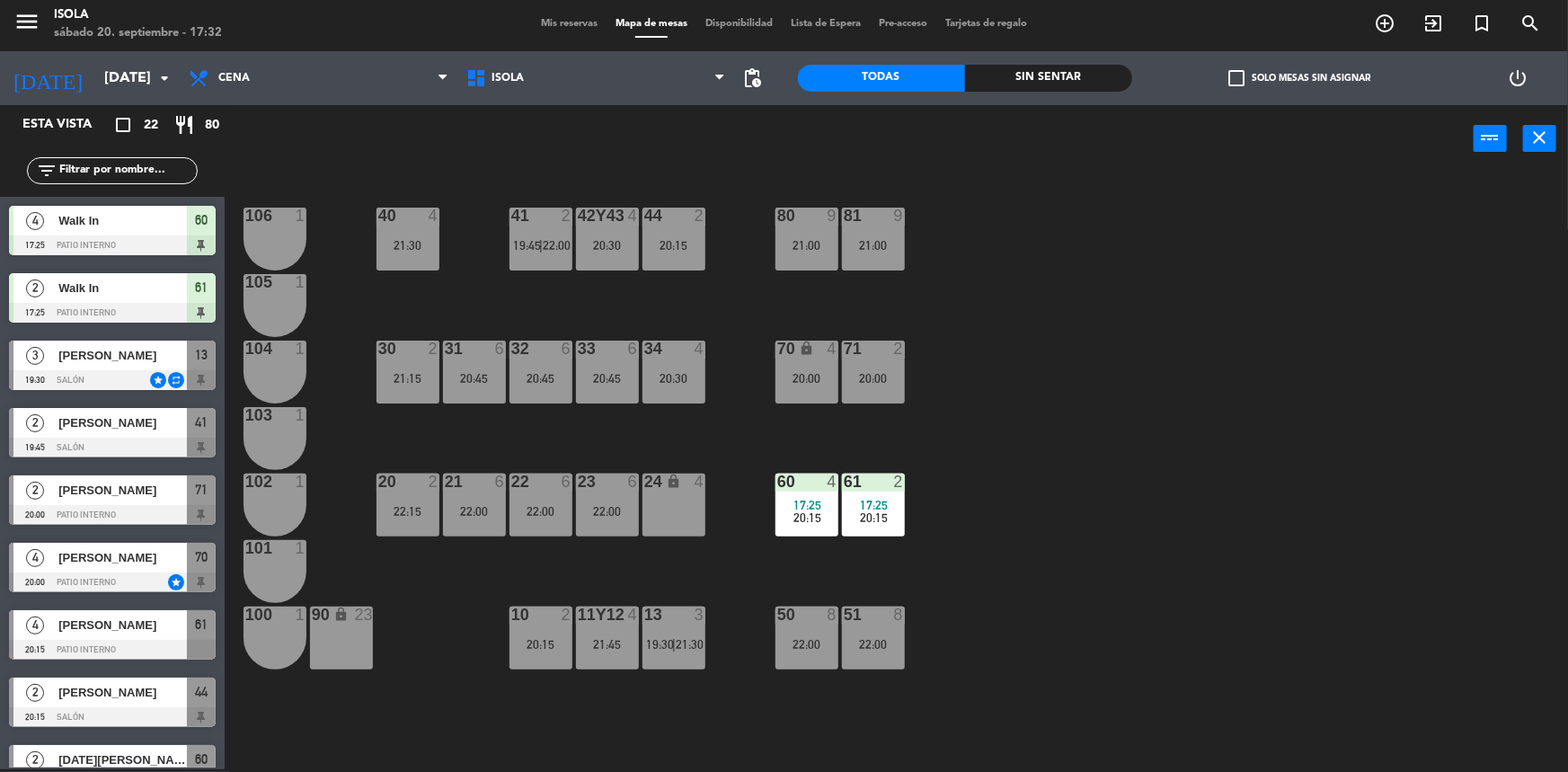
click at [437, 516] on div "22:15" at bounding box center [407, 512] width 63 height 13
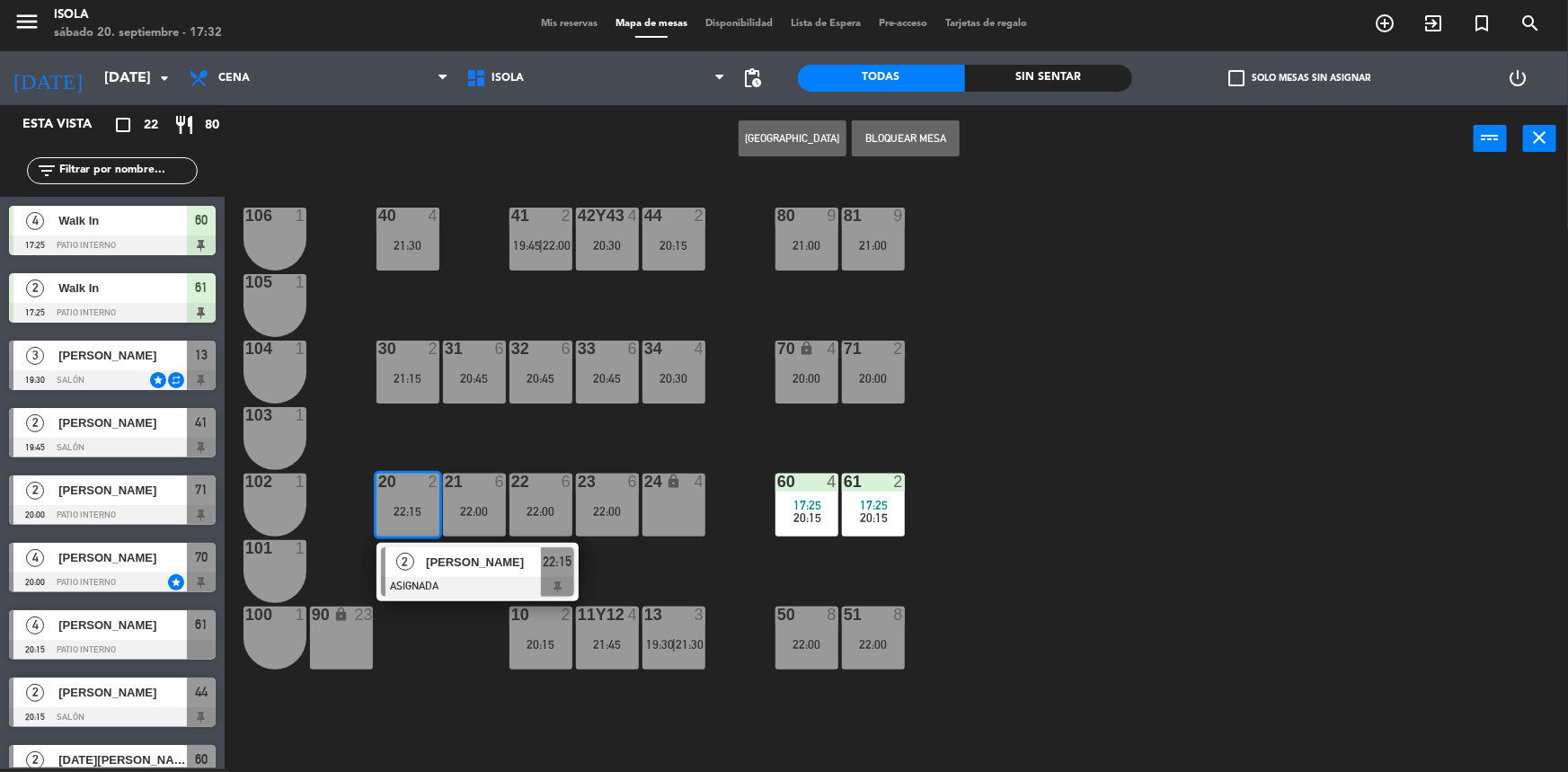
click at [476, 580] on div at bounding box center [477, 587] width 193 height 20
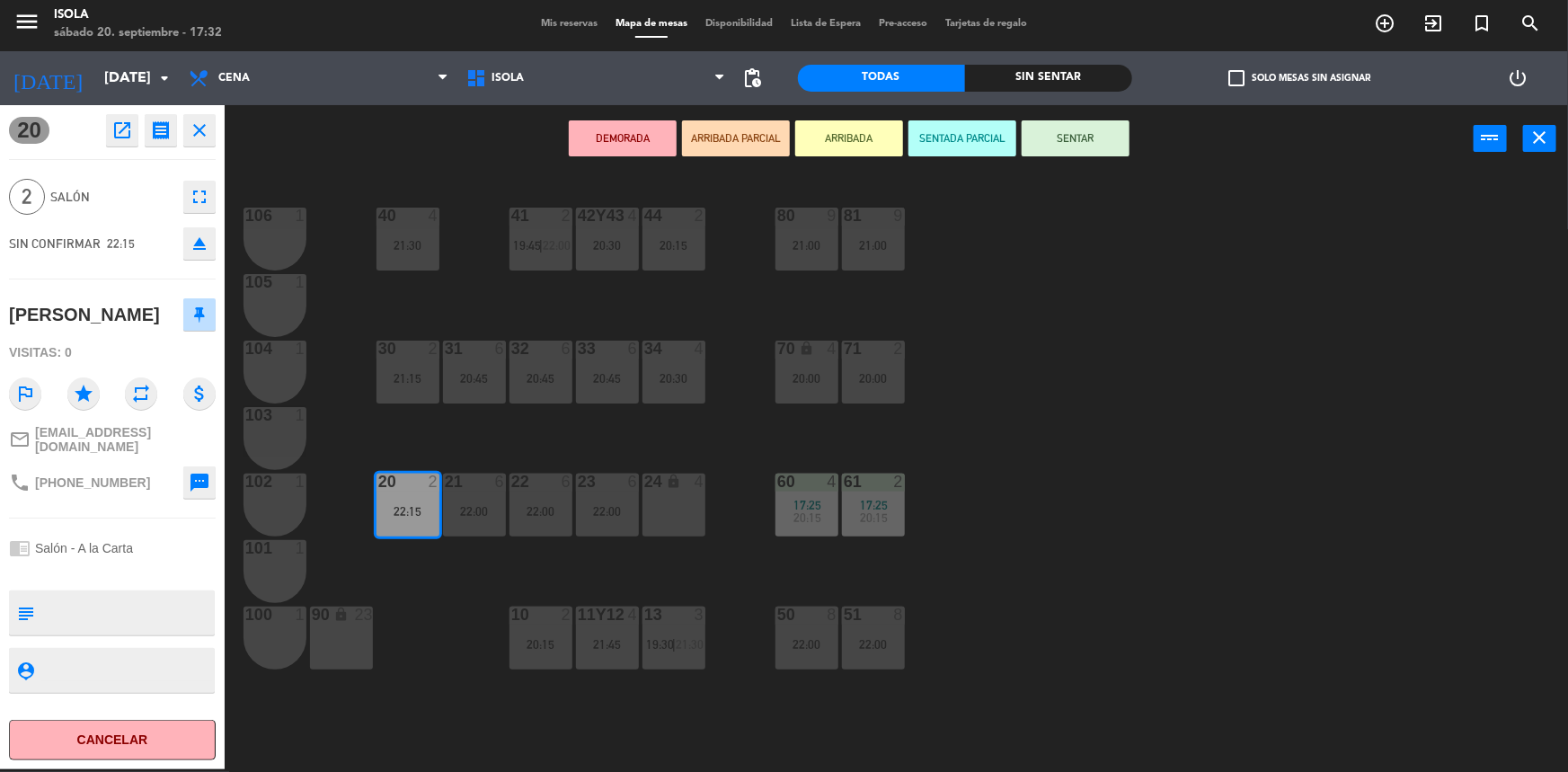
click at [665, 255] on div "44 2 20:15" at bounding box center [674, 239] width 63 height 63
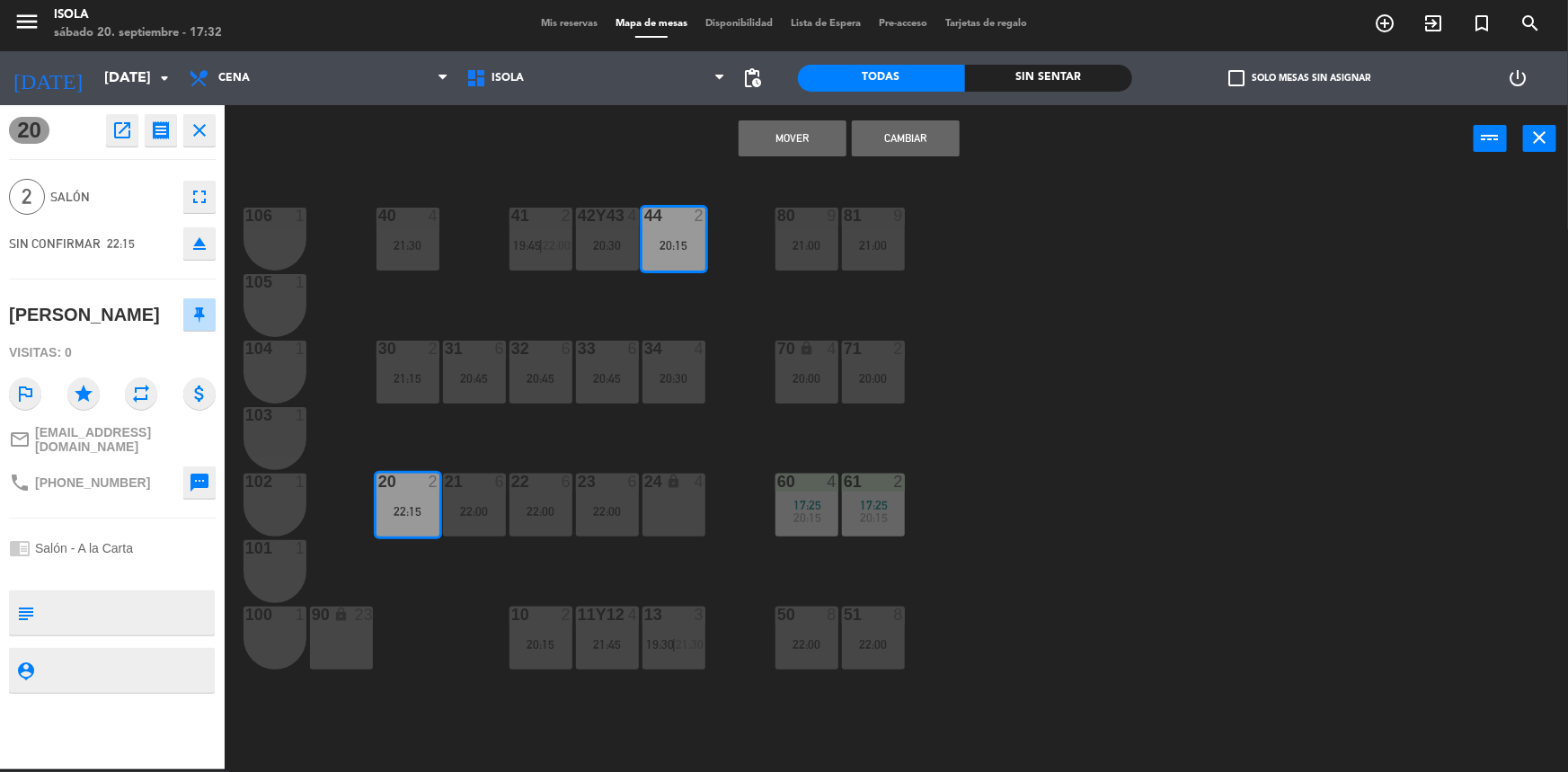
click at [776, 146] on button "Mover" at bounding box center [793, 138] width 108 height 36
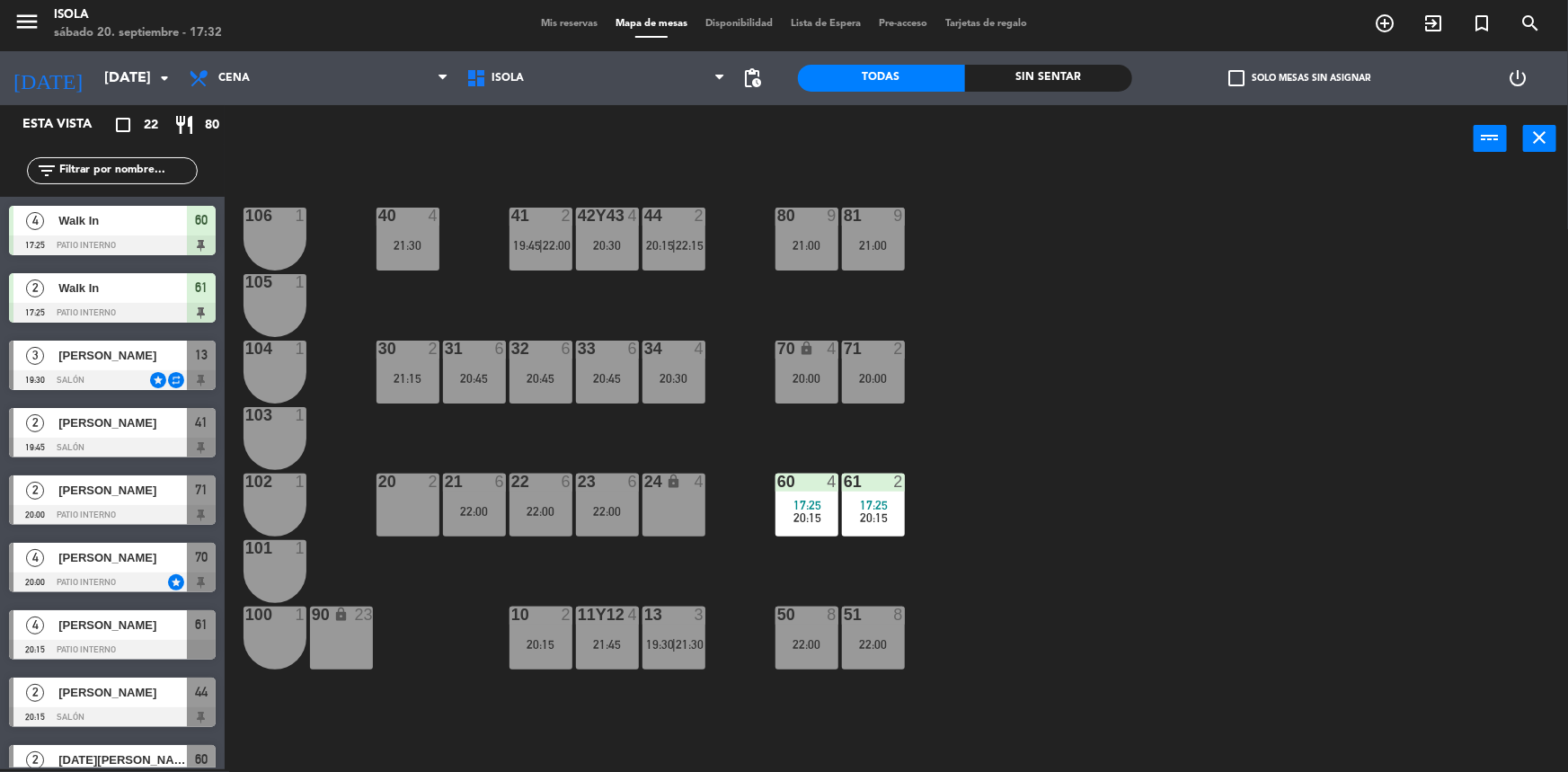
scroll to position [459, 0]
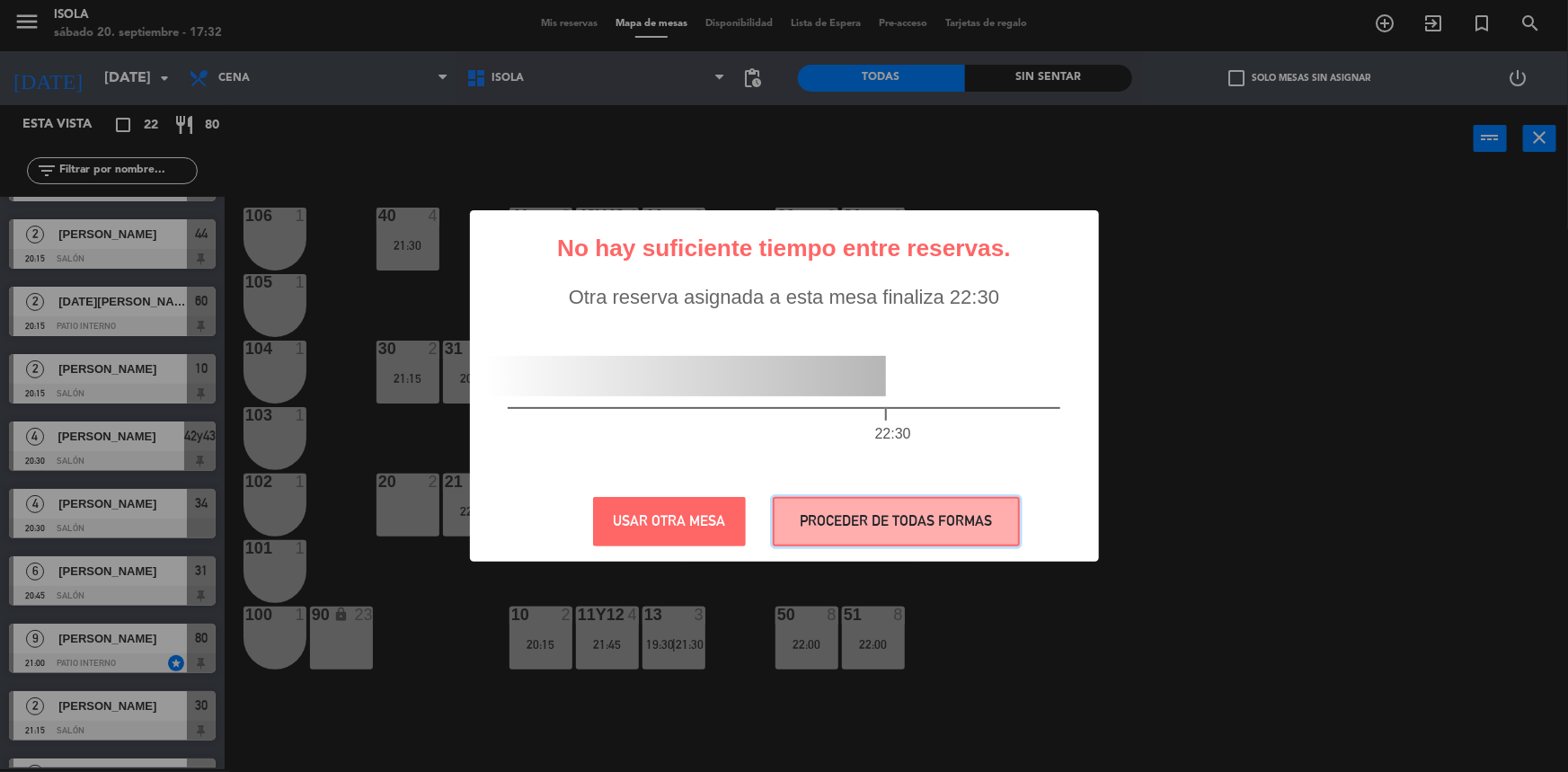
click at [830, 520] on button "PROCEDER DE TODAS FORMAS" at bounding box center [896, 522] width 247 height 49
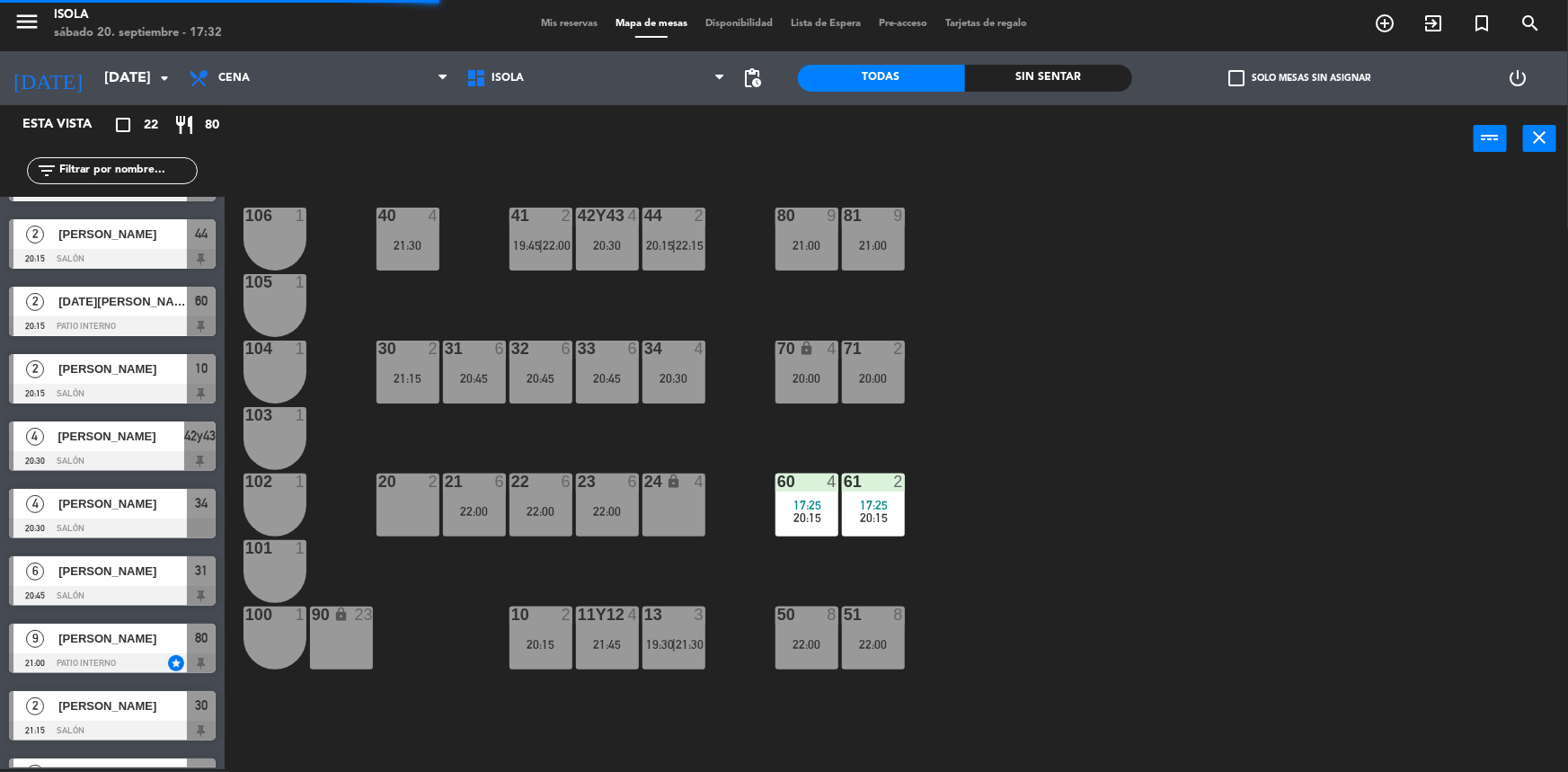
click at [710, 293] on div "40 4 21:30 42y43 4 20:30 41 2 19:45 | 22:00 44 2 20:15 | 22:15 80 9 21:00 81 9 …" at bounding box center [903, 473] width 1328 height 597
click at [687, 247] on span "22:15" at bounding box center [689, 245] width 27 height 15
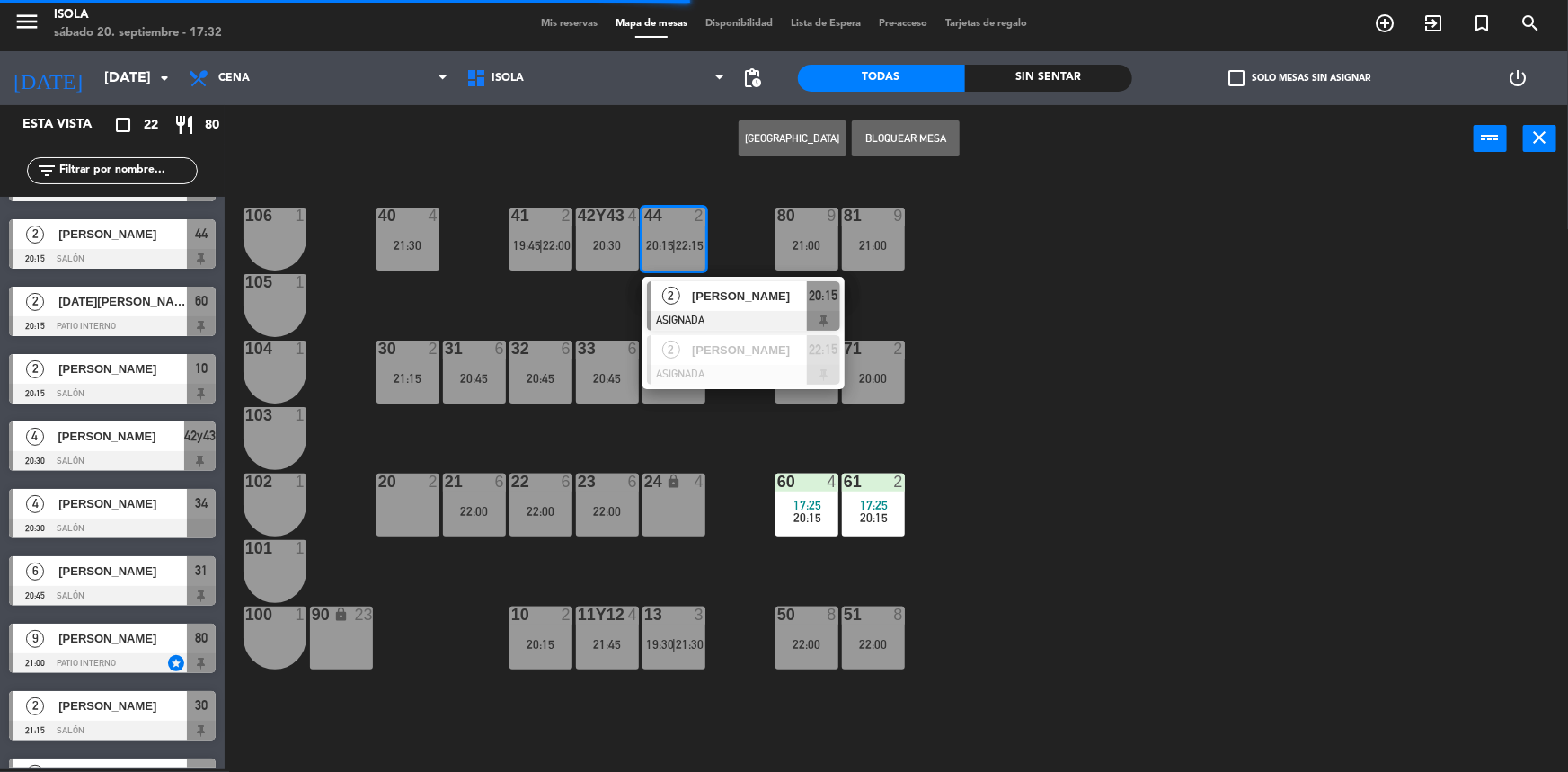
click at [527, 297] on div "40 4 21:30 42y43 4 20:30 41 2 19:45 | 22:00 44 2 20:15 | 22:15 2 [PERSON_NAME] …" at bounding box center [903, 473] width 1328 height 597
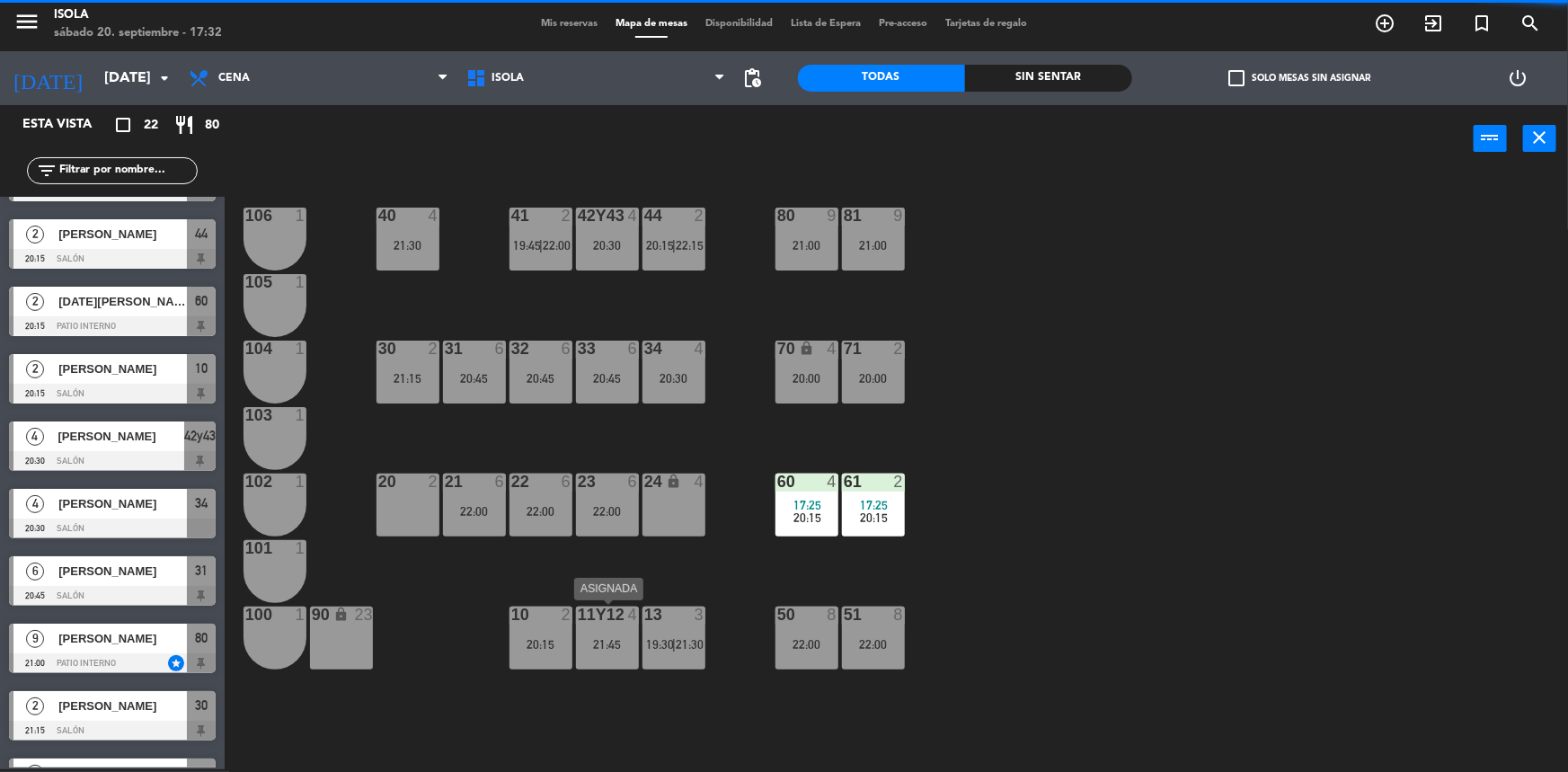
click at [564, 629] on div "10 2 20:15" at bounding box center [541, 638] width 63 height 63
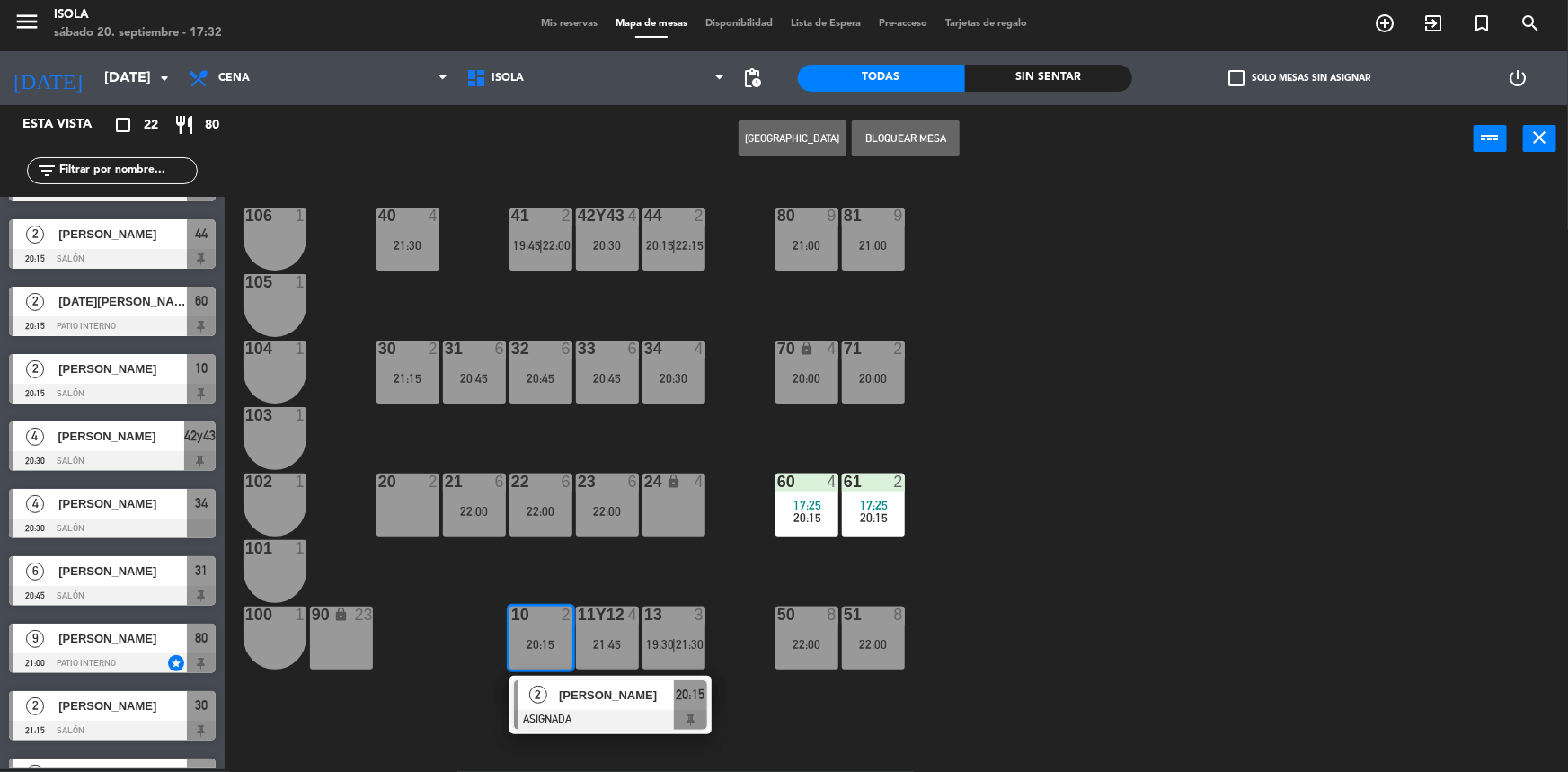
click at [598, 555] on div "40 4 21:30 42y43 4 20:30 41 2 19:45 | 22:00 44 2 20:15 | 22:15 80 9 21:00 81 9 …" at bounding box center [903, 473] width 1328 height 597
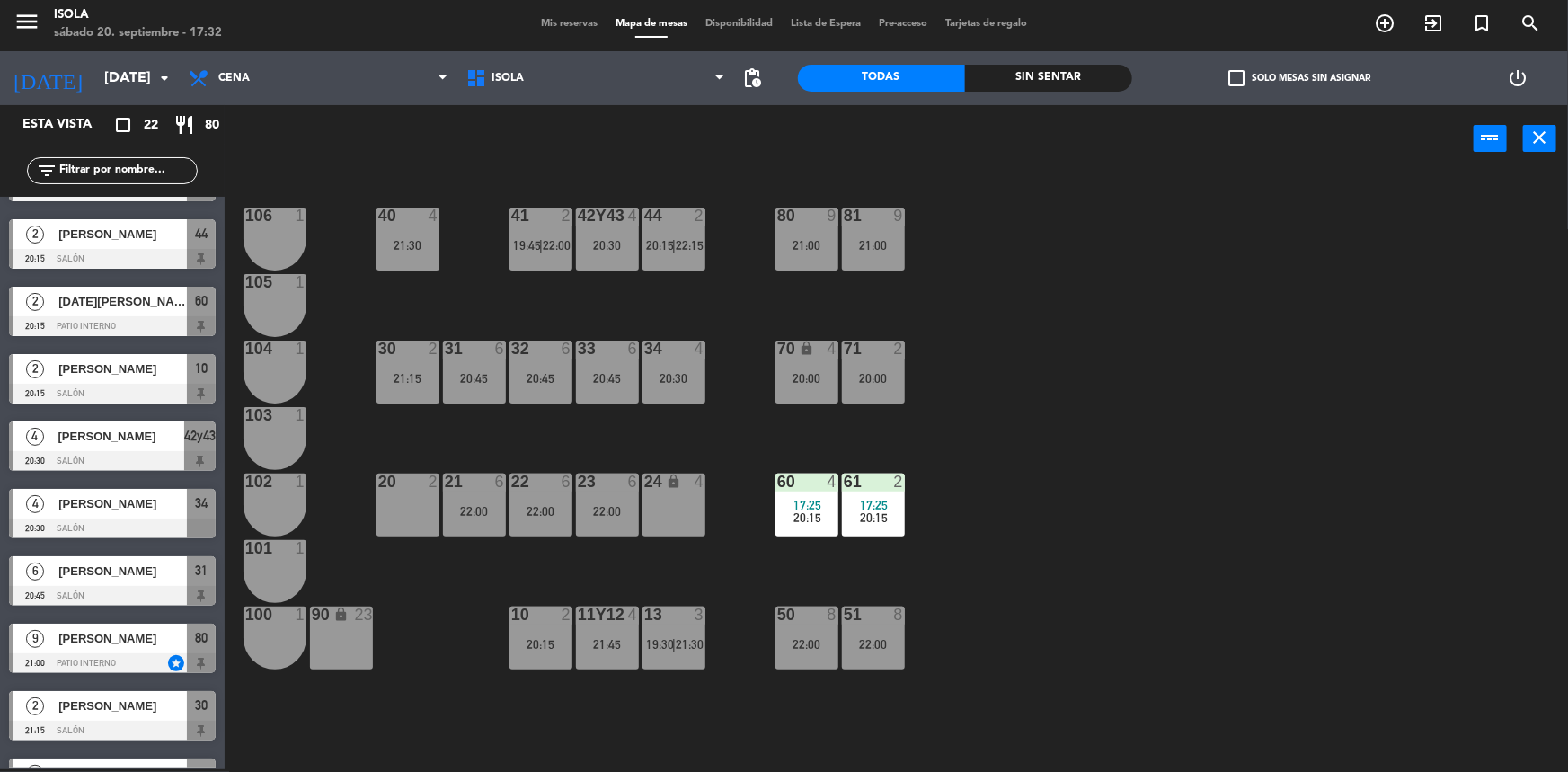
click at [669, 242] on span "20:15" at bounding box center [660, 245] width 27 height 15
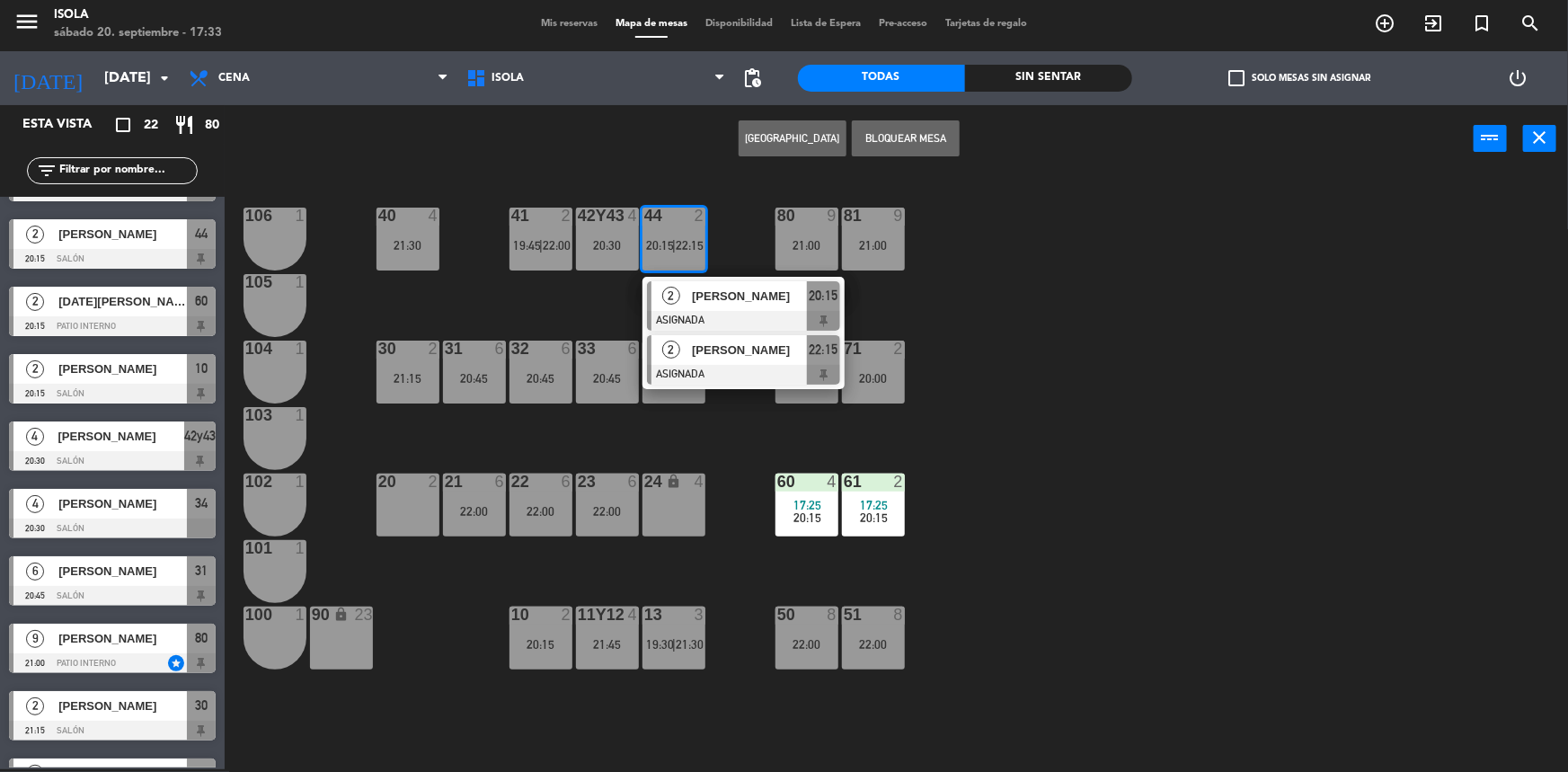
click at [713, 368] on div at bounding box center [743, 375] width 193 height 20
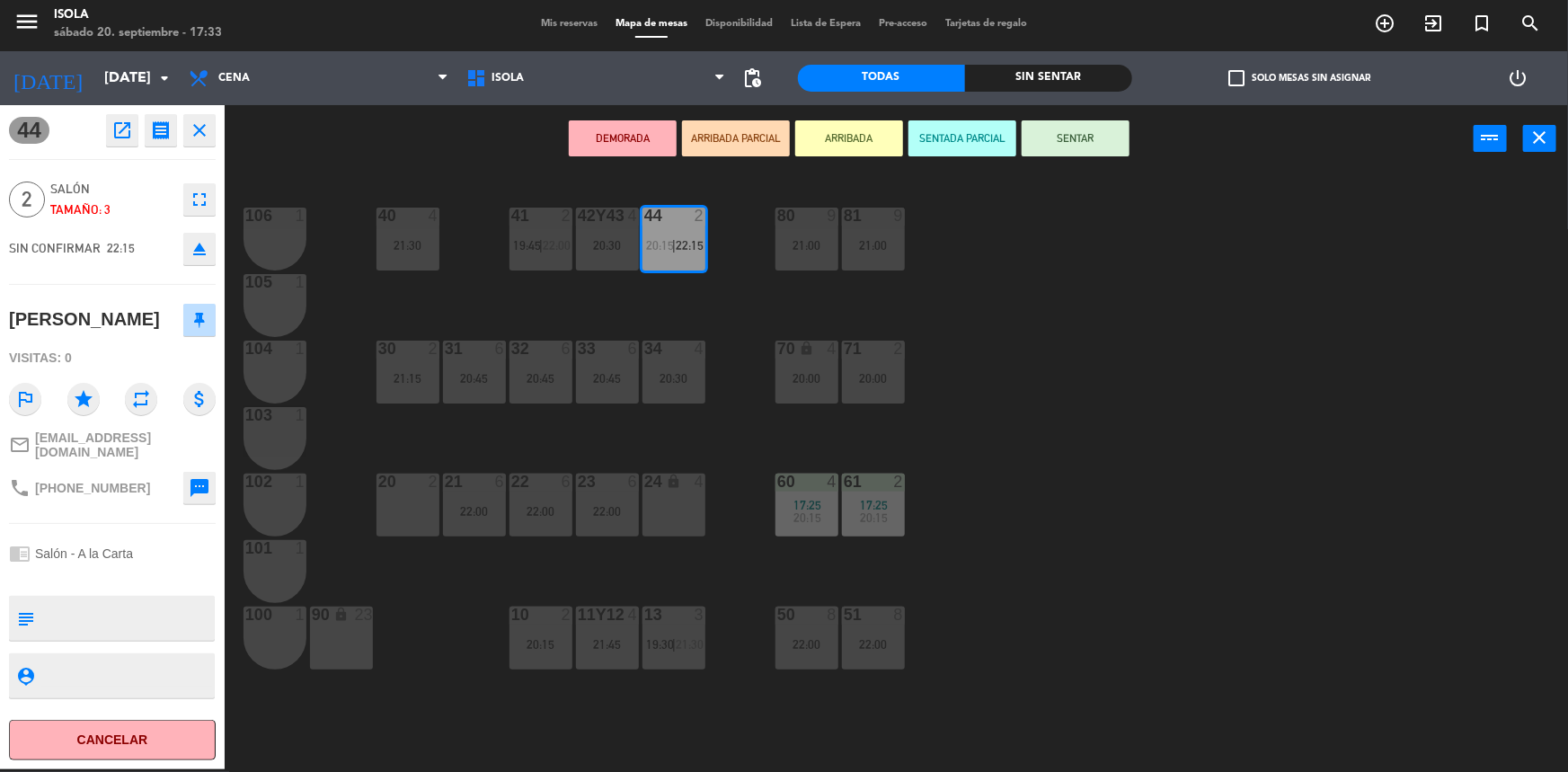
click at [532, 645] on div "20:15" at bounding box center [541, 645] width 63 height 13
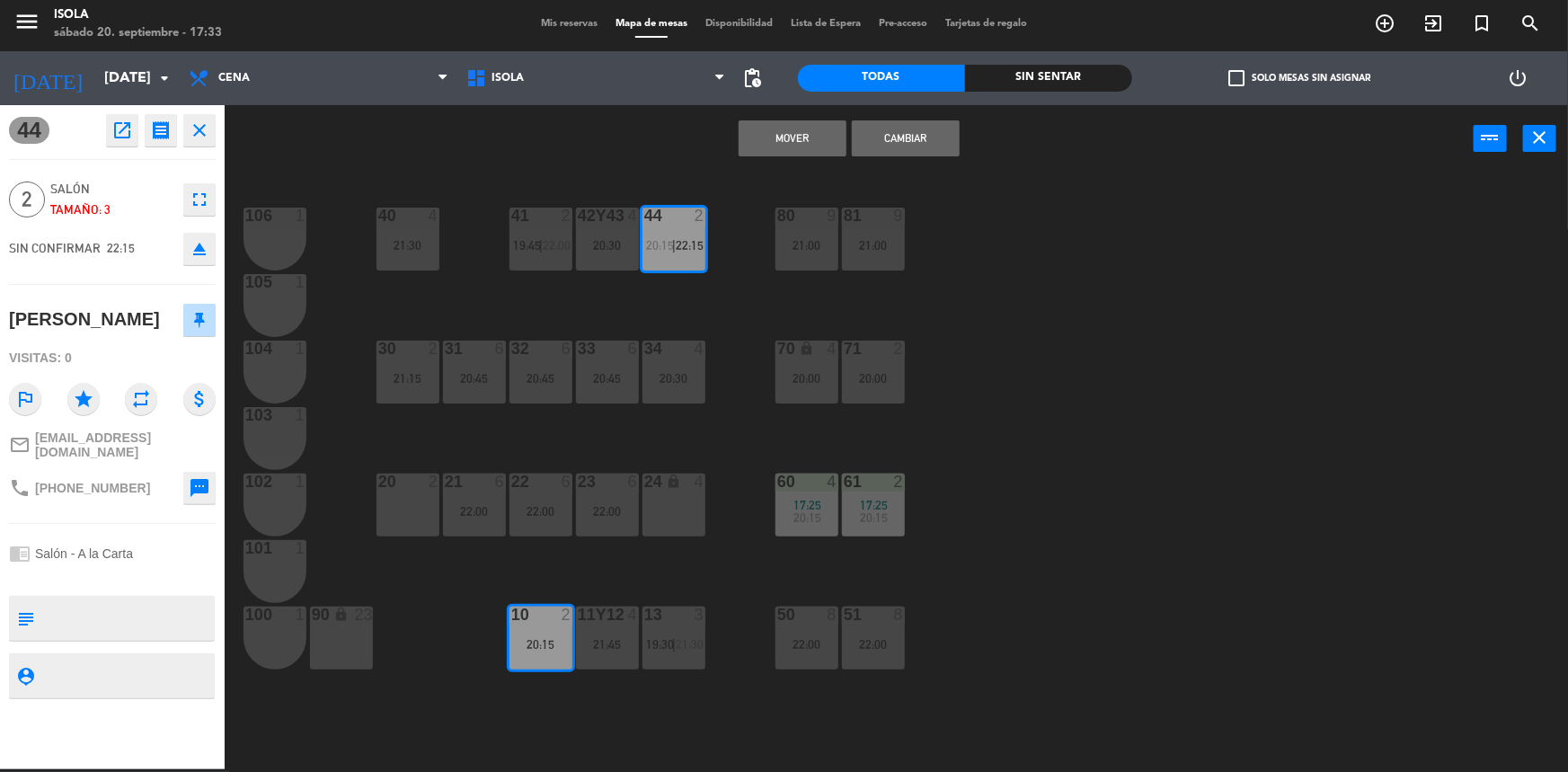
click at [795, 146] on button "Mover" at bounding box center [793, 138] width 108 height 36
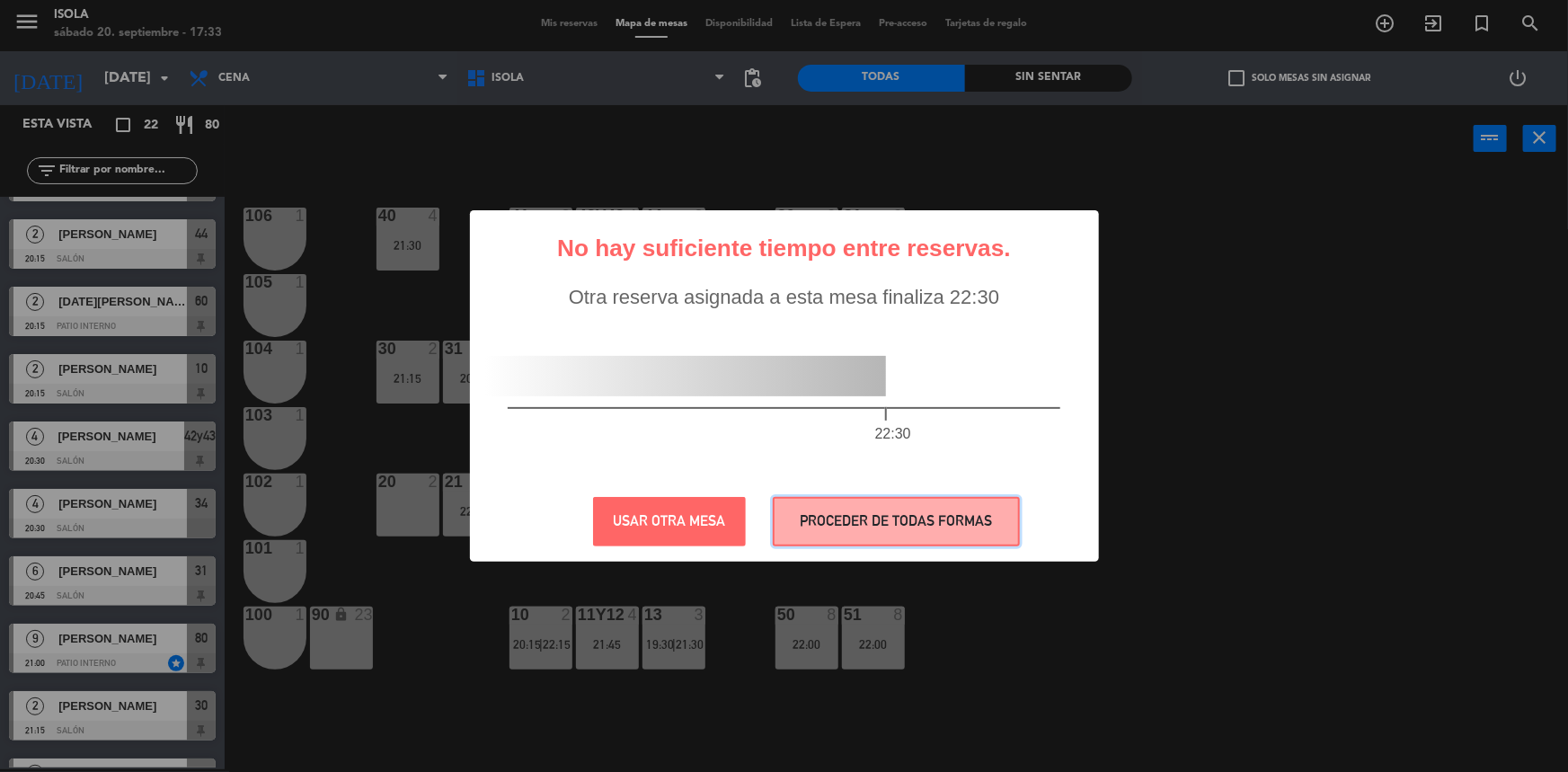
click at [826, 507] on button "PROCEDER DE TODAS FORMAS" at bounding box center [896, 522] width 247 height 49
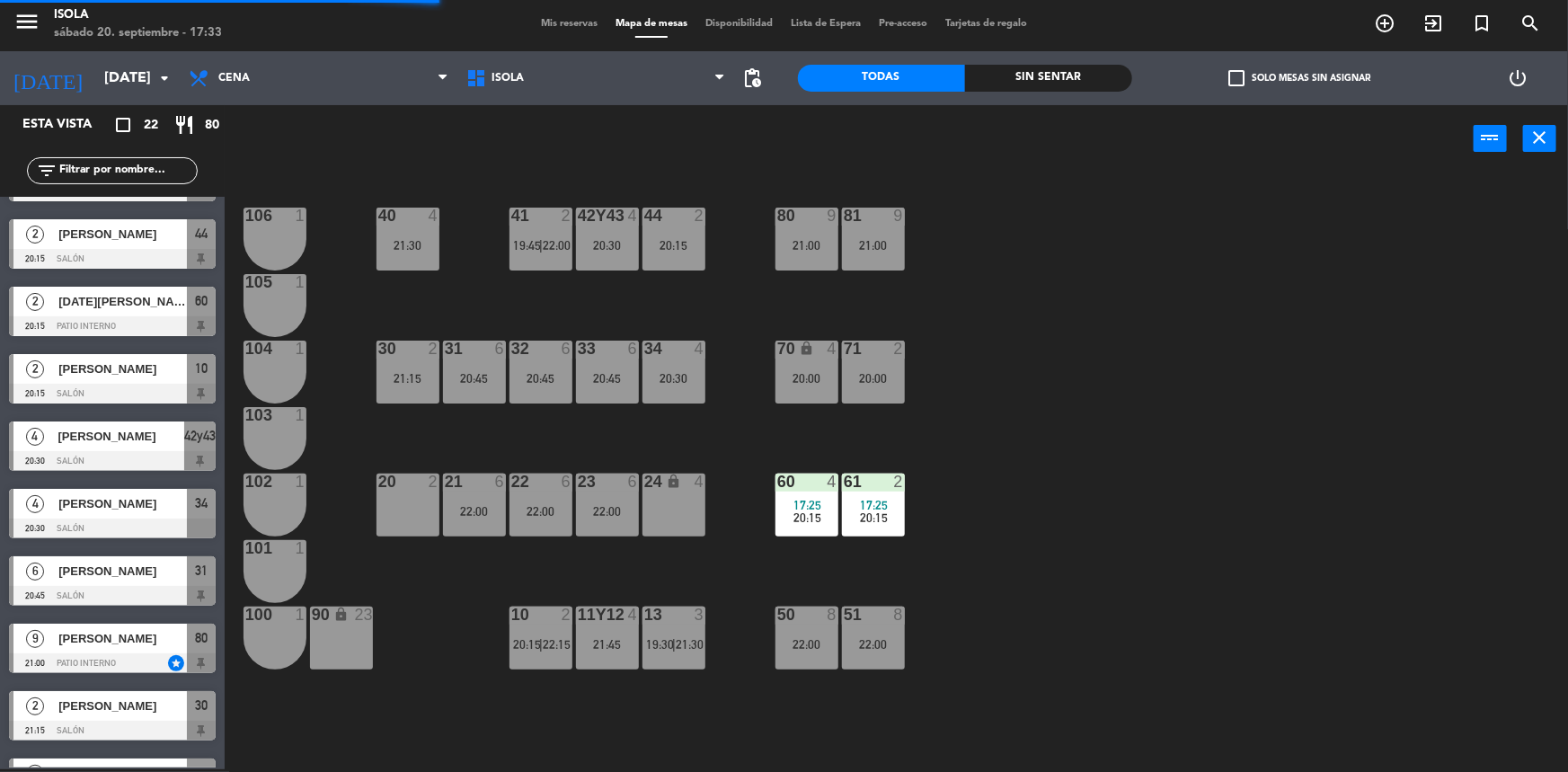
click at [1039, 566] on div "40 4 21:30 42y43 4 20:30 41 2 19:45 | 22:00 44 2 20:15 80 9 21:00 81 9 21:00 10…" at bounding box center [903, 473] width 1328 height 597
click at [919, 562] on div "40 4 21:30 42y43 4 20:30 41 2 19:45 | 22:00 44 2 20:15 80 9 21:00 81 9 21:00 10…" at bounding box center [903, 473] width 1328 height 597
click at [925, 539] on div "40 4 21:30 42y43 4 20:30 41 2 19:45 | 22:00 44 2 20:15 80 9 21:00 81 9 21:00 10…" at bounding box center [903, 473] width 1328 height 597
click at [837, 625] on div "50 8 22:00" at bounding box center [806, 638] width 63 height 63
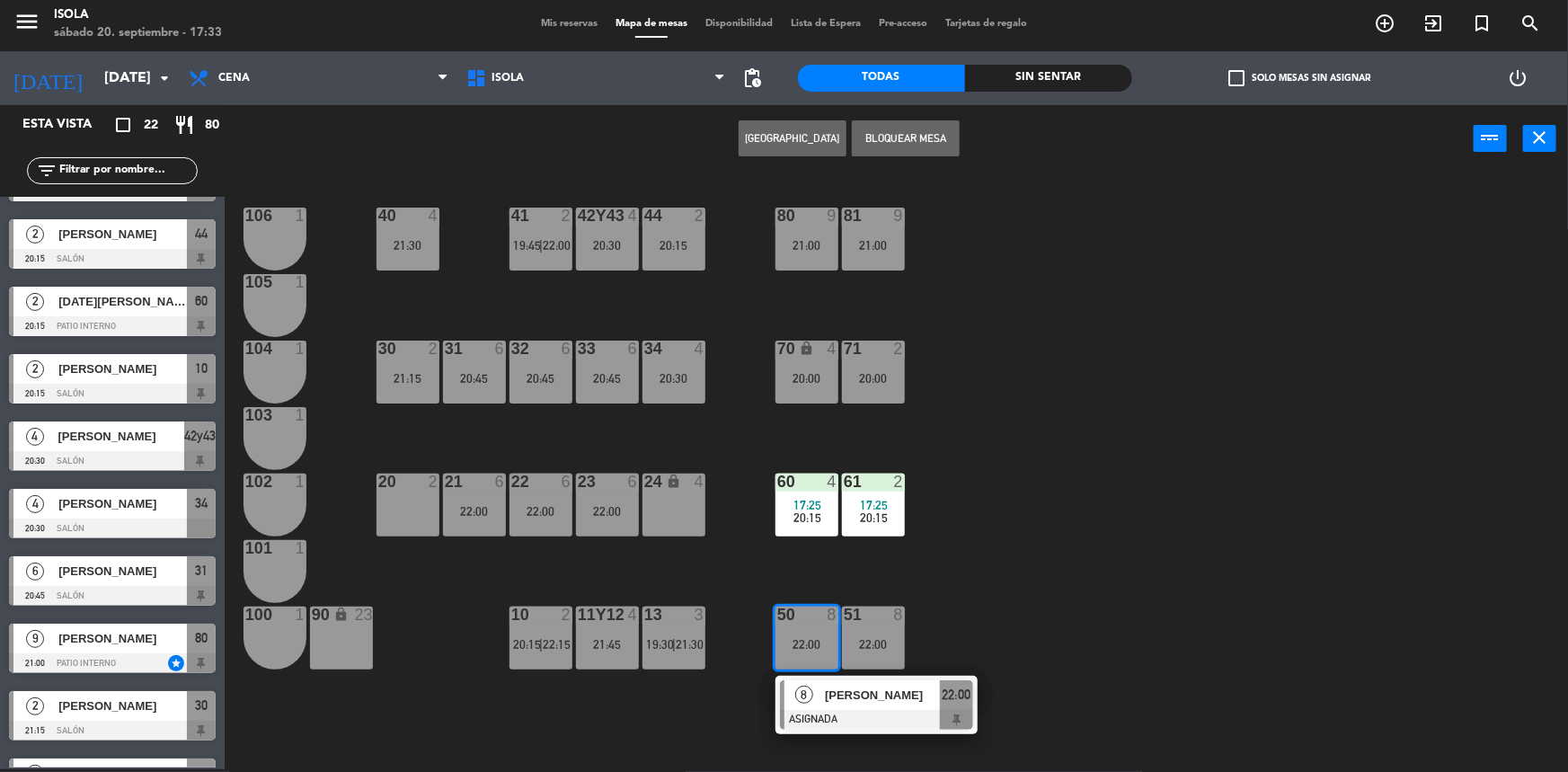
click at [889, 560] on div "40 4 21:30 42y43 4 20:30 41 2 19:45 | 22:00 44 2 20:15 80 9 21:00 81 9 21:00 10…" at bounding box center [903, 473] width 1328 height 597
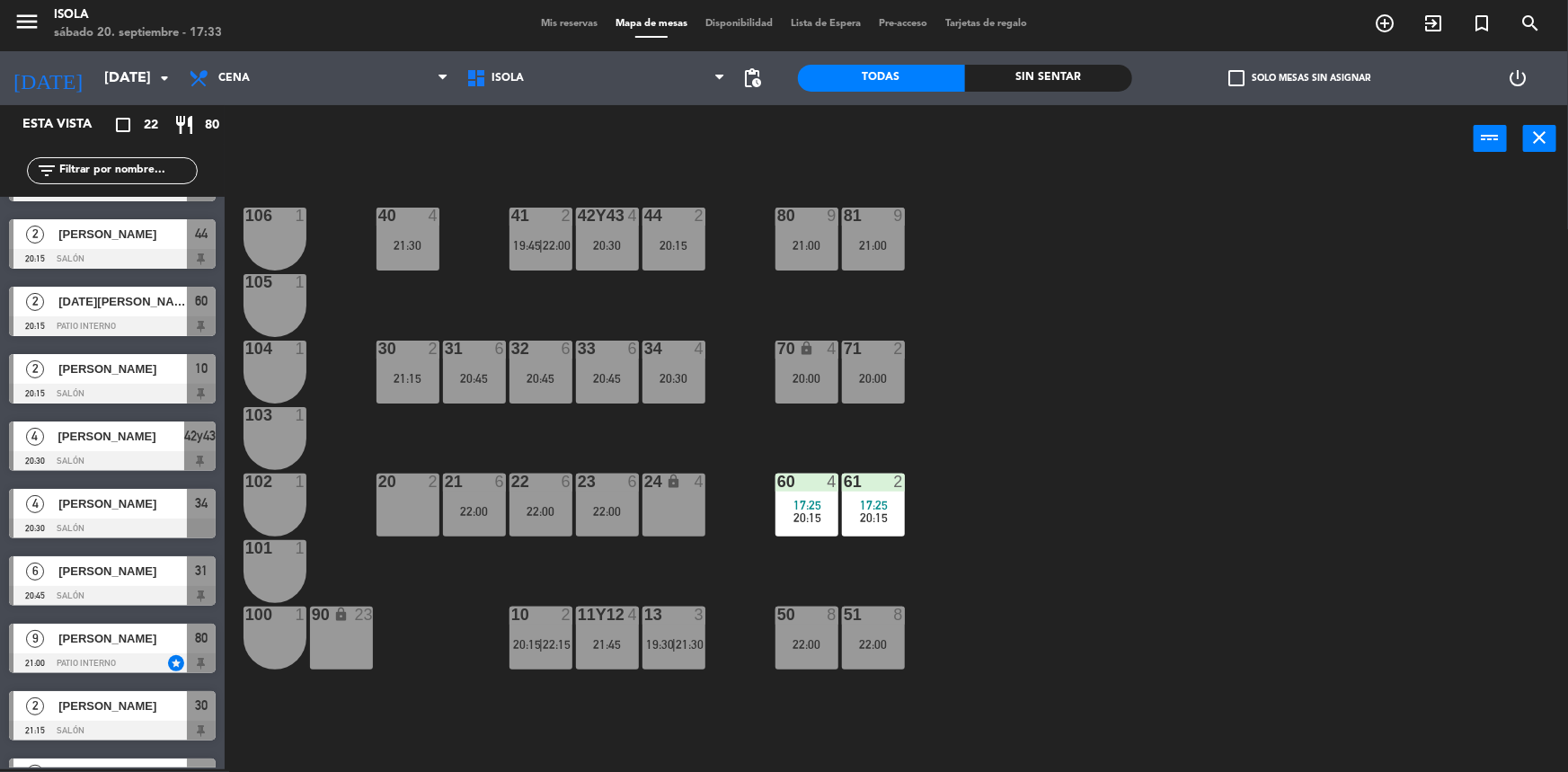
click at [859, 389] on div "71 2 20:00" at bounding box center [873, 372] width 63 height 63
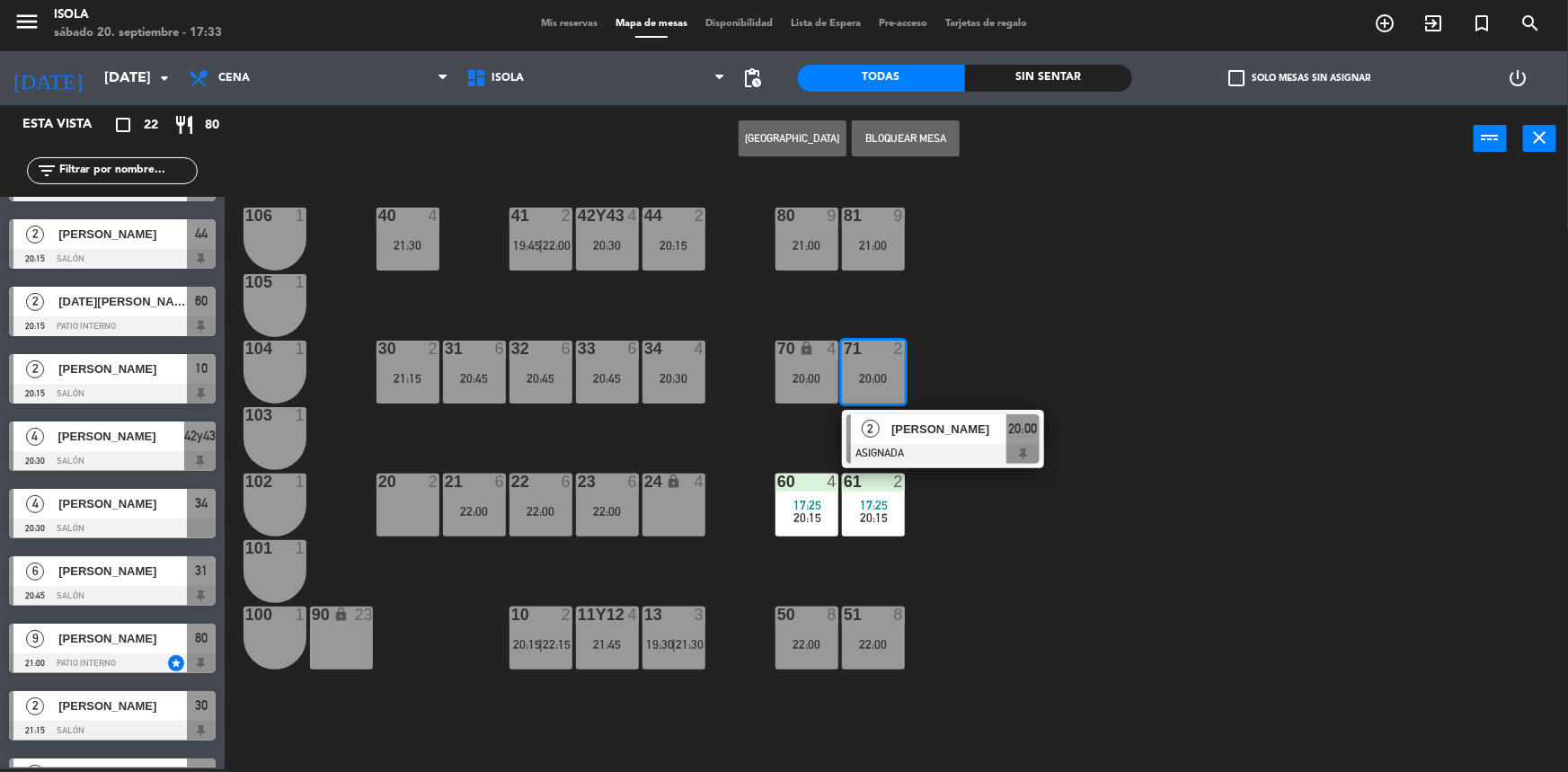
click at [978, 351] on div "40 4 21:30 42y43 4 20:30 41 2 19:45 | 22:00 44 2 20:15 80 9 21:00 81 9 21:00 10…" at bounding box center [903, 473] width 1328 height 597
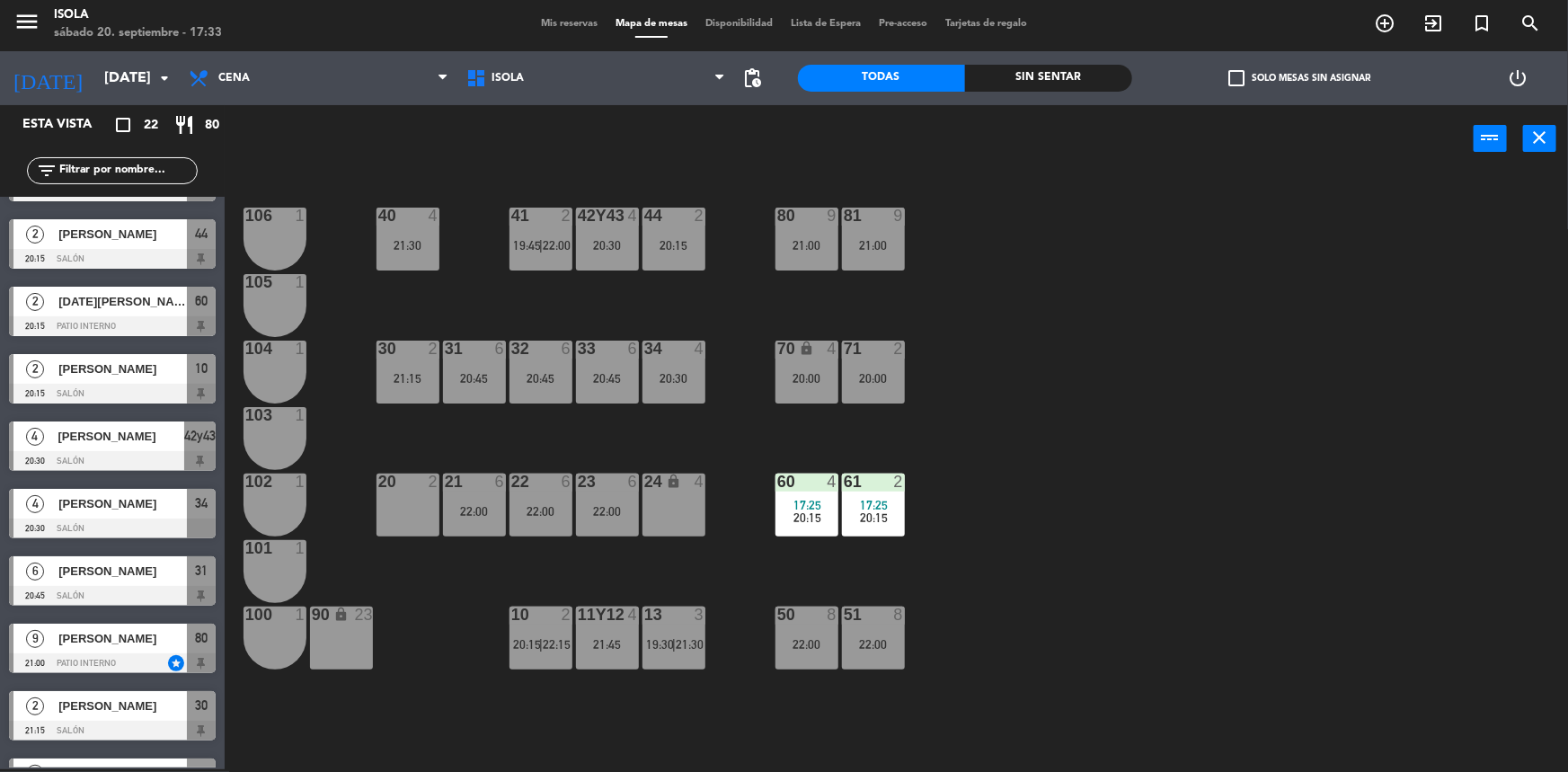
click at [883, 252] on div "81 9 21:00" at bounding box center [873, 239] width 63 height 63
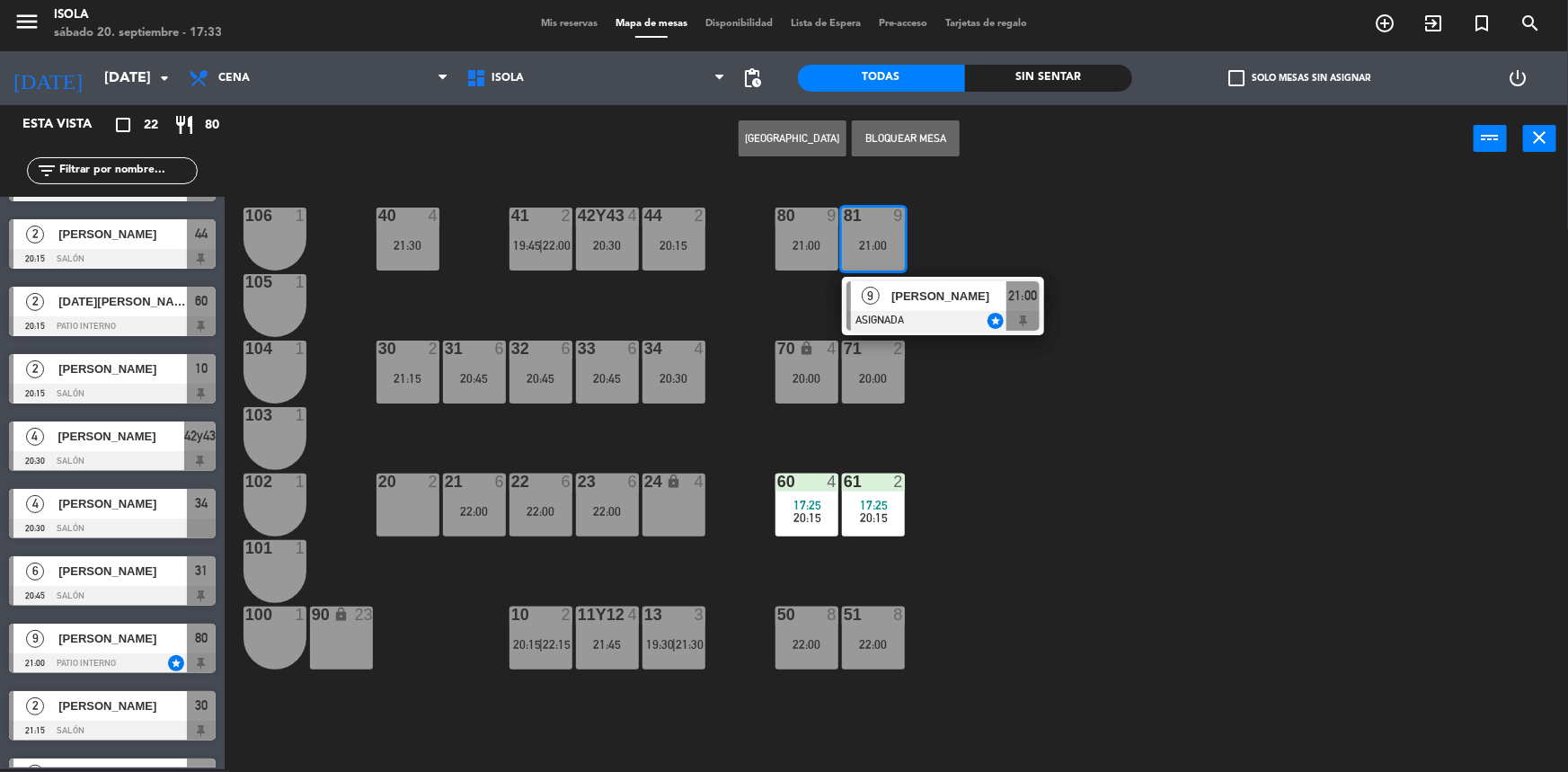
click at [932, 223] on div "40 4 21:30 42y43 4 20:30 41 2 19:45 | 22:00 44 2 20:15 80 9 21:00 81 9 21:00 9 …" at bounding box center [903, 473] width 1328 height 597
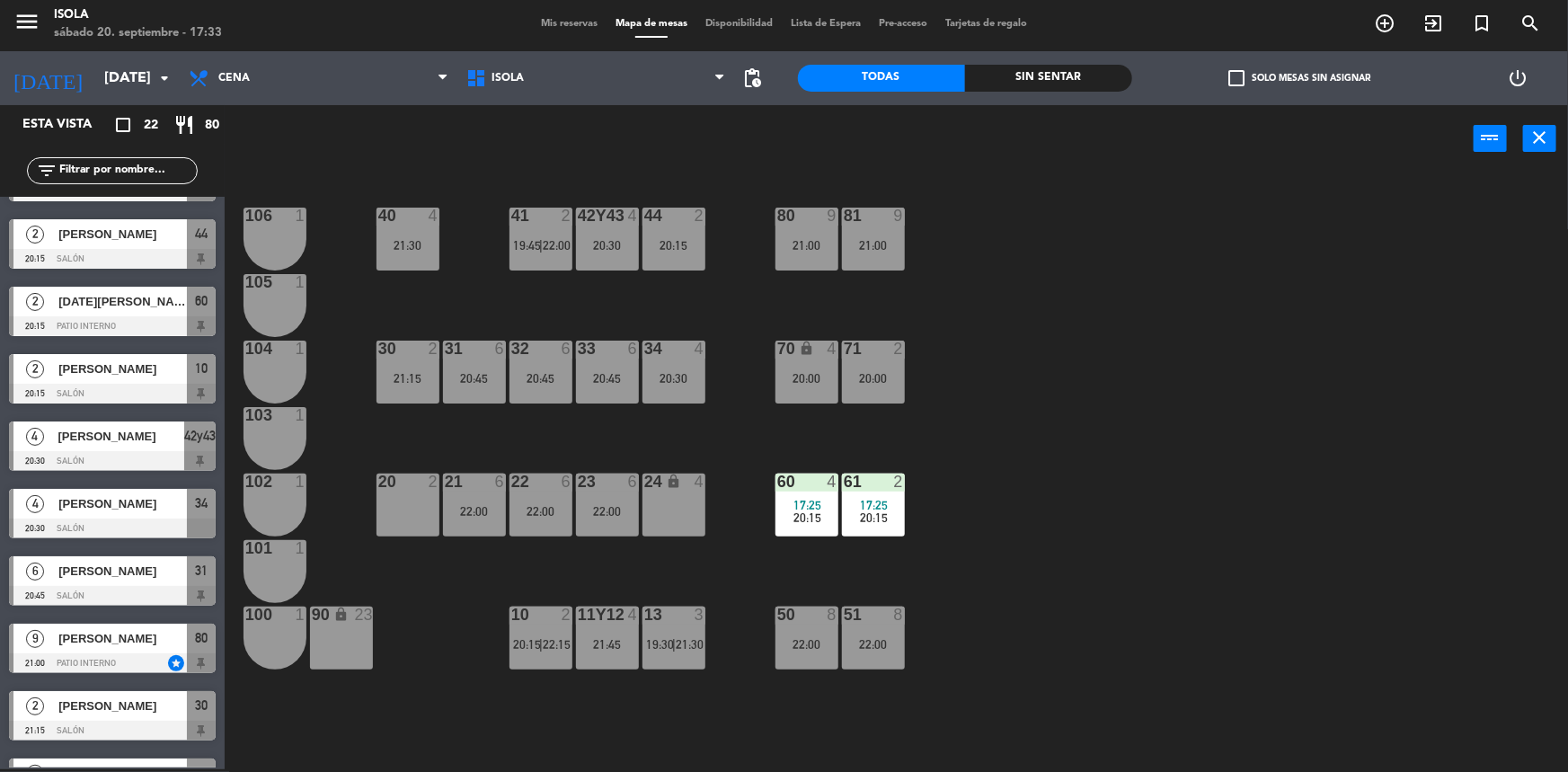
click at [582, 27] on span "Mis reservas" at bounding box center [568, 24] width 74 height 10
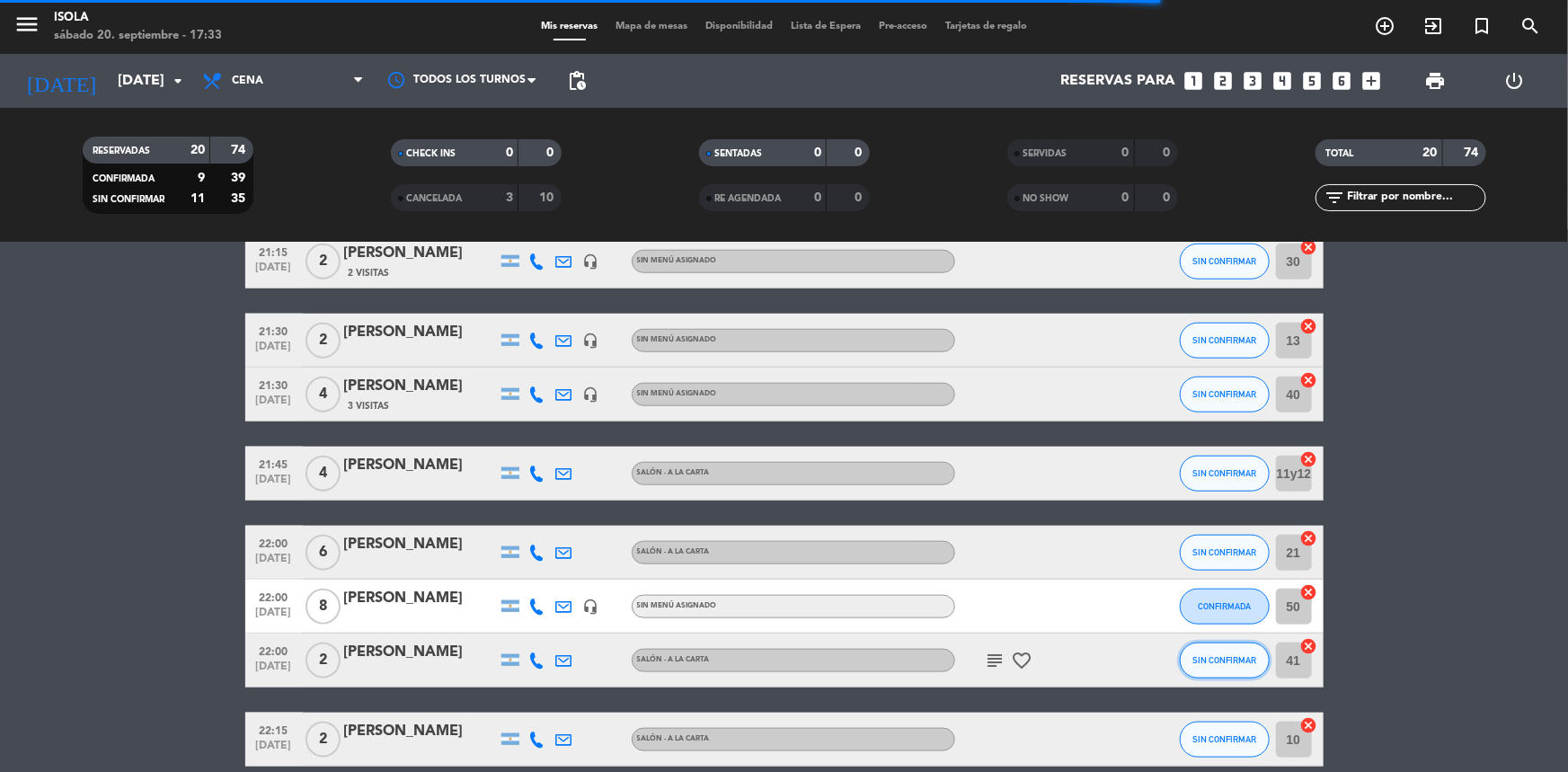
click at [1231, 663] on span "SIN CONFIRMAR" at bounding box center [1225, 660] width 64 height 10
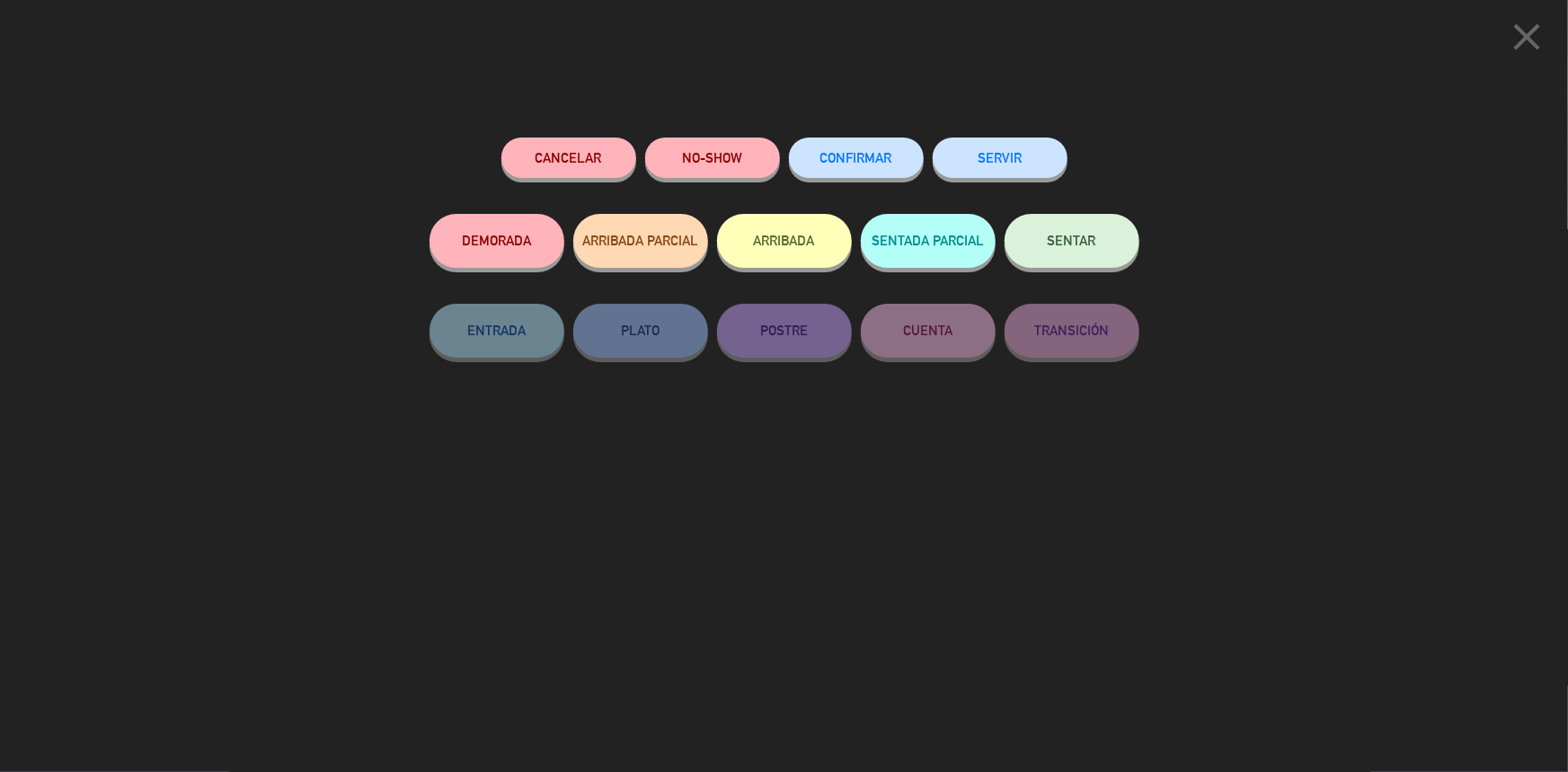
scroll to position [916, 0]
click at [871, 159] on span "CONFIRMAR" at bounding box center [856, 158] width 72 height 16
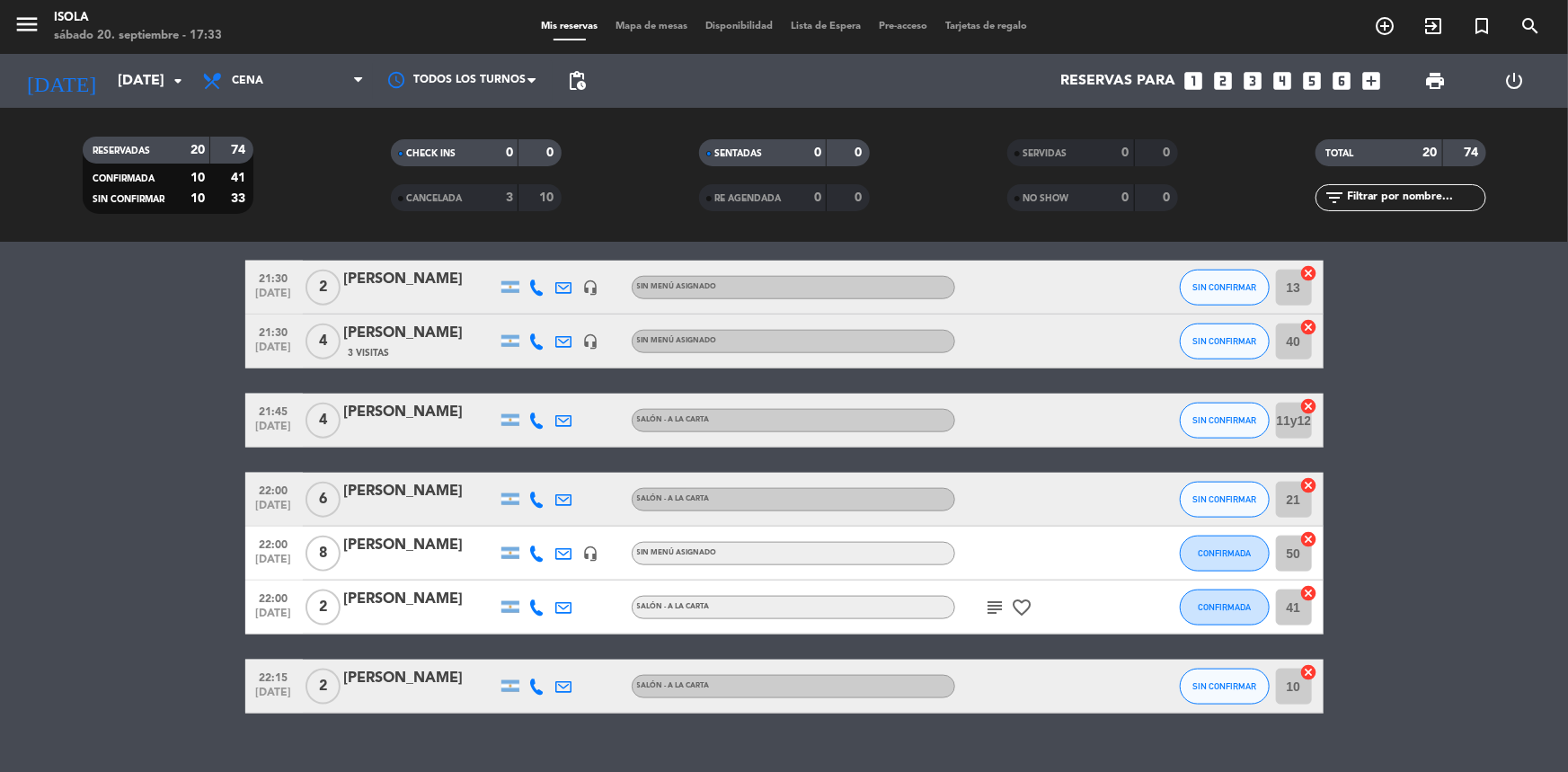
scroll to position [998, 0]
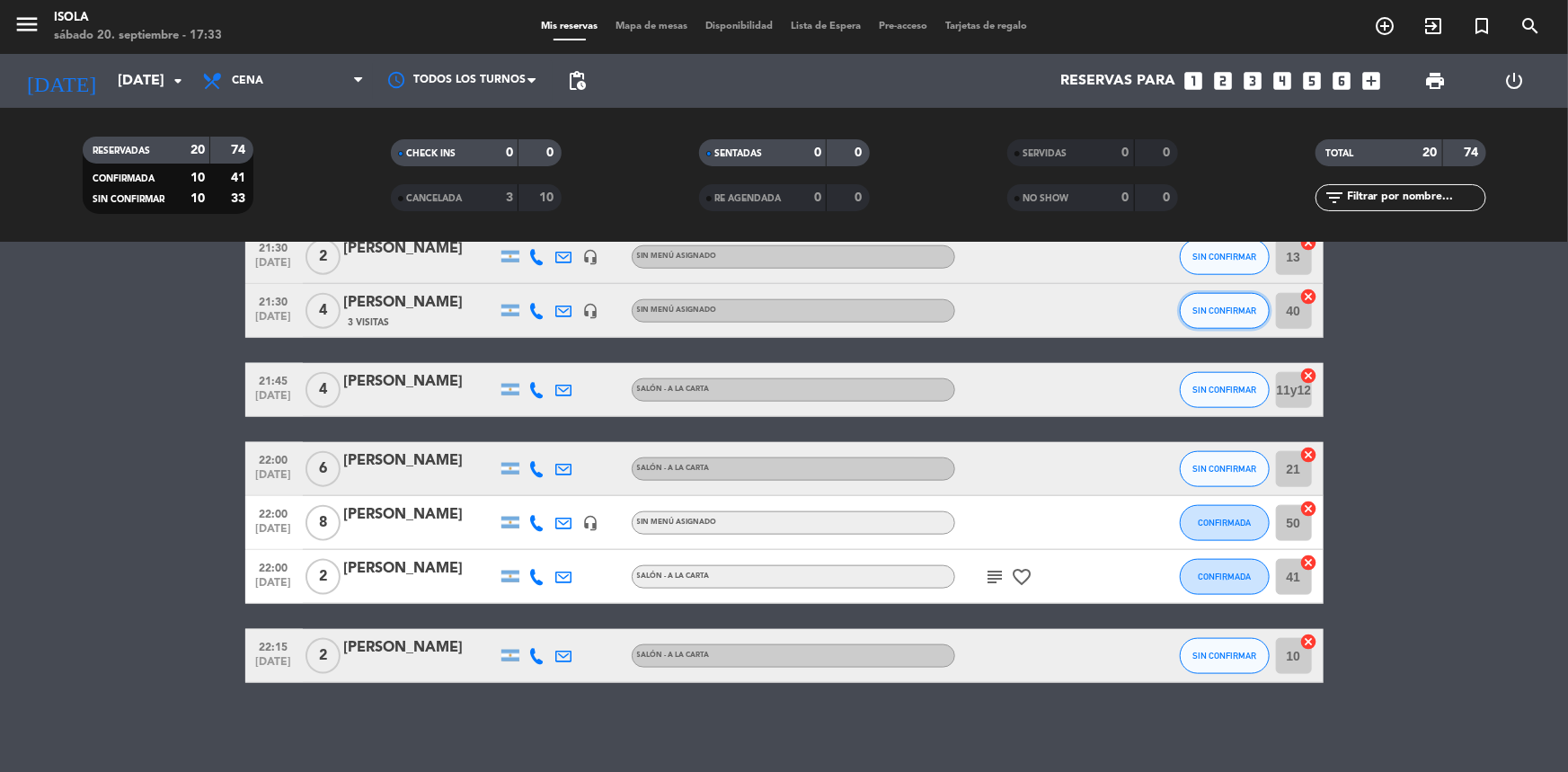
click at [1213, 299] on button "SIN CONFIRMAR" at bounding box center [1225, 310] width 90 height 36
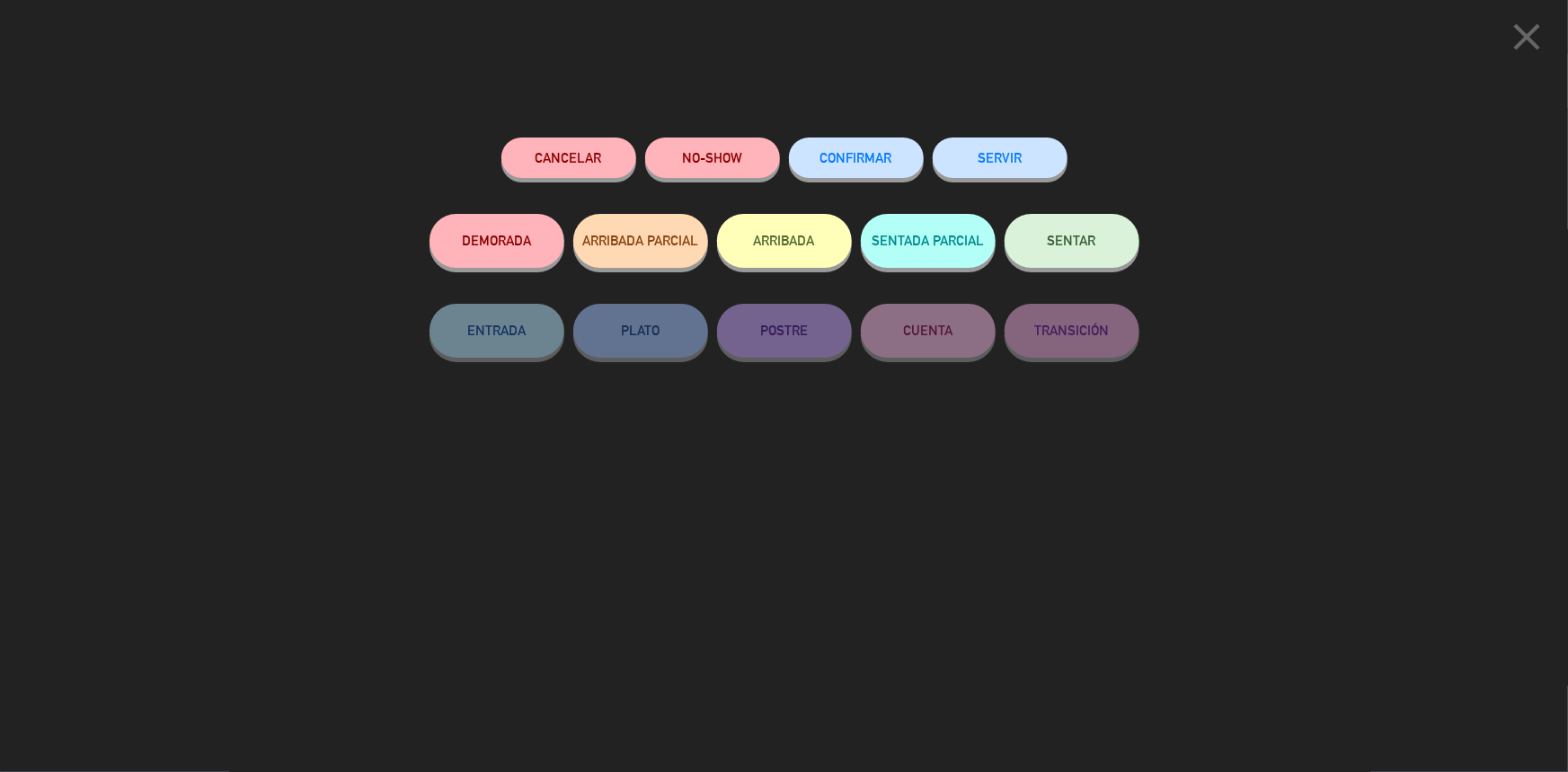
click at [881, 174] on button "CONFIRMAR" at bounding box center [856, 158] width 135 height 40
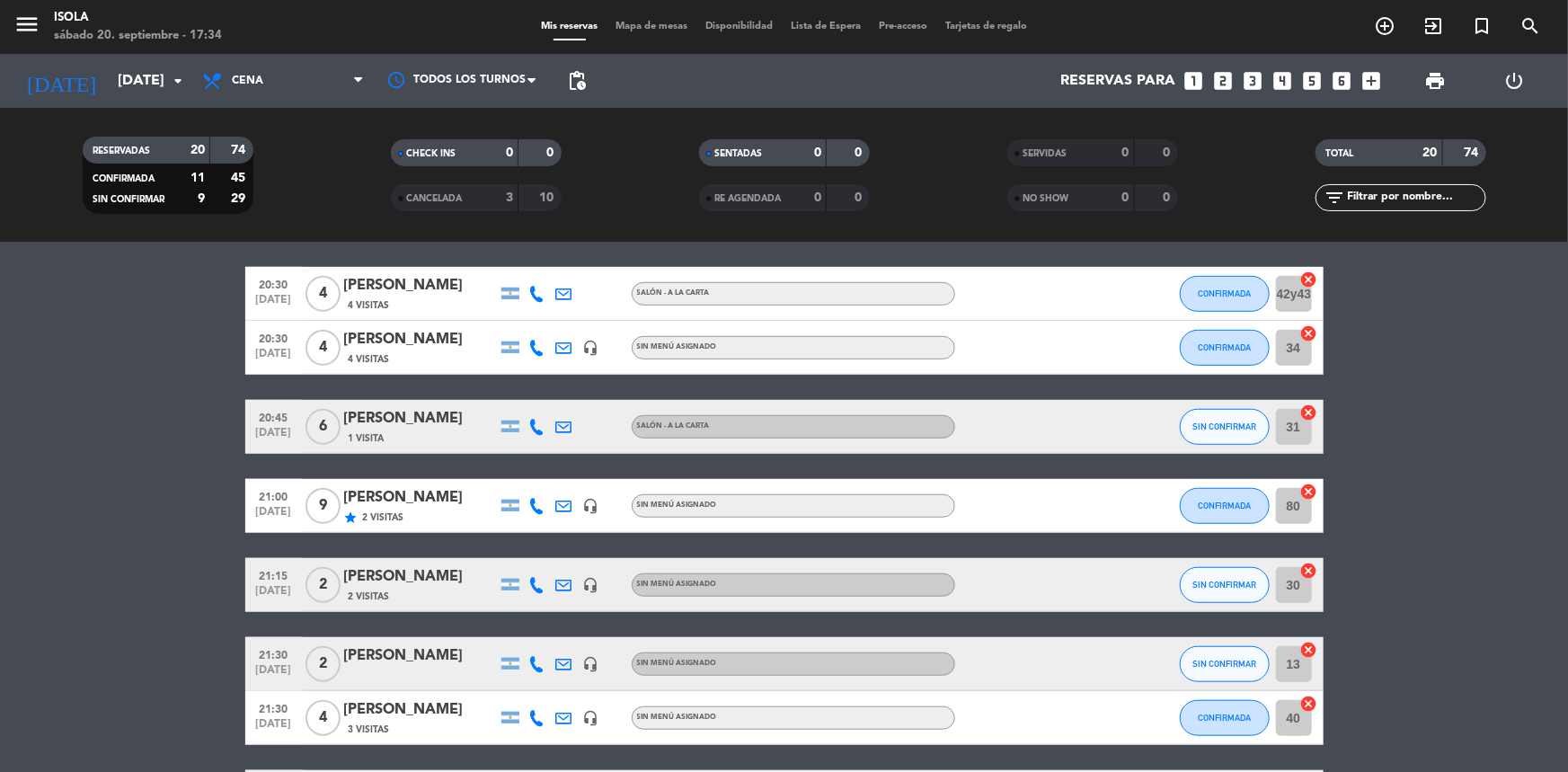
scroll to position [592, 0]
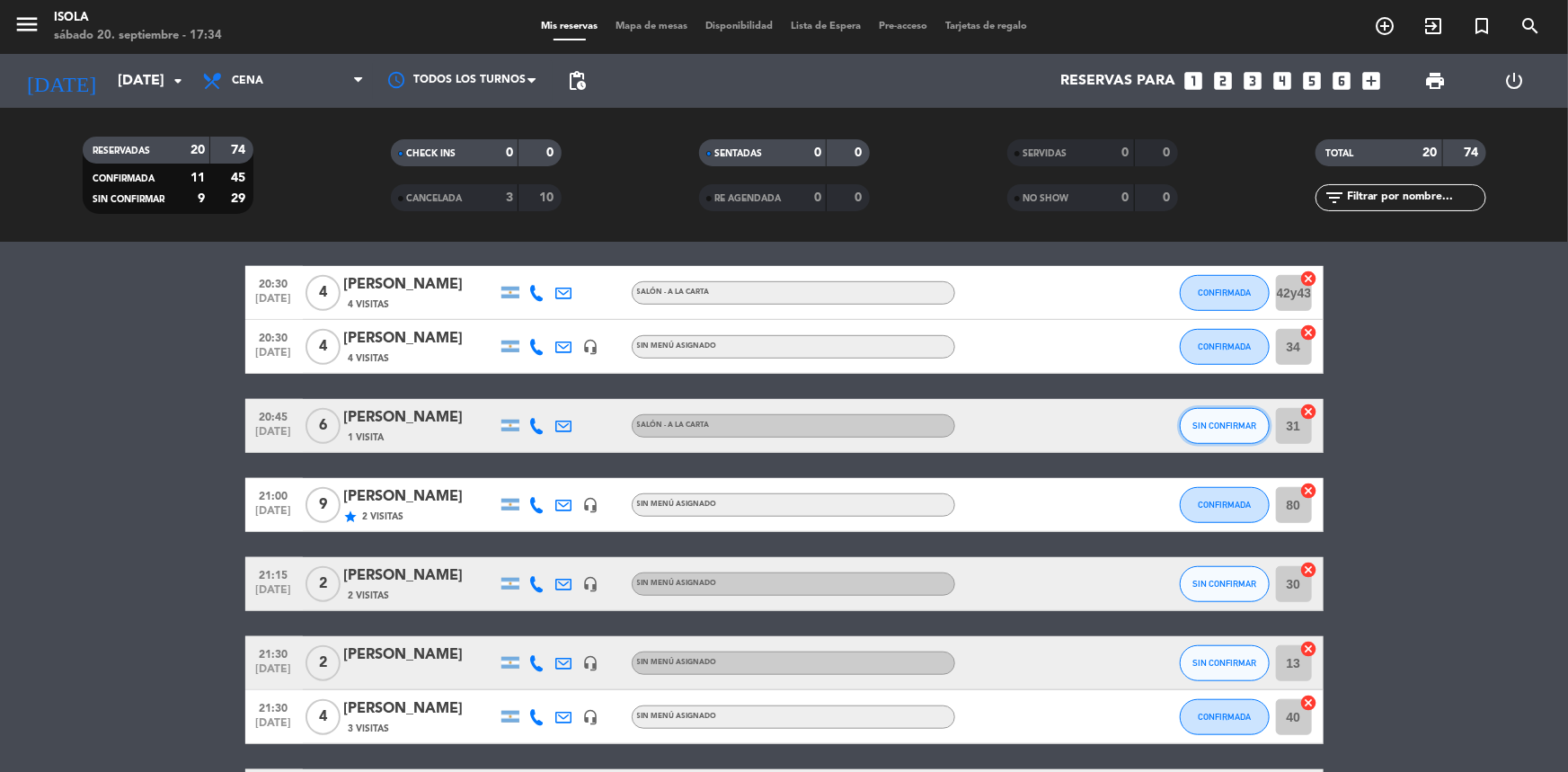
click at [1202, 433] on button "SIN CONFIRMAR" at bounding box center [1225, 426] width 90 height 36
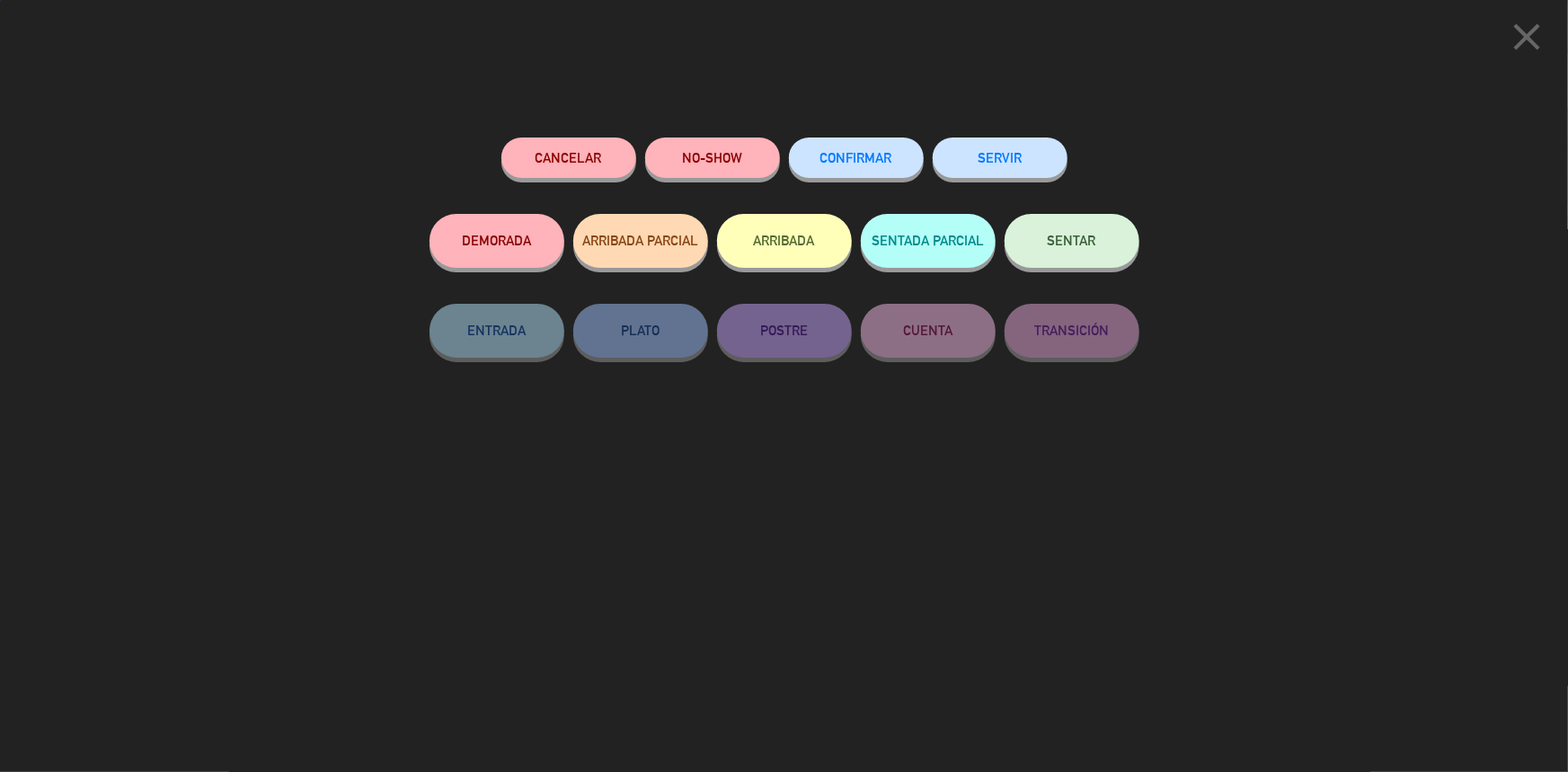
click at [847, 163] on span "CONFIRMAR" at bounding box center [856, 158] width 72 height 16
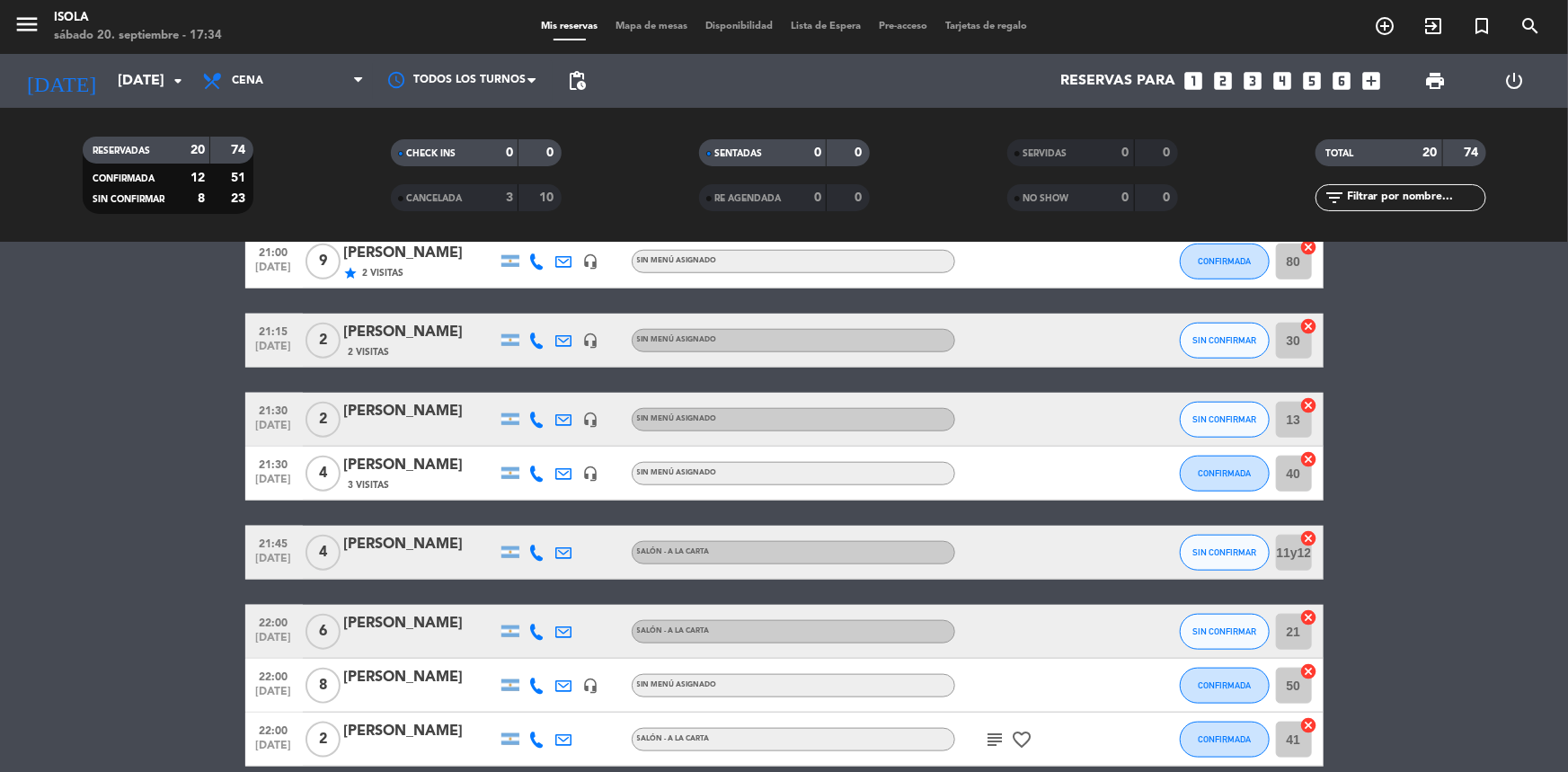
scroll to position [836, 0]
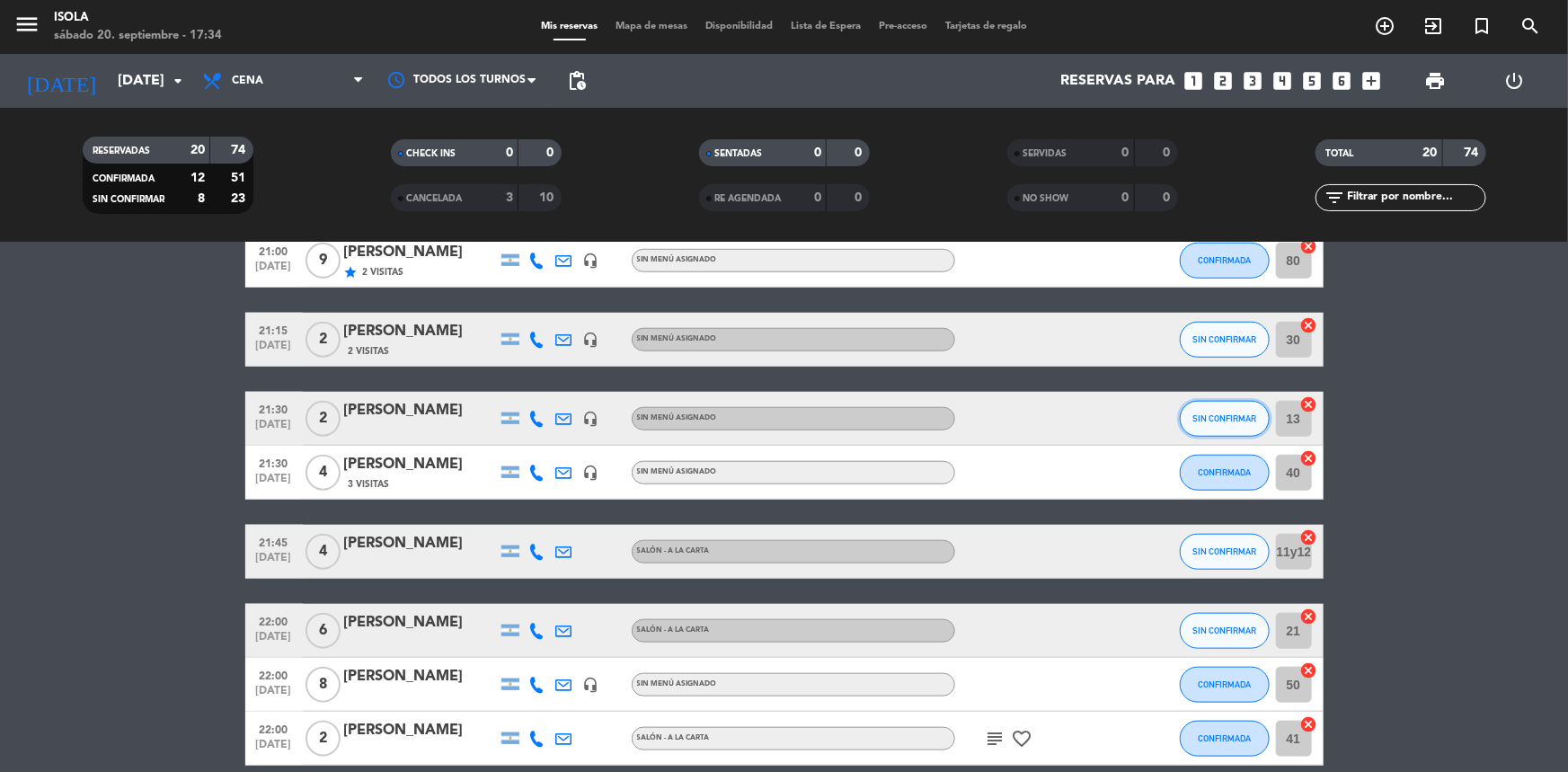
click at [1212, 425] on button "SIN CONFIRMAR" at bounding box center [1225, 419] width 90 height 36
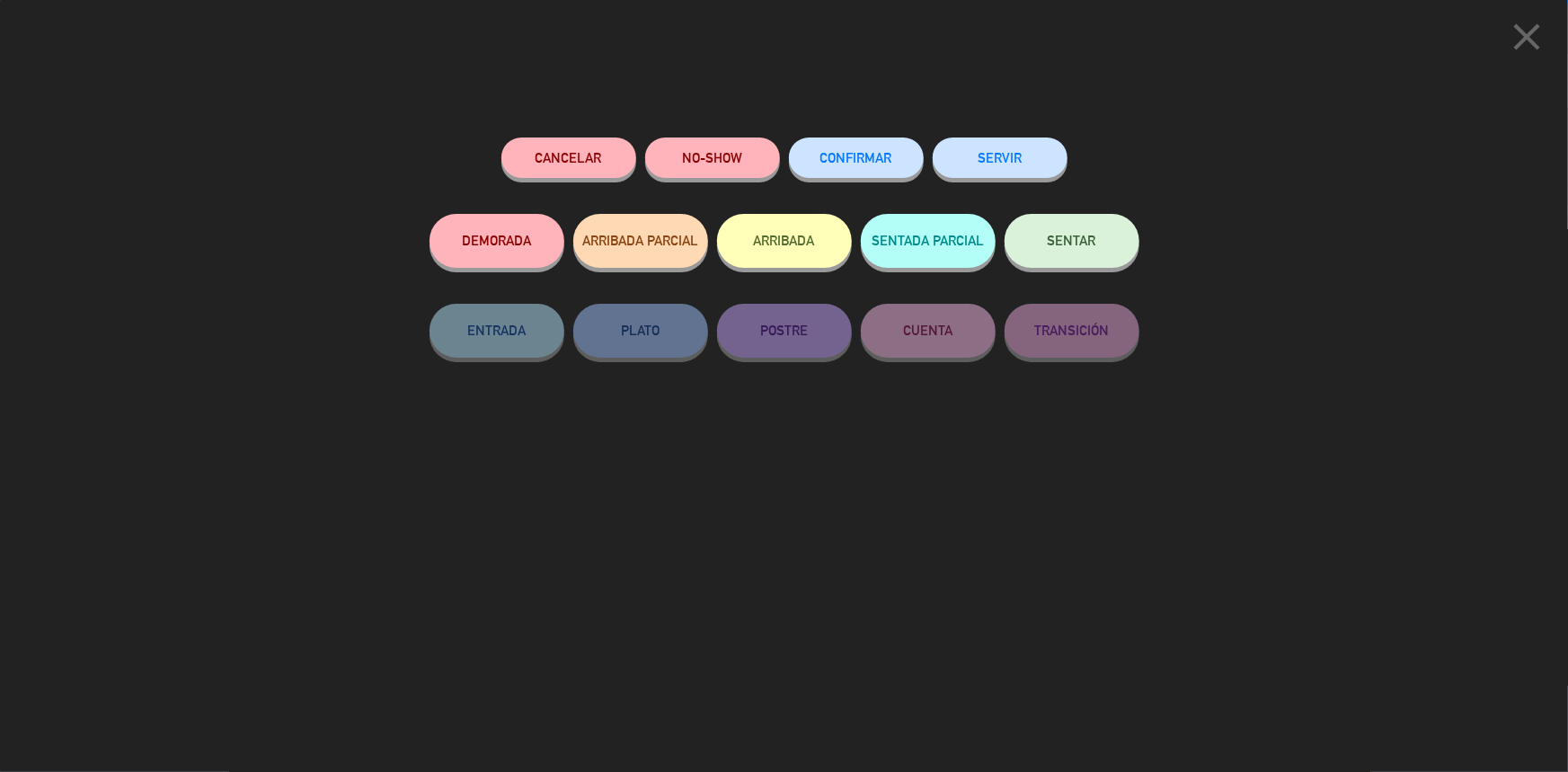
click at [871, 161] on span "CONFIRMAR" at bounding box center [856, 158] width 72 height 16
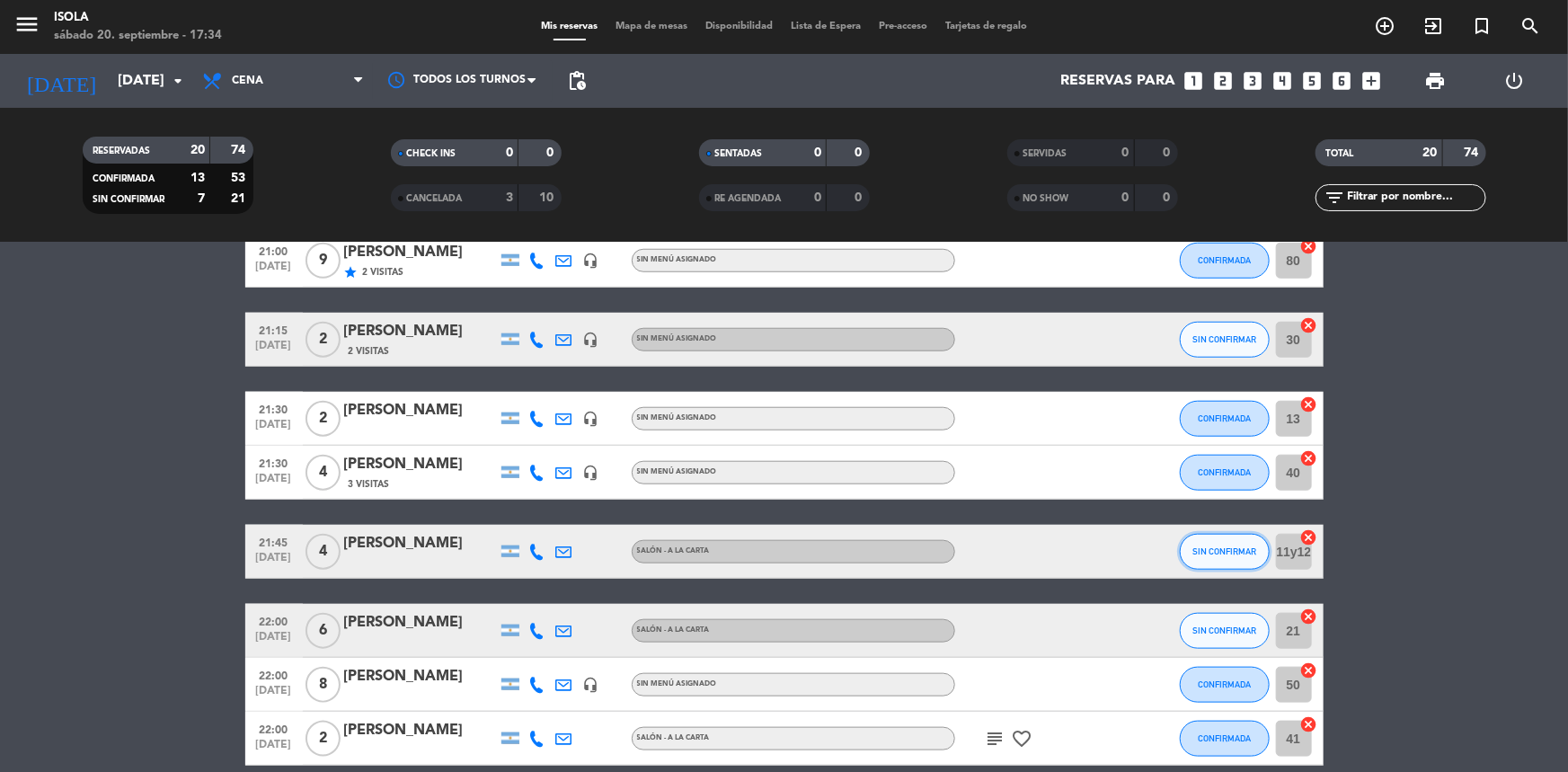
click at [1193, 565] on button "SIN CONFIRMAR" at bounding box center [1225, 551] width 90 height 36
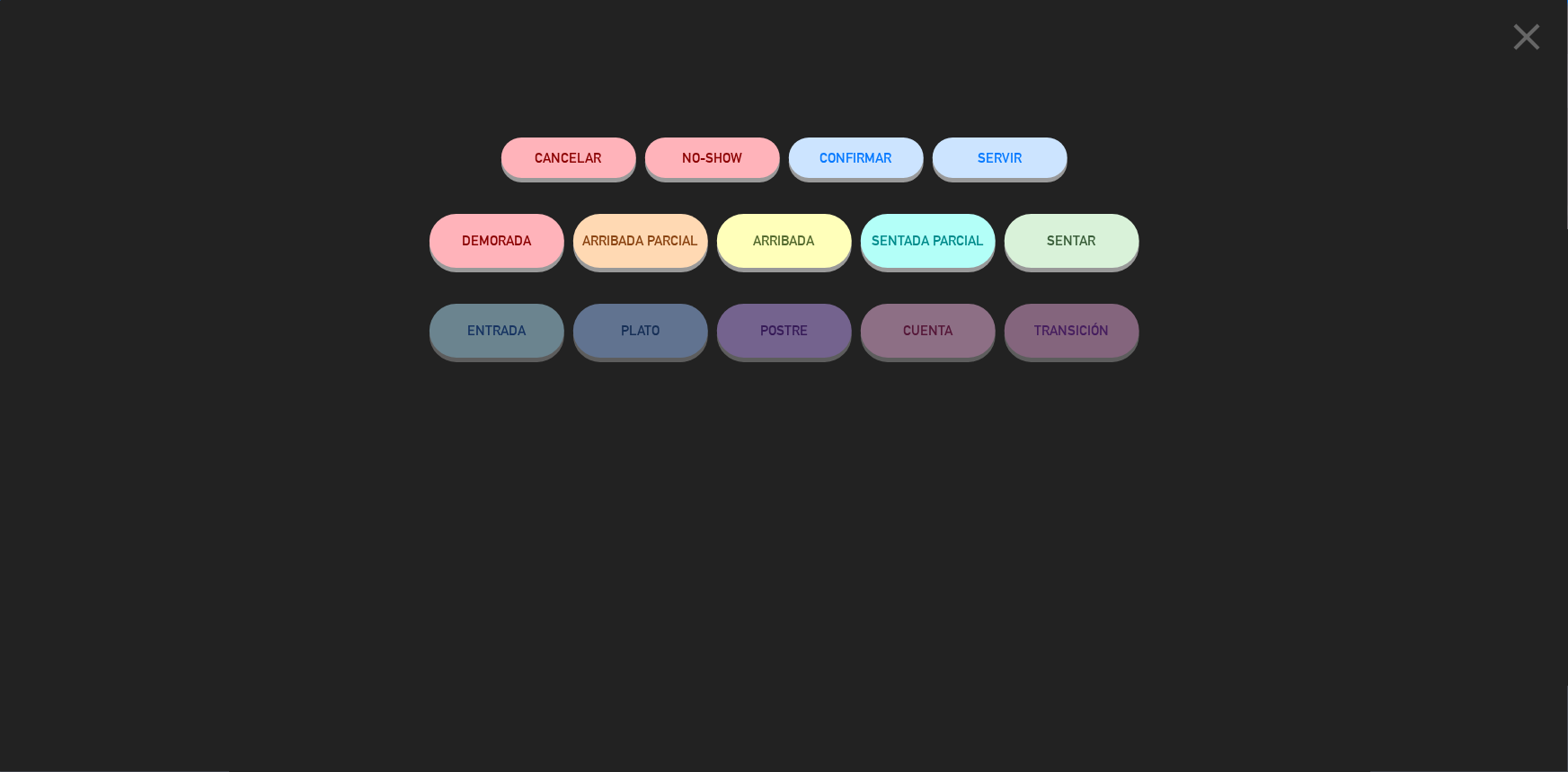
click at [819, 145] on button "CONFIRMAR" at bounding box center [856, 158] width 135 height 40
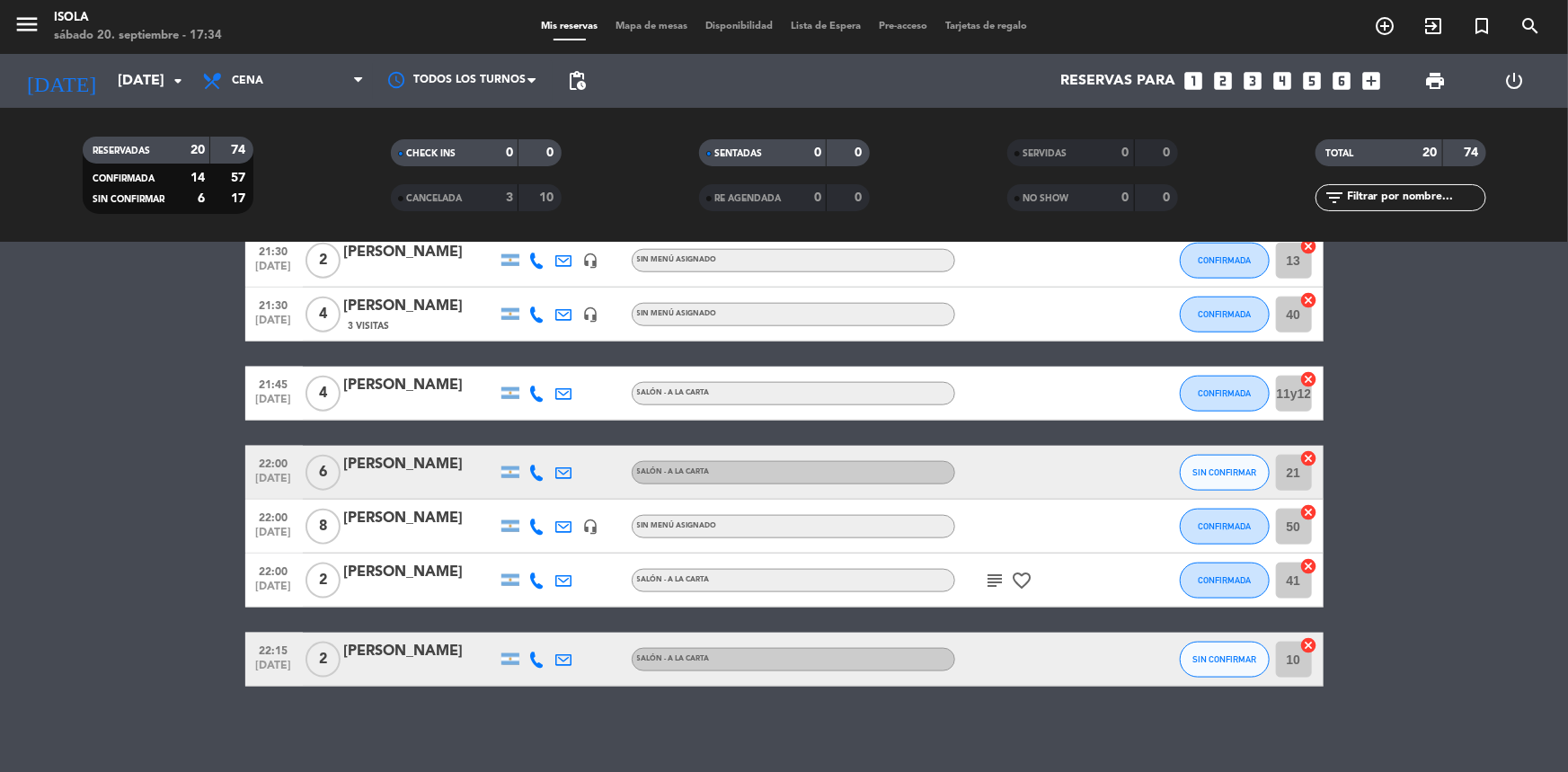
scroll to position [998, 0]
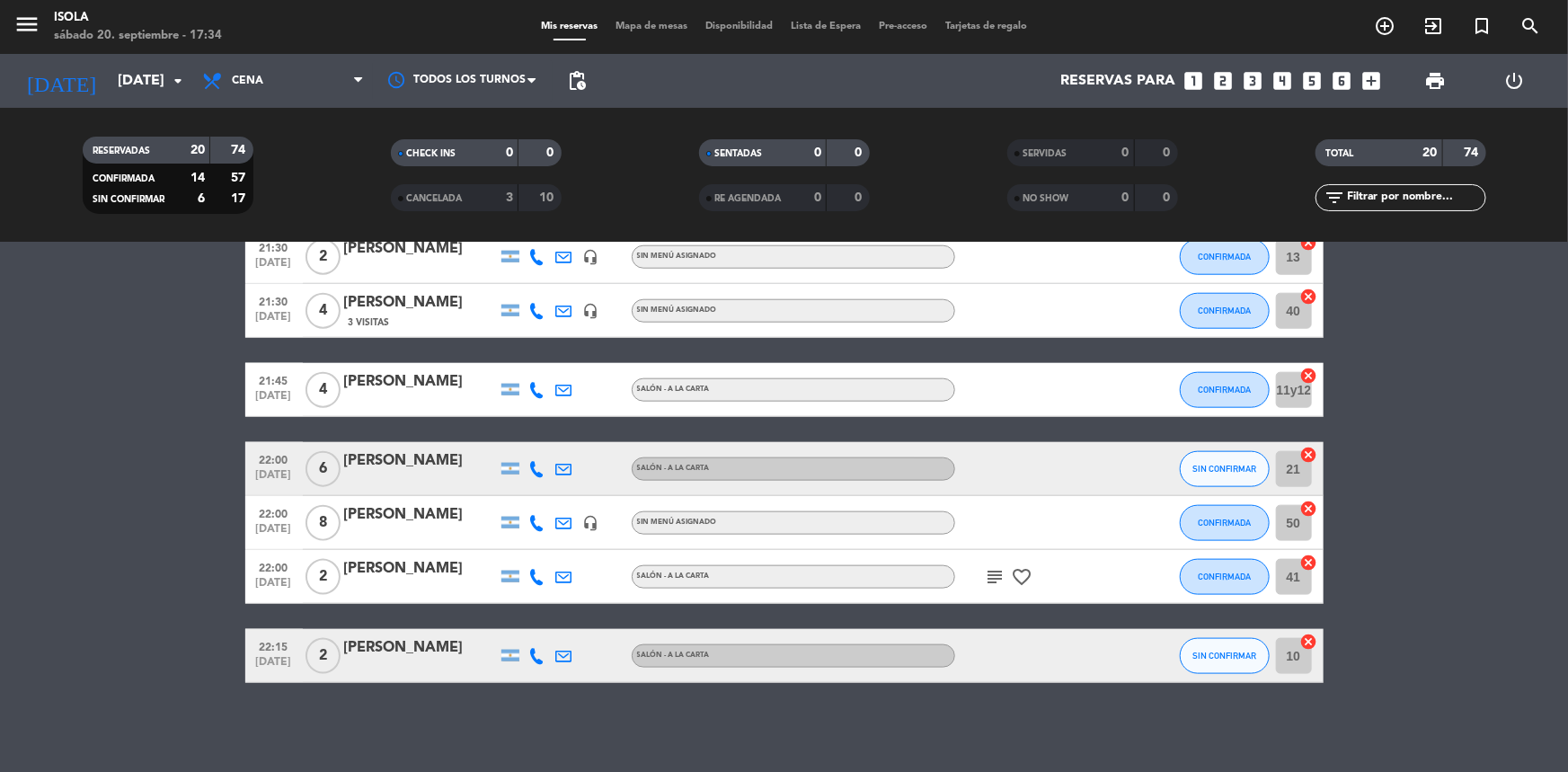
click at [538, 659] on icon at bounding box center [537, 657] width 16 height 16
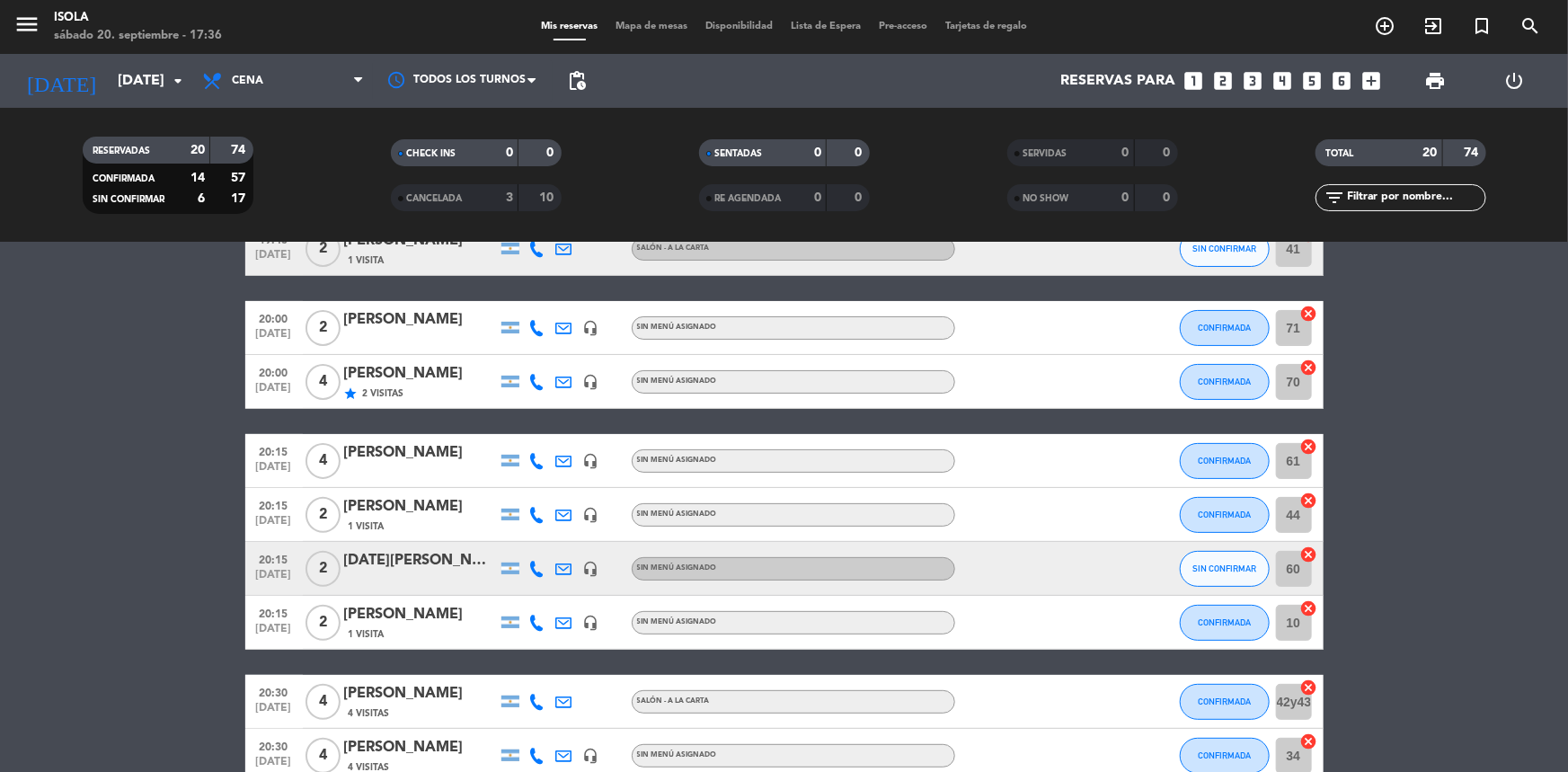
scroll to position [181, 0]
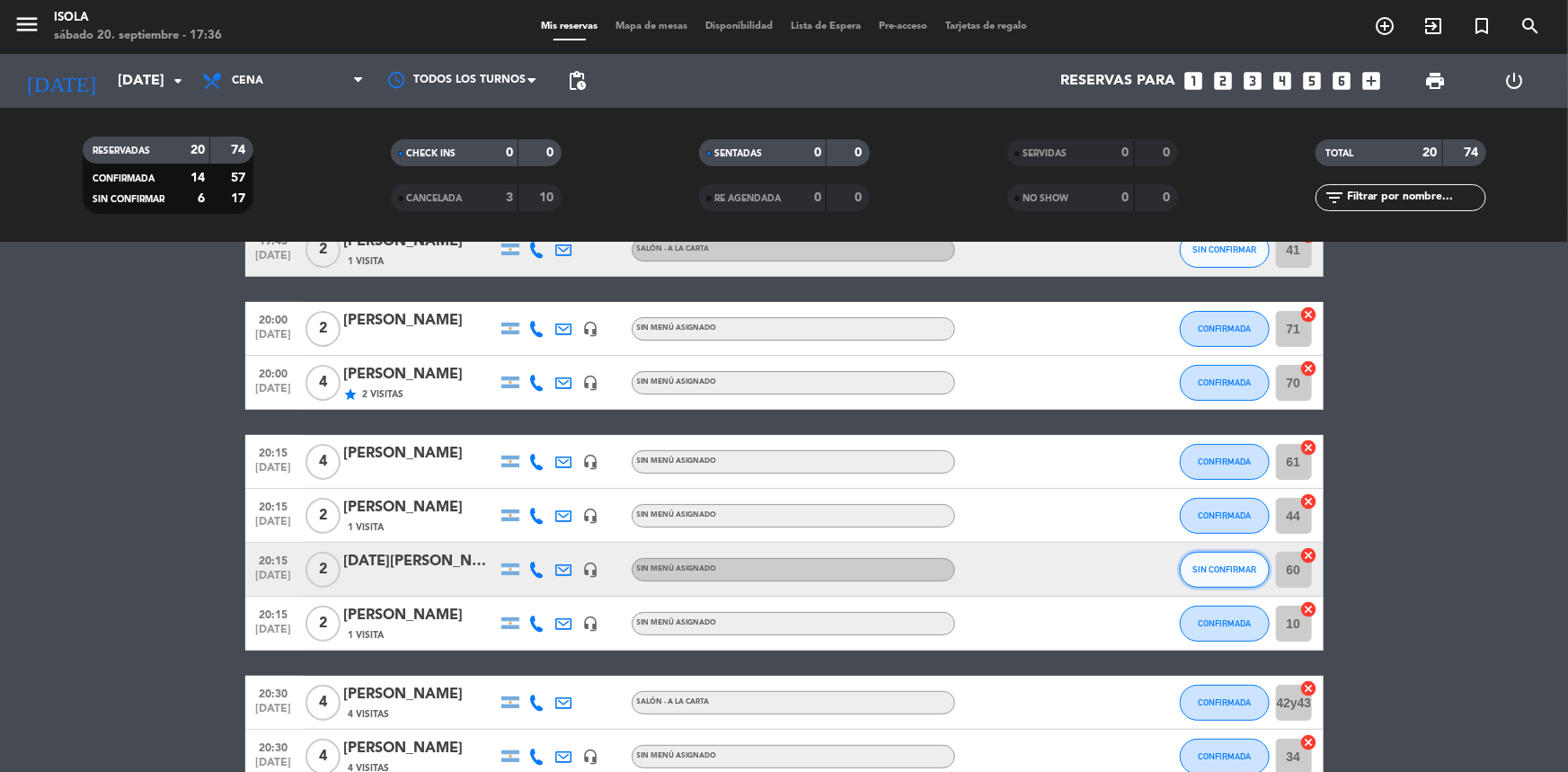
click at [1203, 571] on span "SIN CONFIRMAR" at bounding box center [1225, 569] width 64 height 10
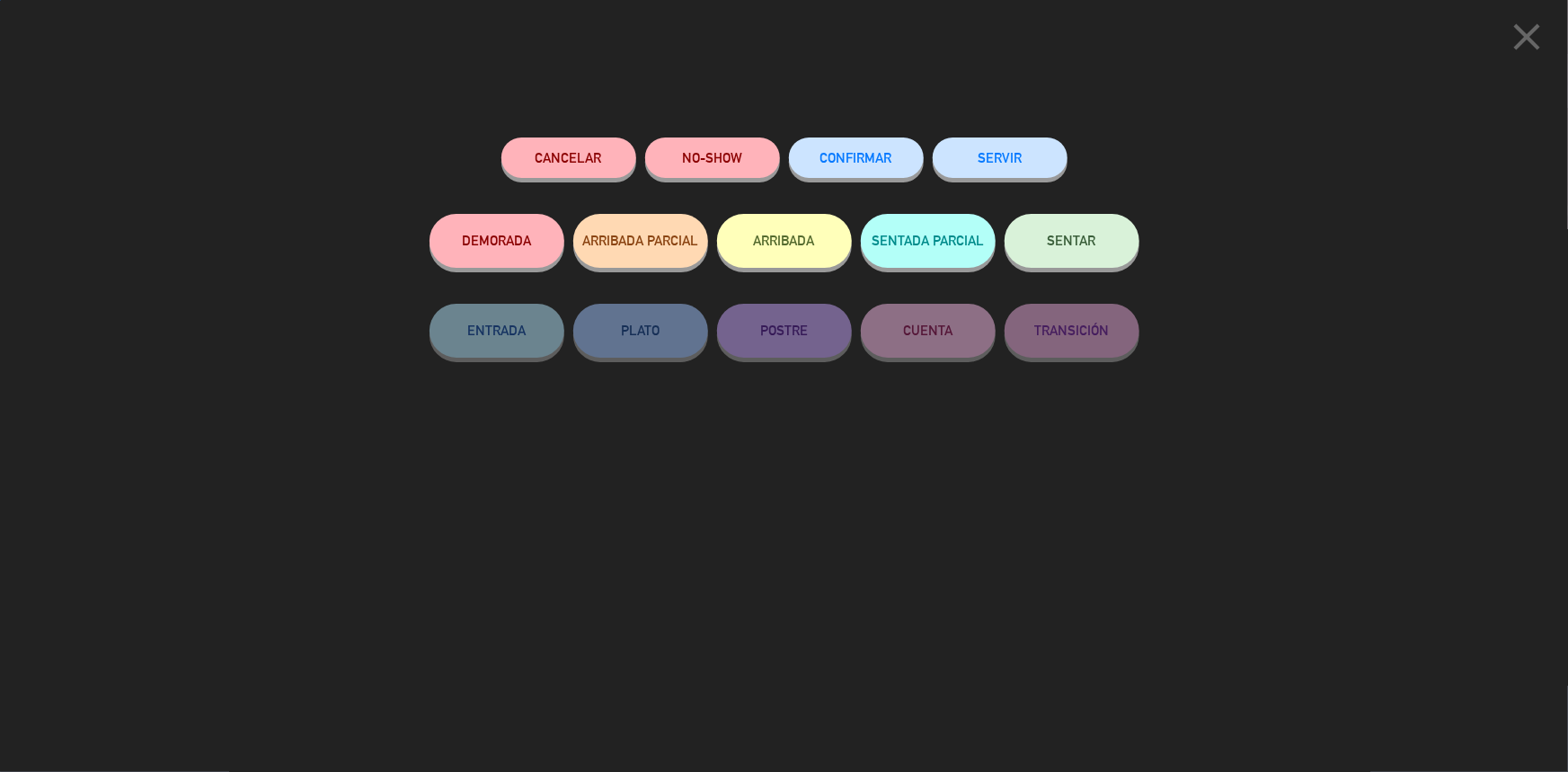
click at [834, 137] on div "CONFIRMAR" at bounding box center [856, 175] width 135 height 76
click at [851, 148] on button "CONFIRMAR" at bounding box center [856, 158] width 135 height 40
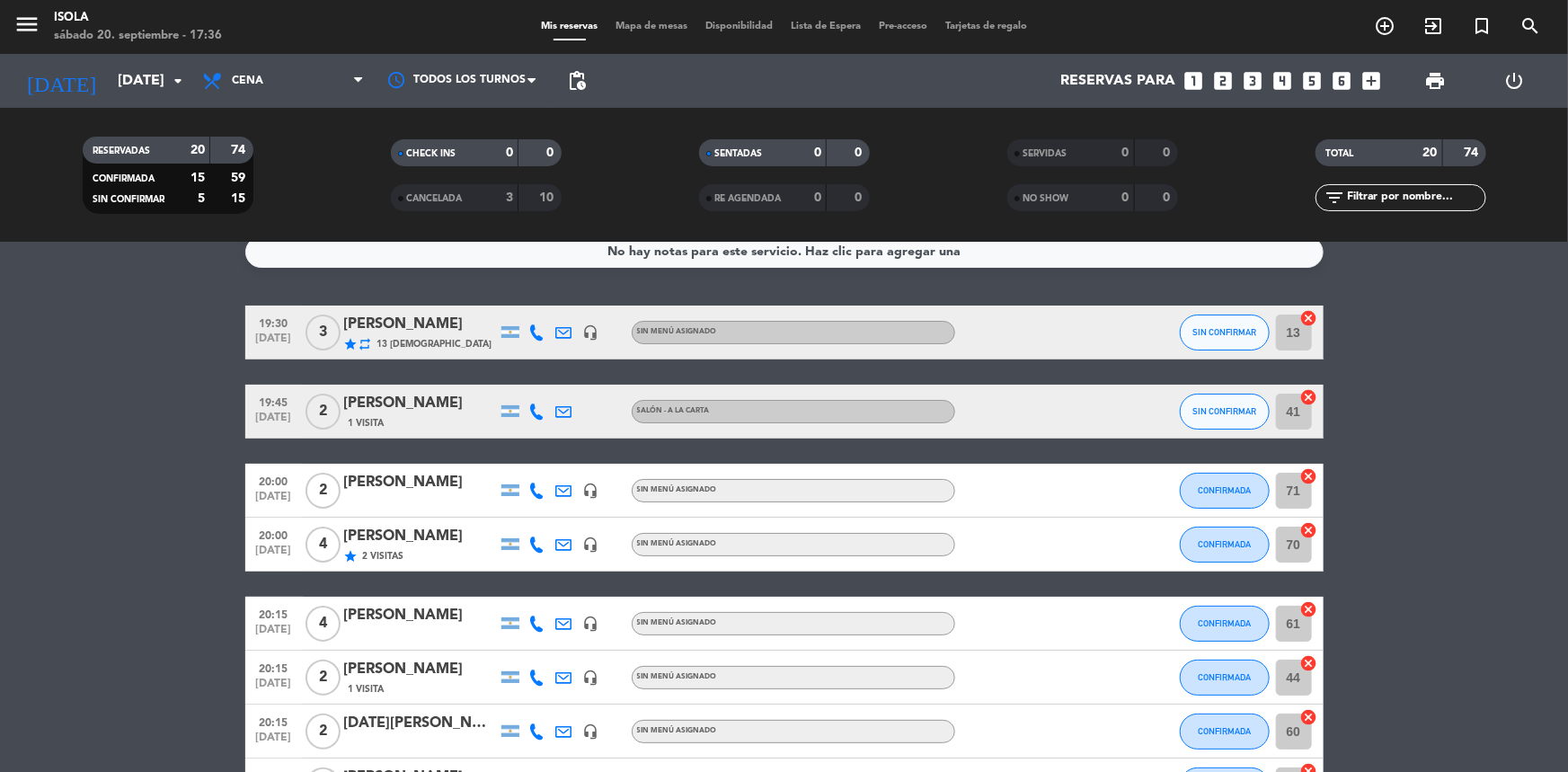
scroll to position [19, 0]
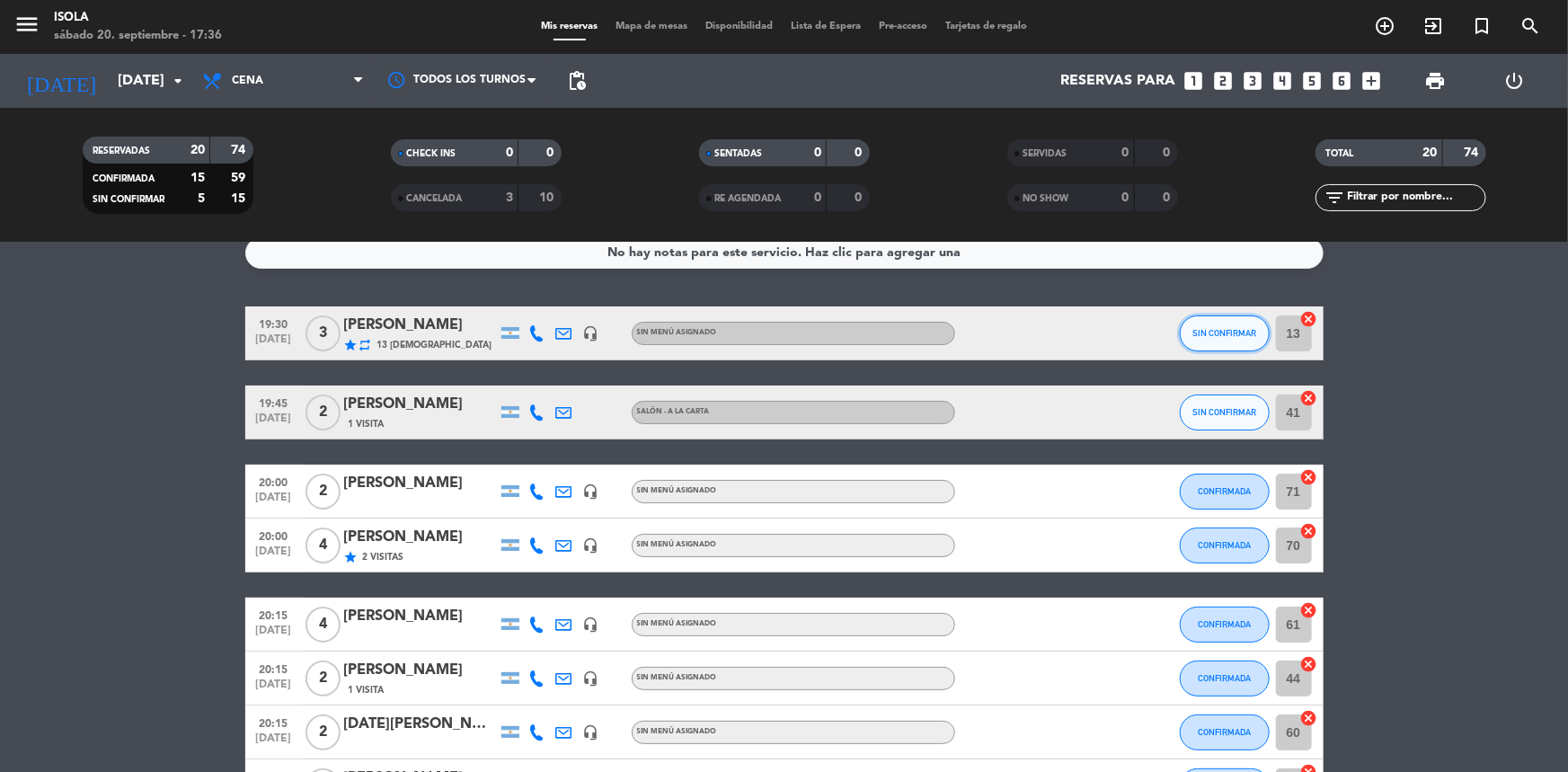
click at [1188, 335] on button "SIN CONFIRMAR" at bounding box center [1225, 333] width 90 height 36
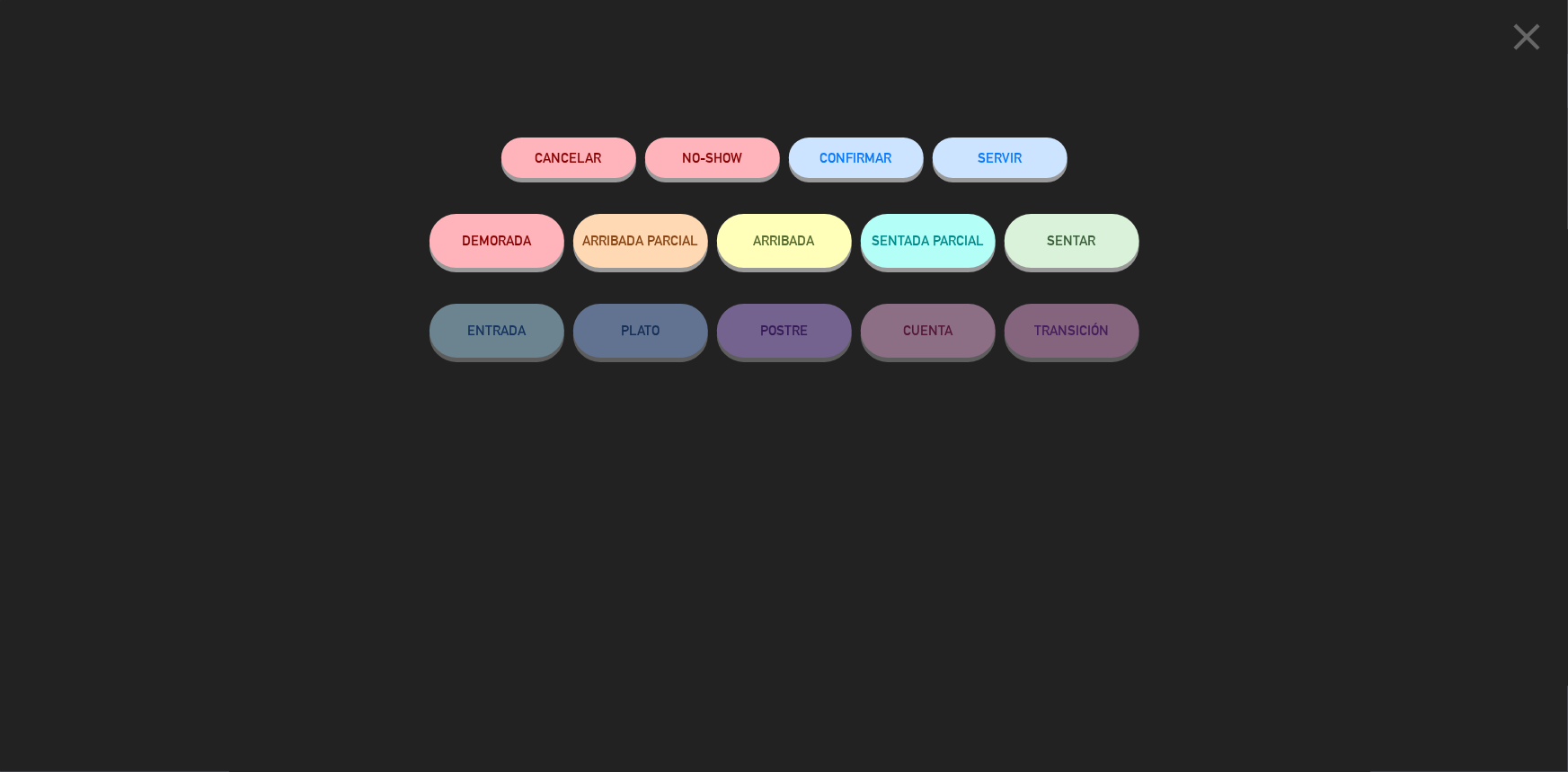
click at [871, 137] on div "CONFIRMAR" at bounding box center [856, 175] width 135 height 76
click at [868, 149] on button "CONFIRMAR" at bounding box center [856, 158] width 135 height 40
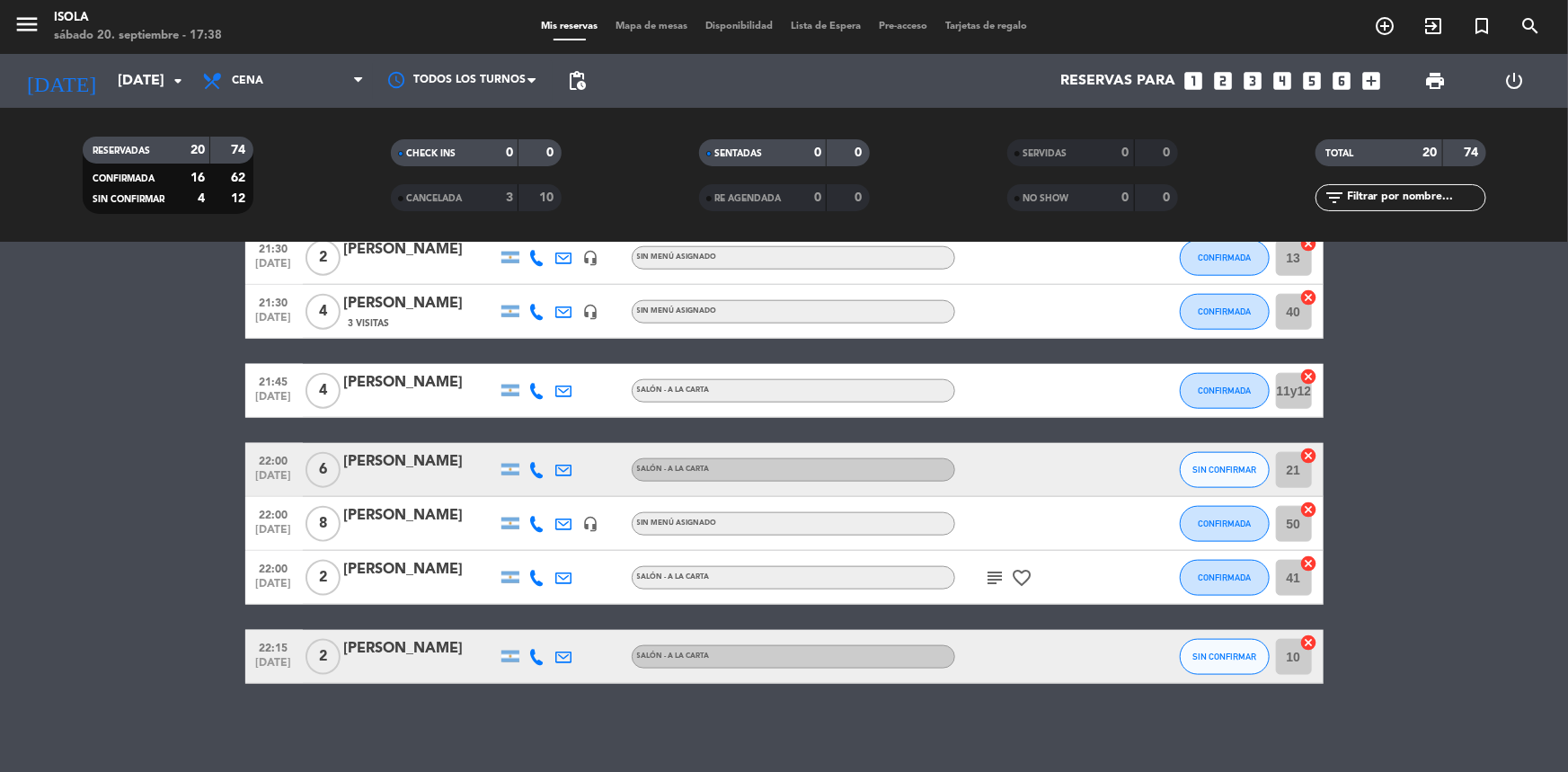
scroll to position [998, 0]
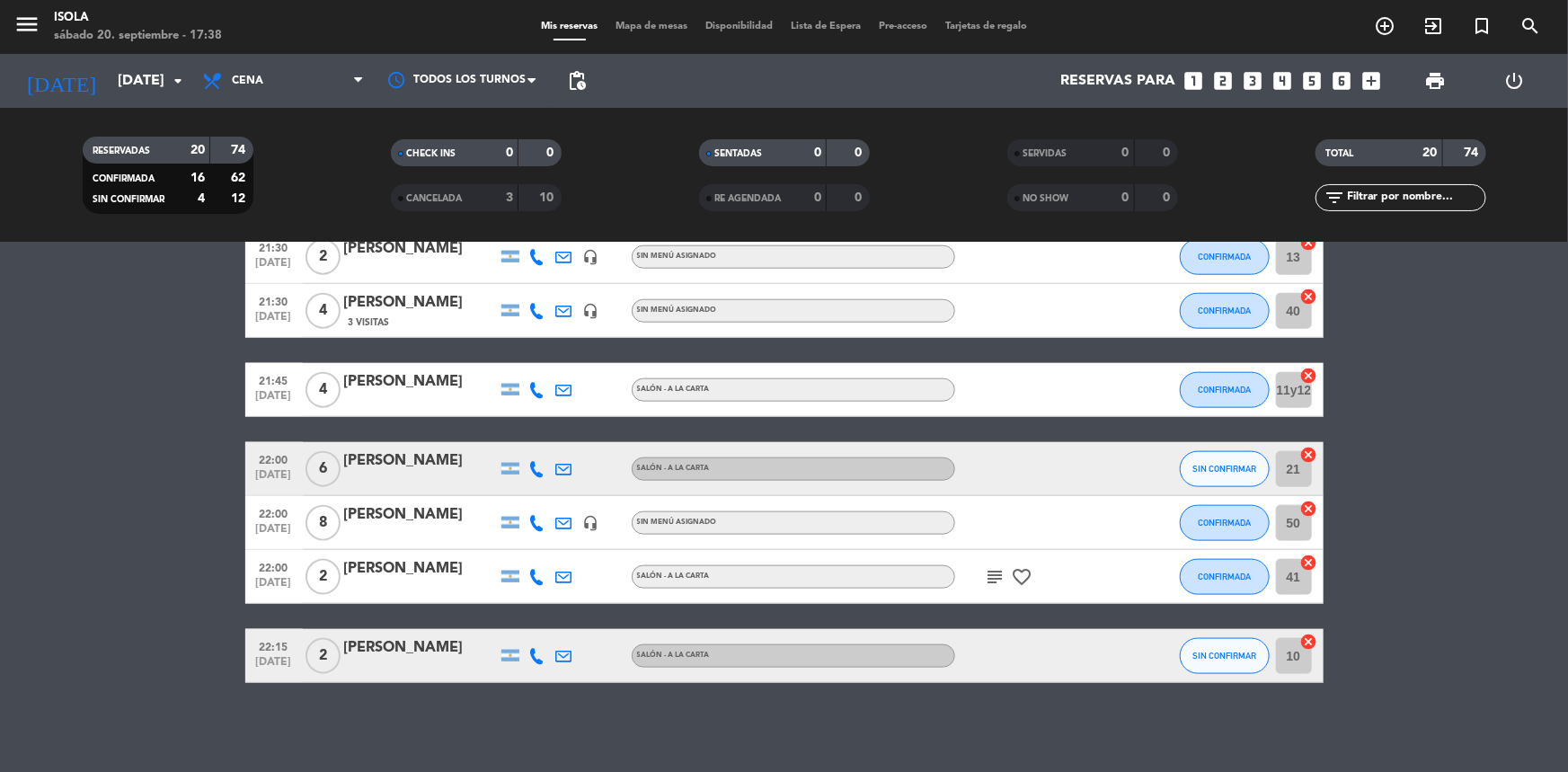
click at [997, 571] on icon "subject" at bounding box center [996, 577] width 22 height 22
click at [997, 572] on icon "subject" at bounding box center [996, 577] width 22 height 22
click at [1375, 571] on bookings-row "19:30 [DATE] 3 [PERSON_NAME] star repeat 13 Visitas headset_mic Sin menú asigna…" at bounding box center [784, 5] width 1568 height 1355
click at [615, 27] on span "Mapa de mesas" at bounding box center [652, 27] width 90 height 10
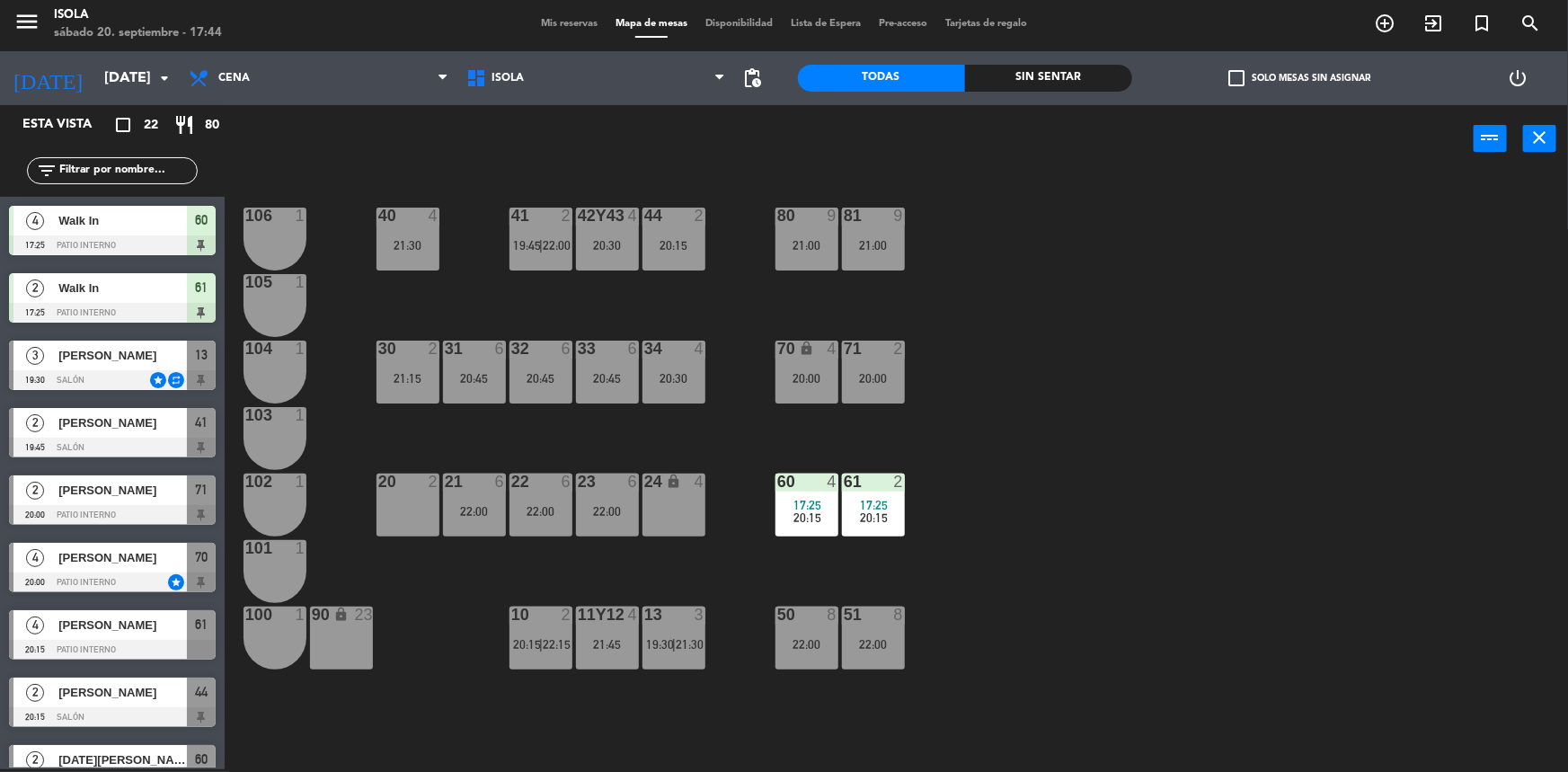
click at [572, 433] on div "40 4 21:30 42y43 4 20:30 41 2 19:45 | 22:00 44 2 20:15 80 9 21:00 81 9 21:00 10…" at bounding box center [903, 473] width 1328 height 597
click at [556, 269] on div "41 2 19:45 | 22:00" at bounding box center [541, 239] width 63 height 63
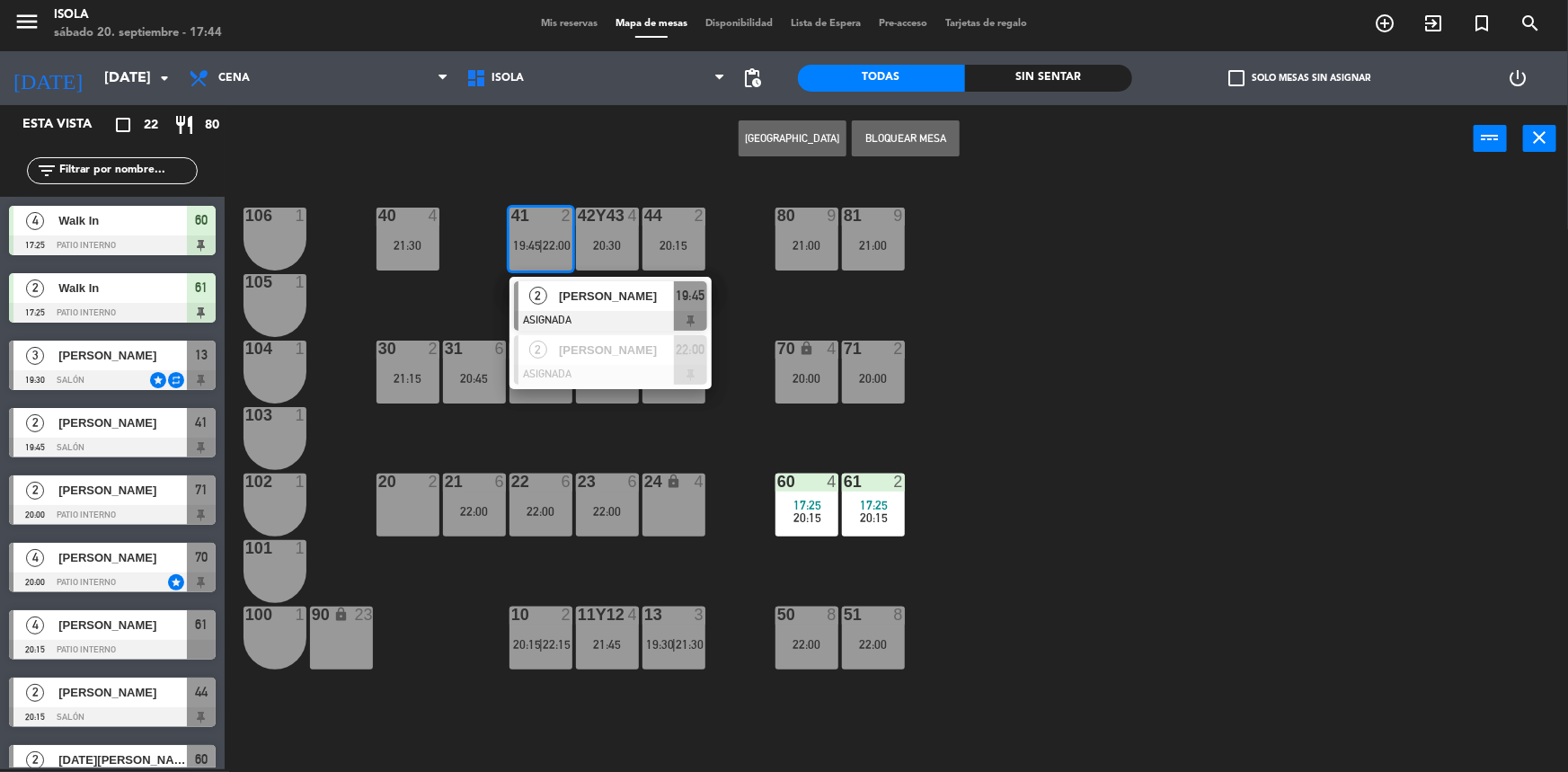
click at [487, 282] on div "40 4 21:30 42y43 4 20:30 41 2 19:45 | 22:00 2 [PERSON_NAME] ASIGNADA 19:45 2 [P…" at bounding box center [903, 473] width 1328 height 597
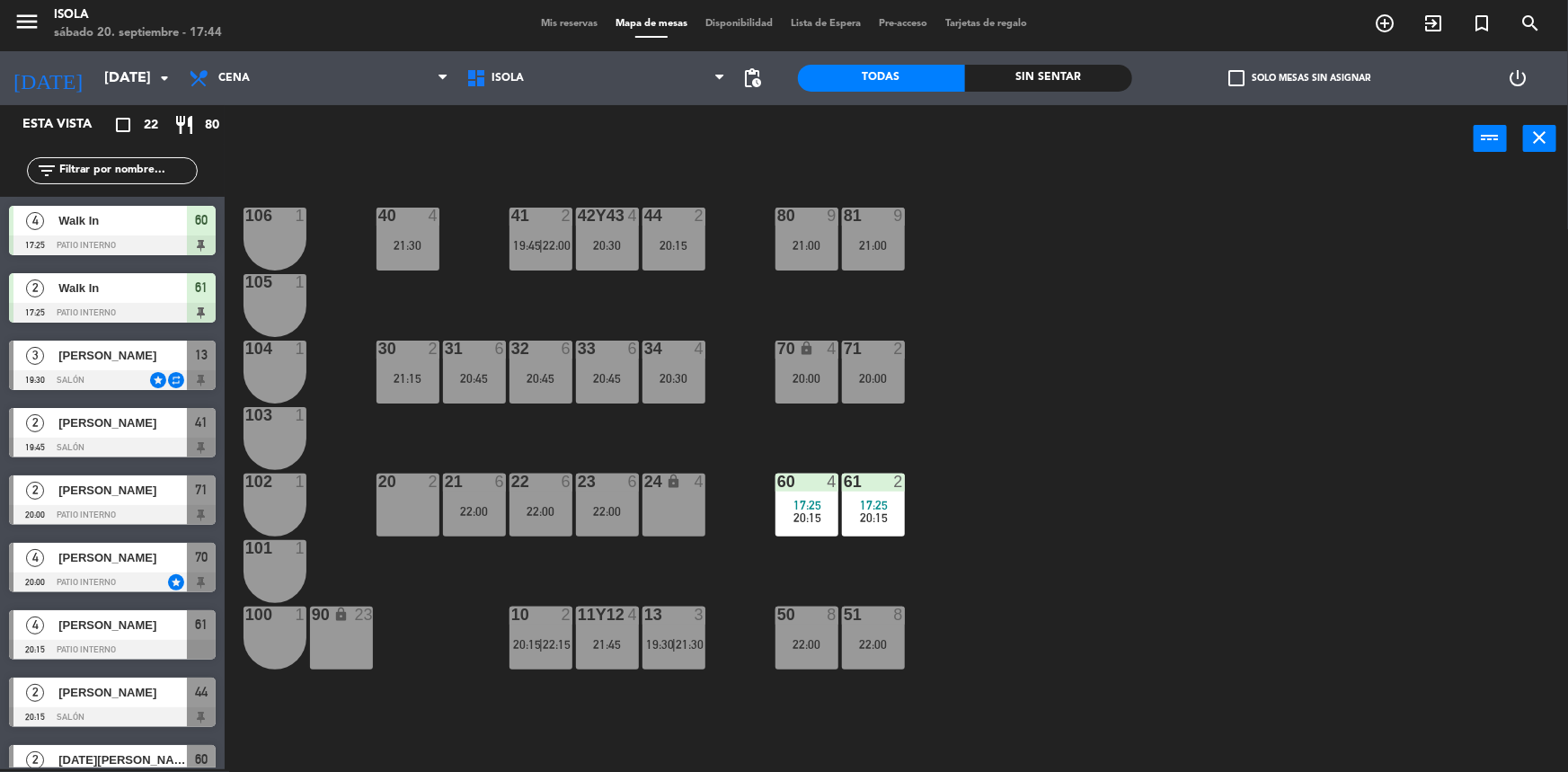
click at [572, 441] on div "40 4 21:30 42y43 4 20:30 41 2 19:45 | 22:00 44 2 20:15 80 9 21:00 81 9 21:00 10…" at bounding box center [903, 473] width 1328 height 597
click at [883, 531] on div "61 2 17:25 20:15" at bounding box center [873, 505] width 63 height 63
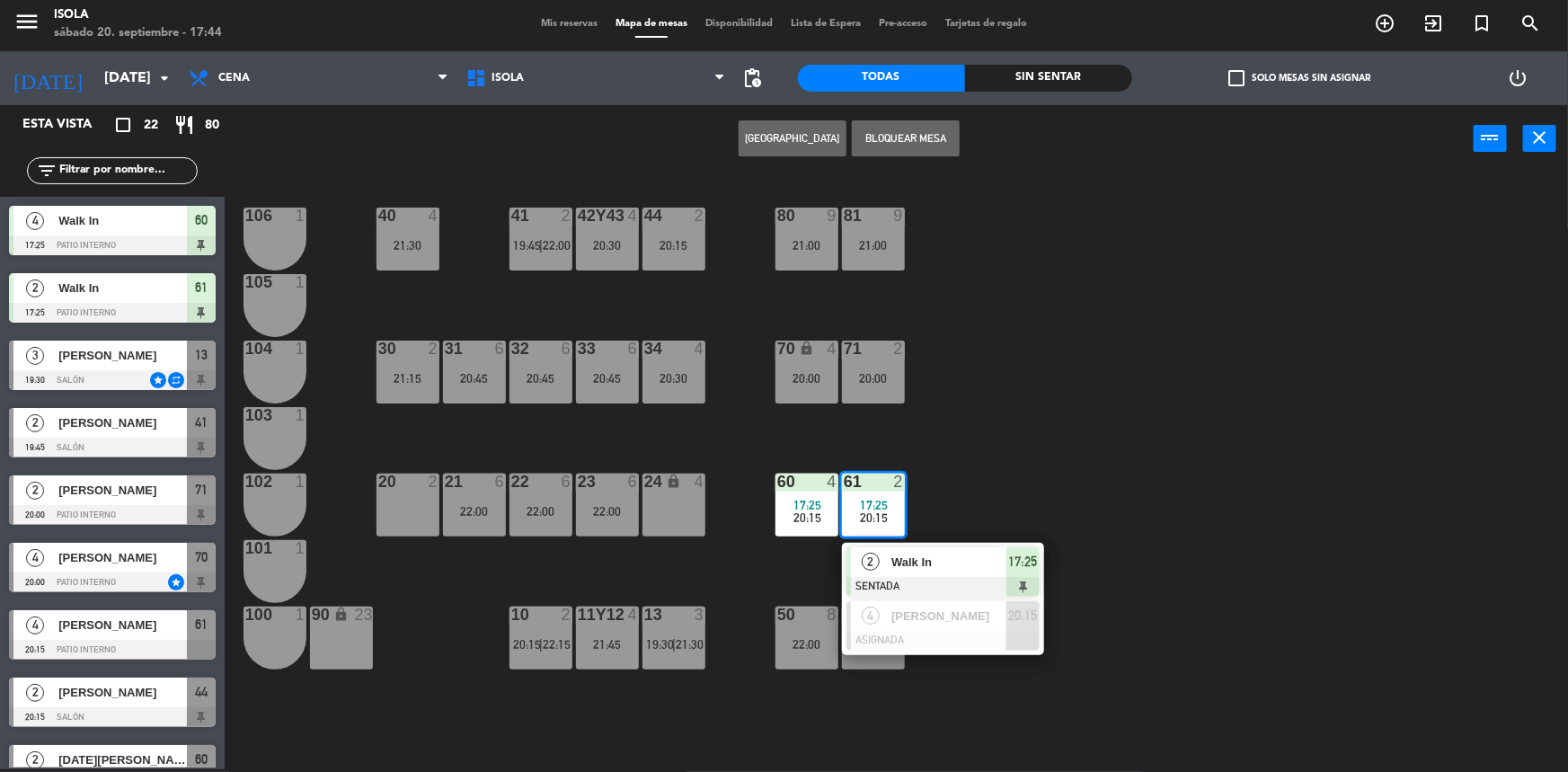
click at [917, 493] on div "40 4 21:30 42y43 4 20:30 41 2 19:45 | 22:00 44 2 20:15 80 9 21:00 81 9 21:00 10…" at bounding box center [903, 473] width 1328 height 597
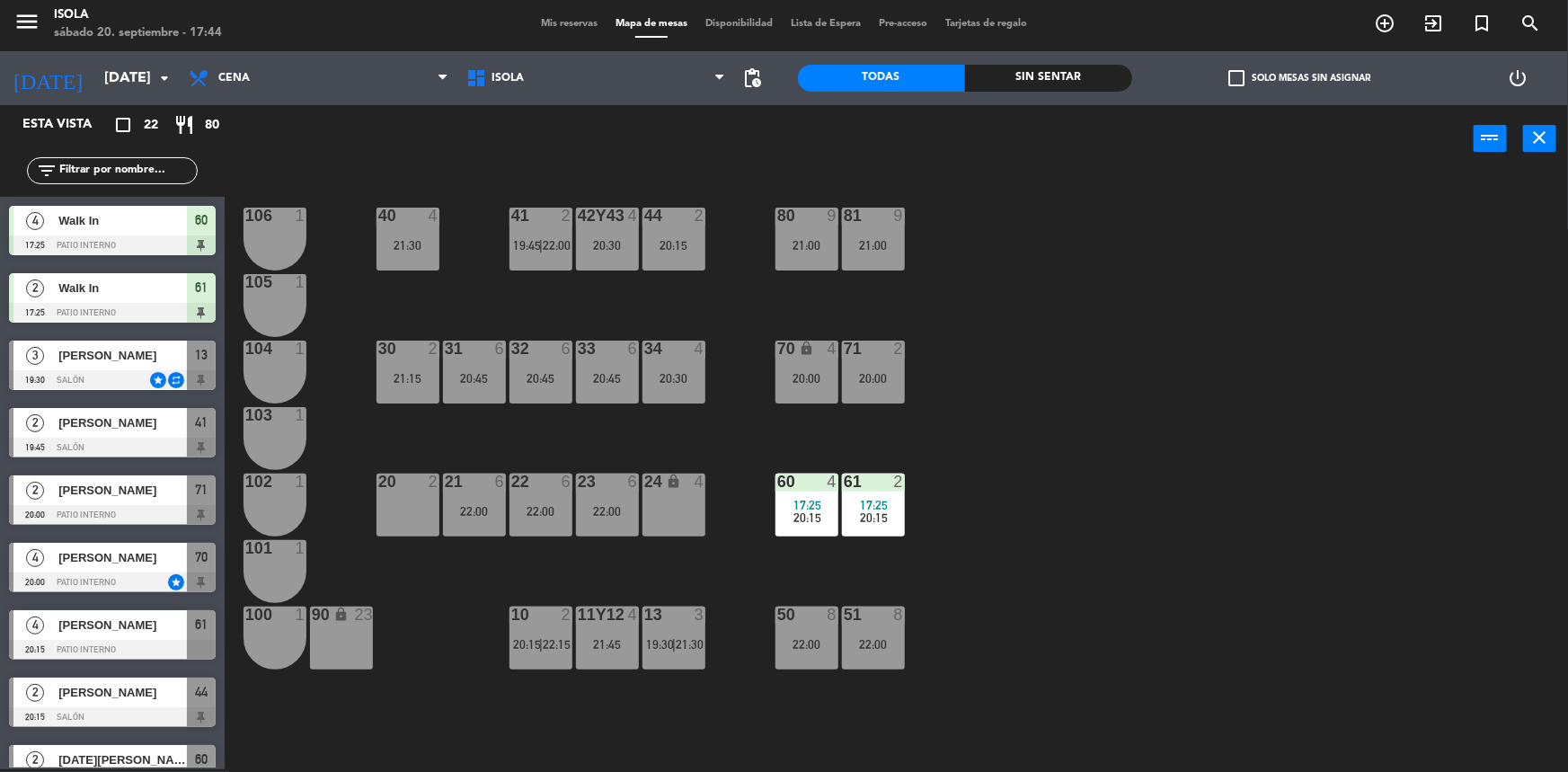
click at [801, 495] on div "60 4 17:25 20:15" at bounding box center [806, 505] width 63 height 63
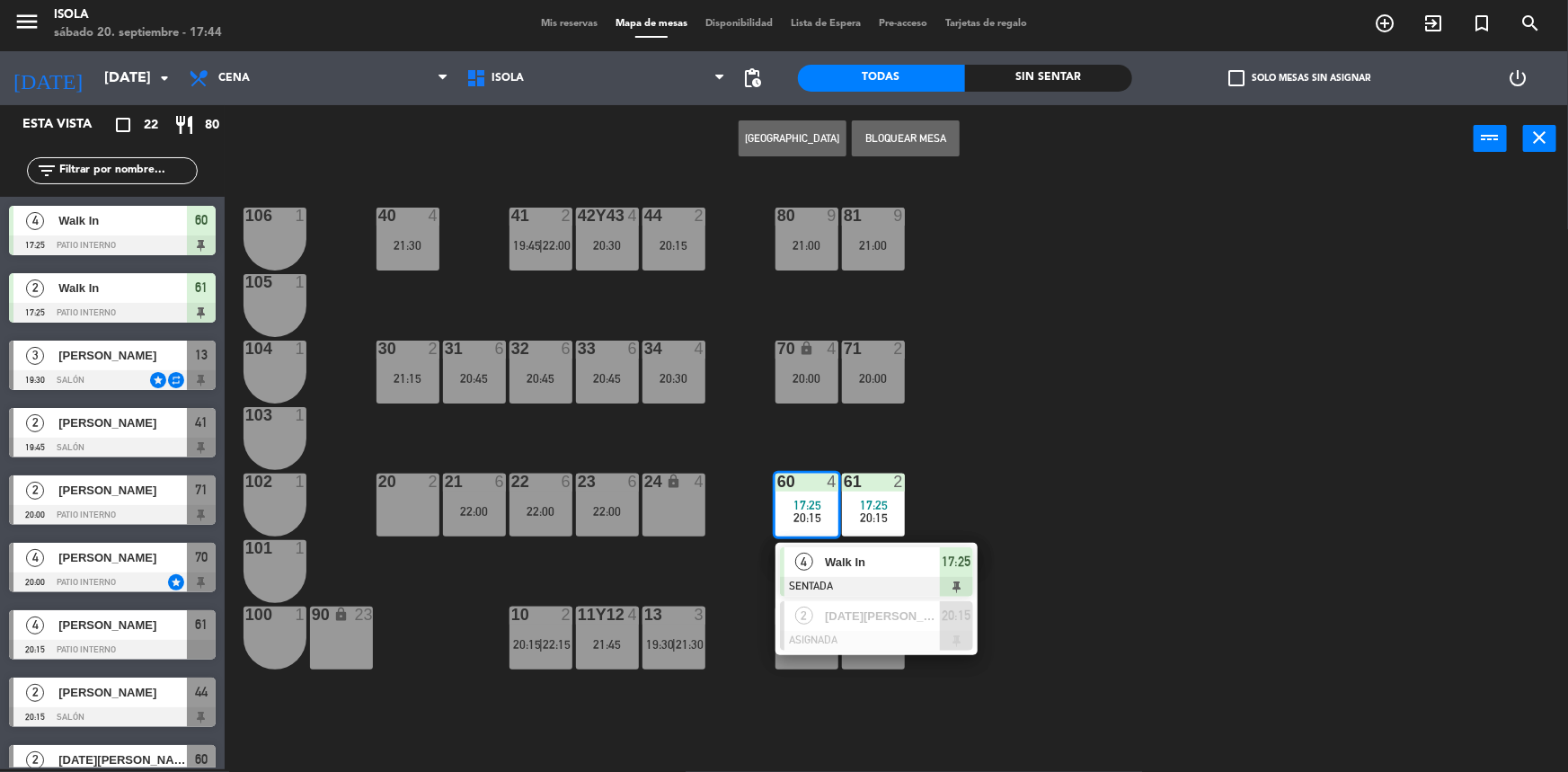
click at [929, 489] on div "40 4 21:30 42y43 4 20:30 41 2 19:45 | 22:00 44 2 20:15 80 9 21:00 81 9 21:00 10…" at bounding box center [903, 473] width 1328 height 597
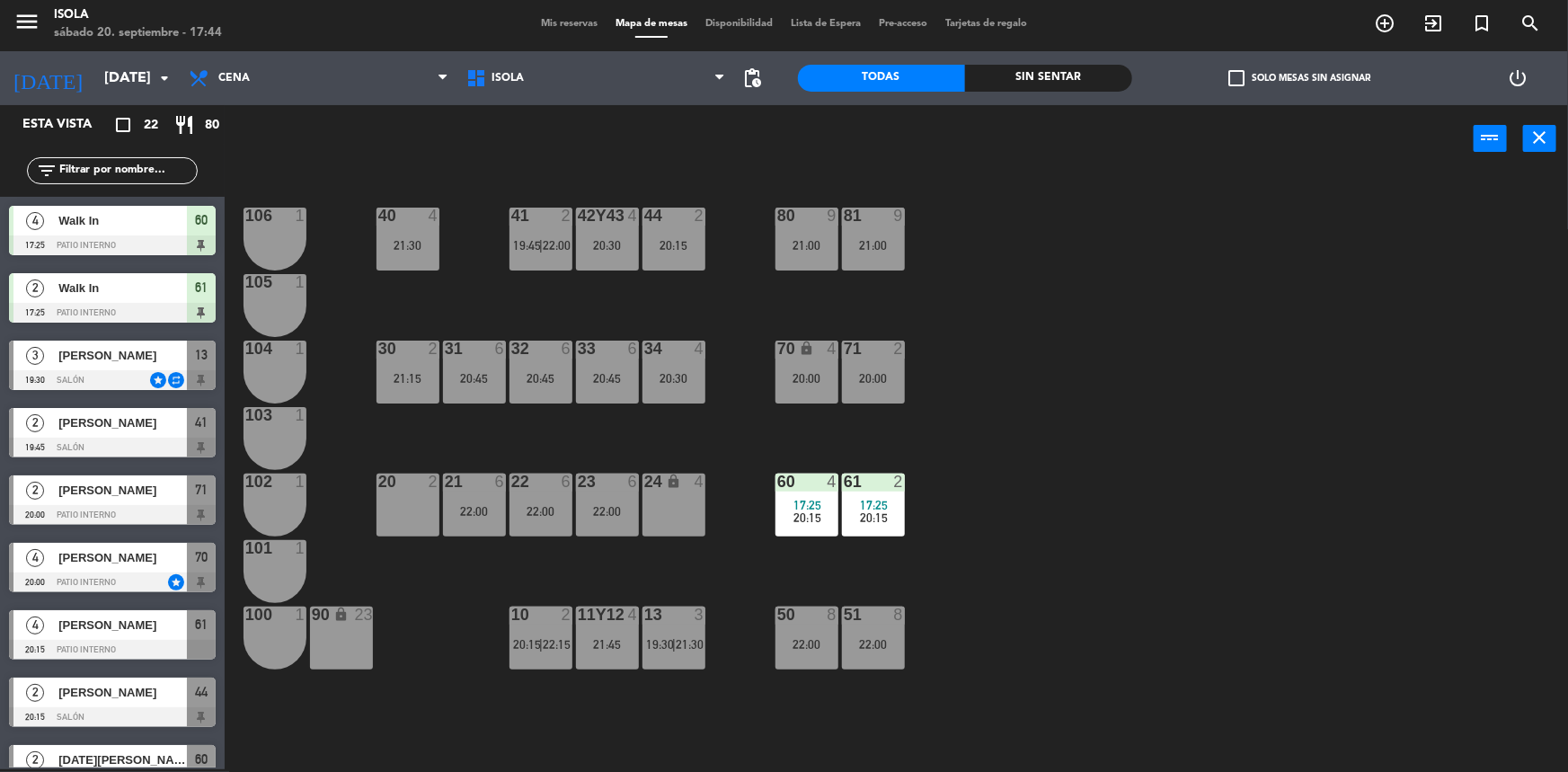
click at [885, 400] on div "71 2 20:00" at bounding box center [873, 372] width 63 height 63
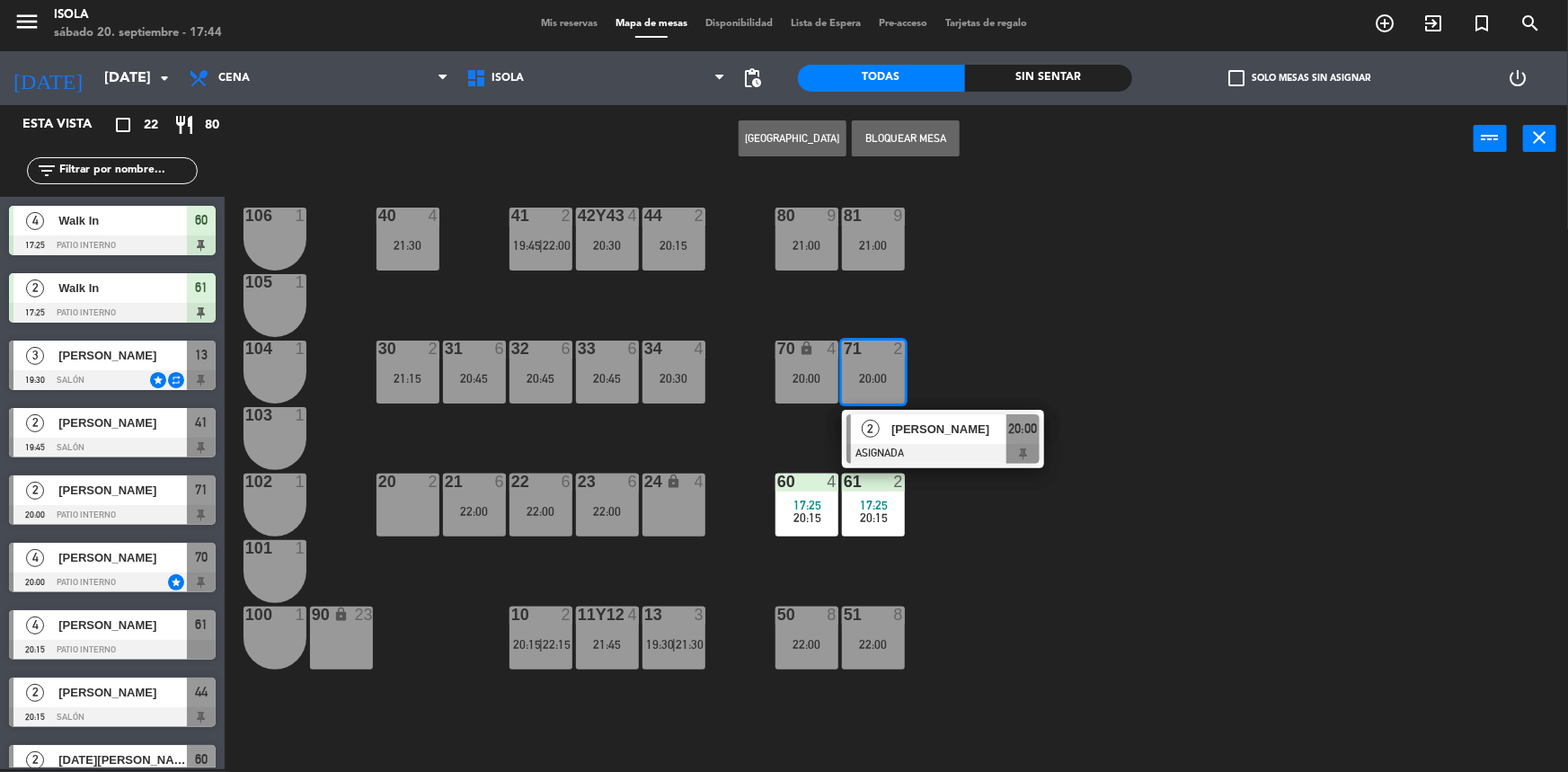
click at [949, 356] on div "40 4 21:30 42y43 4 20:30 41 2 19:45 | 22:00 44 2 20:15 80 9 21:00 81 9 21:00 10…" at bounding box center [903, 473] width 1328 height 597
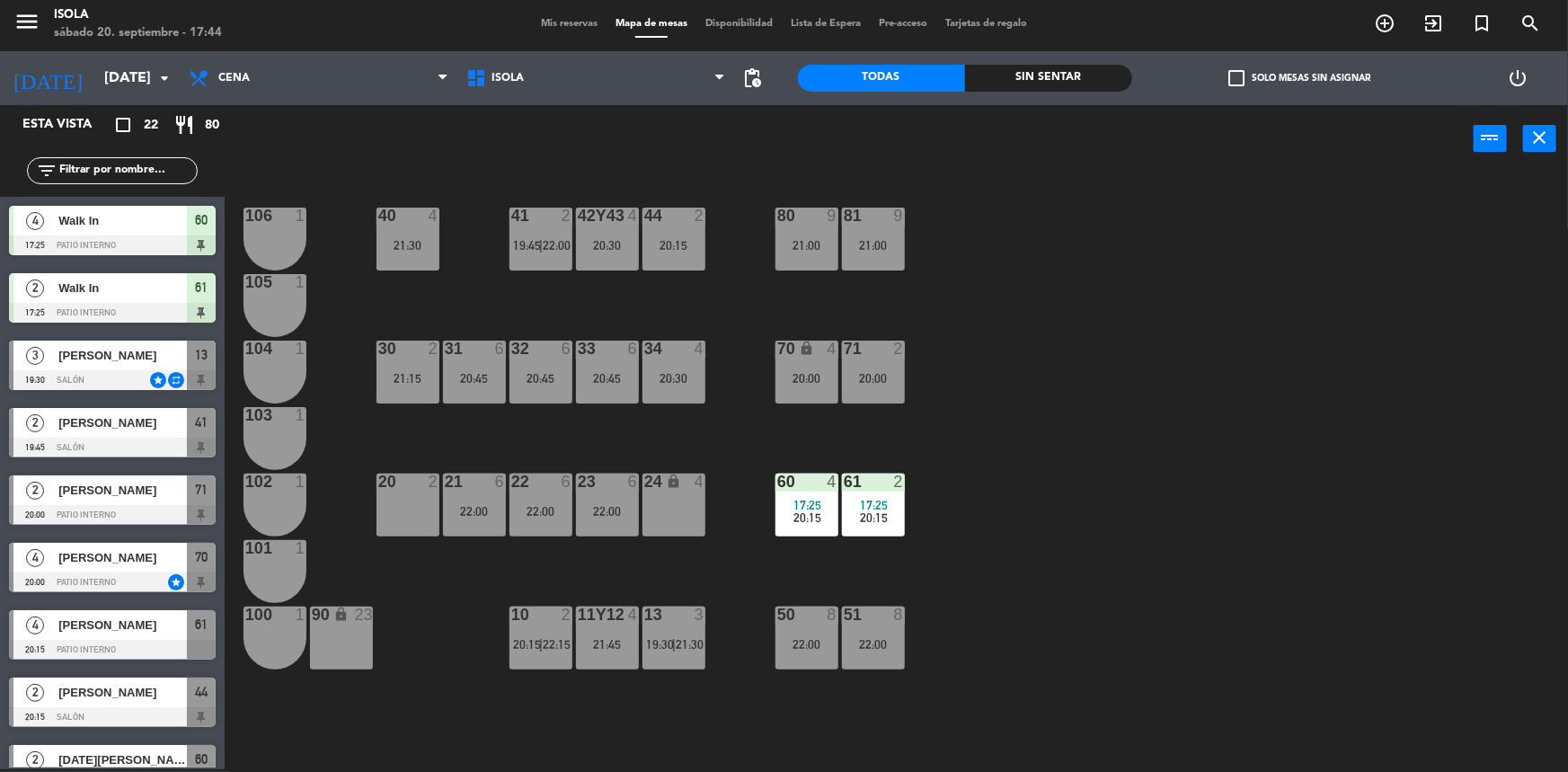
click at [881, 361] on div "71 2 20:00" at bounding box center [873, 372] width 63 height 63
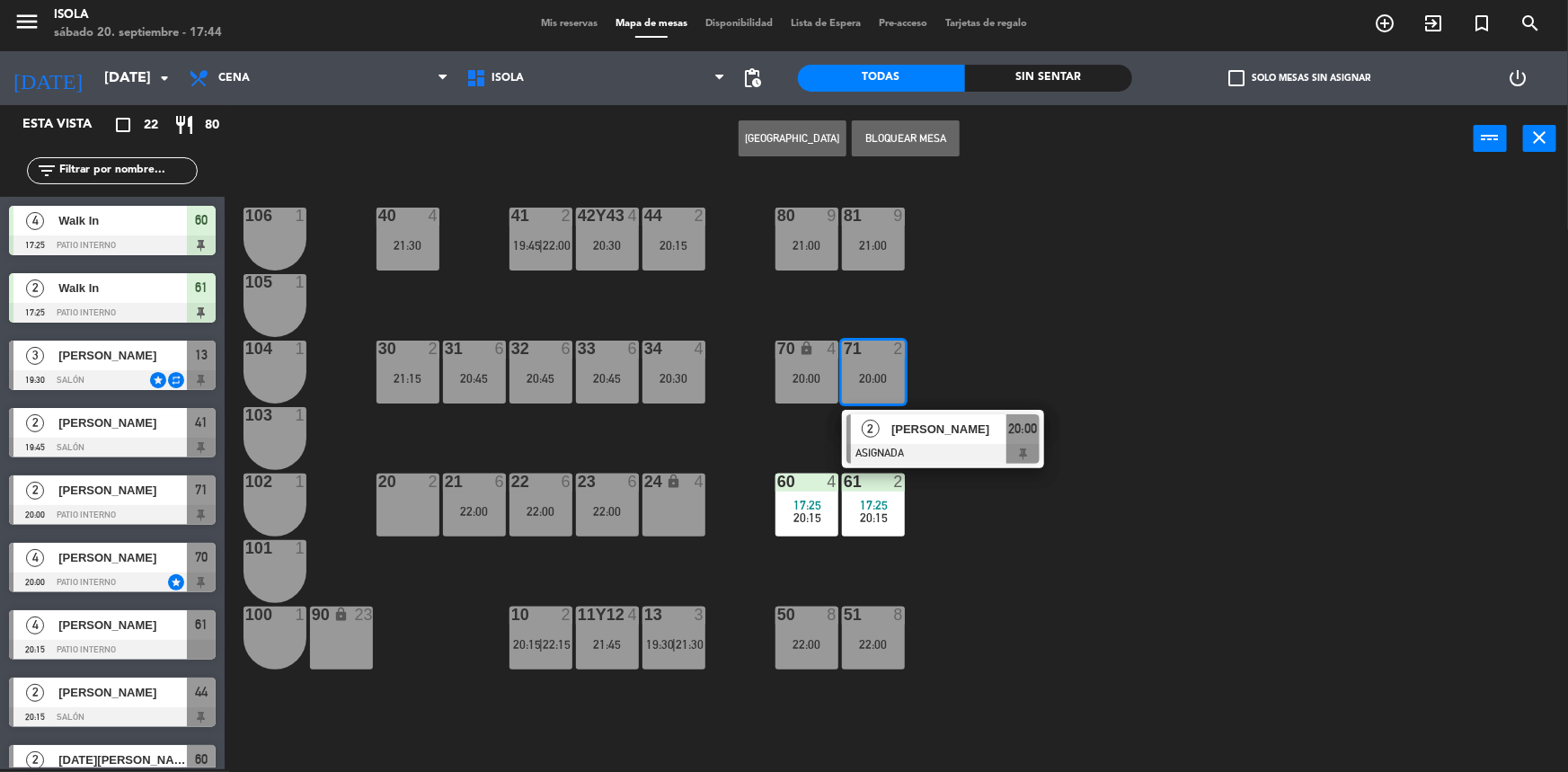
click at [786, 516] on div "20:15" at bounding box center [806, 518] width 63 height 13
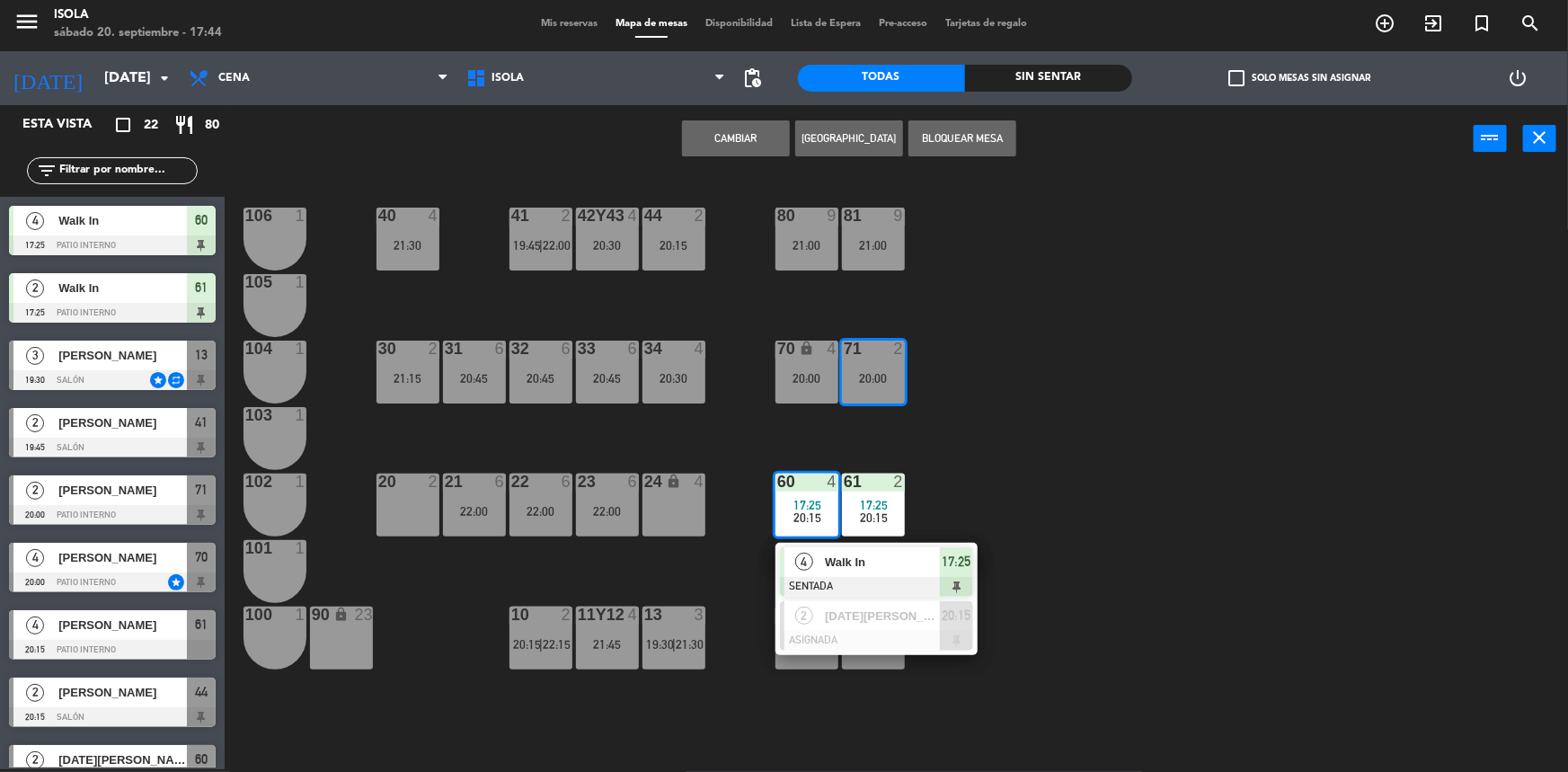
click at [944, 325] on div "40 4 21:30 42y43 4 20:30 41 2 19:45 | 22:00 44 2 20:15 80 9 21:00 81 9 21:00 10…" at bounding box center [903, 473] width 1328 height 597
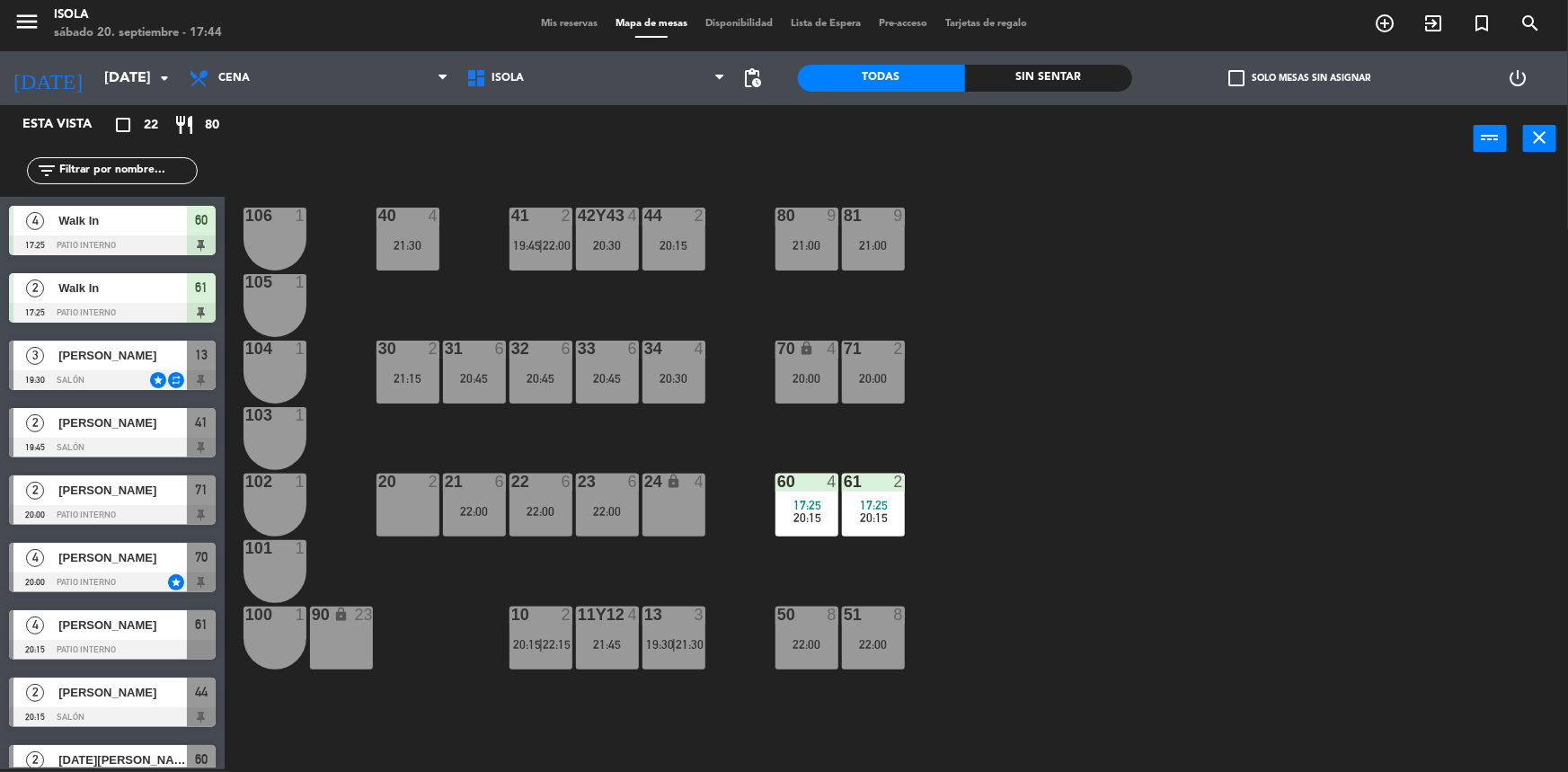
click at [882, 368] on div "71 2 20:00" at bounding box center [873, 372] width 63 height 63
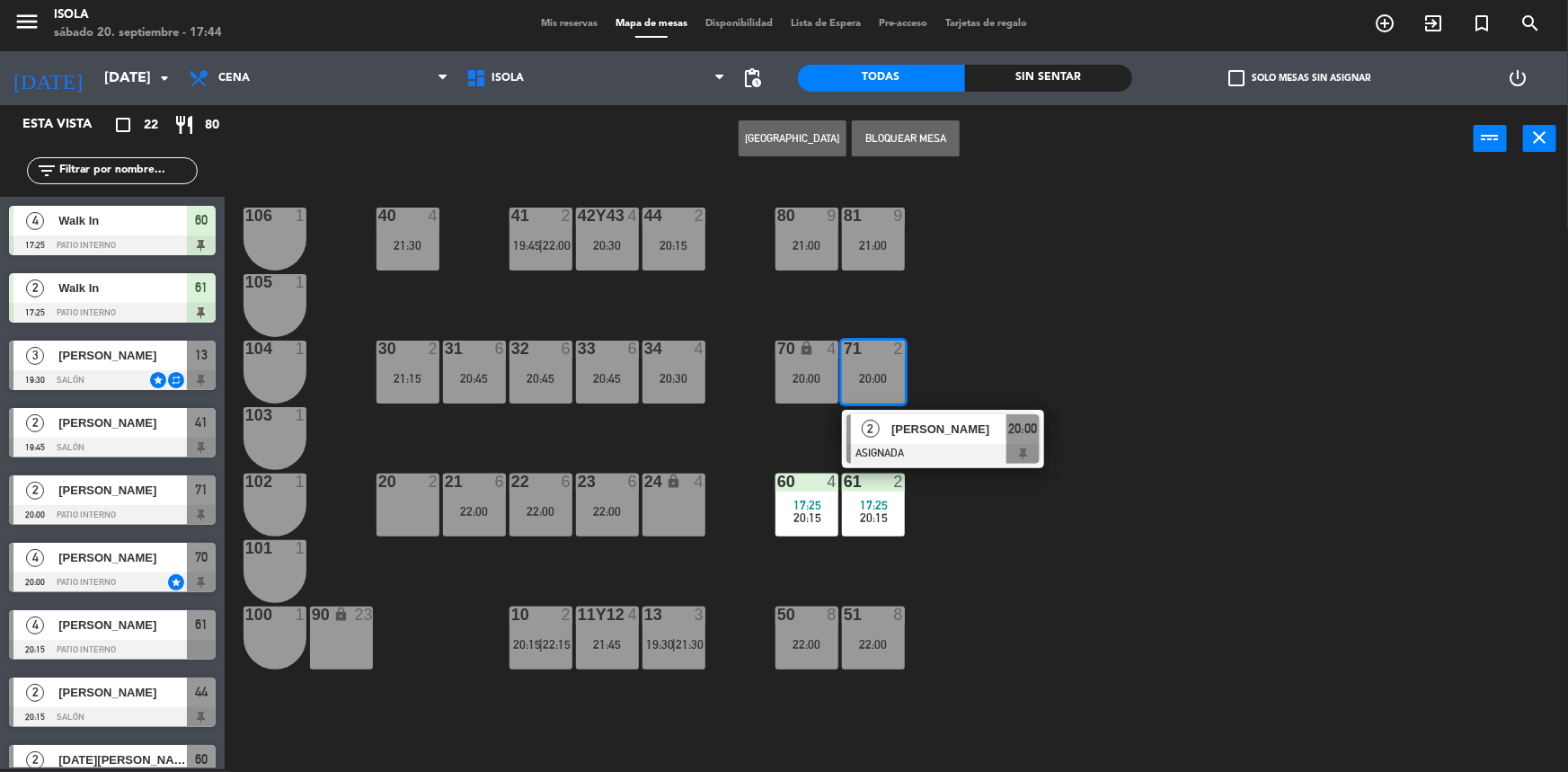
click at [881, 450] on div at bounding box center [943, 454] width 193 height 20
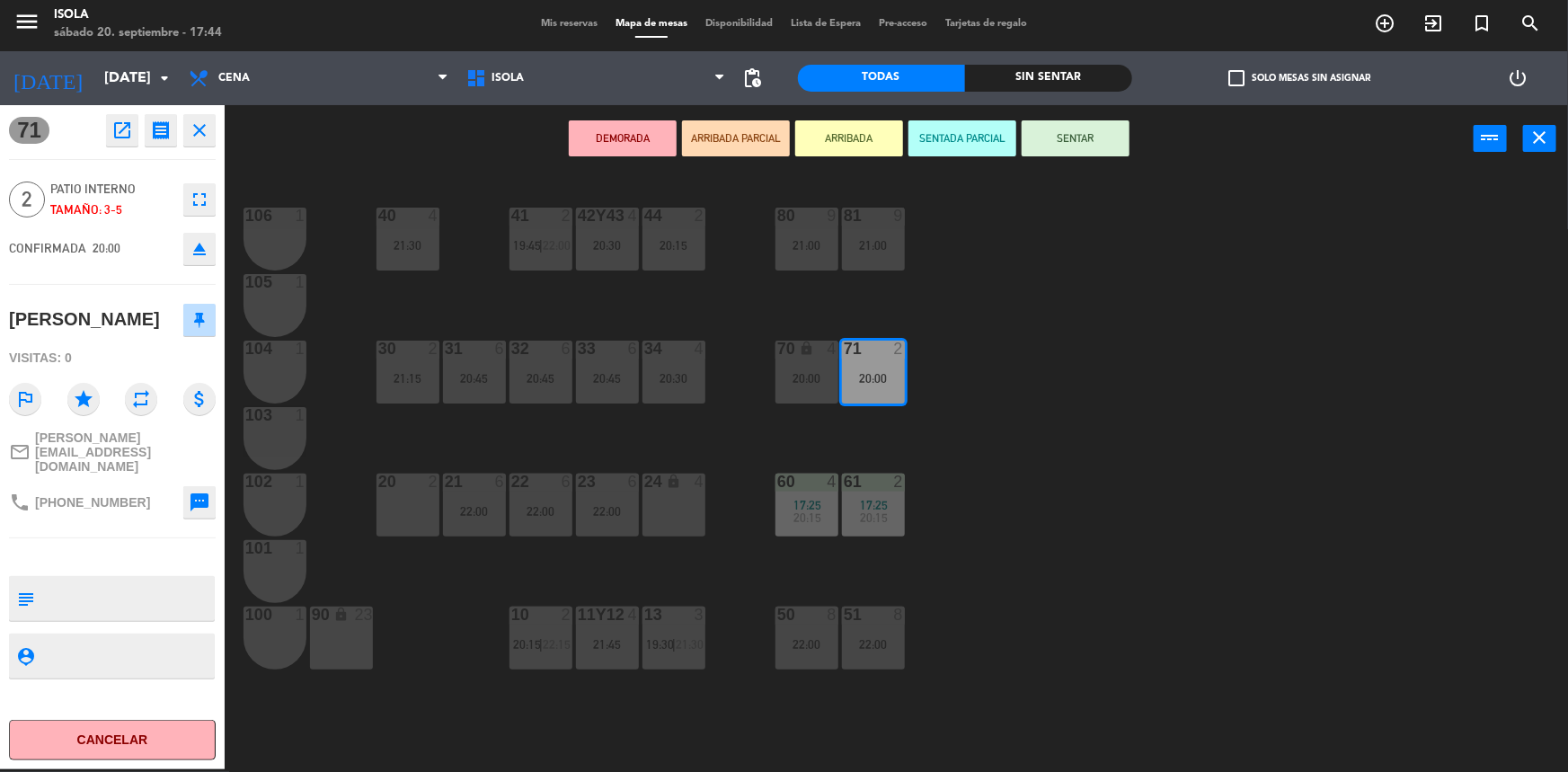
click at [821, 516] on div "20:15" at bounding box center [806, 518] width 63 height 13
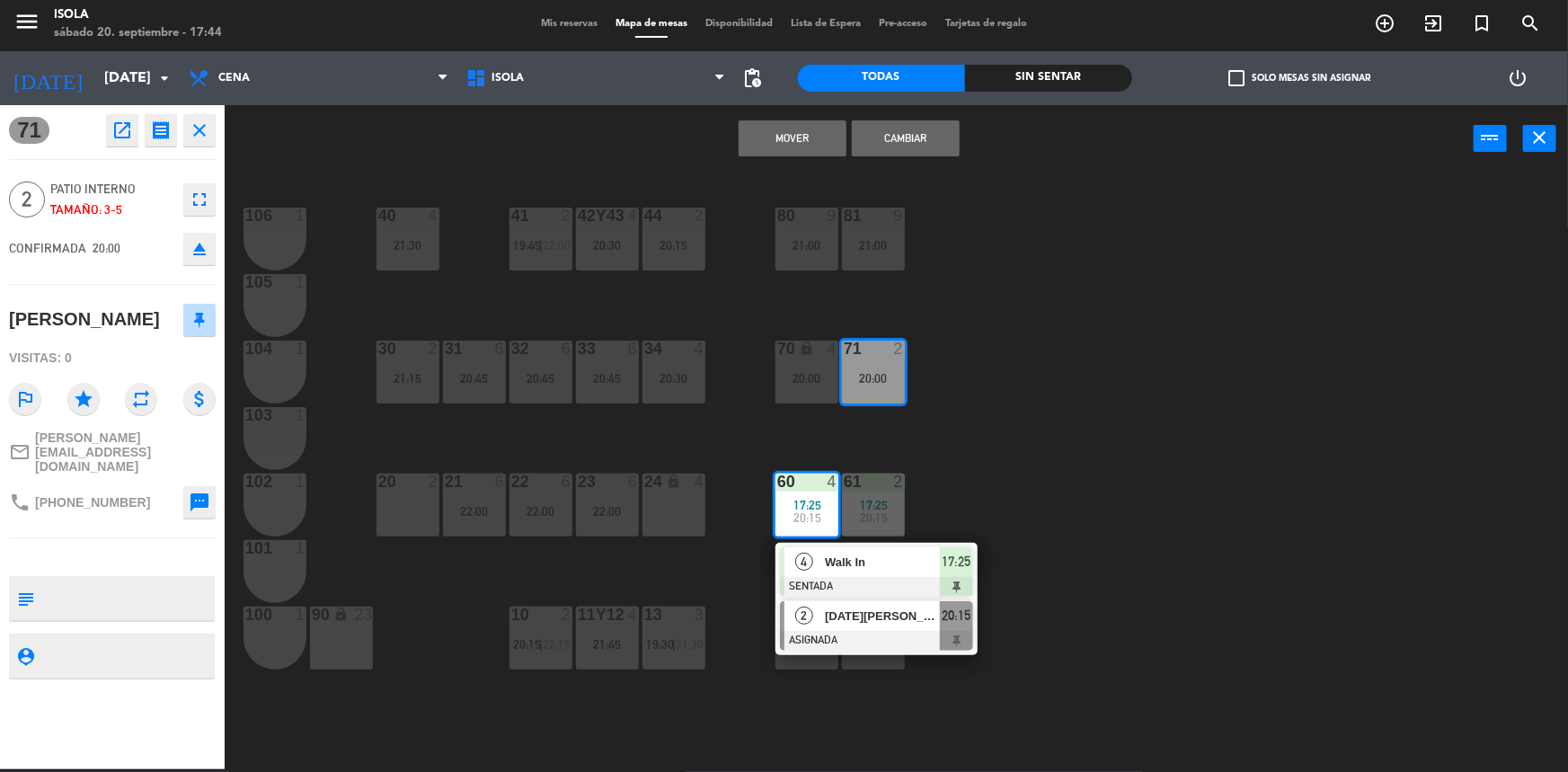
click at [839, 609] on span "[DATE][PERSON_NAME]" at bounding box center [882, 616] width 115 height 19
click at [844, 626] on div "[DATE][PERSON_NAME]" at bounding box center [881, 616] width 117 height 29
click at [886, 142] on button "Cambiar" at bounding box center [906, 138] width 108 height 36
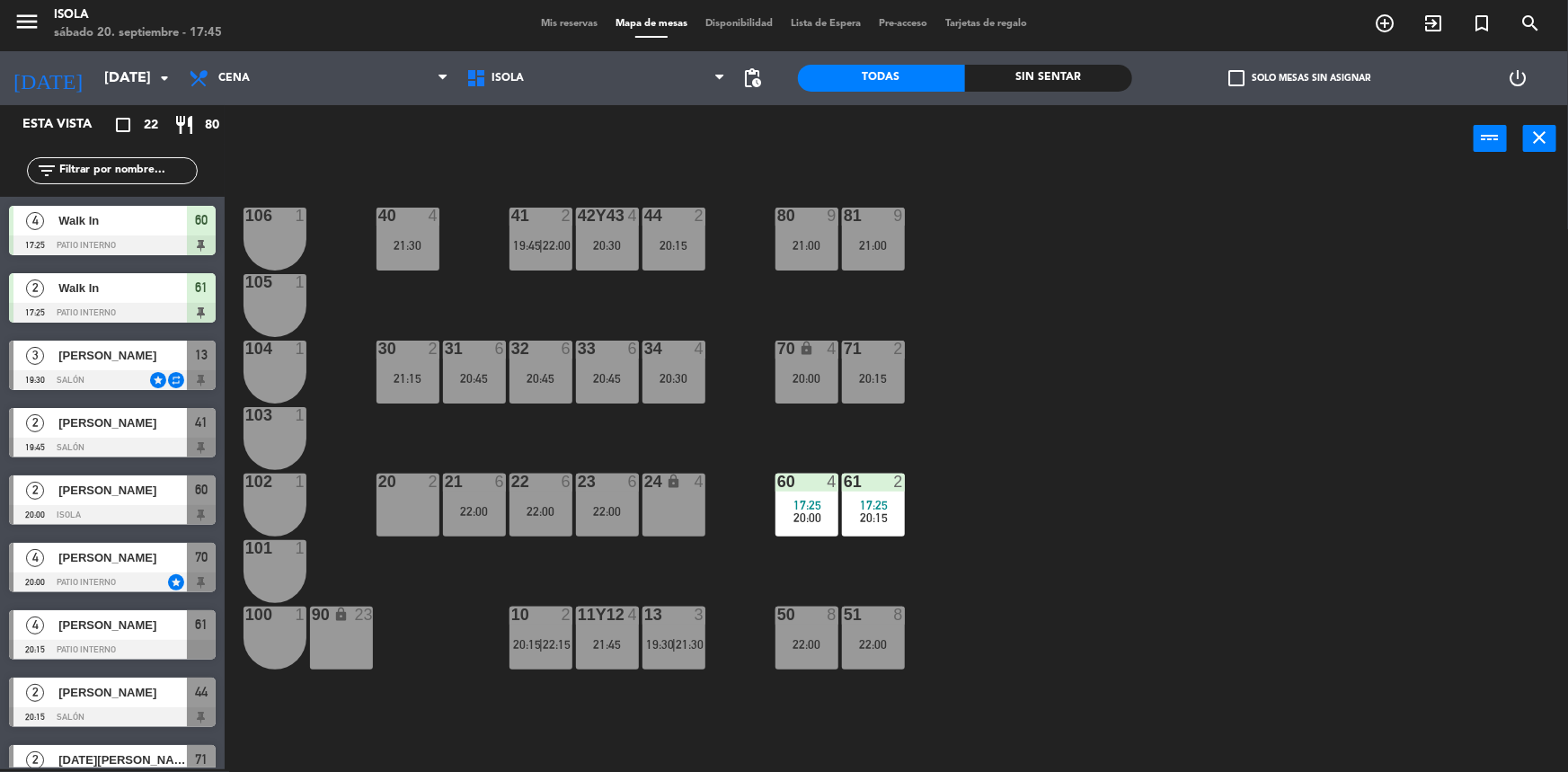
click at [959, 363] on div "40 4 21:30 42y43 4 20:30 41 2 19:45 | 22:00 44 2 20:15 80 9 21:00 81 9 21:00 10…" at bounding box center [903, 473] width 1328 height 597
click at [871, 266] on div "81 9 21:00" at bounding box center [873, 239] width 63 height 63
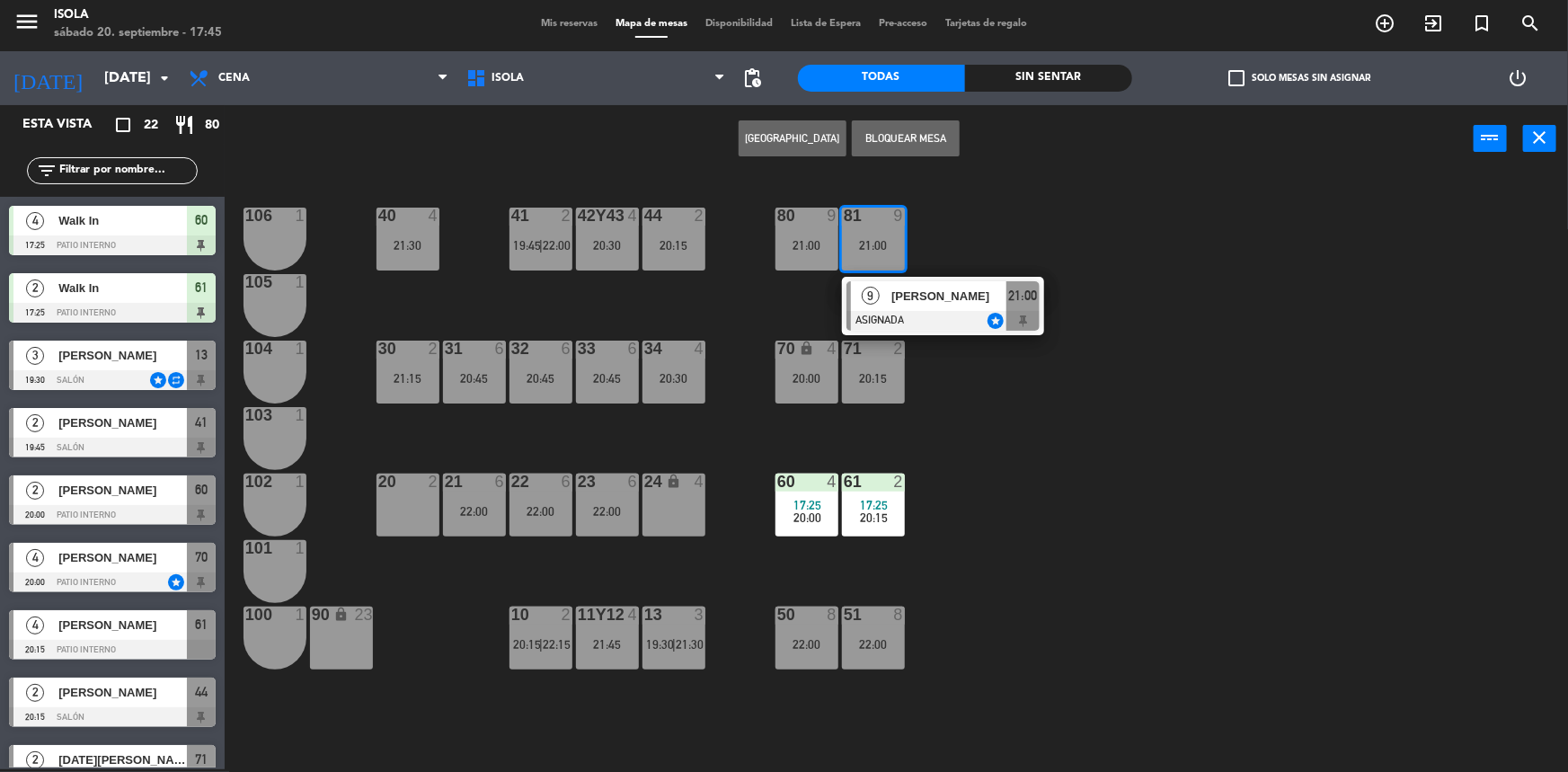
click at [920, 237] on div "40 4 21:30 42y43 4 20:30 41 2 19:45 | 22:00 44 2 20:15 80 9 21:00 81 9 21:00 9 …" at bounding box center [903, 473] width 1328 height 597
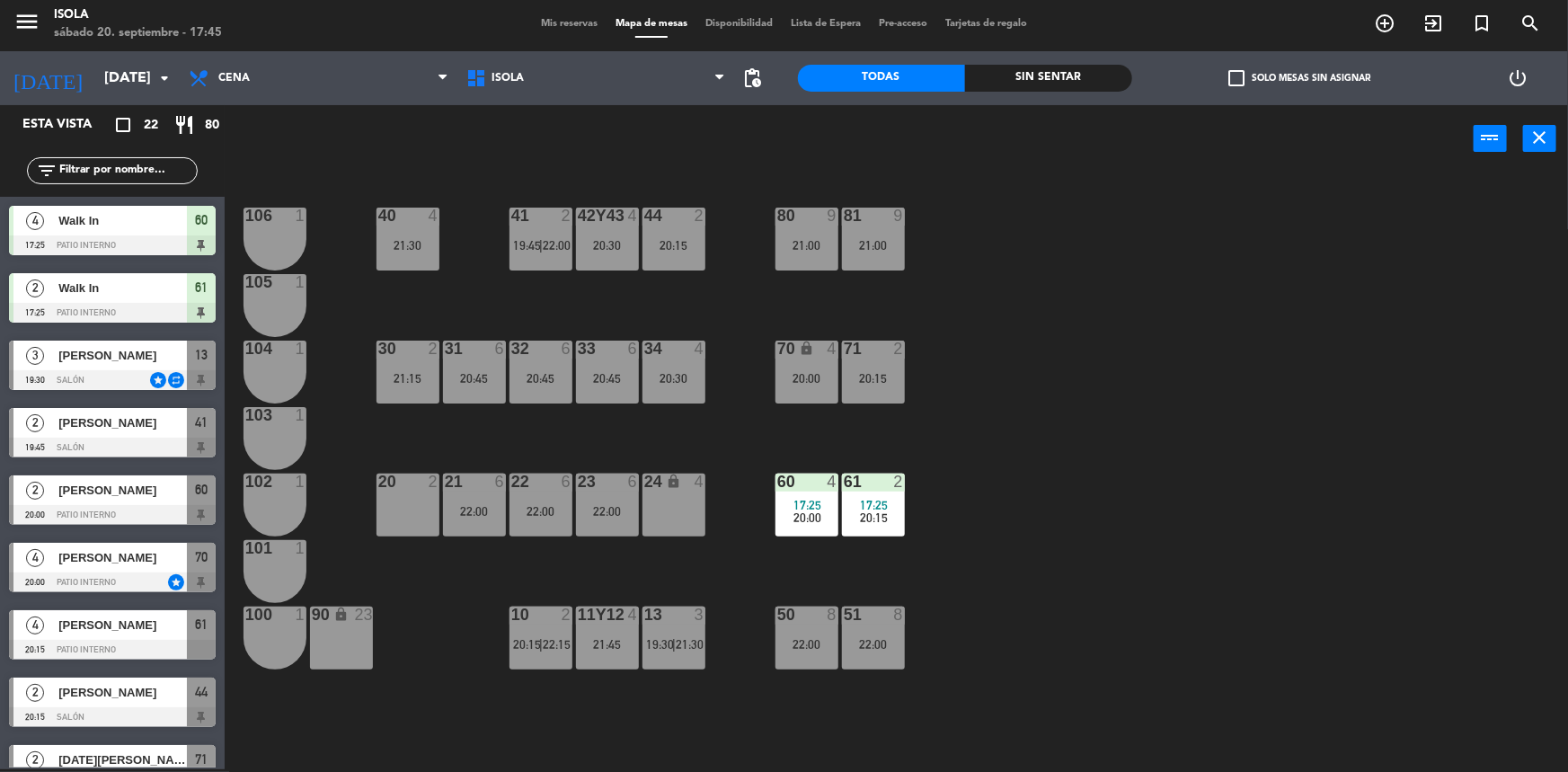
click at [874, 633] on div "51 8 22:00" at bounding box center [873, 638] width 63 height 63
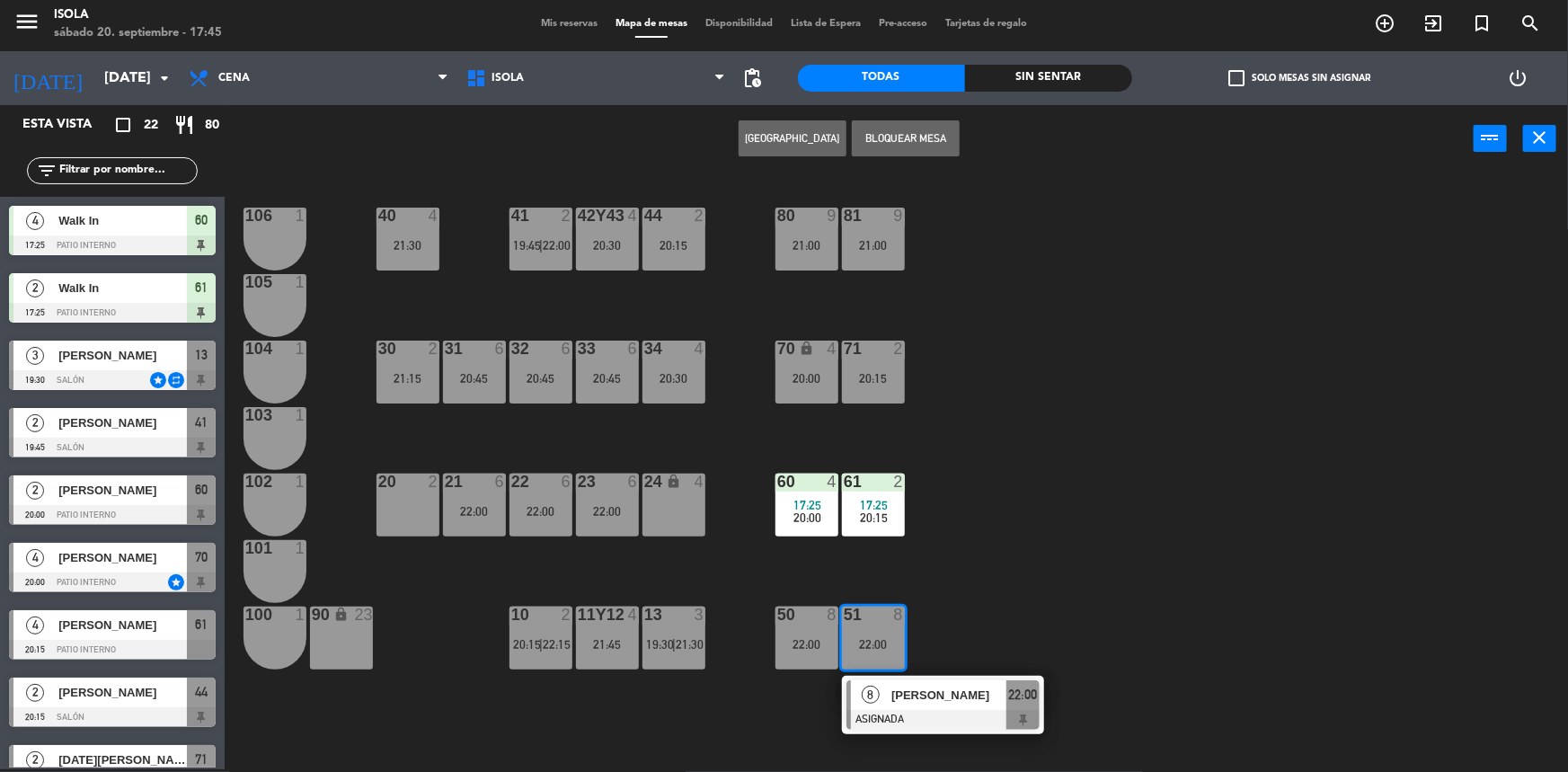
click at [970, 588] on div "40 4 21:30 42y43 4 20:30 41 2 19:45 | 22:00 44 2 20:15 80 9 21:00 81 9 21:00 10…" at bounding box center [903, 473] width 1328 height 597
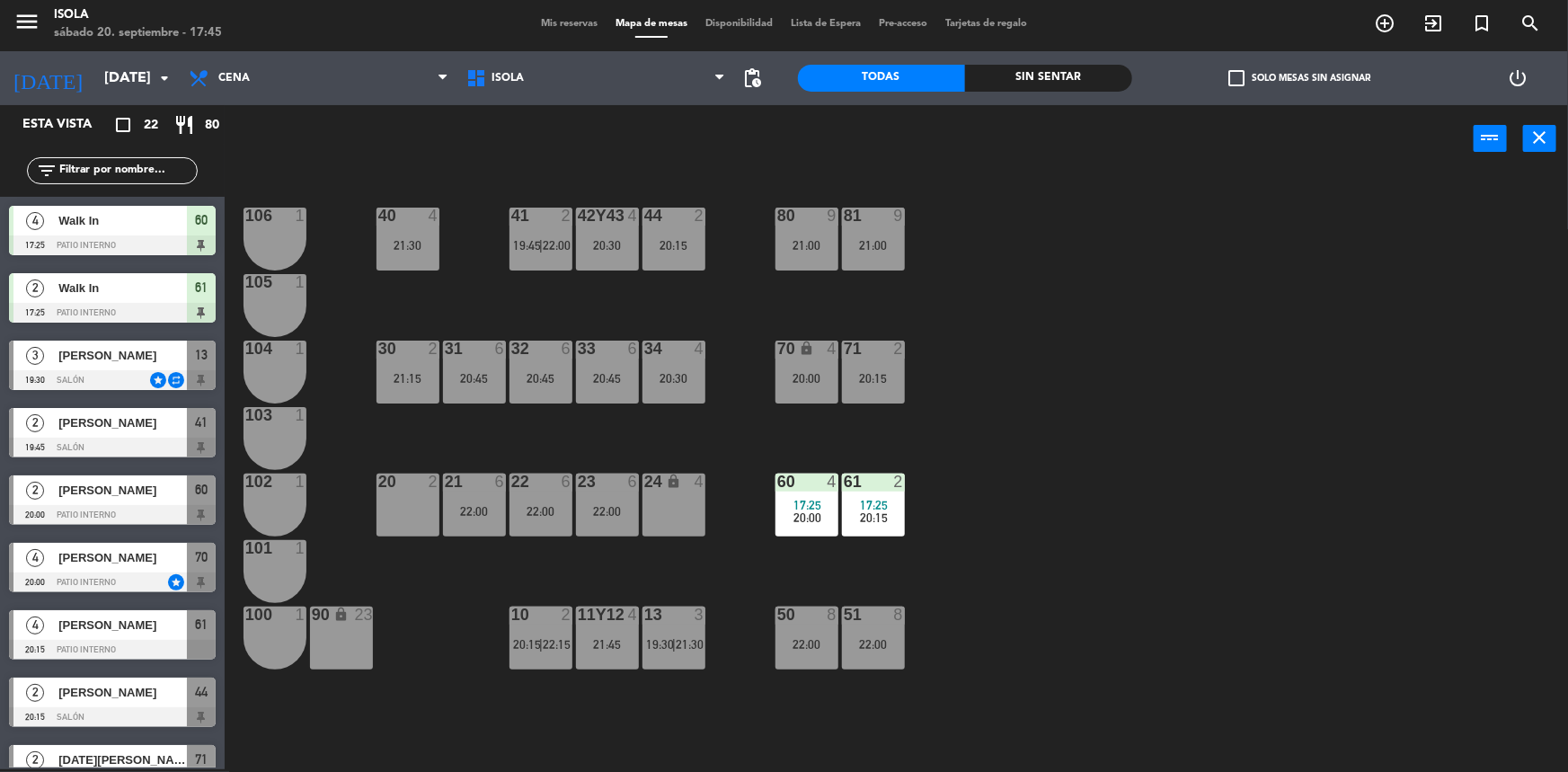
click at [844, 647] on div "22:00" at bounding box center [873, 645] width 63 height 13
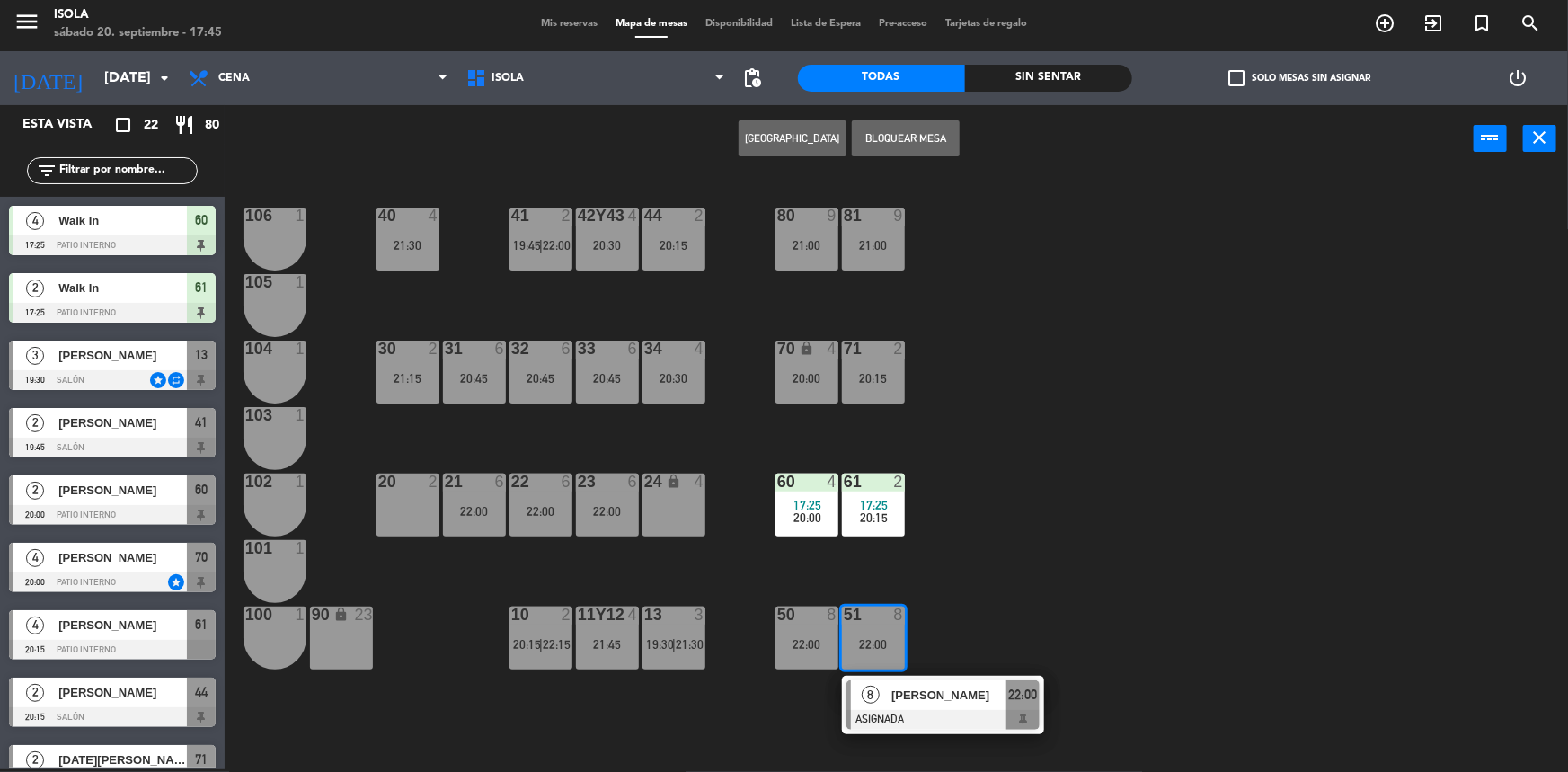
click at [971, 582] on div "40 4 21:30 42y43 4 20:30 41 2 19:45 | 22:00 44 2 20:15 80 9 21:00 81 9 21:00 10…" at bounding box center [903, 473] width 1328 height 597
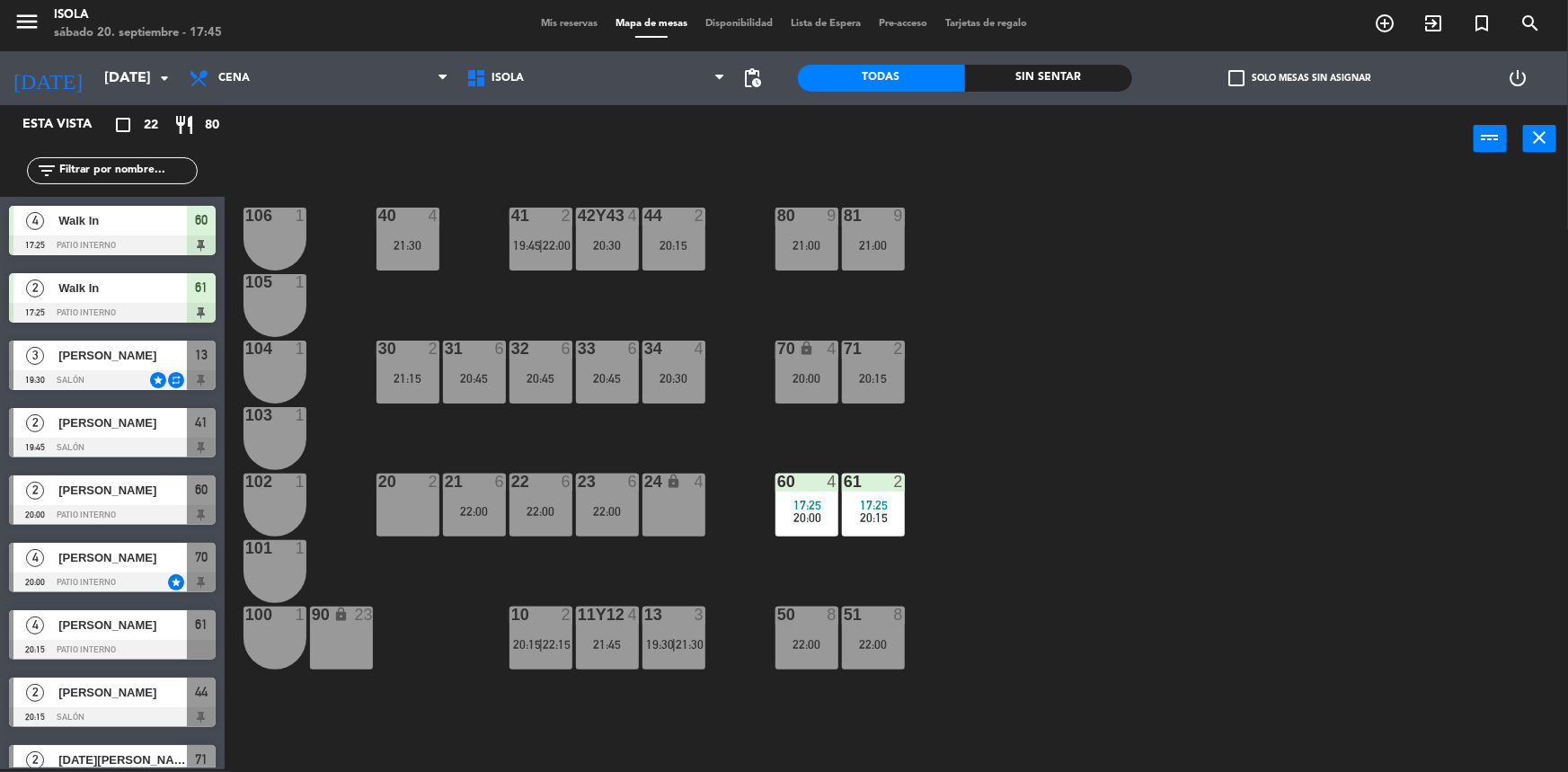
click at [697, 631] on div "13 3 19:30 | 21:30" at bounding box center [674, 638] width 63 height 63
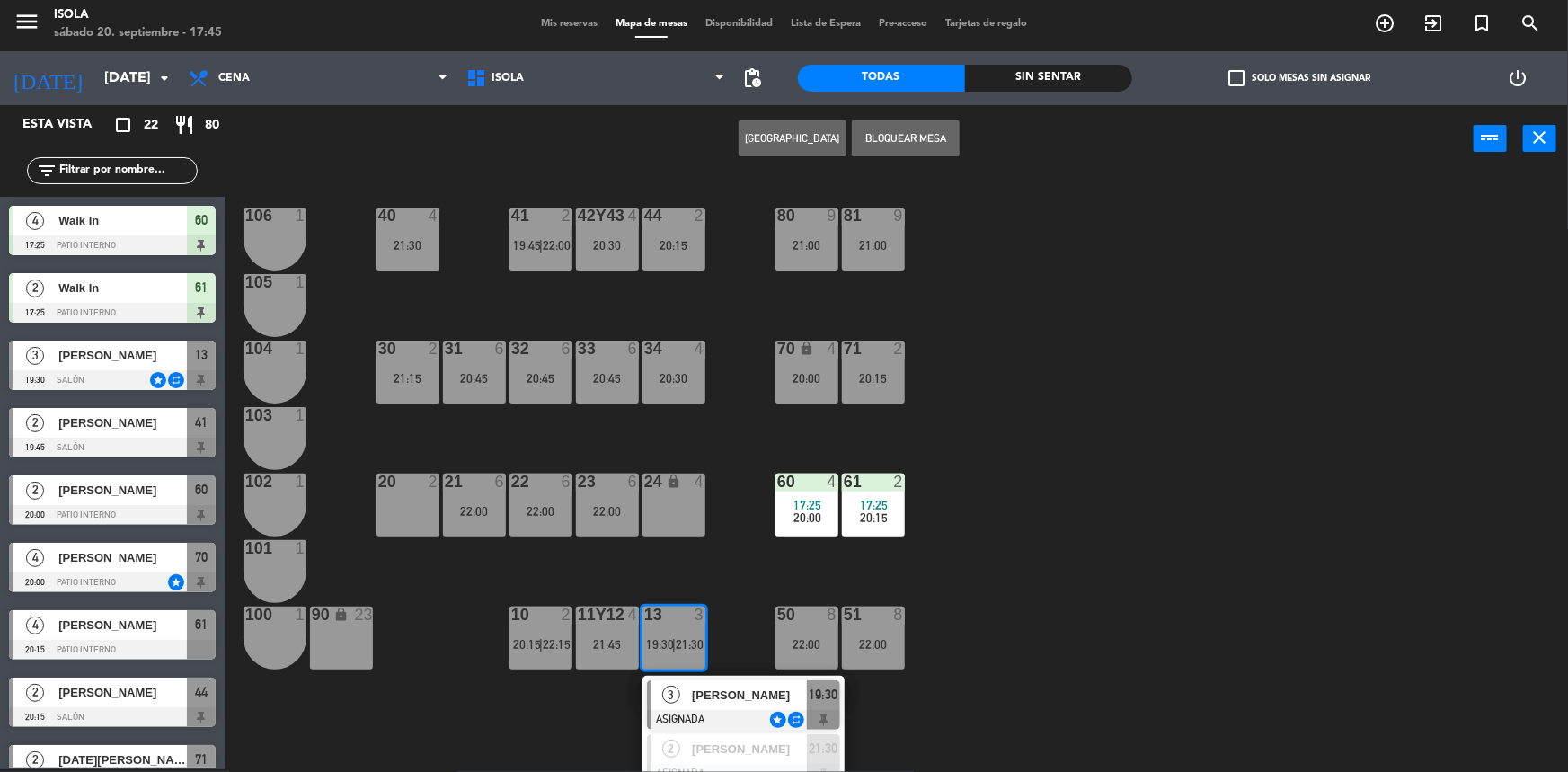
click at [718, 584] on div "40 4 21:30 42y43 4 20:30 41 2 19:45 | 22:00 44 2 20:15 80 9 21:00 81 9 21:00 10…" at bounding box center [903, 473] width 1328 height 597
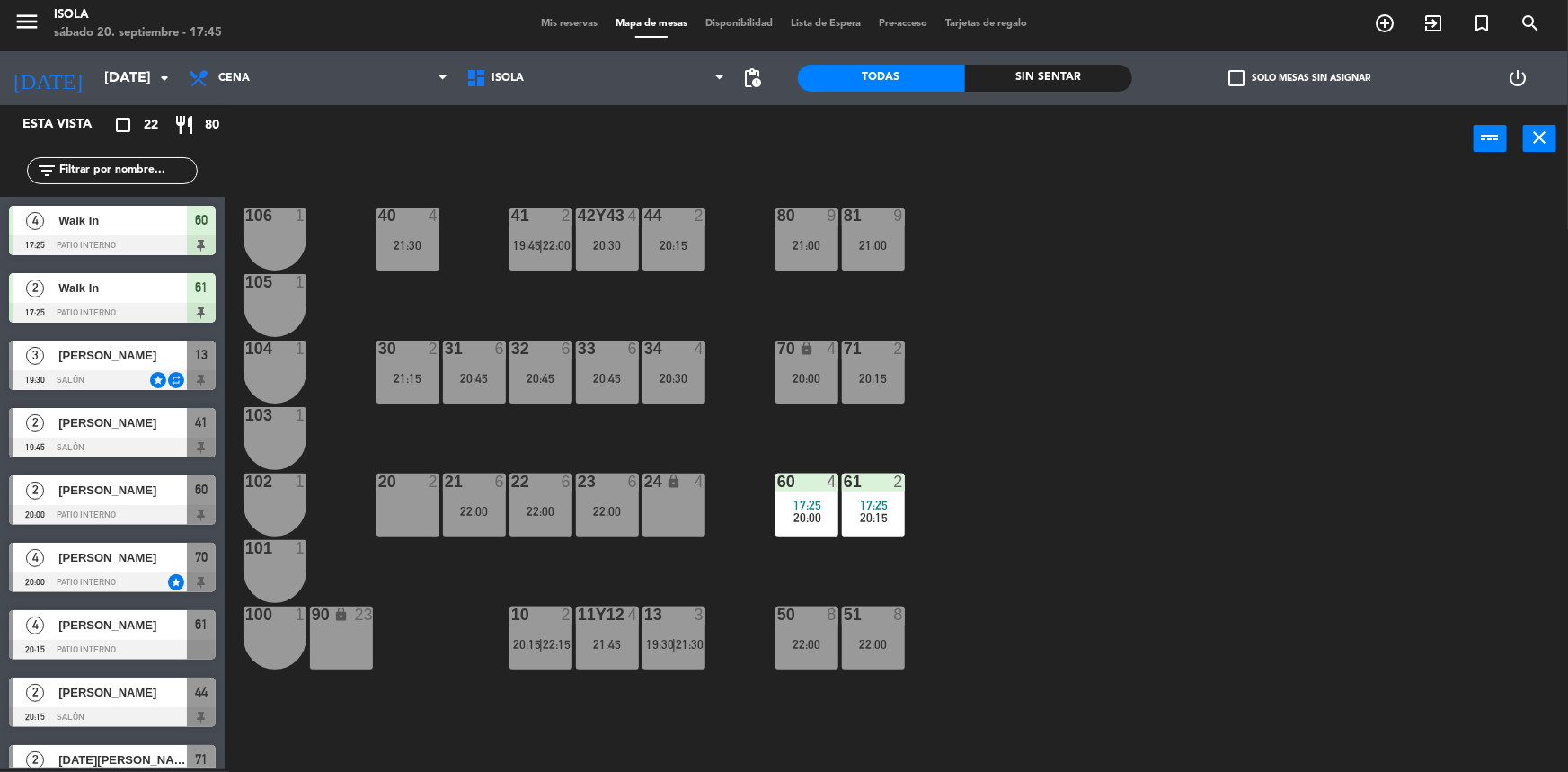
click at [632, 521] on div "23 6 22:00" at bounding box center [607, 505] width 63 height 63
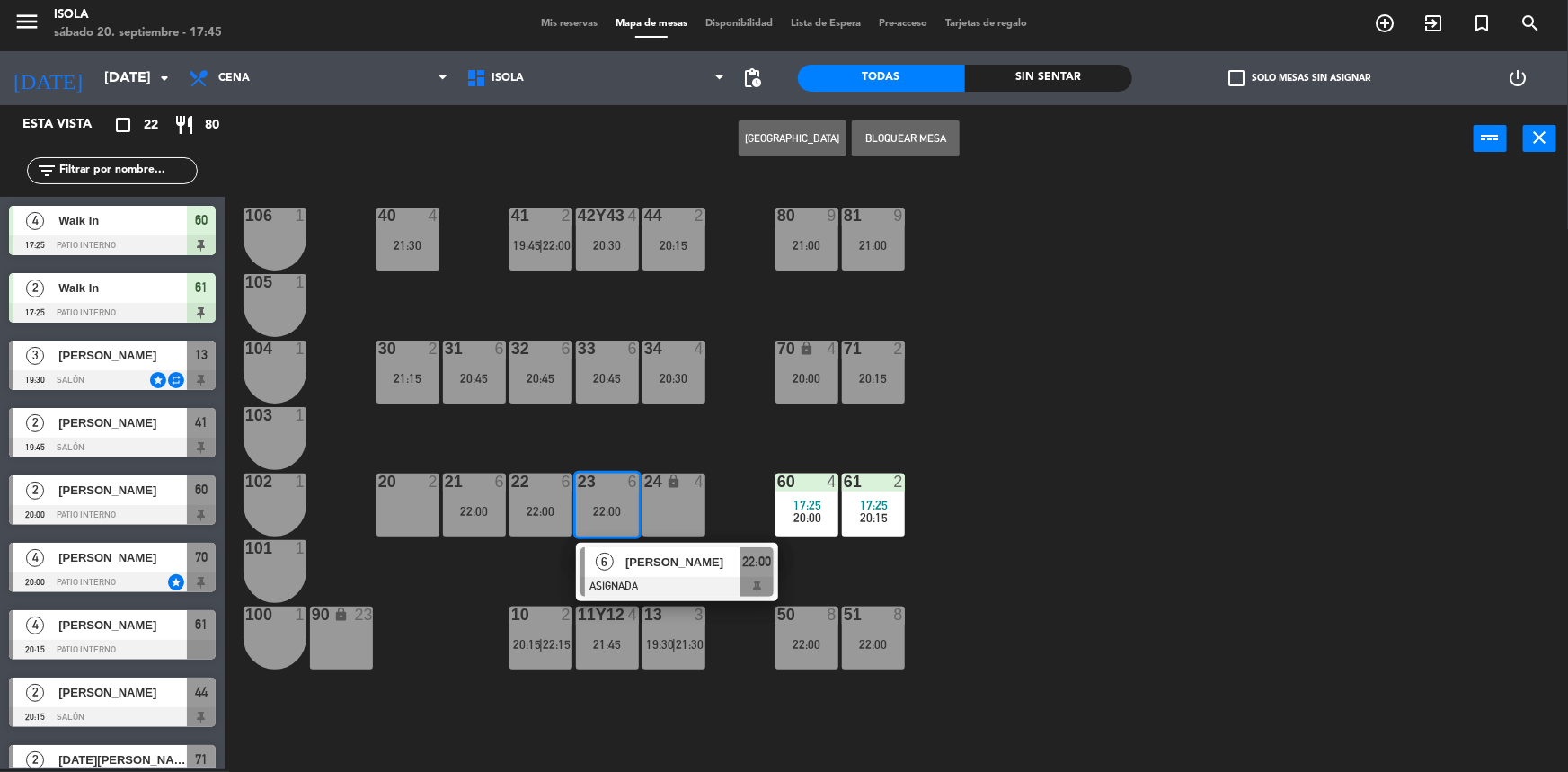
click at [604, 428] on div "40 4 21:30 42y43 4 20:30 41 2 19:45 | 22:00 44 2 20:15 80 9 21:00 81 9 21:00 10…" at bounding box center [903, 473] width 1328 height 597
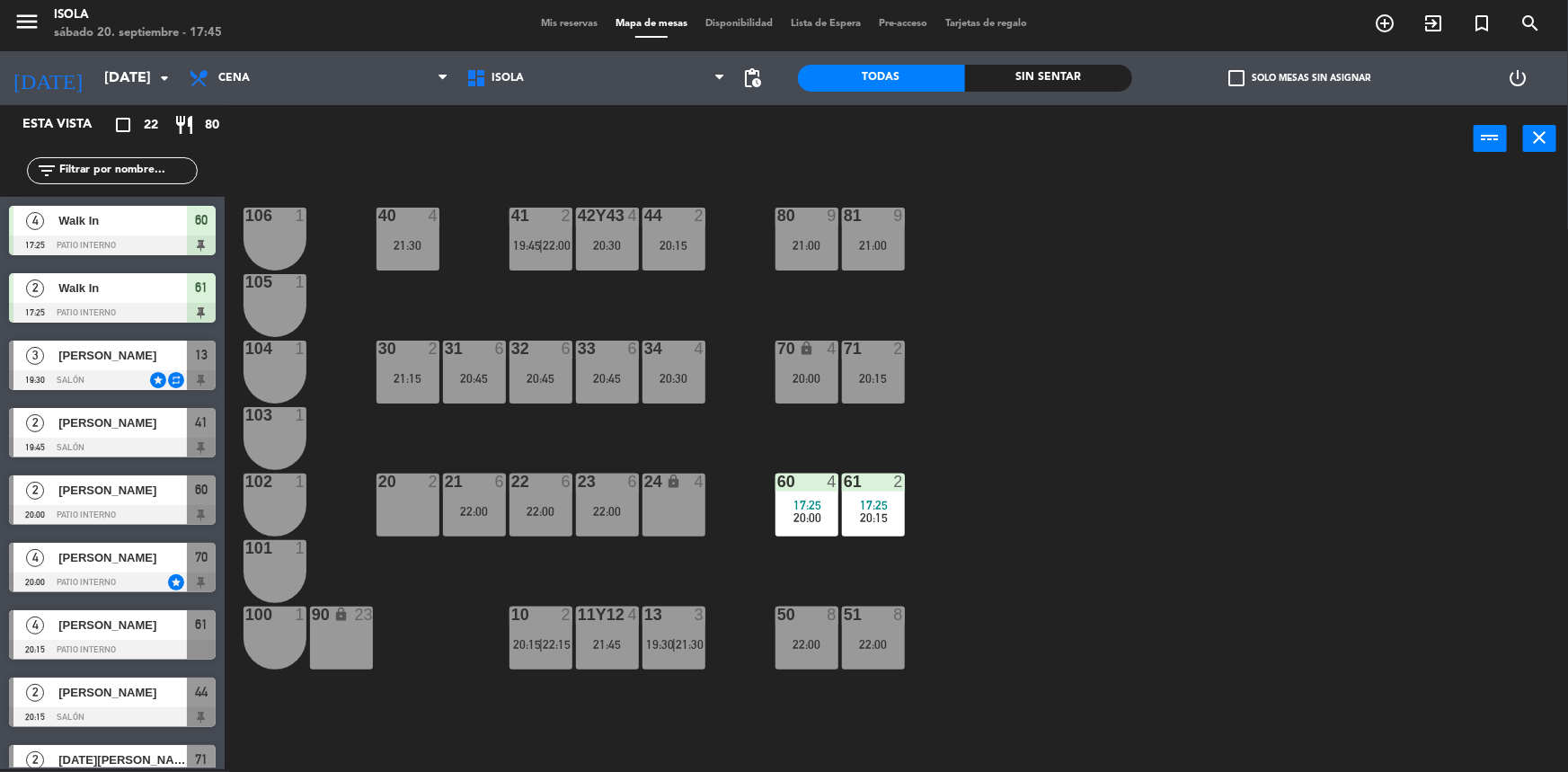
click at [601, 372] on div "20:45" at bounding box center [607, 378] width 63 height 13
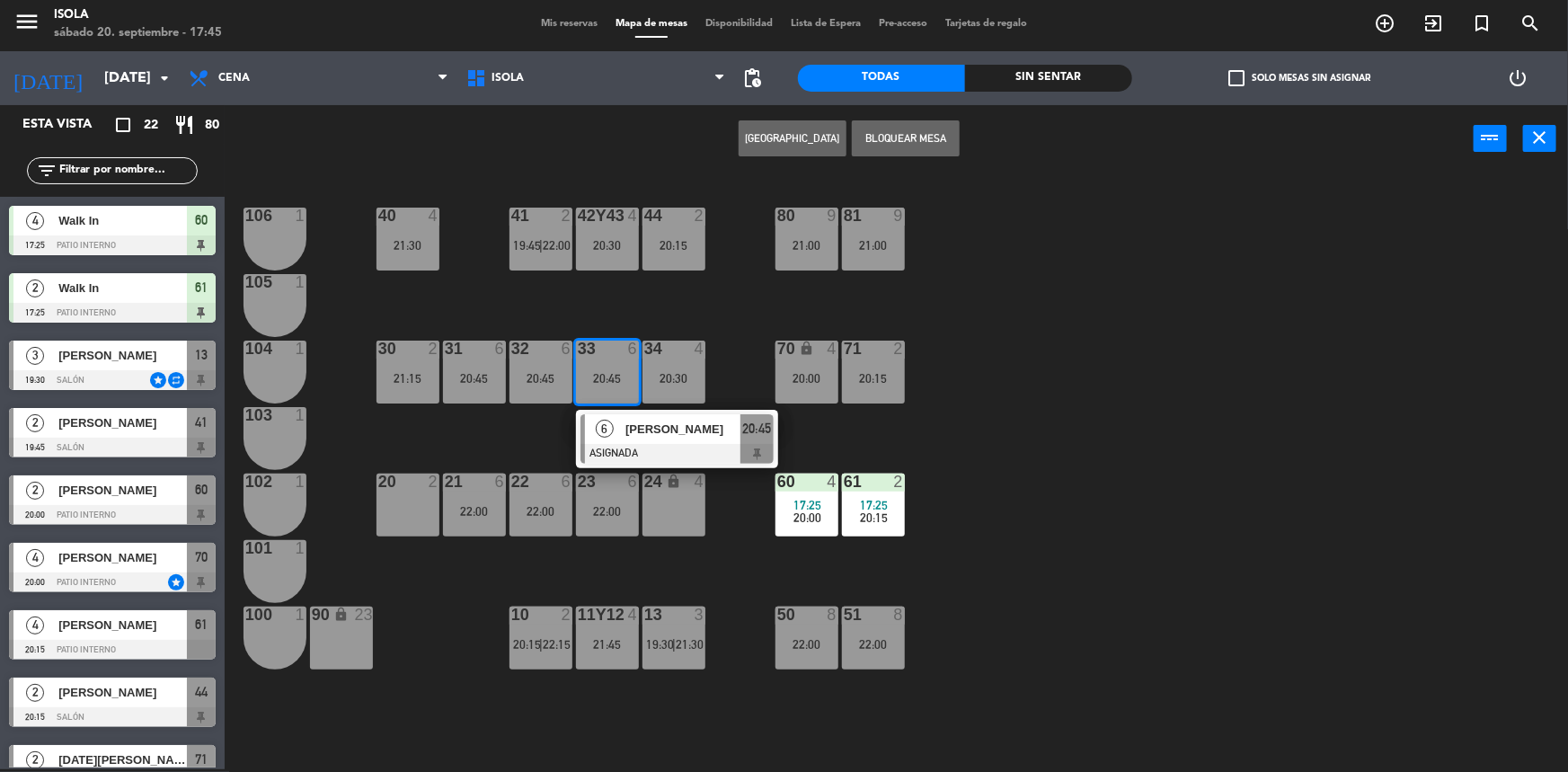
click at [615, 315] on div "40 4 21:30 42y43 4 20:30 41 2 19:45 | 22:00 44 2 20:15 80 9 21:00 81 9 21:00 10…" at bounding box center [903, 473] width 1328 height 597
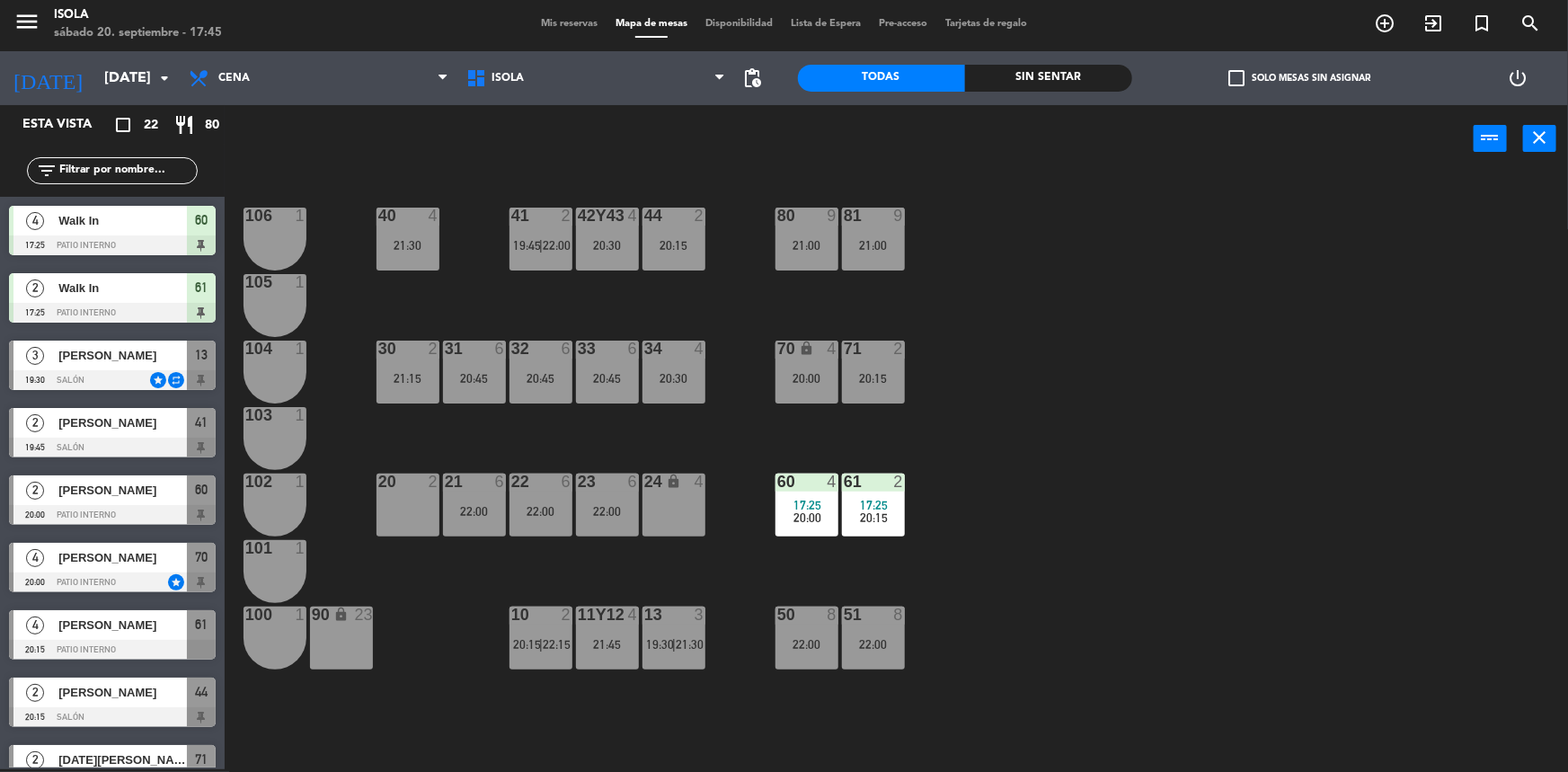
click at [608, 487] on div at bounding box center [607, 482] width 29 height 16
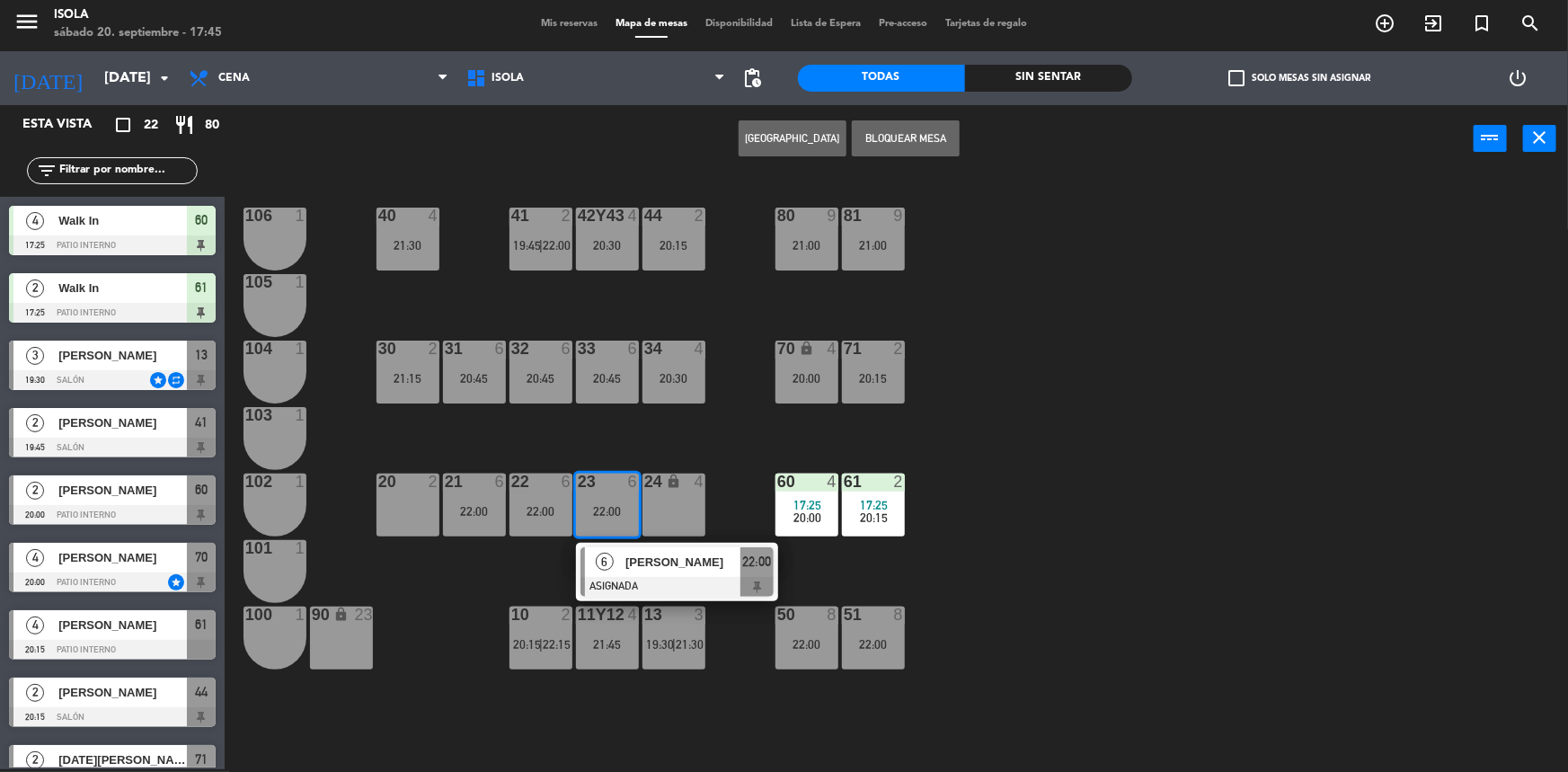
click at [616, 444] on div "40 4 21:30 42y43 4 20:30 41 2 19:45 | 22:00 44 2 20:15 80 9 21:00 81 9 21:00 10…" at bounding box center [903, 473] width 1328 height 597
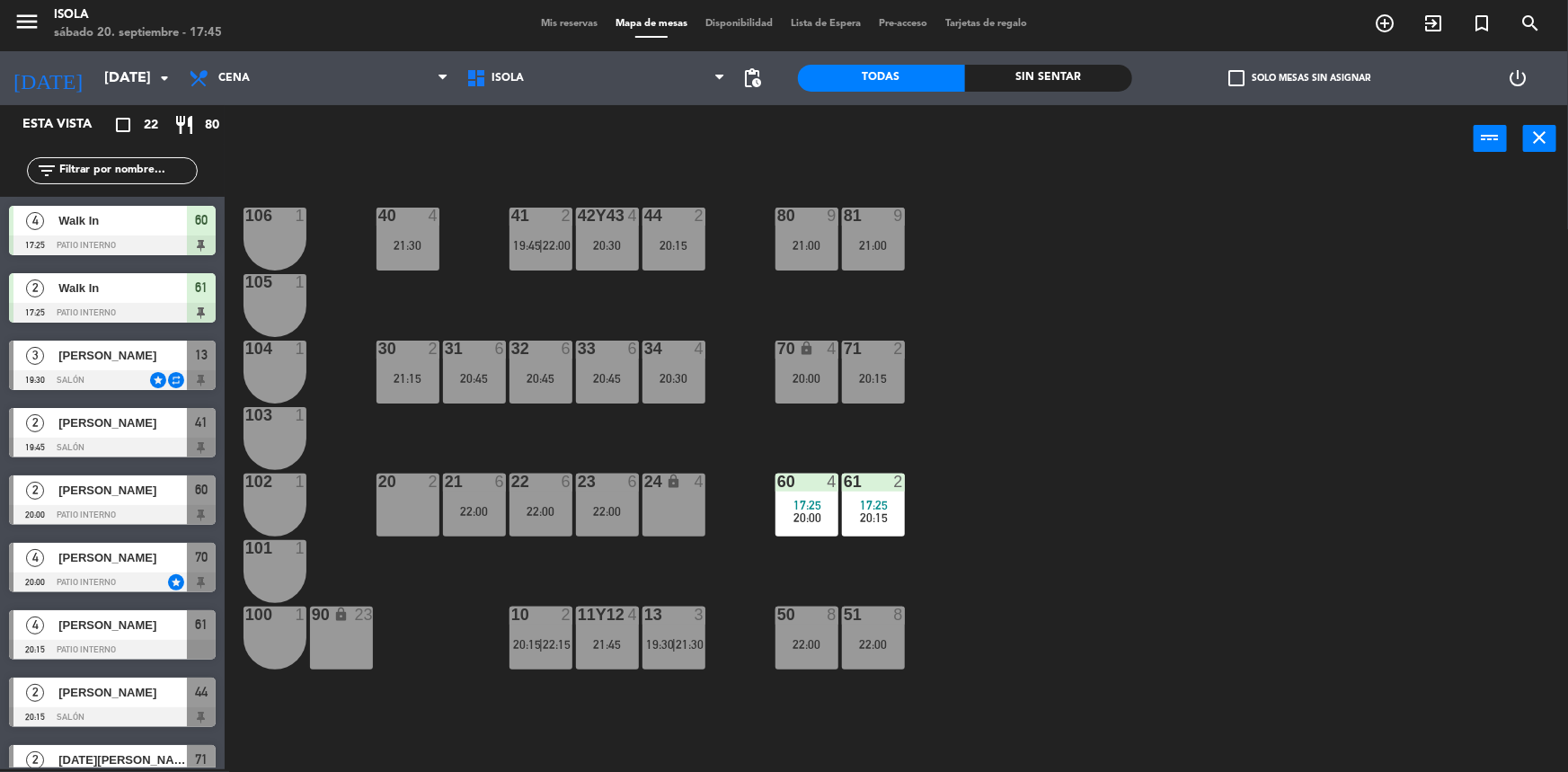
click at [413, 481] on div at bounding box center [407, 482] width 29 height 16
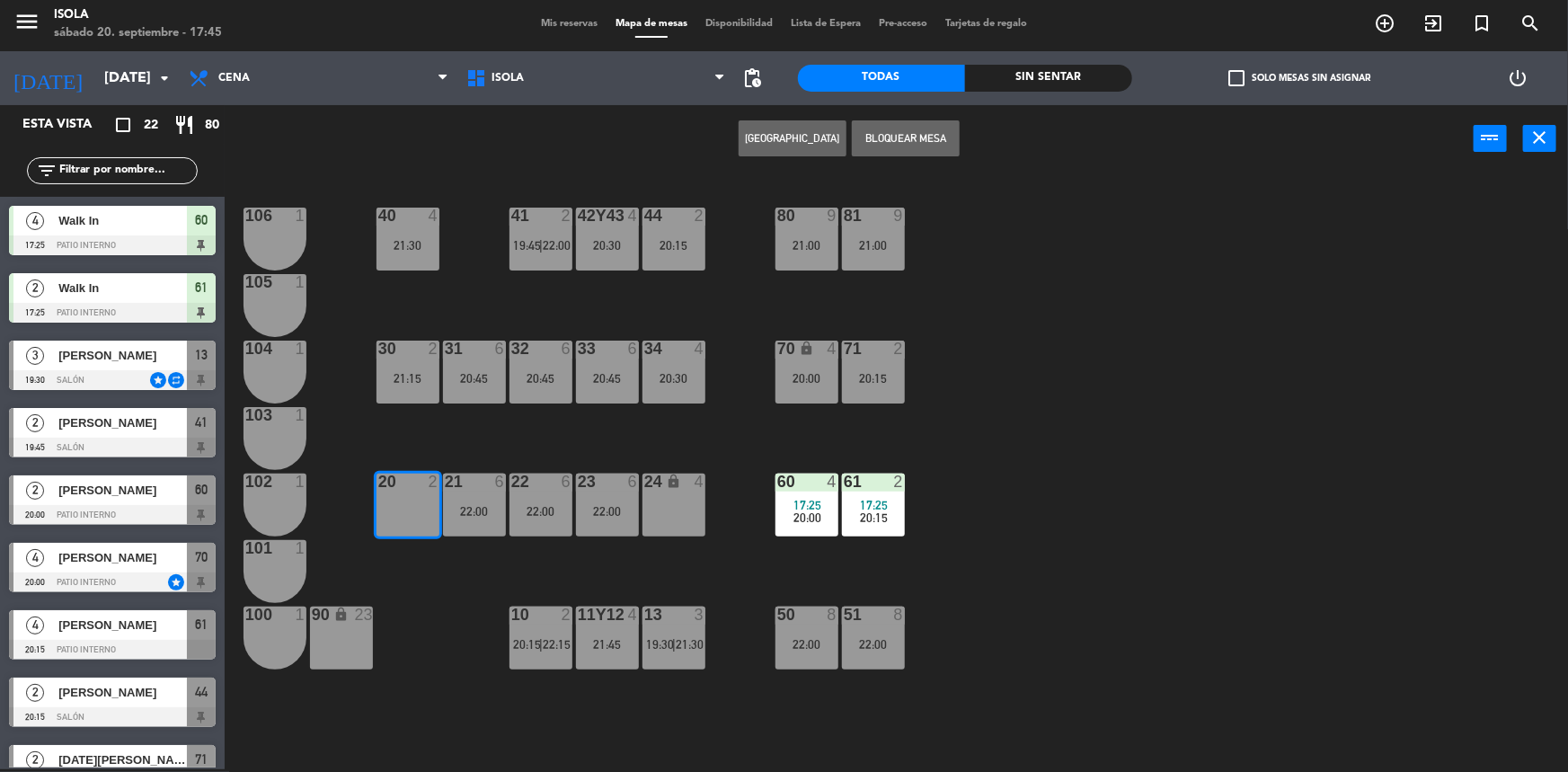
click at [457, 442] on div "40 4 21:30 42y43 4 20:30 41 2 19:45 | 22:00 44 2 20:15 80 9 21:00 81 9 21:00 10…" at bounding box center [903, 473] width 1328 height 597
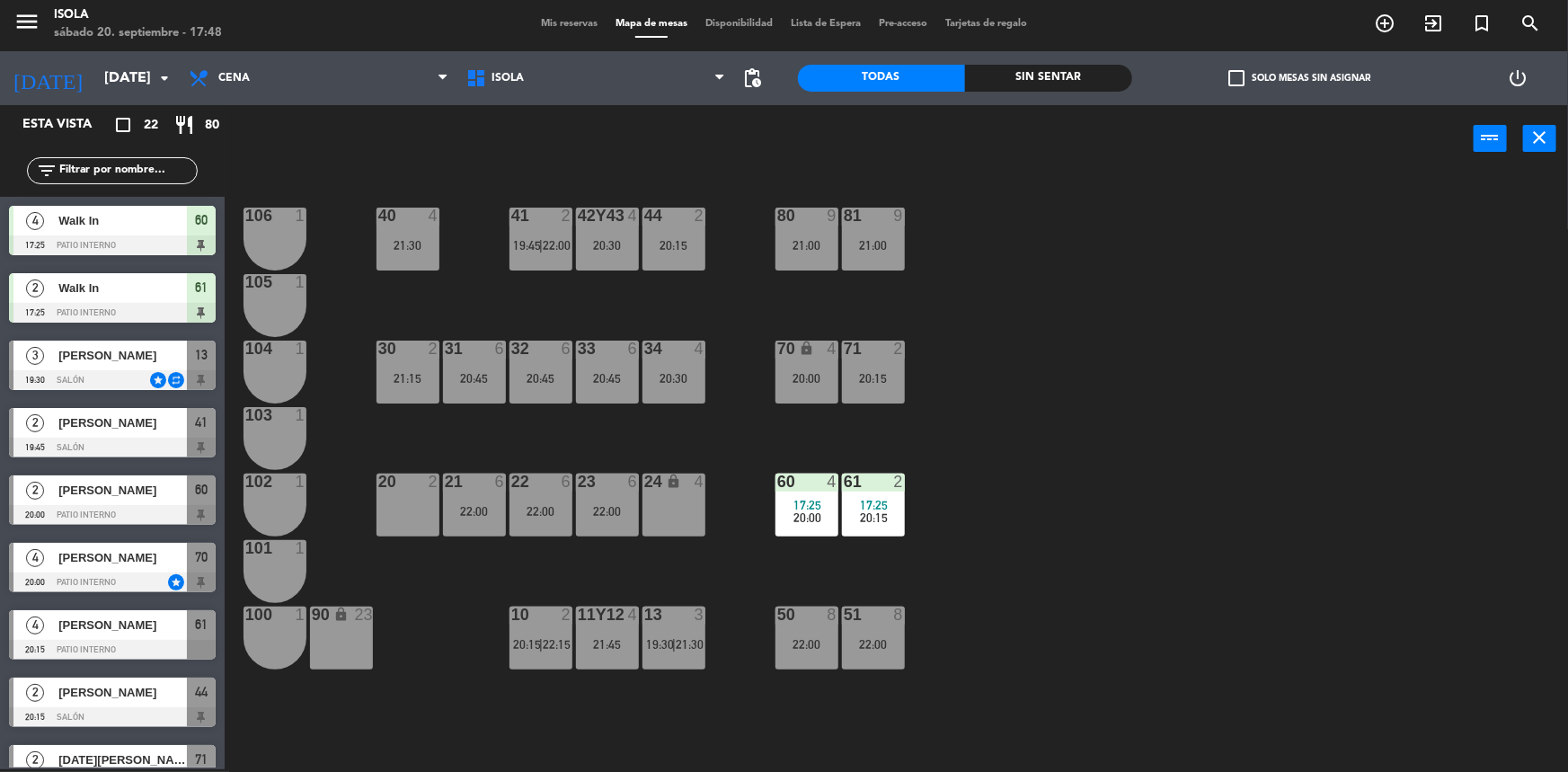
click at [1029, 727] on div "40 4 21:30 42y43 4 20:30 41 2 19:45 | 22:00 44 2 20:15 80 9 21:00 81 9 21:00 10…" at bounding box center [903, 473] width 1328 height 597
click at [676, 223] on div at bounding box center [674, 216] width 29 height 16
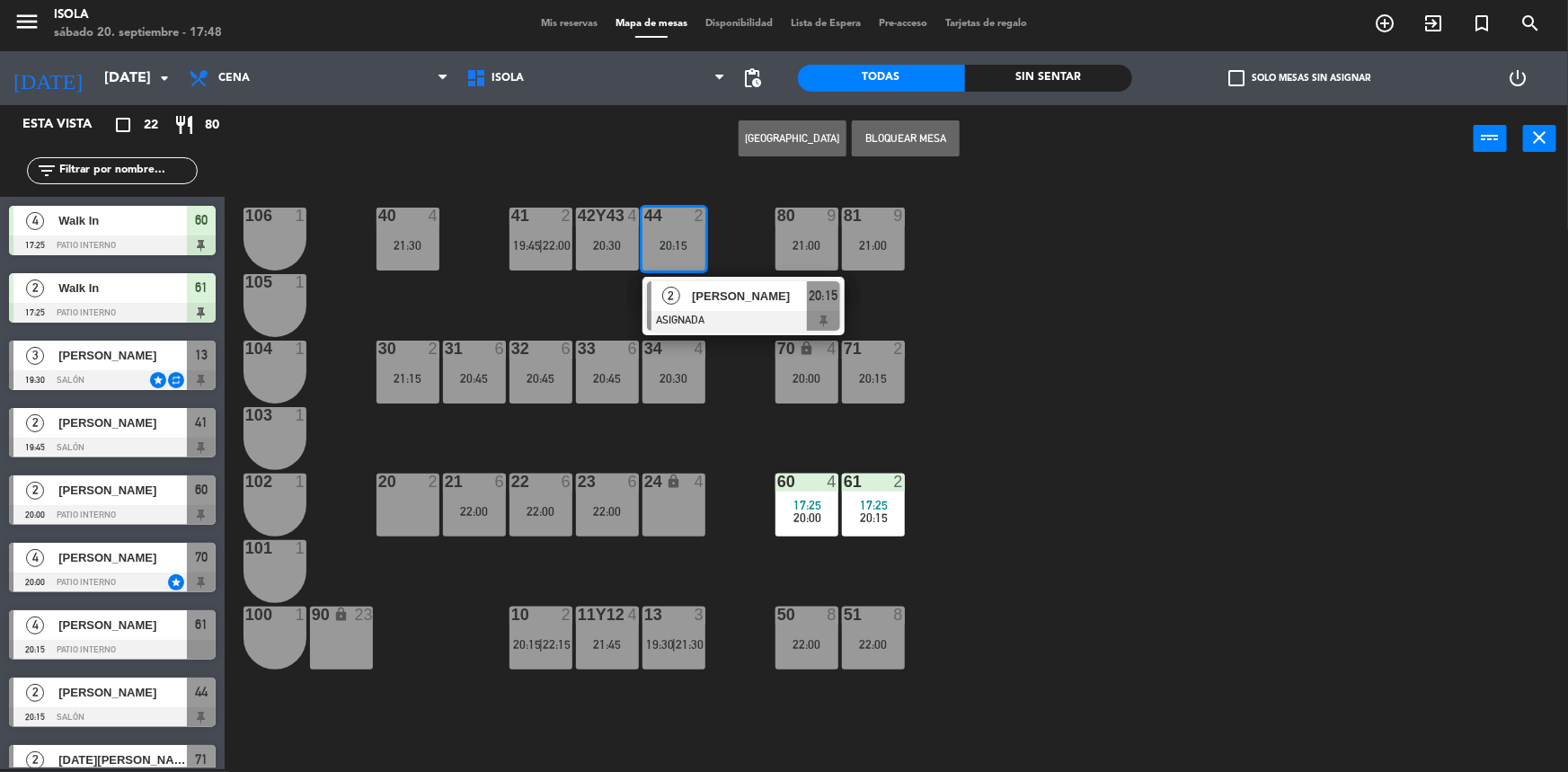
click at [697, 294] on span "[PERSON_NAME]" at bounding box center [750, 296] width 115 height 19
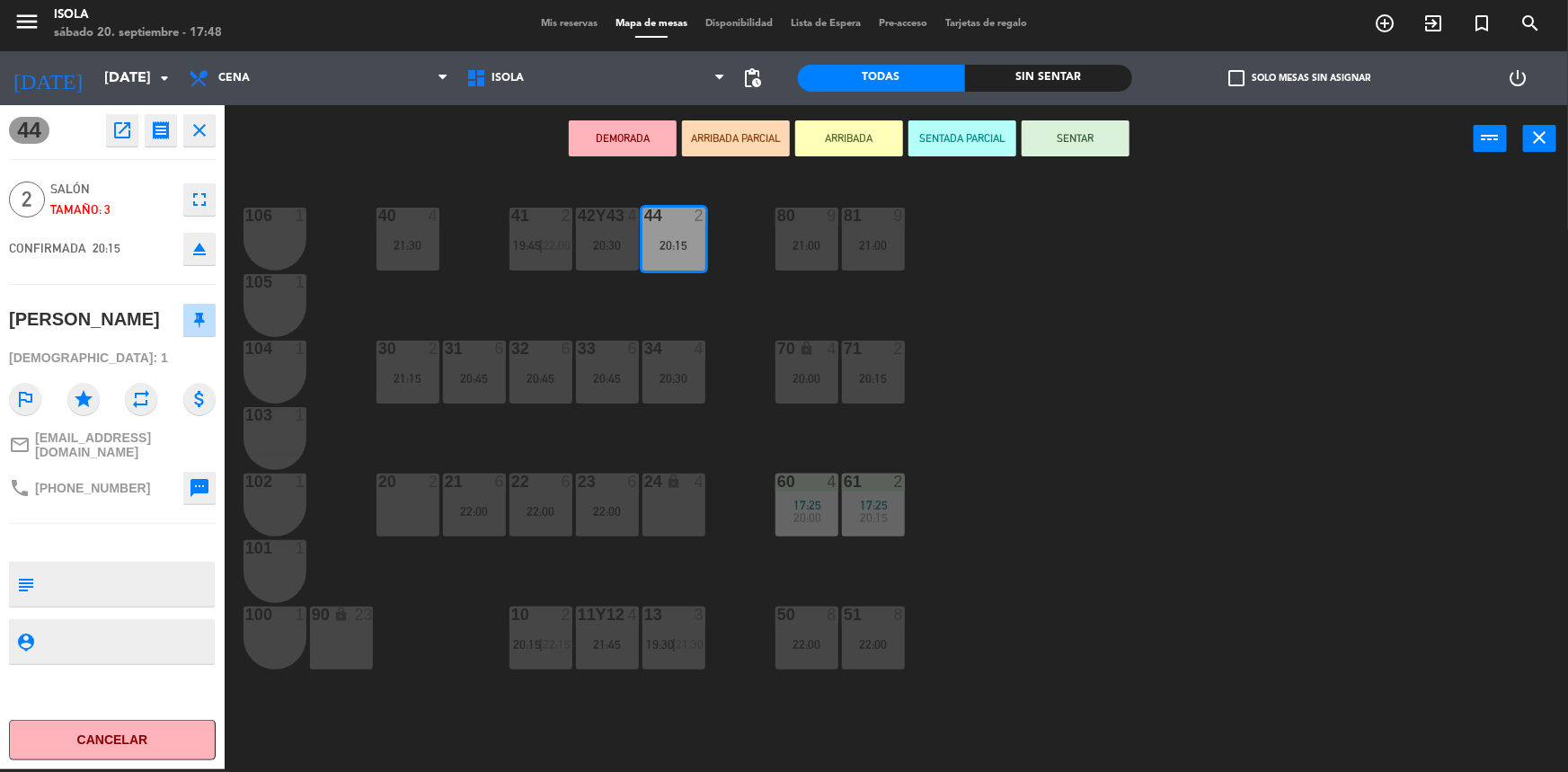
drag, startPoint x: 416, startPoint y: 505, endPoint x: 584, endPoint y: 378, distance: 210.6
click at [416, 504] on div "20 2" at bounding box center [407, 505] width 63 height 63
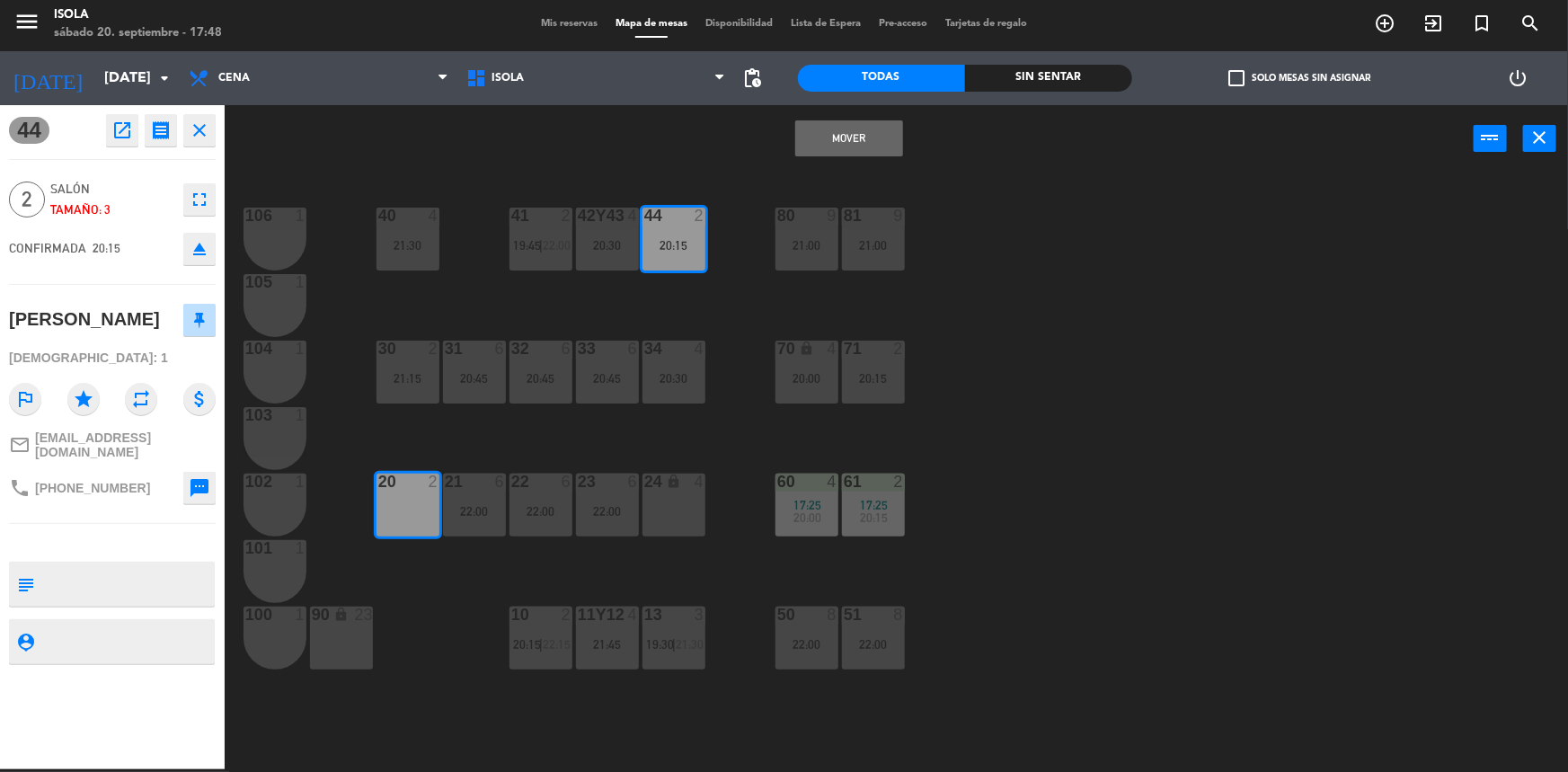
click at [823, 143] on button "Mover" at bounding box center [849, 138] width 108 height 36
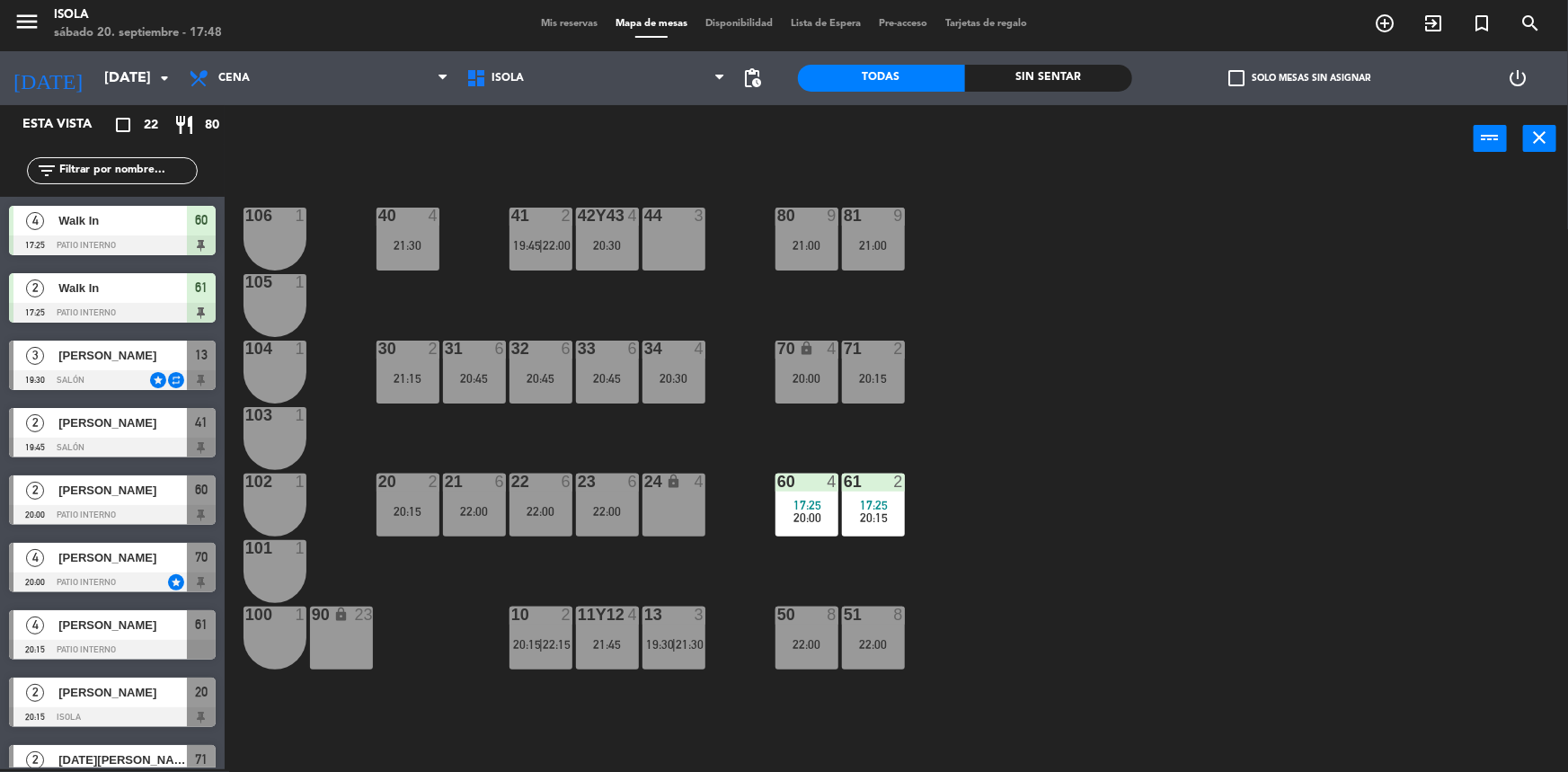
click at [915, 375] on div "40 4 21:30 42y43 4 20:30 41 2 19:45 | 22:00 44 3 80 9 21:00 81 9 21:00 106 1 10…" at bounding box center [903, 473] width 1328 height 597
click at [524, 647] on span "20:15" at bounding box center [527, 645] width 27 height 15
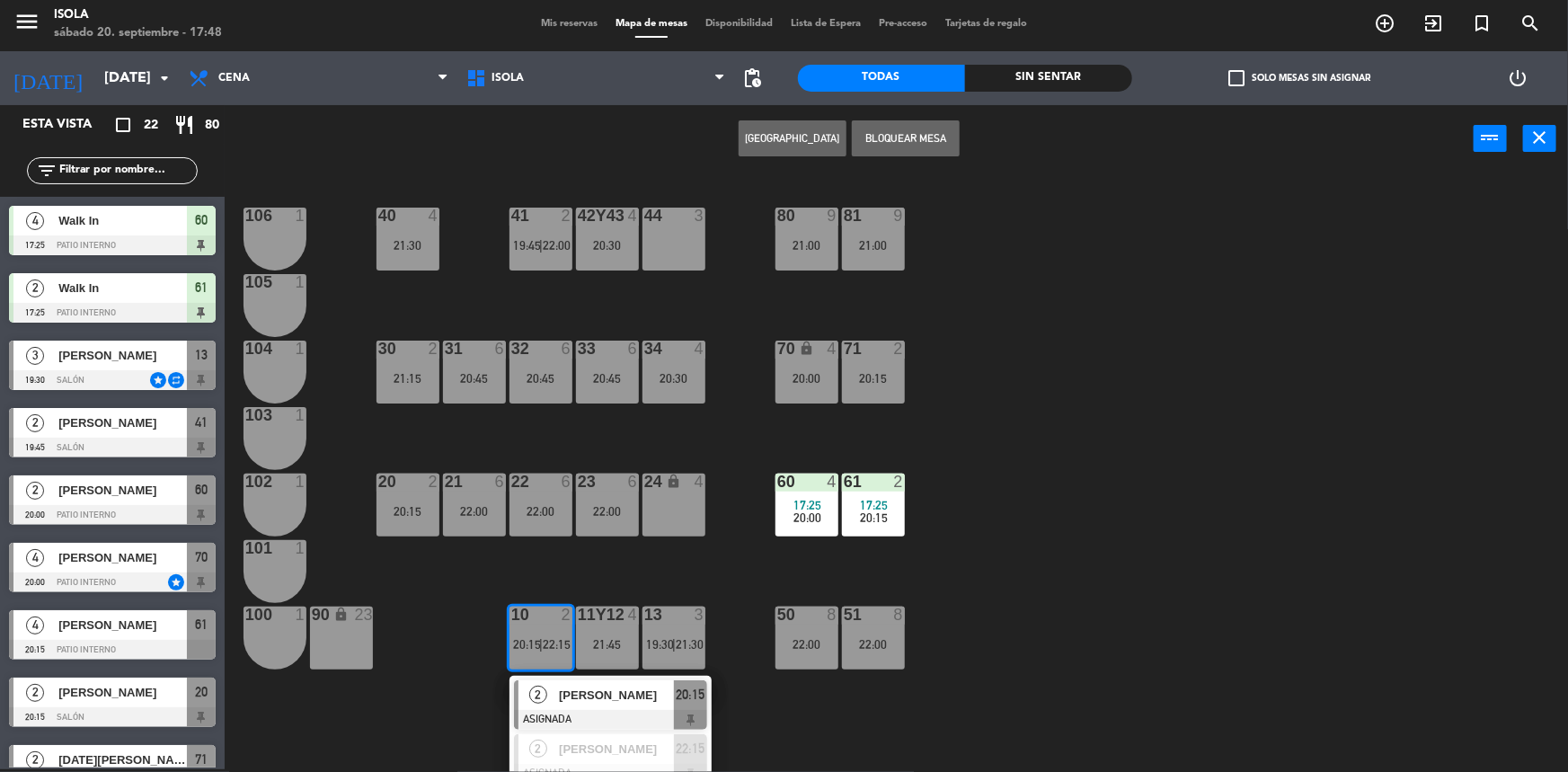
click at [541, 577] on div "40 4 21:30 42y43 4 20:30 41 2 19:45 | 22:00 44 3 80 9 21:00 81 9 21:00 106 1 10…" at bounding box center [903, 473] width 1328 height 597
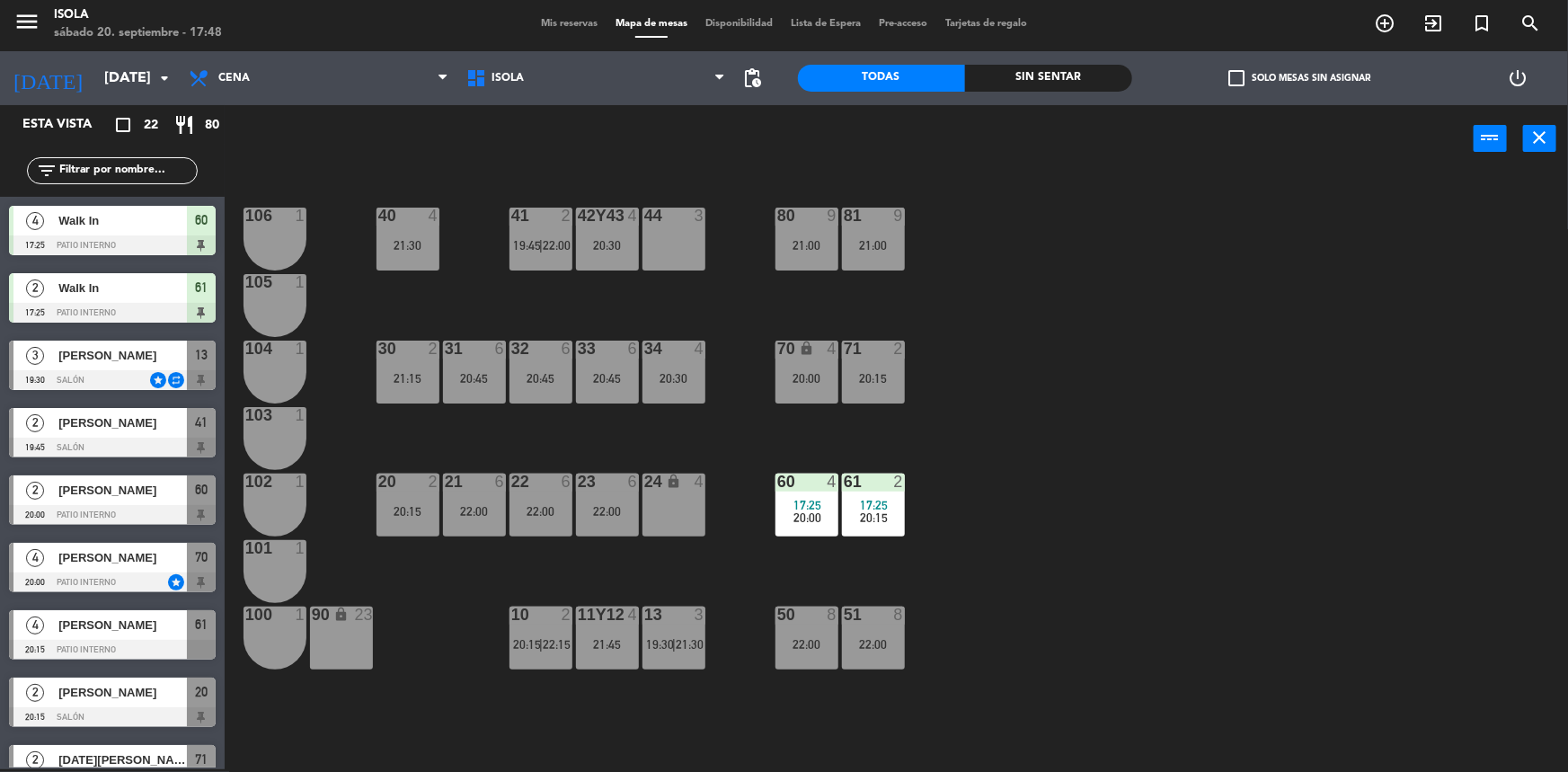
click at [559, 259] on div "41 2 19:45 | 22:00" at bounding box center [541, 239] width 63 height 63
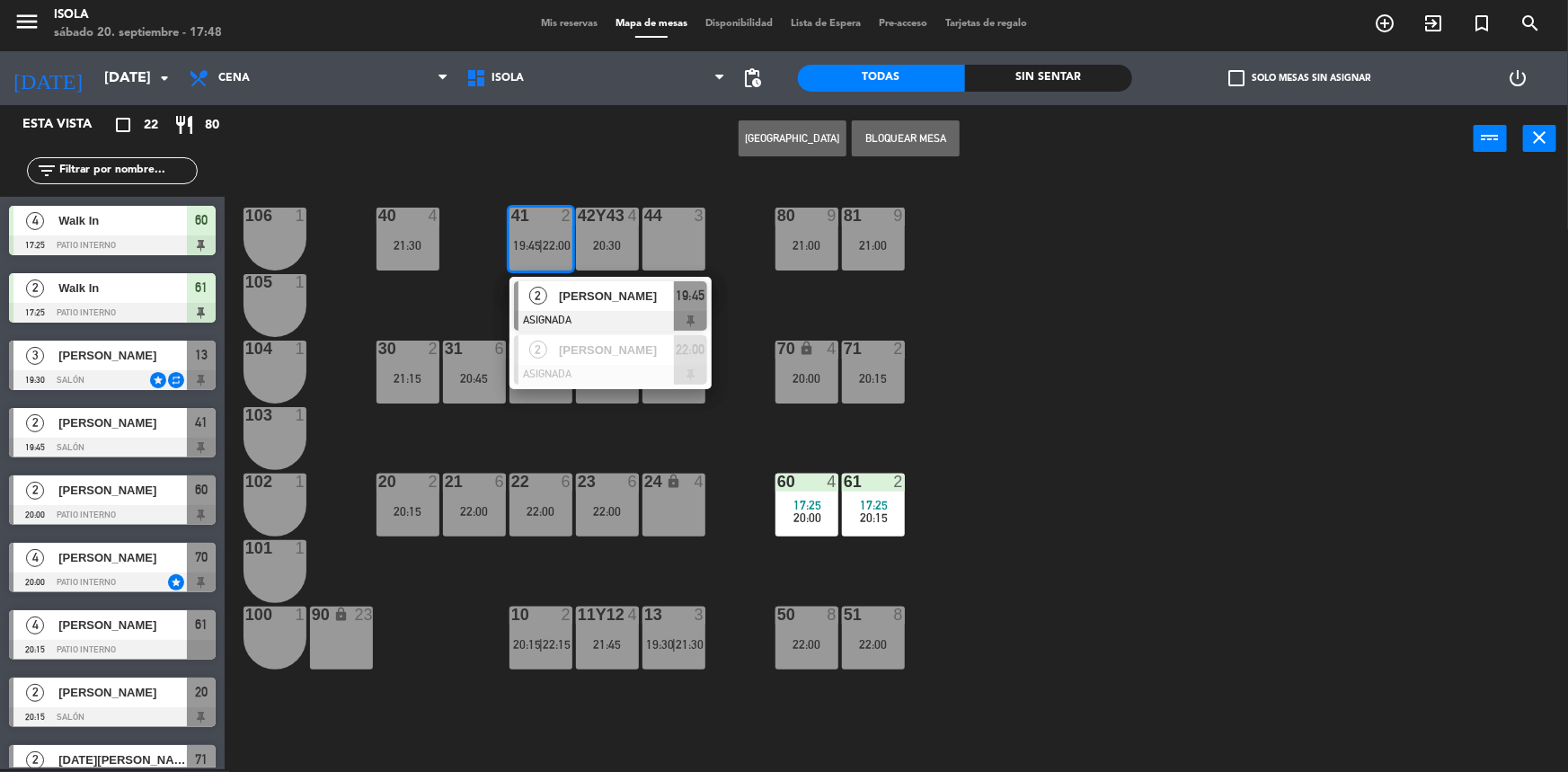
click at [480, 279] on div "40 4 21:30 42y43 4 20:30 41 2 19:45 | 22:00 2 [PERSON_NAME] ASIGNADA 19:45 2 [P…" at bounding box center [903, 473] width 1328 height 597
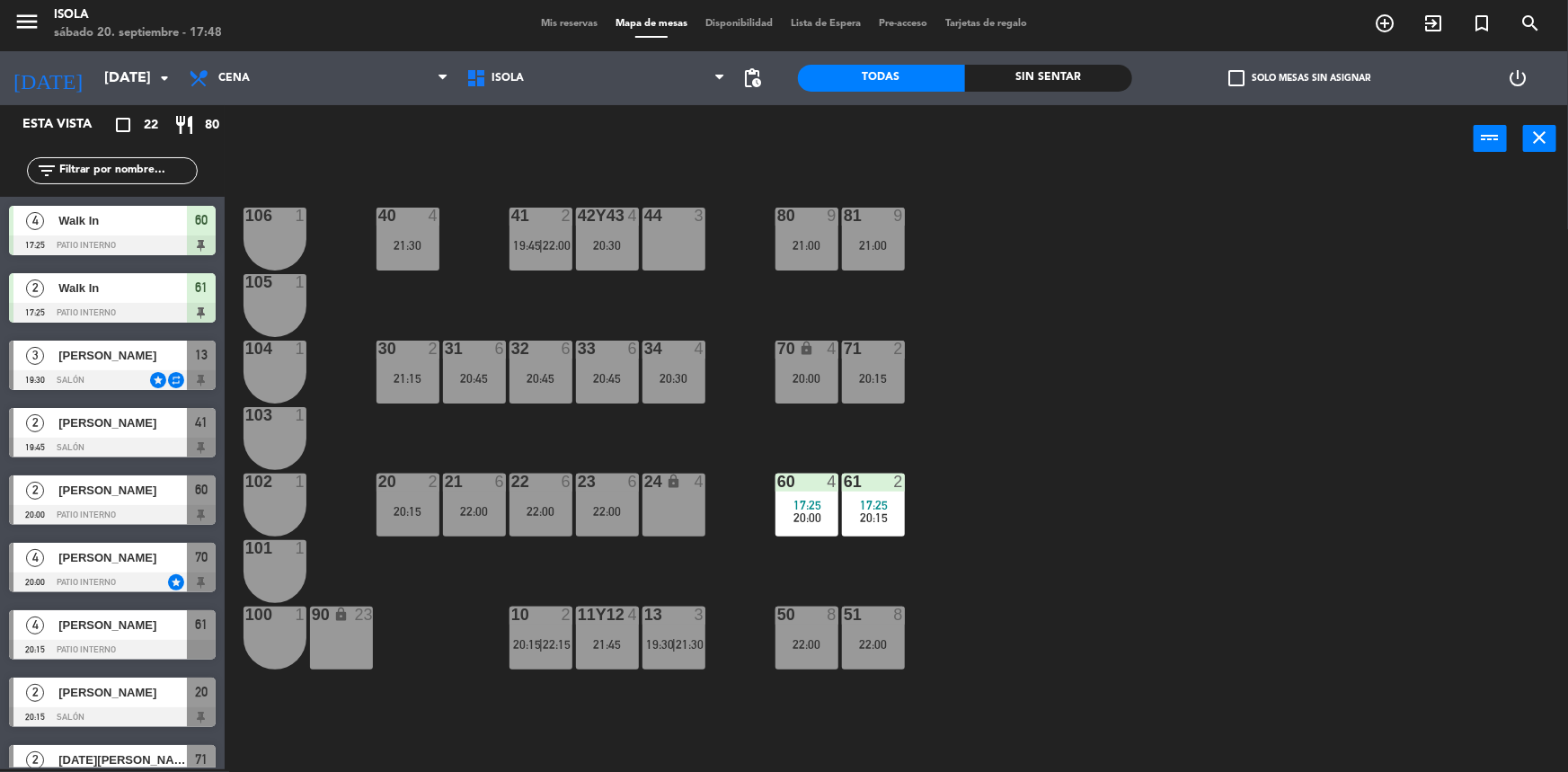
click at [536, 307] on div "40 4 21:30 42y43 4 20:30 41 2 19:45 | 22:00 44 3 80 9 21:00 81 9 21:00 106 1 10…" at bounding box center [903, 473] width 1328 height 597
click at [539, 307] on div "40 4 21:30 42y43 4 20:30 41 2 19:45 | 22:00 44 3 80 9 21:00 81 9 21:00 106 1 10…" at bounding box center [903, 473] width 1328 height 597
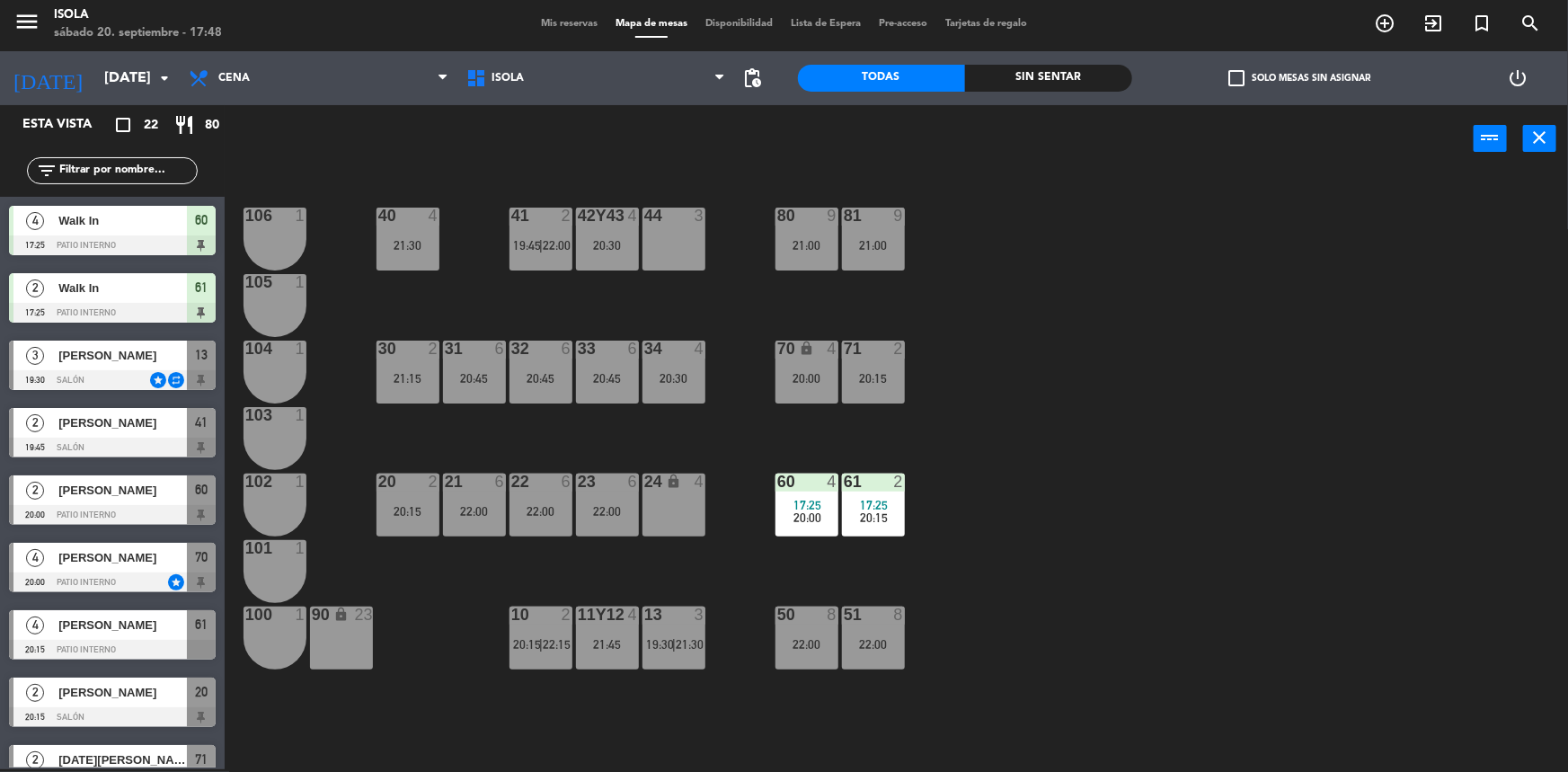
click at [539, 307] on div "40 4 21:30 42y43 4 20:30 41 2 19:45 | 22:00 44 3 80 9 21:00 81 9 21:00 106 1 10…" at bounding box center [903, 473] width 1328 height 597
click at [396, 360] on div "30 2 21:15" at bounding box center [407, 372] width 63 height 63
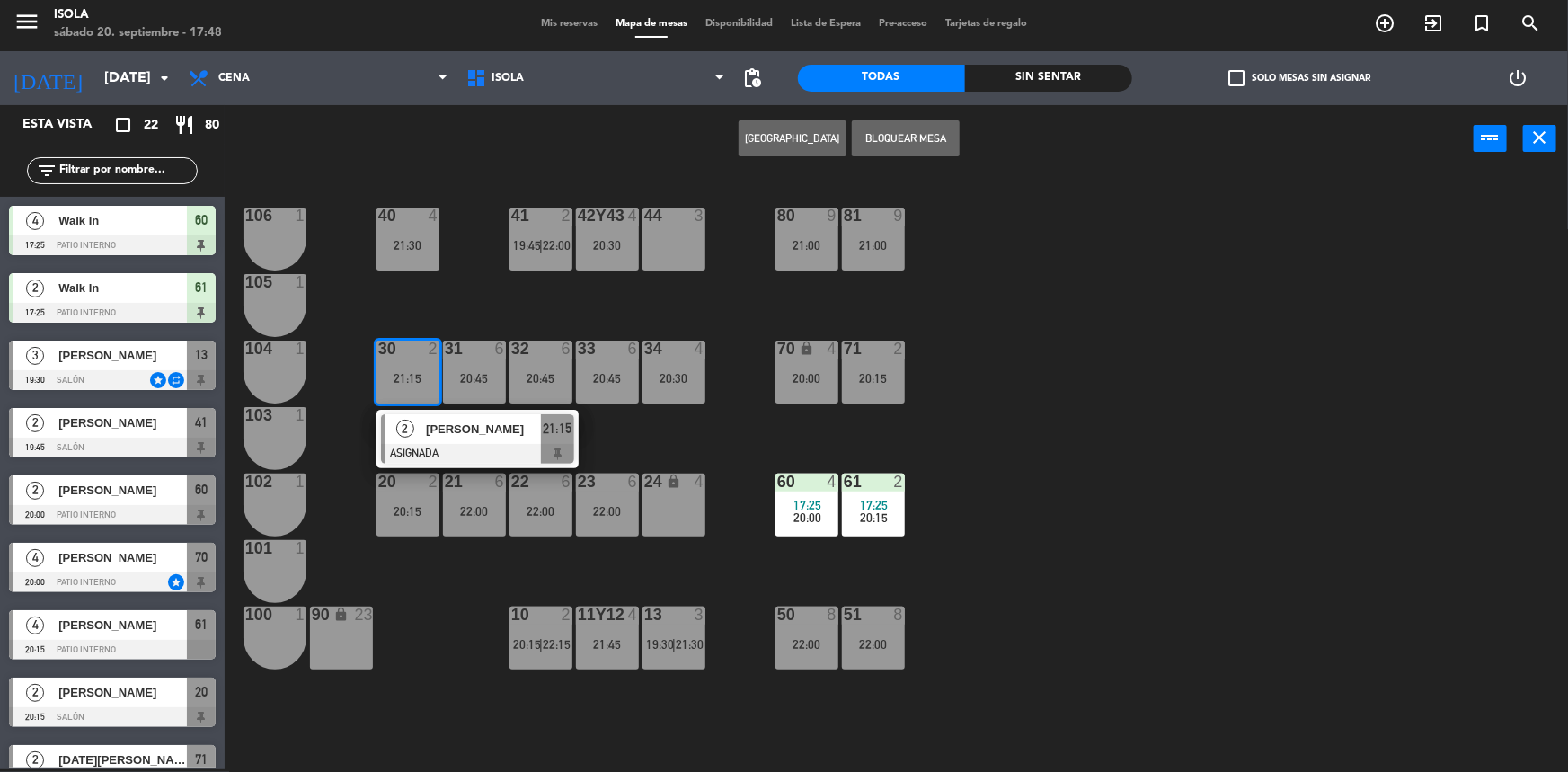
click at [465, 316] on div "40 4 21:30 42y43 4 20:30 41 2 19:45 | 22:00 44 3 80 9 21:00 81 9 21:00 106 1 10…" at bounding box center [903, 473] width 1328 height 597
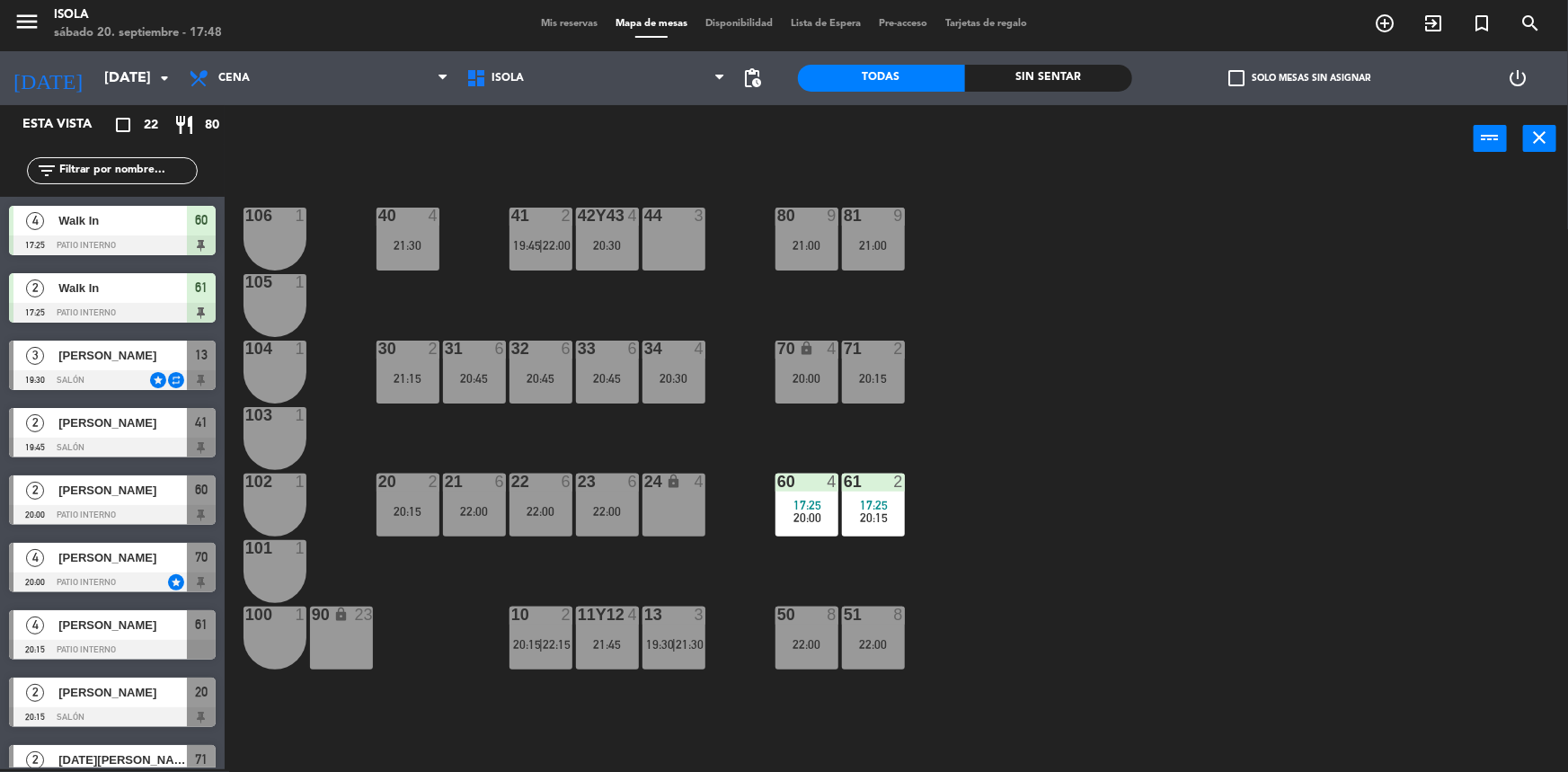
click at [436, 512] on div "20:15" at bounding box center [407, 512] width 63 height 13
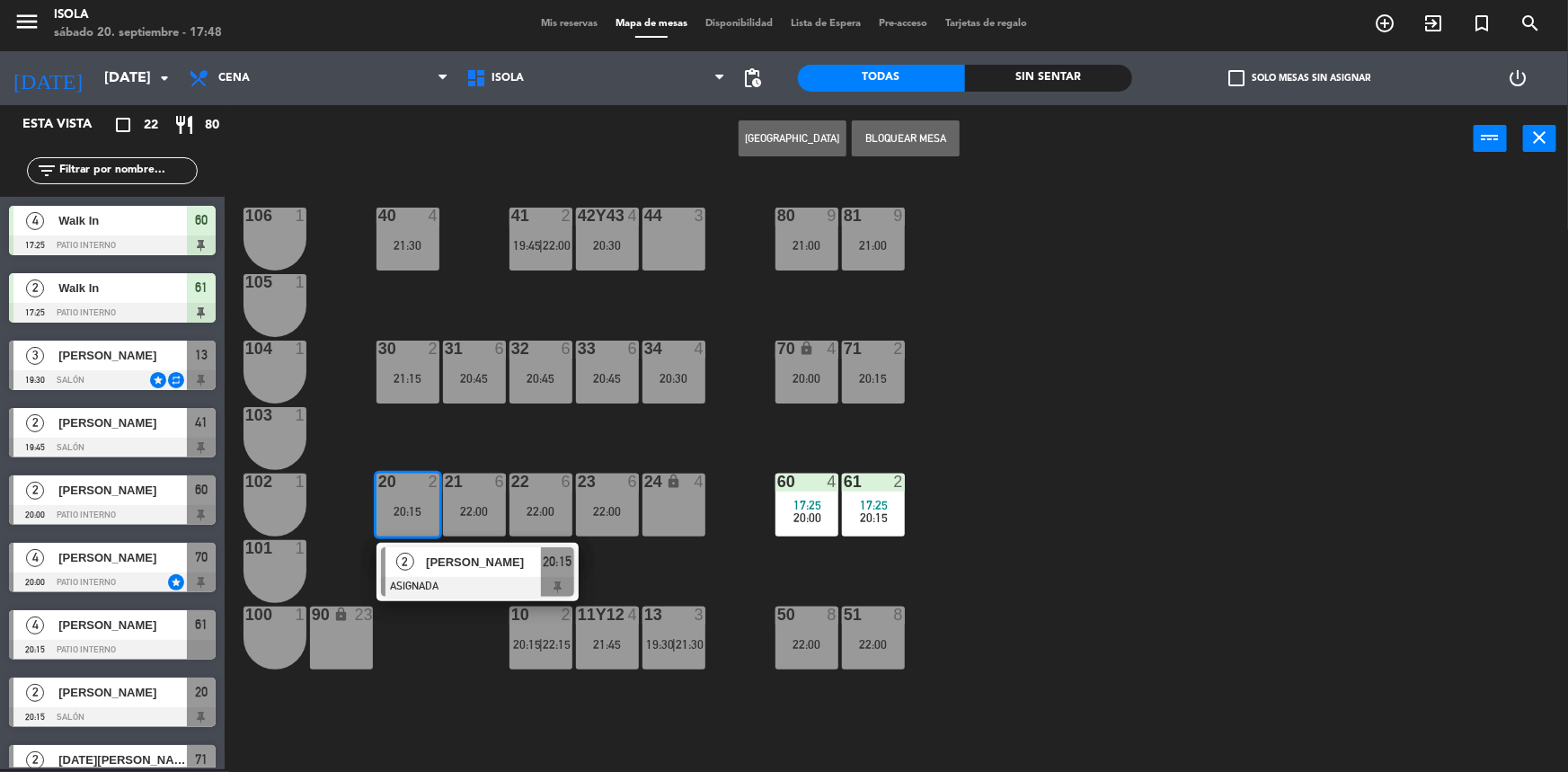
click at [436, 512] on div "20:15" at bounding box center [407, 512] width 63 height 13
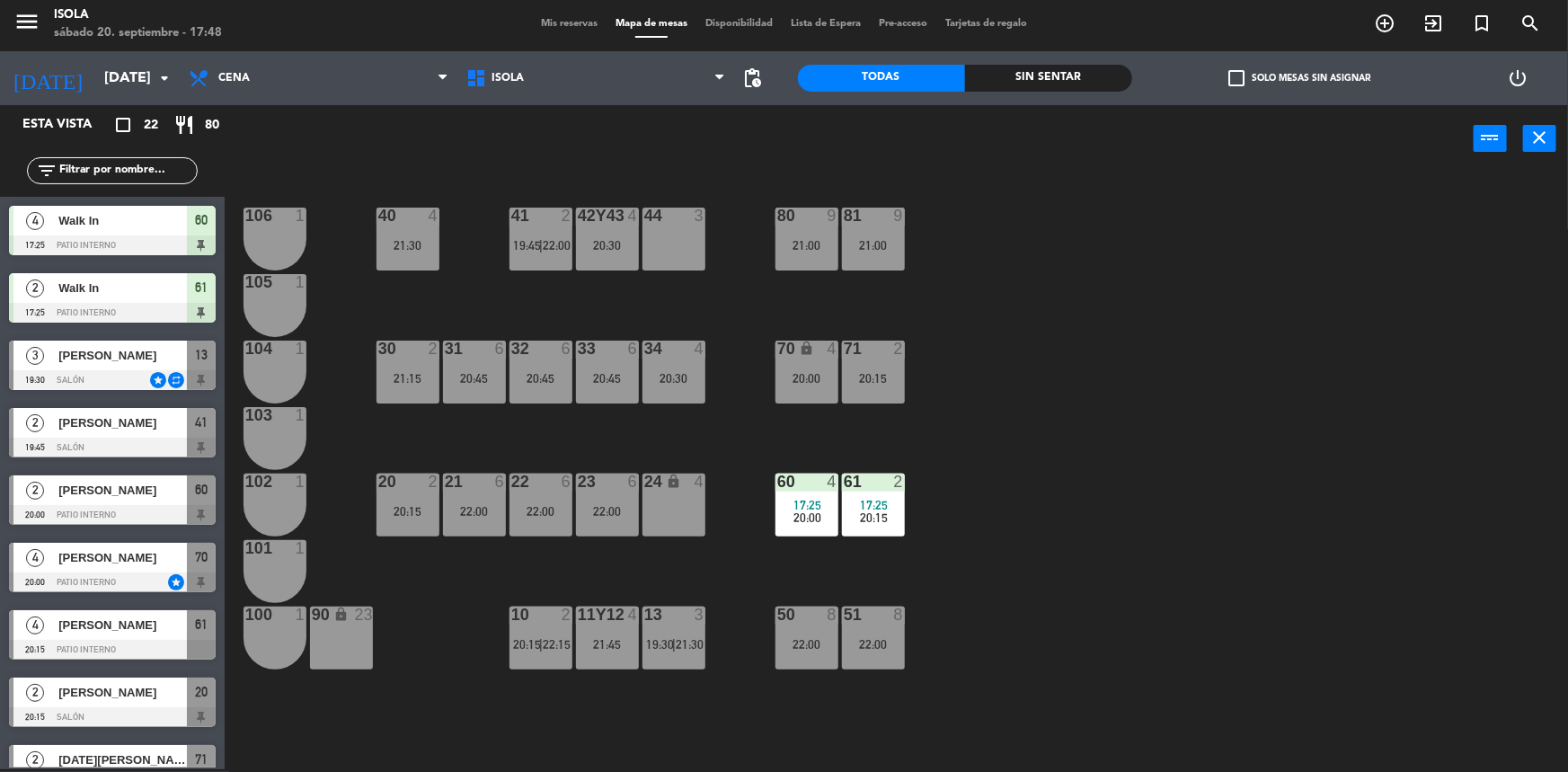
click at [413, 444] on div "40 4 21:30 42y43 4 20:30 41 2 19:45 | 22:00 44 3 80 9 21:00 81 9 21:00 106 1 10…" at bounding box center [903, 473] width 1328 height 597
click at [416, 503] on div "20 2 20:15" at bounding box center [407, 505] width 63 height 63
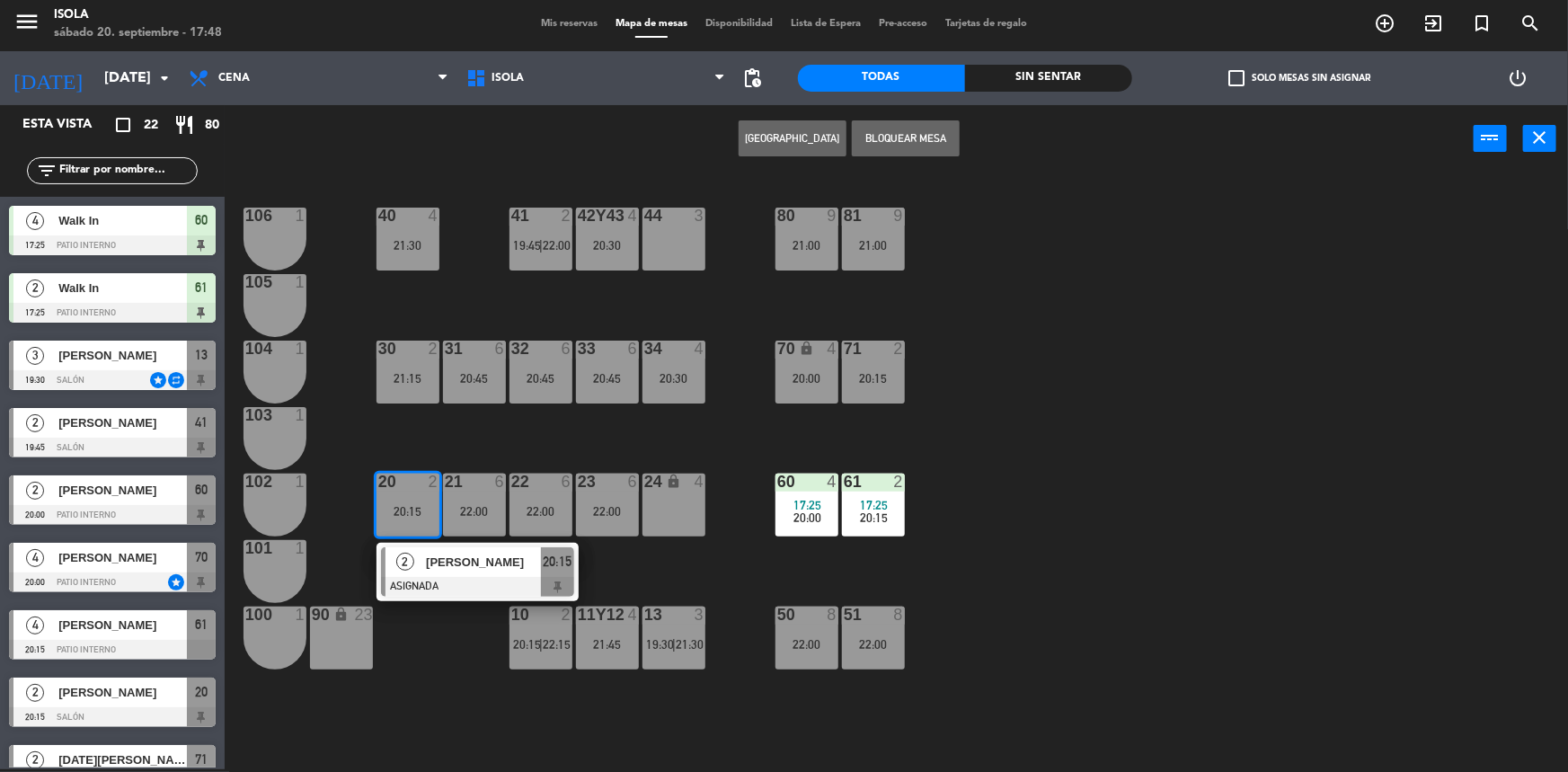
click at [414, 396] on div "30 2 21:15" at bounding box center [407, 372] width 63 height 63
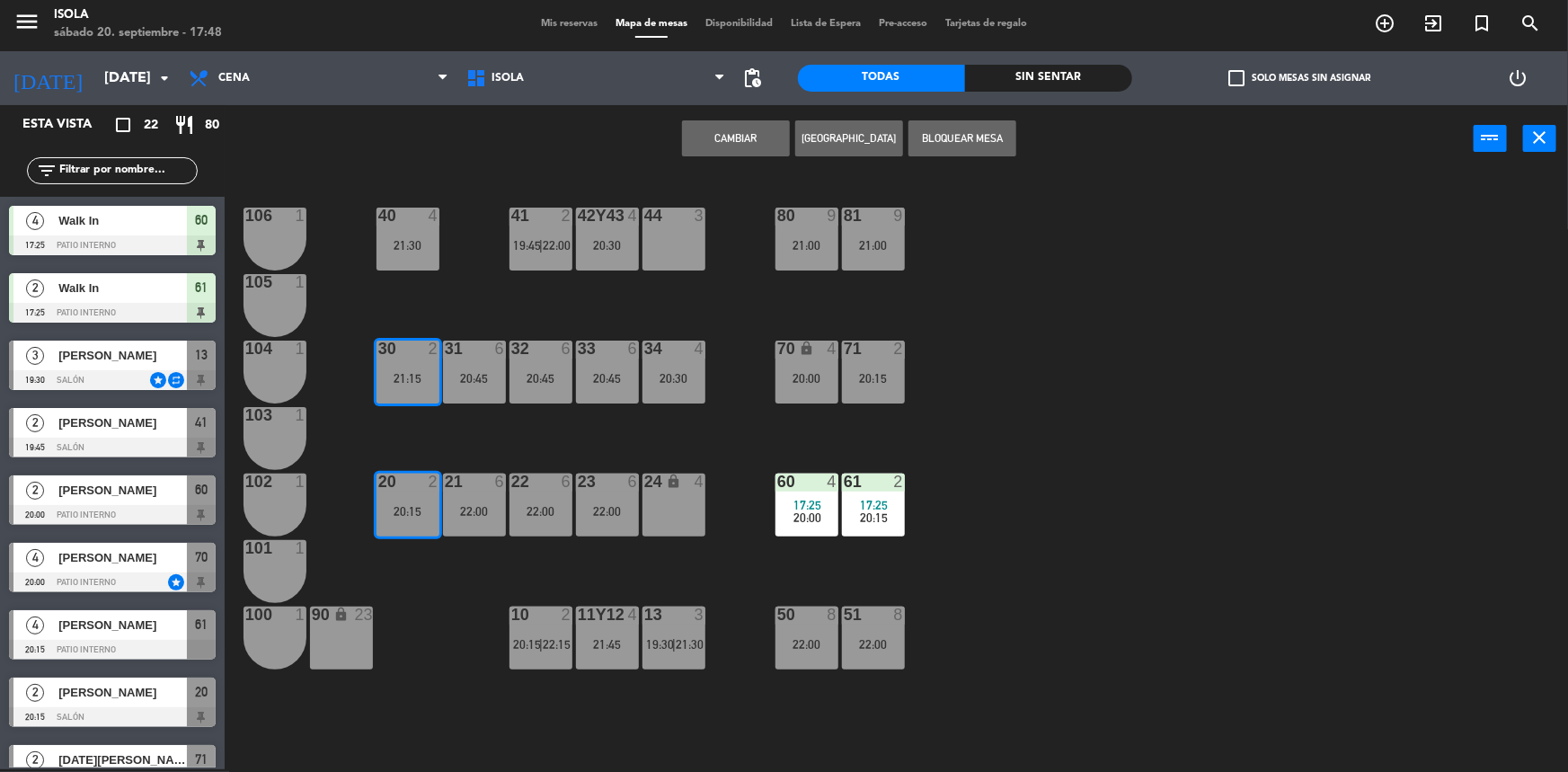
click at [755, 137] on button "Cambiar" at bounding box center [736, 138] width 108 height 36
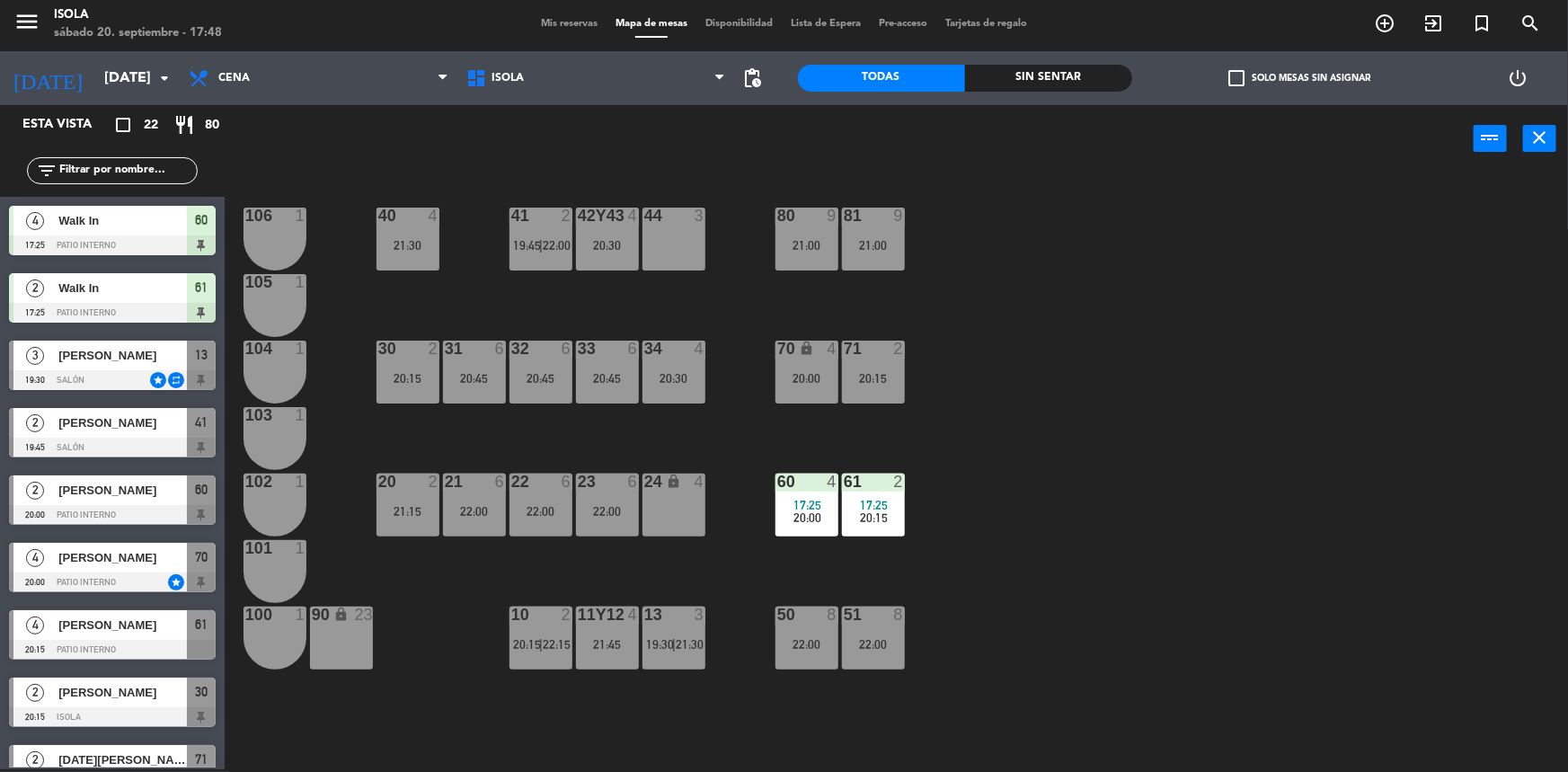
click at [430, 285] on div "40 4 21:30 42y43 4 20:30 41 2 19:45 | 22:00 44 3 80 9 21:00 81 9 21:00 106 1 10…" at bounding box center [903, 473] width 1328 height 597
click at [441, 288] on div "40 4 21:30 42y43 4 20:30 41 2 19:45 | 22:00 44 3 80 9 21:00 81 9 21:00 106 1 10…" at bounding box center [903, 473] width 1328 height 597
click at [442, 288] on div "40 4 21:30 42y43 4 20:30 41 2 19:45 | 22:00 44 3 80 9 21:00 81 9 21:00 106 1 10…" at bounding box center [903, 473] width 1328 height 597
click at [488, 398] on div "31 6 20:45" at bounding box center [474, 372] width 63 height 63
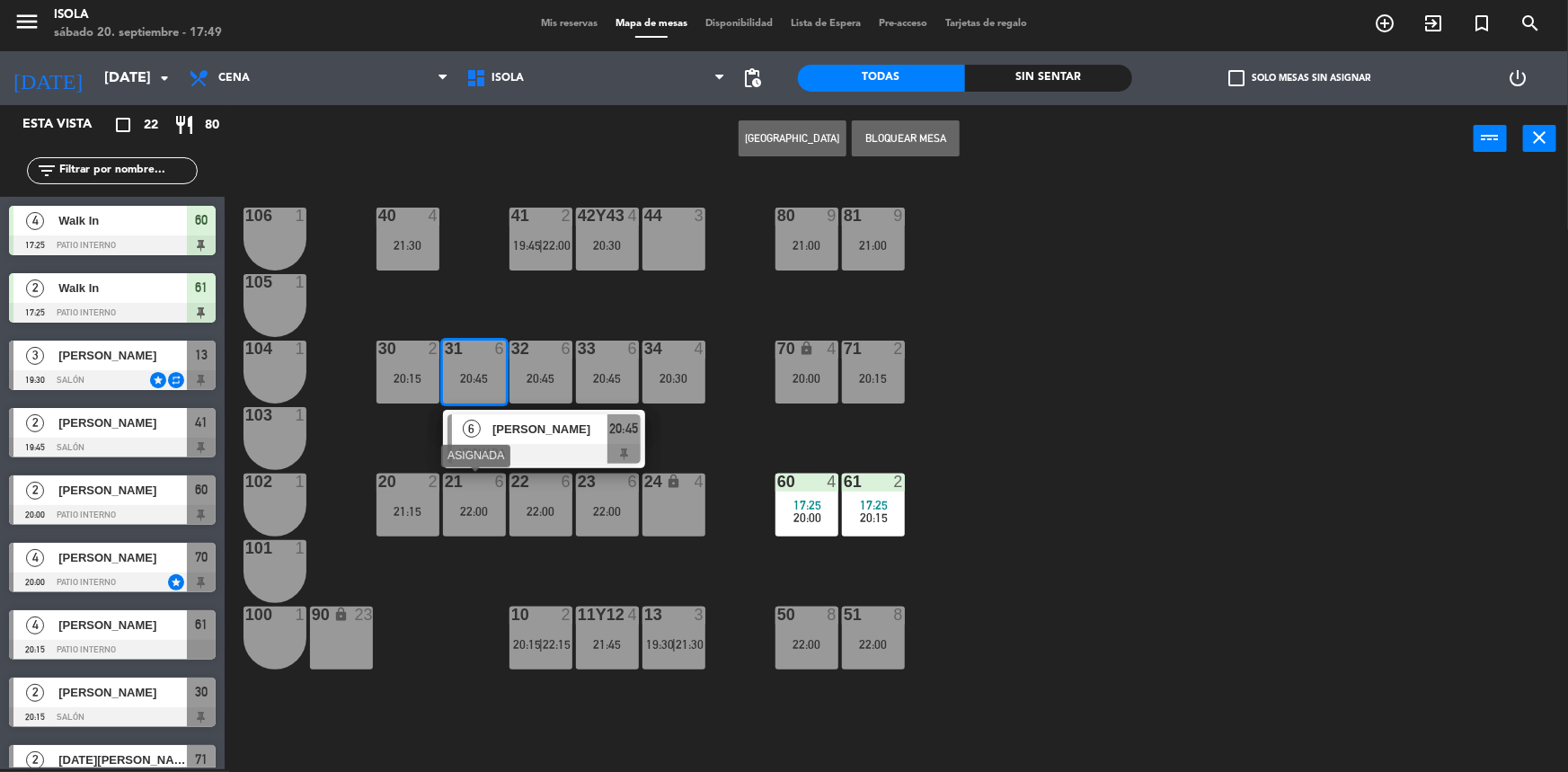
click at [477, 495] on div "21 6 22:00" at bounding box center [474, 505] width 63 height 63
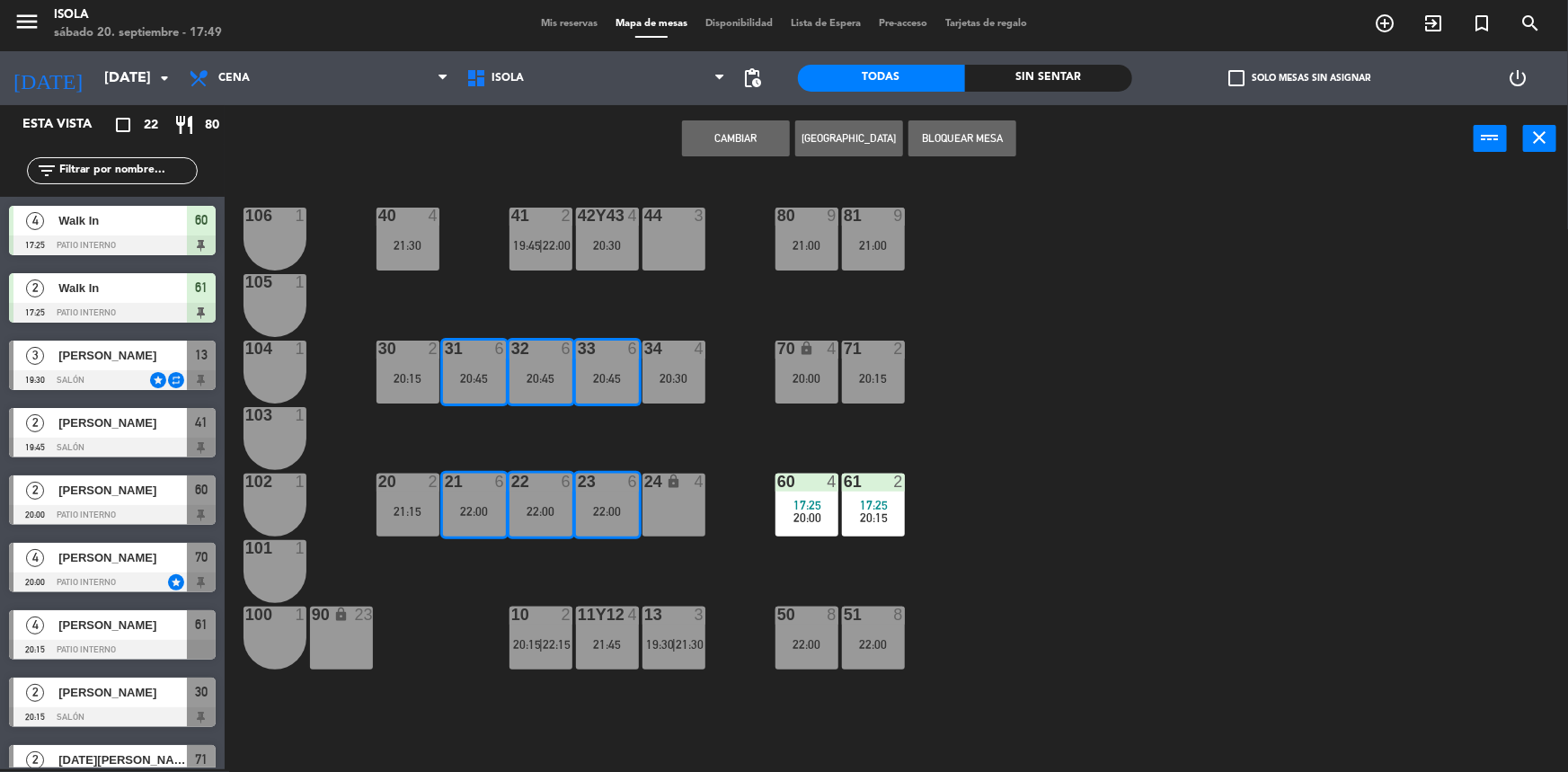
click at [758, 139] on button "Cambiar" at bounding box center [736, 138] width 108 height 36
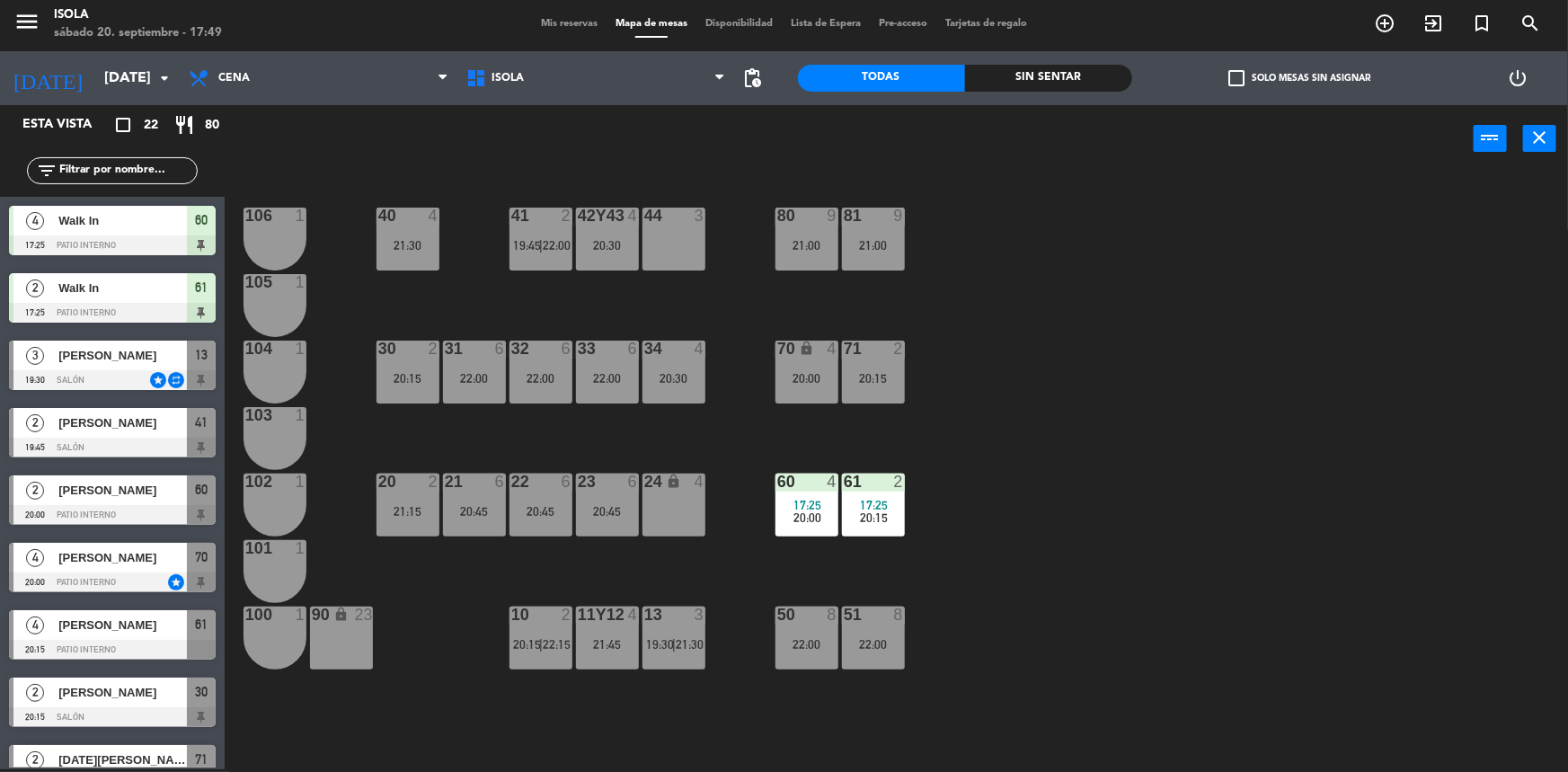
click at [573, 310] on div "40 4 21:30 42y43 4 20:30 41 2 19:45 | 22:00 44 3 80 9 21:00 81 9 21:00 106 1 10…" at bounding box center [903, 473] width 1328 height 597
click at [574, 419] on div "40 4 21:30 42y43 4 20:30 41 2 19:45 | 22:00 44 3 80 9 21:00 81 9 21:00 106 1 10…" at bounding box center [903, 473] width 1328 height 597
click at [554, 392] on div "32 6 22:00" at bounding box center [541, 372] width 63 height 63
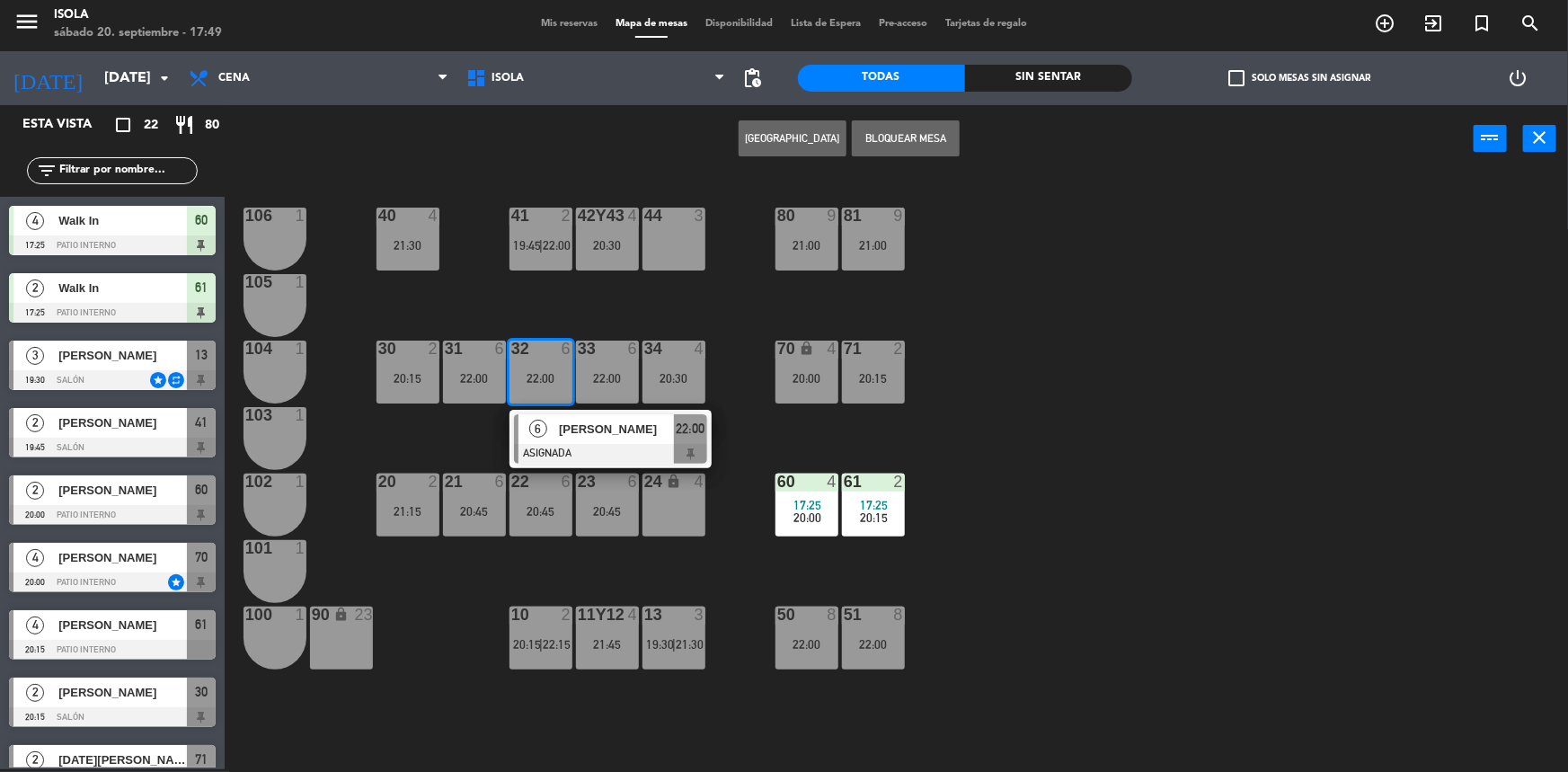
click at [492, 434] on div "40 4 21:30 42y43 4 20:30 41 2 19:45 | 22:00 44 3 80 9 21:00 81 9 21:00 106 1 10…" at bounding box center [903, 473] width 1328 height 597
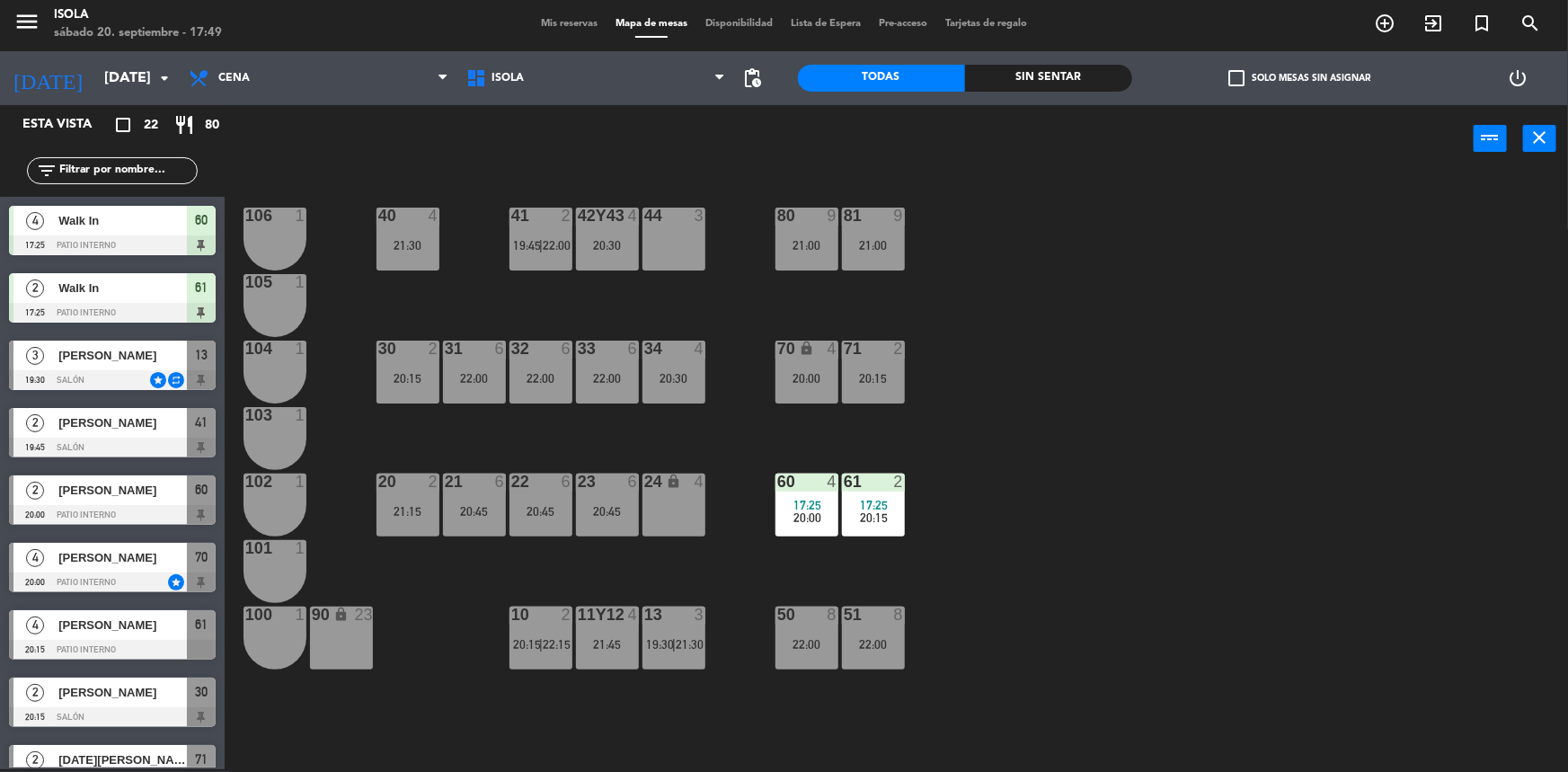
click at [513, 478] on div "22" at bounding box center [512, 482] width 1 height 16
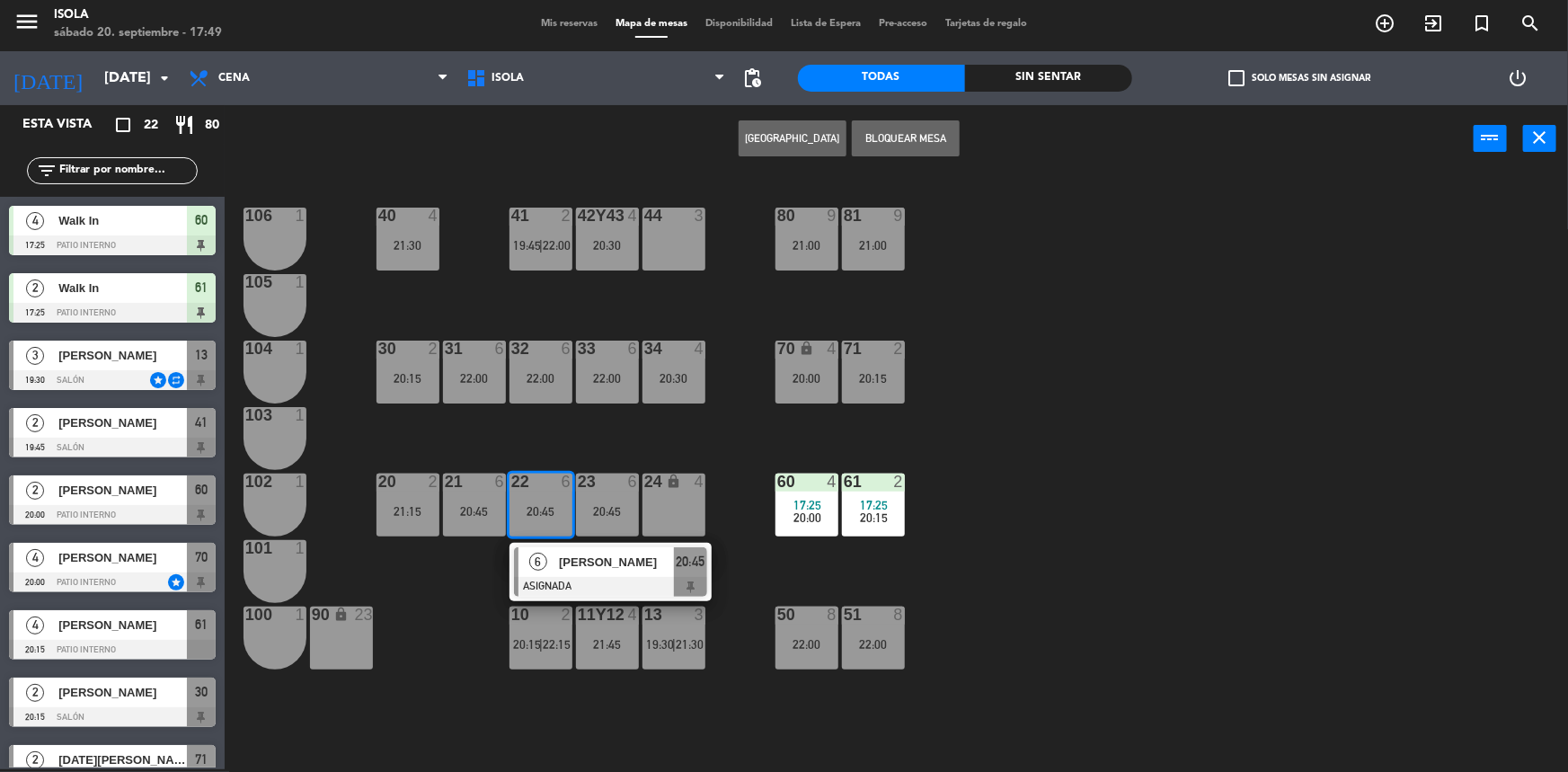
click at [566, 440] on div "40 4 21:30 42y43 4 20:30 41 2 19:45 | 22:00 44 3 80 9 21:00 81 9 21:00 106 1 10…" at bounding box center [903, 473] width 1328 height 597
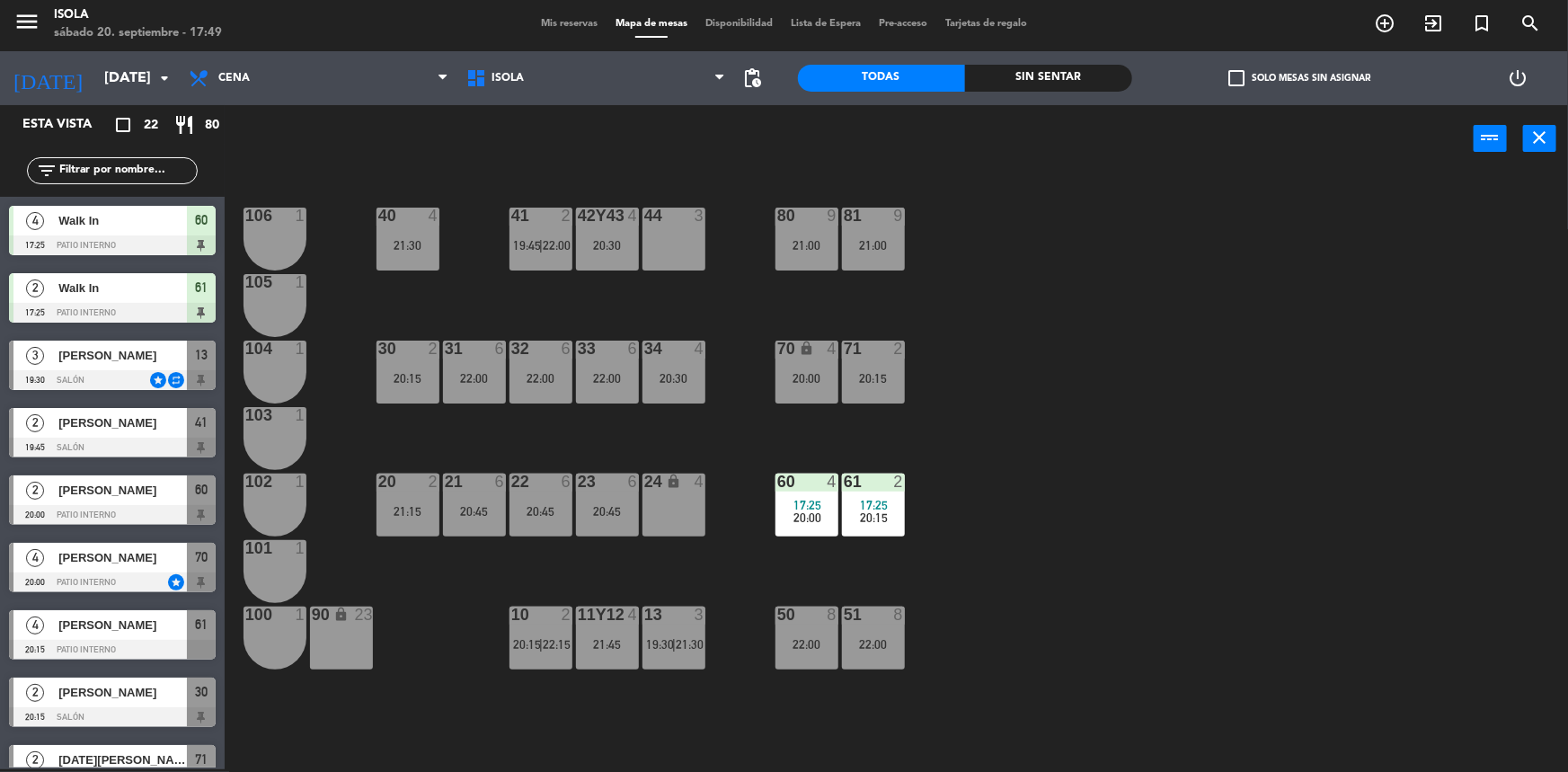
drag, startPoint x: 665, startPoint y: 373, endPoint x: 668, endPoint y: 358, distance: 15.3
click at [665, 372] on div "20:30" at bounding box center [674, 378] width 63 height 13
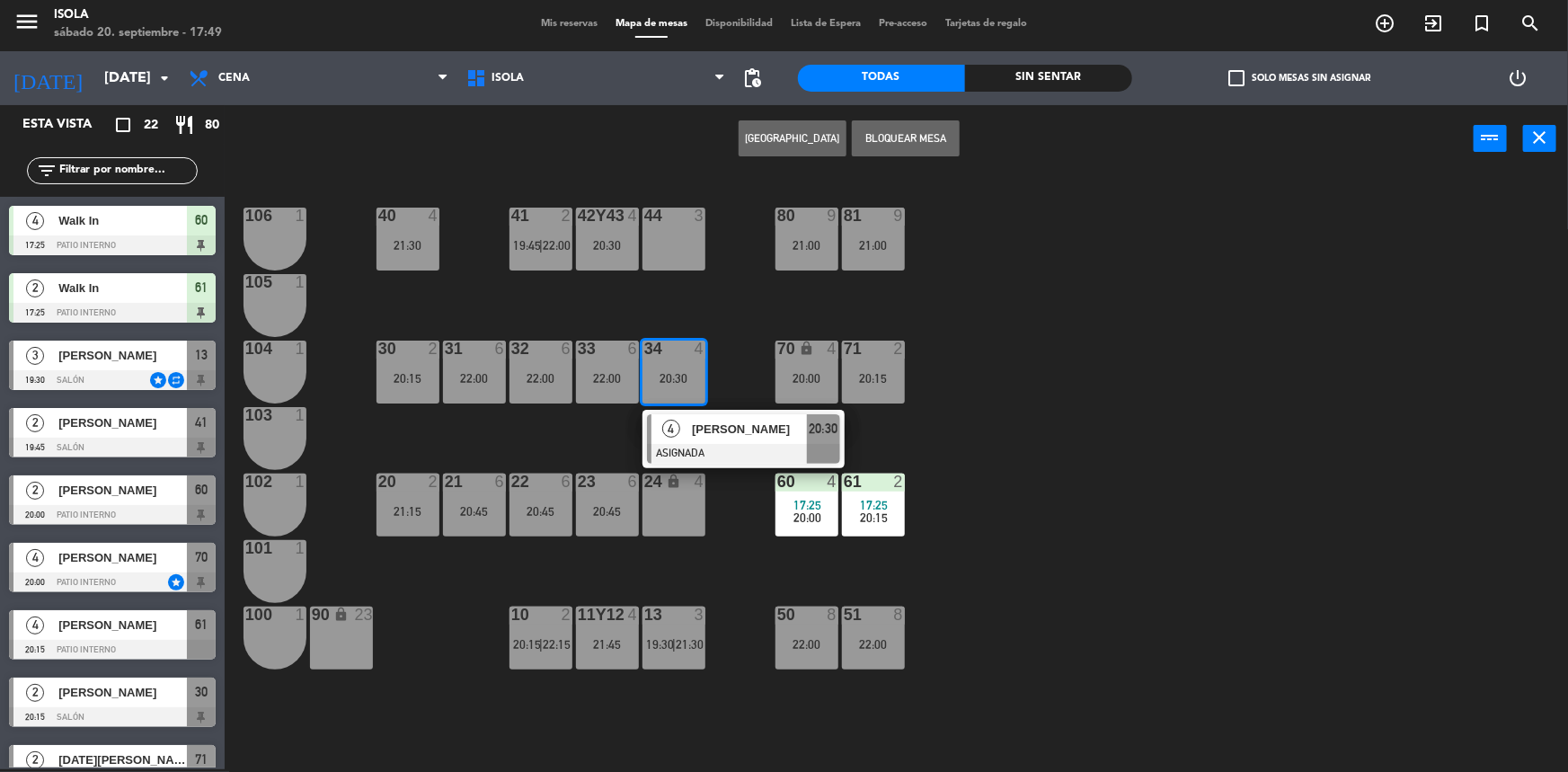
click at [670, 318] on div "40 4 21:30 42y43 4 20:30 41 2 19:45 | 22:00 44 3 80 9 21:00 81 9 21:00 106 1 10…" at bounding box center [903, 473] width 1328 height 597
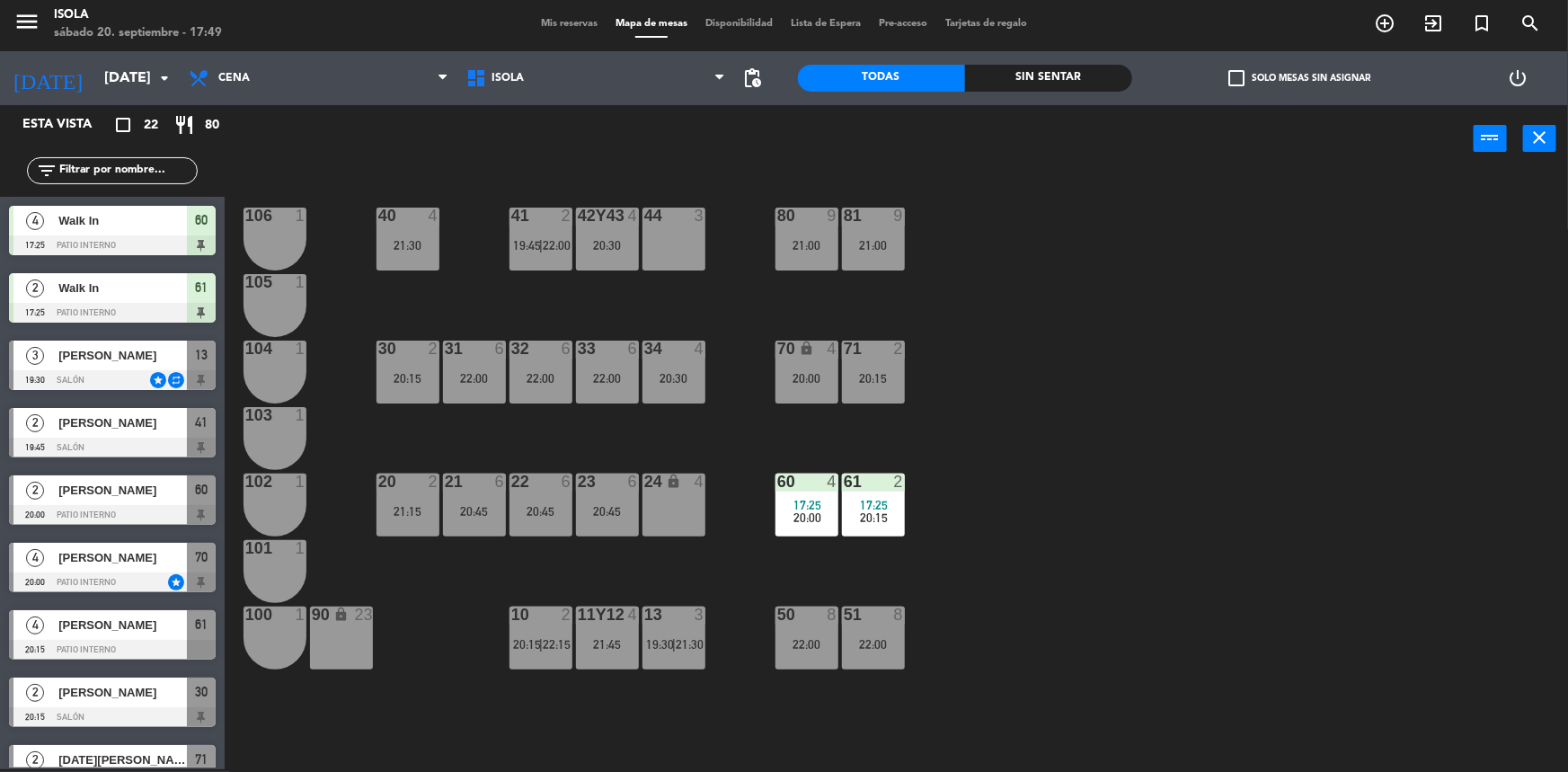
click at [625, 239] on div "20:30" at bounding box center [607, 245] width 63 height 13
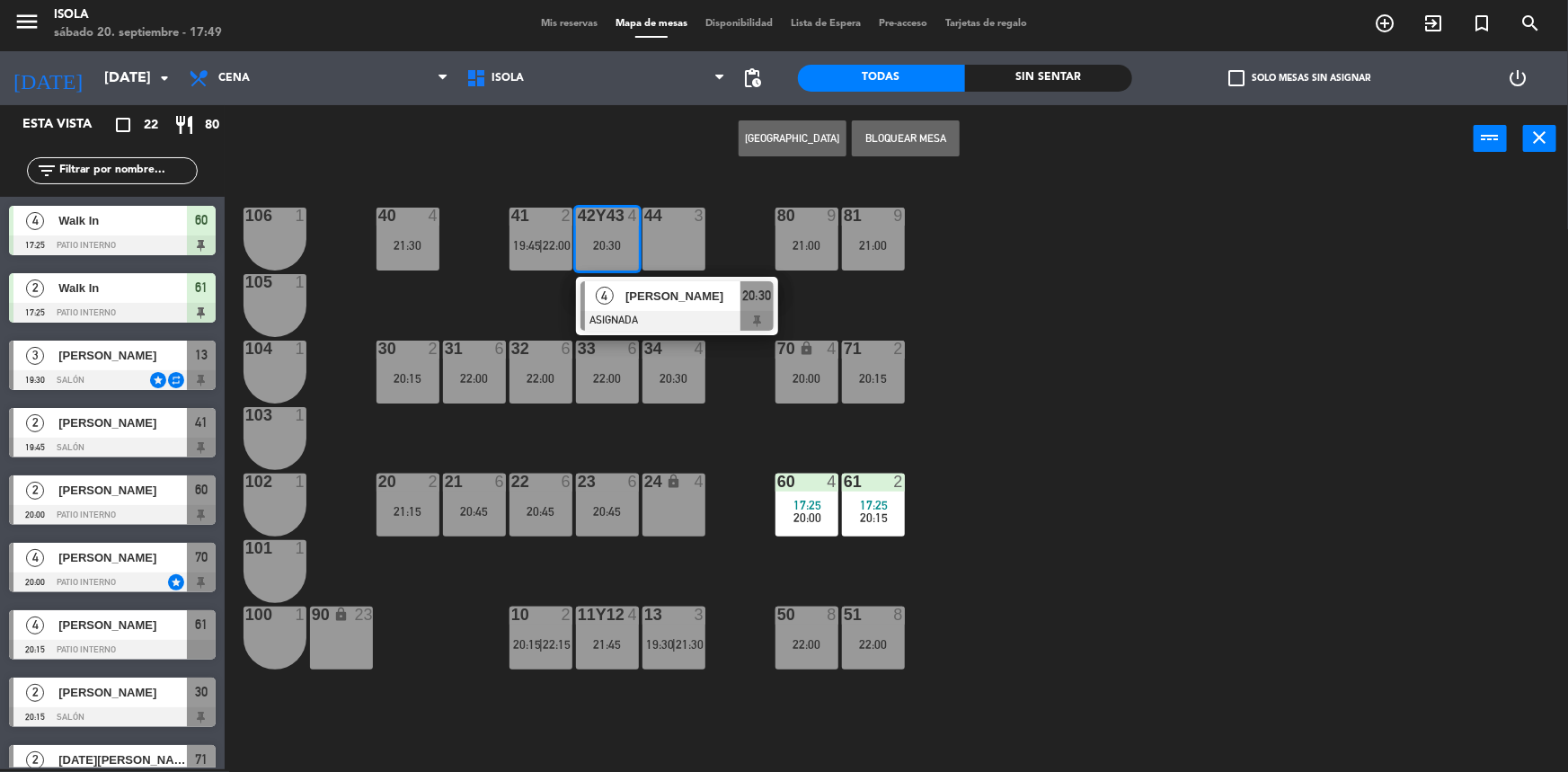
click at [548, 297] on div "40 4 21:30 42y43 4 20:30 4 Ma [PERSON_NAME] ASIGNADA 20:30 41 2 19:45 | 22:00 4…" at bounding box center [903, 473] width 1328 height 597
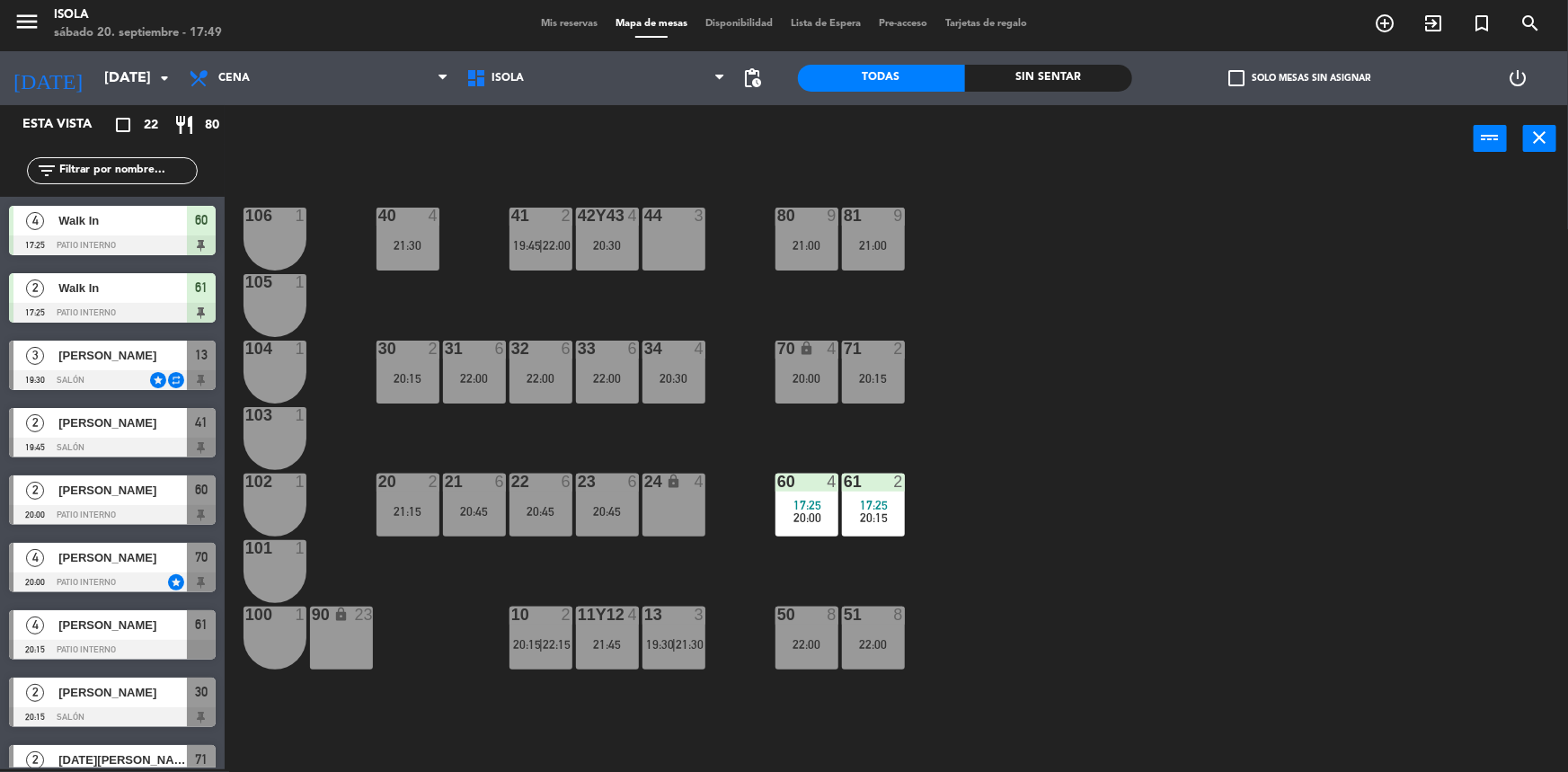
click at [681, 647] on span "21:30" at bounding box center [689, 645] width 27 height 15
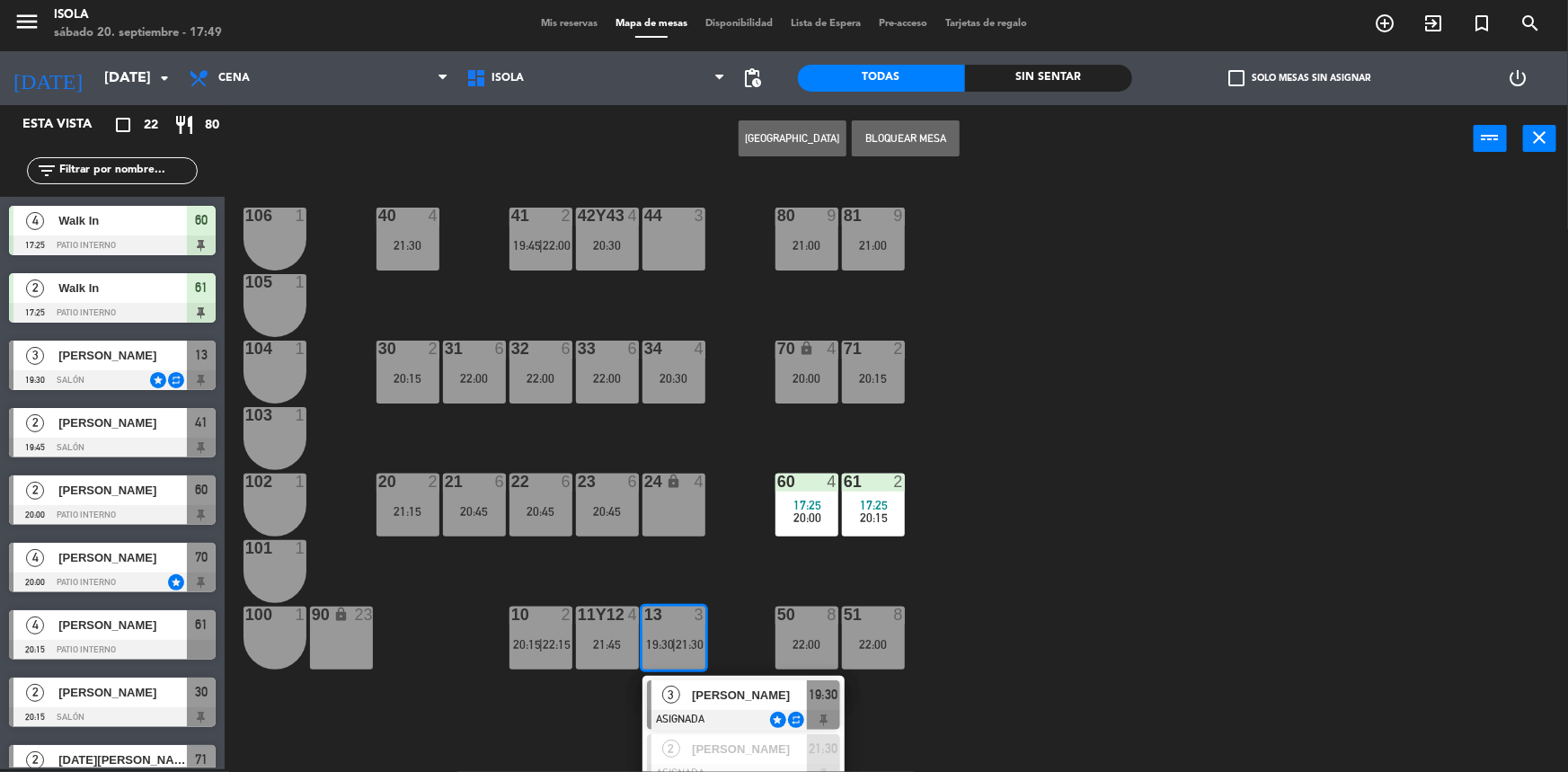
click at [737, 616] on div "40 4 21:30 42y43 4 20:30 41 2 19:45 | 22:00 44 3 80 9 21:00 81 9 21:00 106 1 10…" at bounding box center [903, 473] width 1328 height 597
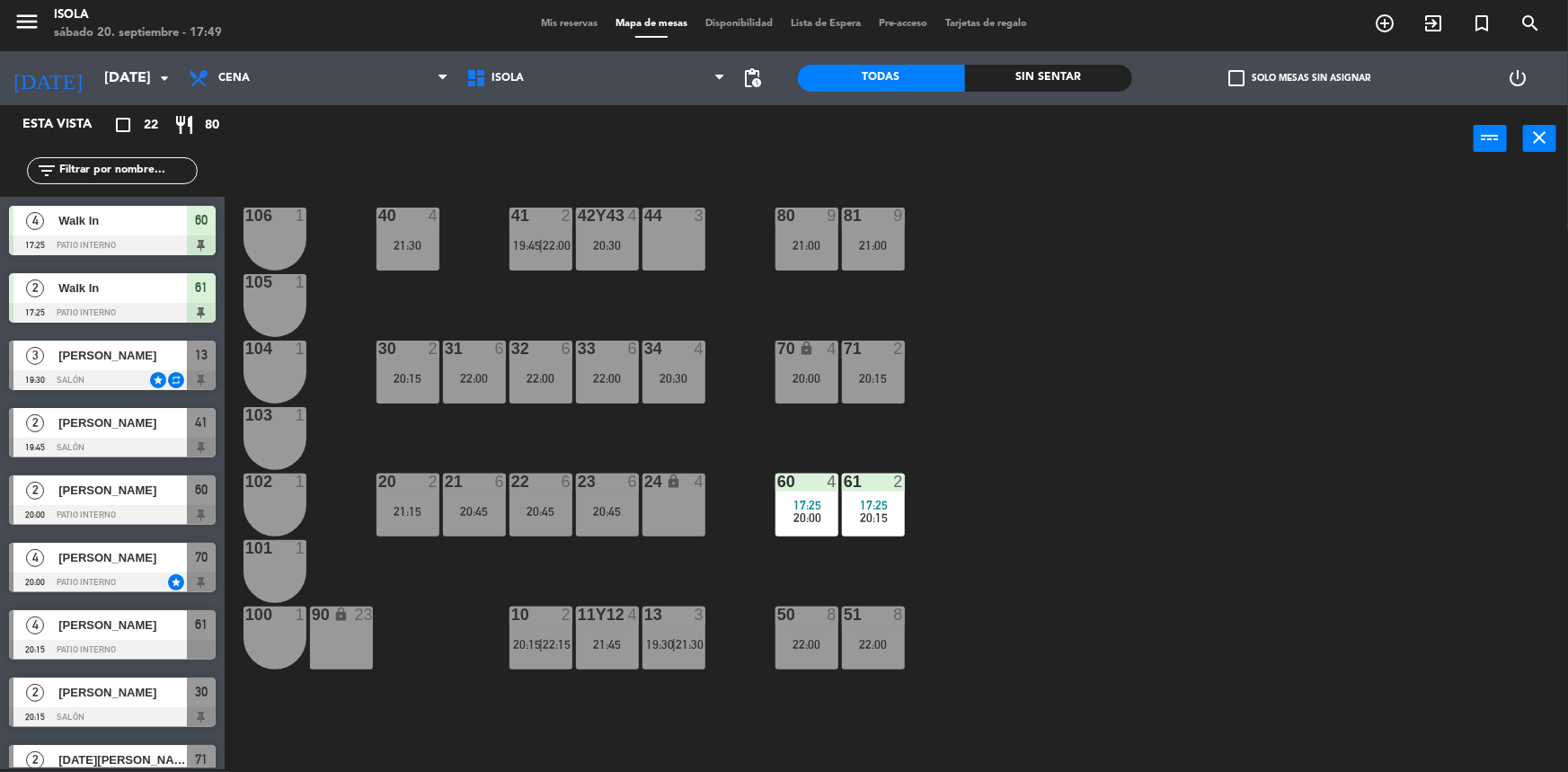
click at [629, 647] on div "21:45" at bounding box center [607, 645] width 63 height 13
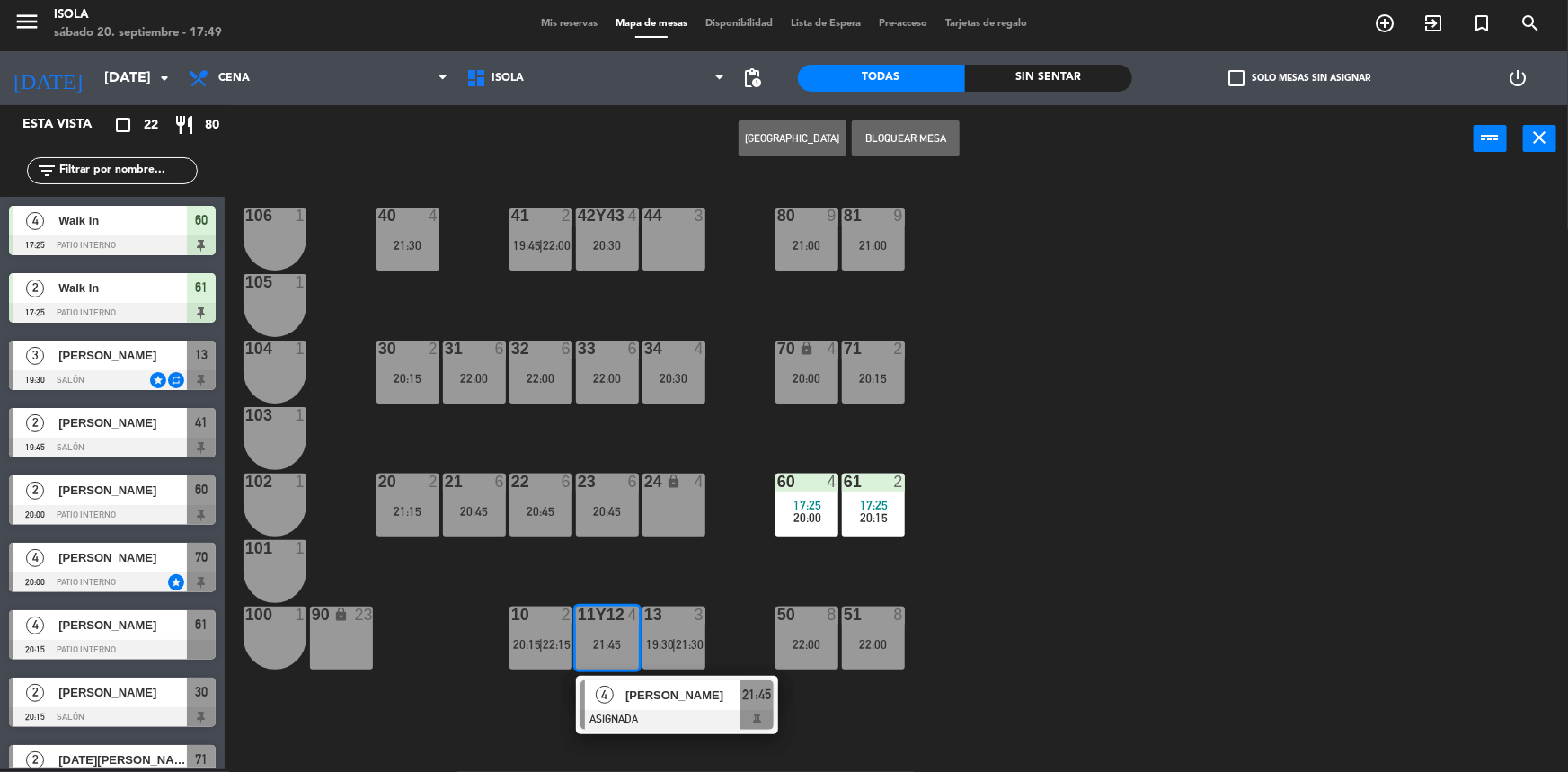
click at [658, 567] on div "40 4 21:30 42y43 4 20:30 41 2 19:45 | 22:00 44 3 80 9 21:00 81 9 21:00 106 1 10…" at bounding box center [903, 473] width 1328 height 597
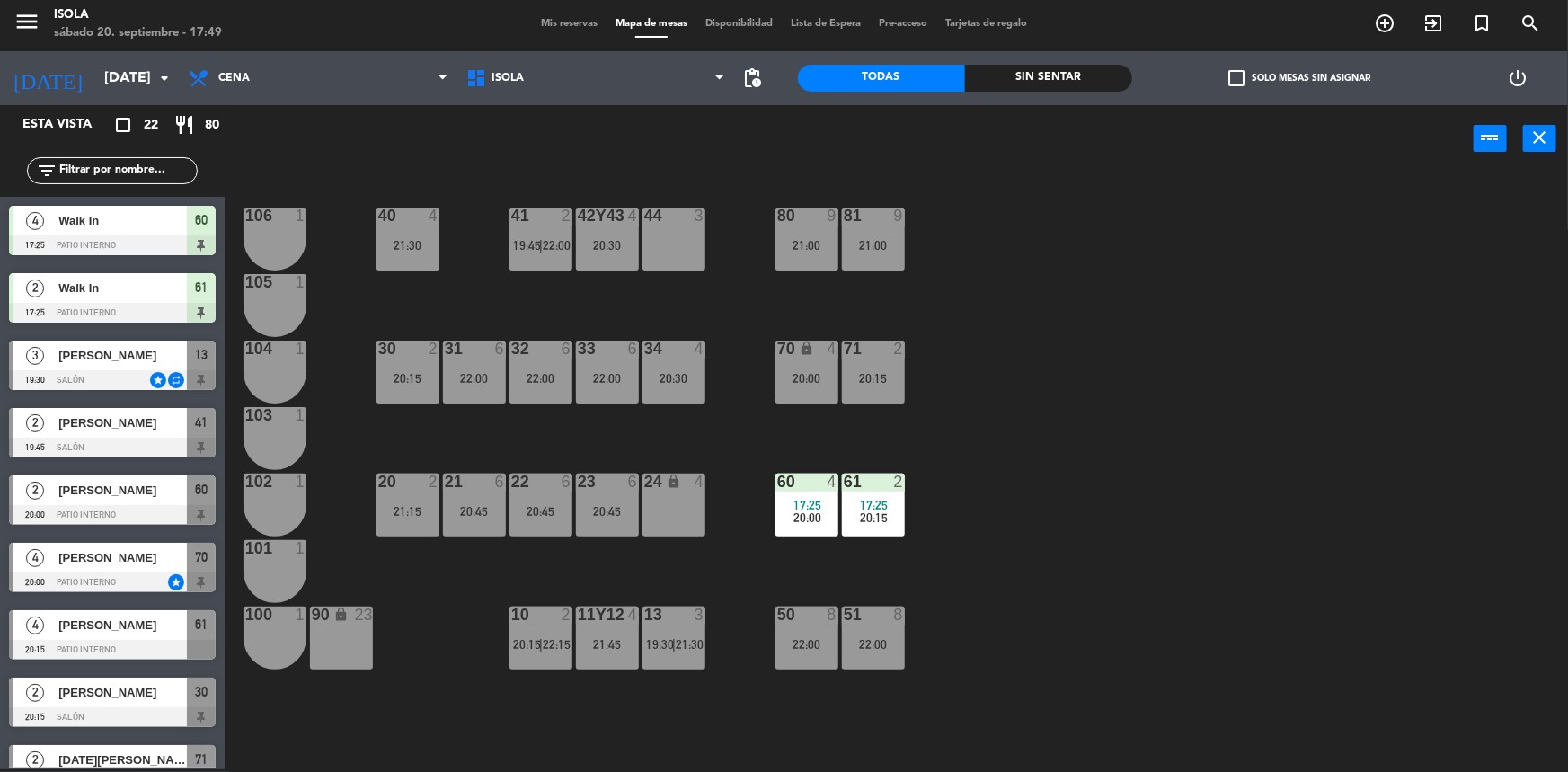
click at [657, 628] on div "13 3 19:30 | 21:30" at bounding box center [674, 638] width 63 height 63
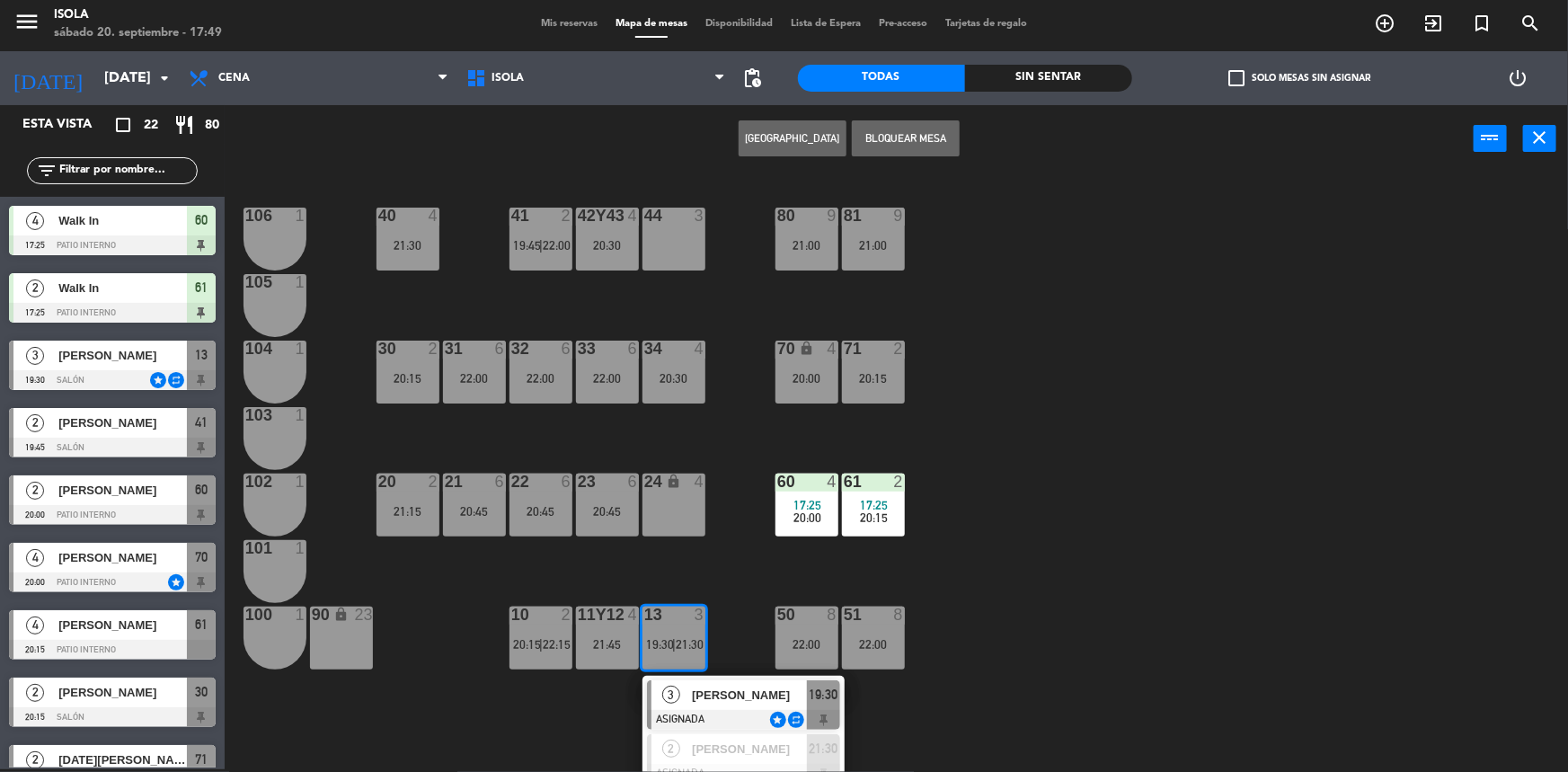
click at [729, 637] on div "40 4 21:30 42y43 4 20:30 41 2 19:45 | 22:00 44 3 80 9 21:00 81 9 21:00 106 1 10…" at bounding box center [903, 473] width 1328 height 597
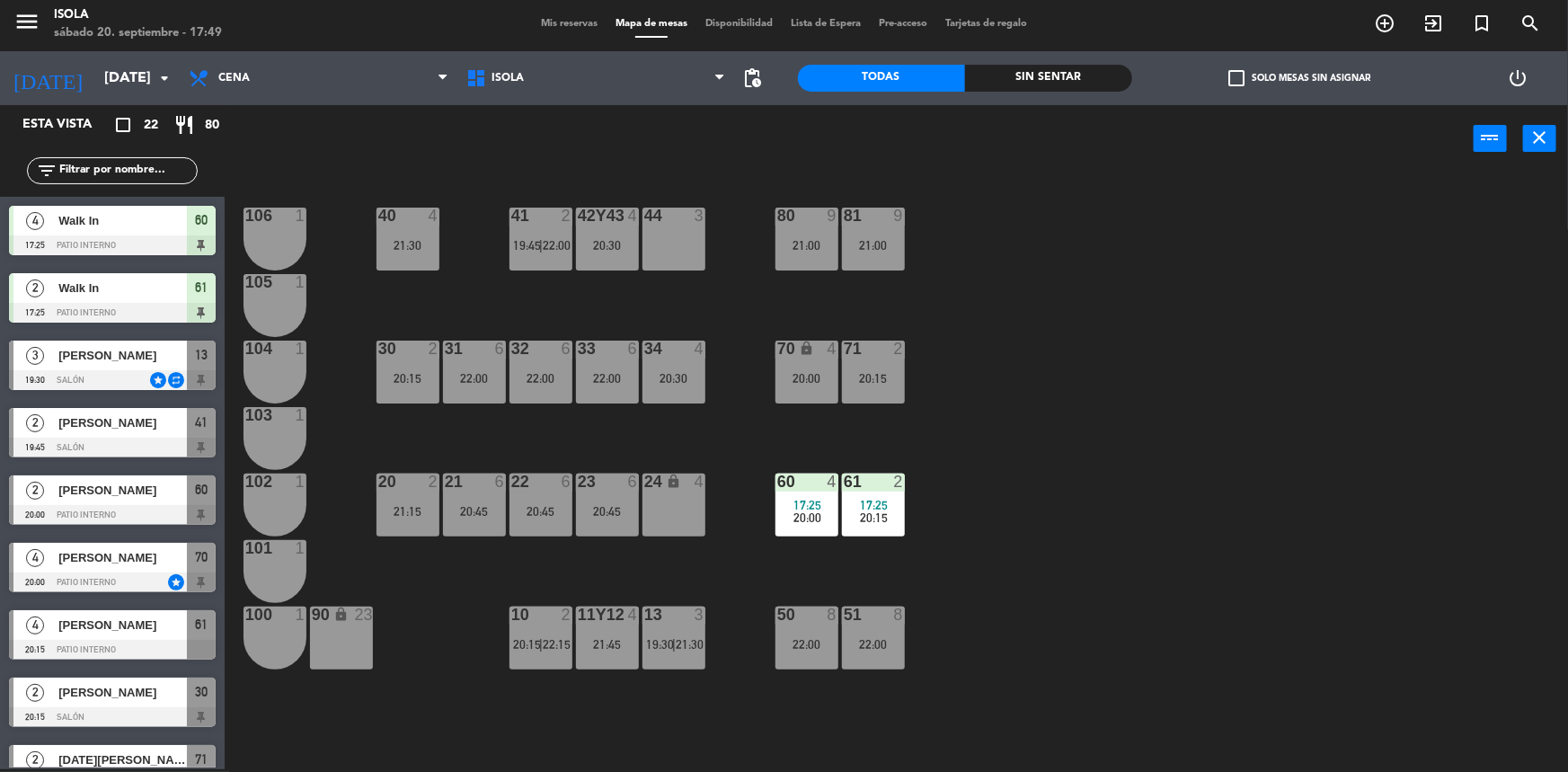
click at [687, 634] on div "13 3 19:30 | 21:30" at bounding box center [674, 638] width 63 height 63
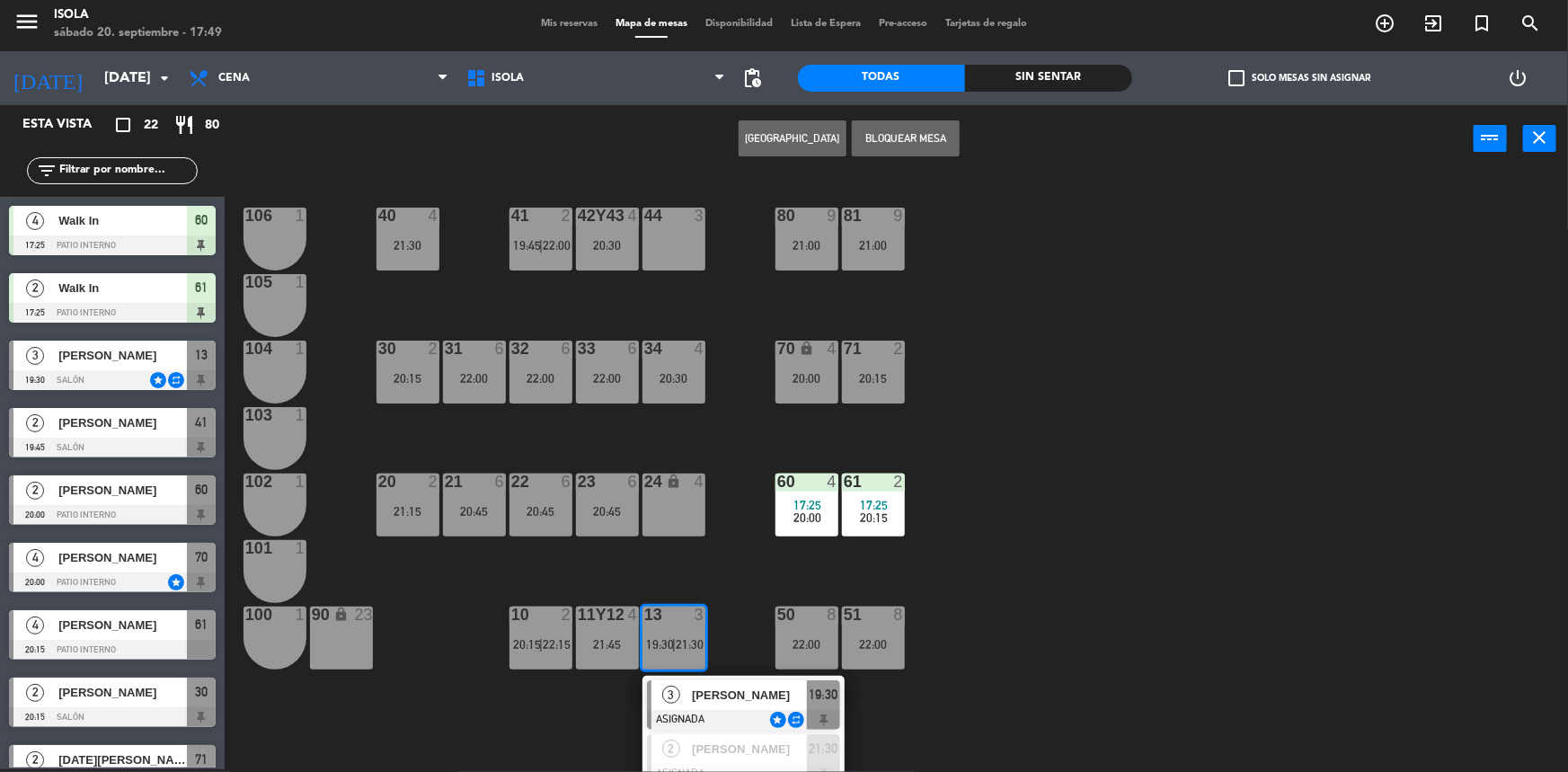
click at [716, 566] on div "40 4 21:30 42y43 4 20:30 41 2 19:45 | 22:00 44 3 80 9 21:00 81 9 21:00 106 1 10…" at bounding box center [903, 473] width 1328 height 597
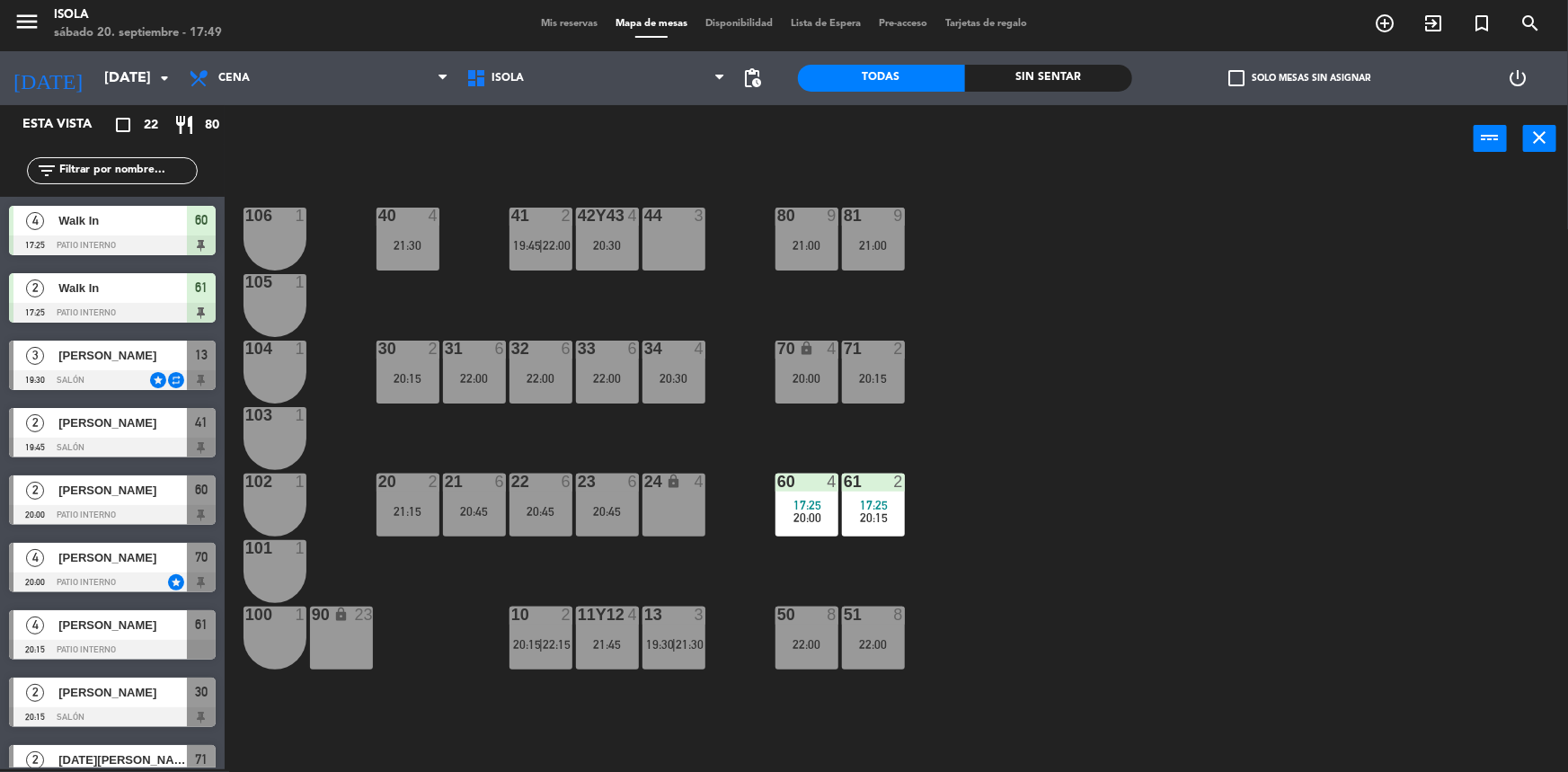
click at [677, 396] on div "34 4 20:30" at bounding box center [674, 372] width 63 height 63
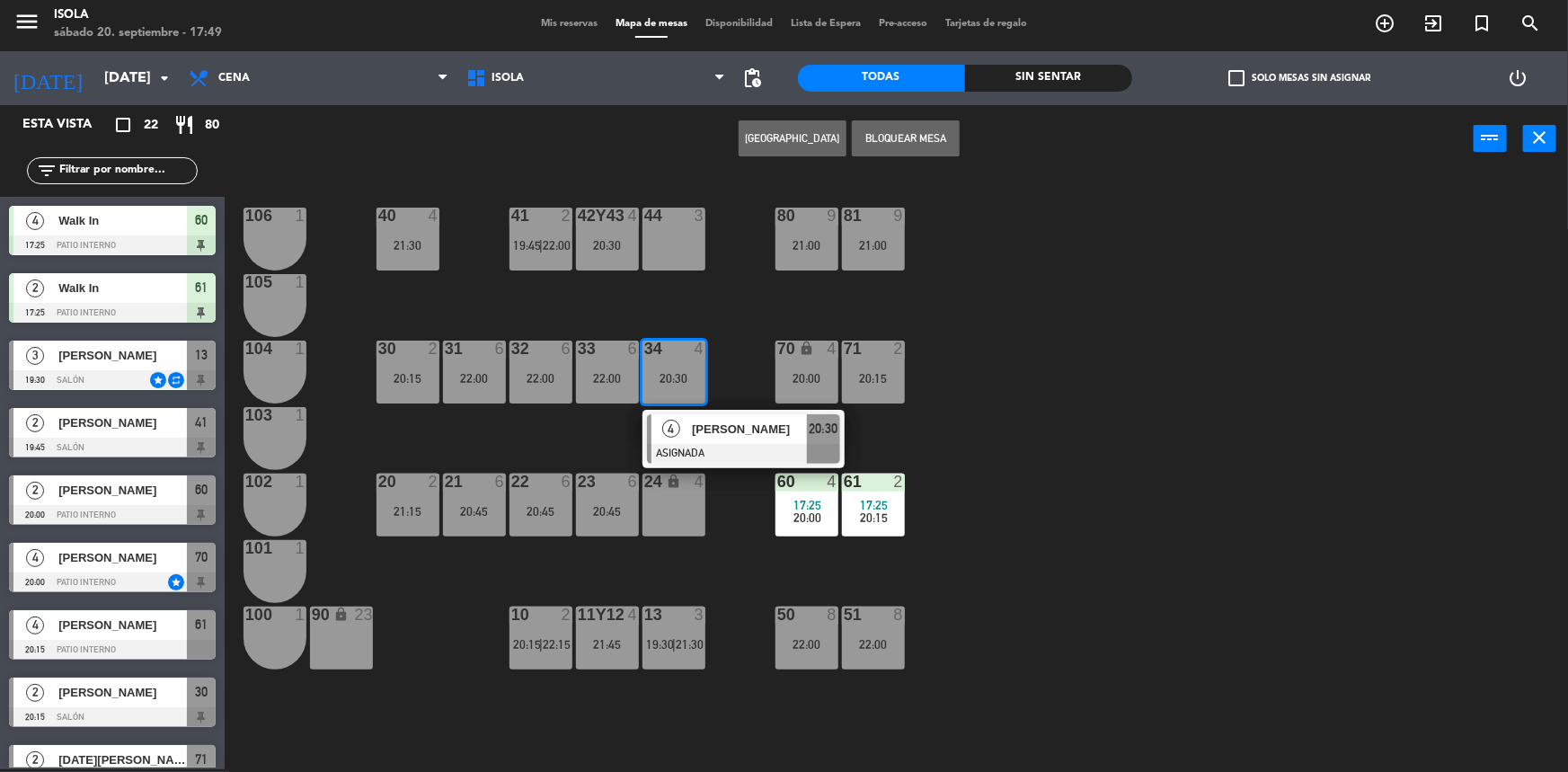
click at [727, 538] on div "40 4 21:30 42y43 4 20:30 41 2 19:45 | 22:00 44 3 80 9 21:00 81 9 21:00 106 1 10…" at bounding box center [903, 473] width 1328 height 597
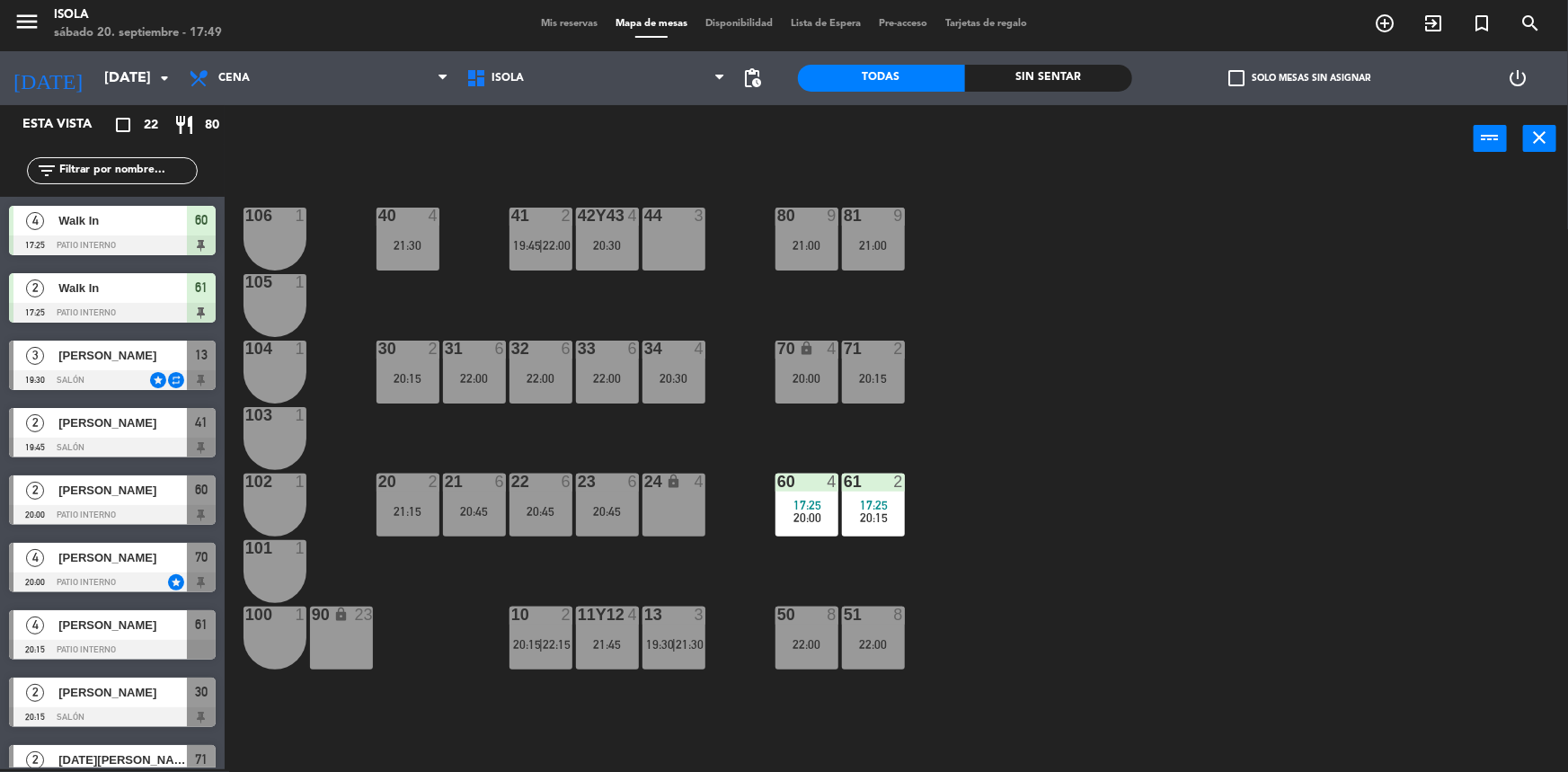
click at [602, 260] on div "42y43 4 20:30" at bounding box center [607, 239] width 63 height 63
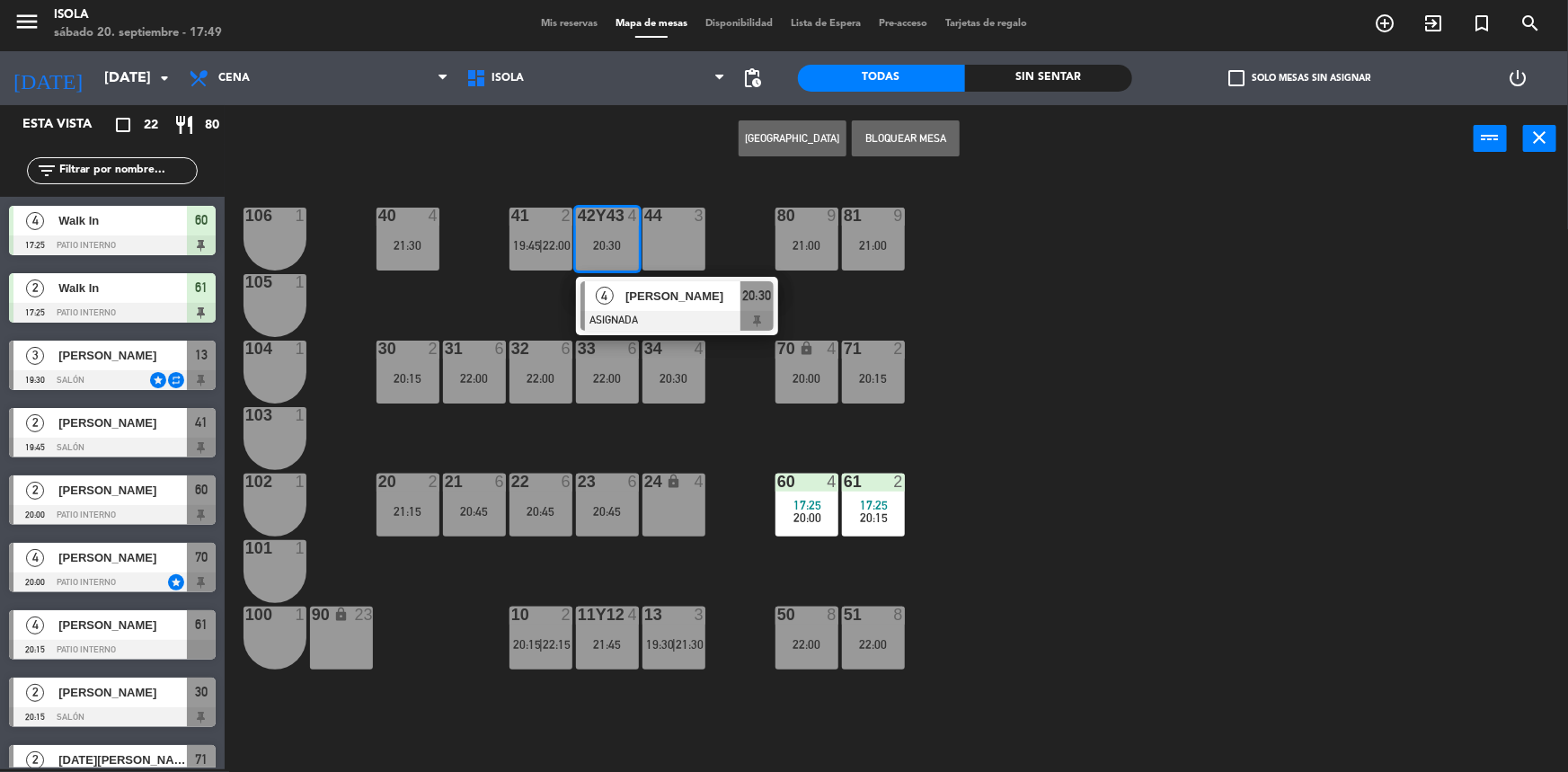
click at [515, 298] on div "40 4 21:30 42y43 4 20:30 4 Ma [PERSON_NAME] ASIGNADA 20:30 41 2 19:45 | 22:00 4…" at bounding box center [903, 473] width 1328 height 597
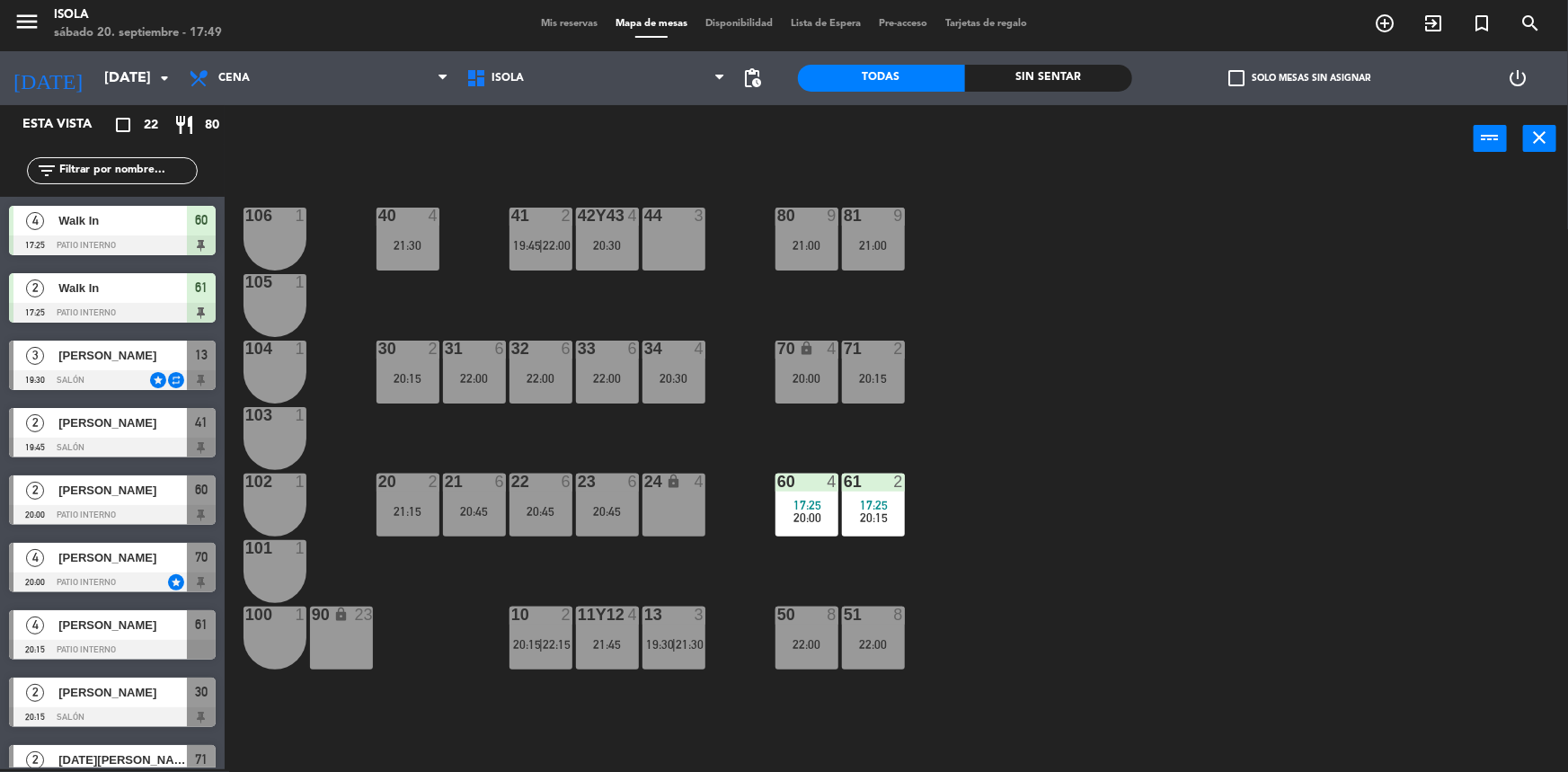
click at [537, 262] on div "41 2 19:45 | 22:00" at bounding box center [541, 239] width 63 height 63
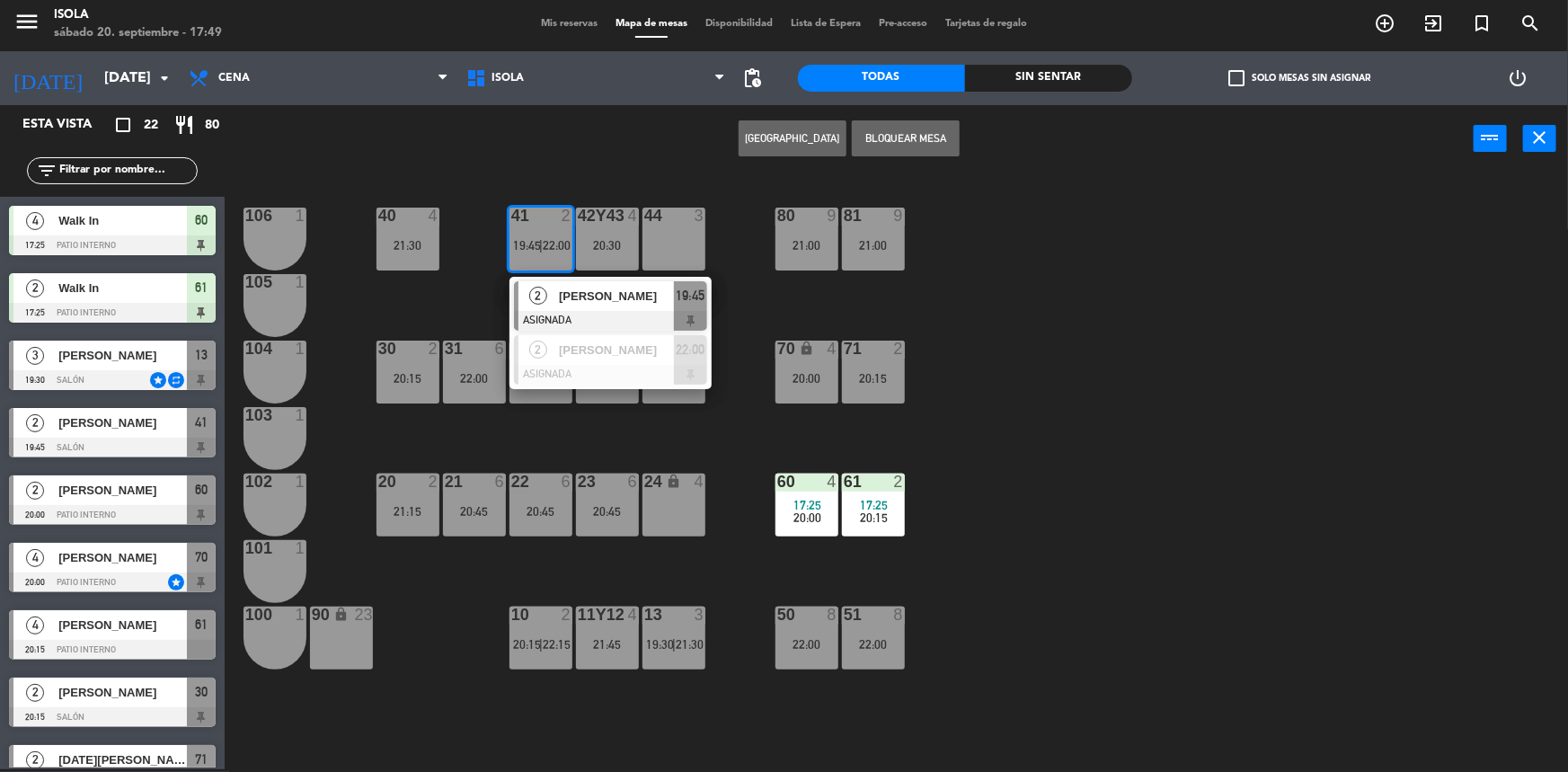
click at [445, 302] on div "40 4 21:30 42y43 4 20:30 41 2 19:45 | 22:00 2 [PERSON_NAME] ASIGNADA 19:45 2 [P…" at bounding box center [903, 473] width 1328 height 597
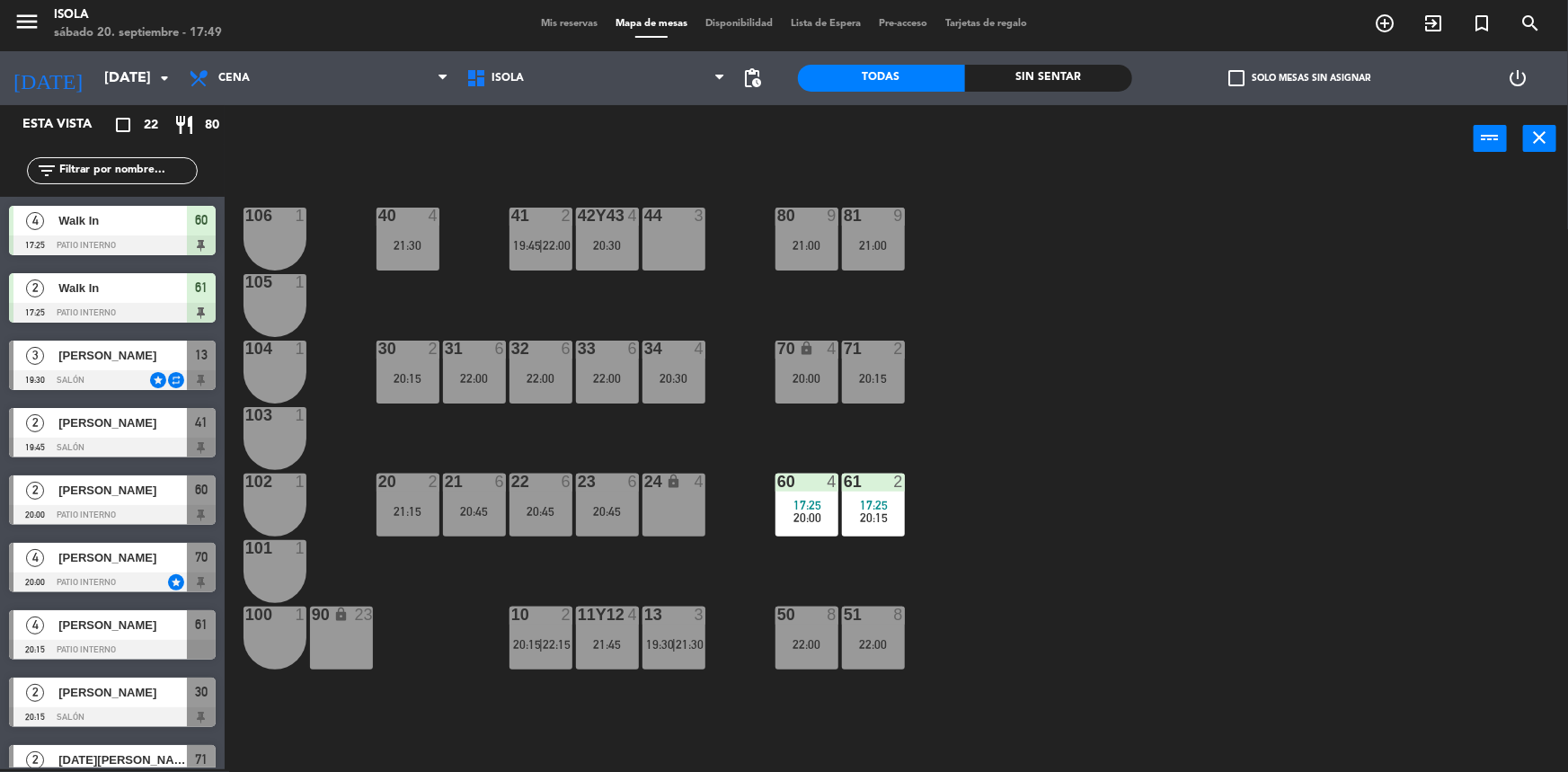
click at [445, 302] on div "40 4 21:30 42y43 4 20:30 41 2 19:45 | 22:00 44 3 80 9 21:00 81 9 21:00 106 1 10…" at bounding box center [903, 473] width 1328 height 597
click at [95, 71] on input "[DATE]" at bounding box center [189, 79] width 189 height 35
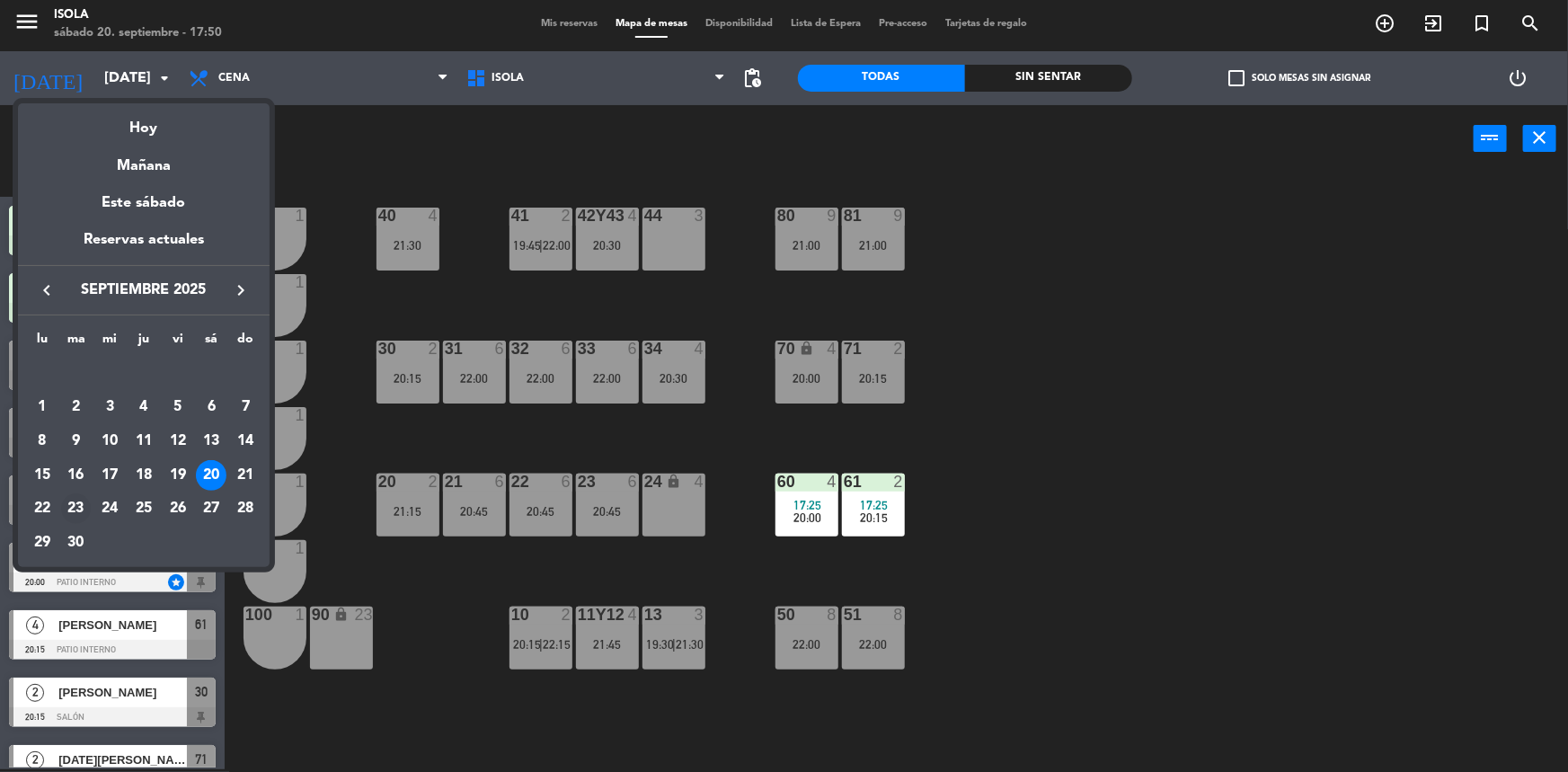
click at [67, 504] on div "23" at bounding box center [76, 508] width 30 height 30
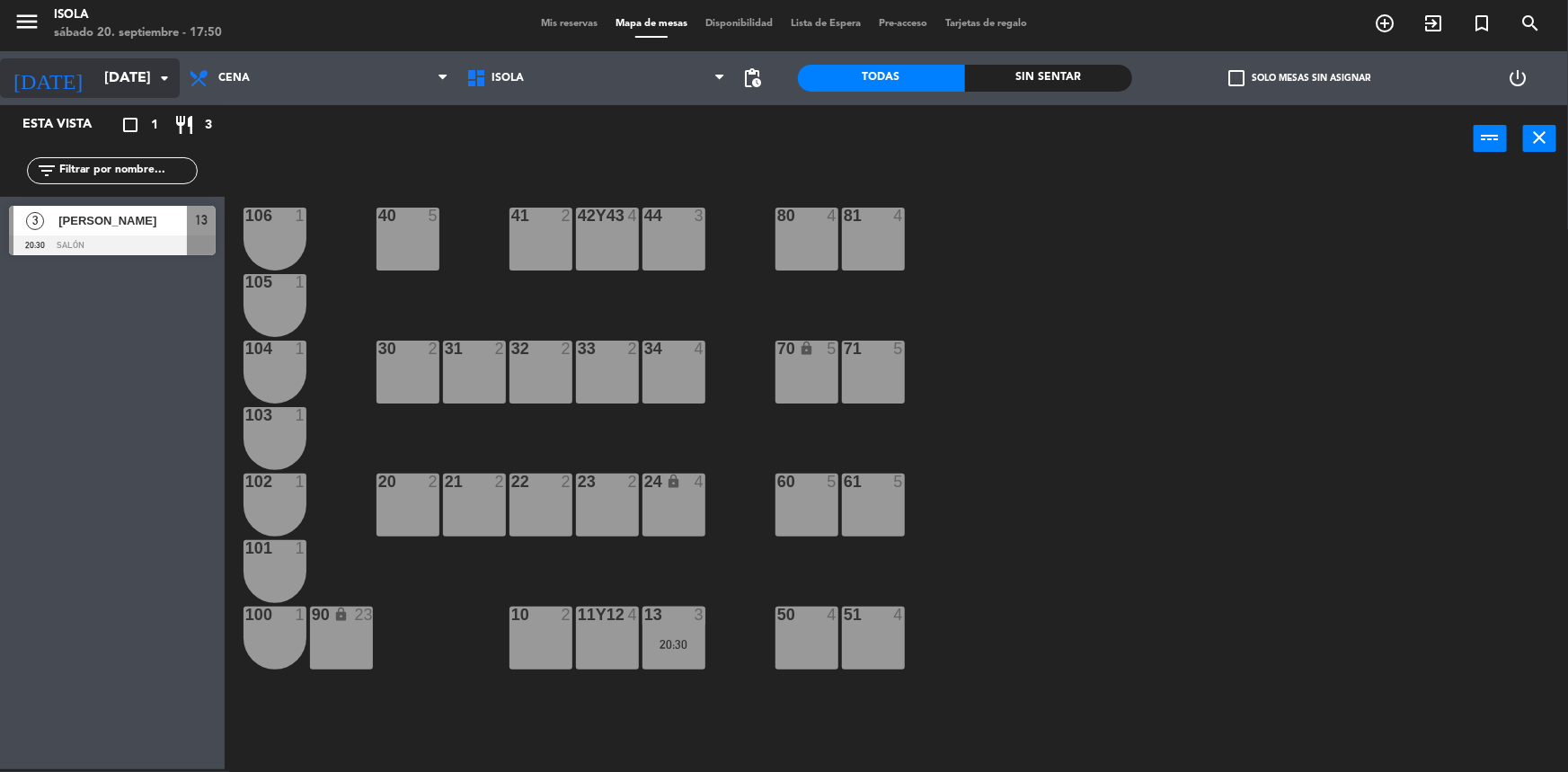
click at [140, 92] on input "[DATE]" at bounding box center [189, 79] width 189 height 35
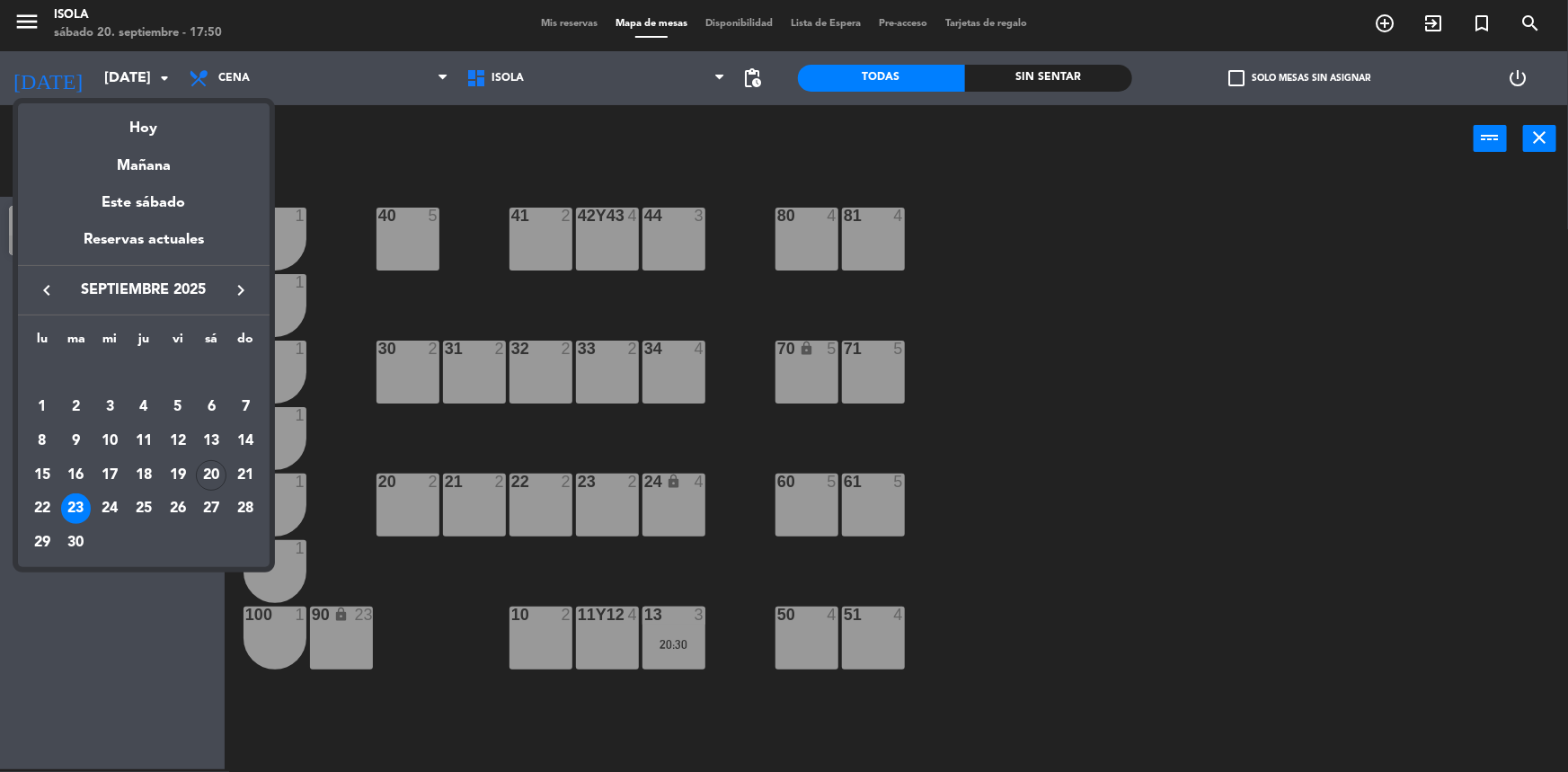
click at [236, 478] on div "21" at bounding box center [244, 475] width 30 height 30
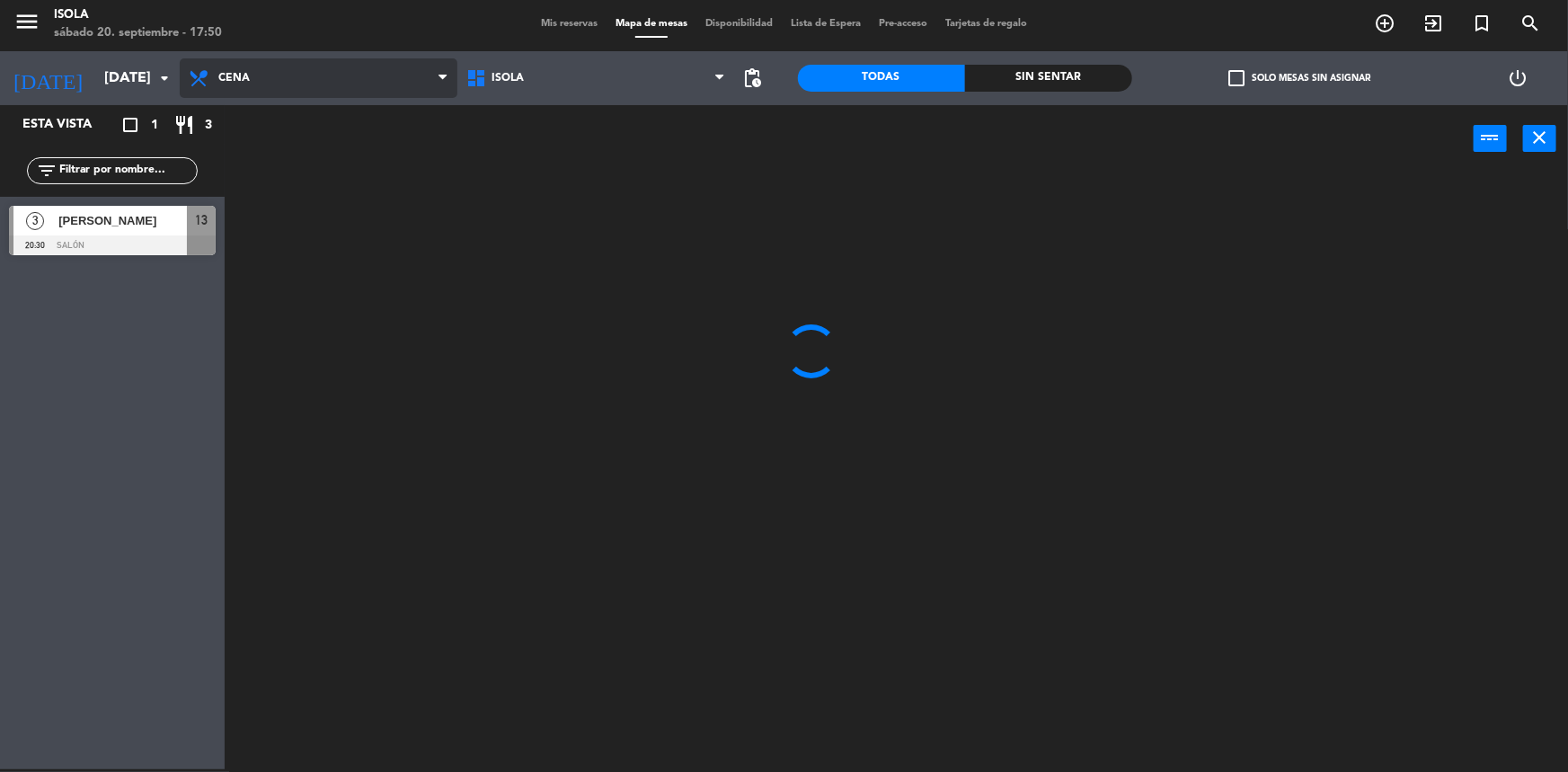
click at [266, 82] on span "Cena" at bounding box center [318, 78] width 277 height 39
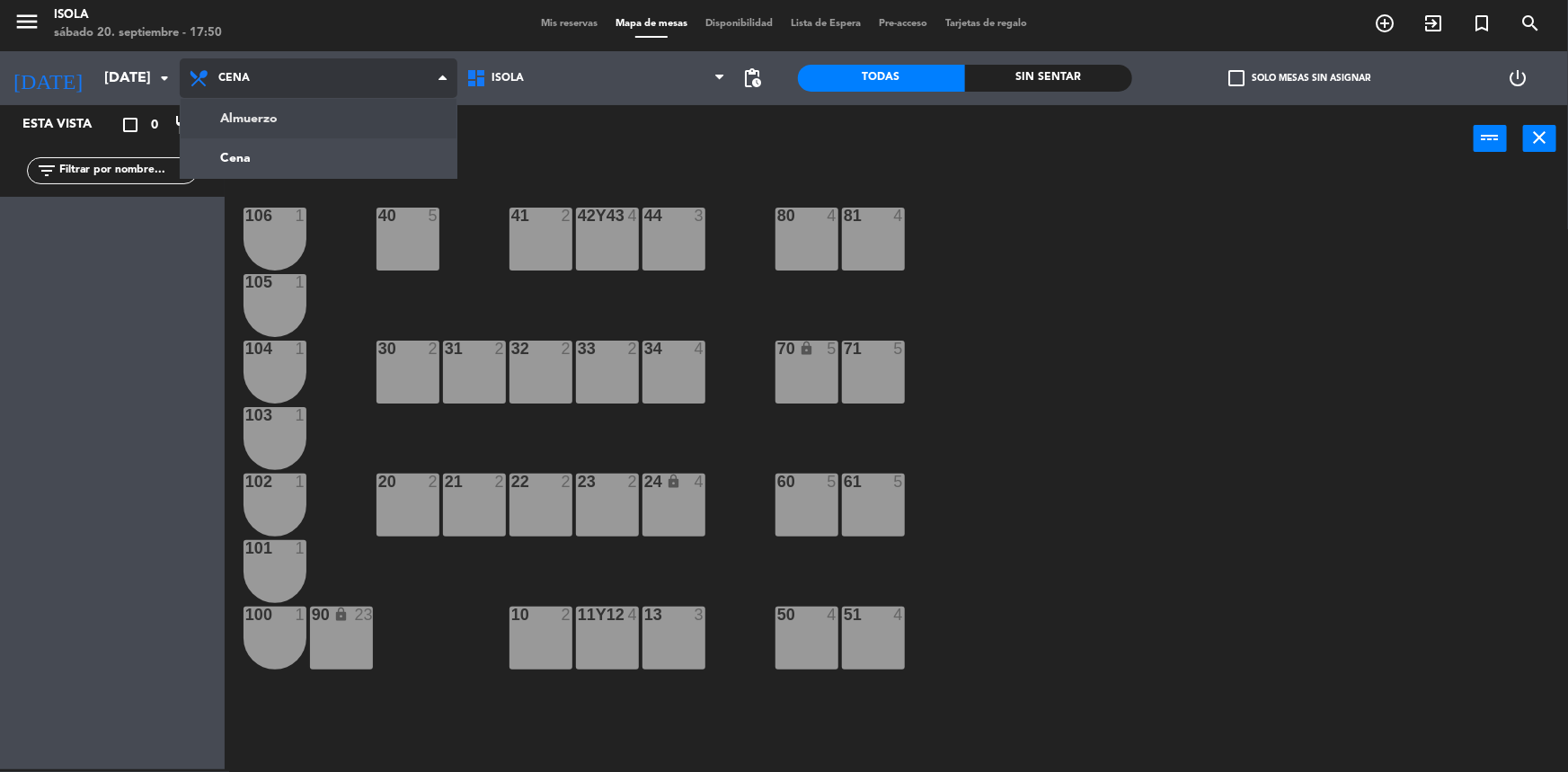
click at [252, 117] on ng-component "menu [PERSON_NAME][DATE] 20. septiembre - 17:50 Mis reservas Mapa de mesas Disp…" at bounding box center [784, 385] width 1568 height 775
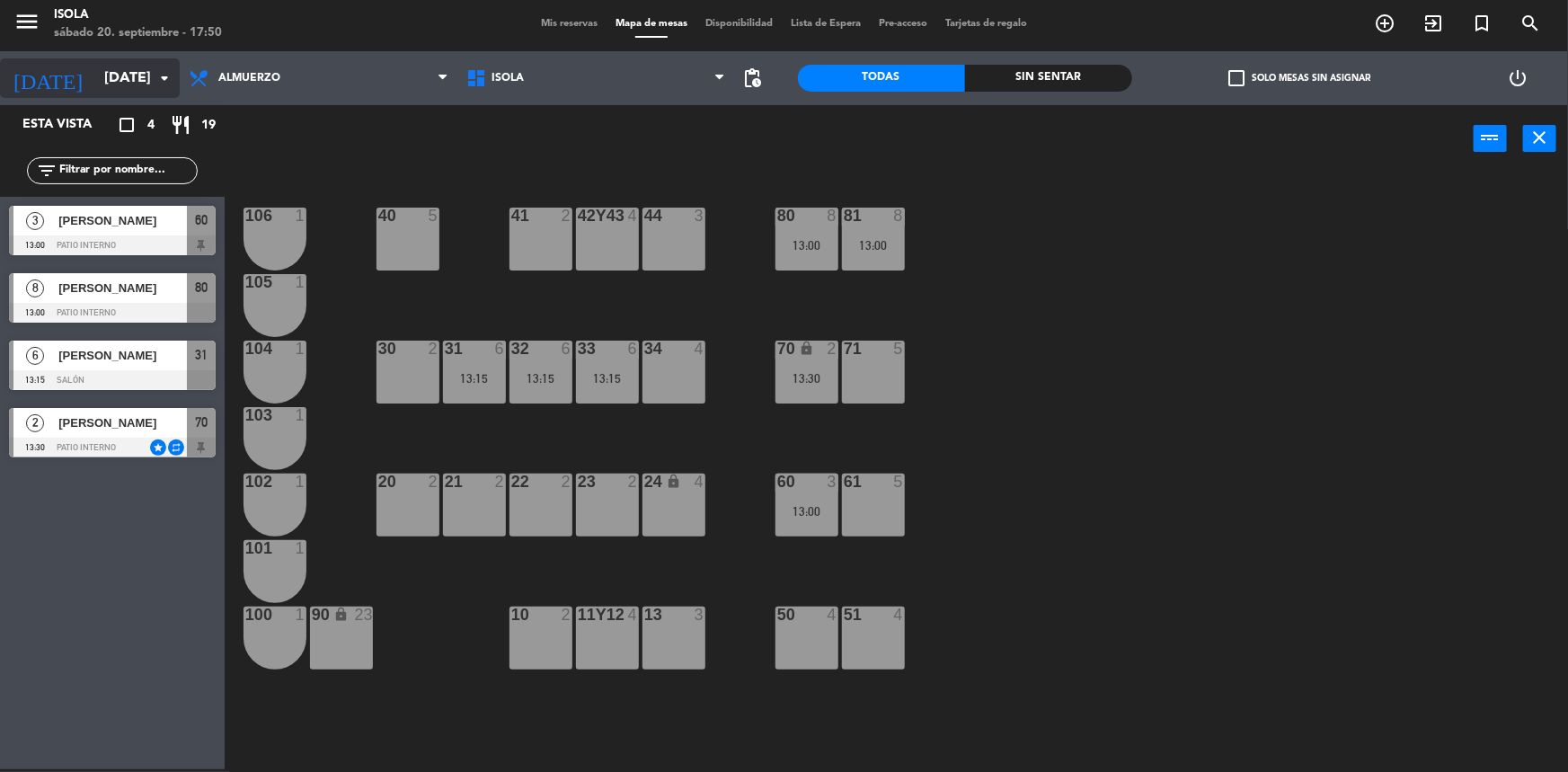
click at [140, 82] on input "[DATE]" at bounding box center [189, 79] width 189 height 35
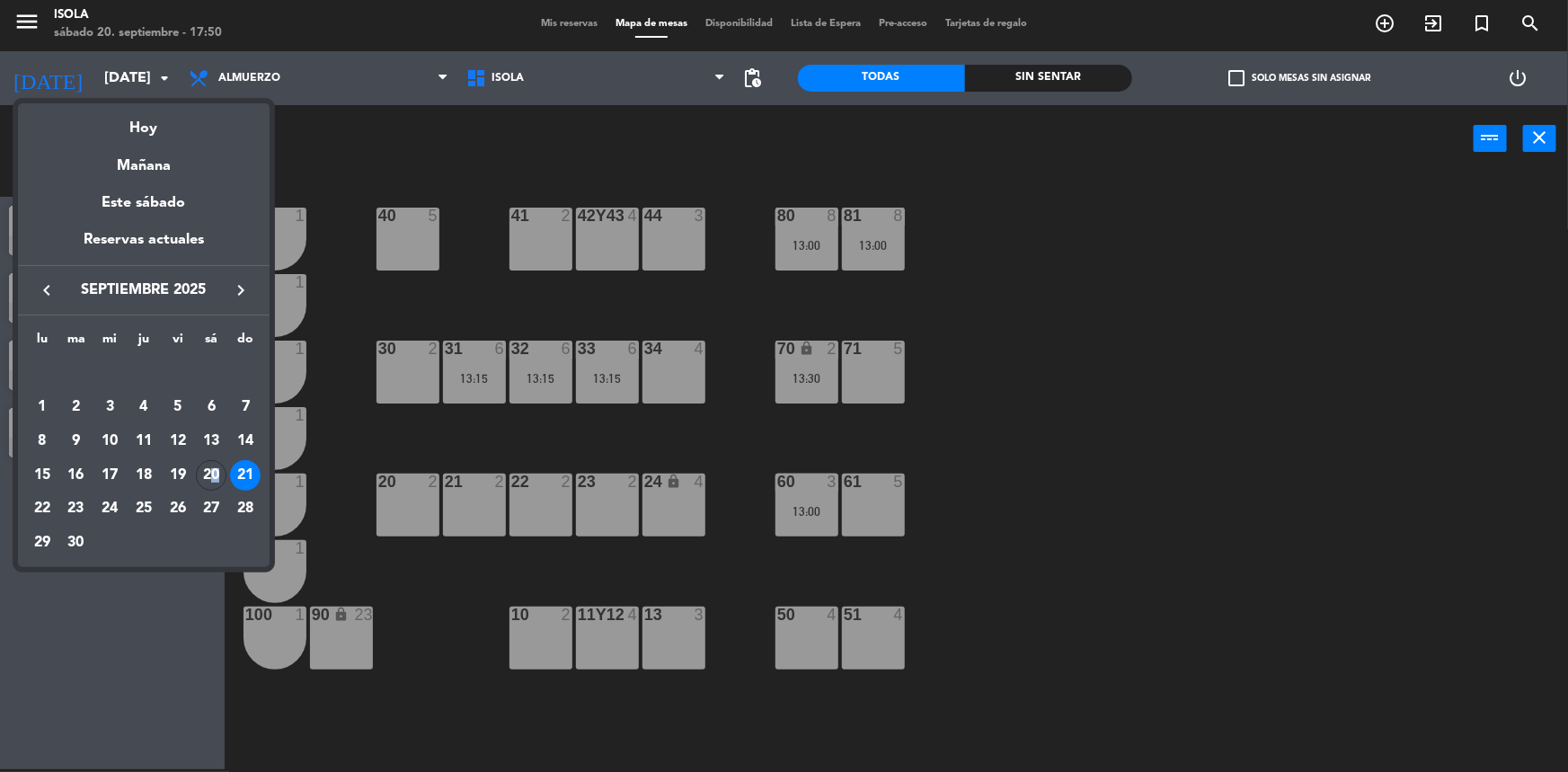
click at [216, 473] on div "20" at bounding box center [211, 475] width 30 height 30
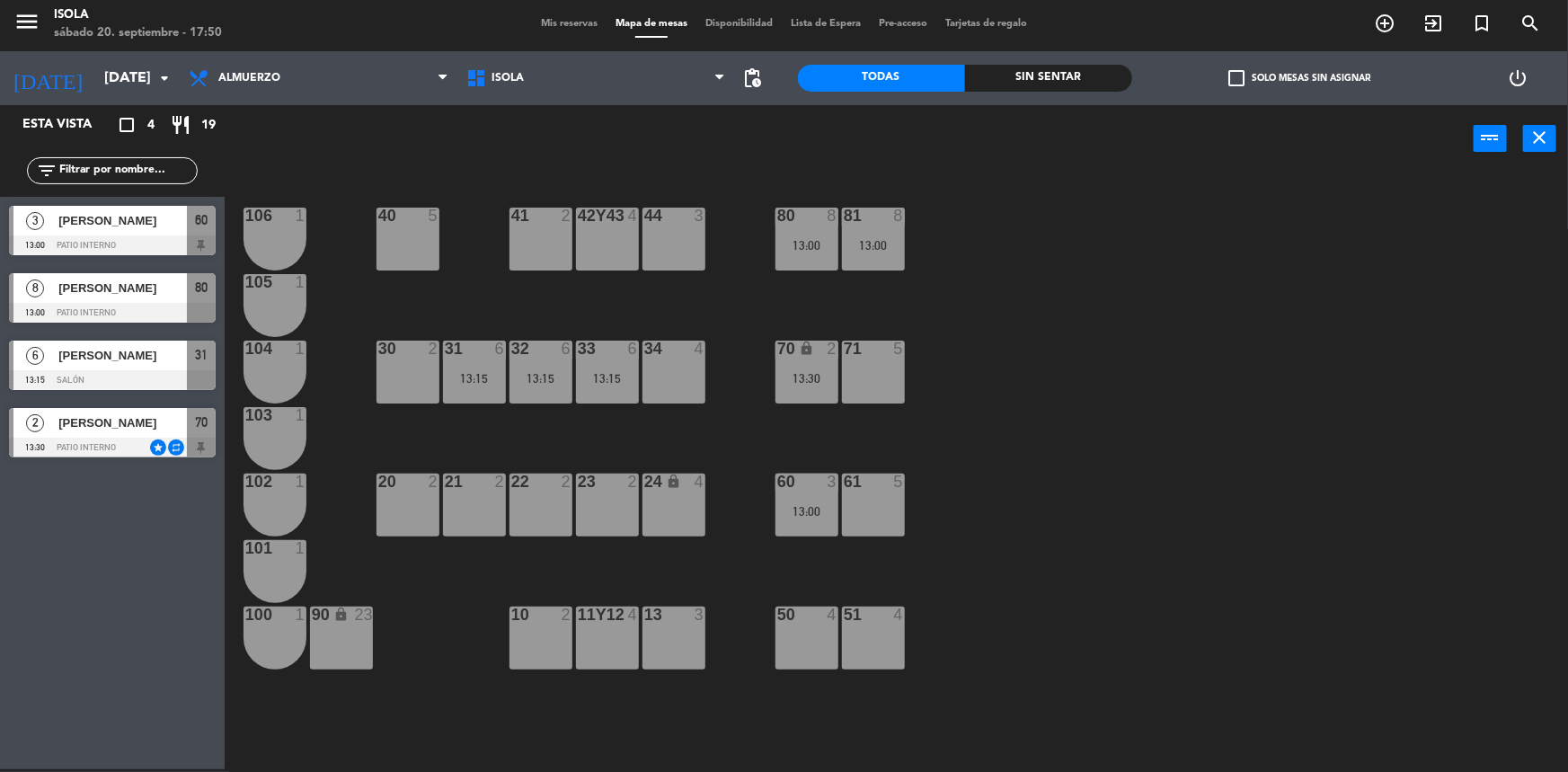
type input "[DATE]"
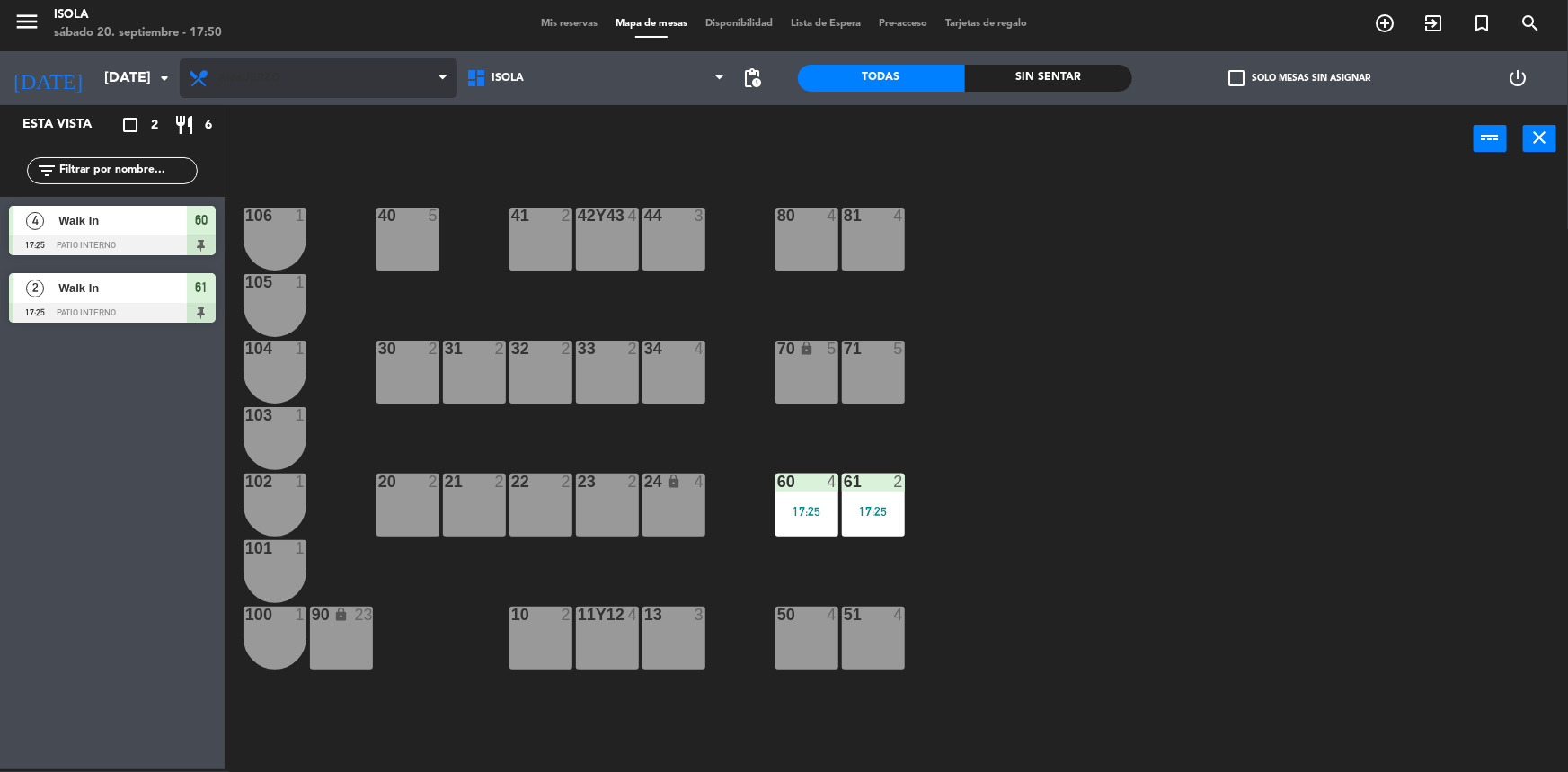
click at [269, 72] on span "Almuerzo" at bounding box center [250, 79] width 62 height 13
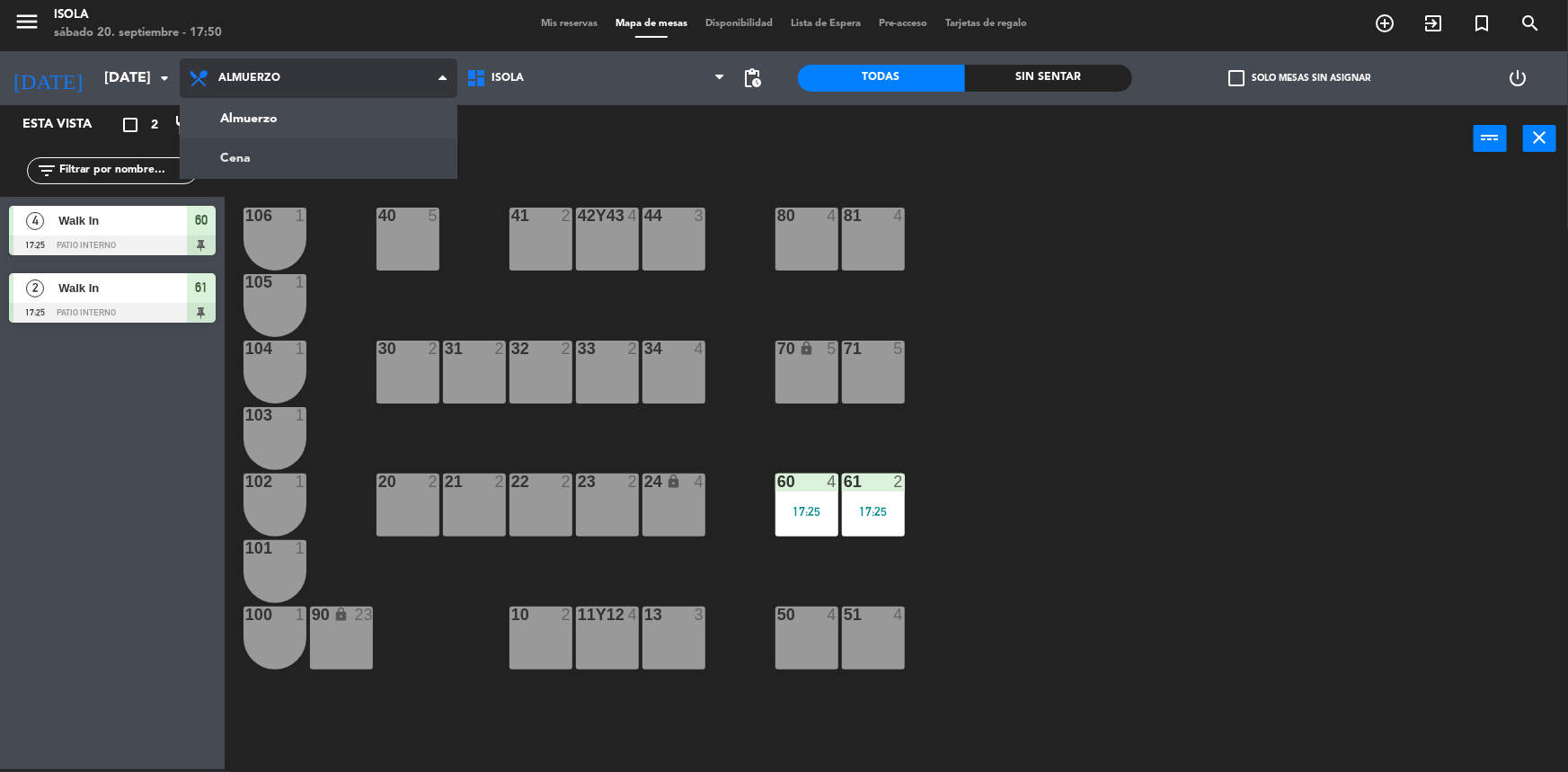
click at [265, 153] on ng-component "menu [PERSON_NAME][DATE] 20. septiembre - 17:50 Mis reservas Mapa de mesas Disp…" at bounding box center [784, 385] width 1568 height 775
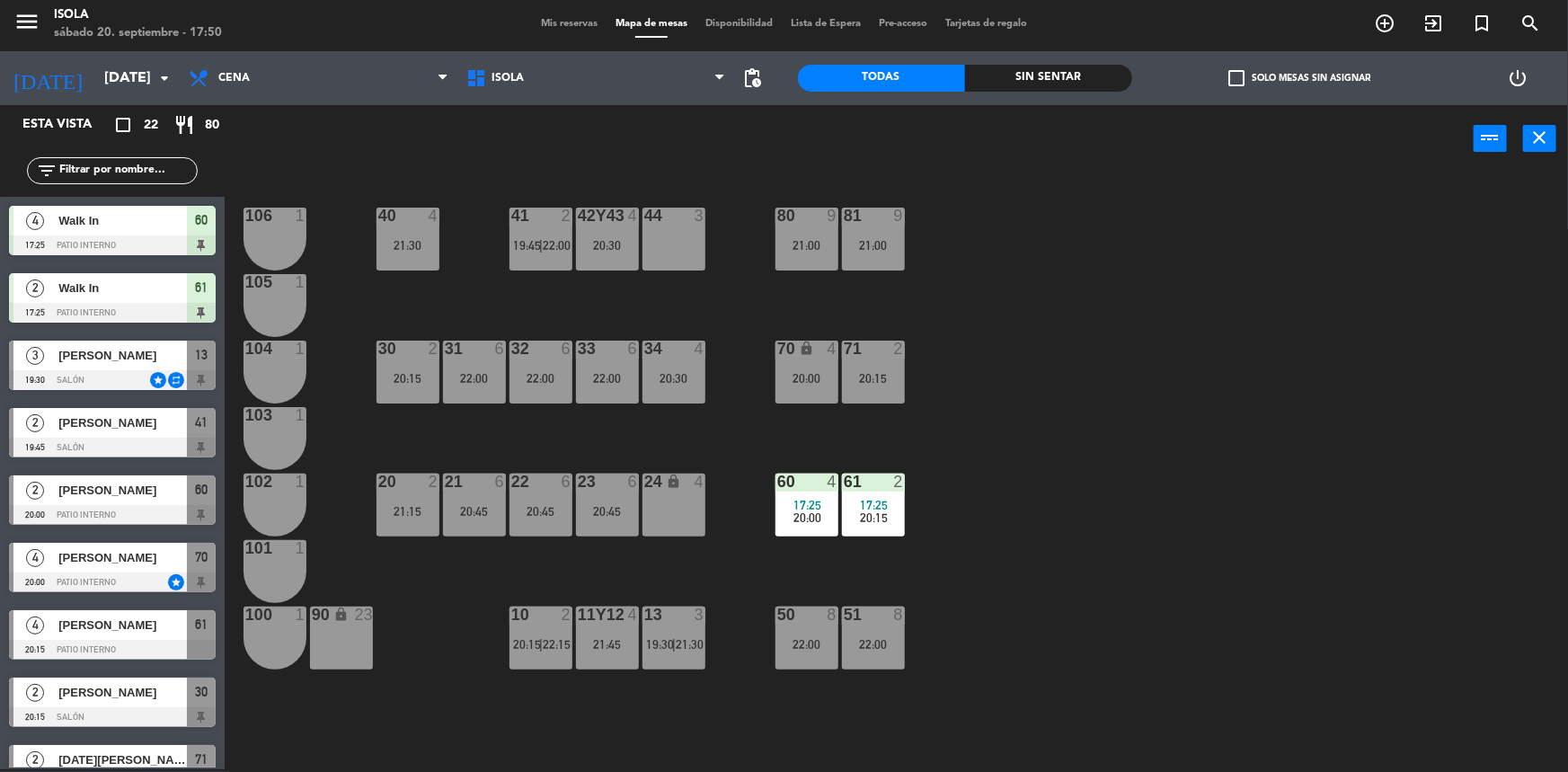
click at [956, 464] on div "40 4 21:30 42y43 4 20:30 41 2 19:45 | 22:00 44 3 80 9 21:00 81 9 21:00 106 1 10…" at bounding box center [903, 473] width 1328 height 597
click at [950, 461] on div "40 4 21:30 42y43 4 20:30 41 2 19:45 | 22:00 44 3 80 9 21:00 81 9 21:00 106 1 10…" at bounding box center [903, 473] width 1328 height 597
click at [689, 521] on div "24 lock 4" at bounding box center [674, 505] width 63 height 63
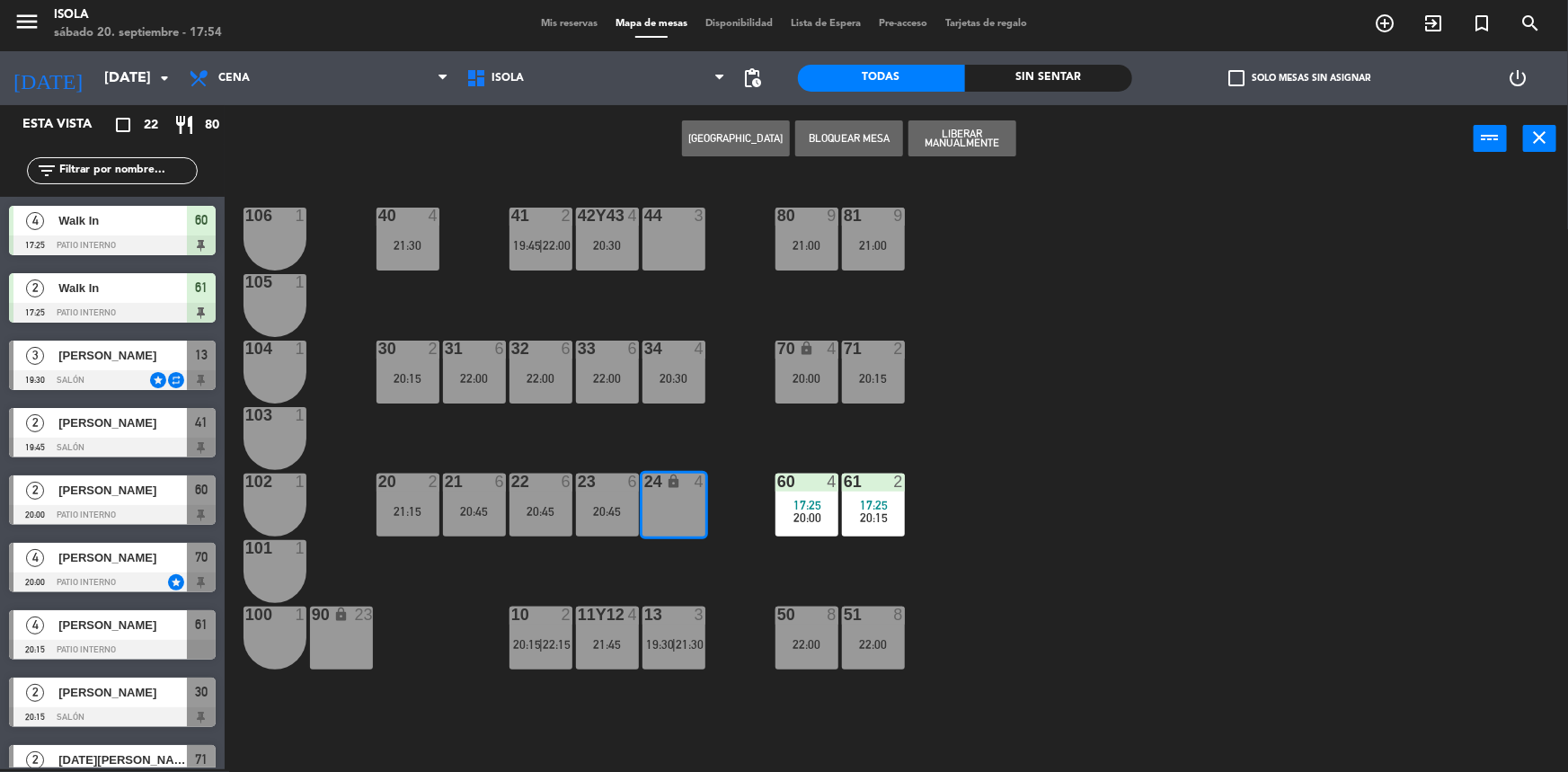
click at [961, 147] on button "Liberar Manualmente" at bounding box center [962, 138] width 108 height 36
click at [1020, 338] on div "40 4 21:30 42y43 4 20:30 41 2 19:45 | 22:00 44 3 80 9 21:00 81 9 21:00 106 1 10…" at bounding box center [903, 473] width 1328 height 597
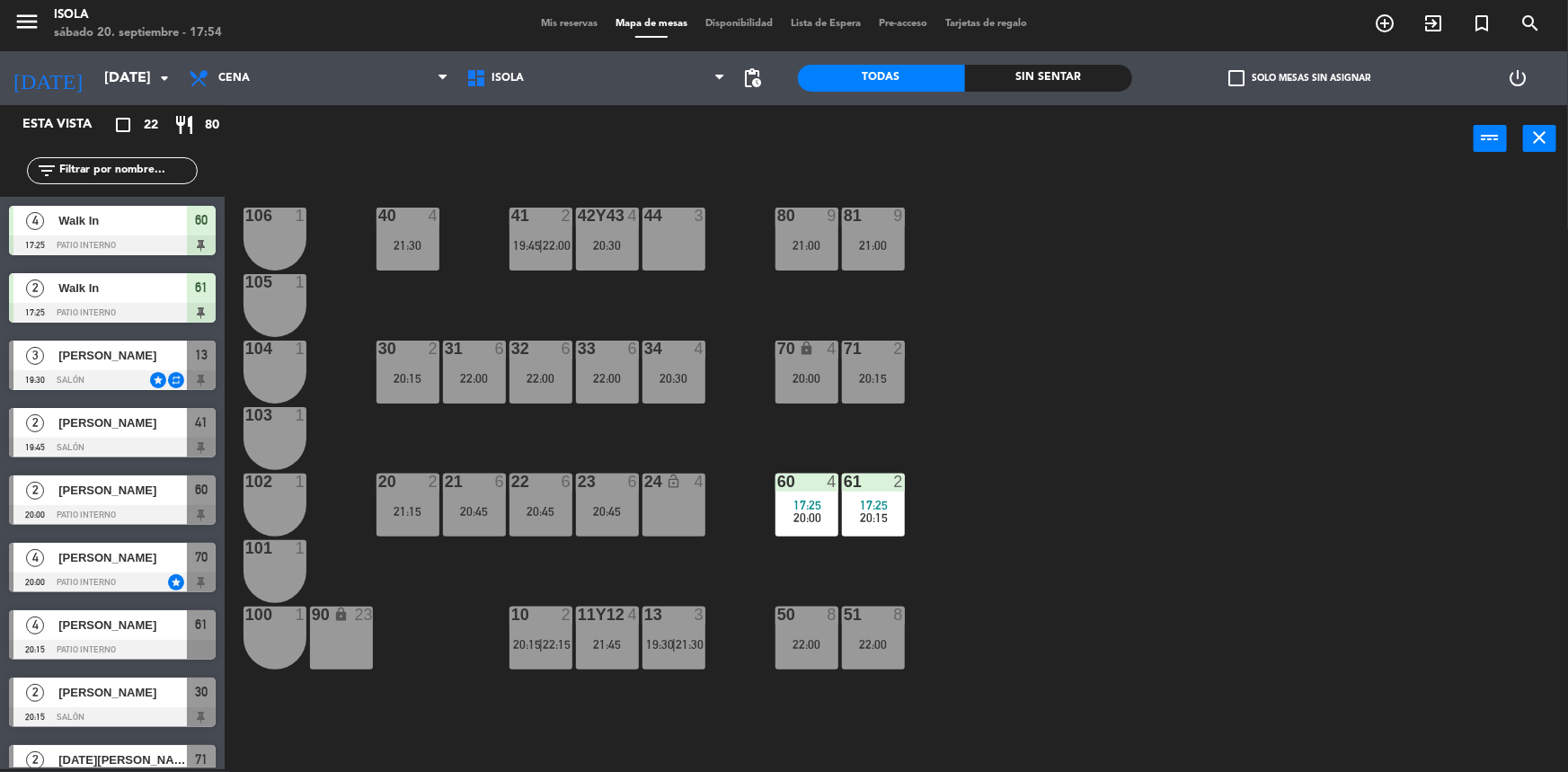
click at [676, 615] on div at bounding box center [674, 615] width 29 height 16
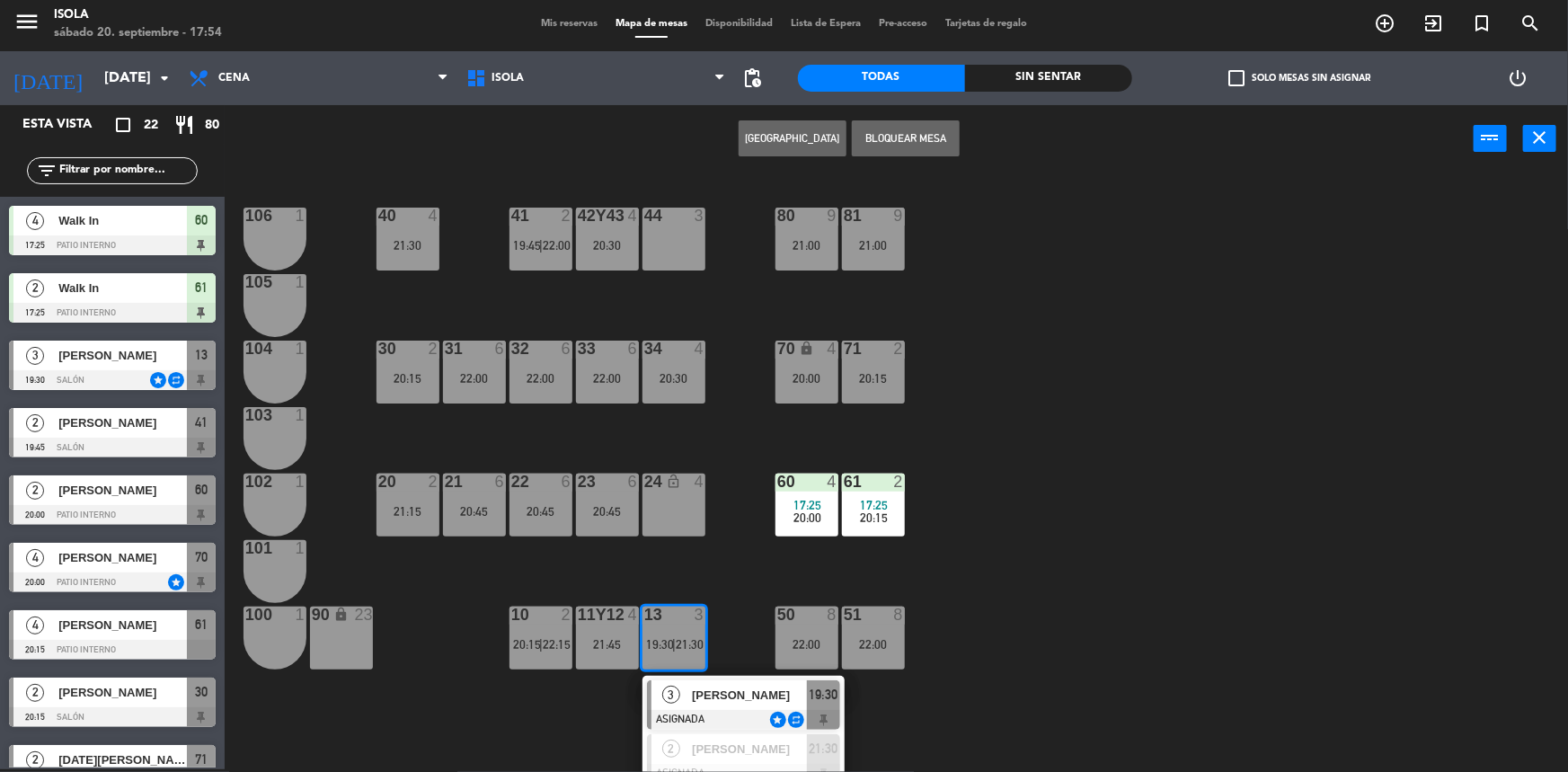
drag, startPoint x: 956, startPoint y: 604, endPoint x: 903, endPoint y: 615, distance: 54.1
click at [957, 603] on div "40 4 21:30 42y43 4 20:30 41 2 19:45 | 22:00 44 3 80 9 21:00 81 9 21:00 106 1 10…" at bounding box center [903, 473] width 1328 height 597
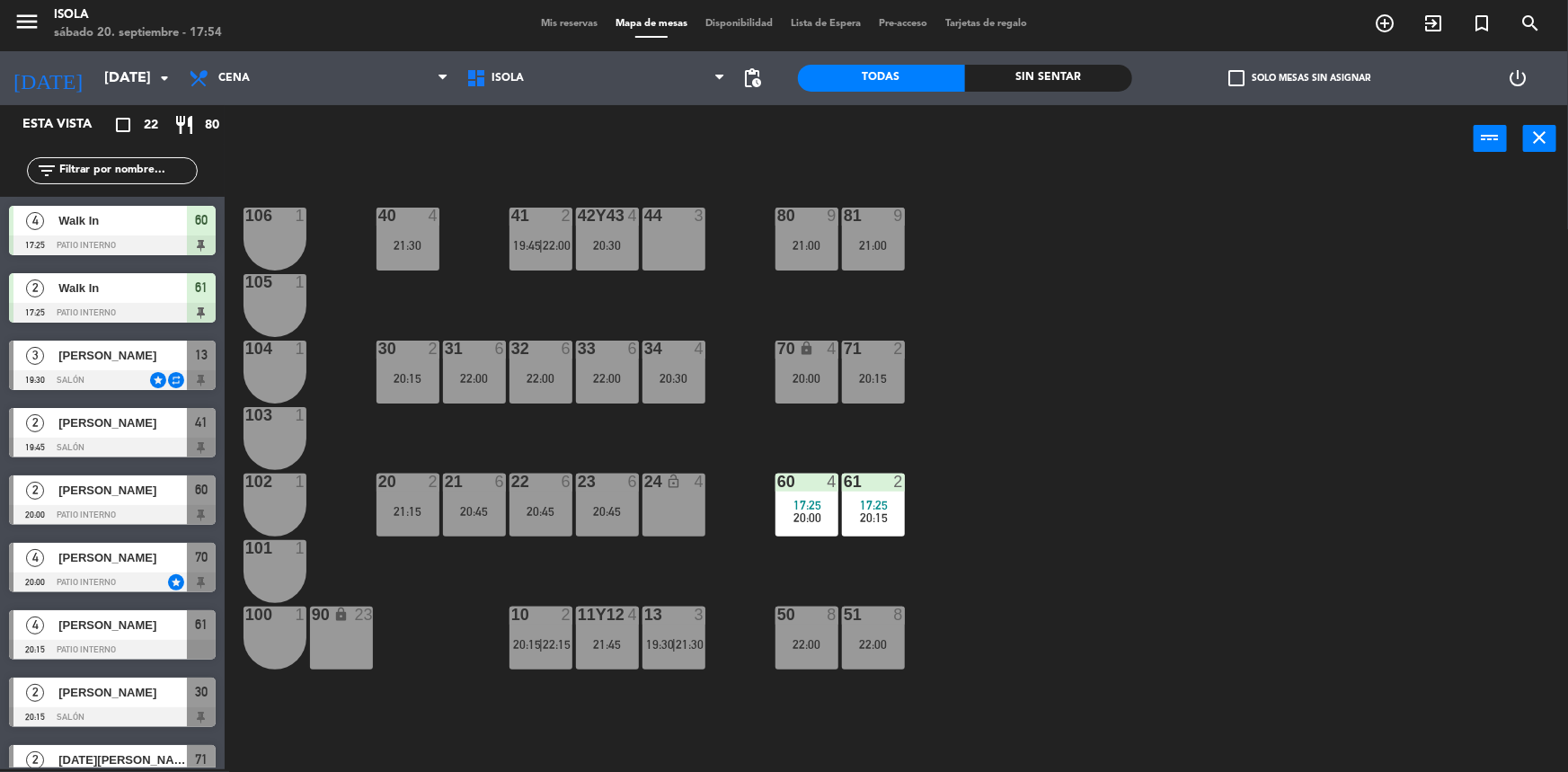
click at [656, 495] on div "24 lock_open 4" at bounding box center [674, 505] width 63 height 63
click at [906, 136] on button "Retener Mesa" at bounding box center [906, 138] width 108 height 36
click at [1057, 360] on div "40 4 21:30 42y43 4 20:30 41 2 19:45 | 22:00 44 3 80 9 21:00 81 9 21:00 106 1 10…" at bounding box center [903, 473] width 1328 height 597
click at [1160, 530] on div "40 4 21:30 42y43 4 20:30 41 2 19:45 | 22:00 44 3 80 9 21:00 81 9 21:00 106 1 10…" at bounding box center [903, 473] width 1328 height 597
click at [568, 22] on span "Mis reservas" at bounding box center [568, 24] width 74 height 10
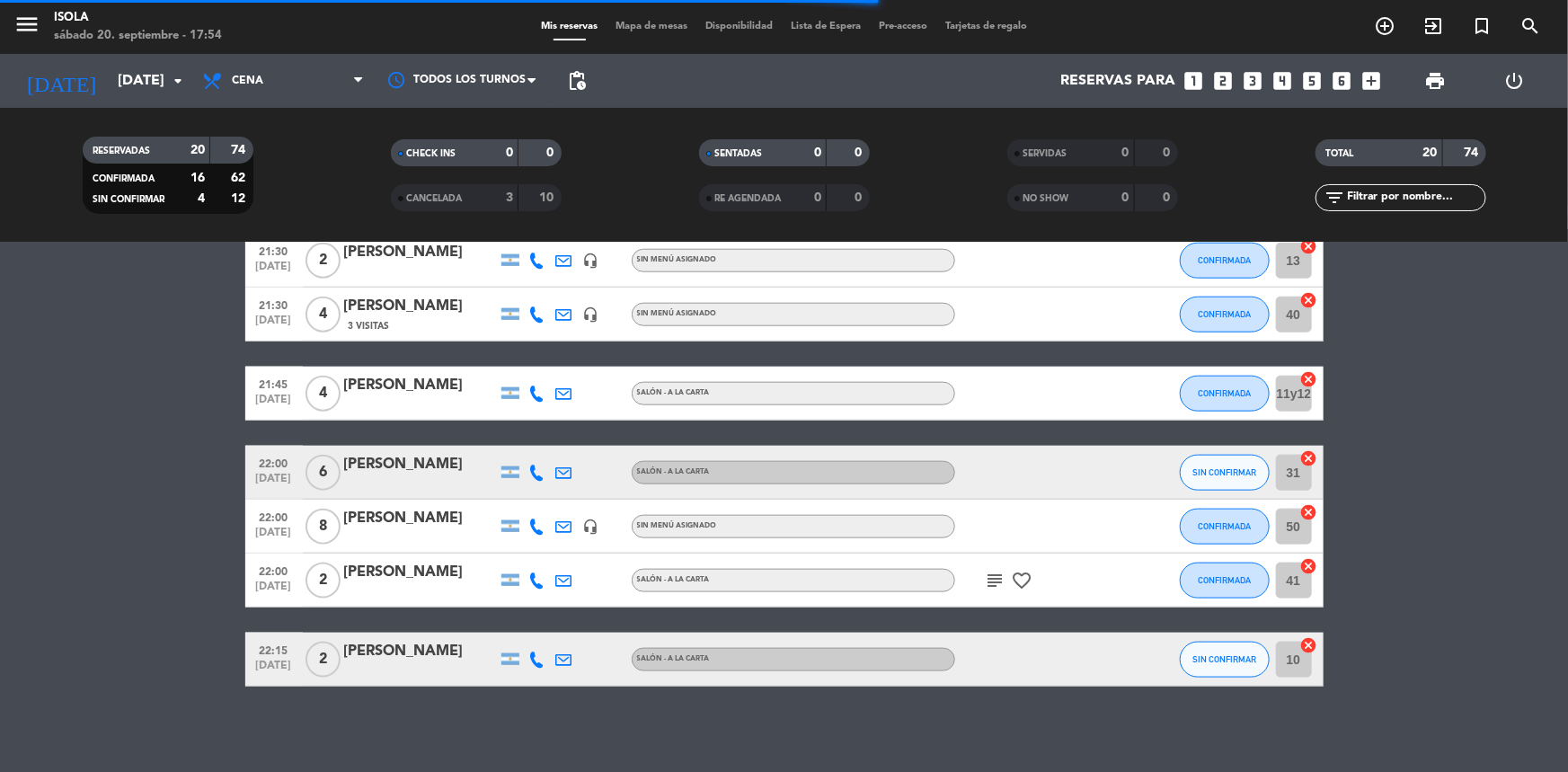
scroll to position [998, 0]
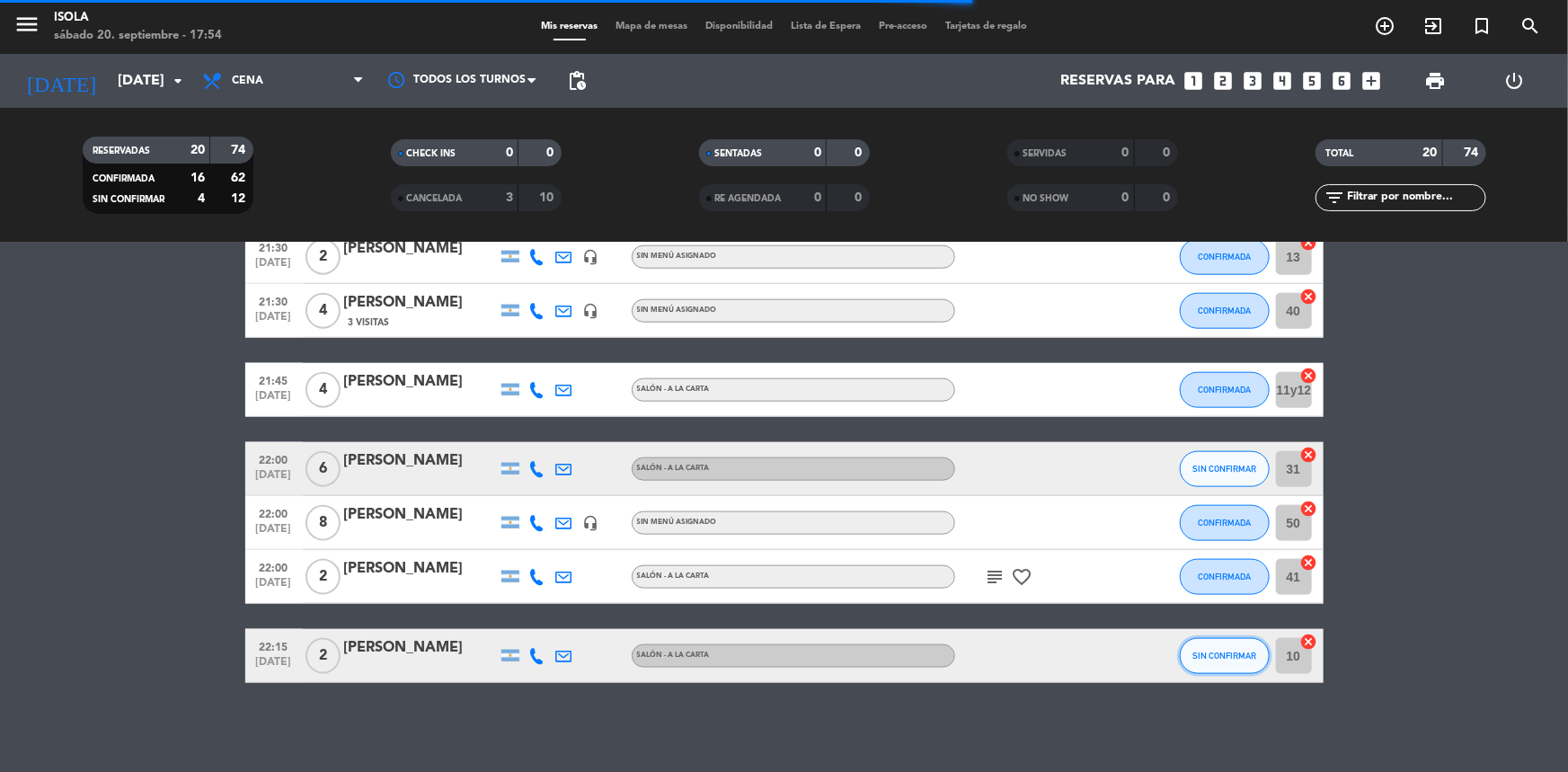
click at [1238, 658] on span "SIN CONFIRMAR" at bounding box center [1225, 656] width 64 height 10
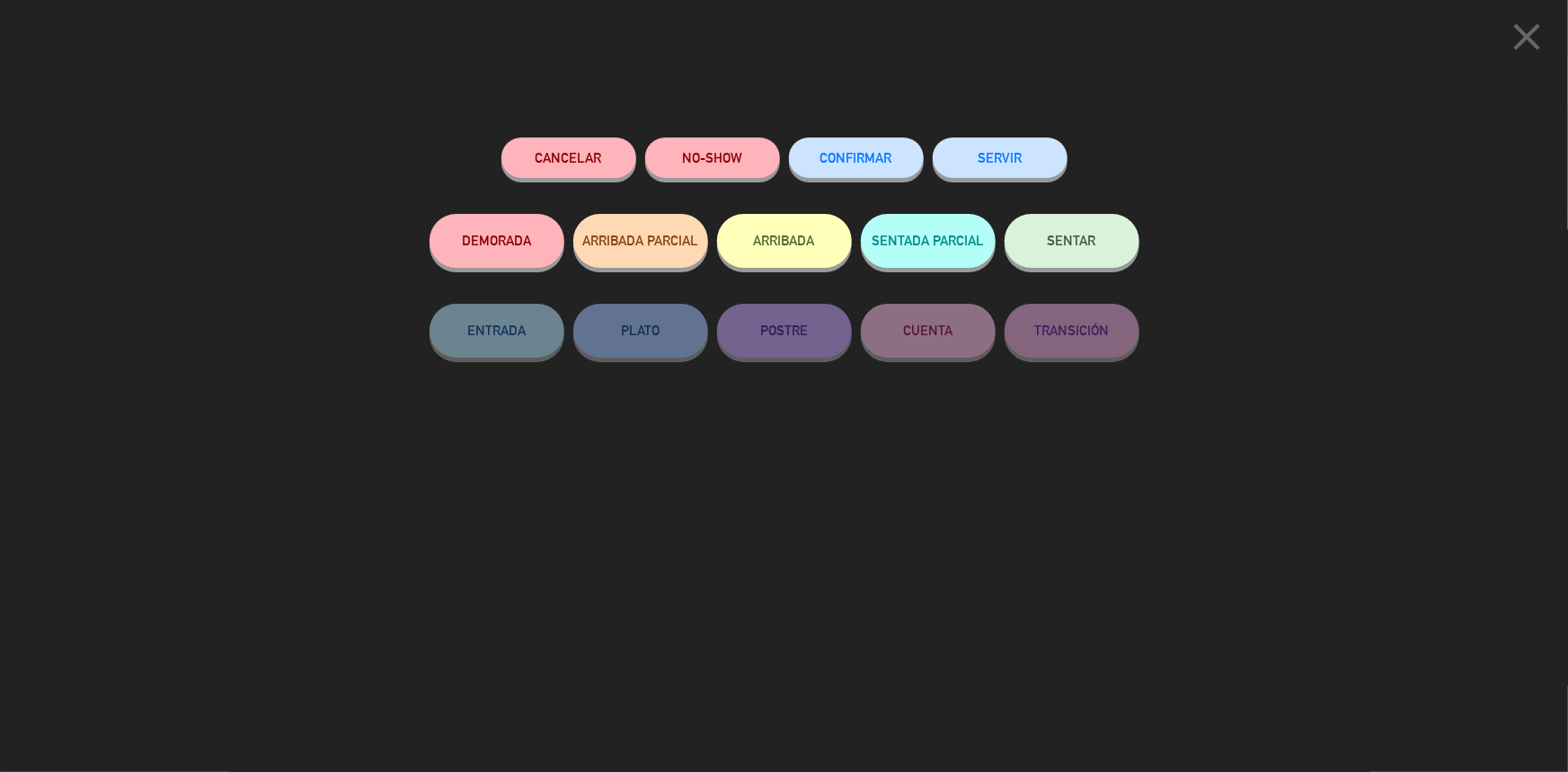
click at [871, 174] on button "CONFIRMAR" at bounding box center [856, 158] width 135 height 40
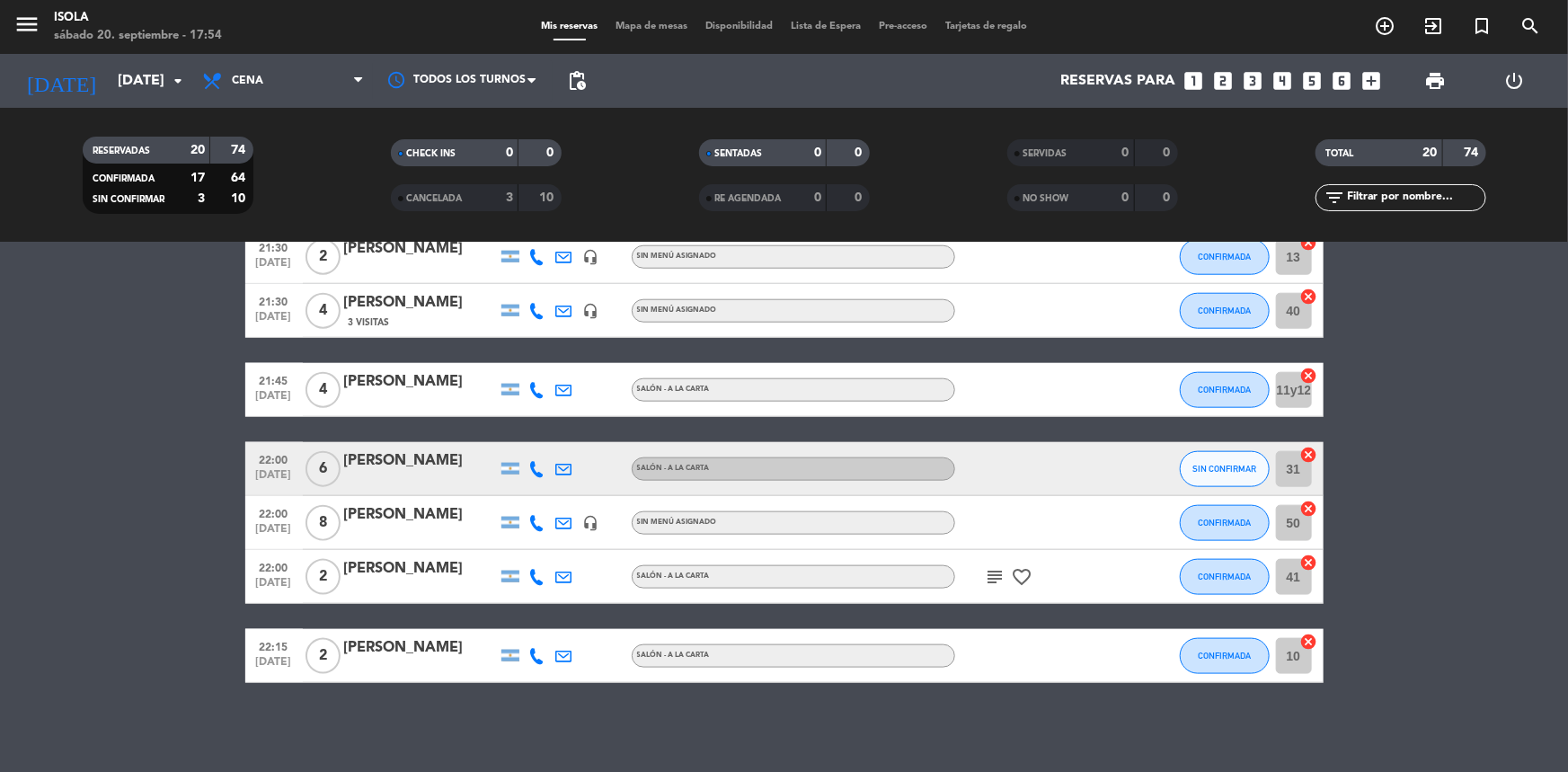
click at [632, 23] on span "Mapa de mesas" at bounding box center [652, 27] width 90 height 10
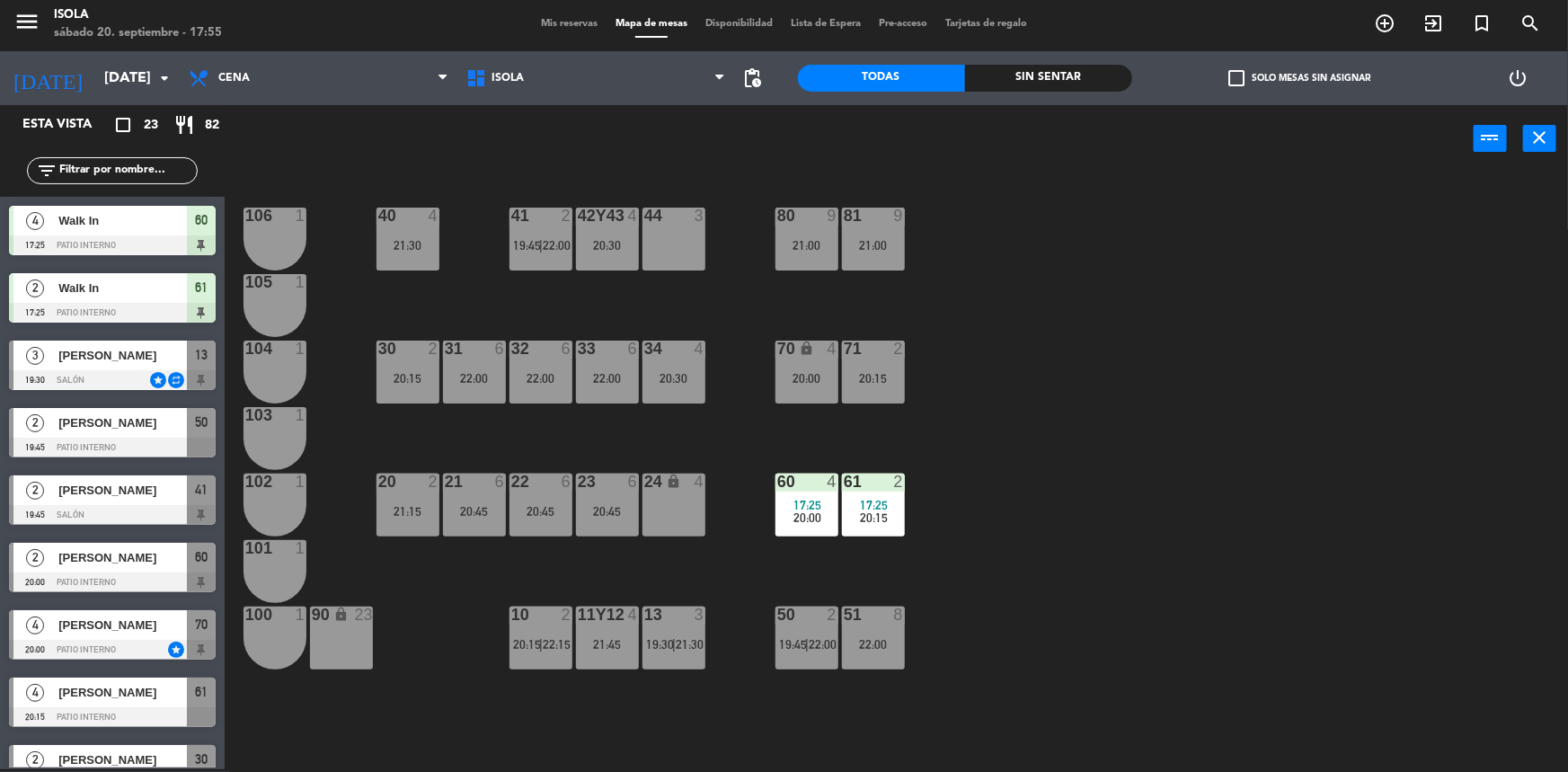
click at [392, 380] on div "20:15" at bounding box center [407, 378] width 63 height 13
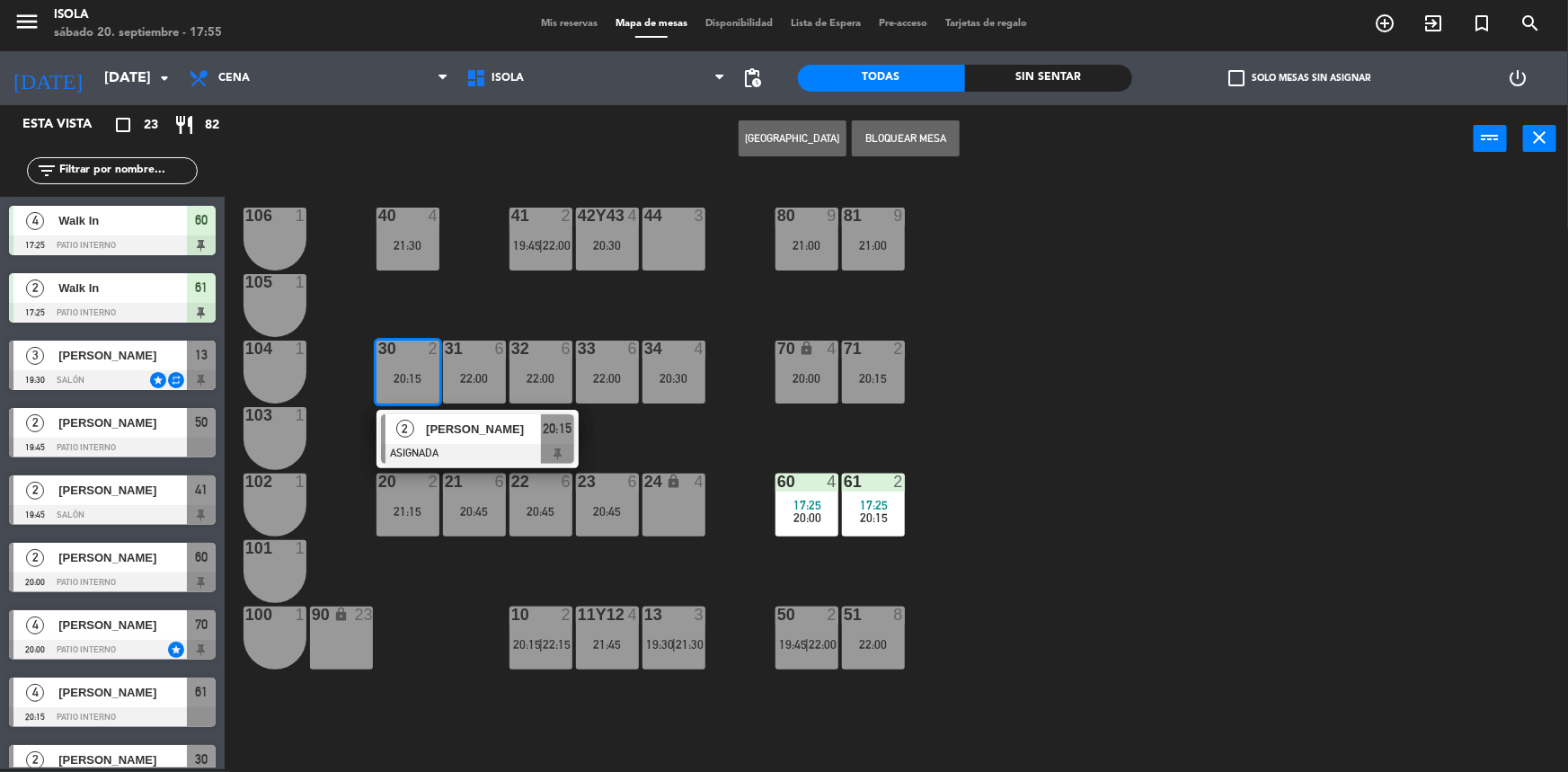
click at [626, 456] on div "40 4 21:30 42y43 4 20:30 41 2 19:45 | 22:00 44 3 80 9 21:00 81 9 21:00 106 1 10…" at bounding box center [903, 473] width 1328 height 597
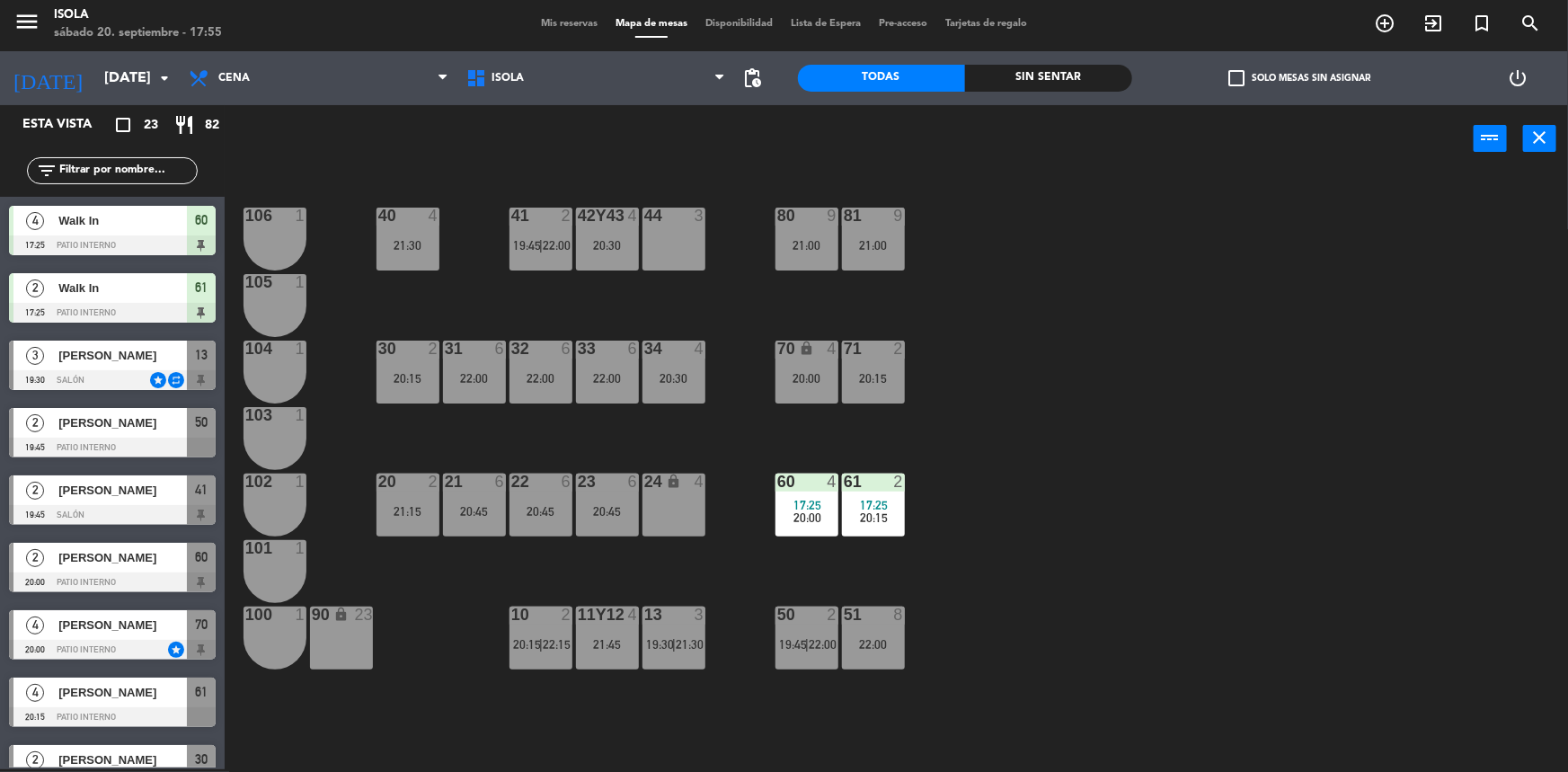
click at [835, 620] on div "51" at bounding box center [843, 615] width 29 height 16
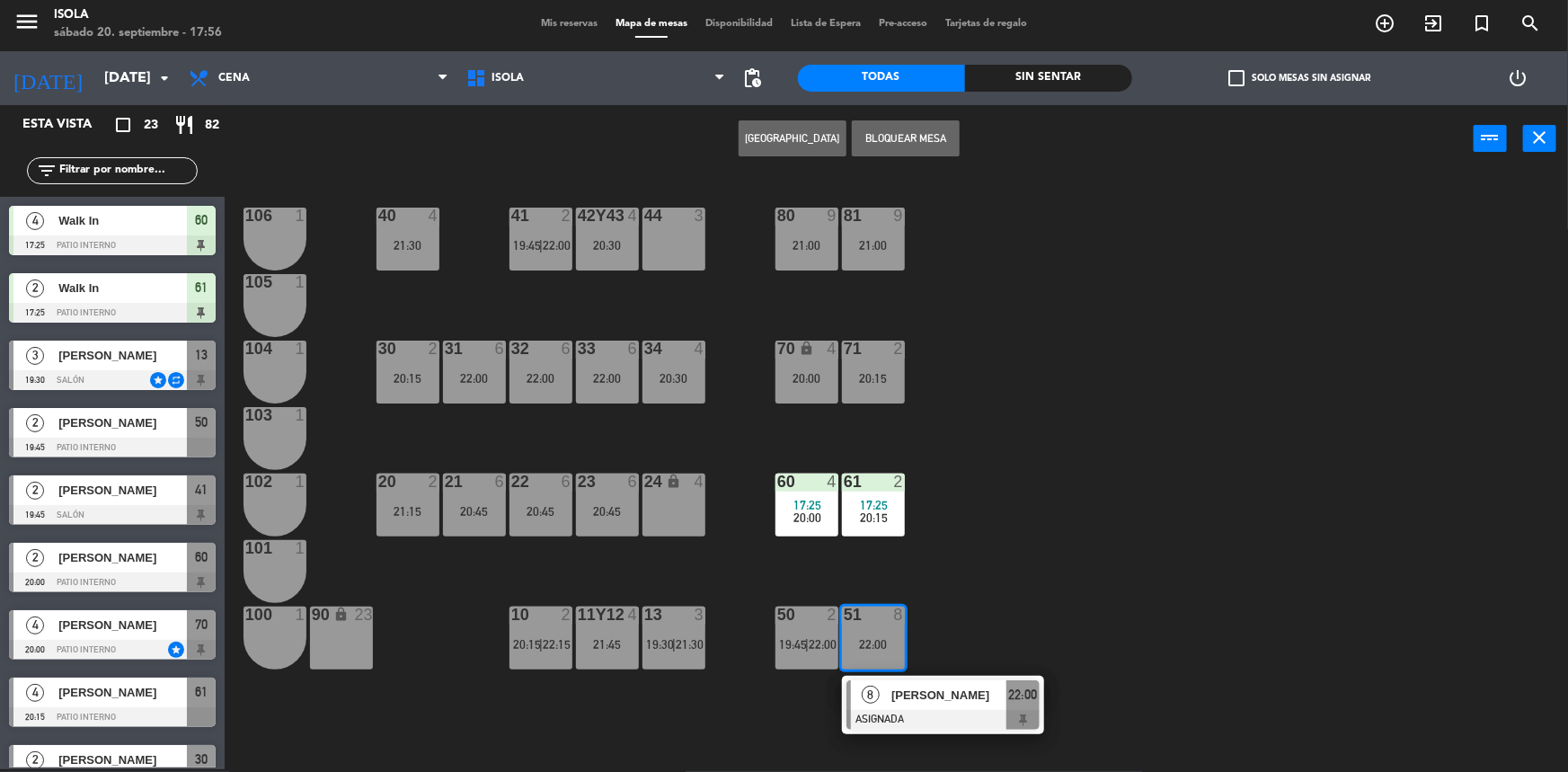
click at [928, 556] on div "40 4 21:30 42y43 4 20:30 41 2 19:45 | 22:00 44 3 80 9 21:00 81 9 21:00 106 1 10…" at bounding box center [903, 473] width 1328 height 597
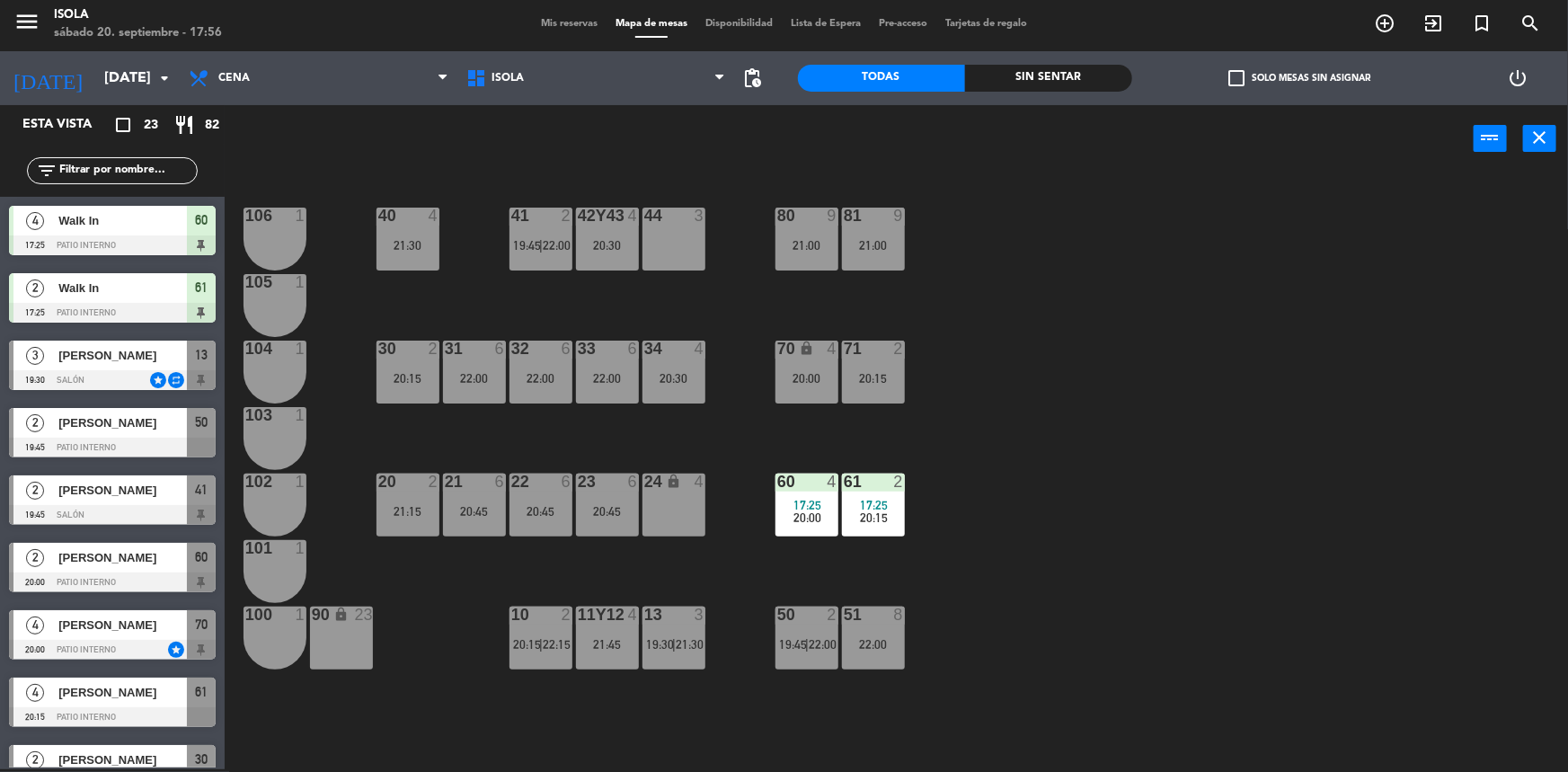
click at [828, 629] on div "50 2 19:45 | 22:00" at bounding box center [806, 638] width 63 height 63
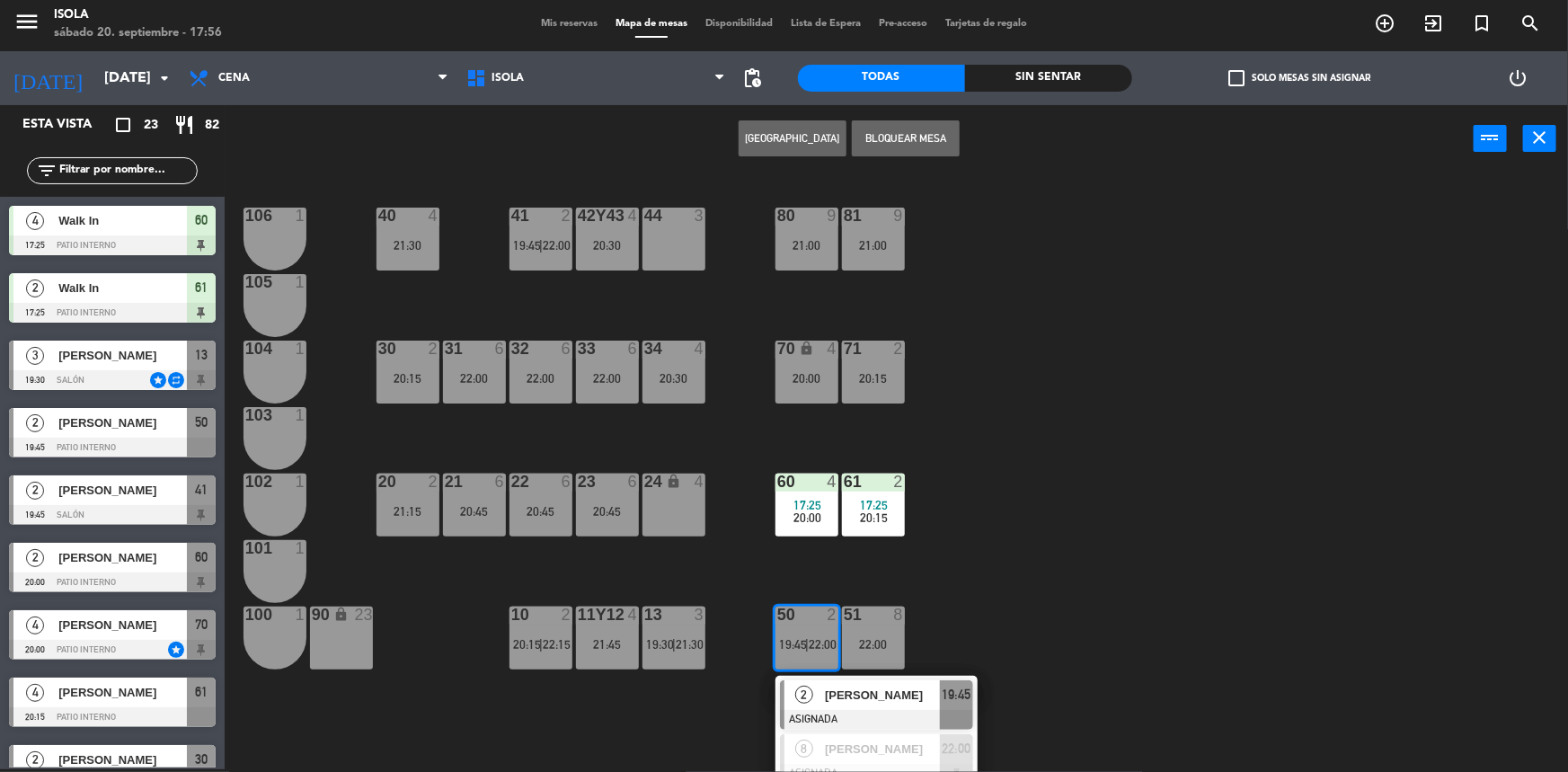
click at [965, 593] on div "40 4 21:30 42y43 4 20:30 41 2 19:45 | 22:00 44 3 80 9 21:00 81 9 21:00 106 1 10…" at bounding box center [903, 473] width 1328 height 597
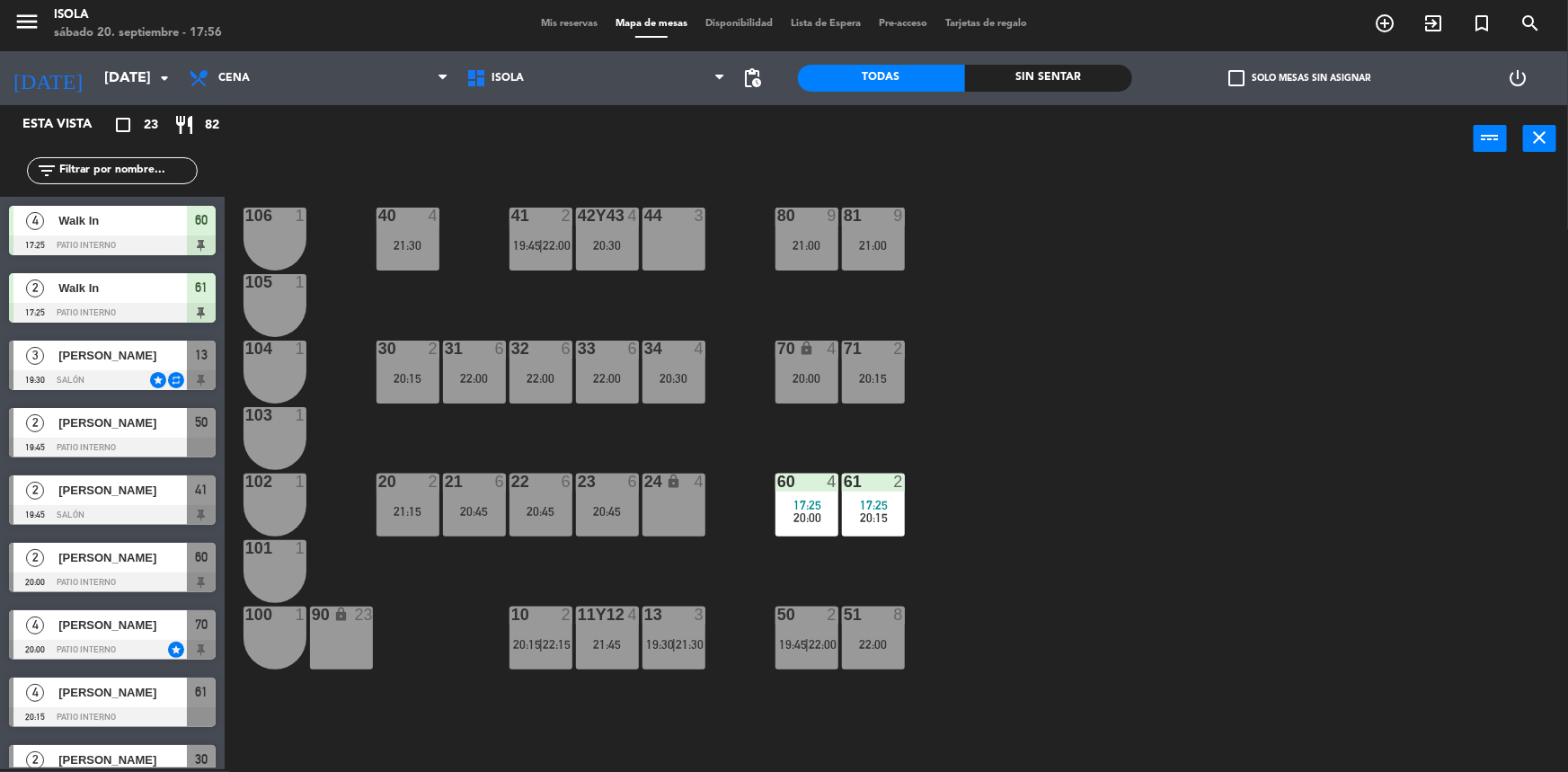
click at [536, 29] on div "Mis reservas Mapa de mesas Disponibilidad Lista de Espera Pre-acceso Tarjetas d…" at bounding box center [784, 25] width 504 height 16
click at [546, 23] on span "Mis reservas" at bounding box center [568, 24] width 74 height 10
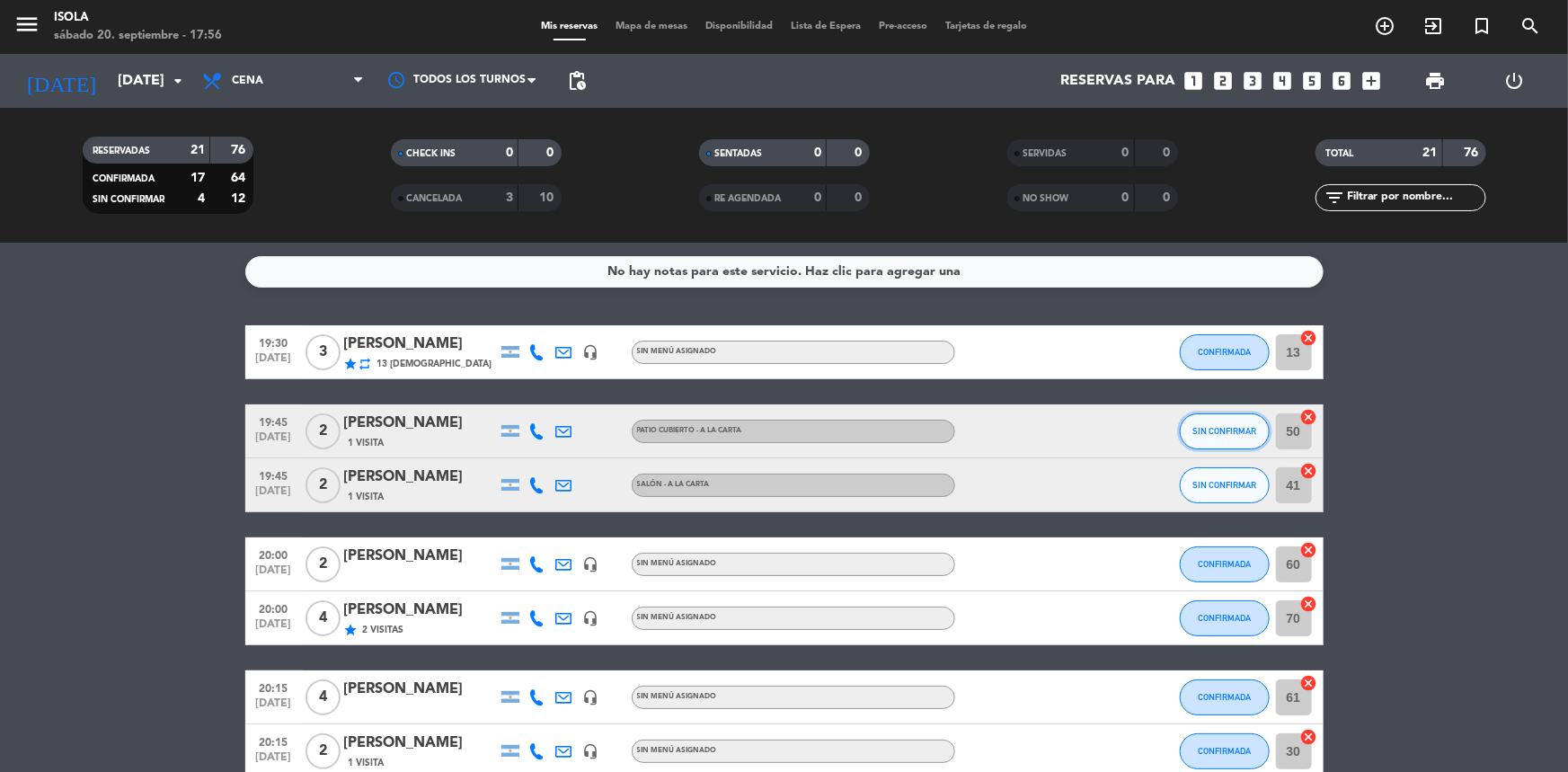
click at [1191, 420] on button "SIN CONFIRMAR" at bounding box center [1225, 431] width 90 height 36
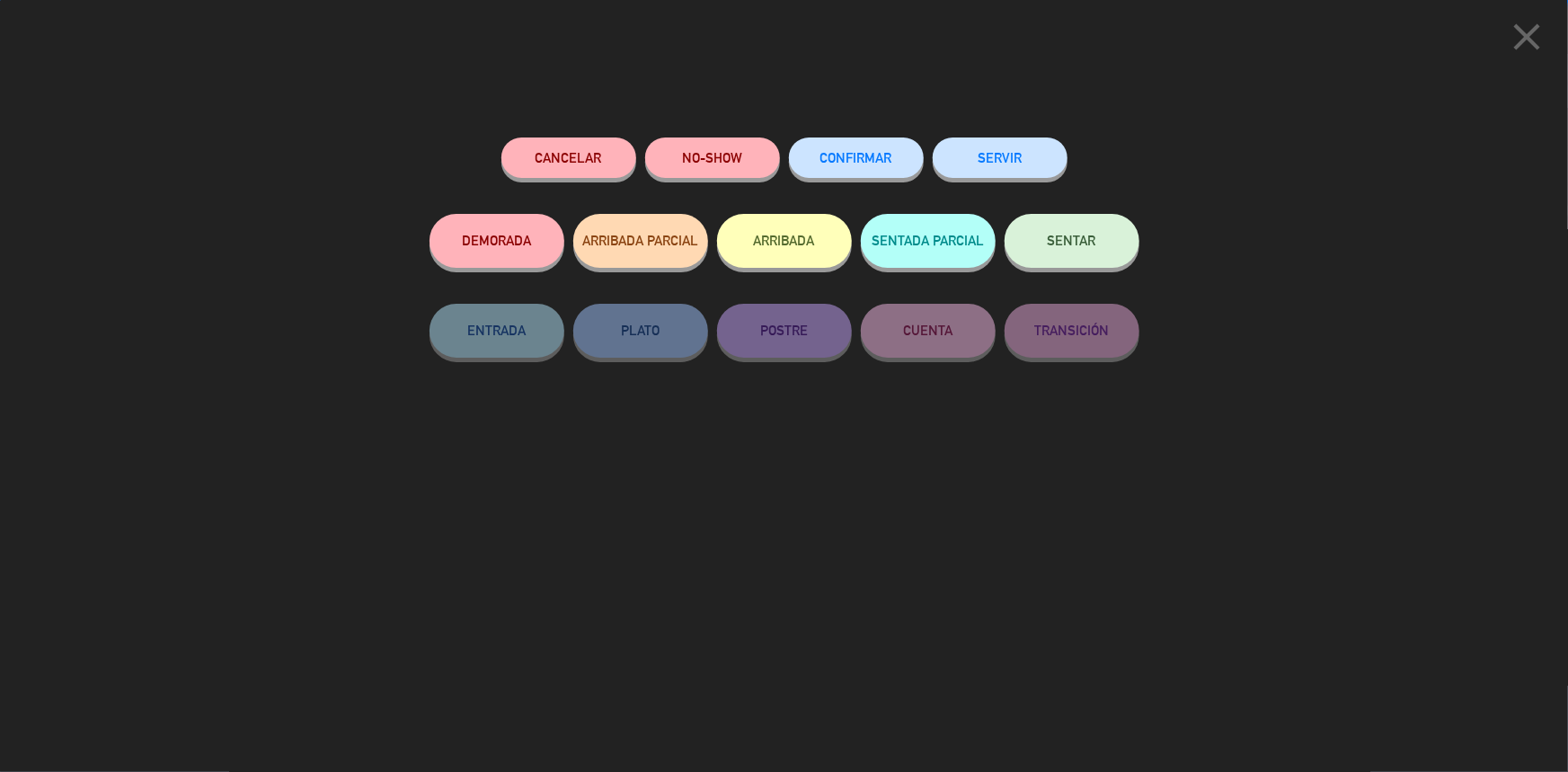
click at [867, 166] on button "CONFIRMAR" at bounding box center [856, 158] width 135 height 40
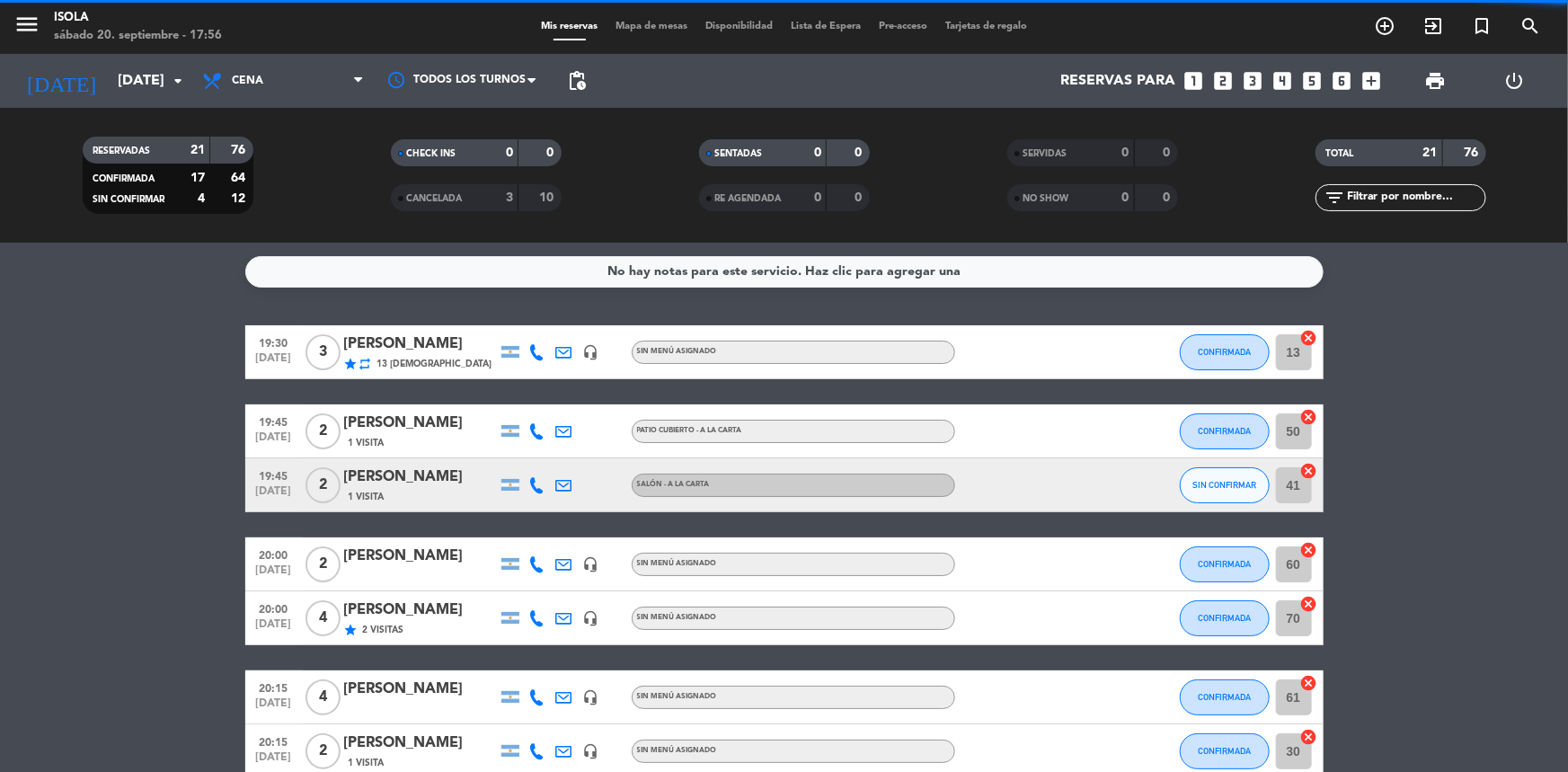
click at [638, 26] on span "Mapa de mesas" at bounding box center [652, 27] width 90 height 10
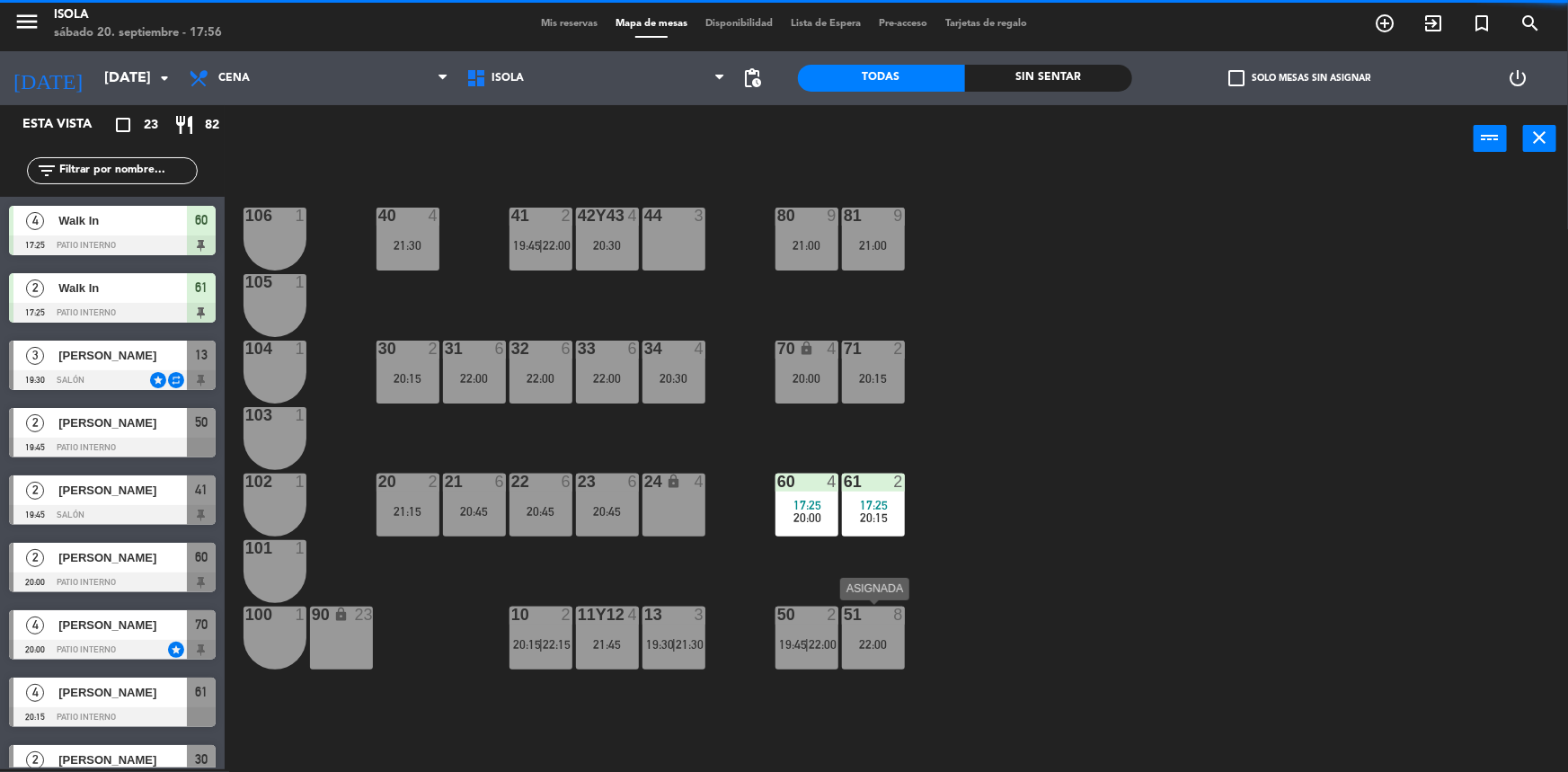
click at [881, 638] on div "22:00" at bounding box center [873, 645] width 63 height 13
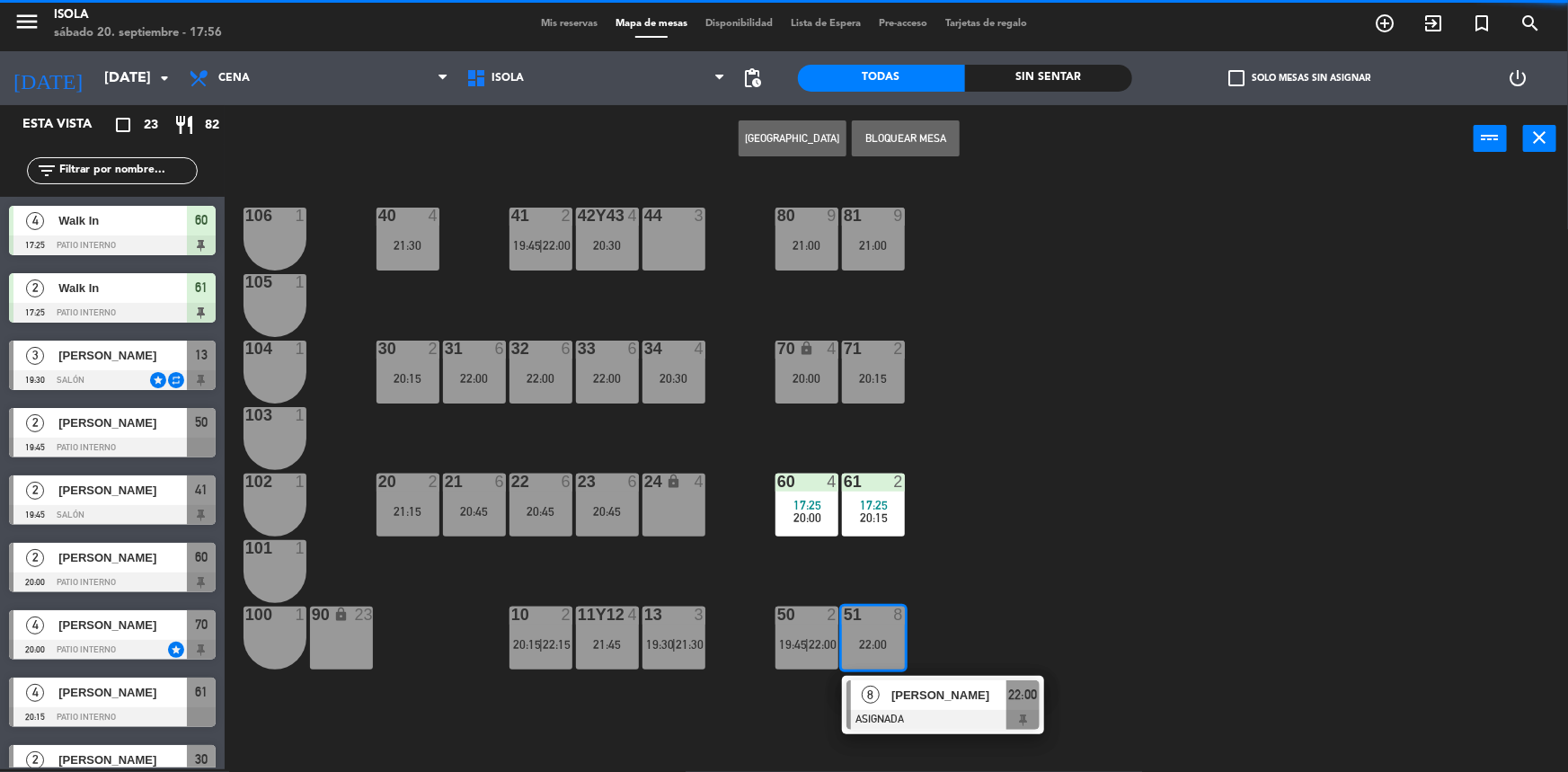
click at [953, 559] on div "40 4 21:30 42y43 4 20:30 41 2 19:45 | 22:00 44 3 80 9 21:00 81 9 21:00 106 1 10…" at bounding box center [903, 473] width 1328 height 597
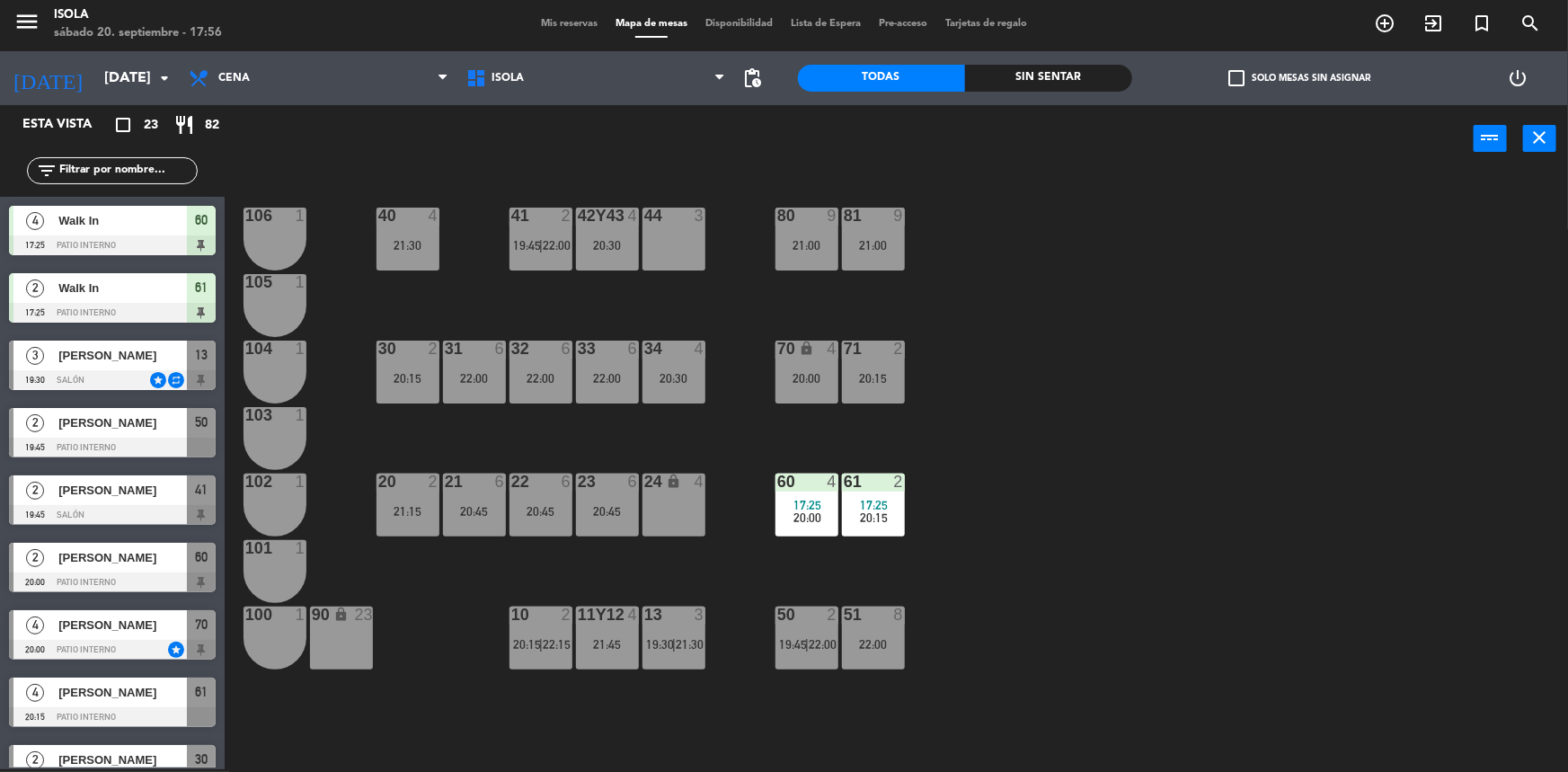
click at [913, 559] on div "40 4 21:30 42y43 4 20:30 41 2 19:45 | 22:00 44 3 80 9 21:00 81 9 21:00 106 1 10…" at bounding box center [903, 473] width 1328 height 597
click at [959, 586] on div "40 4 21:30 42y43 4 20:30 41 2 19:45 | 22:00 44 3 80 9 21:00 81 9 21:00 106 1 10…" at bounding box center [903, 473] width 1328 height 597
click at [693, 424] on div "40 4 21:30 42y43 4 20:30 41 2 19:45 | 22:00 44 3 80 9 21:00 81 9 21:00 106 1 10…" at bounding box center [903, 473] width 1328 height 597
click at [552, 618] on div at bounding box center [540, 615] width 29 height 16
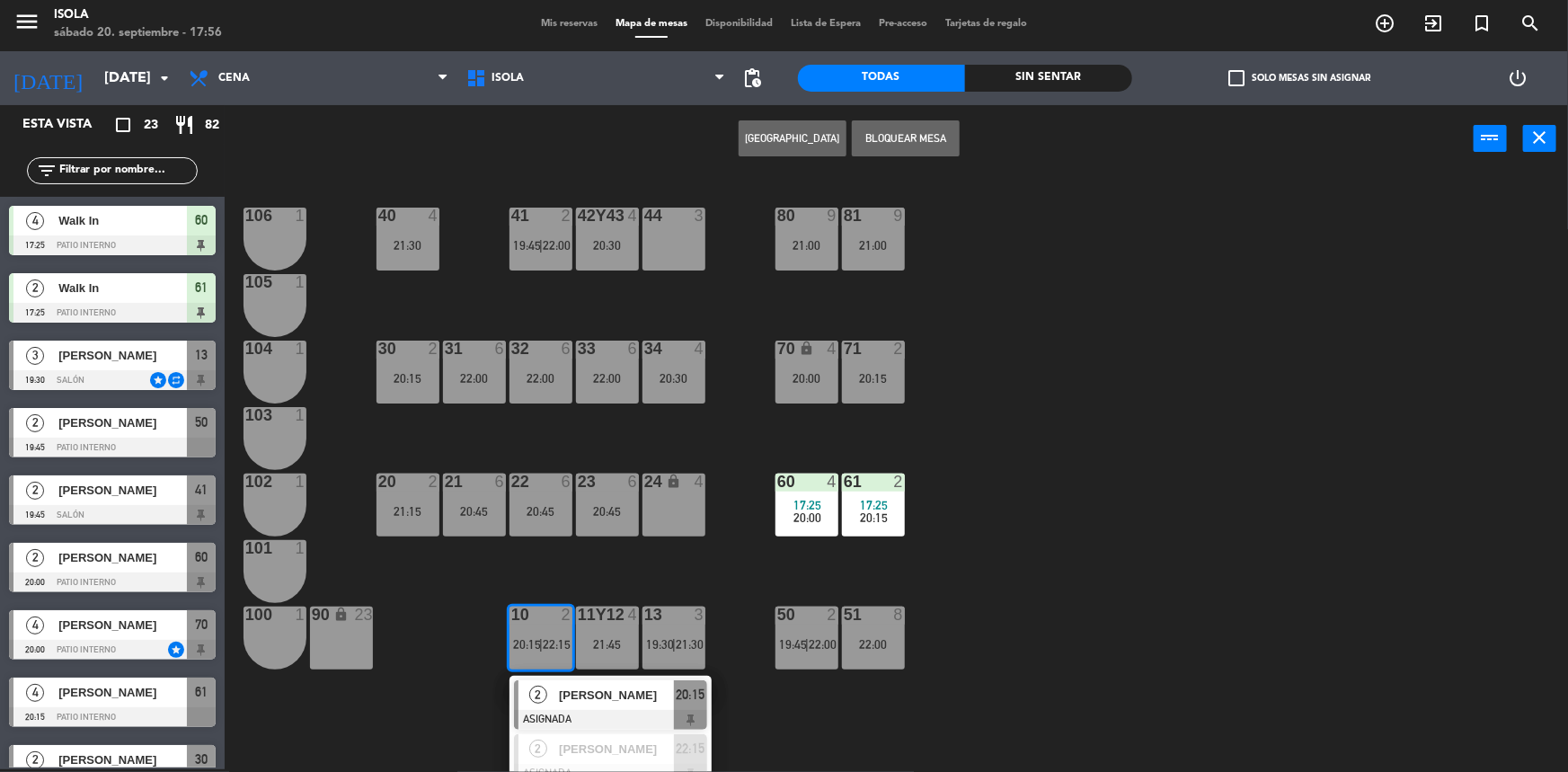
click at [575, 573] on div "40 4 21:30 42y43 4 20:30 41 2 19:45 | 22:00 44 3 80 9 21:00 81 9 21:00 106 1 10…" at bounding box center [903, 473] width 1328 height 597
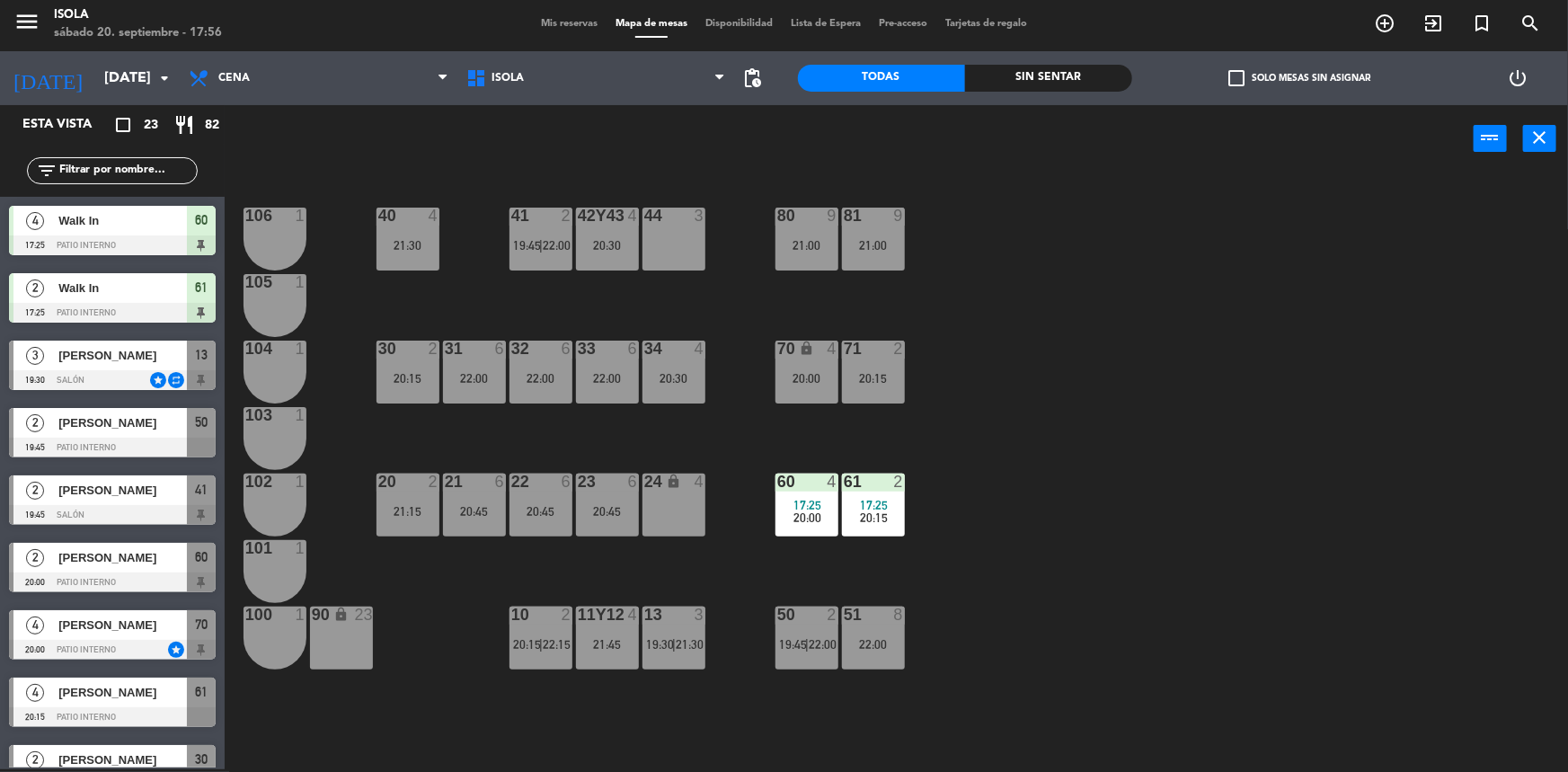
click at [778, 611] on div "50" at bounding box center [777, 615] width 1 height 16
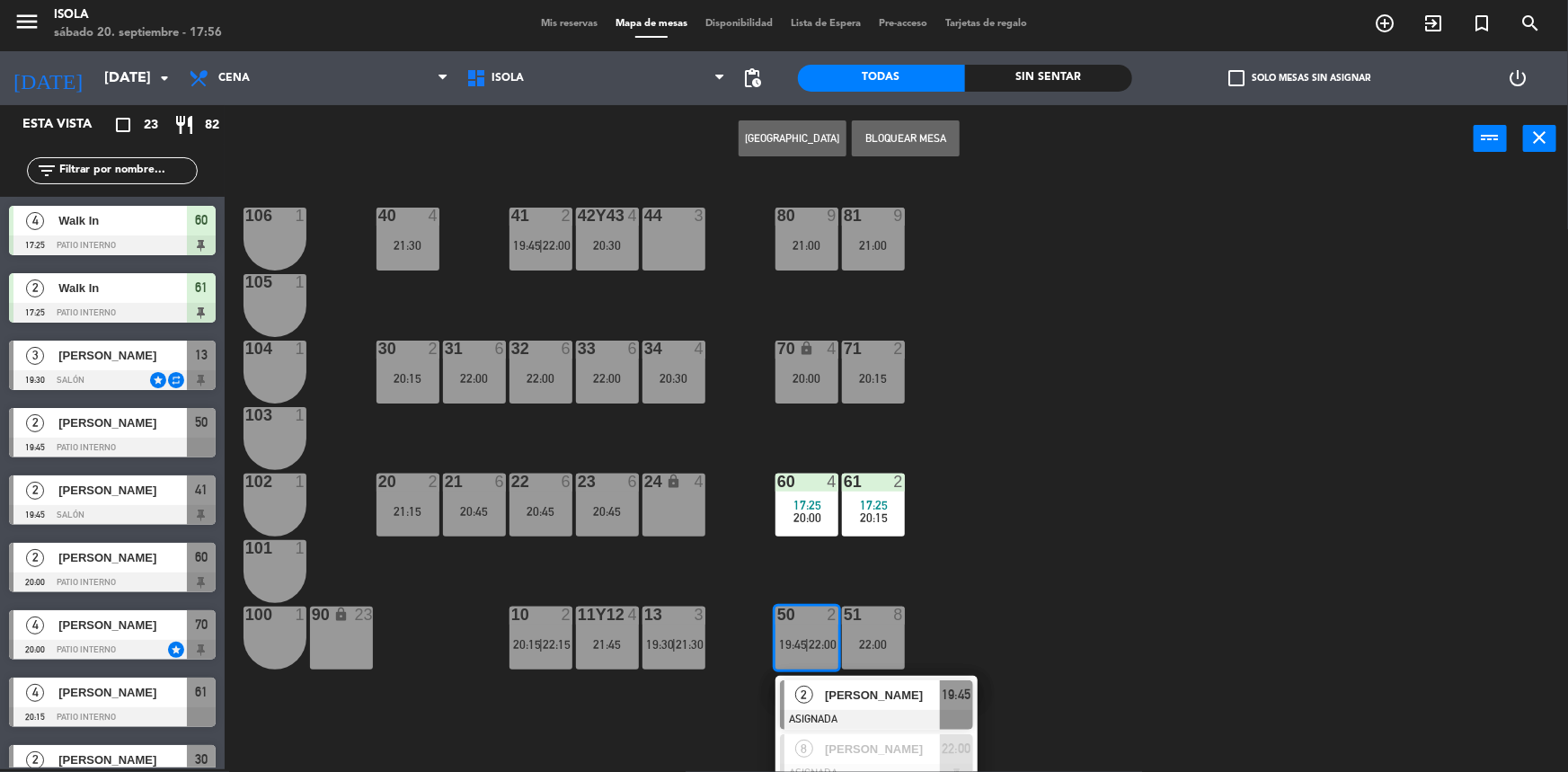
drag, startPoint x: 951, startPoint y: 584, endPoint x: 965, endPoint y: 600, distance: 21.3
click at [951, 584] on div "40 4 21:30 42y43 4 20:30 41 2 19:45 | 22:00 44 3 80 9 21:00 81 9 21:00 106 1 10…" at bounding box center [903, 473] width 1328 height 597
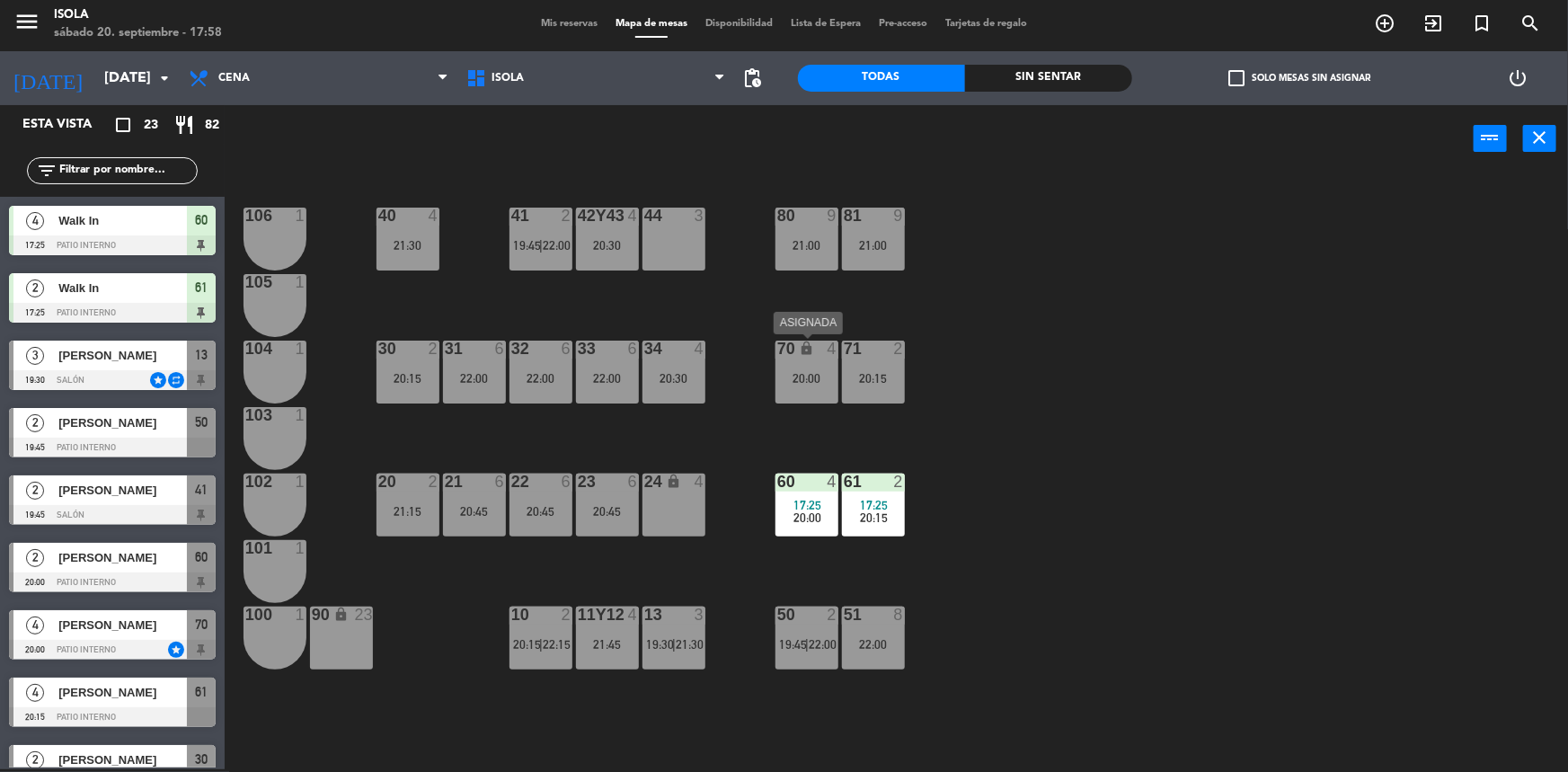
click at [831, 394] on div "70 lock 4 20:00" at bounding box center [806, 372] width 63 height 63
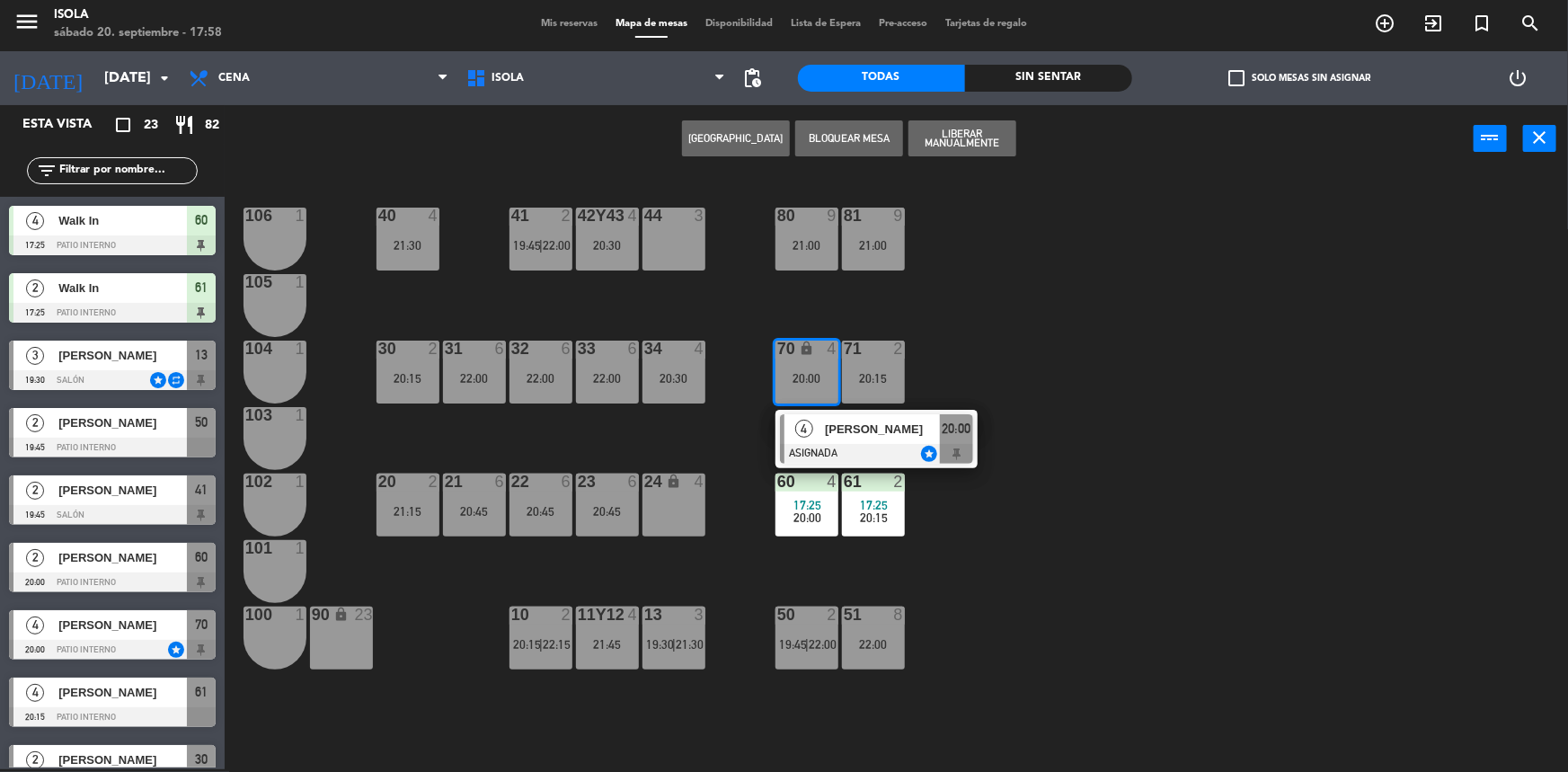
click at [1352, 306] on div "40 4 21:30 42y43 4 20:30 41 2 19:45 | 22:00 44 3 80 9 21:00 81 9 21:00 106 1 10…" at bounding box center [903, 473] width 1328 height 597
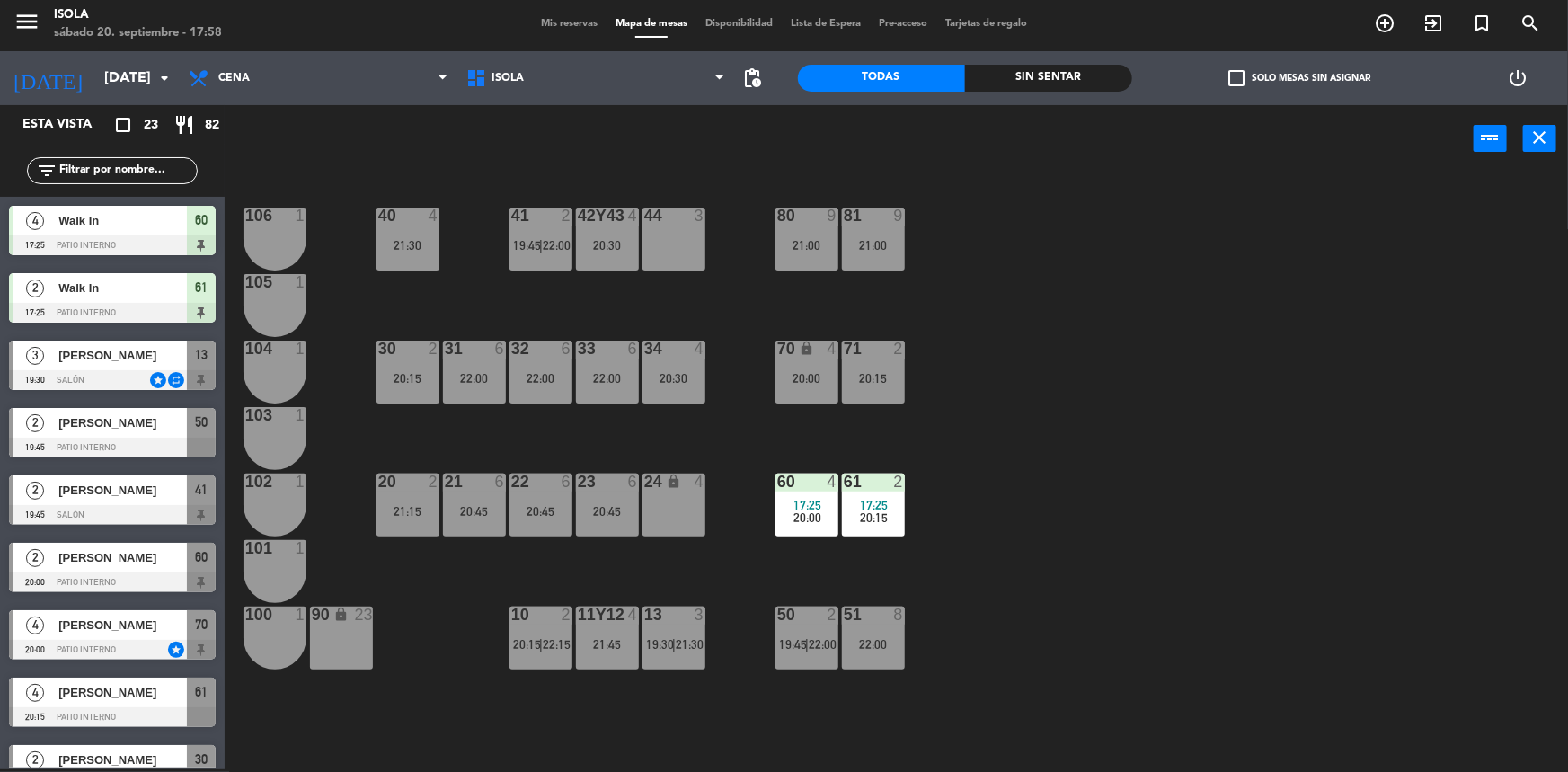
drag, startPoint x: 866, startPoint y: 373, endPoint x: 882, endPoint y: 368, distance: 16.8
click at [869, 373] on div "20:15" at bounding box center [873, 378] width 63 height 13
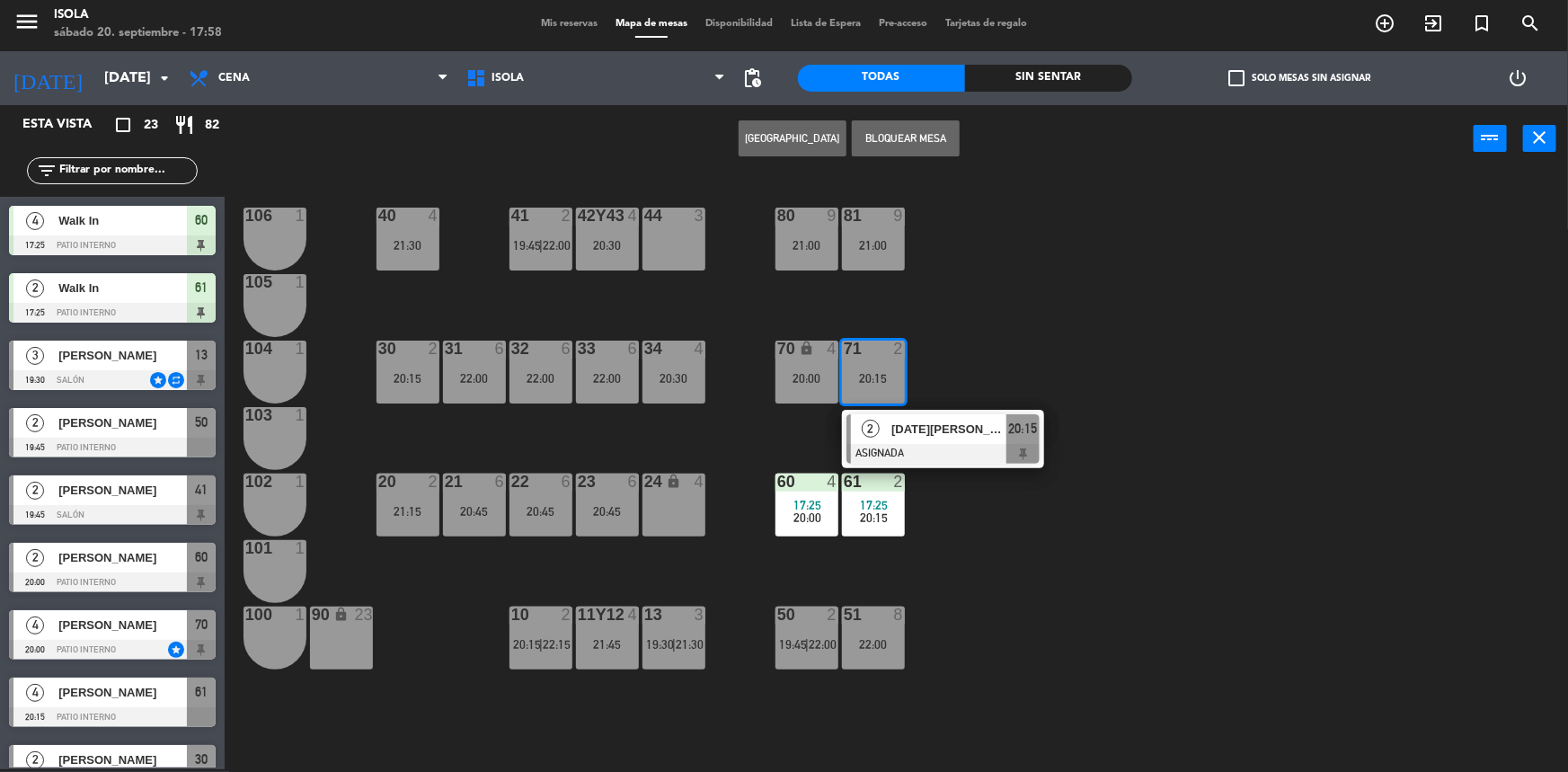
click at [1052, 343] on div "40 4 21:30 42y43 4 20:30 41 2 19:45 | 22:00 44 3 80 9 21:00 81 9 21:00 106 1 10…" at bounding box center [903, 473] width 1328 height 597
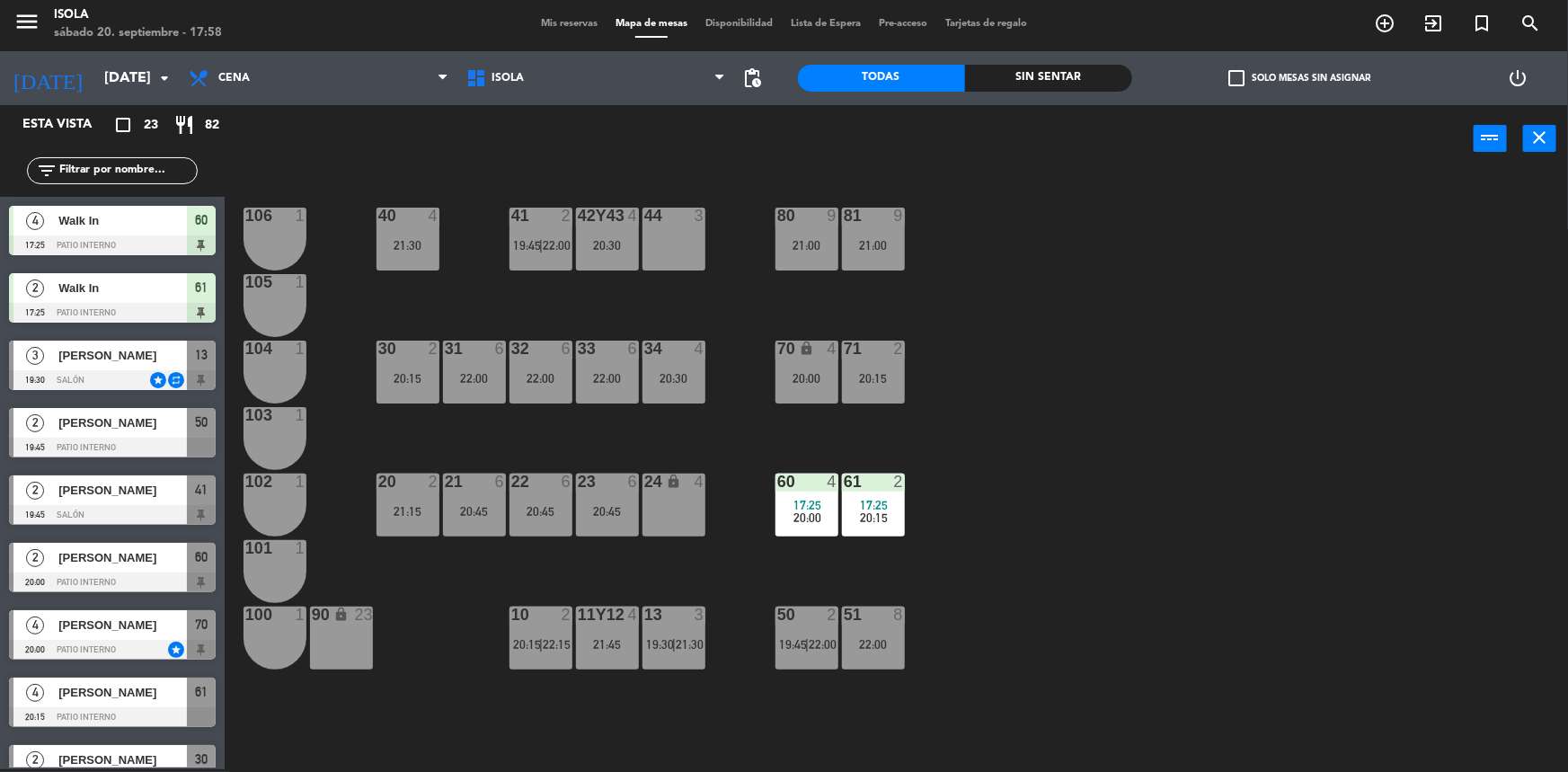
click at [925, 487] on div "40 4 21:30 42y43 4 20:30 41 2 19:45 | 22:00 44 3 80 9 21:00 81 9 21:00 106 1 10…" at bounding box center [903, 473] width 1328 height 597
click at [889, 506] on div "17:25" at bounding box center [873, 506] width 63 height 13
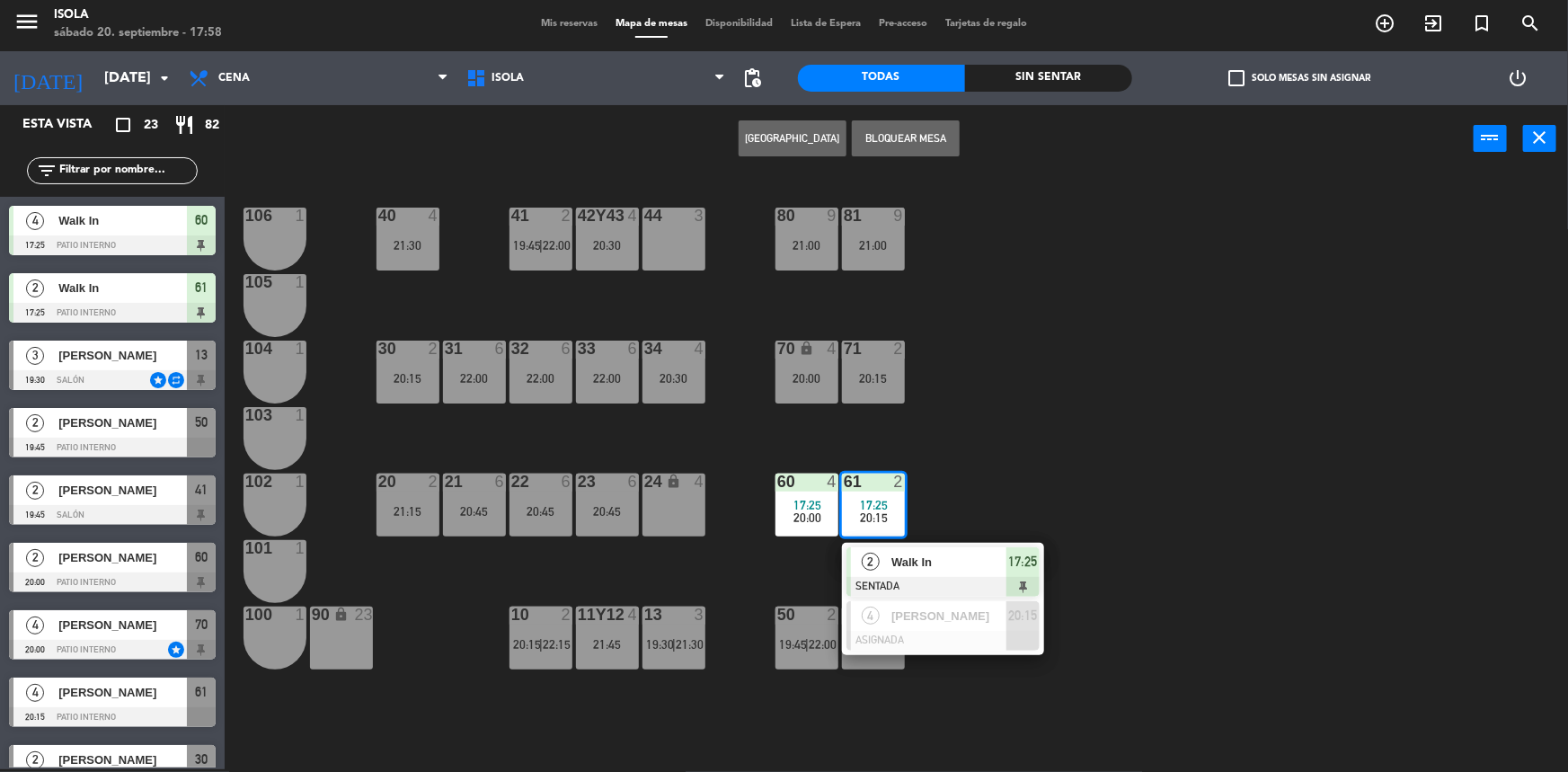
click at [1054, 473] on div "40 4 21:30 42y43 4 20:30 41 2 19:45 | 22:00 44 3 80 9 21:00 81 9 21:00 106 1 10…" at bounding box center [903, 473] width 1328 height 597
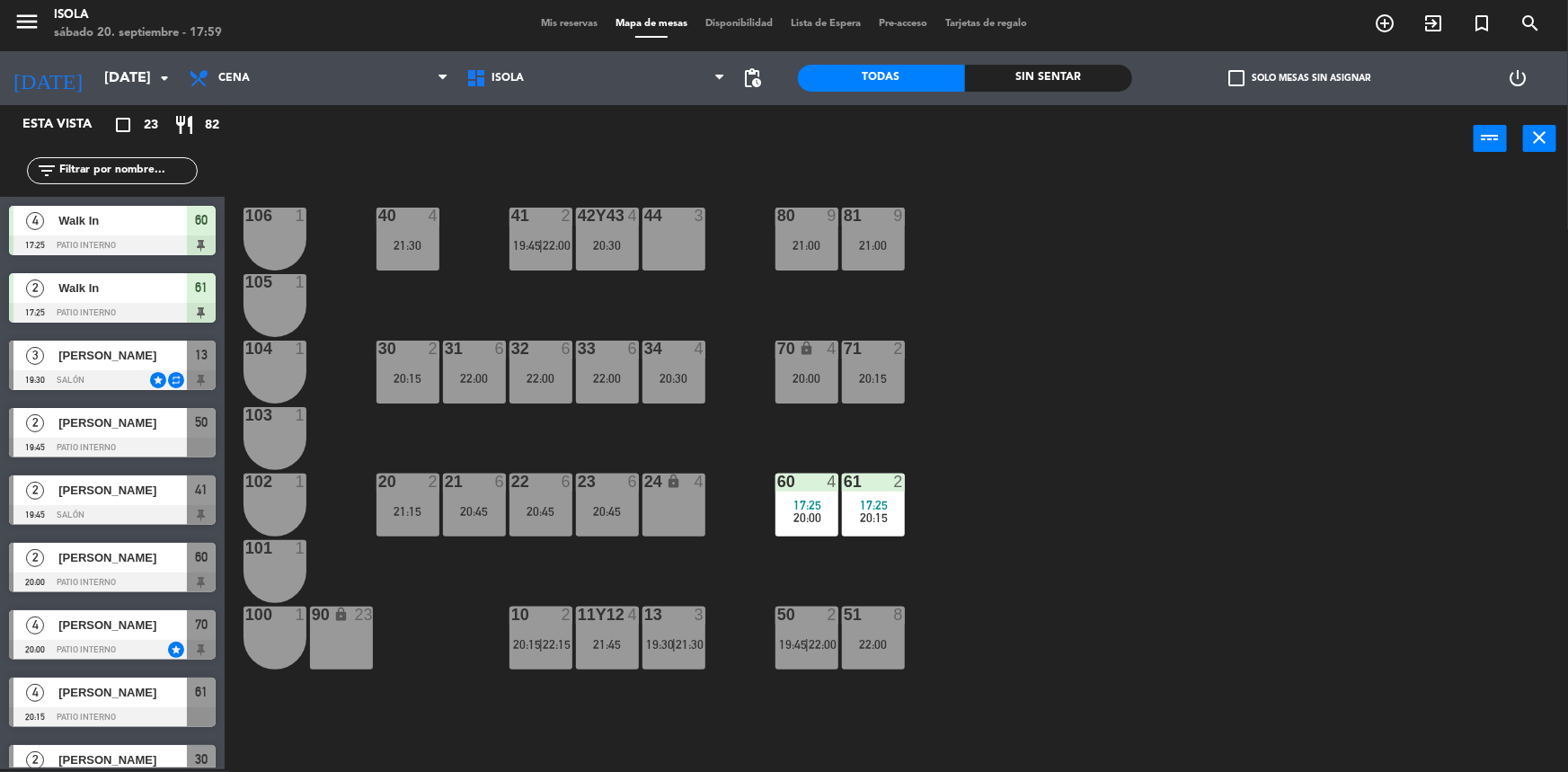
click at [880, 637] on div "22:00" at bounding box center [873, 644] width 63 height 14
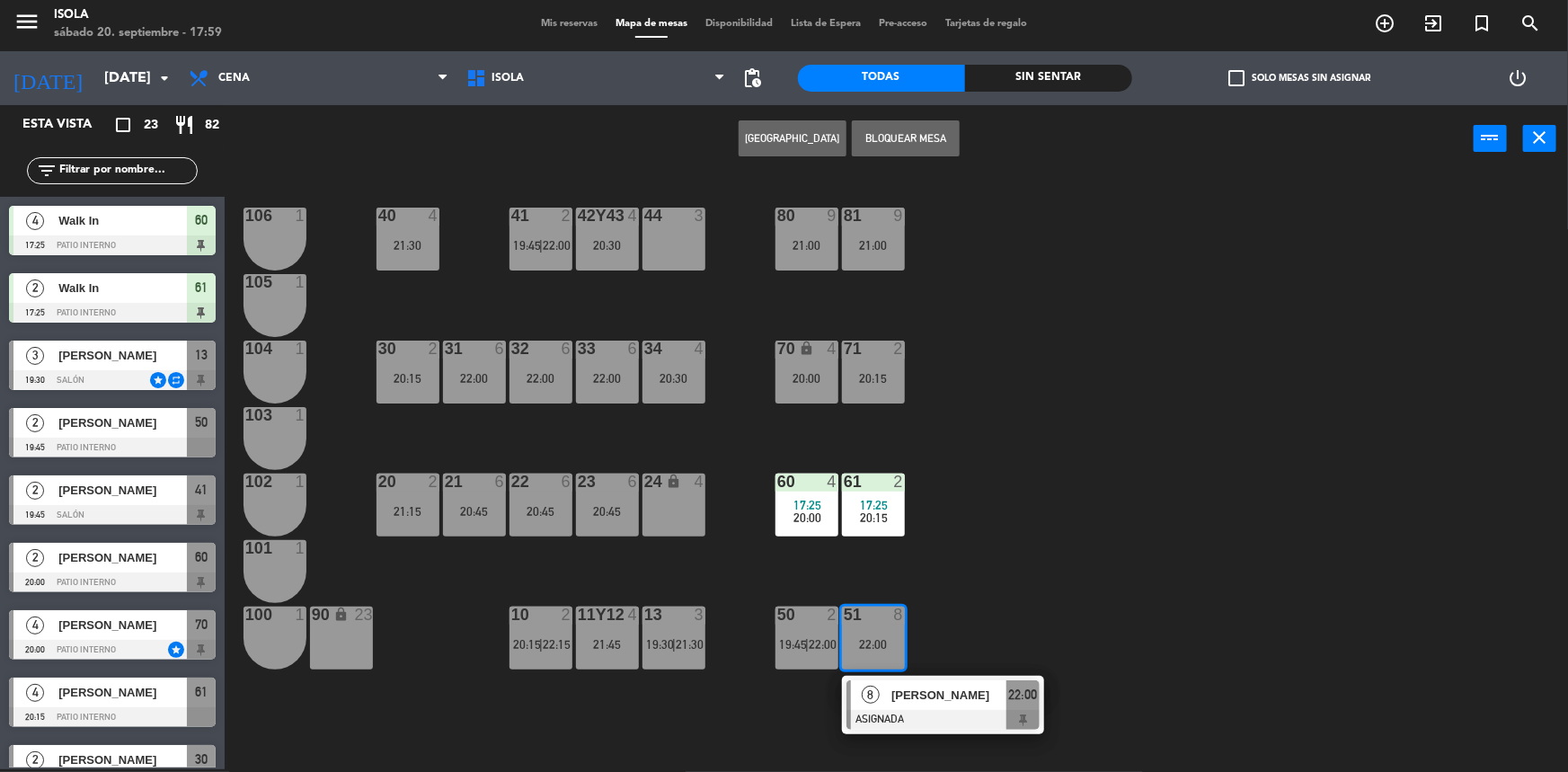
click at [1119, 507] on div "40 4 21:30 42y43 4 20:30 41 2 19:45 | 22:00 44 3 80 9 21:00 81 9 21:00 106 1 10…" at bounding box center [903, 473] width 1328 height 597
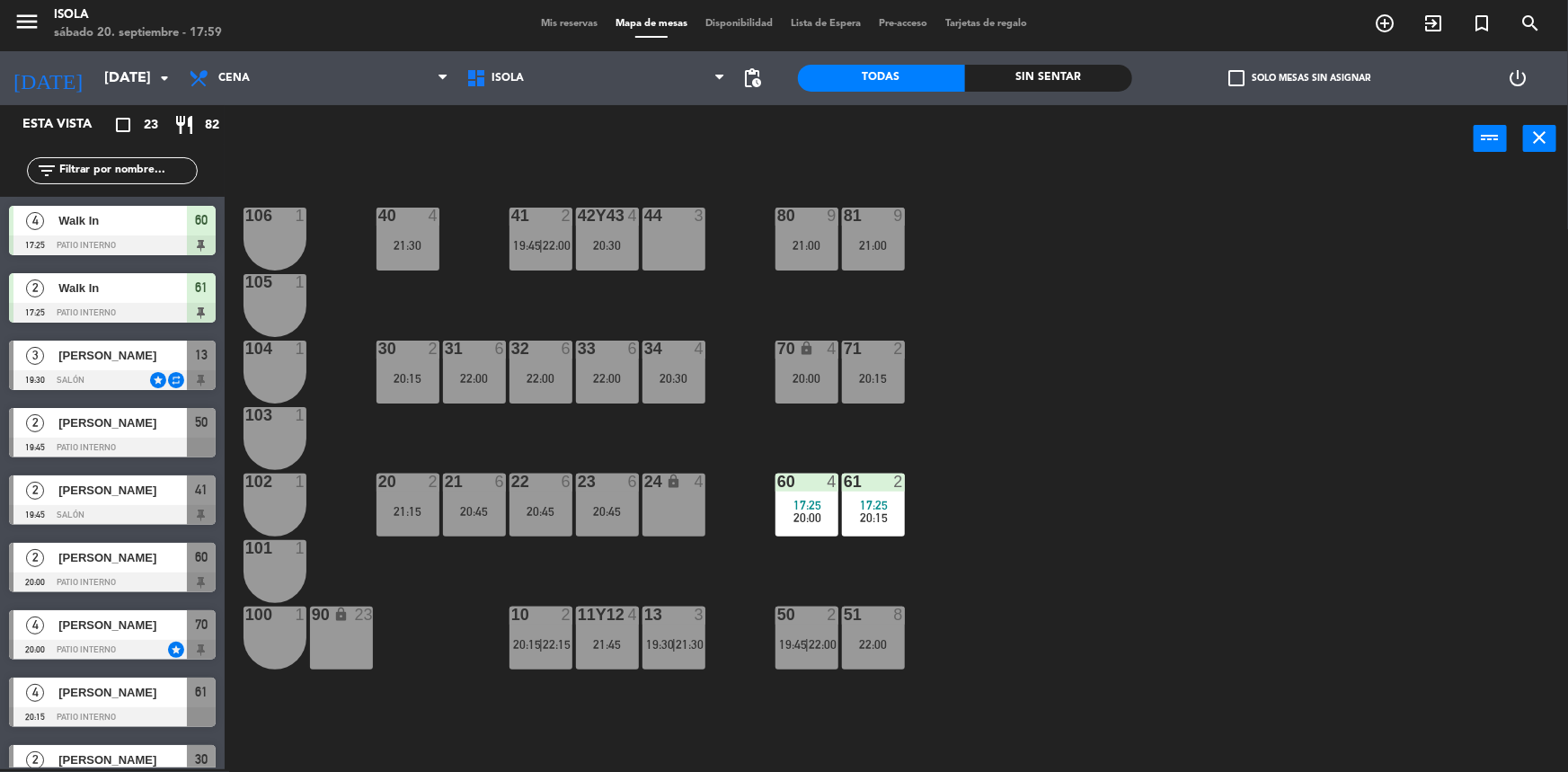
click at [905, 510] on div "40 4 21:30 42y43 4 20:30 41 2 19:45 | 22:00 44 3 80 9 21:00 81 9 21:00 106 1 10…" at bounding box center [903, 473] width 1328 height 597
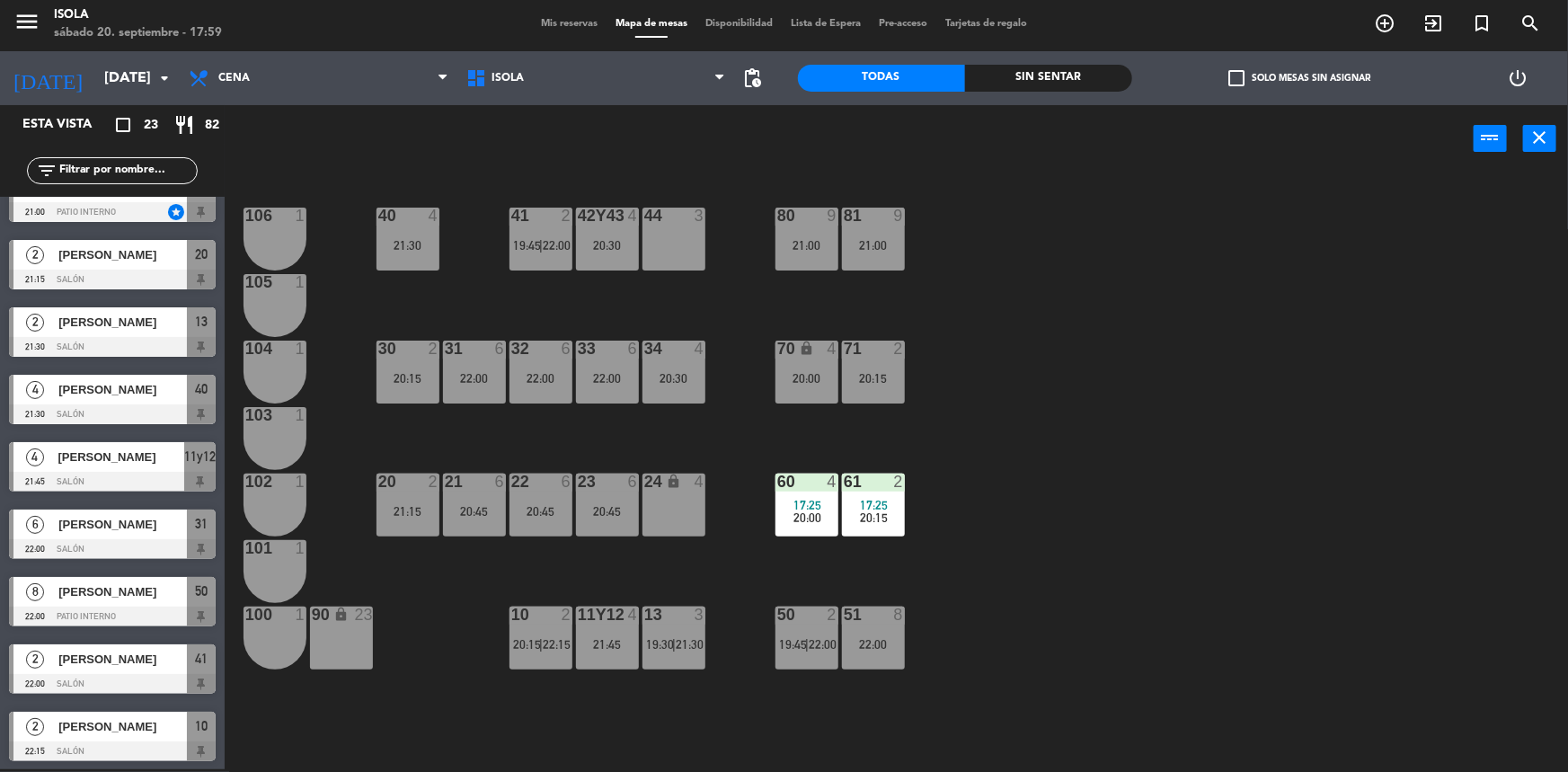
scroll to position [980, 0]
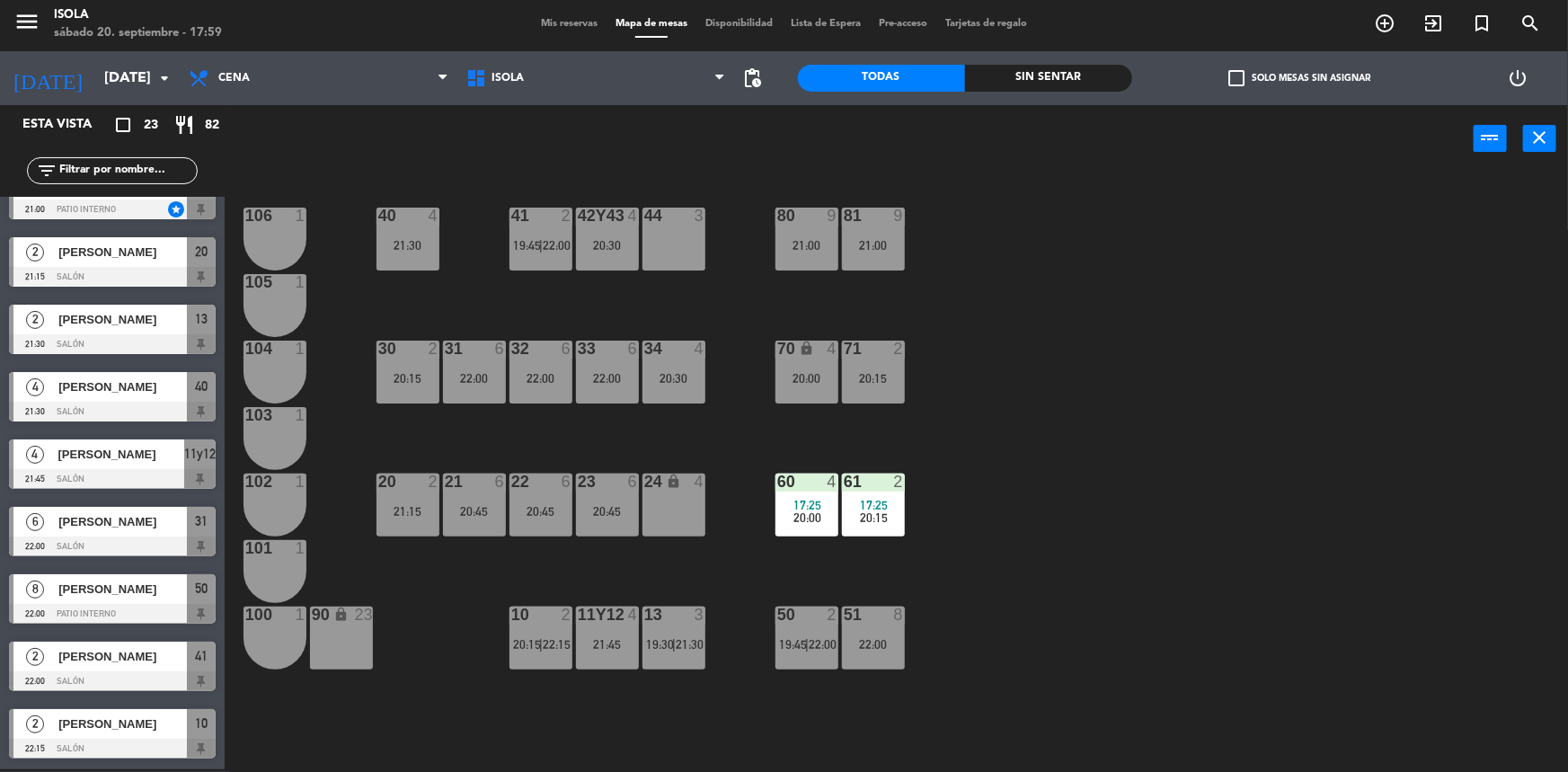
click at [843, 391] on div "71 2 20:15" at bounding box center [873, 372] width 63 height 63
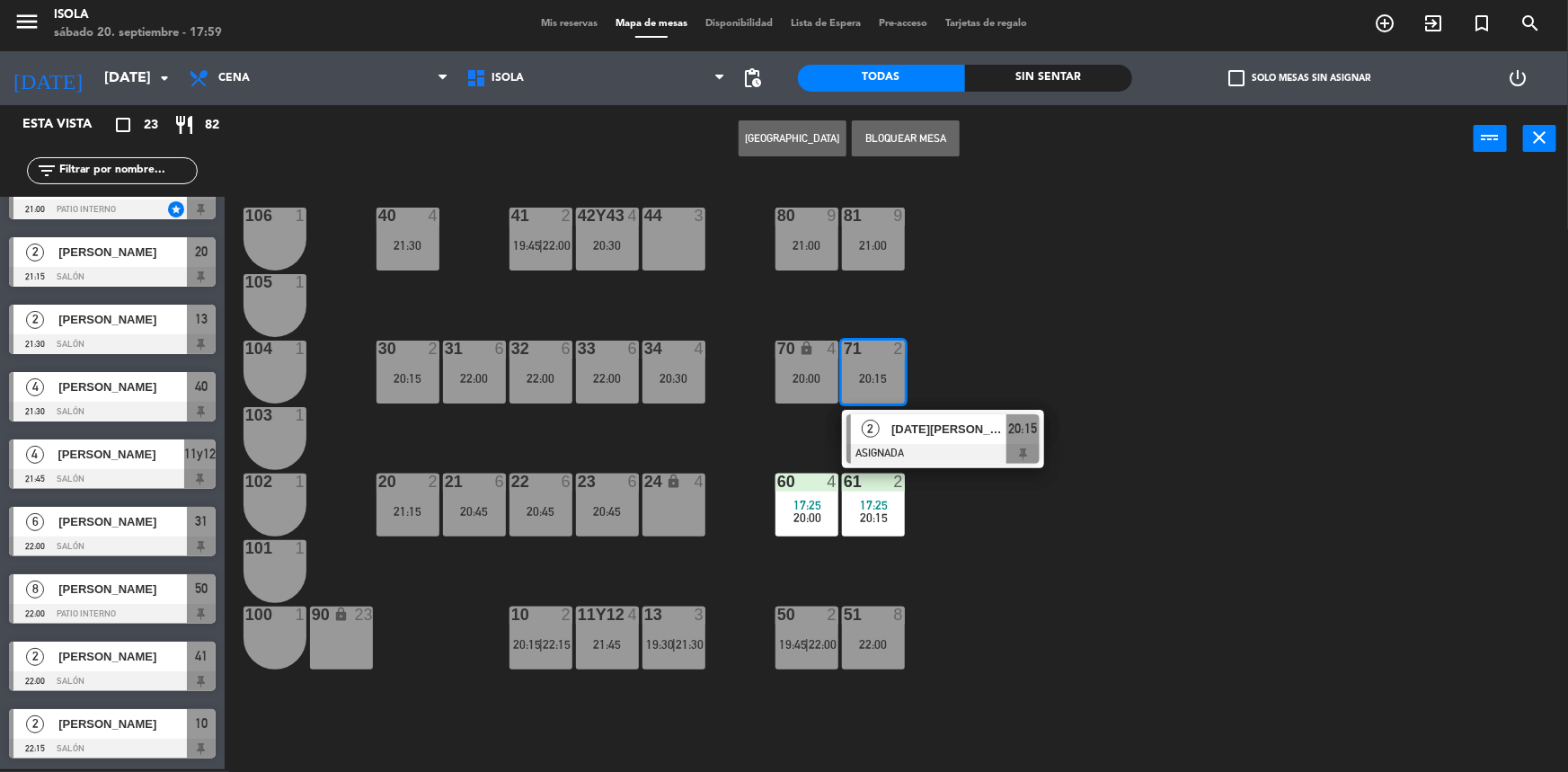
click at [1016, 374] on div "40 4 21:30 42y43 4 20:30 41 2 19:45 | 22:00 44 3 80 9 21:00 81 9 21:00 106 1 10…" at bounding box center [903, 473] width 1328 height 597
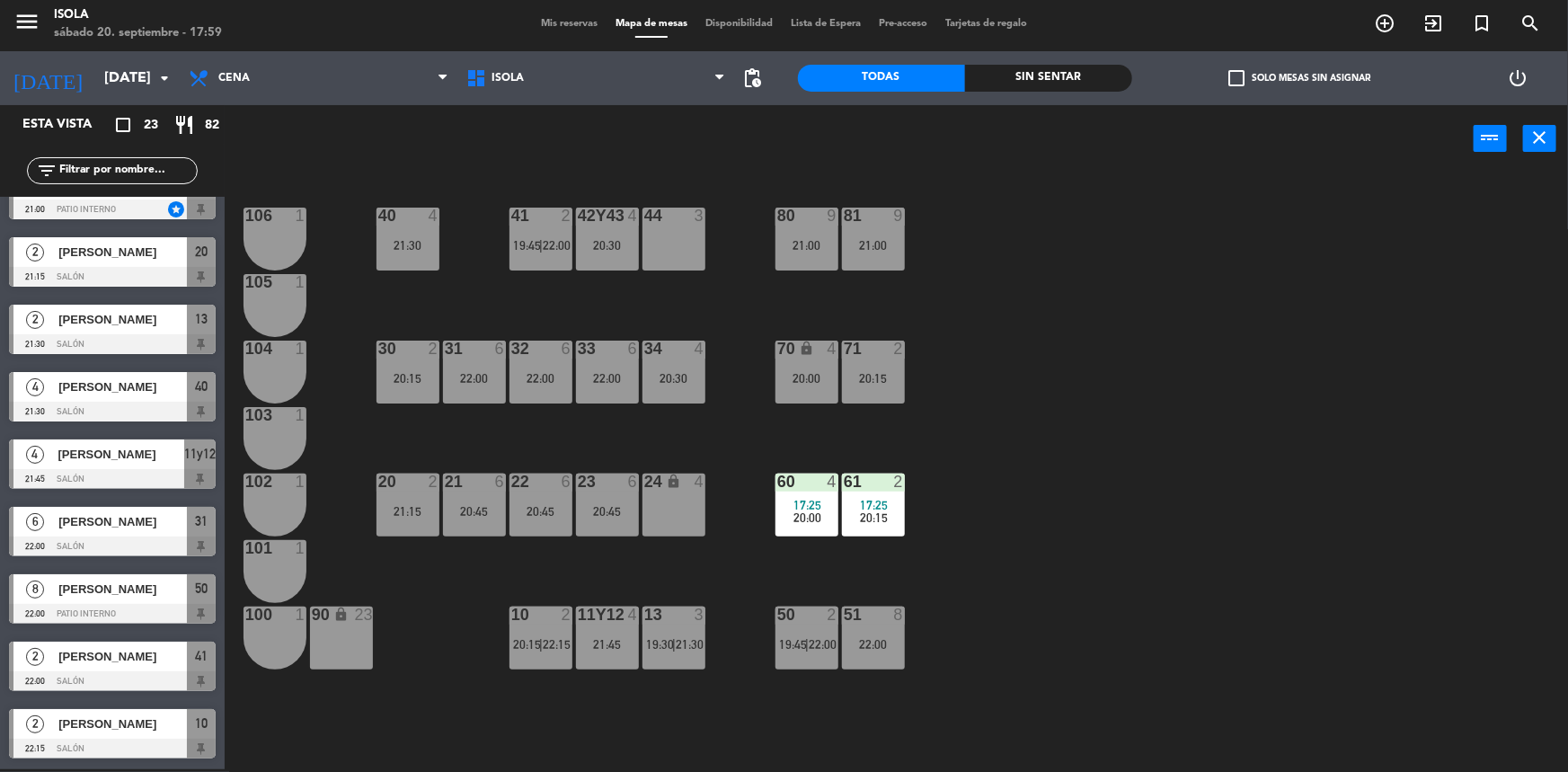
click at [847, 501] on div "17:25" at bounding box center [873, 506] width 63 height 13
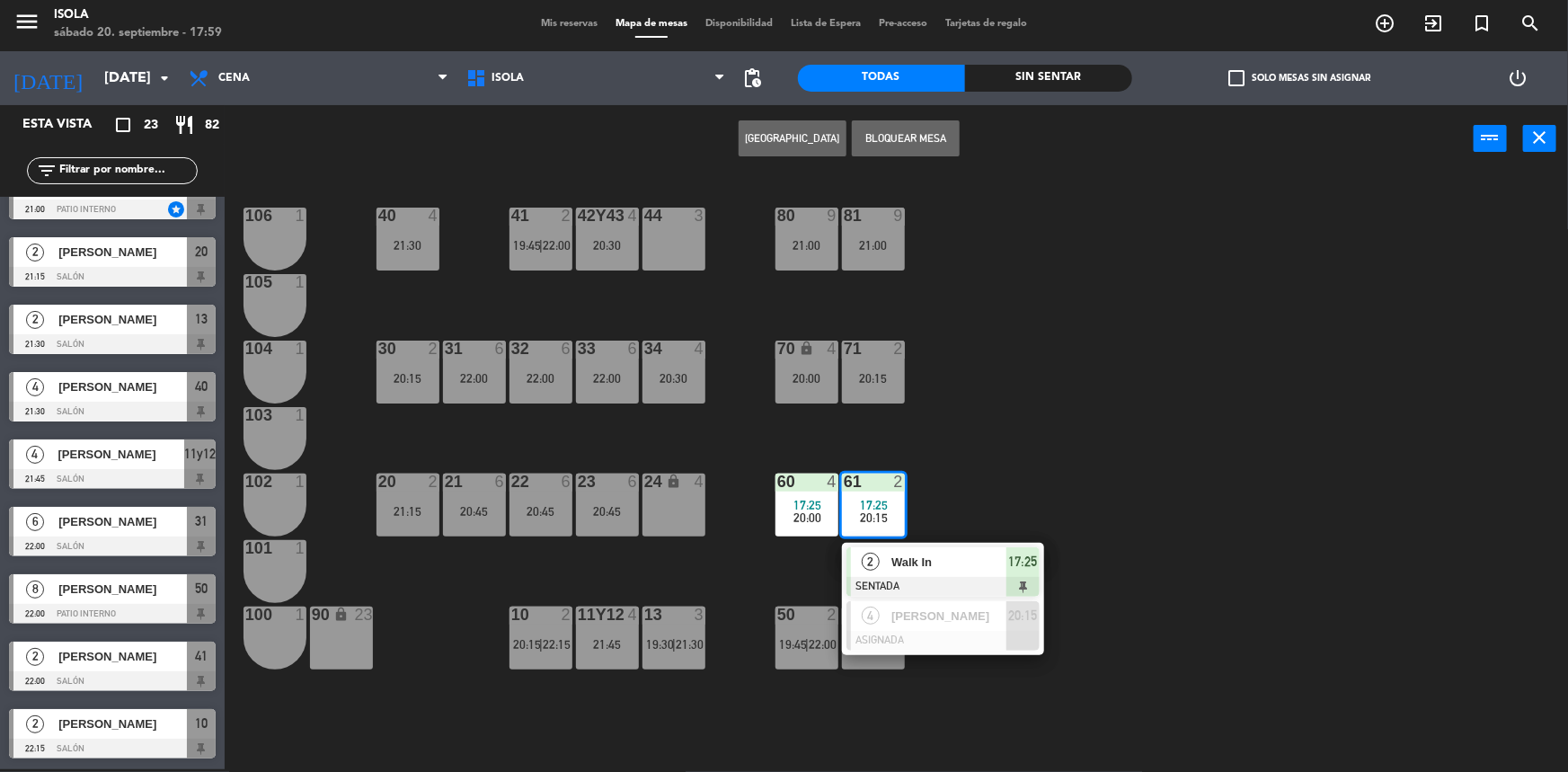
drag, startPoint x: 969, startPoint y: 486, endPoint x: 753, endPoint y: 486, distance: 216.0
click at [968, 486] on div "40 4 21:30 42y43 4 20:30 41 2 19:45 | 22:00 44 3 80 9 21:00 81 9 21:00 106 1 10…" at bounding box center [903, 473] width 1328 height 597
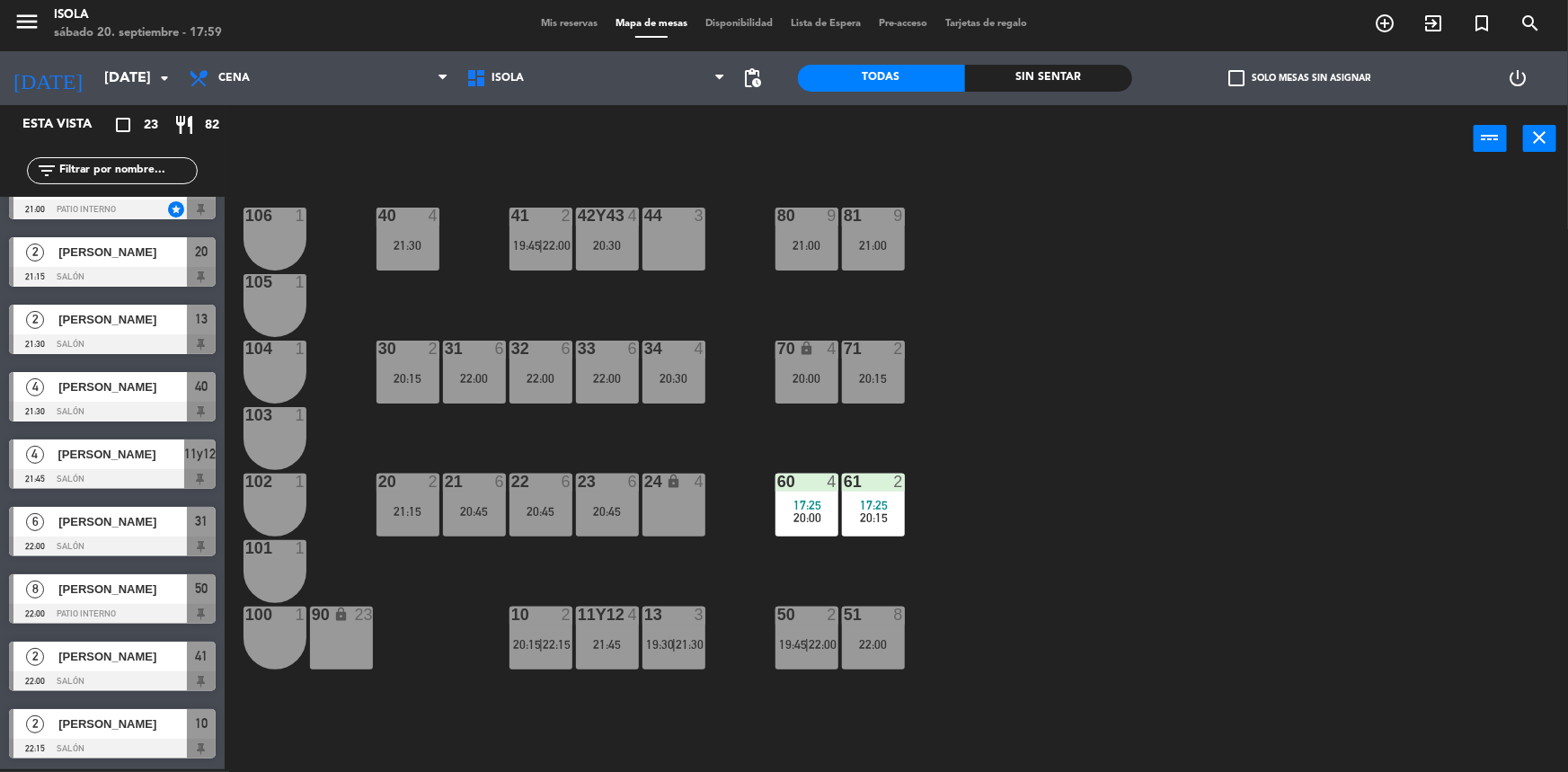
drag, startPoint x: 753, startPoint y: 486, endPoint x: 829, endPoint y: 500, distance: 77.3
click at [759, 488] on div "40 4 21:30 42y43 4 20:30 41 2 19:45 | 22:00 44 3 80 9 21:00 81 9 21:00 106 1 10…" at bounding box center [903, 473] width 1328 height 597
click at [694, 373] on div "20:30" at bounding box center [674, 378] width 63 height 13
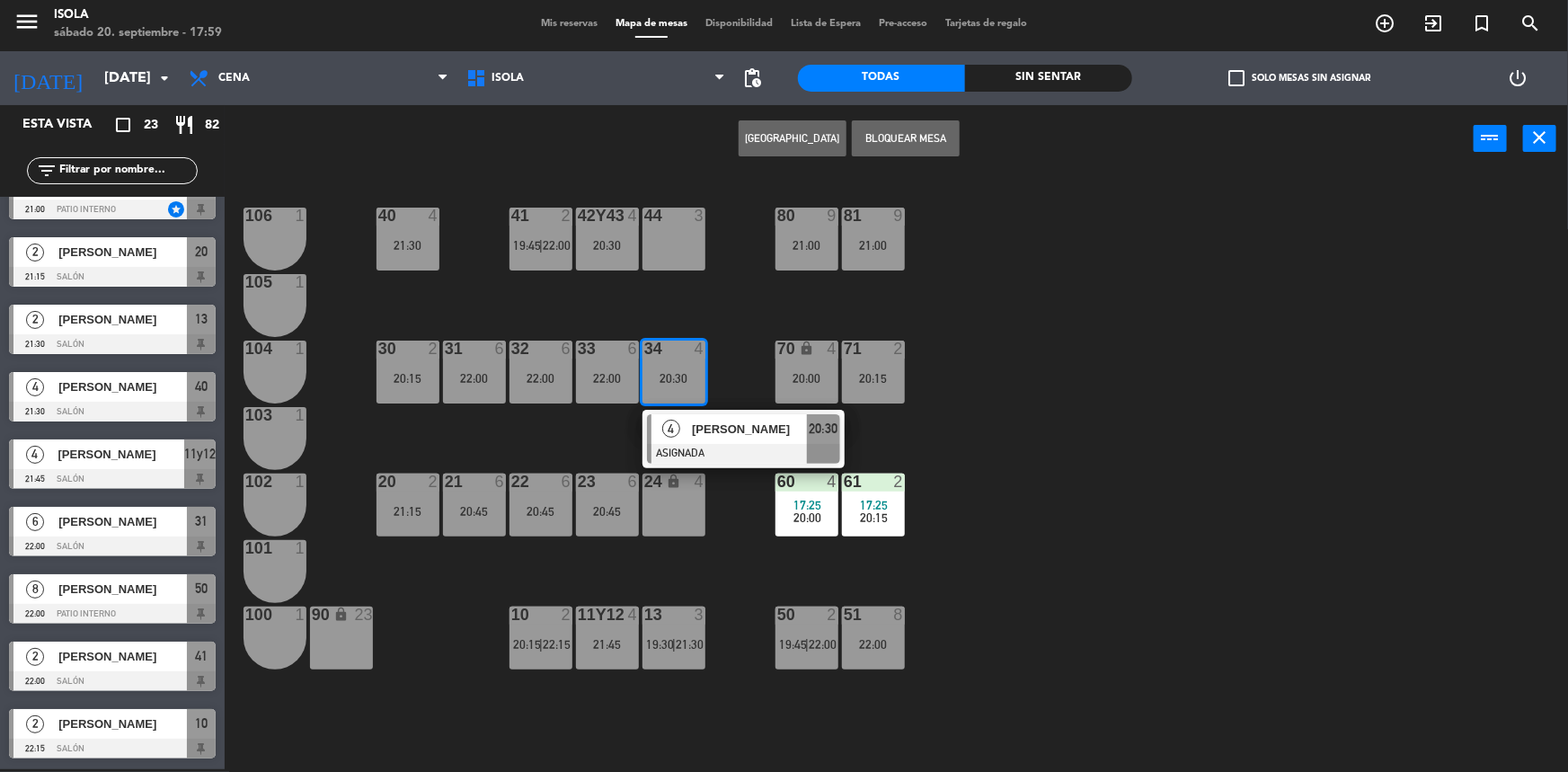
click at [743, 338] on div "40 4 21:30 42y43 4 20:30 41 2 19:45 | 22:00 44 3 80 9 21:00 81 9 21:00 106 1 10…" at bounding box center [903, 473] width 1328 height 597
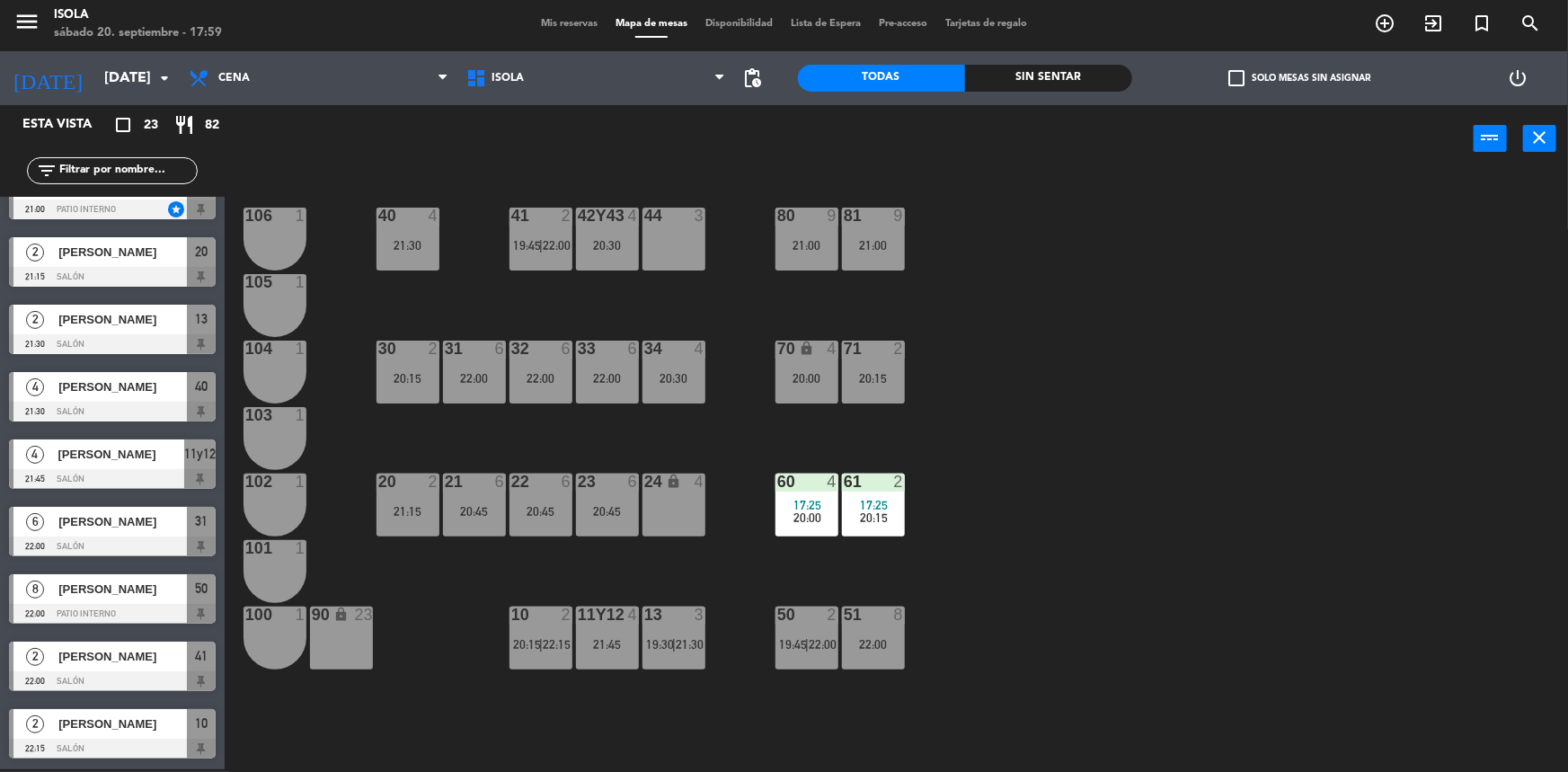
click at [613, 372] on div "22:00" at bounding box center [607, 378] width 63 height 13
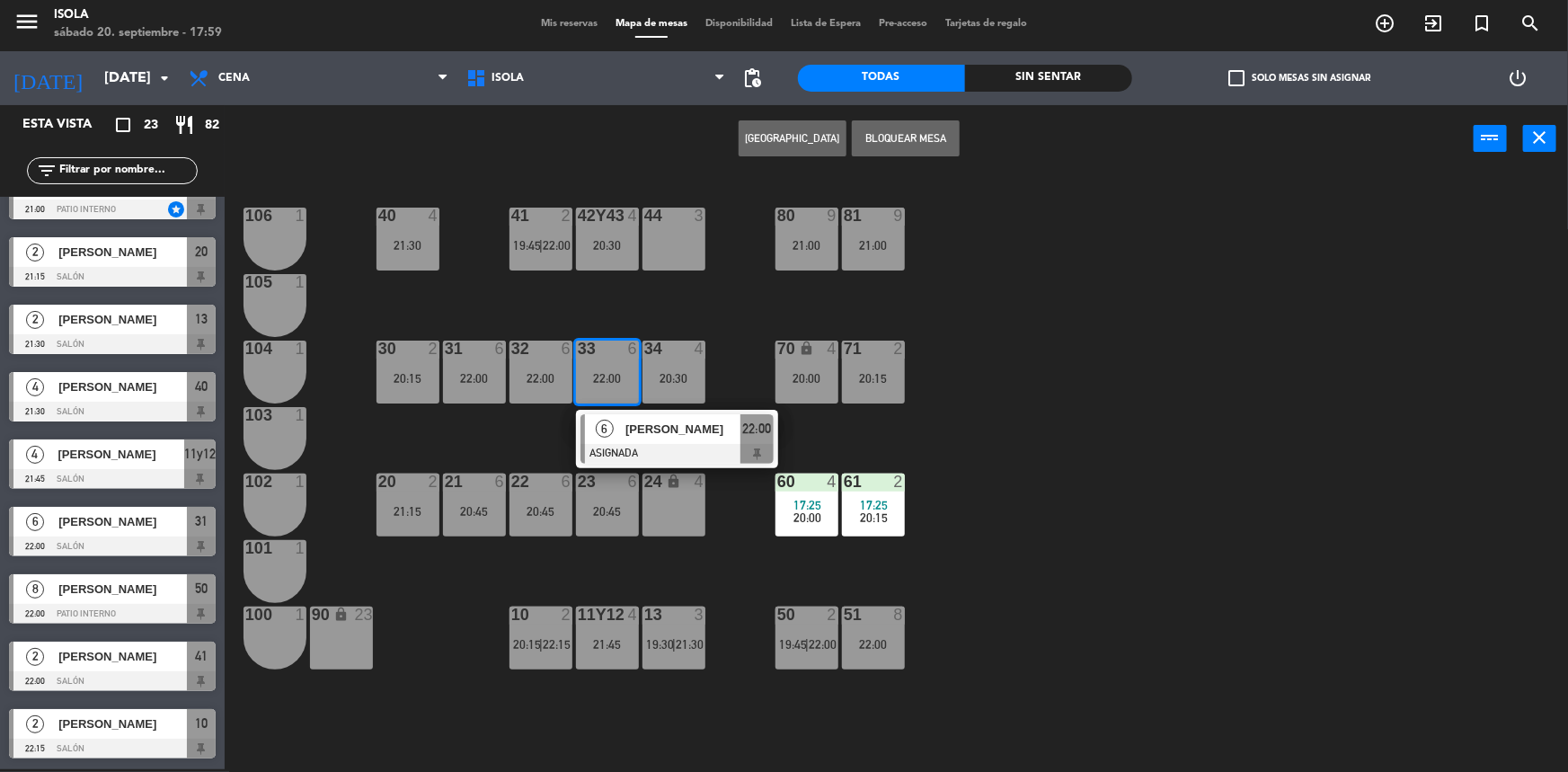
click at [623, 305] on div "40 4 21:30 42y43 4 20:30 41 2 19:45 | 22:00 44 3 80 9 21:00 81 9 21:00 106 1 10…" at bounding box center [903, 473] width 1328 height 597
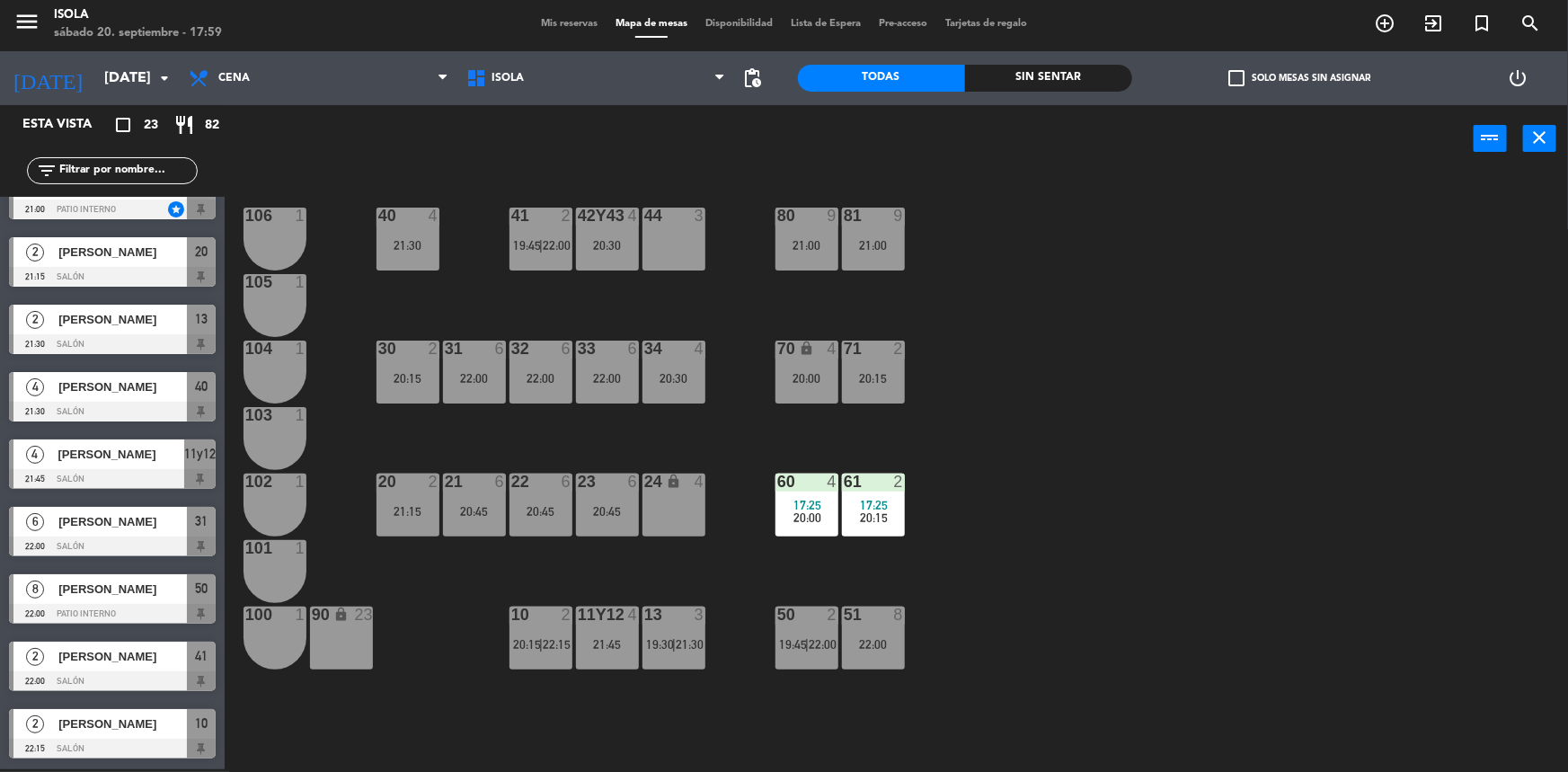
click at [422, 393] on div "30 2 20:15" at bounding box center [407, 372] width 63 height 63
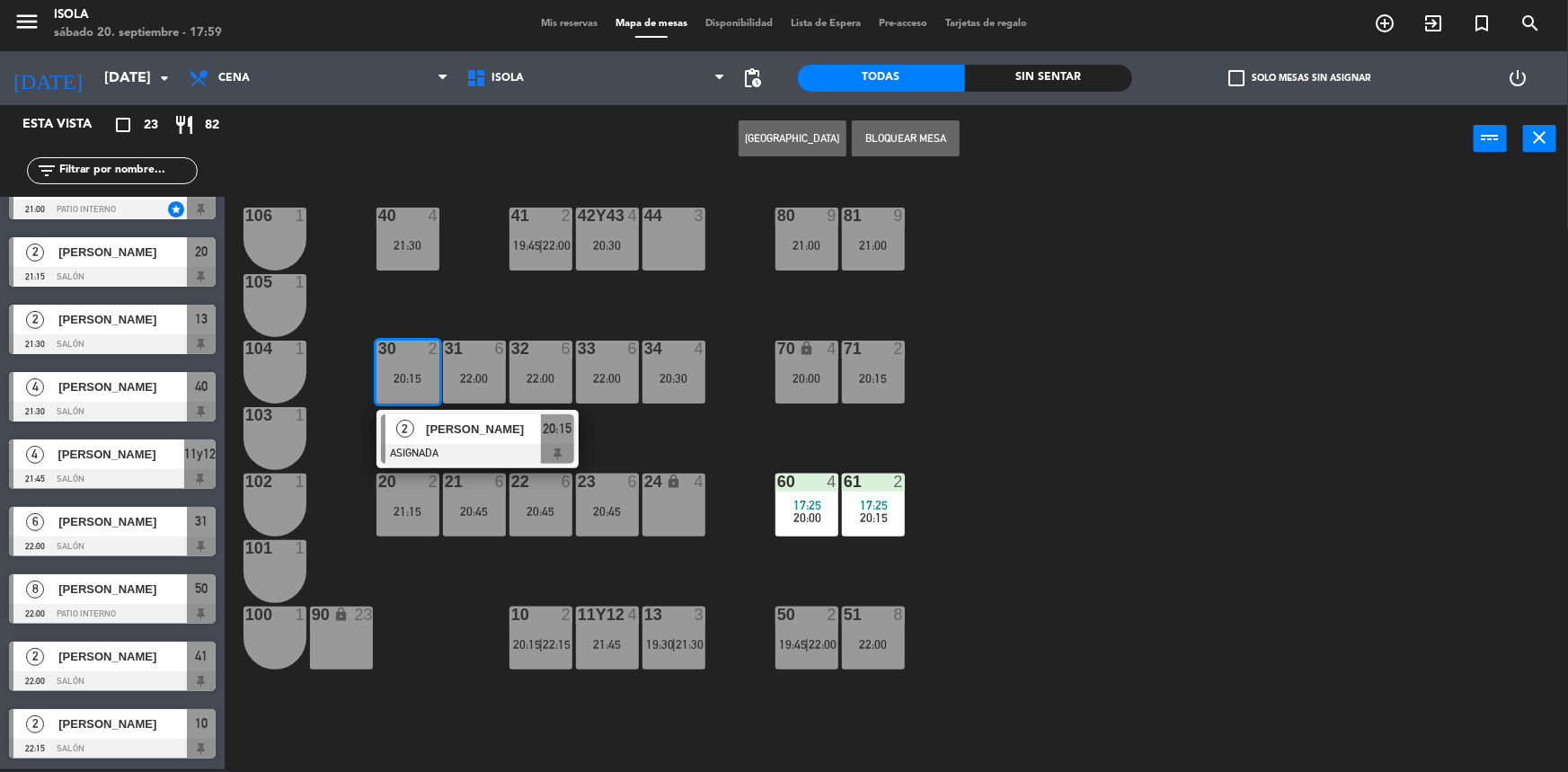
click at [455, 302] on div "40 4 21:30 42y43 4 20:30 41 2 19:45 | 22:00 44 3 80 9 21:00 81 9 21:00 106 1 10…" at bounding box center [903, 473] width 1328 height 597
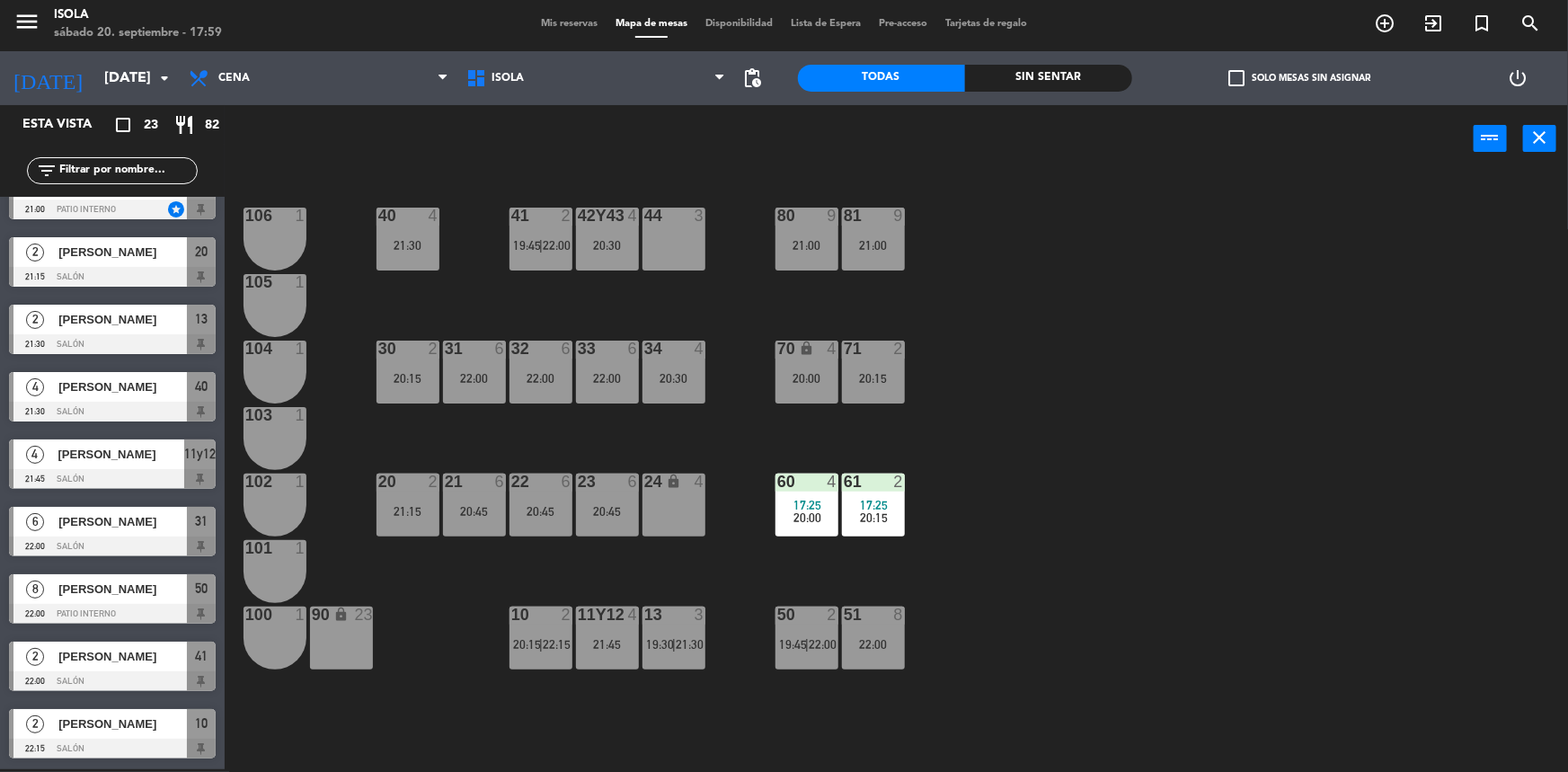
click at [542, 253] on div "41 2 19:45 | 22:00" at bounding box center [541, 239] width 63 height 63
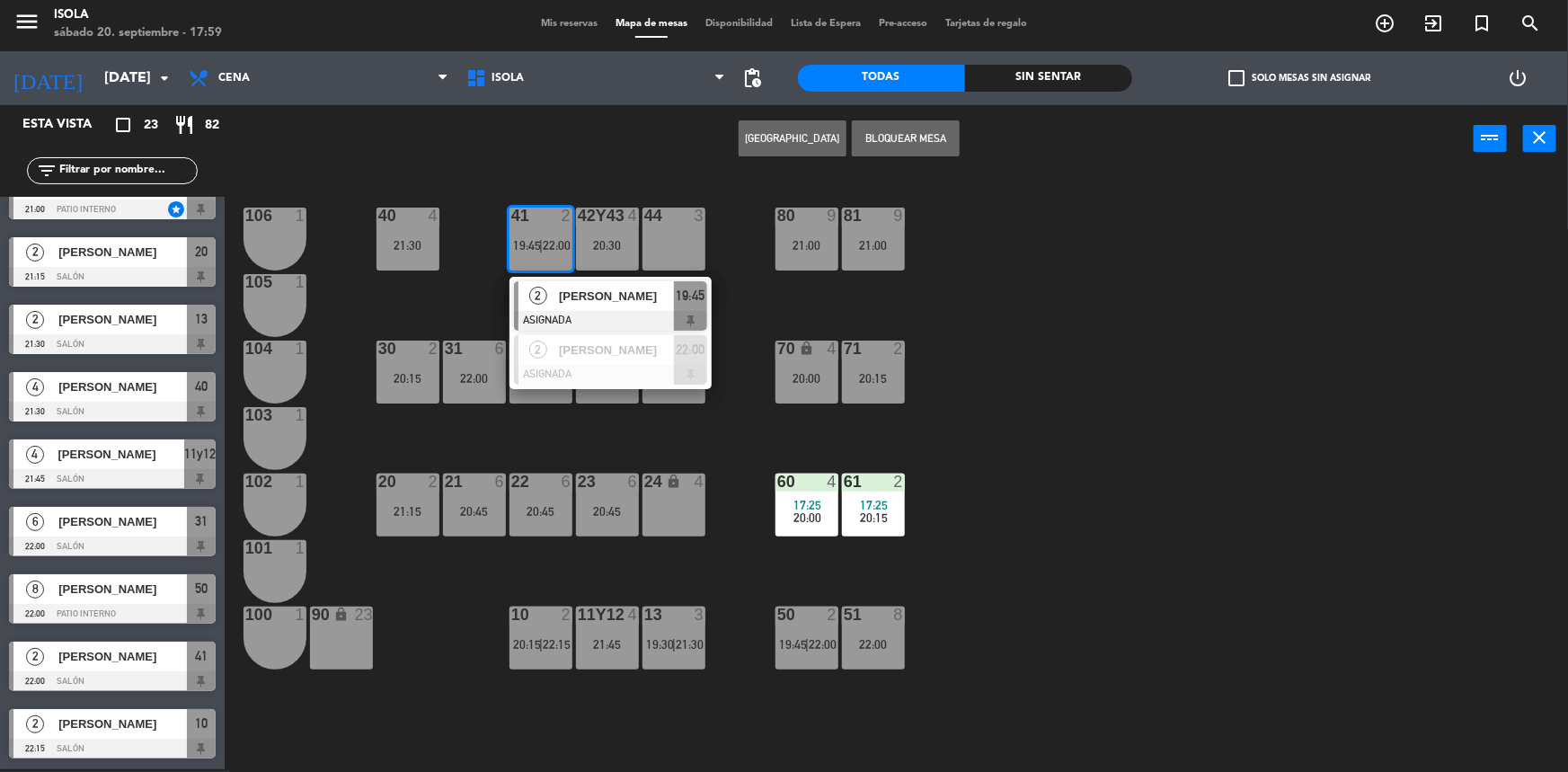
click at [545, 19] on span "Mis reservas" at bounding box center [568, 24] width 74 height 10
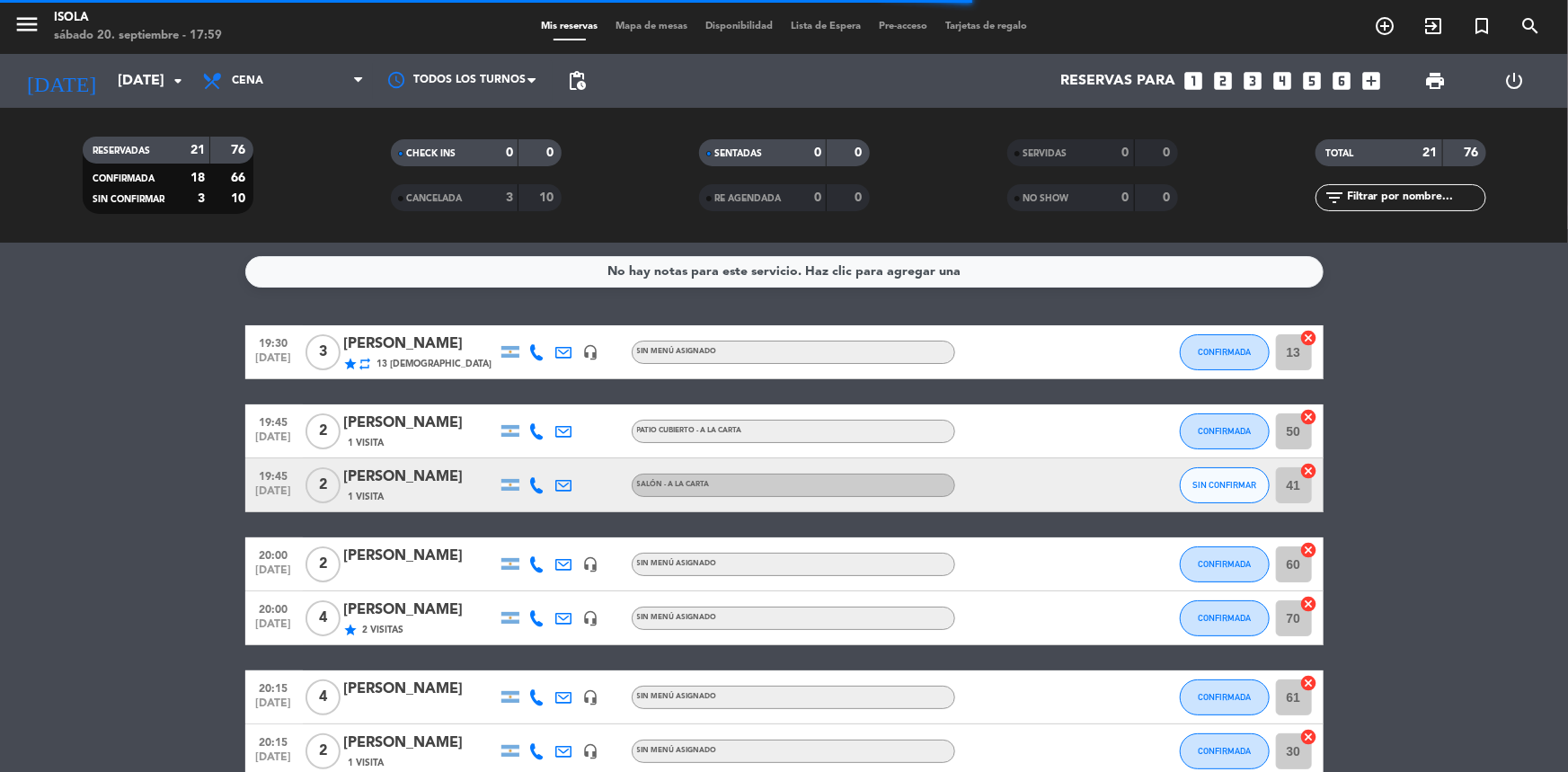
click at [642, 28] on span "Mapa de mesas" at bounding box center [652, 27] width 90 height 10
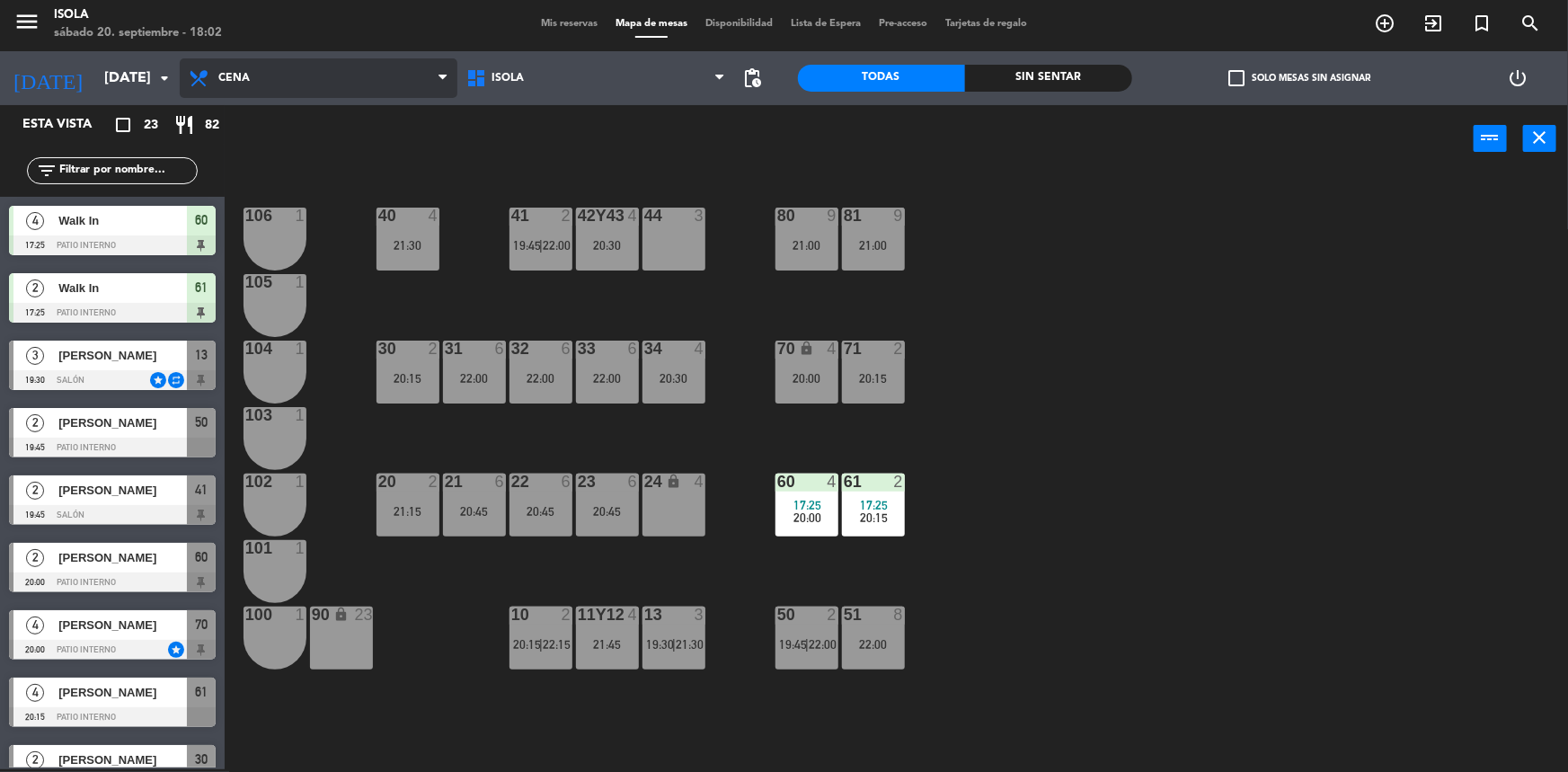
click at [290, 83] on span "Cena" at bounding box center [318, 78] width 277 height 39
click at [311, 147] on ng-component "menu [PERSON_NAME][DATE] 20. septiembre - 18:02 Mis reservas Mapa de mesas Disp…" at bounding box center [784, 385] width 1568 height 775
click at [311, 99] on div "Almuerzo Cena Cena Almuerzo Cena" at bounding box center [318, 78] width 277 height 54
click at [330, 72] on span "Cena" at bounding box center [318, 78] width 277 height 39
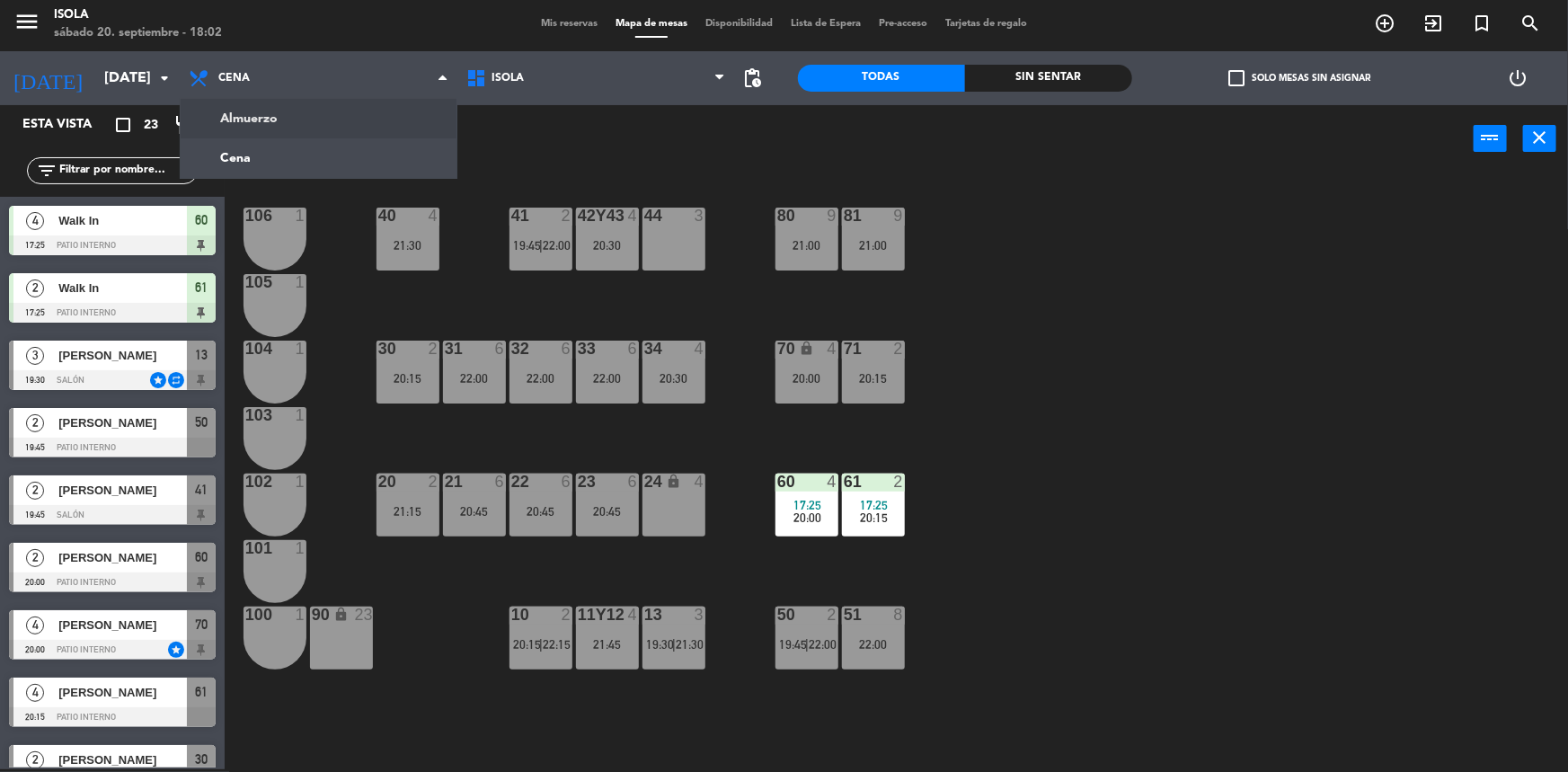
click at [339, 117] on ng-component "menu [PERSON_NAME][DATE] 20. septiembre - 18:02 Mis reservas Mapa de mesas Disp…" at bounding box center [784, 385] width 1568 height 775
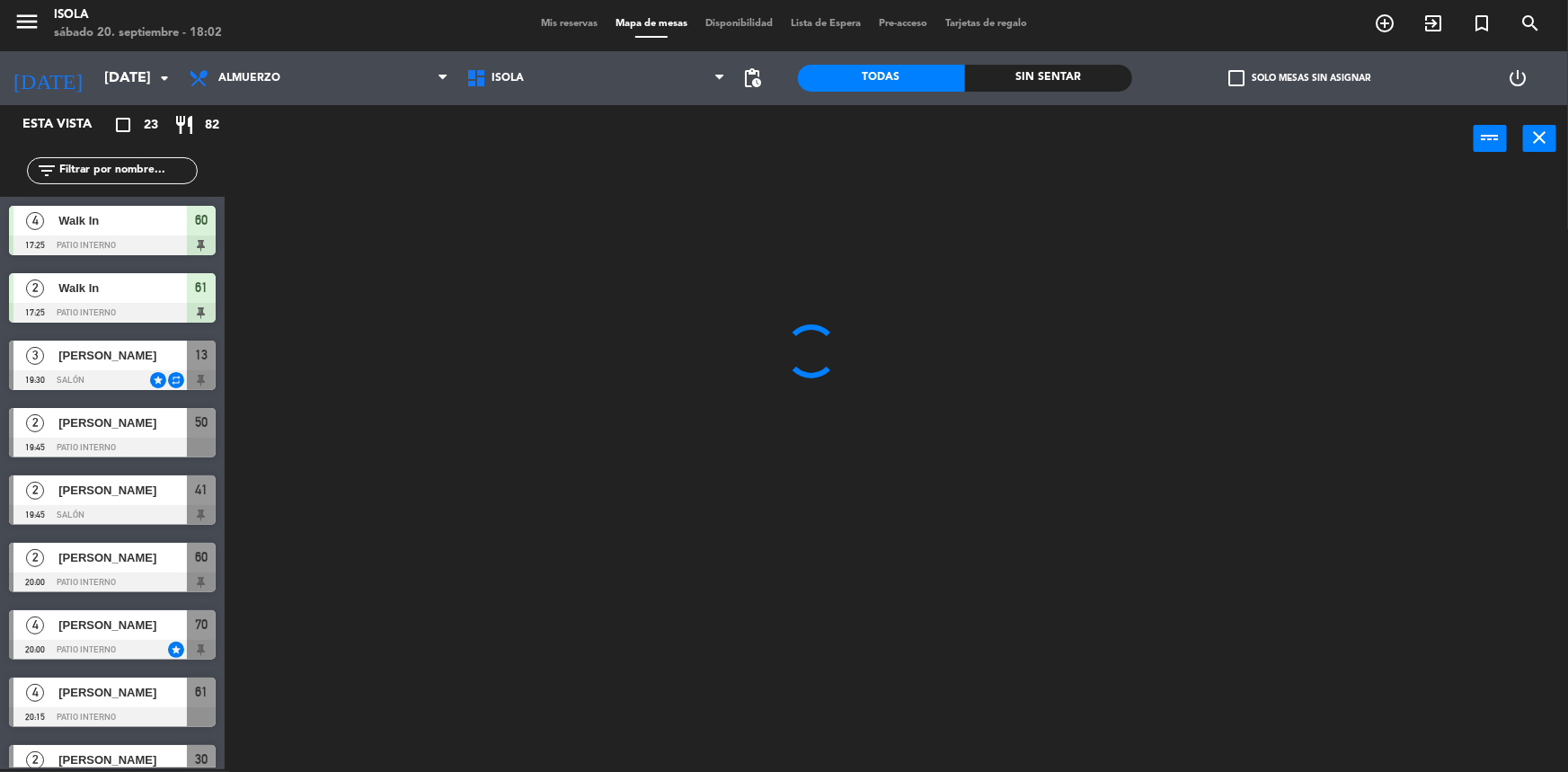
click at [575, 19] on span "Mis reservas" at bounding box center [568, 24] width 74 height 10
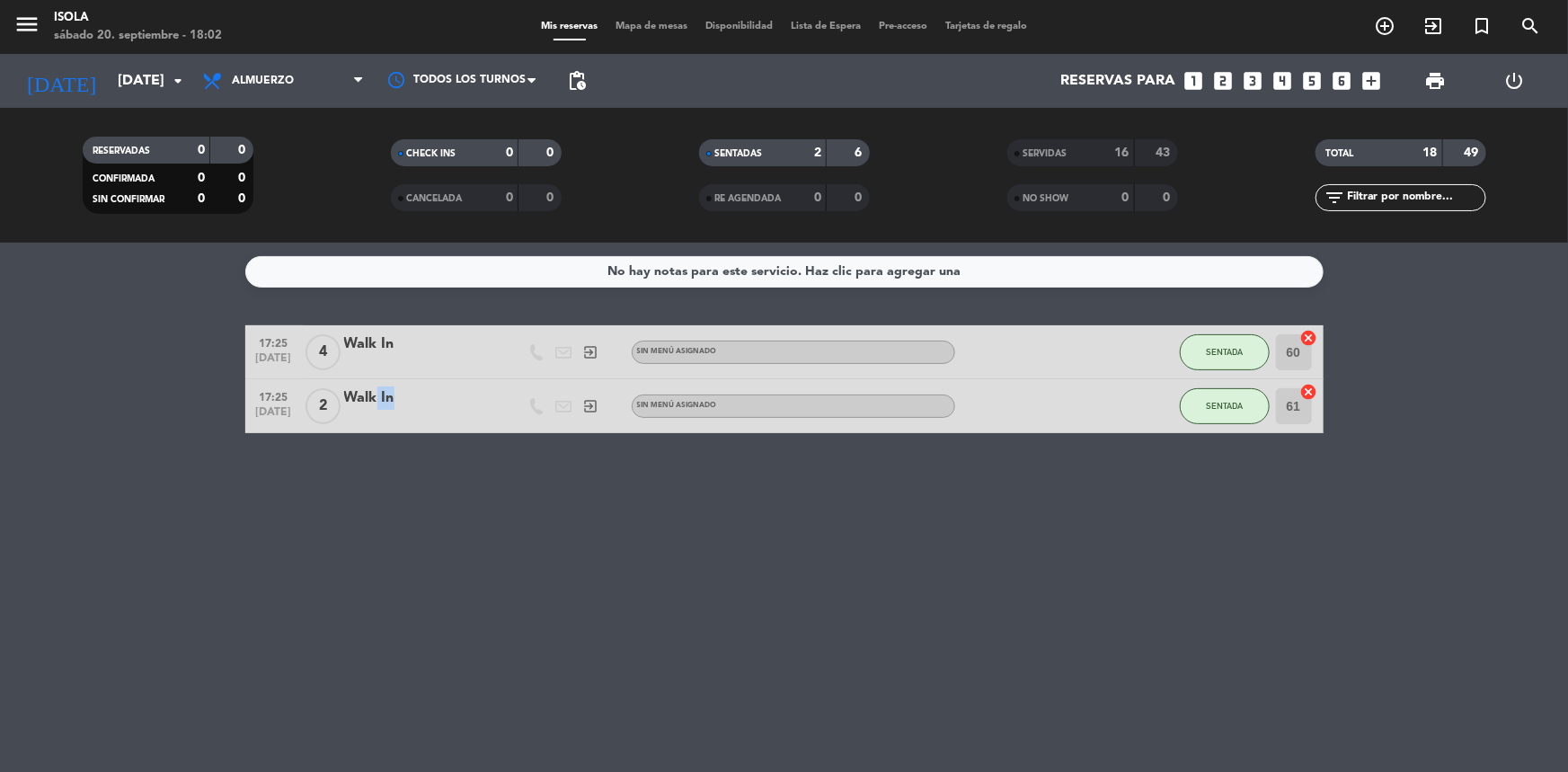
drag, startPoint x: 362, startPoint y: 413, endPoint x: 376, endPoint y: 393, distance: 24.4
click at [376, 393] on div "Walk In" at bounding box center [420, 405] width 153 height 38
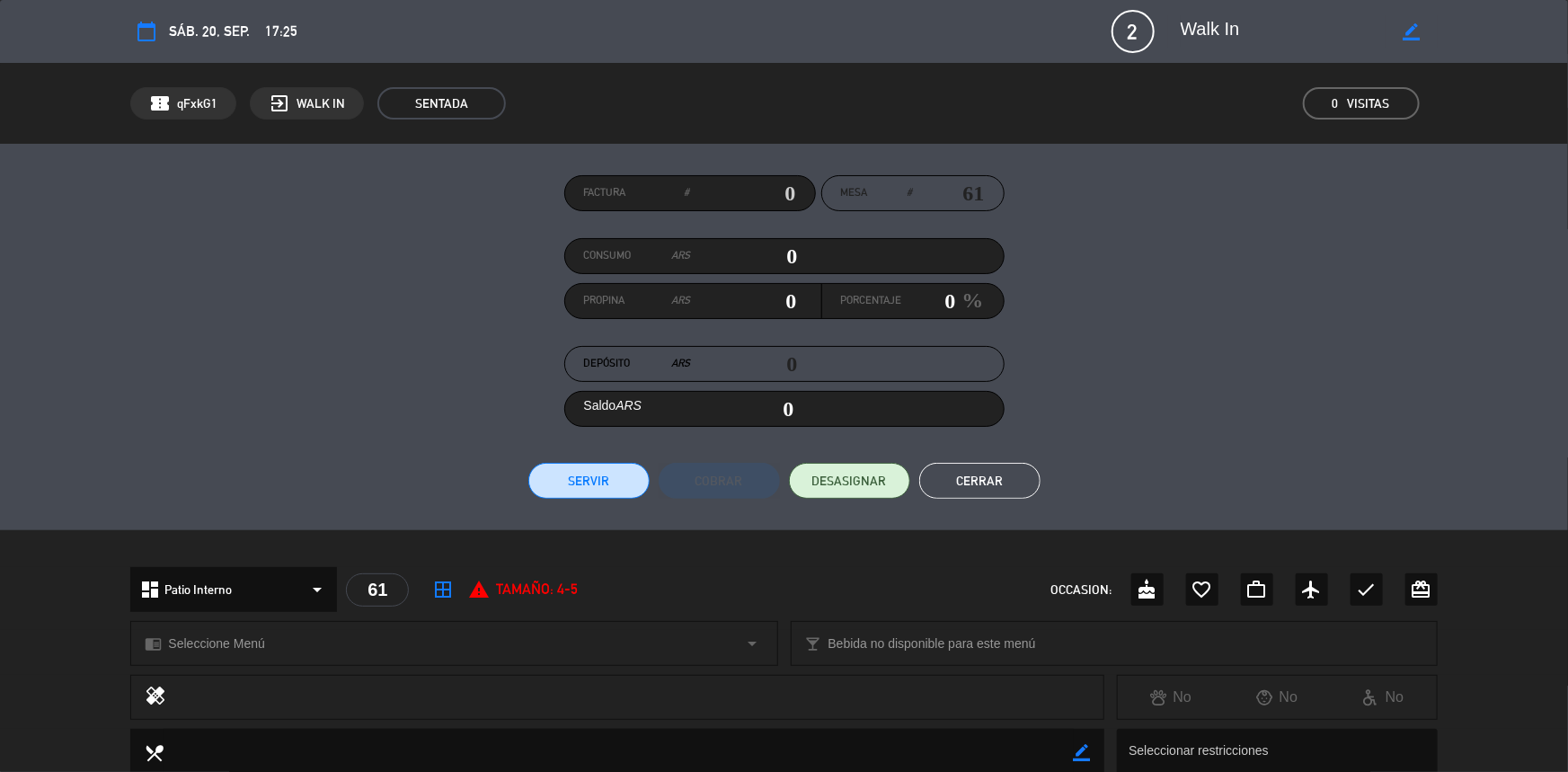
click at [998, 475] on button "Cerrar" at bounding box center [979, 481] width 122 height 36
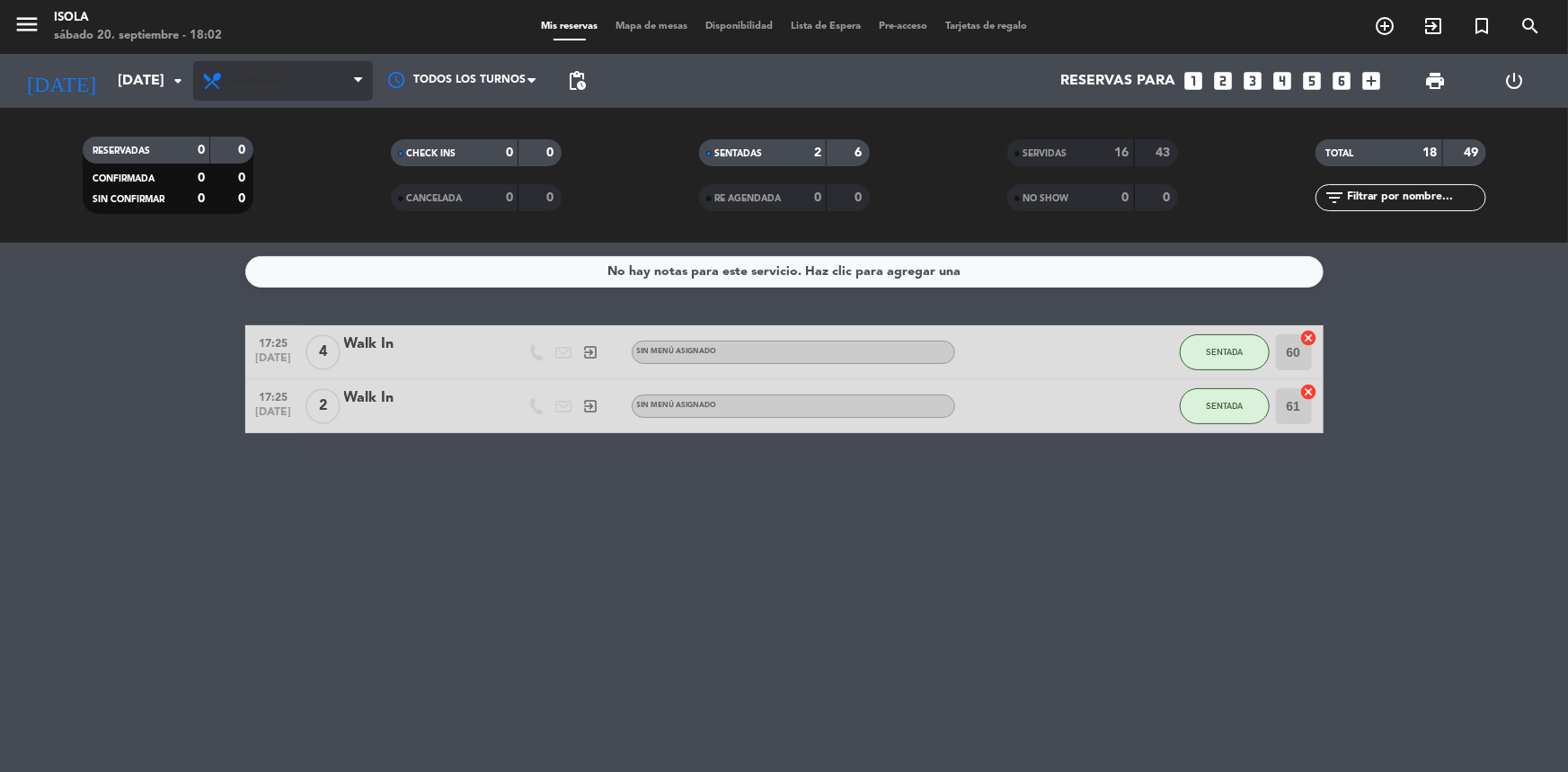
click at [220, 88] on icon at bounding box center [214, 82] width 26 height 22
click at [289, 185] on div "menu [PERSON_NAME][DATE] 20. septiembre - 18:02 Mis reservas Mapa de mesas Disp…" at bounding box center [784, 121] width 1568 height 243
click at [631, 30] on span "Mapa de mesas" at bounding box center [652, 27] width 90 height 10
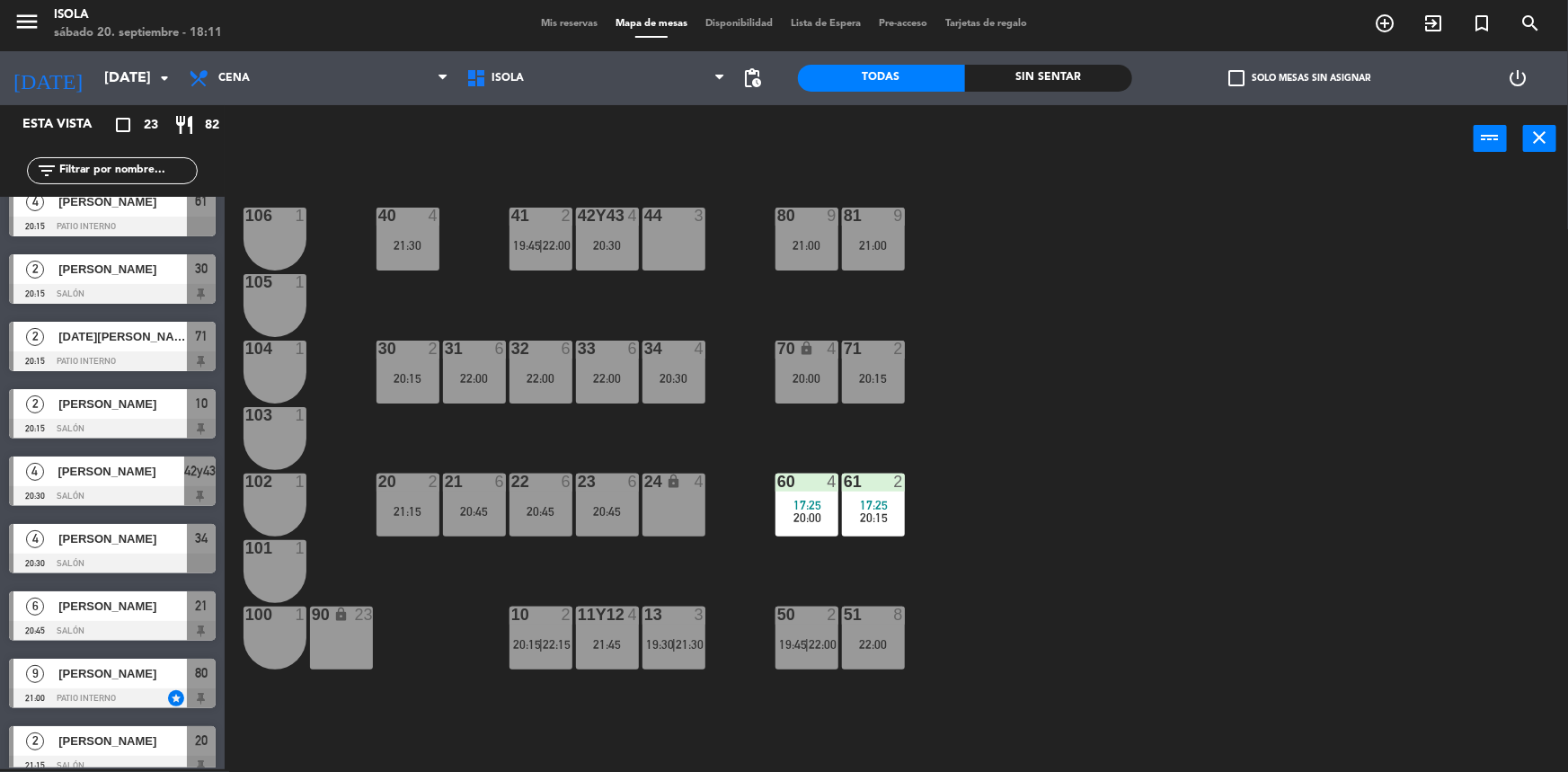
scroll to position [490, 0]
click at [540, 27] on span "Mis reservas" at bounding box center [568, 24] width 74 height 10
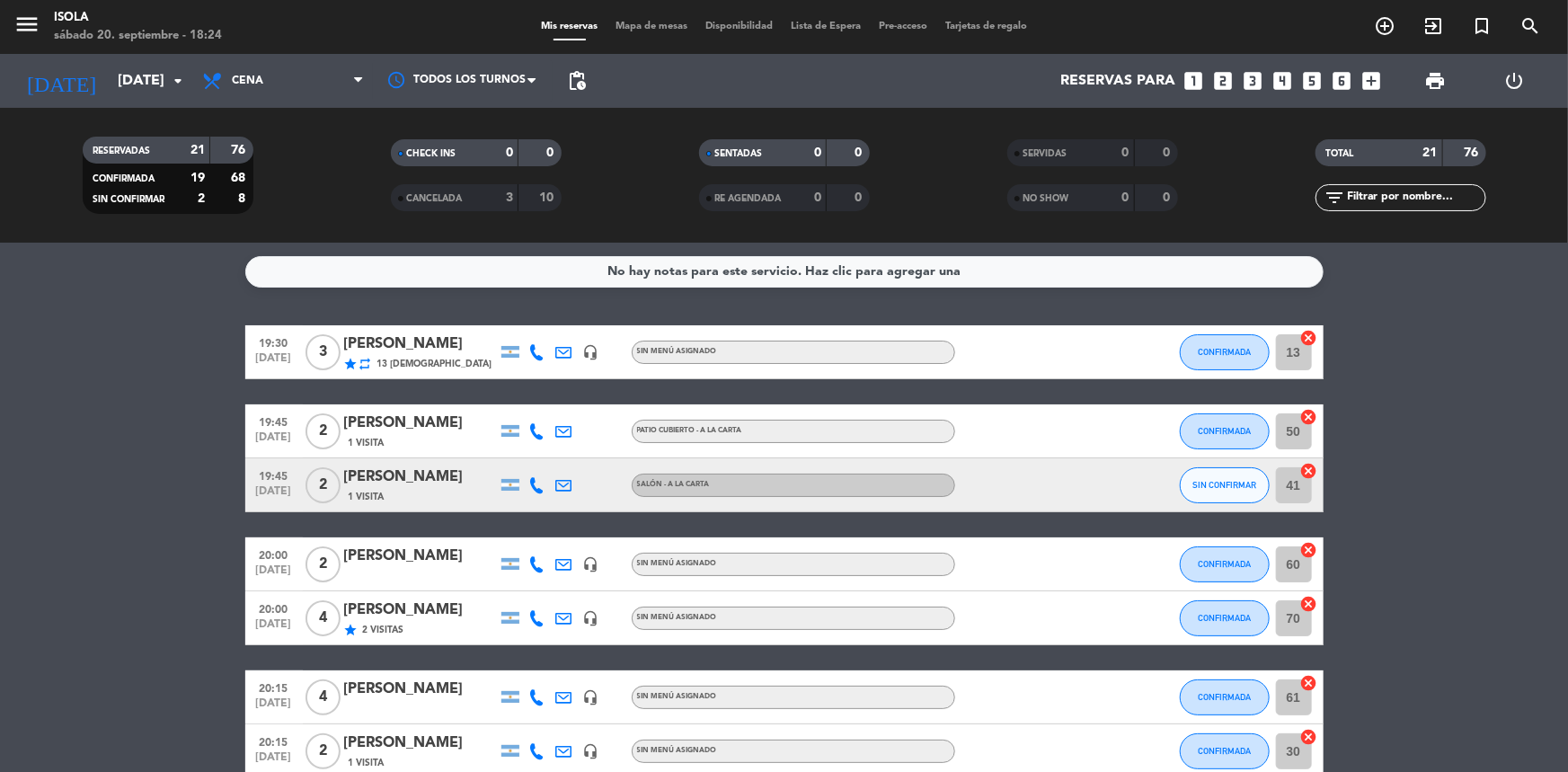
click at [405, 487] on div "[PERSON_NAME]" at bounding box center [420, 478] width 153 height 24
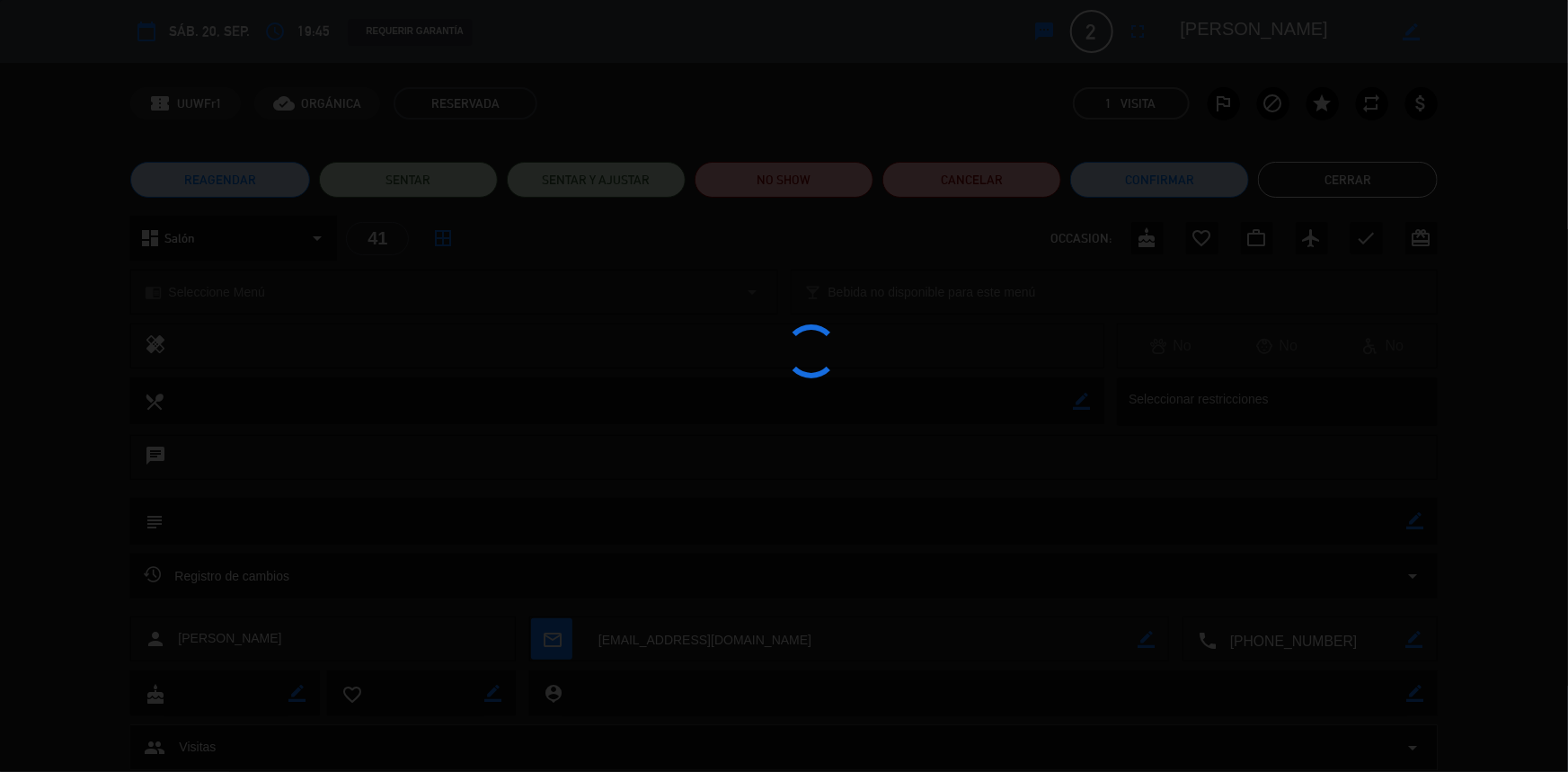
click at [971, 185] on div at bounding box center [784, 386] width 1568 height 772
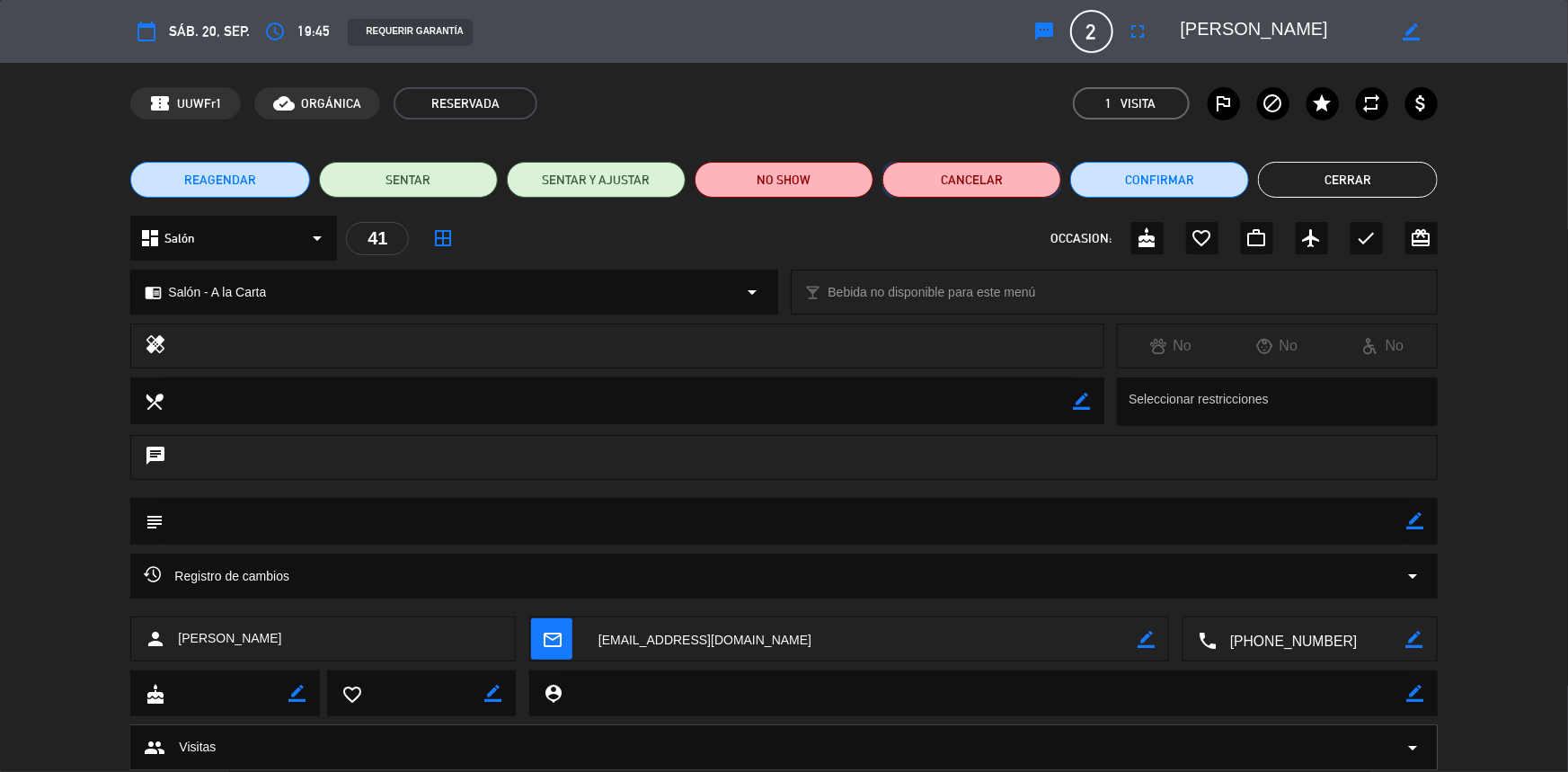
click at [935, 180] on button "Cancelar" at bounding box center [971, 179] width 178 height 36
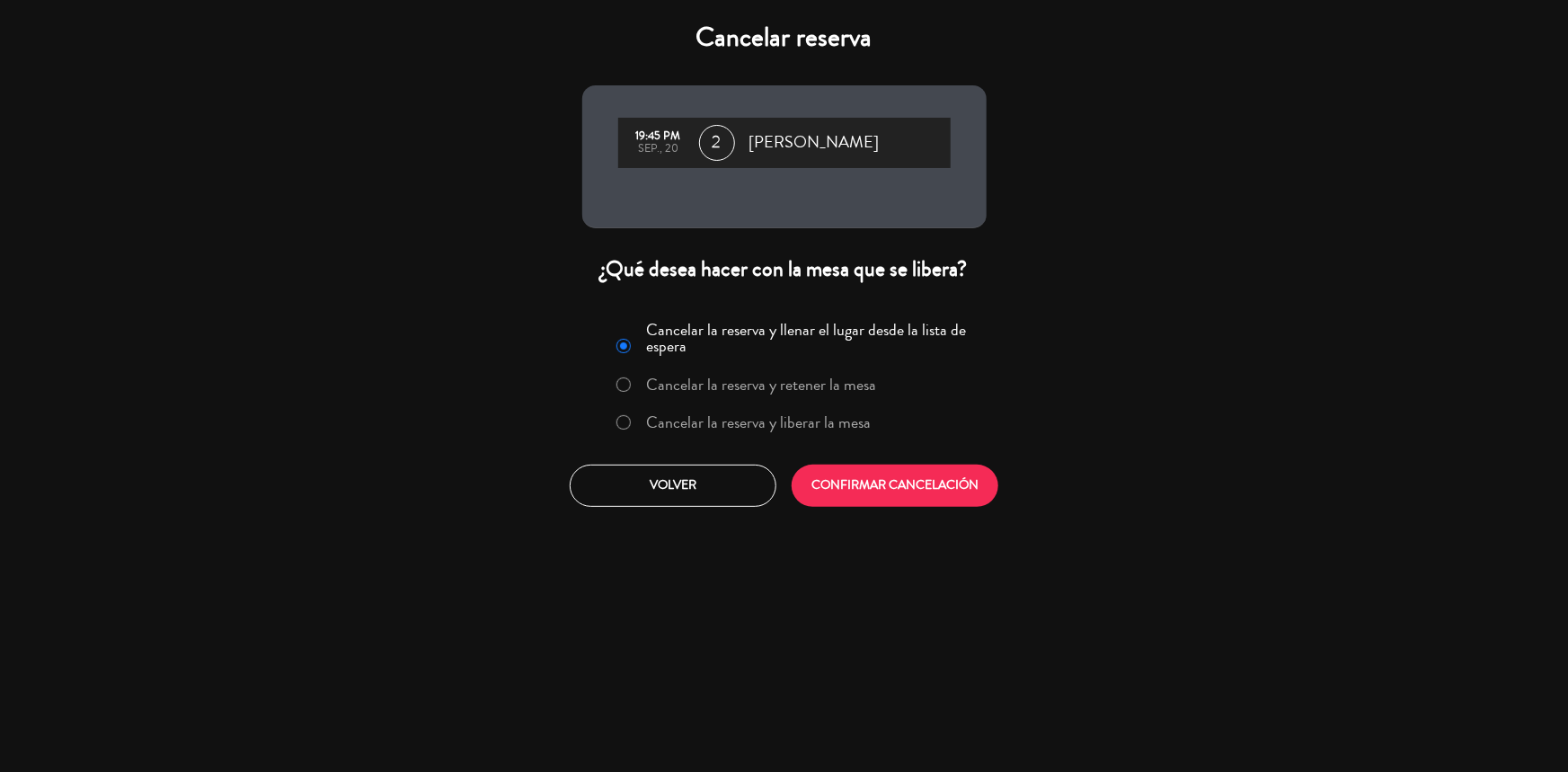
click at [793, 403] on div "Cancelar la reserva y llenar el lugar desde la lista de espera Cancelar la rese…" at bounding box center [784, 380] width 381 height 131
drag, startPoint x: 796, startPoint y: 419, endPoint x: 805, endPoint y: 429, distance: 13.5
click at [796, 418] on label "Cancelar la reserva y liberar la mesa" at bounding box center [758, 423] width 224 height 16
click at [861, 502] on button "CONFIRMAR CANCELACIÓN" at bounding box center [895, 486] width 207 height 42
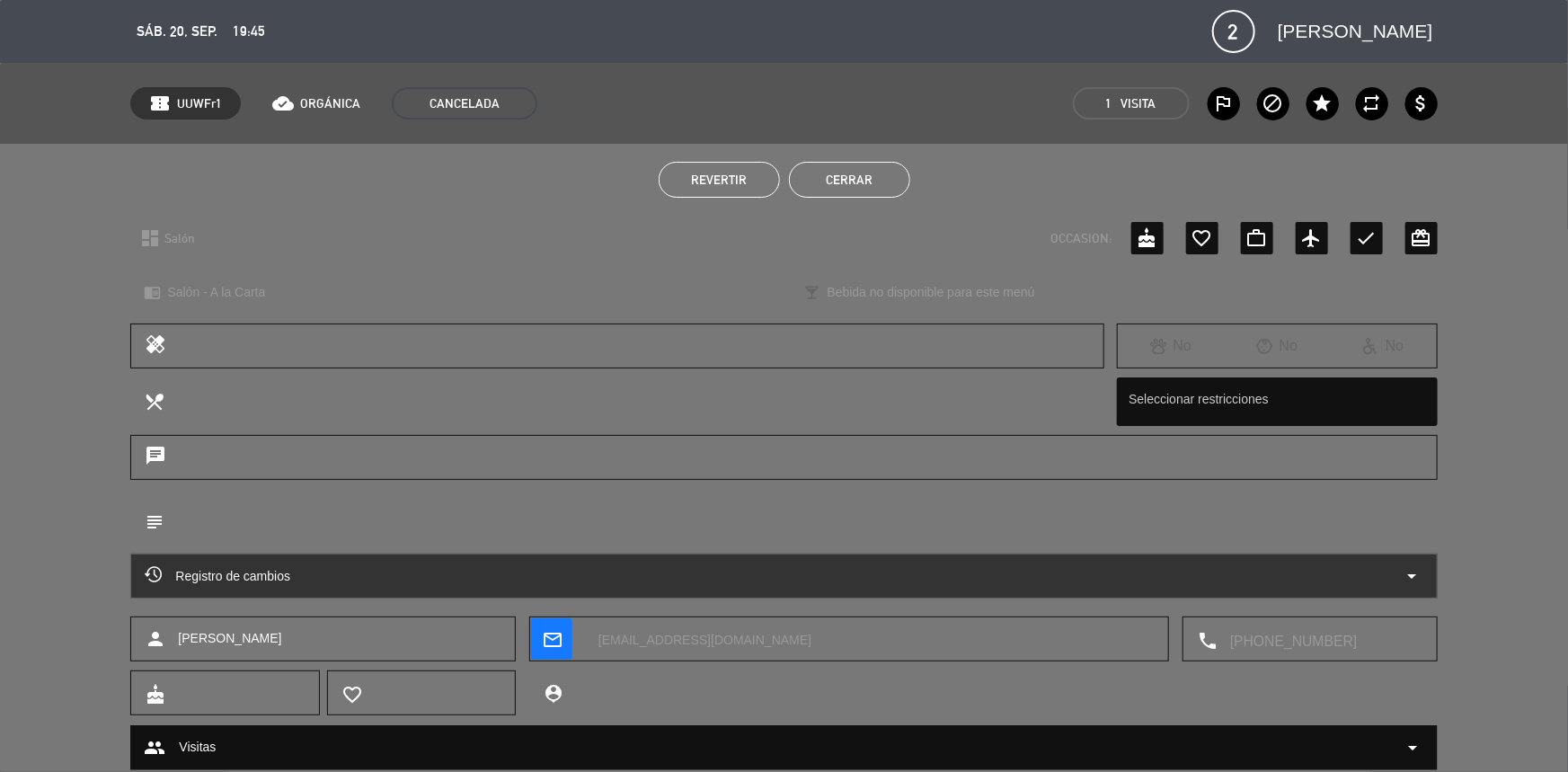
click at [876, 204] on div "Revertir Cerrar" at bounding box center [784, 179] width 1568 height 72
click at [869, 181] on button "Cerrar" at bounding box center [849, 179] width 122 height 36
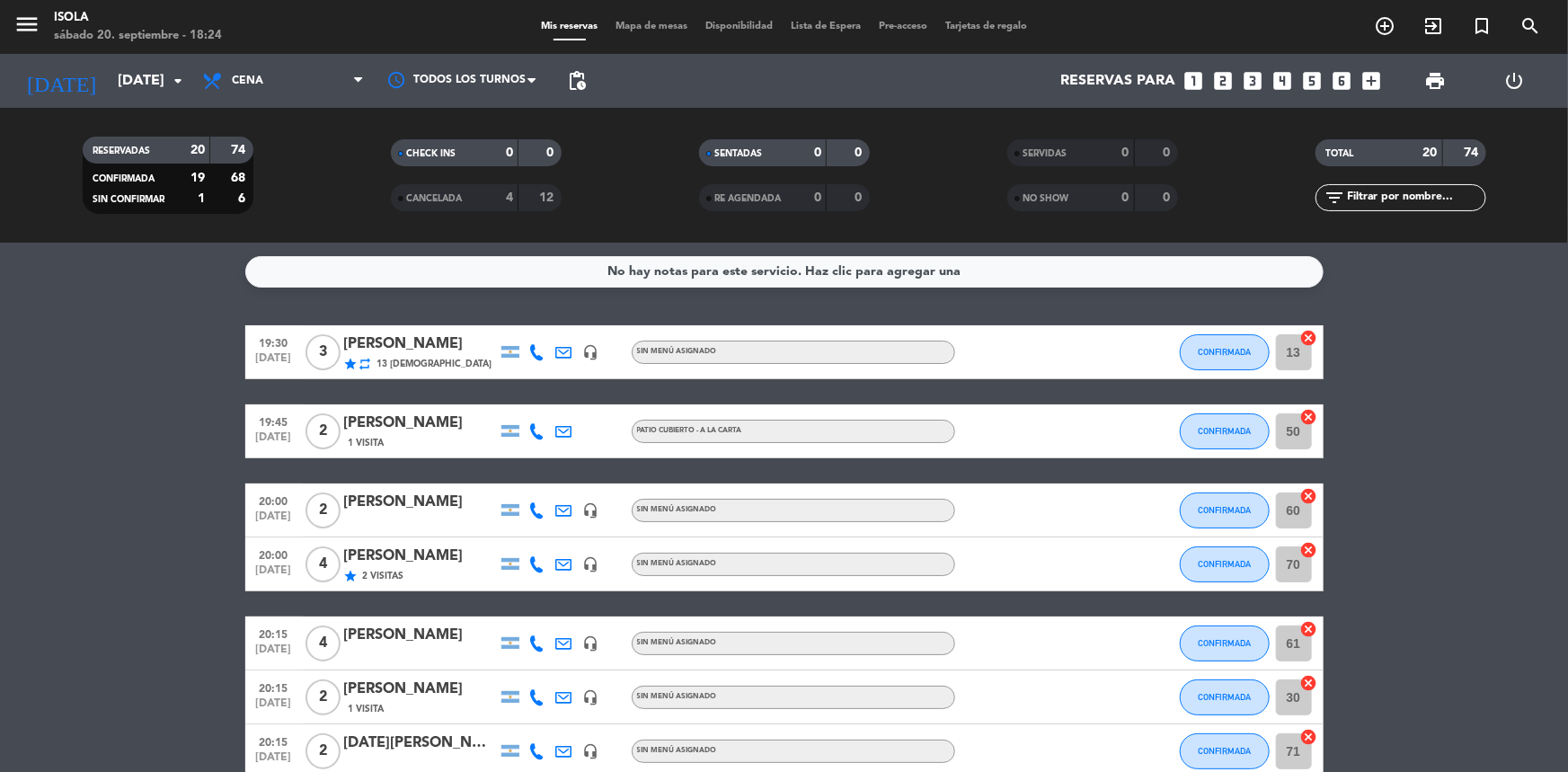
click at [613, 22] on span "Mapa de mesas" at bounding box center [652, 27] width 90 height 10
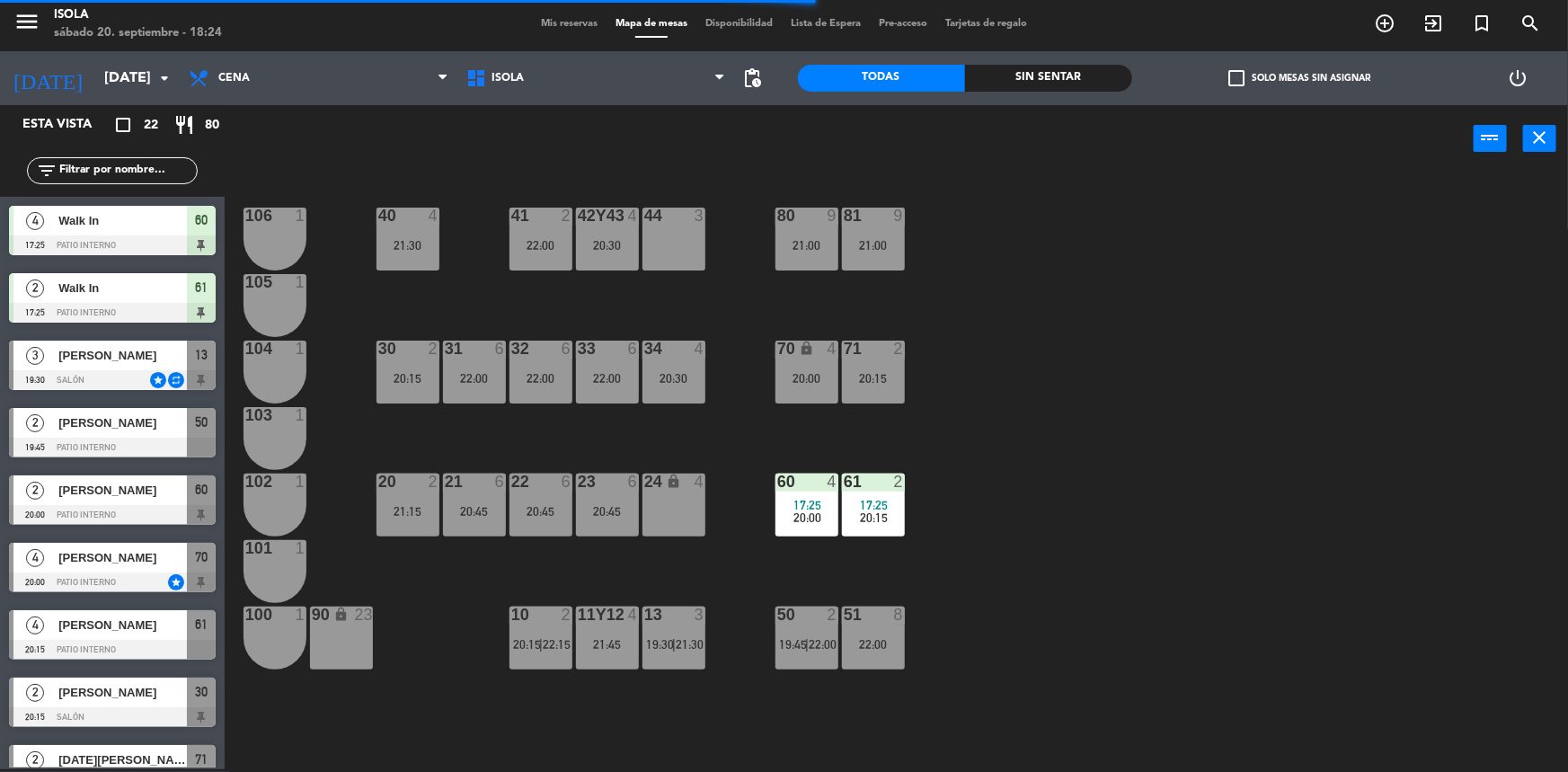
click at [1069, 333] on div "40 4 21:30 42y43 4 20:30 41 2 22:00 44 3 80 9 21:00 81 9 21:00 106 1 105 1 30 2…" at bounding box center [903, 473] width 1328 height 597
click at [491, 379] on div "22:00" at bounding box center [474, 378] width 63 height 13
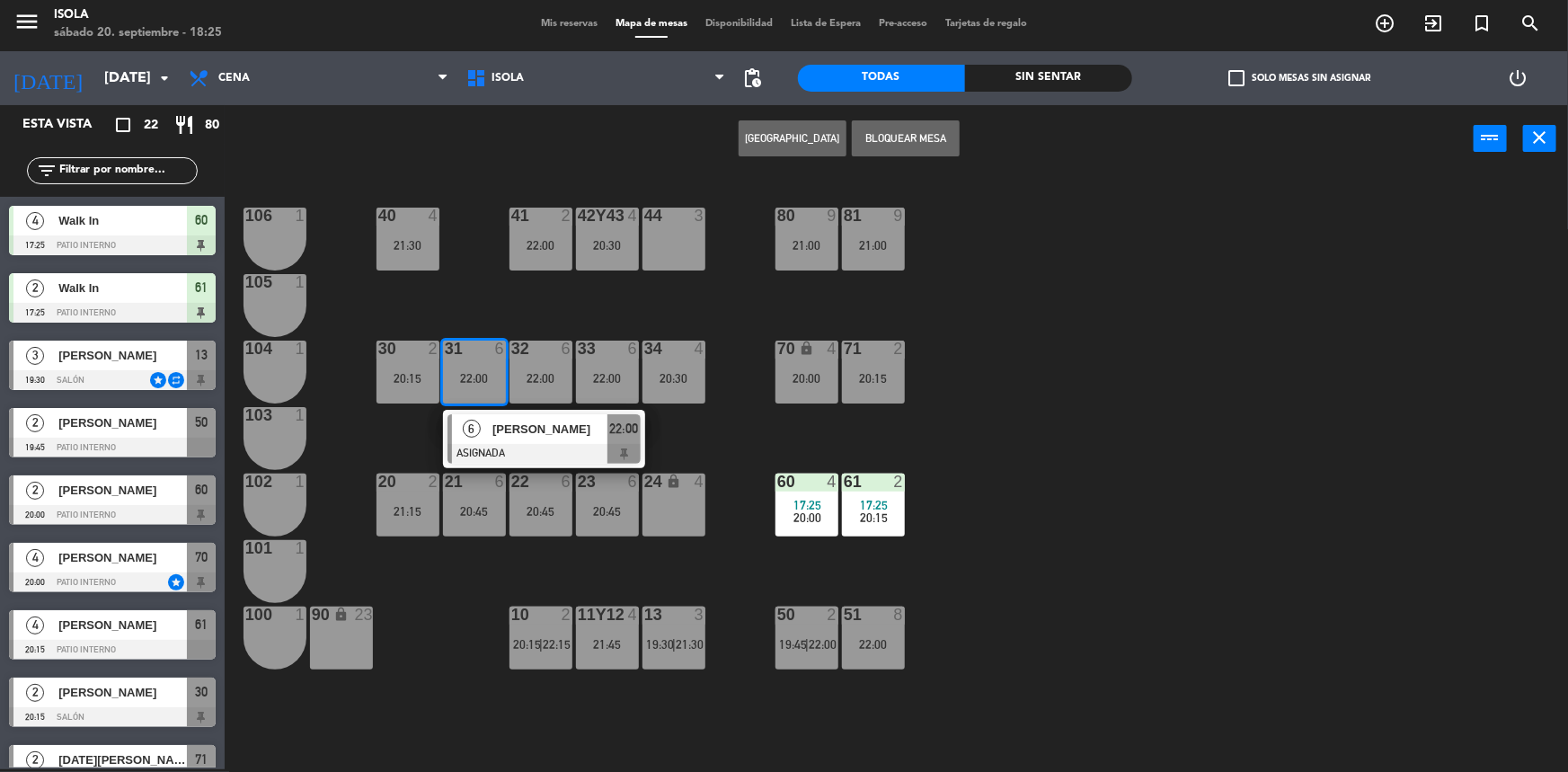
click at [946, 375] on div "40 4 21:30 42y43 4 20:30 41 2 22:00 44 3 80 9 21:00 81 9 21:00 106 1 105 1 30 2…" at bounding box center [903, 473] width 1328 height 597
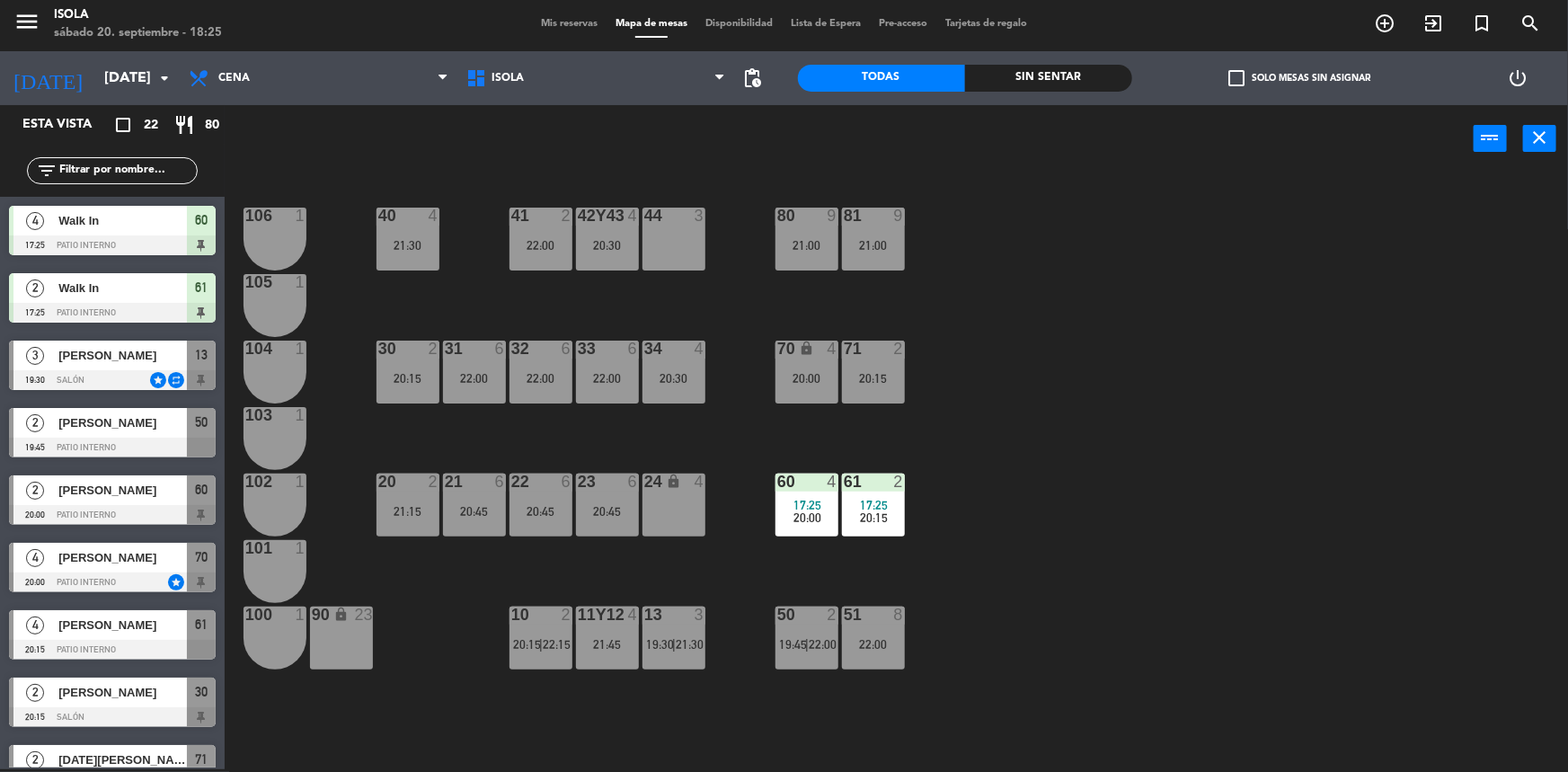
click at [470, 485] on div at bounding box center [474, 482] width 29 height 16
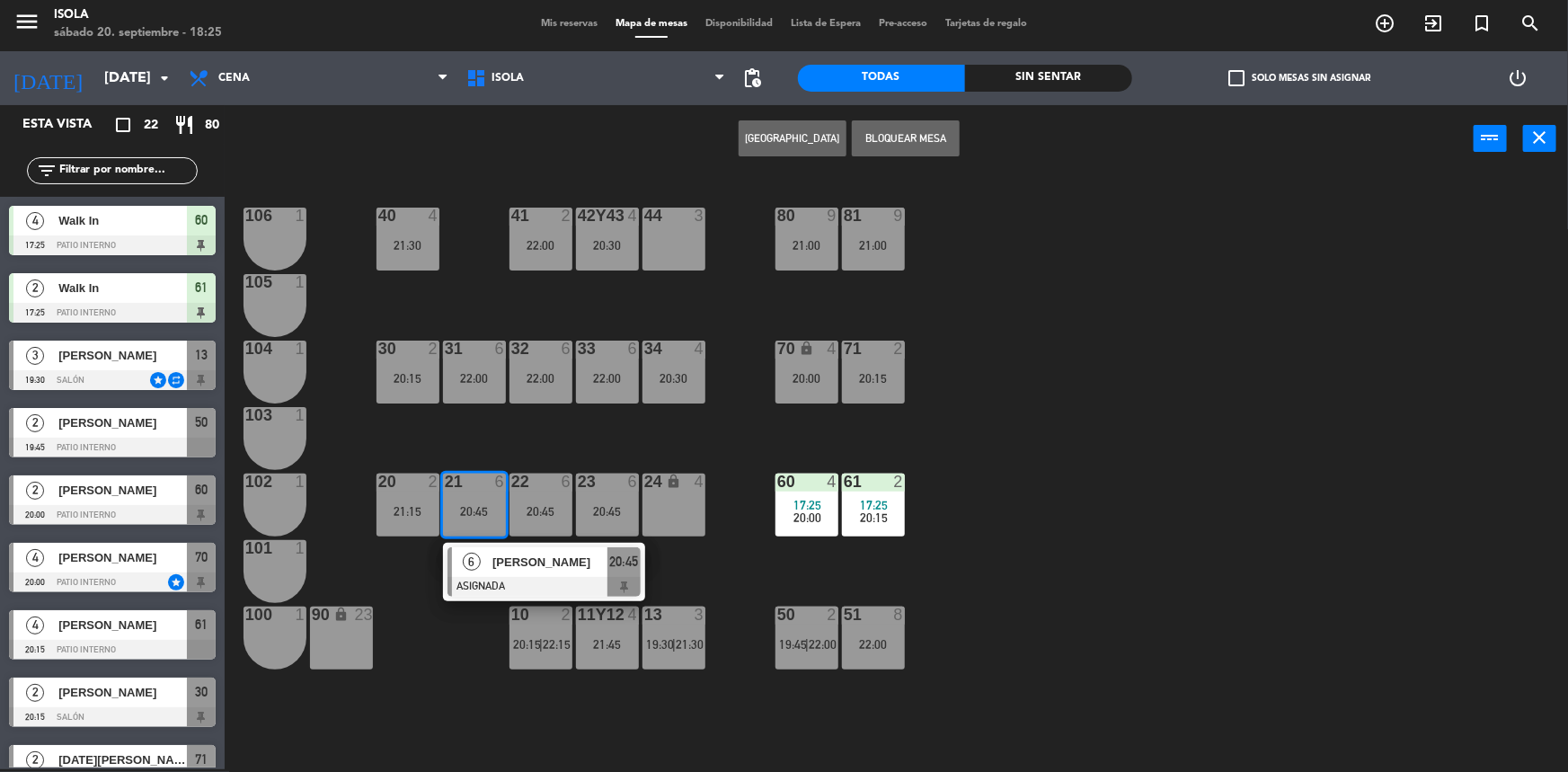
click at [1020, 495] on div "40 4 21:30 42y43 4 20:30 41 2 22:00 44 3 80 9 21:00 81 9 21:00 106 1 105 1 30 2…" at bounding box center [903, 473] width 1328 height 597
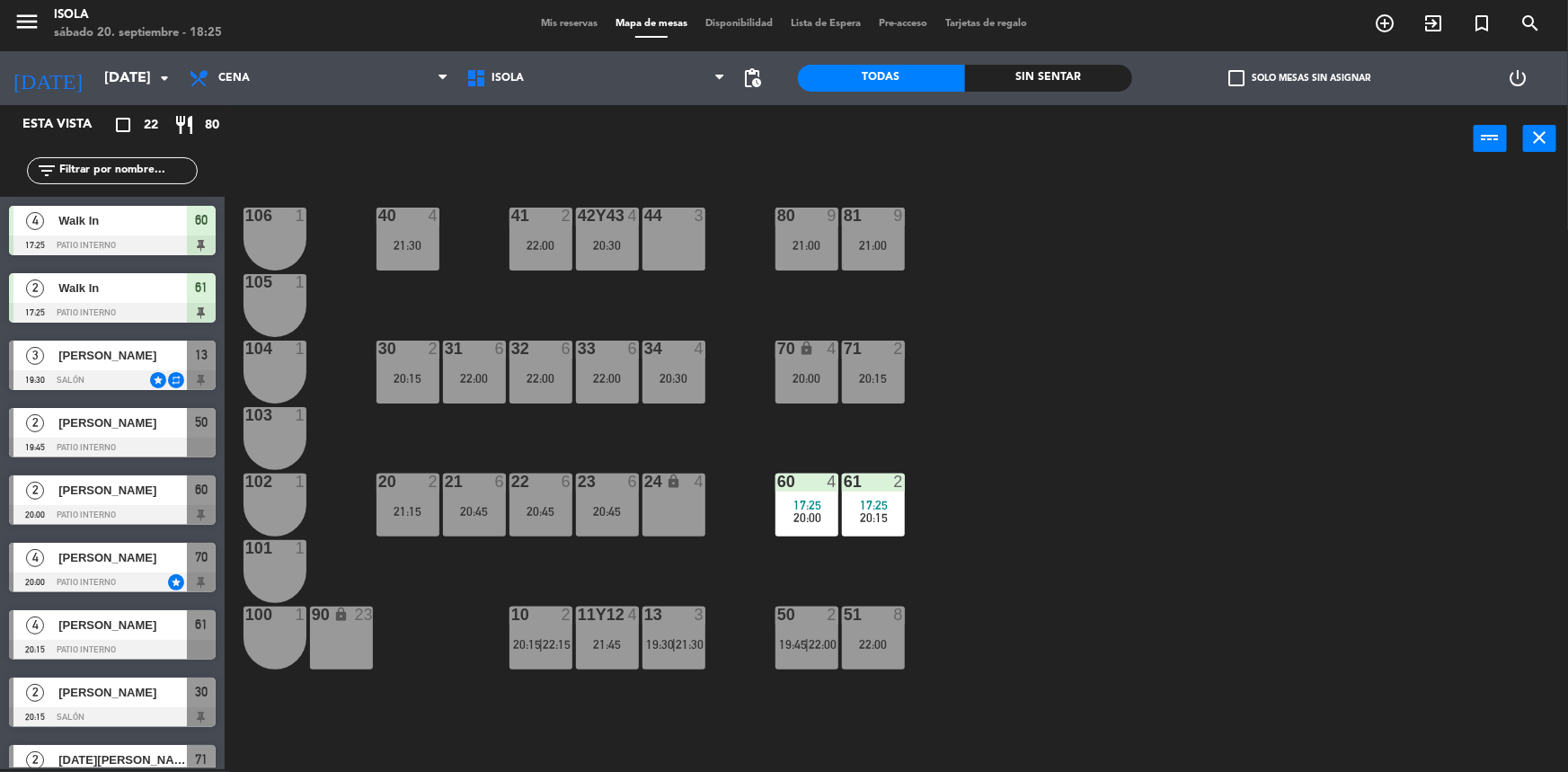
click at [796, 223] on div "80 9" at bounding box center [806, 217] width 63 height 18
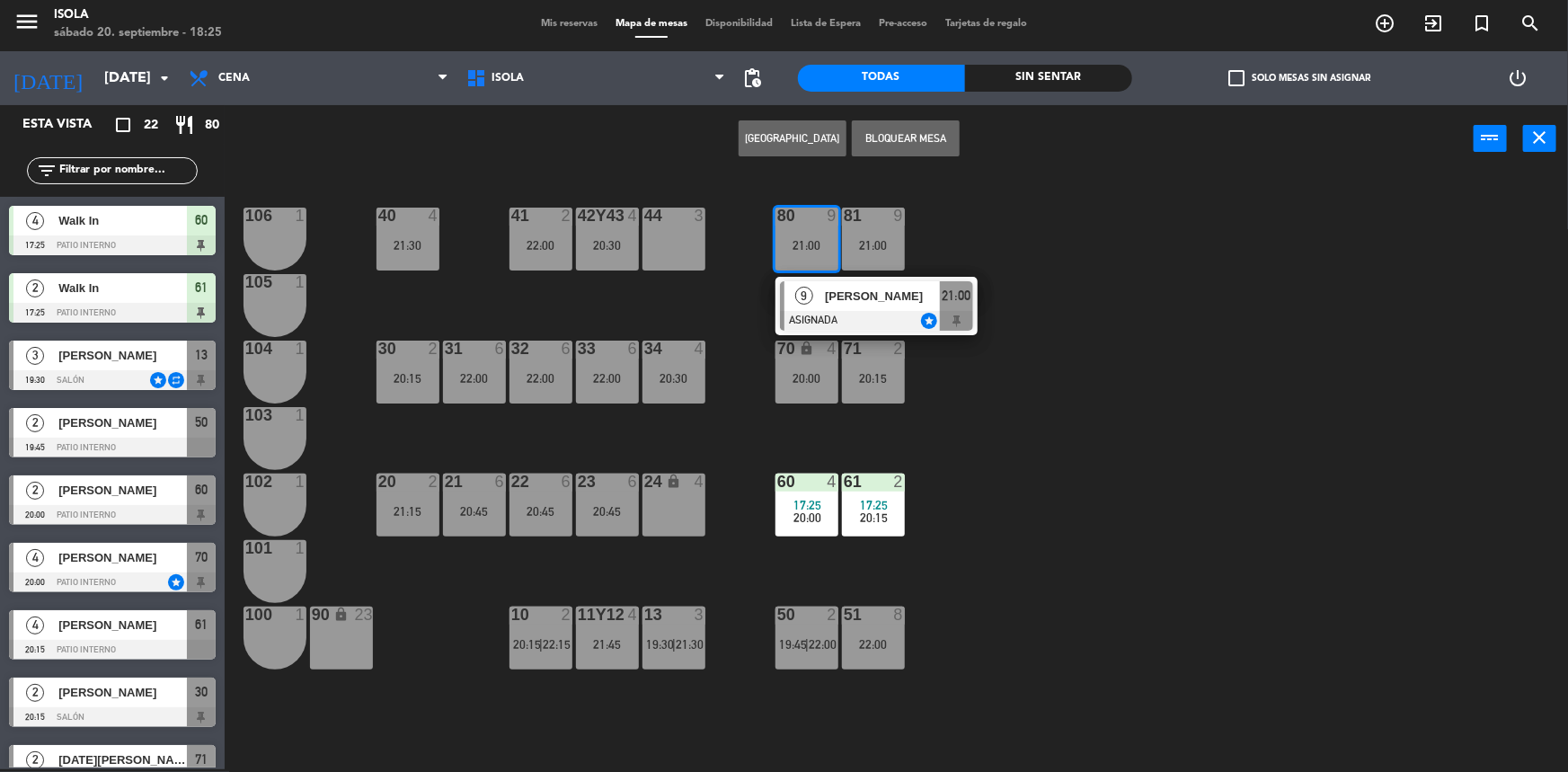
click at [990, 260] on div "40 4 21:30 42y43 4 20:30 41 2 22:00 44 3 80 9 21:00 9 [PERSON_NAME] ASIGNADA st…" at bounding box center [903, 473] width 1328 height 597
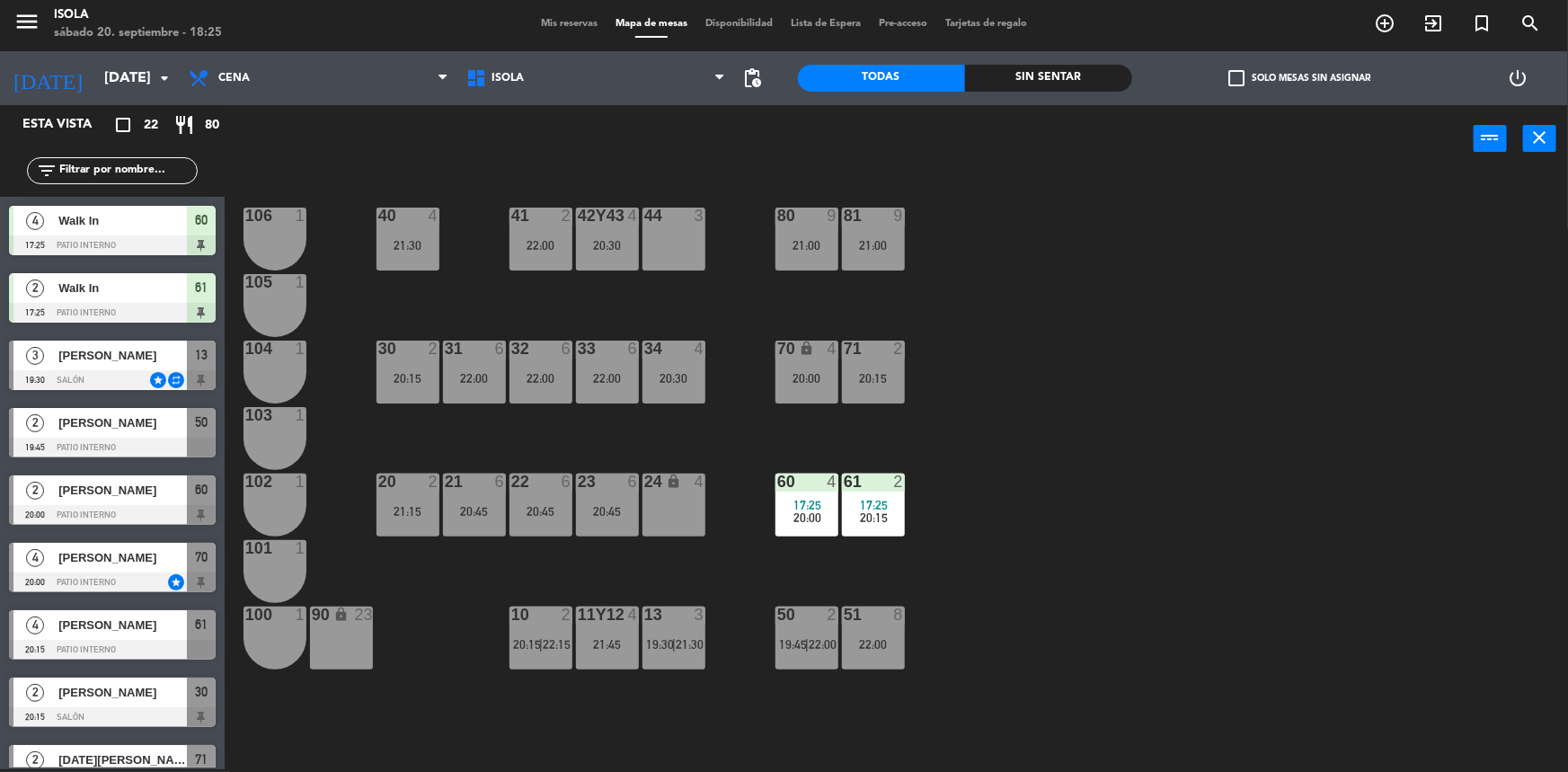
click at [825, 620] on div "2" at bounding box center [837, 615] width 29 height 16
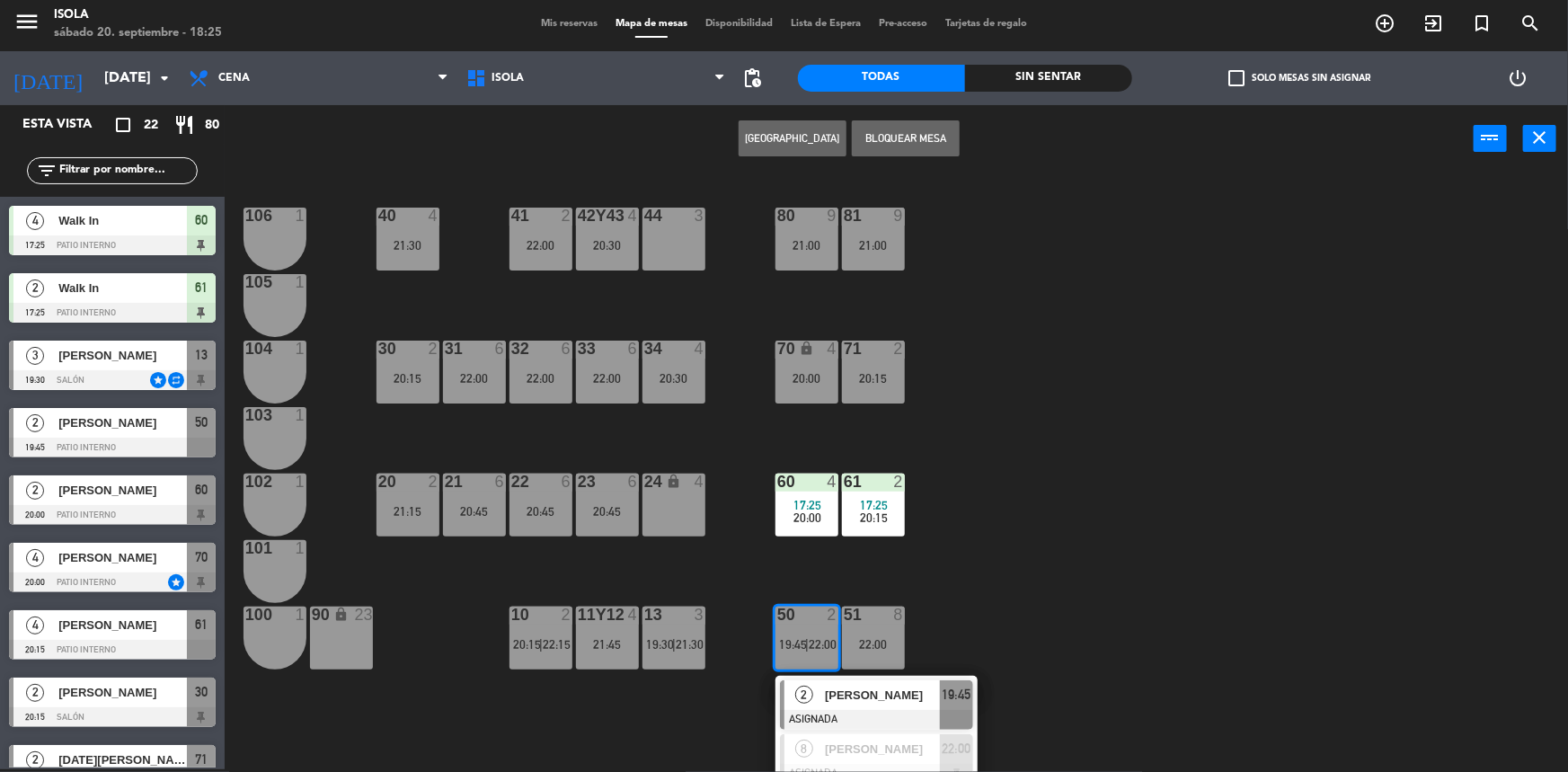
click at [965, 564] on div "40 4 21:30 42y43 4 20:30 41 2 22:00 44 3 80 9 21:00 81 9 21:00 106 1 105 1 30 2…" at bounding box center [903, 473] width 1328 height 597
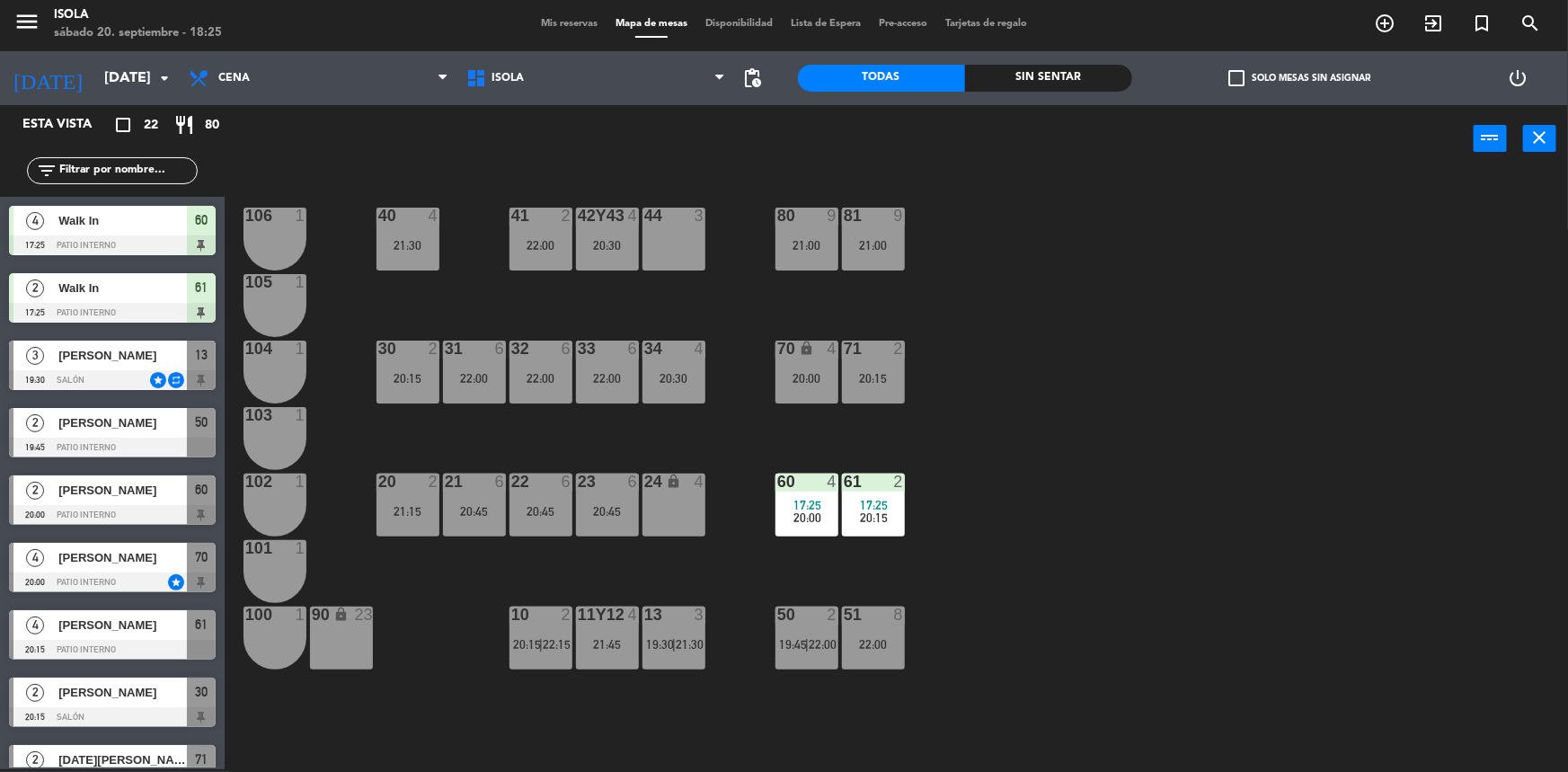
click at [858, 633] on div "51 8 22:00" at bounding box center [873, 638] width 63 height 63
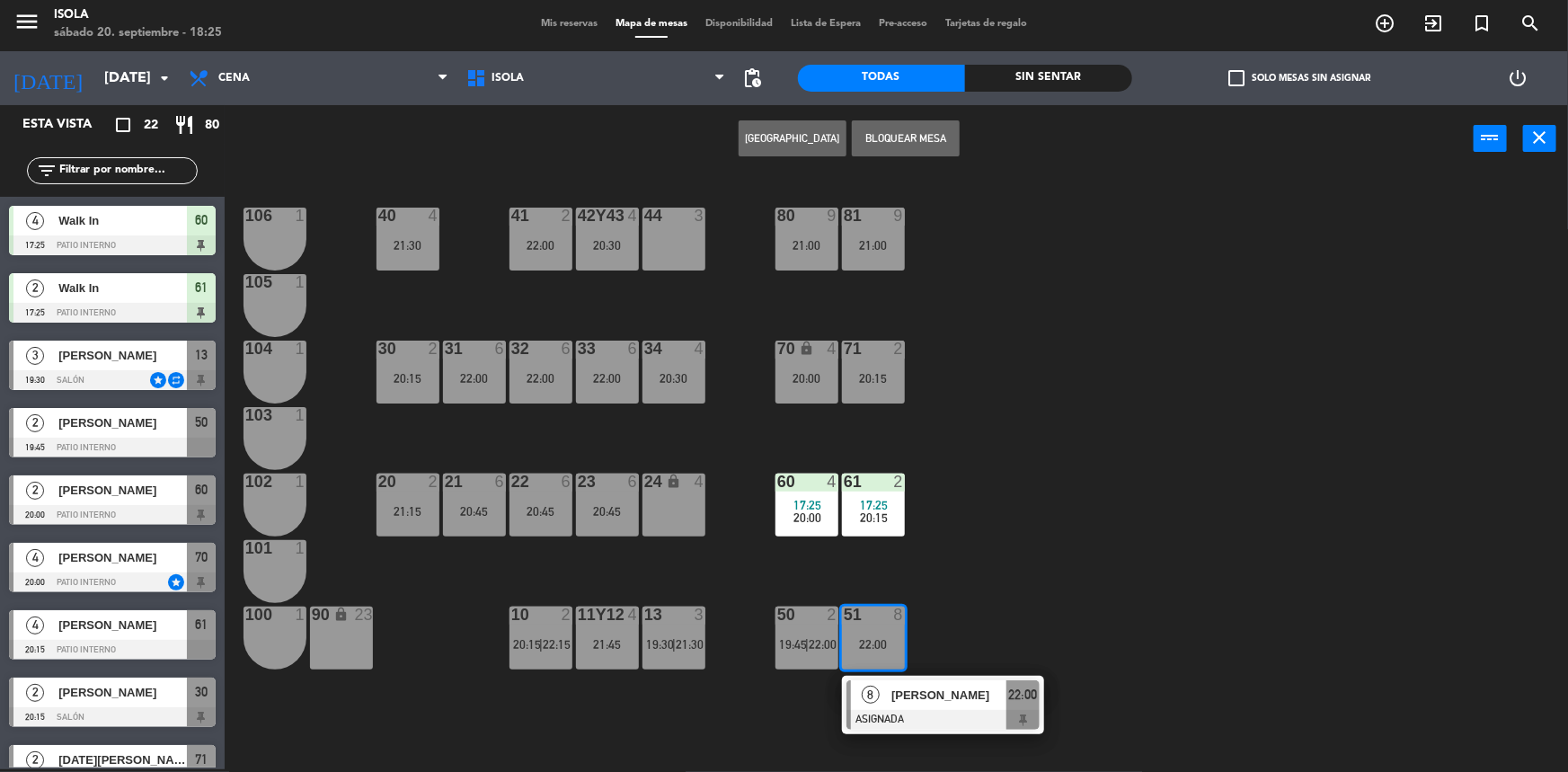
click at [907, 578] on div "40 4 21:30 42y43 4 20:30 41 2 22:00 44 3 80 9 21:00 81 9 21:00 106 1 105 1 30 2…" at bounding box center [903, 473] width 1328 height 597
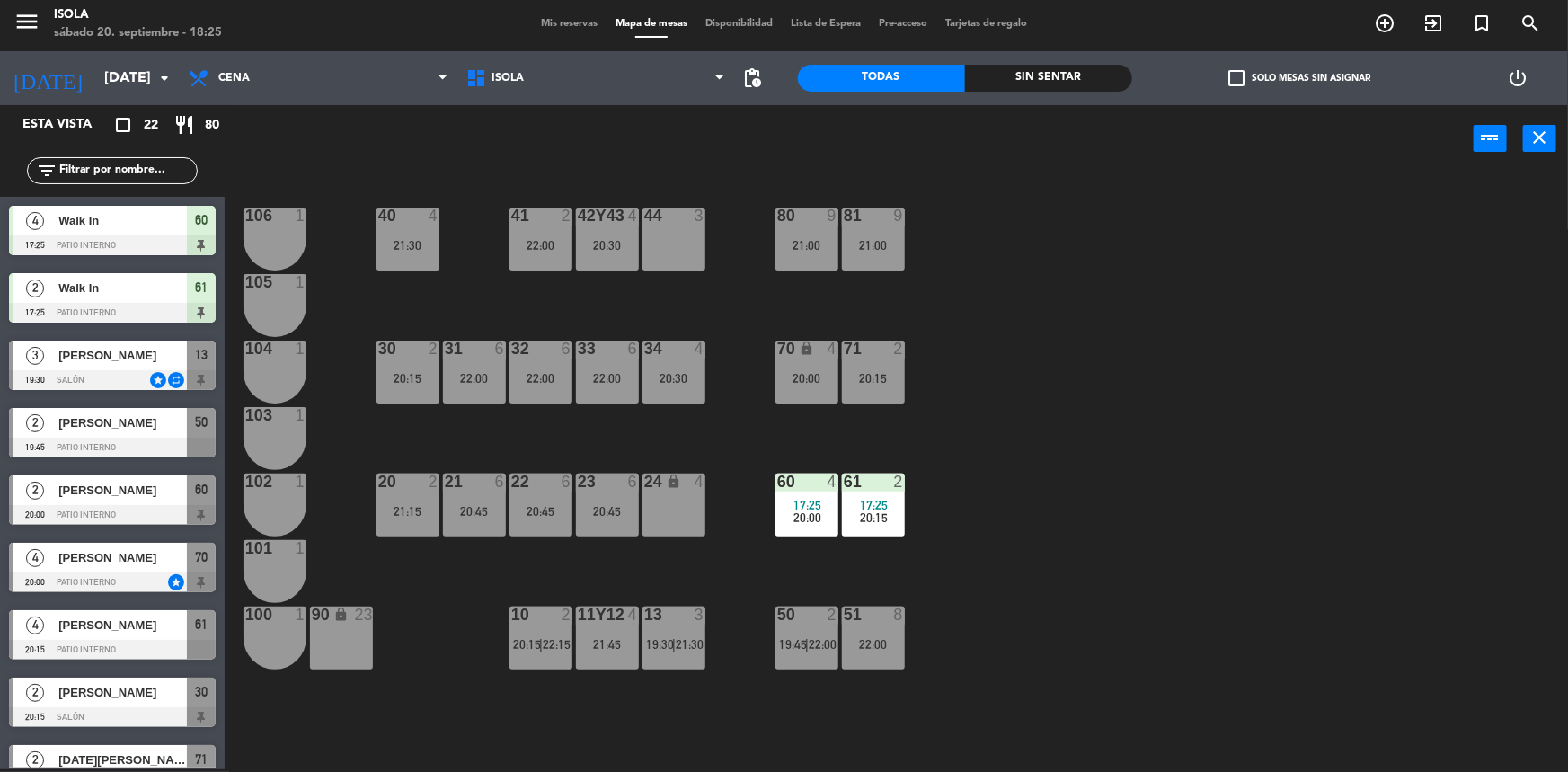
click at [557, 527] on div "22 6 20:45" at bounding box center [541, 505] width 63 height 63
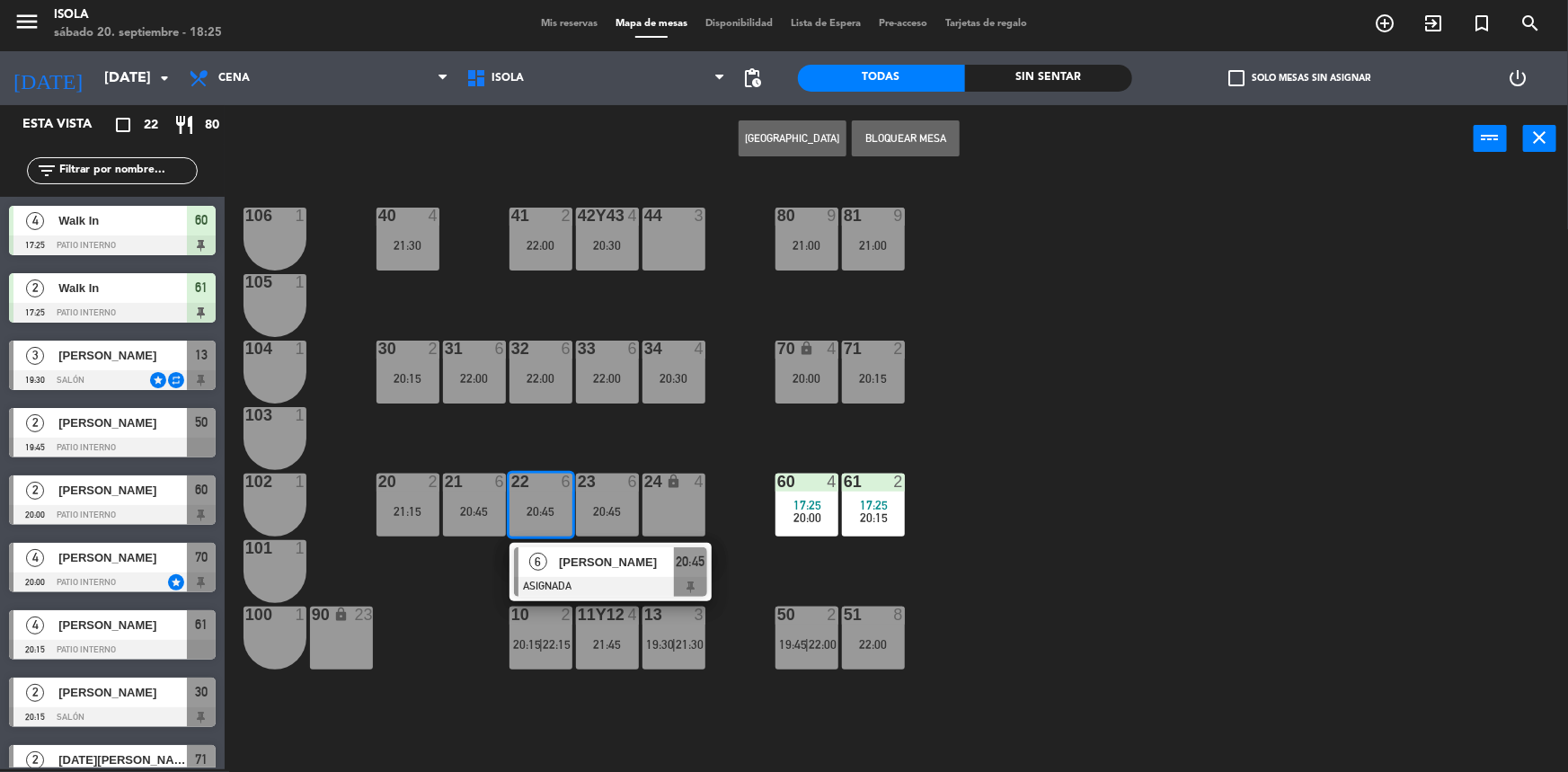
click at [1105, 495] on div "40 4 21:30 42y43 4 20:30 41 2 22:00 44 3 80 9 21:00 81 9 21:00 106 1 105 1 30 2…" at bounding box center [903, 473] width 1328 height 597
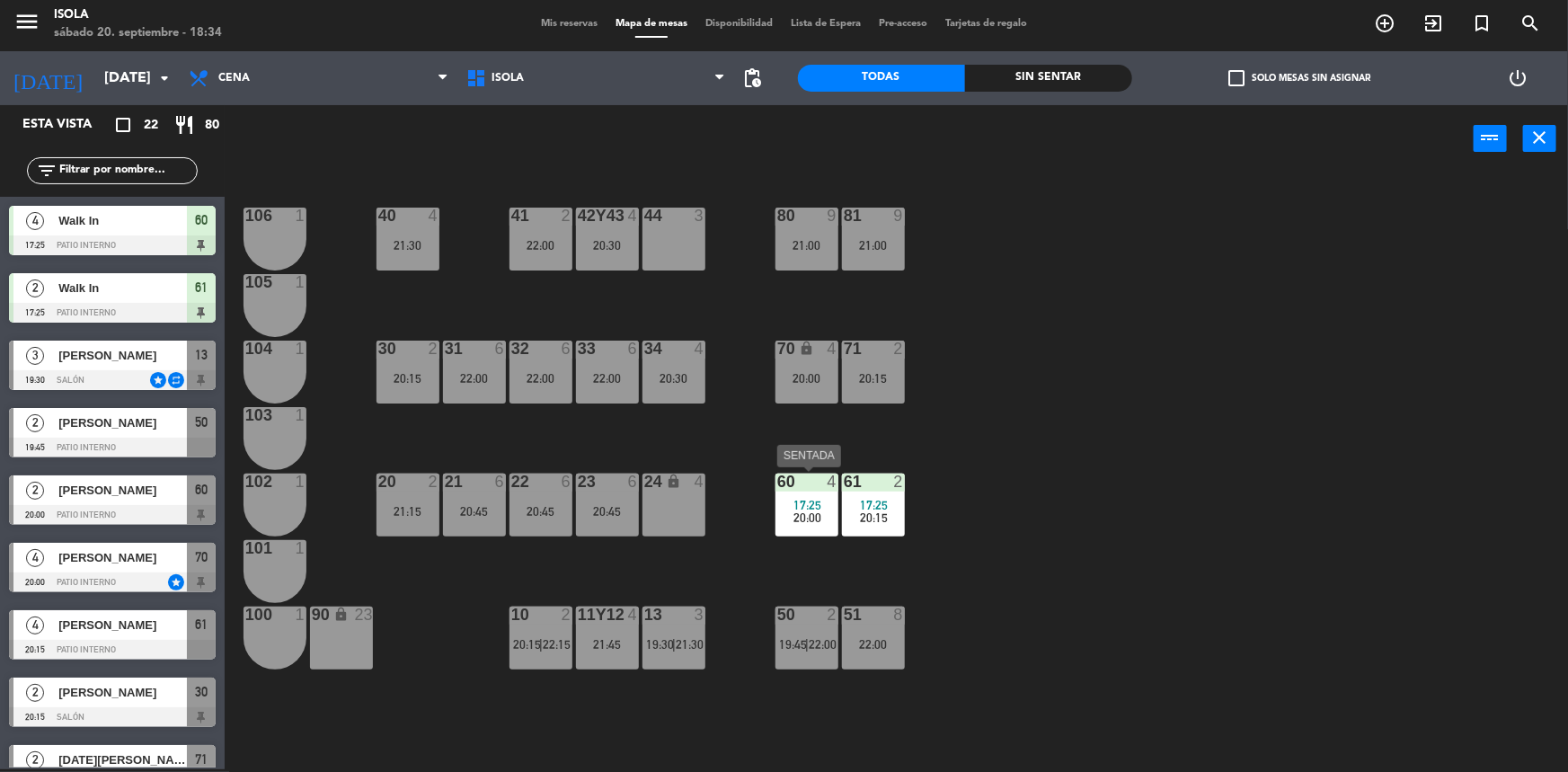
click at [806, 523] on div "60 4 17:25 20:00" at bounding box center [806, 505] width 63 height 63
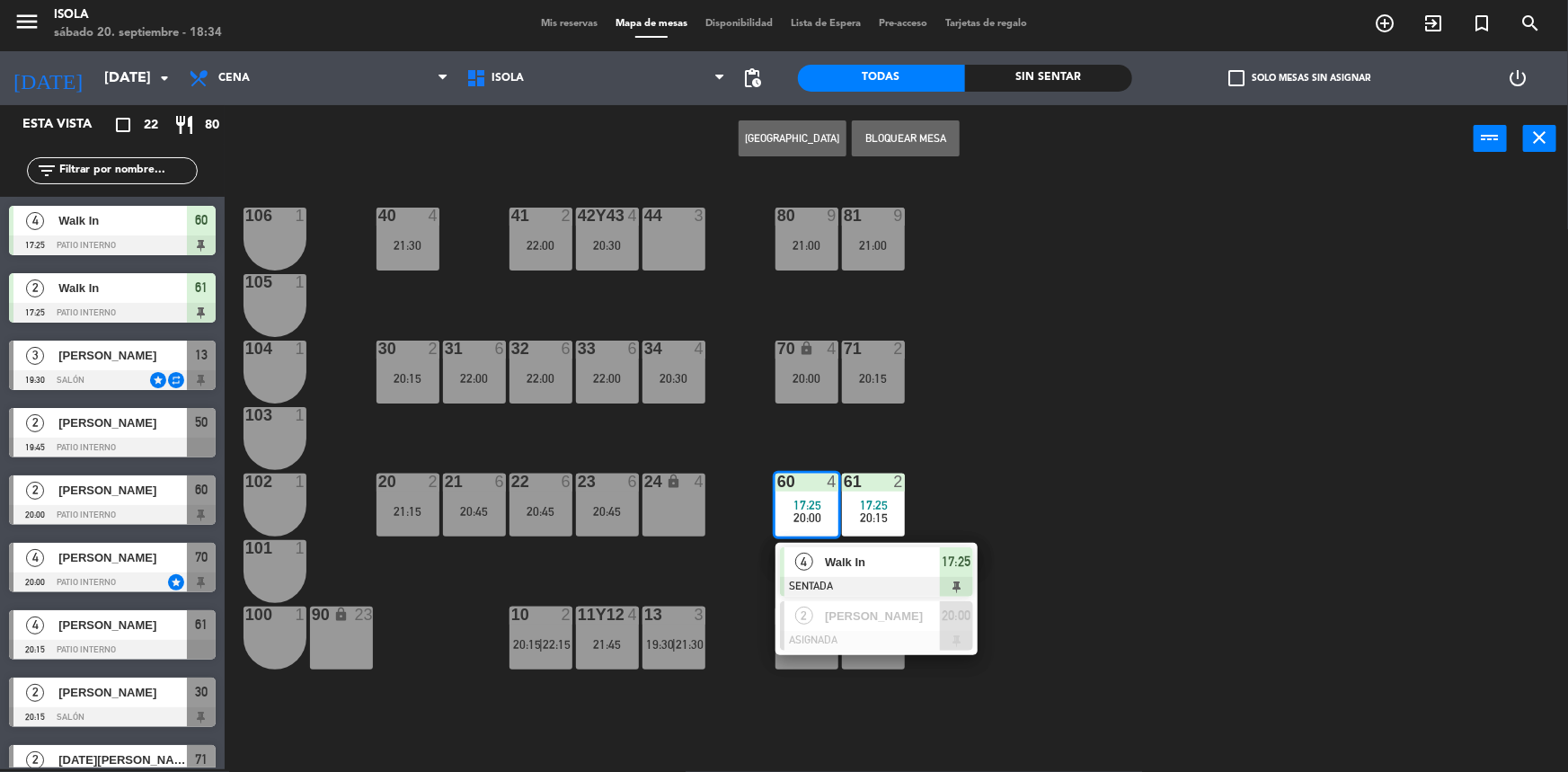
click at [835, 561] on span "Walk In" at bounding box center [882, 562] width 115 height 19
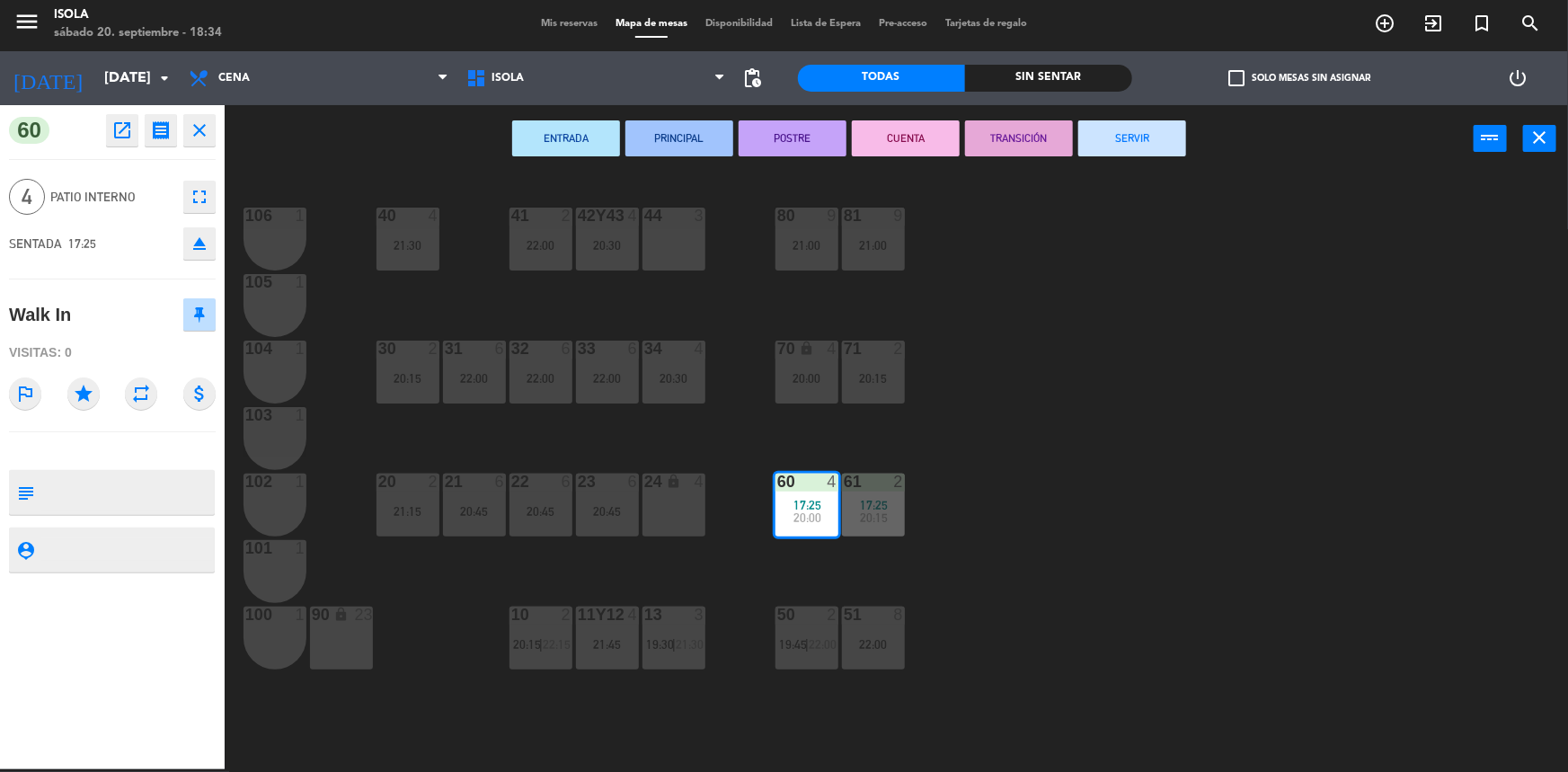
click at [1148, 127] on button "SERVIR" at bounding box center [1132, 138] width 108 height 36
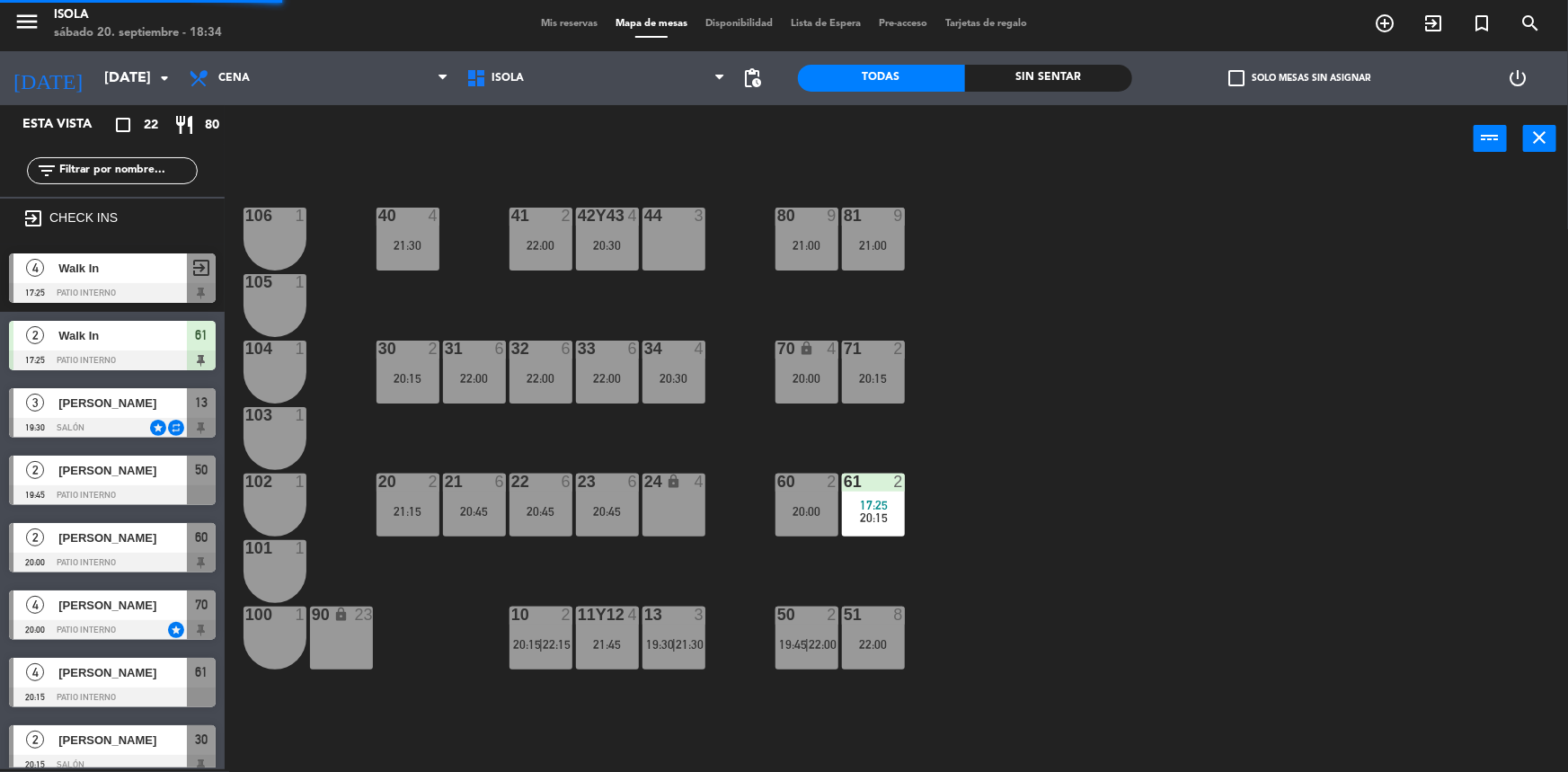
click at [1172, 334] on div "40 4 21:30 42y43 4 20:30 41 2 22:00 44 3 80 9 21:00 81 9 21:00 106 1 105 1 30 2…" at bounding box center [903, 473] width 1328 height 597
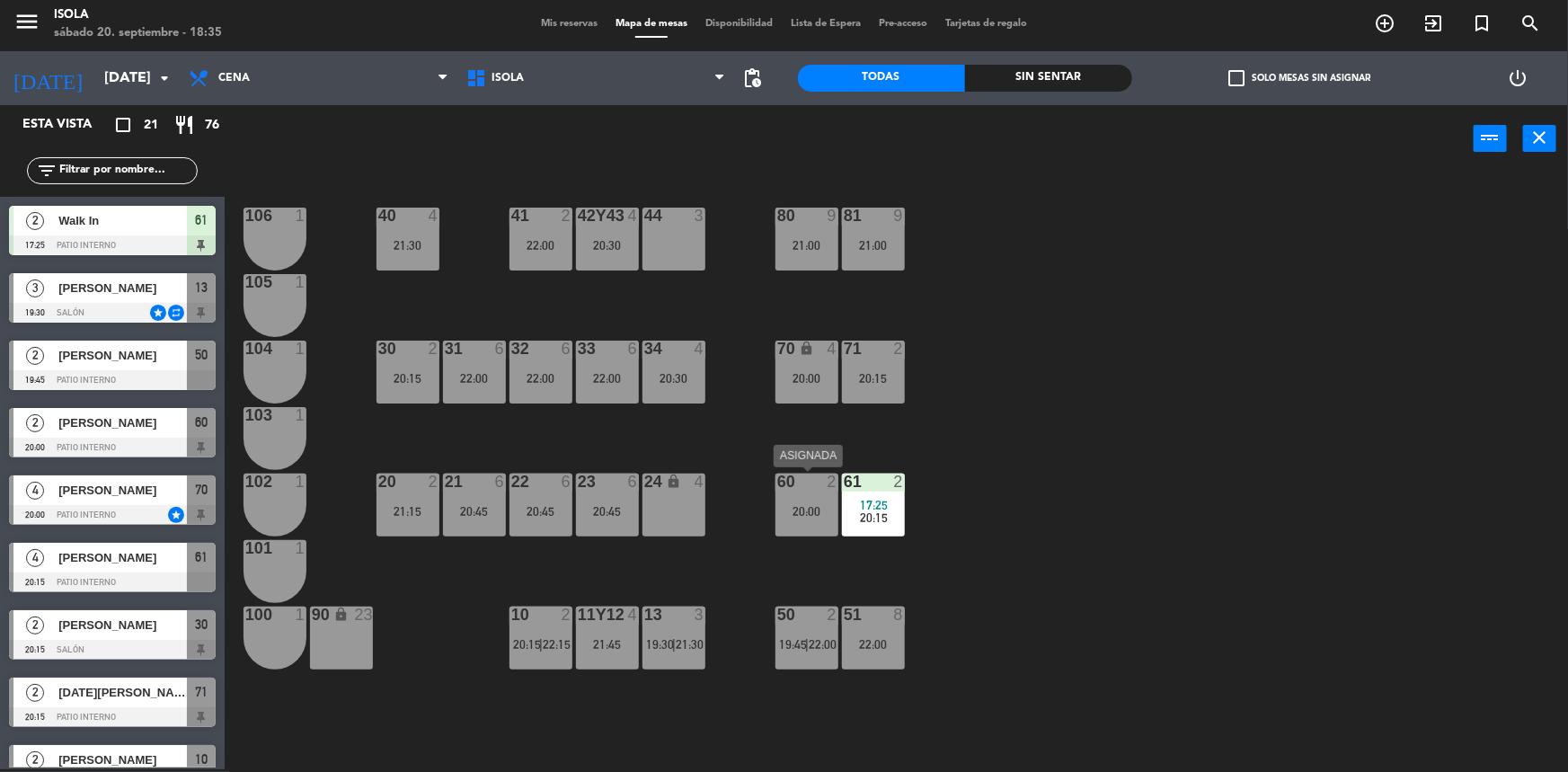
click at [821, 516] on div "60 2 20:00" at bounding box center [806, 505] width 63 height 63
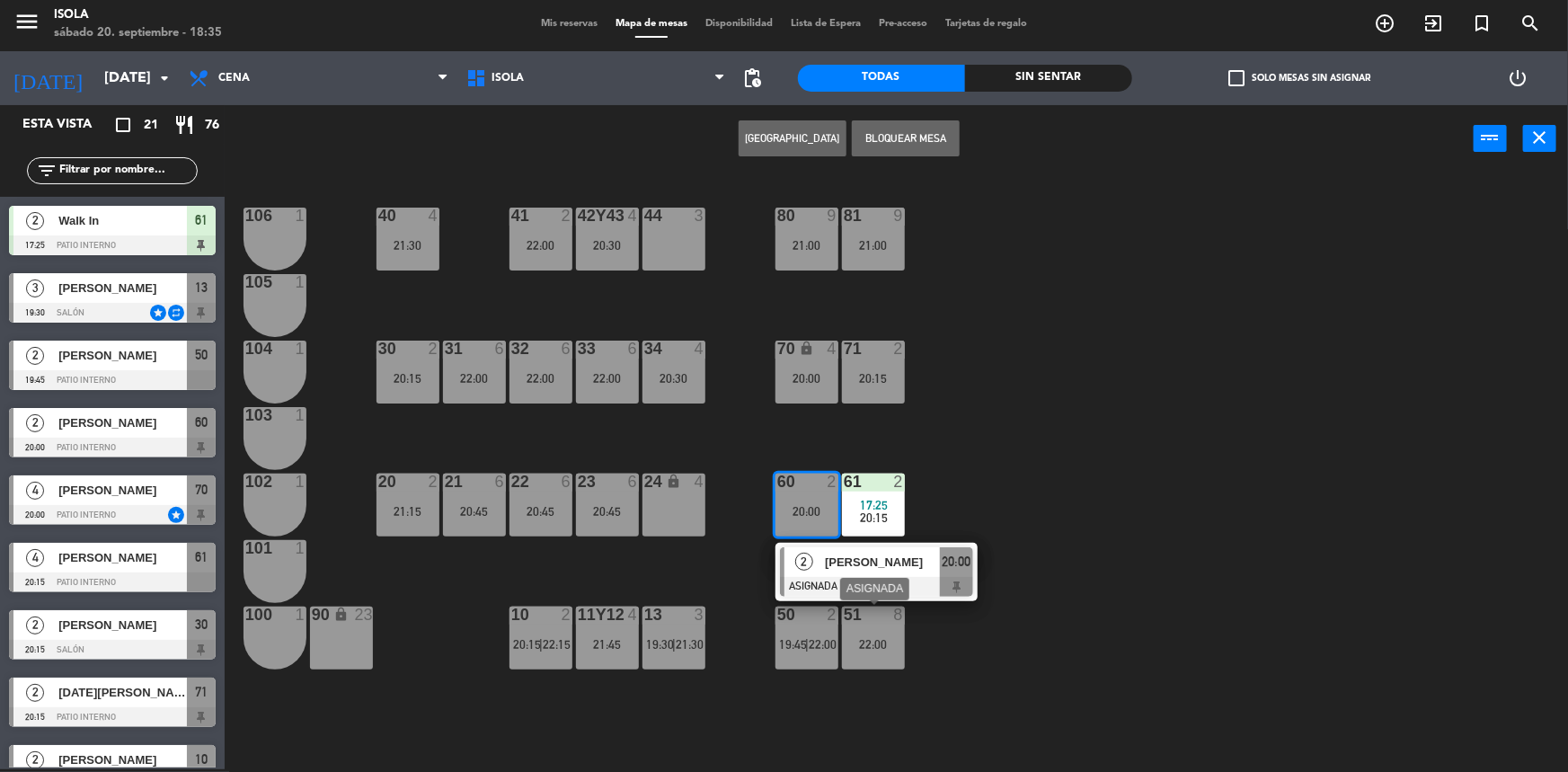
click at [888, 656] on div "51 8 22:00" at bounding box center [873, 638] width 63 height 63
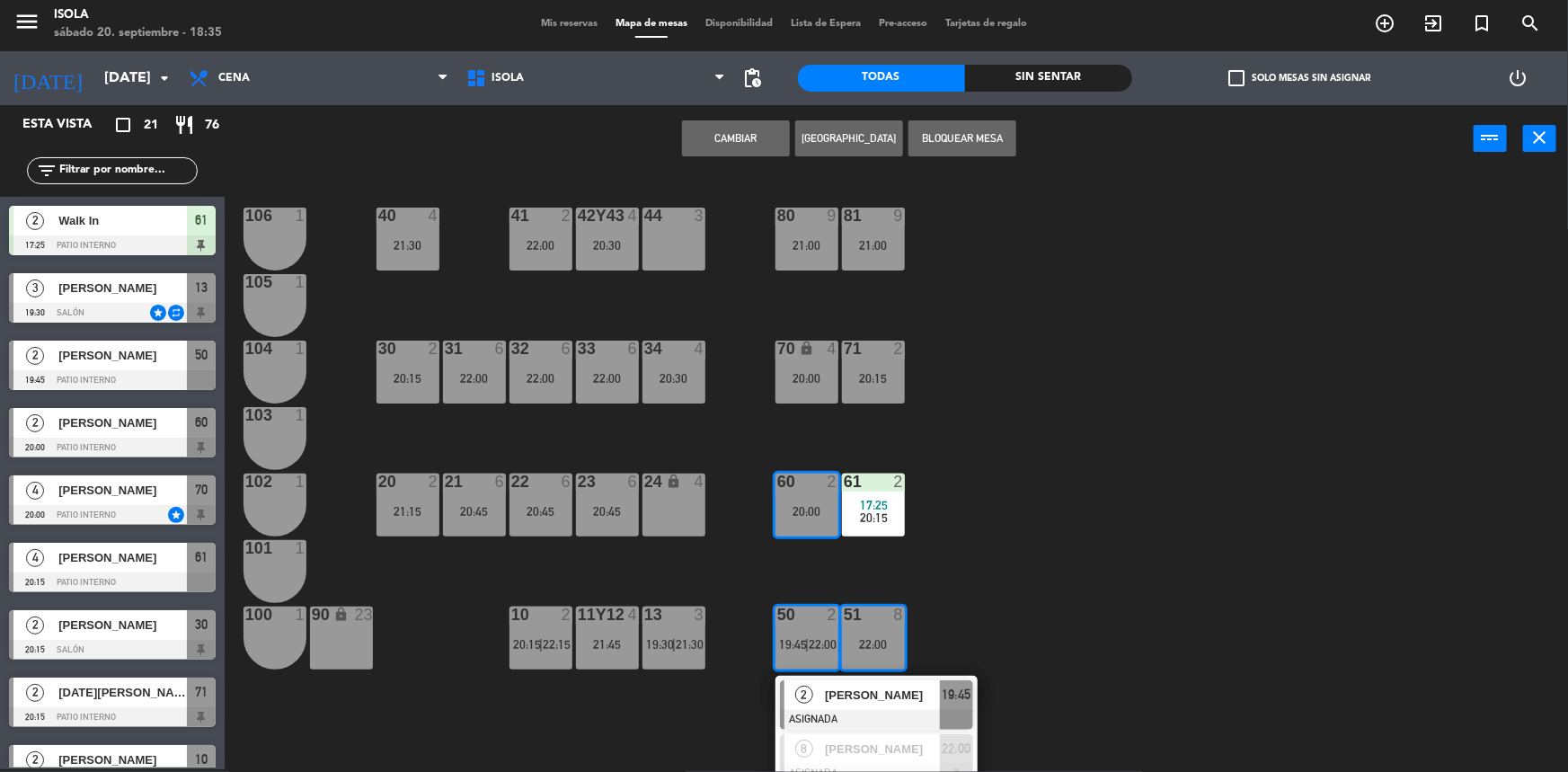
click at [1120, 566] on div "40 4 21:30 42y43 4 20:30 41 2 22:00 44 3 80 9 21:00 81 9 21:00 106 1 105 1 30 2…" at bounding box center [903, 473] width 1328 height 597
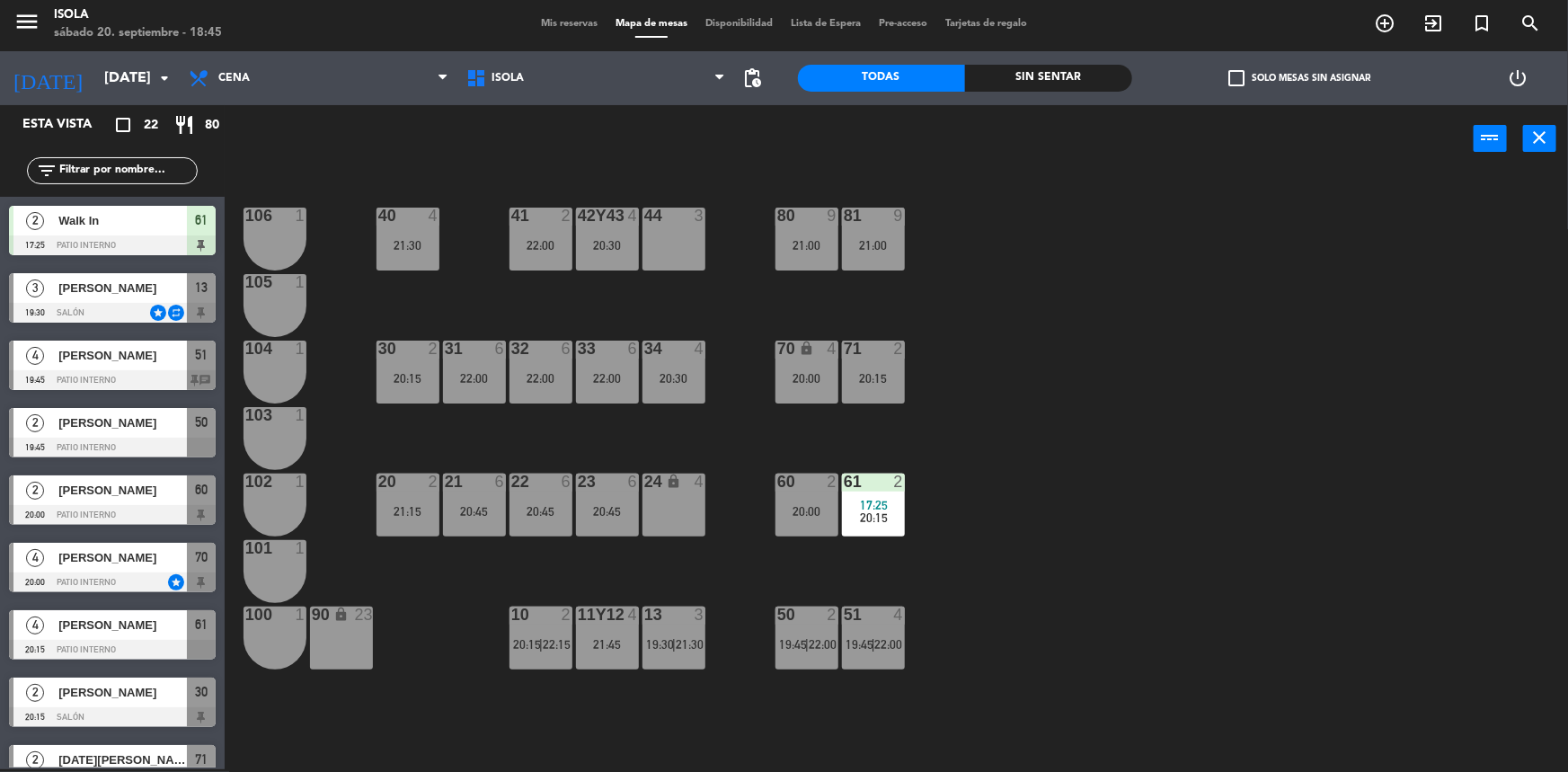
click at [1064, 562] on div "40 4 21:30 42y43 4 20:30 41 2 22:00 44 3 80 9 21:00 81 9 21:00 106 1 105 1 30 2…" at bounding box center [903, 473] width 1328 height 597
click at [876, 639] on span "22:00" at bounding box center [889, 645] width 27 height 15
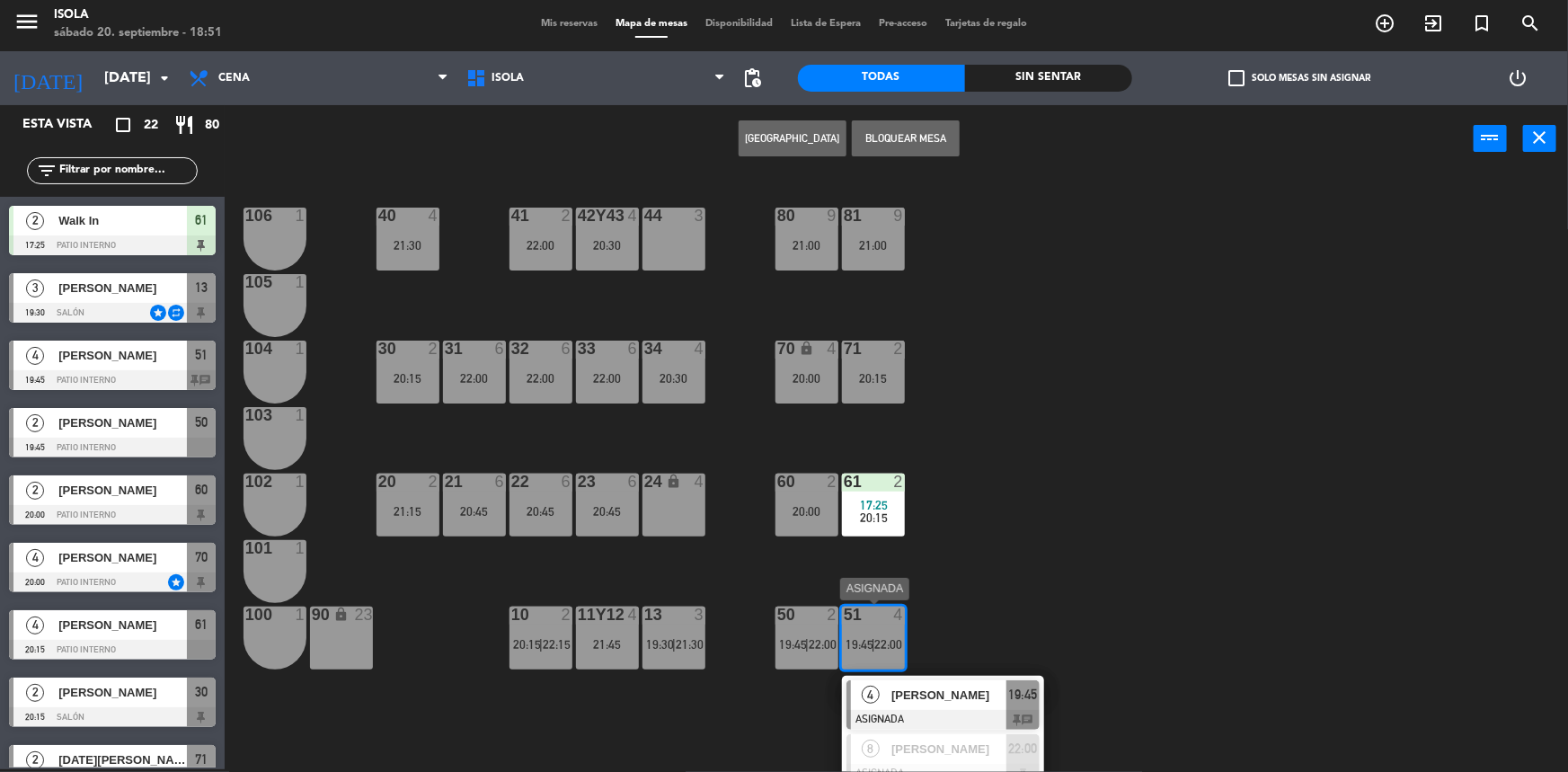
click at [944, 692] on span "[PERSON_NAME]" at bounding box center [949, 695] width 115 height 19
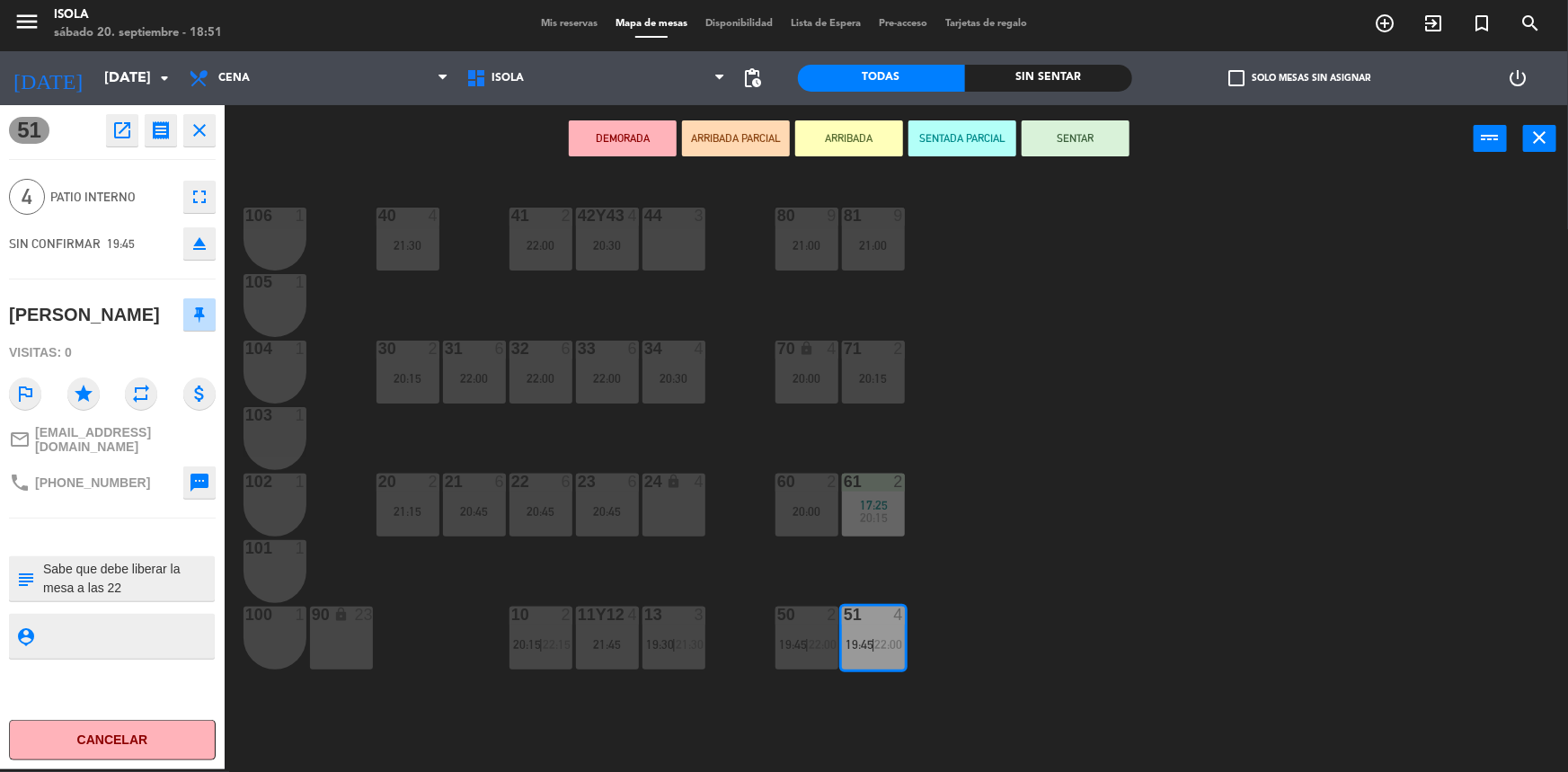
click at [957, 670] on div "40 4 21:30 42y43 4 20:30 41 2 22:00 44 3 80 9 21:00 81 9 21:00 106 1 105 1 30 2…" at bounding box center [903, 473] width 1328 height 597
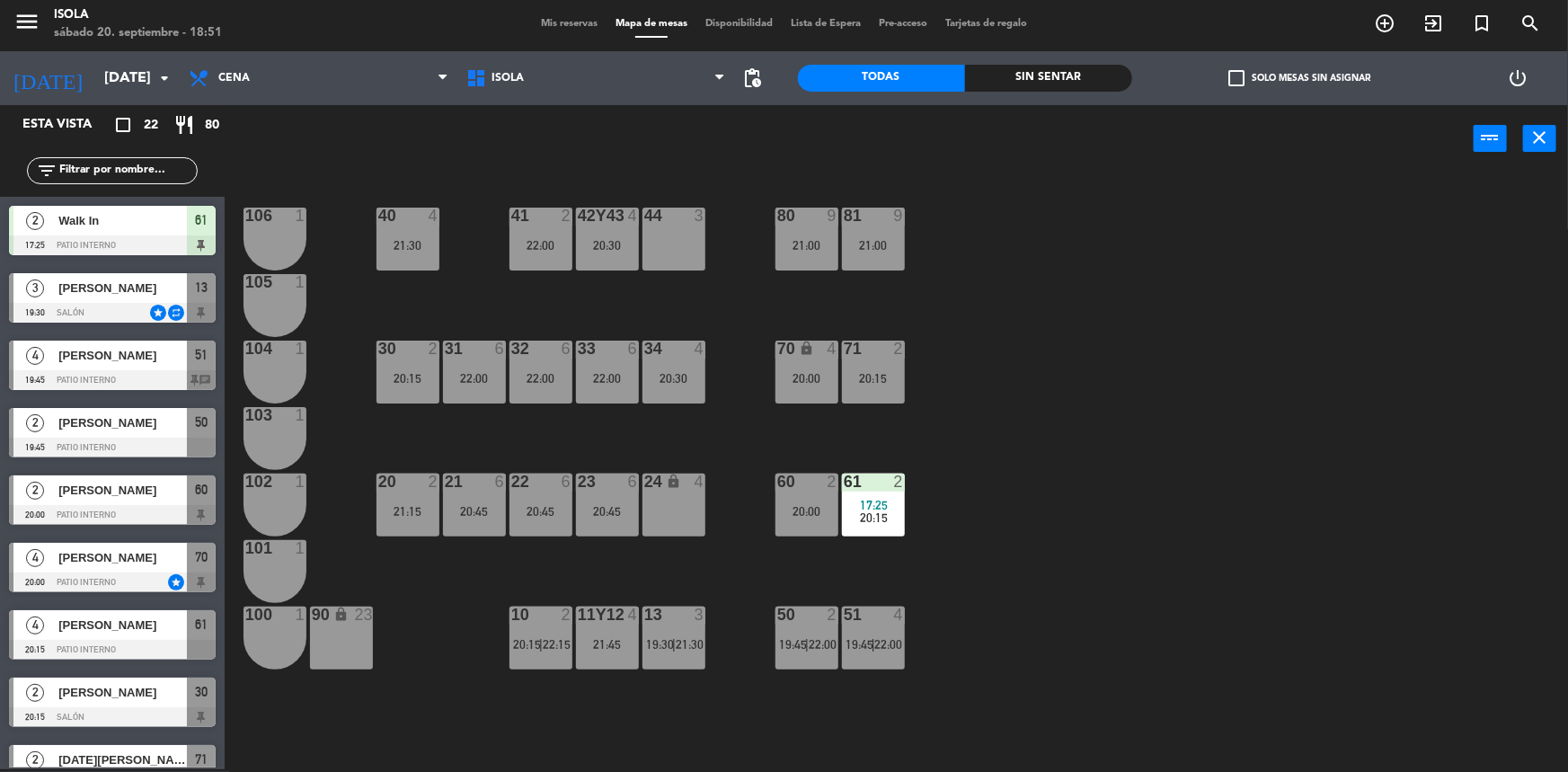
click at [957, 671] on div "40 4 21:30 42y43 4 20:30 41 2 22:00 44 3 80 9 21:00 81 9 21:00 106 1 105 1 30 2…" at bounding box center [903, 473] width 1328 height 597
